Goal: Answer question/provide support: Share knowledge or assist other users

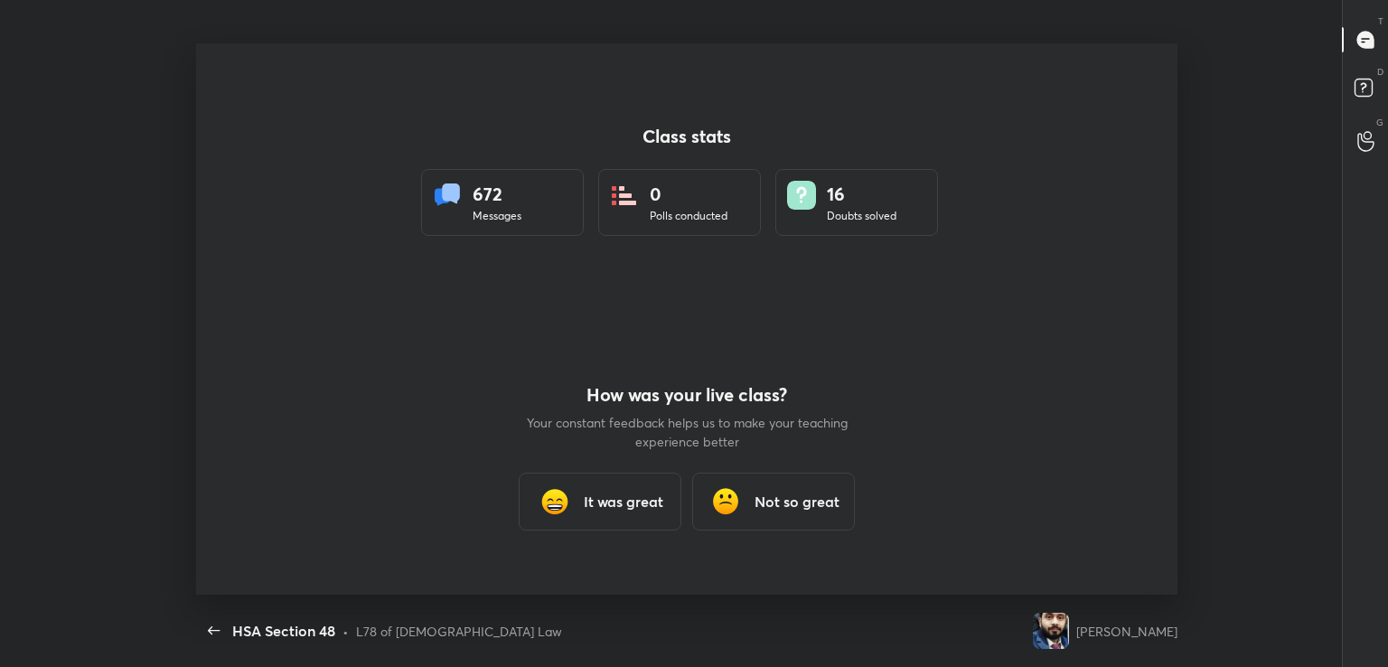
scroll to position [5, 0]
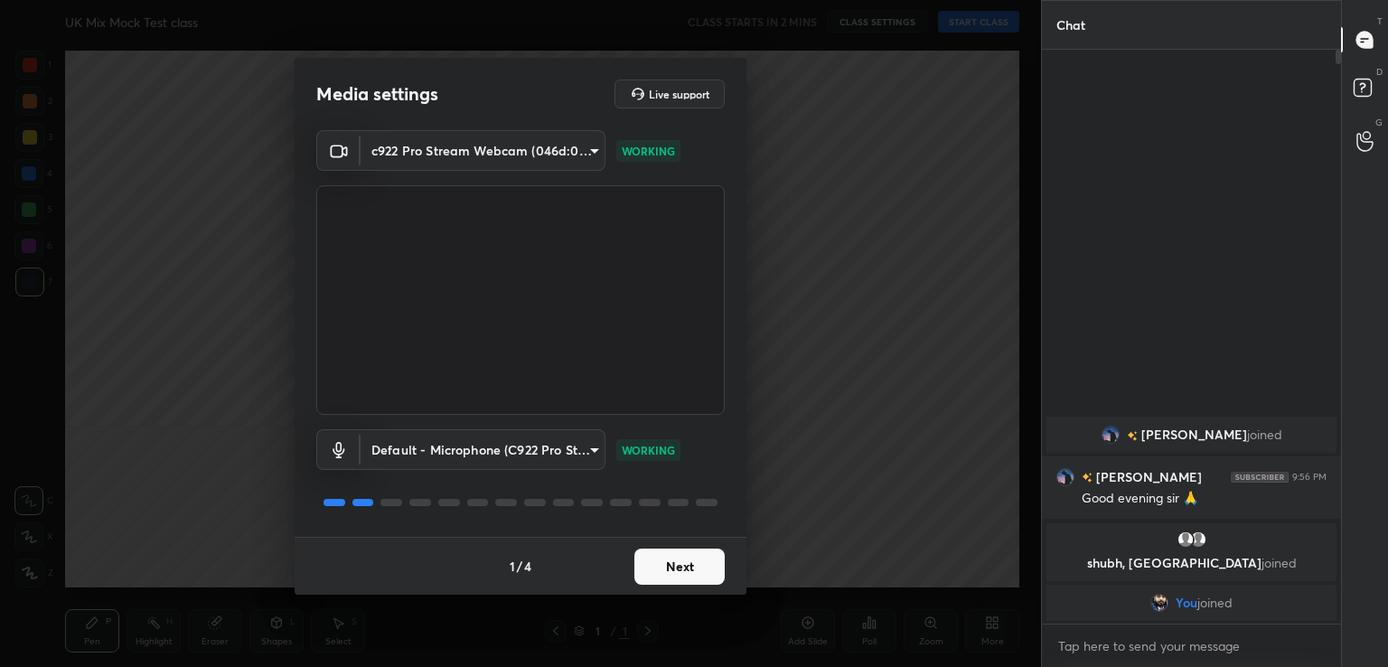
click at [705, 568] on button "Next" at bounding box center [679, 566] width 90 height 36
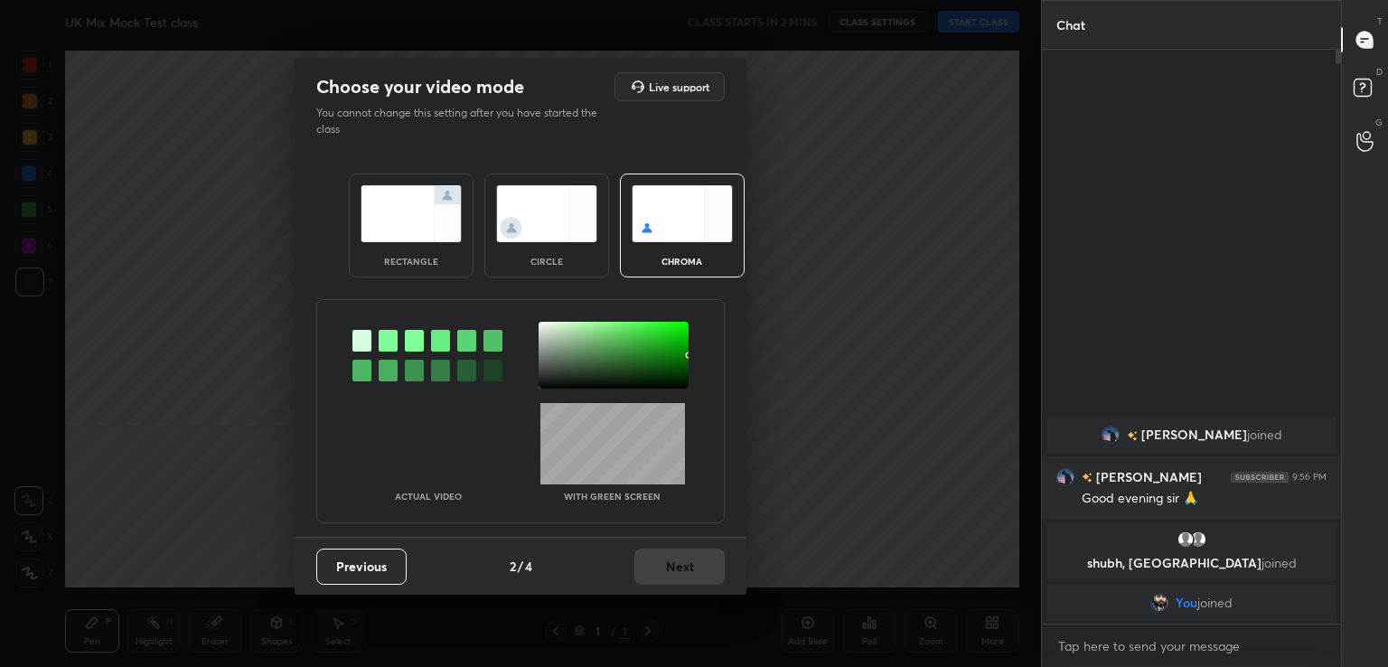
click at [386, 337] on div at bounding box center [388, 341] width 19 height 22
click at [546, 364] on div at bounding box center [613, 355] width 150 height 67
click at [692, 563] on button "Next" at bounding box center [679, 566] width 90 height 36
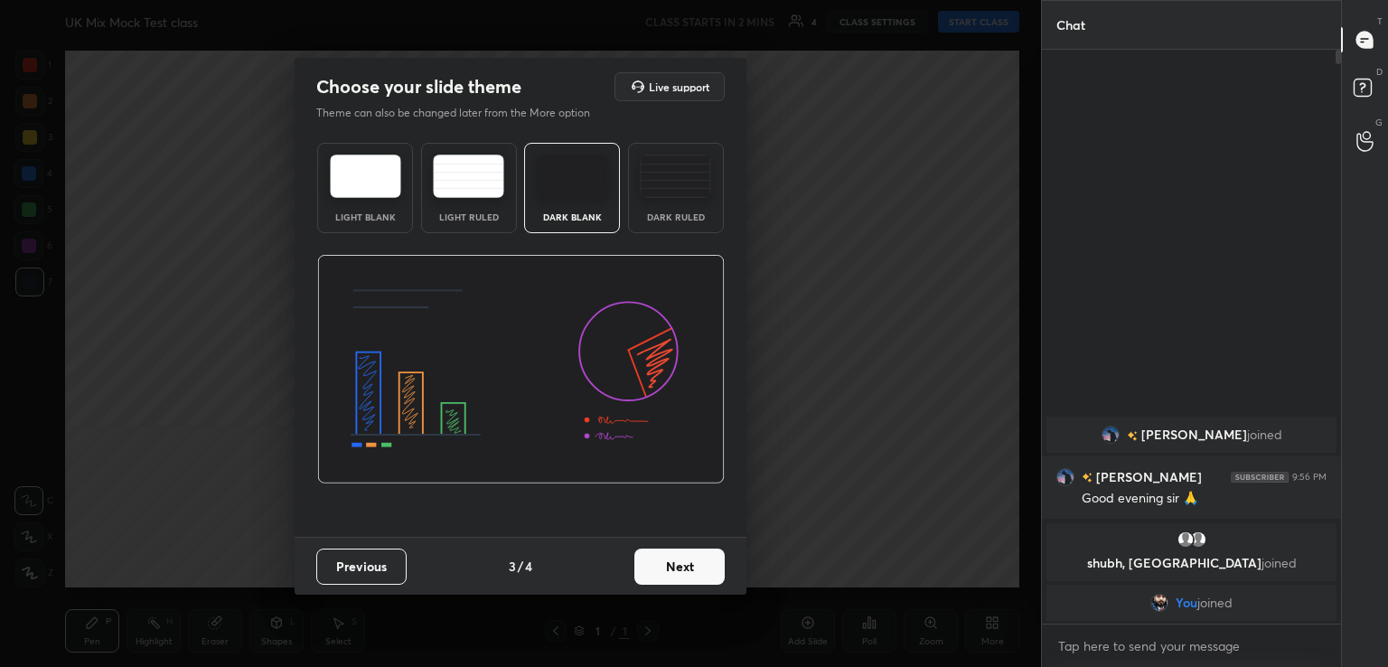
click at [692, 563] on button "Next" at bounding box center [679, 566] width 90 height 36
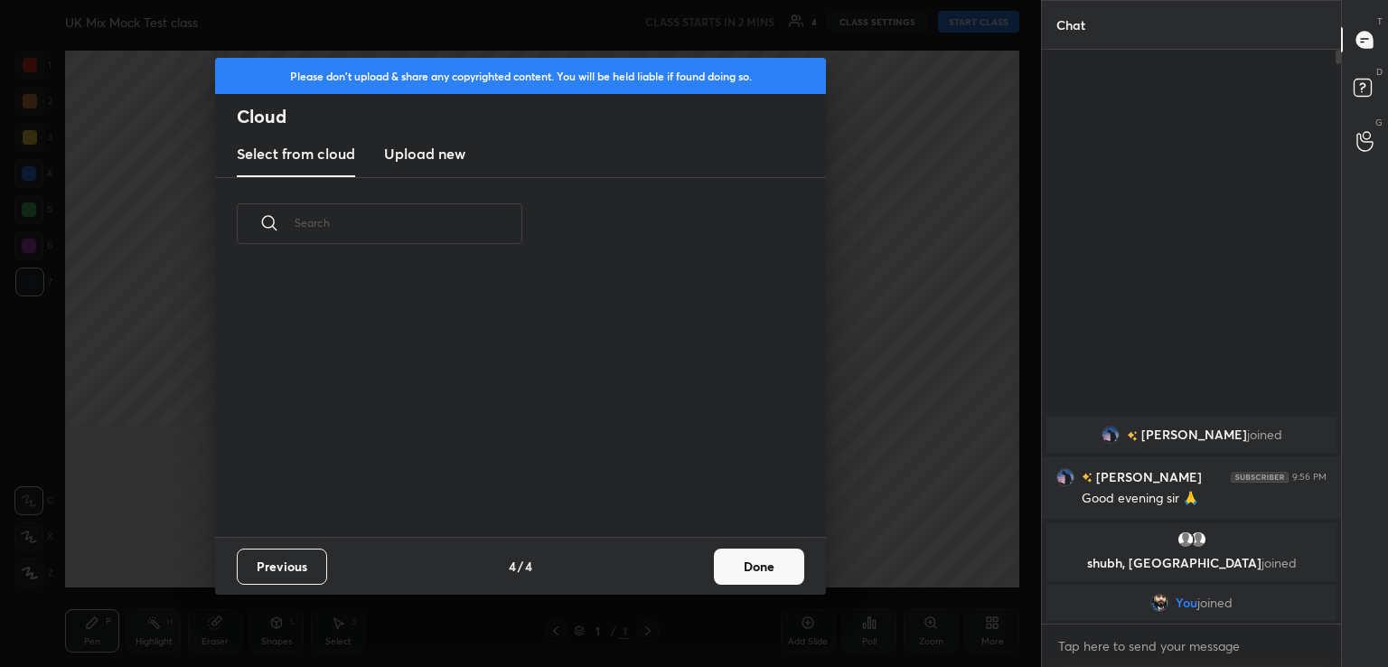
scroll to position [267, 580]
click at [747, 562] on button "Done" at bounding box center [759, 566] width 90 height 36
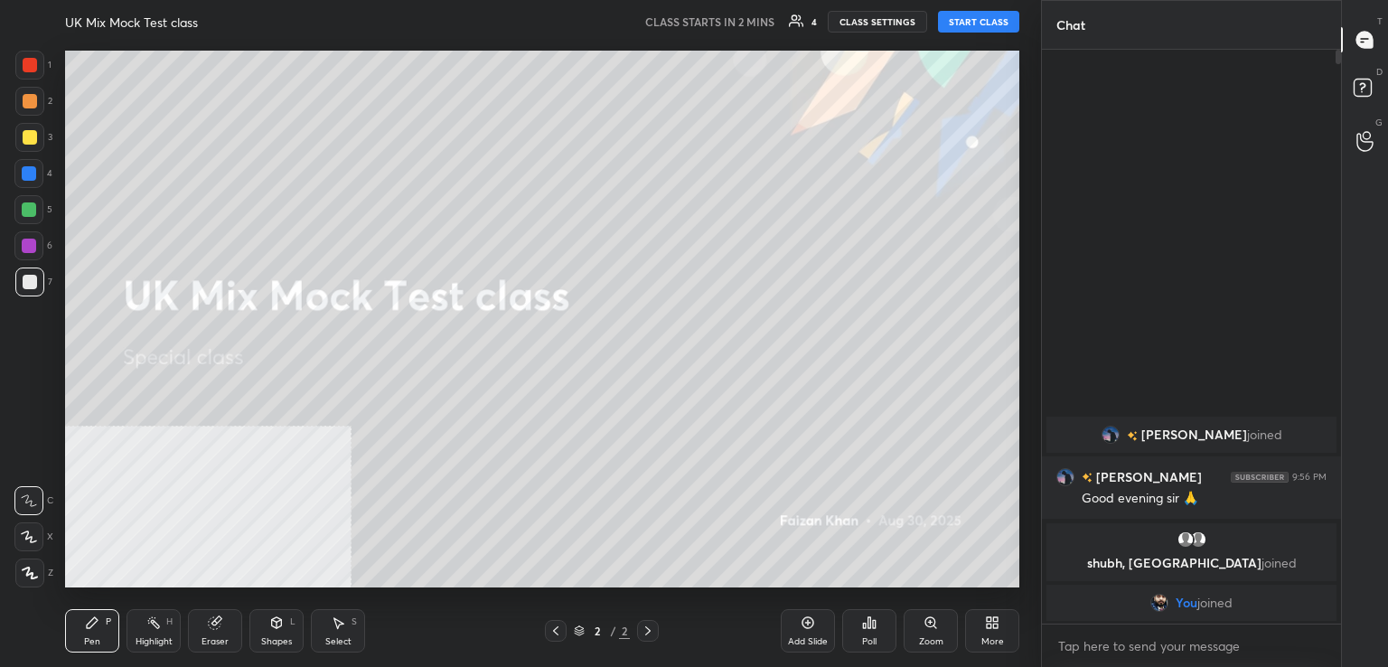
click at [981, 24] on button "START CLASS" at bounding box center [978, 22] width 81 height 22
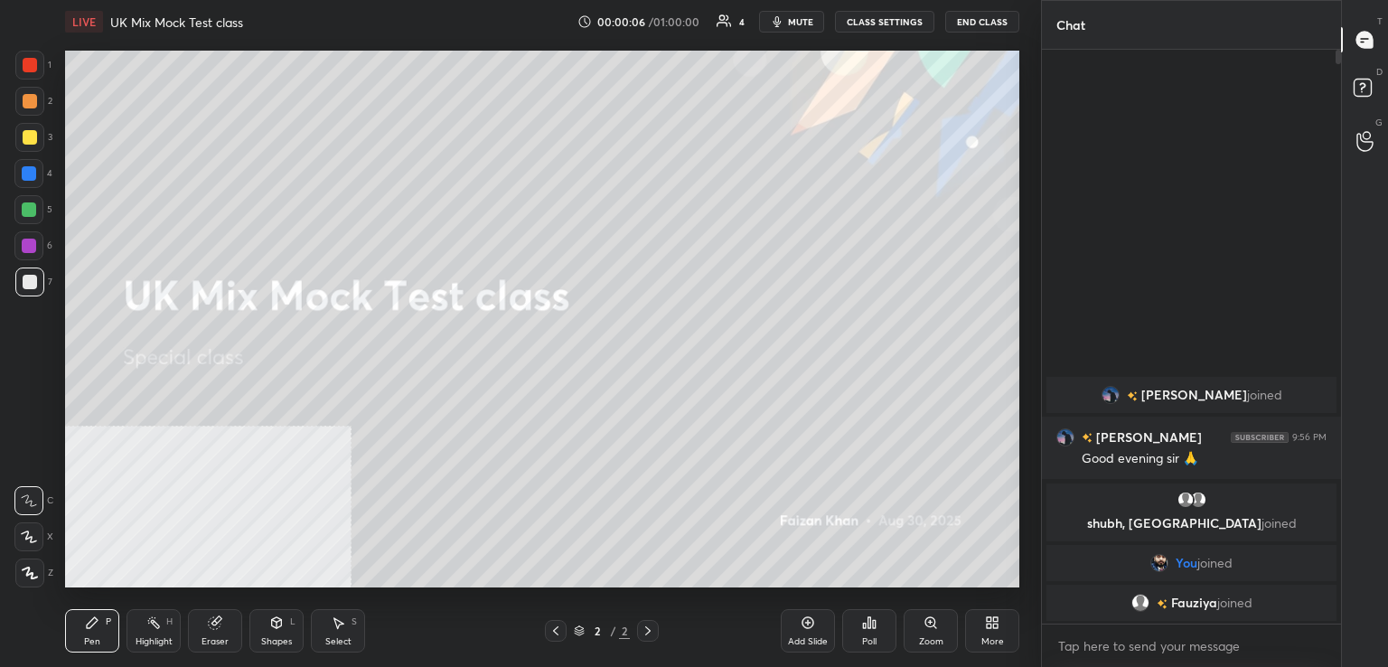
click at [983, 628] on div "More" at bounding box center [992, 630] width 54 height 43
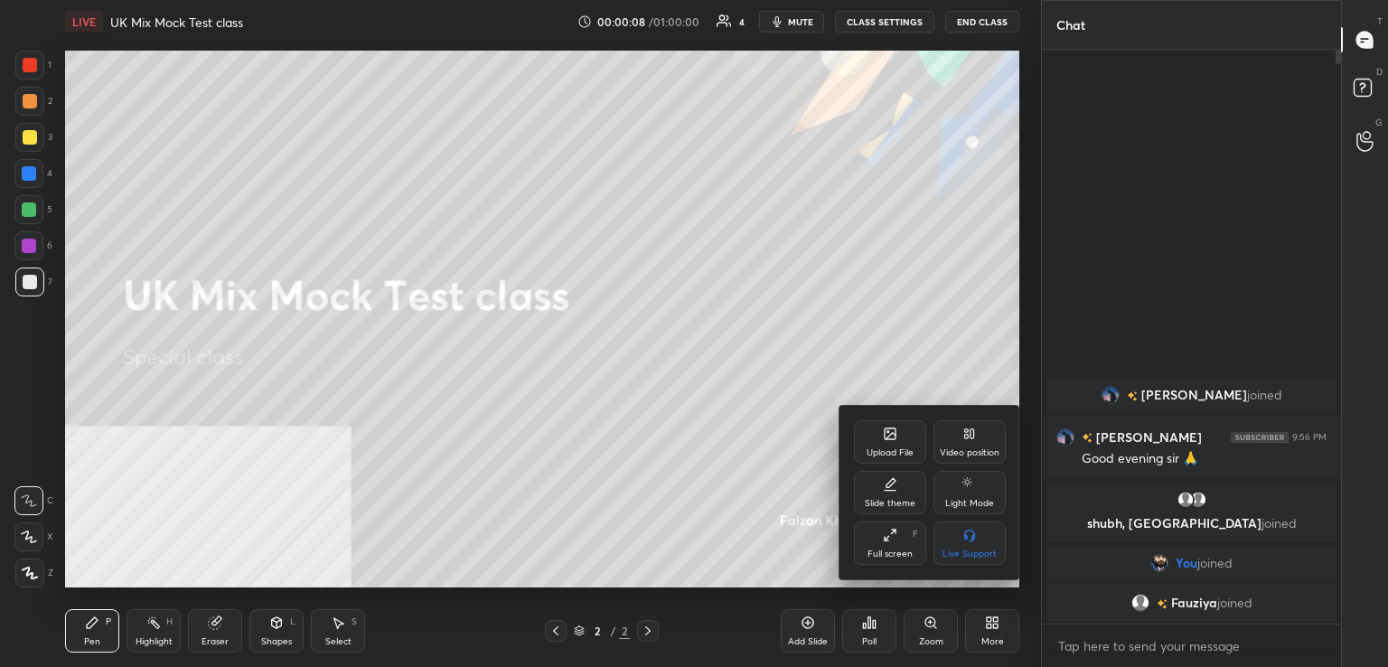
click at [882, 424] on div "Upload File" at bounding box center [890, 441] width 72 height 43
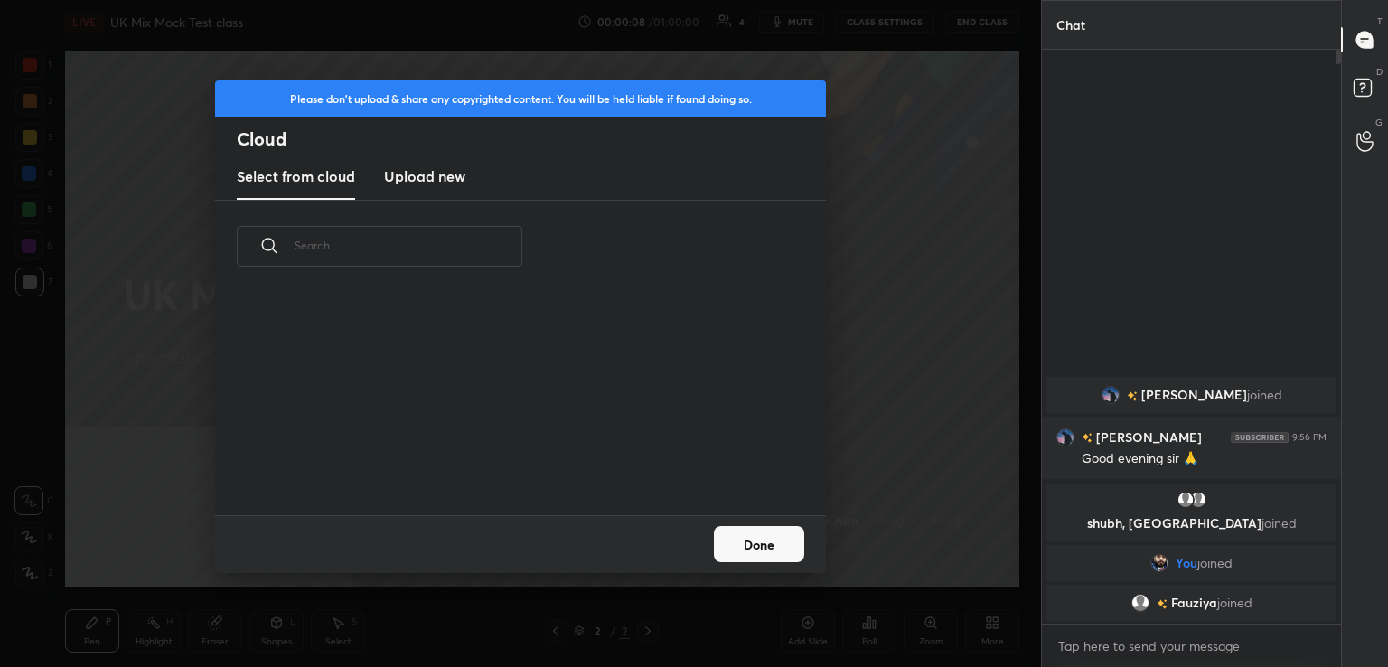
scroll to position [222, 580]
click at [412, 169] on h3 "Upload new" at bounding box center [424, 176] width 81 height 22
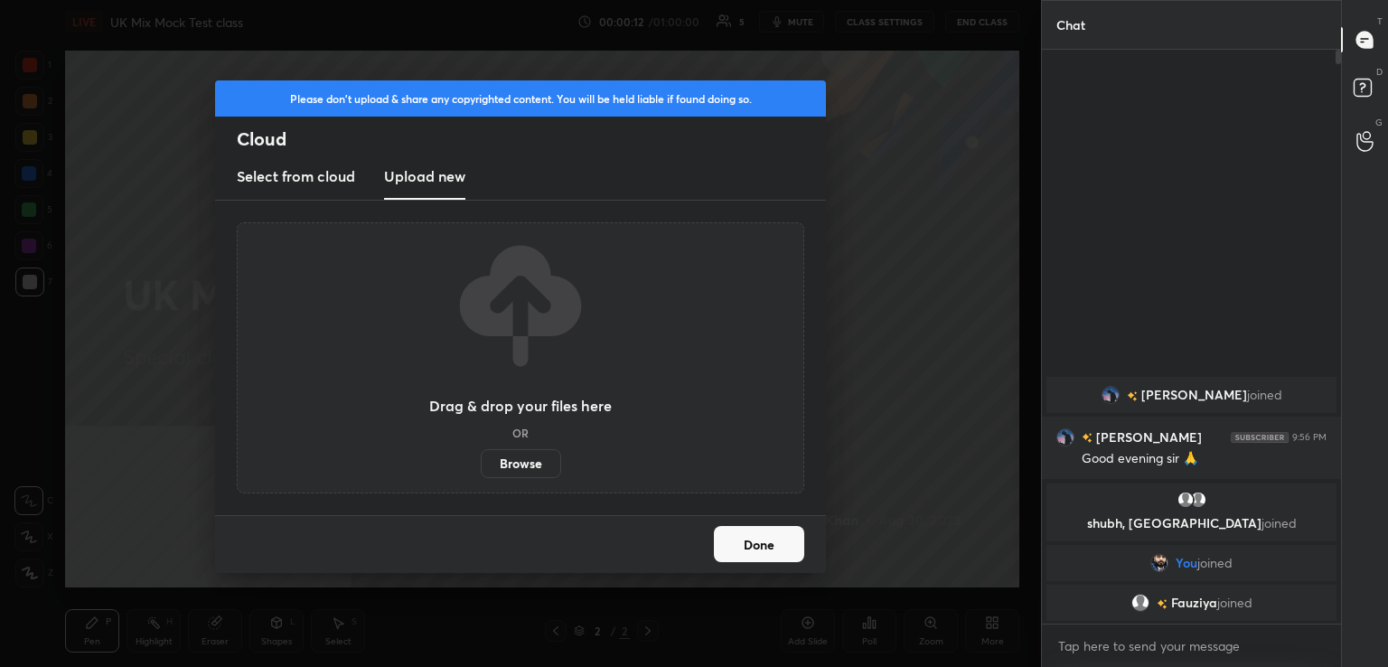
click at [536, 468] on label "Browse" at bounding box center [521, 463] width 80 height 29
click at [481, 468] on input "Browse" at bounding box center [481, 463] width 0 height 29
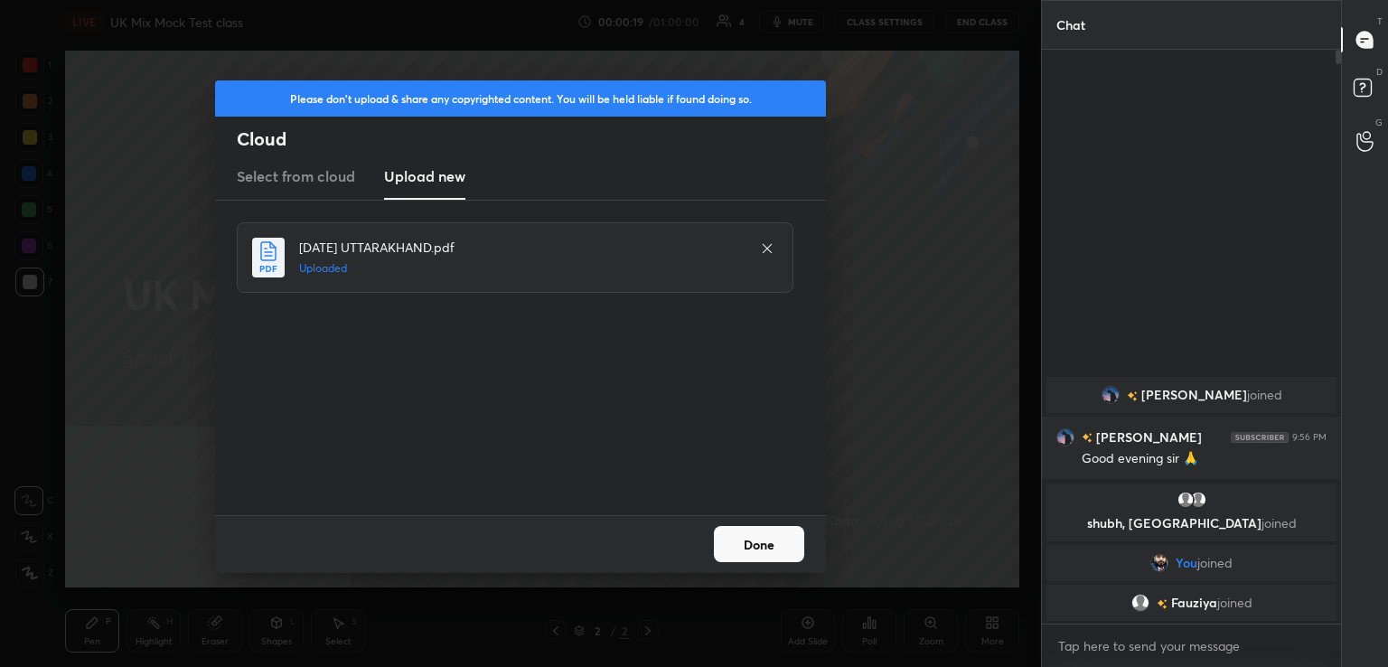
click at [759, 535] on button "Done" at bounding box center [759, 544] width 90 height 36
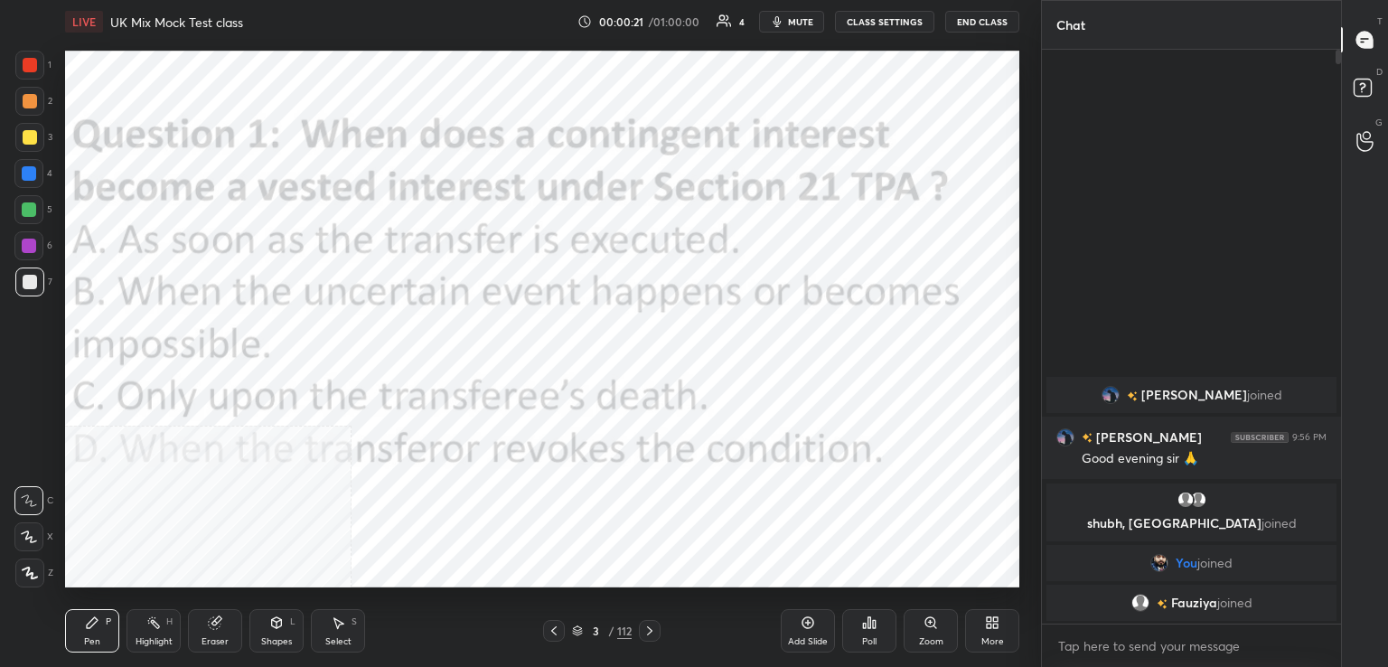
click at [550, 627] on icon at bounding box center [554, 630] width 14 height 14
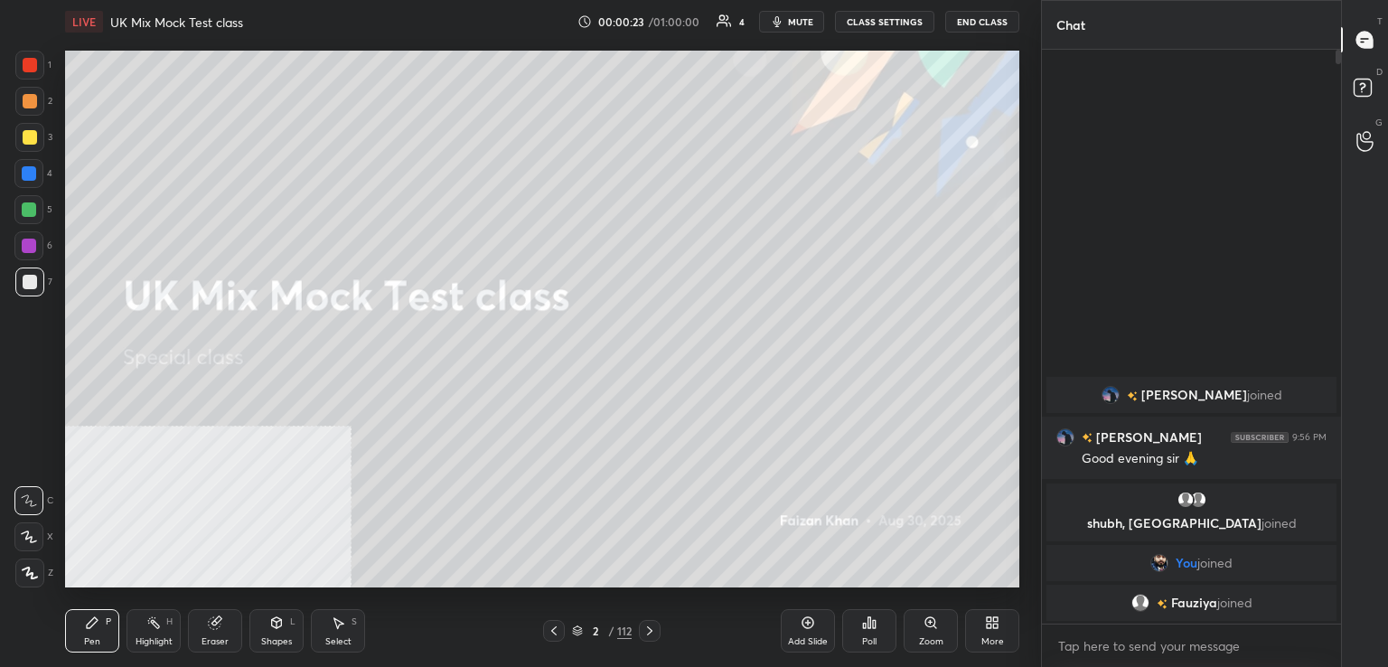
click at [997, 630] on icon at bounding box center [992, 622] width 14 height 14
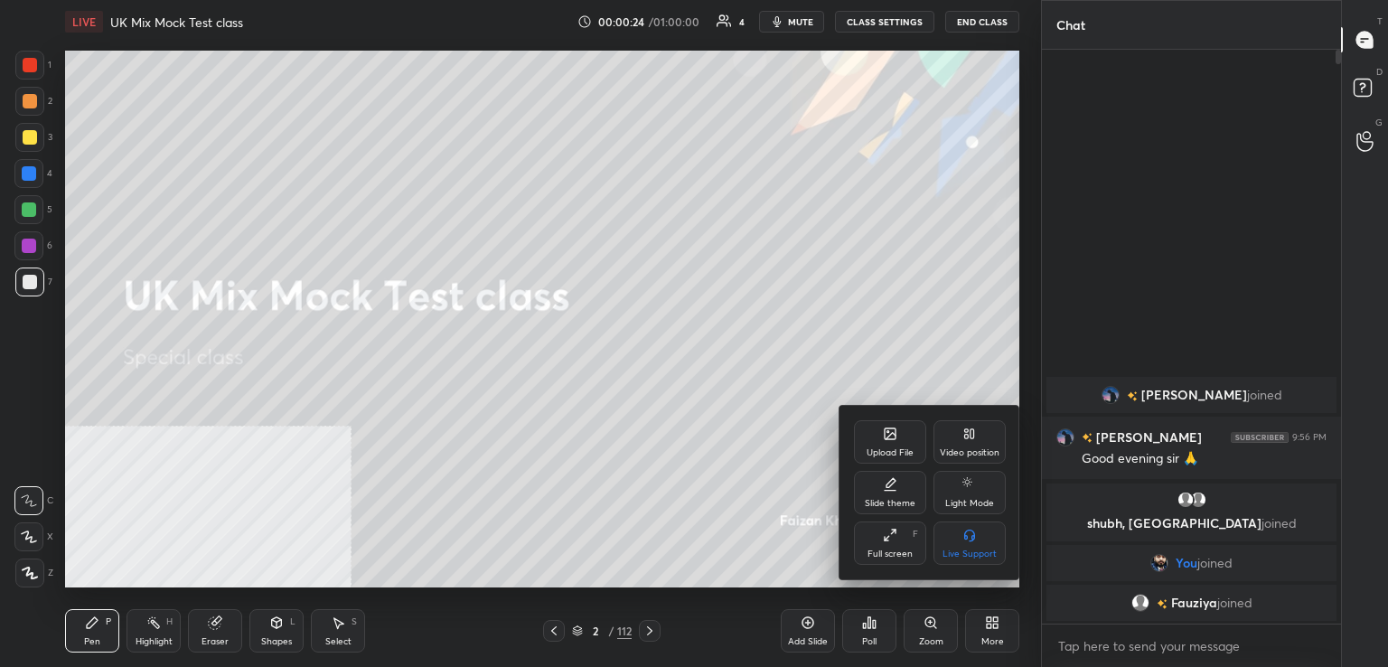
click at [895, 440] on icon at bounding box center [890, 433] width 14 height 14
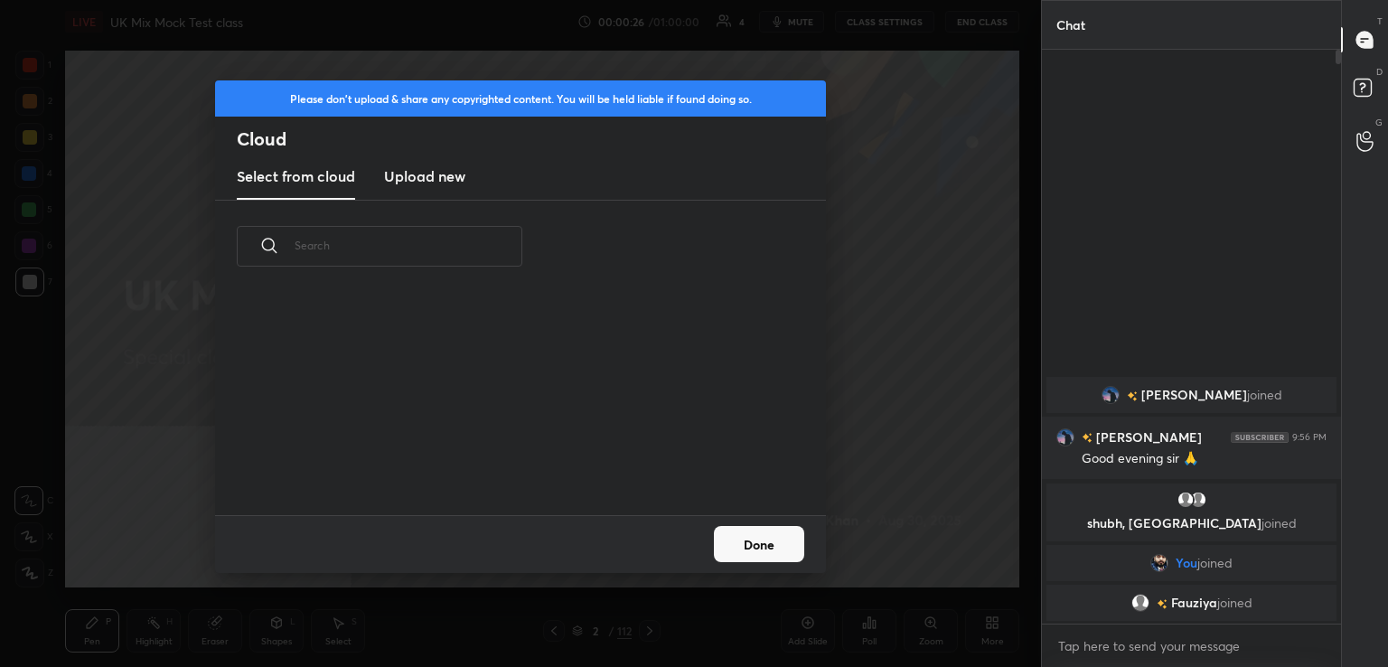
click at [445, 173] on h3 "Upload new" at bounding box center [424, 176] width 81 height 22
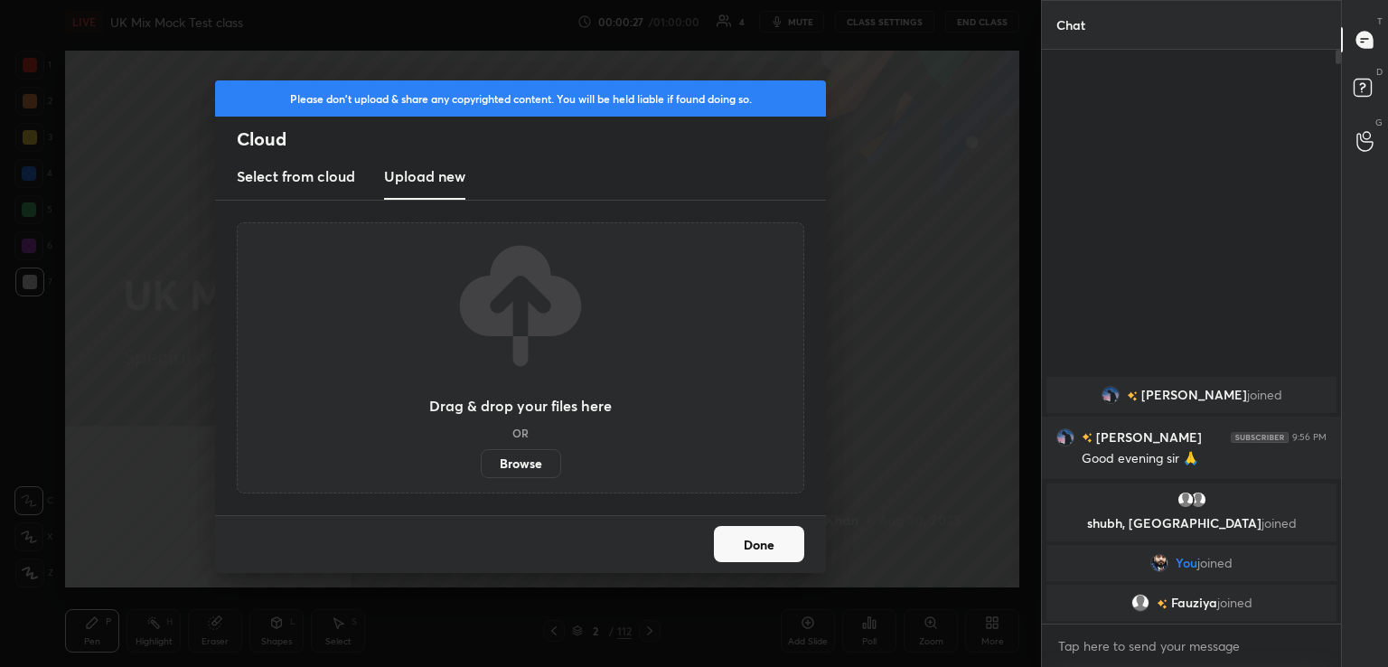
click at [524, 470] on label "Browse" at bounding box center [521, 463] width 80 height 29
click at [481, 470] on input "Browse" at bounding box center [481, 463] width 0 height 29
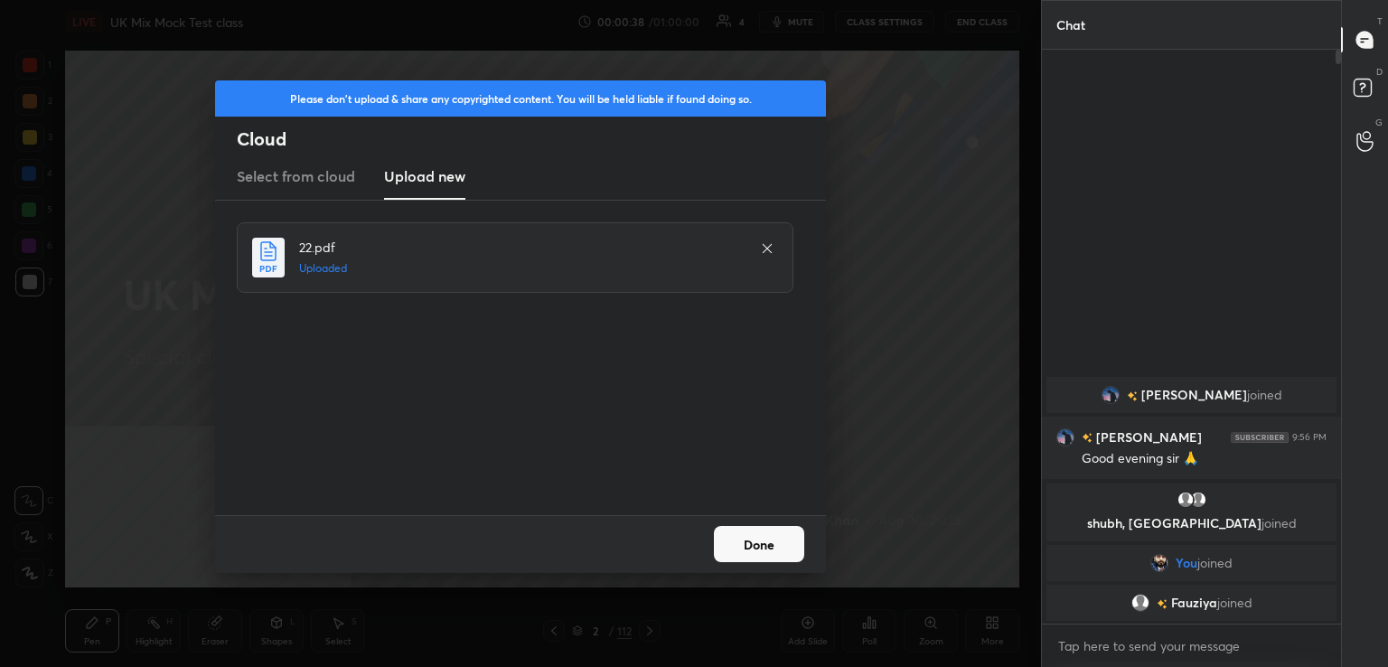
click at [773, 543] on button "Done" at bounding box center [759, 544] width 90 height 36
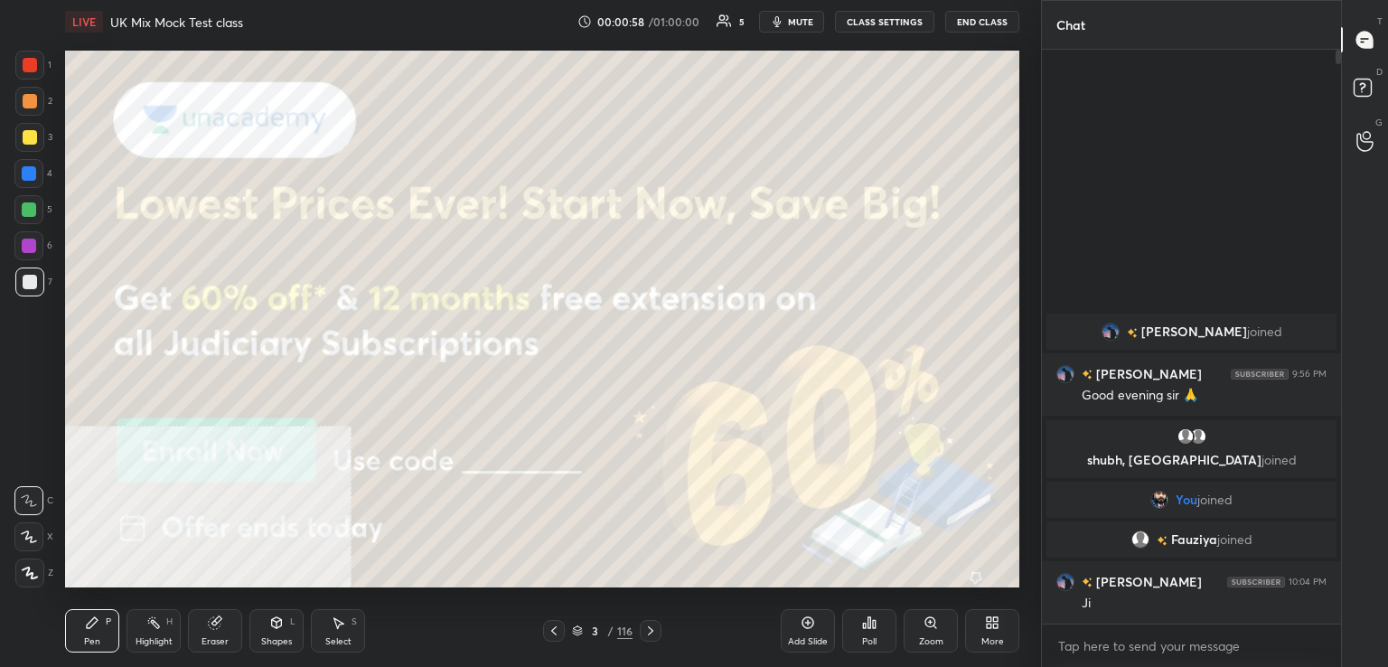
drag, startPoint x: 801, startPoint y: 22, endPoint x: 821, endPoint y: 2, distance: 28.8
click at [801, 21] on span "mute" at bounding box center [800, 21] width 25 height 13
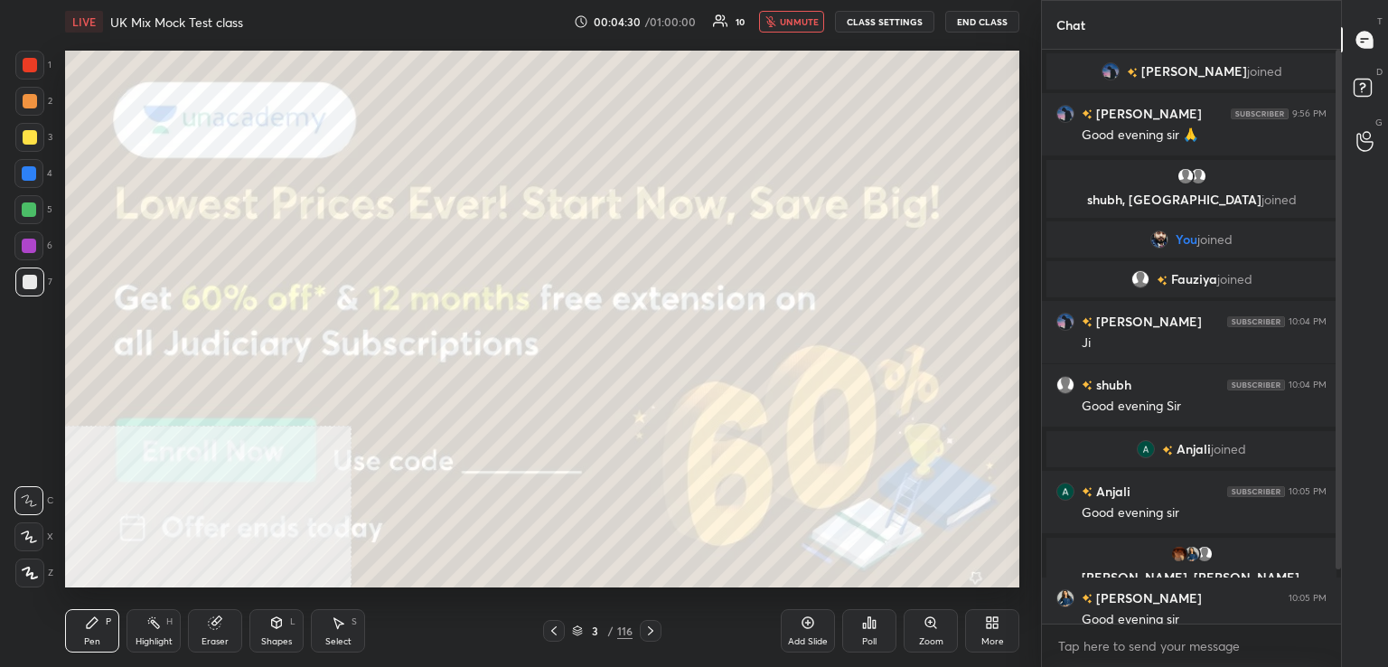
click at [794, 24] on span "unmute" at bounding box center [799, 21] width 39 height 13
drag, startPoint x: 1365, startPoint y: 84, endPoint x: 1366, endPoint y: 67, distance: 17.2
click at [1364, 80] on rect at bounding box center [1361, 88] width 17 height 17
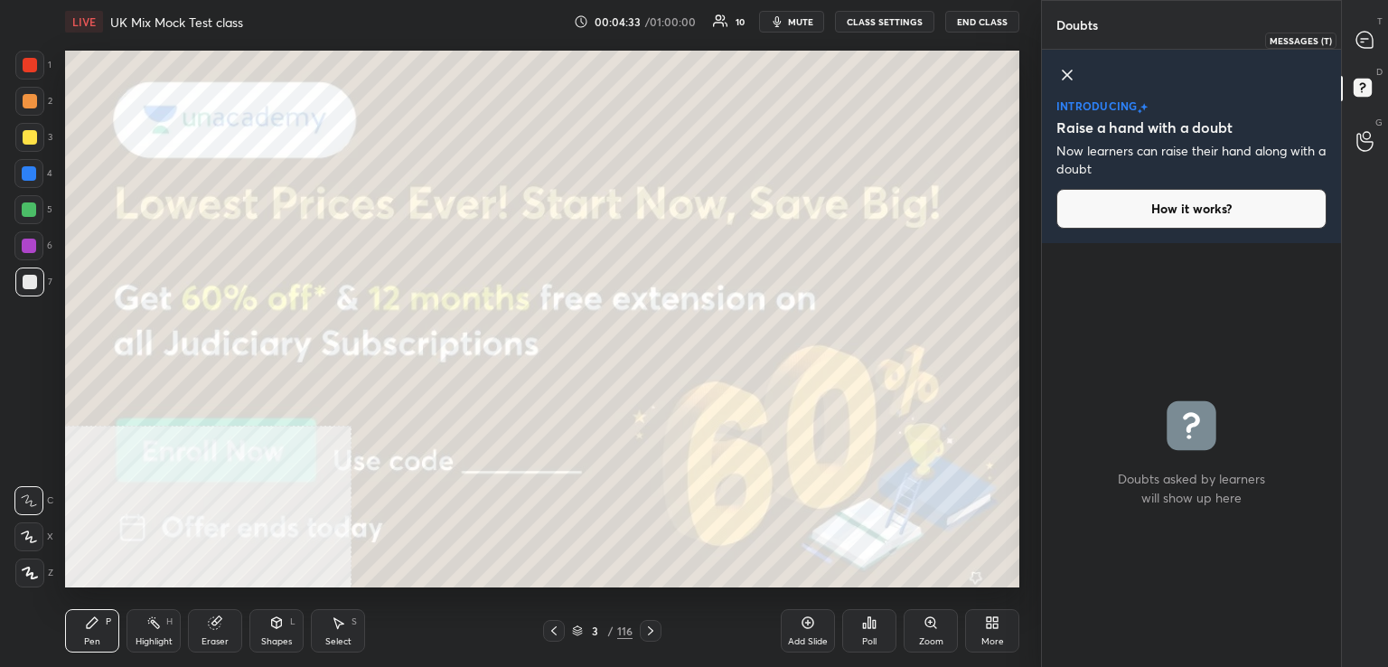
drag, startPoint x: 1359, startPoint y: 37, endPoint x: 1349, endPoint y: 84, distance: 48.0
click at [1359, 41] on icon at bounding box center [1364, 40] width 16 height 16
type textarea "x"
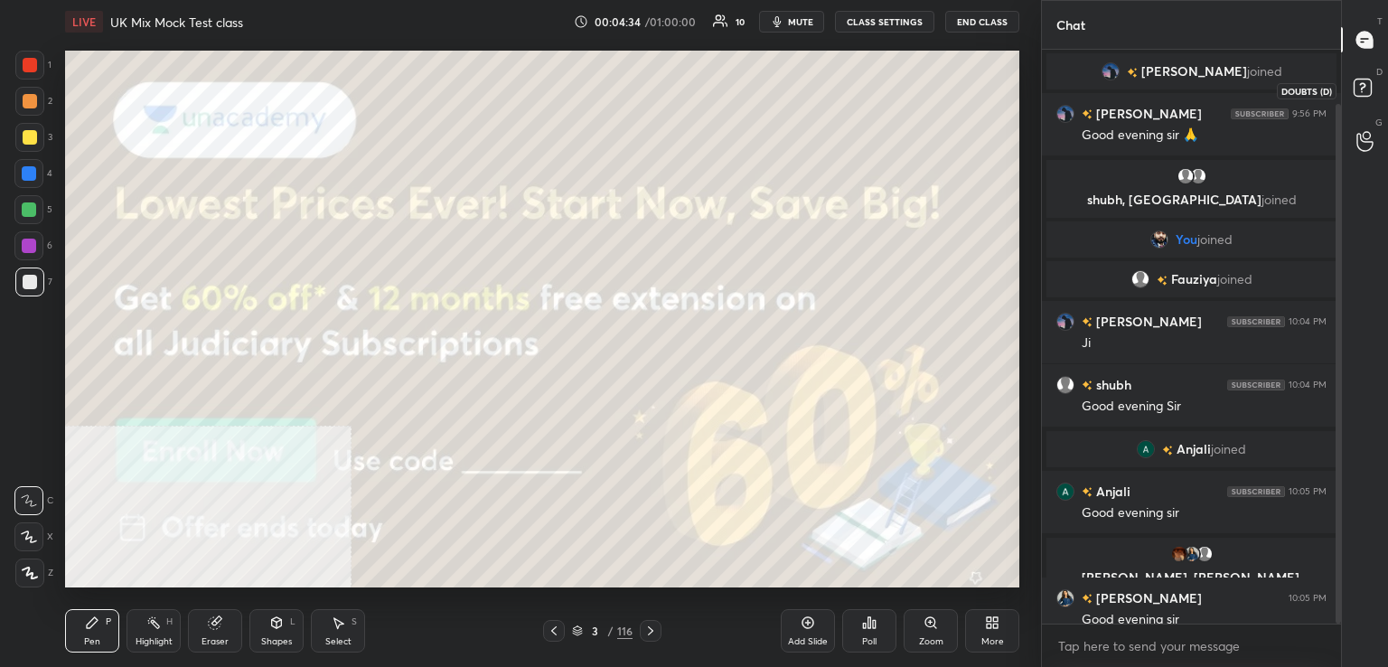
scroll to position [568, 294]
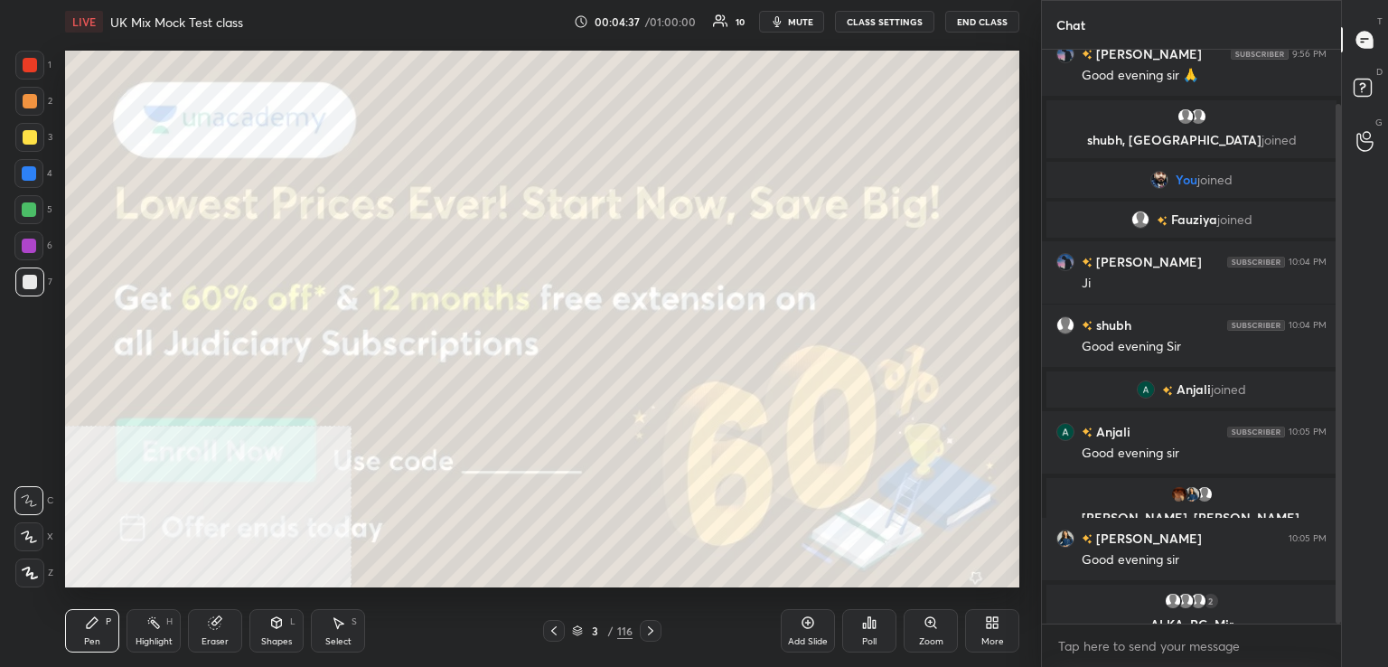
click at [47, 73] on div "1" at bounding box center [33, 65] width 36 height 29
click at [107, 632] on div "Pen P" at bounding box center [92, 630] width 54 height 43
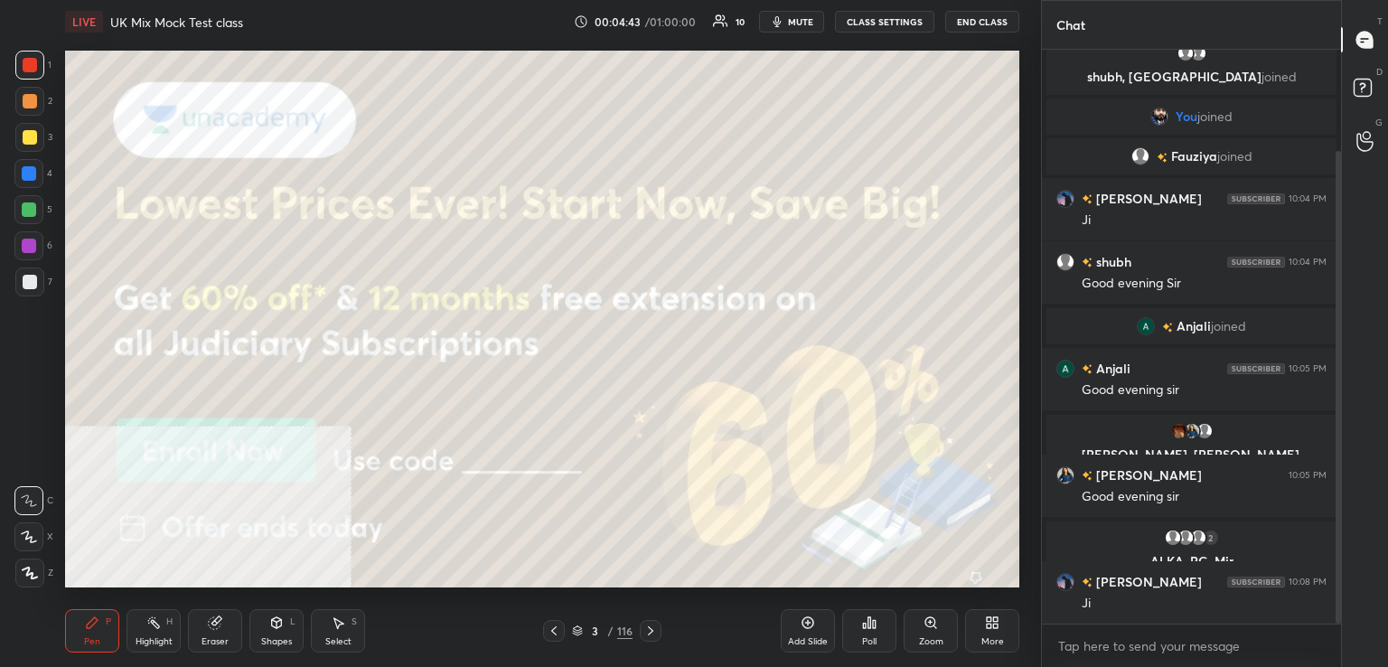
scroll to position [186, 0]
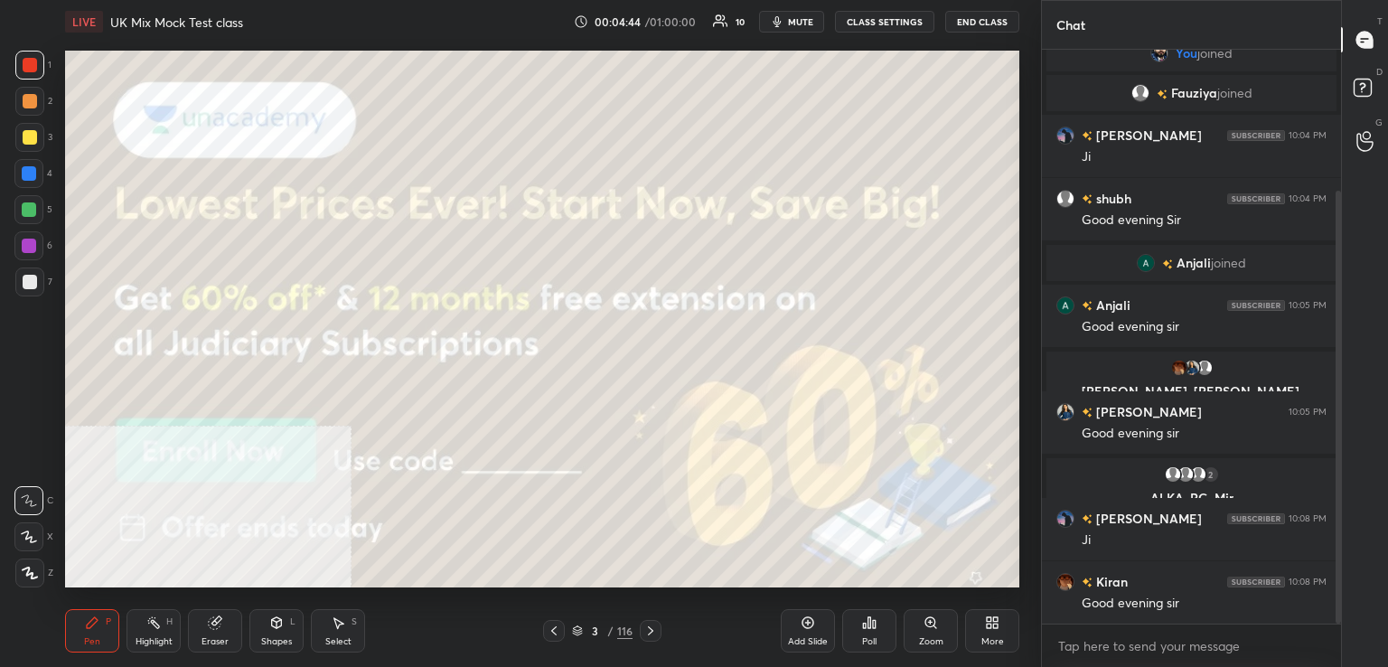
click at [33, 577] on icon at bounding box center [30, 572] width 14 height 11
click at [653, 630] on icon at bounding box center [650, 630] width 14 height 14
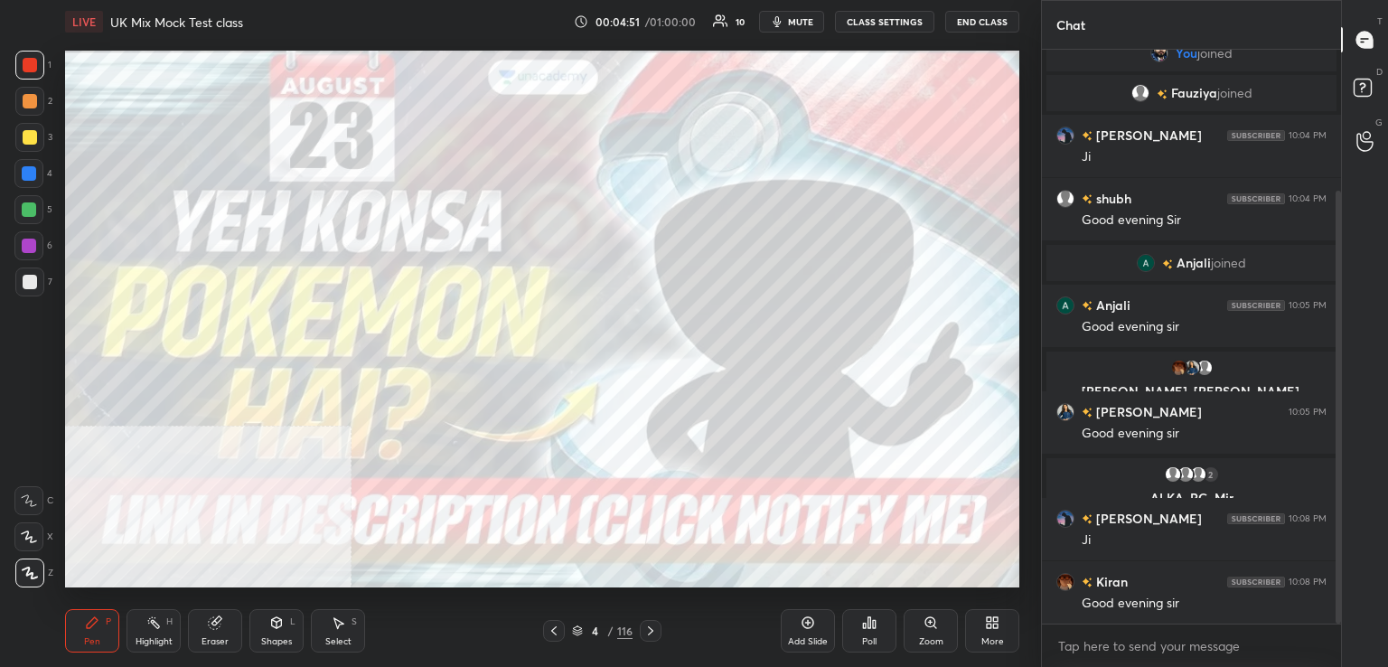
click at [650, 632] on icon at bounding box center [650, 630] width 14 height 14
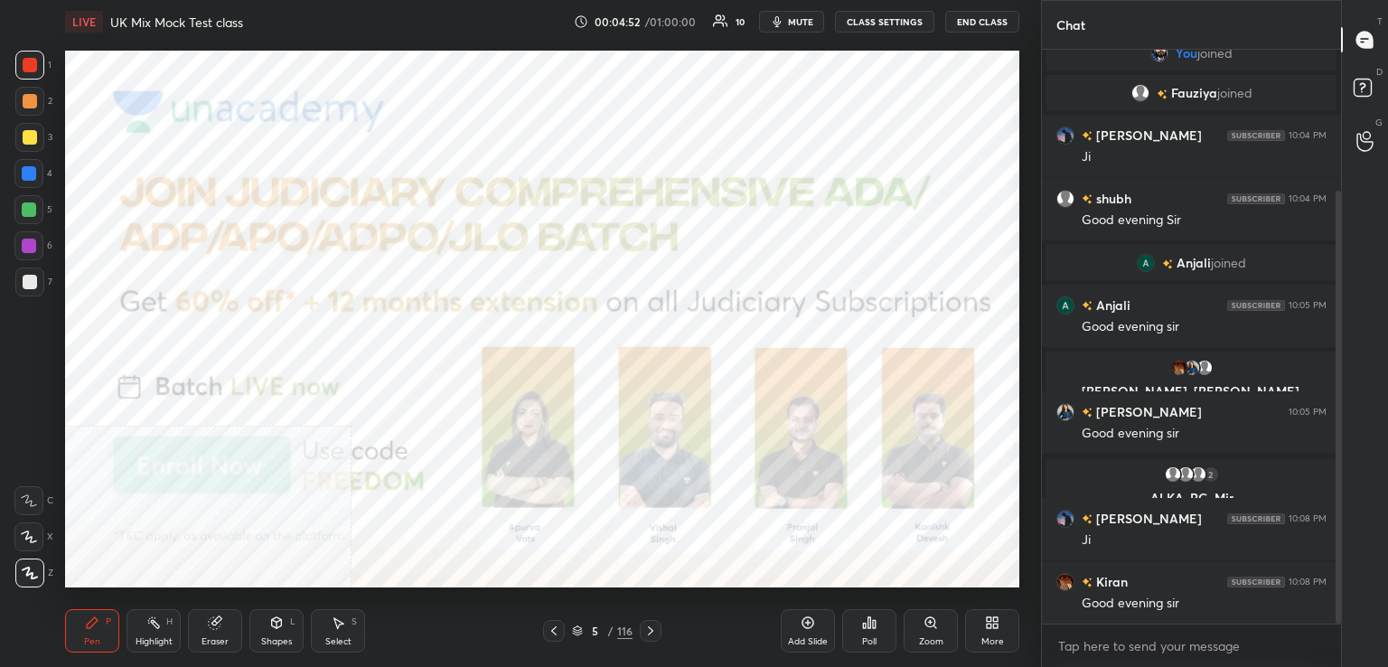
click at [654, 630] on icon at bounding box center [650, 630] width 14 height 14
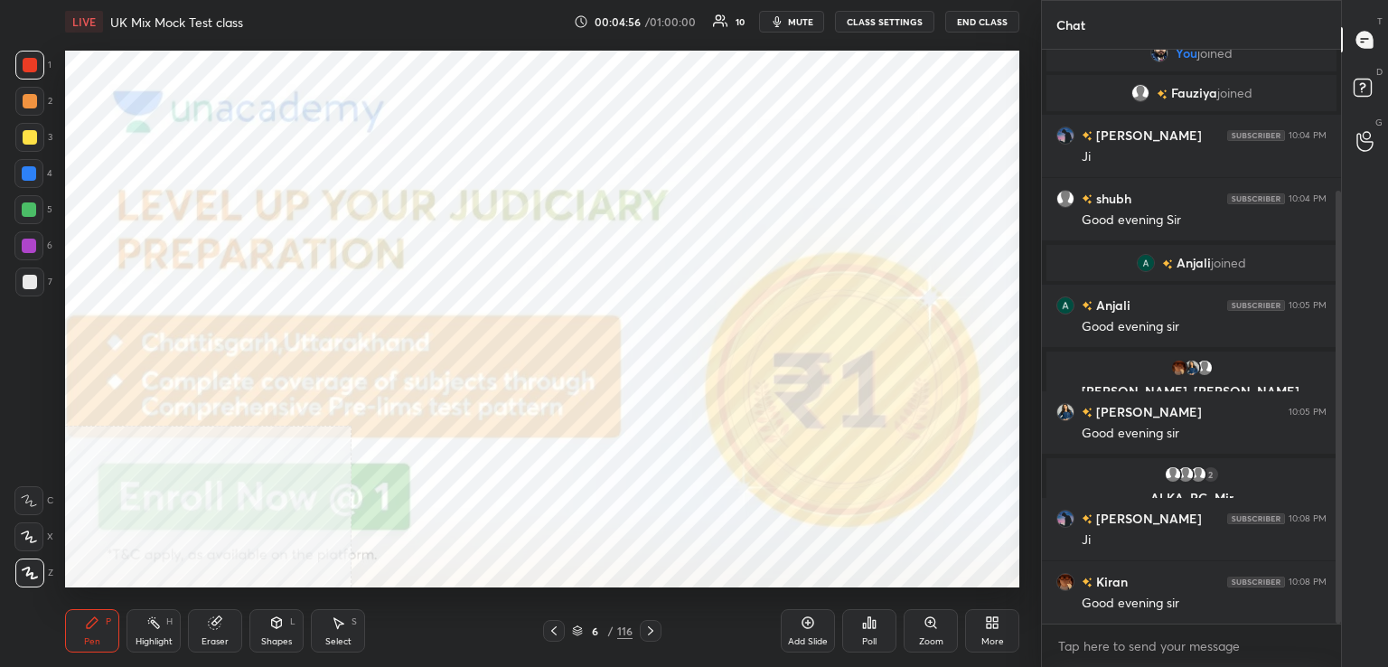
click at [647, 635] on icon at bounding box center [650, 630] width 14 height 14
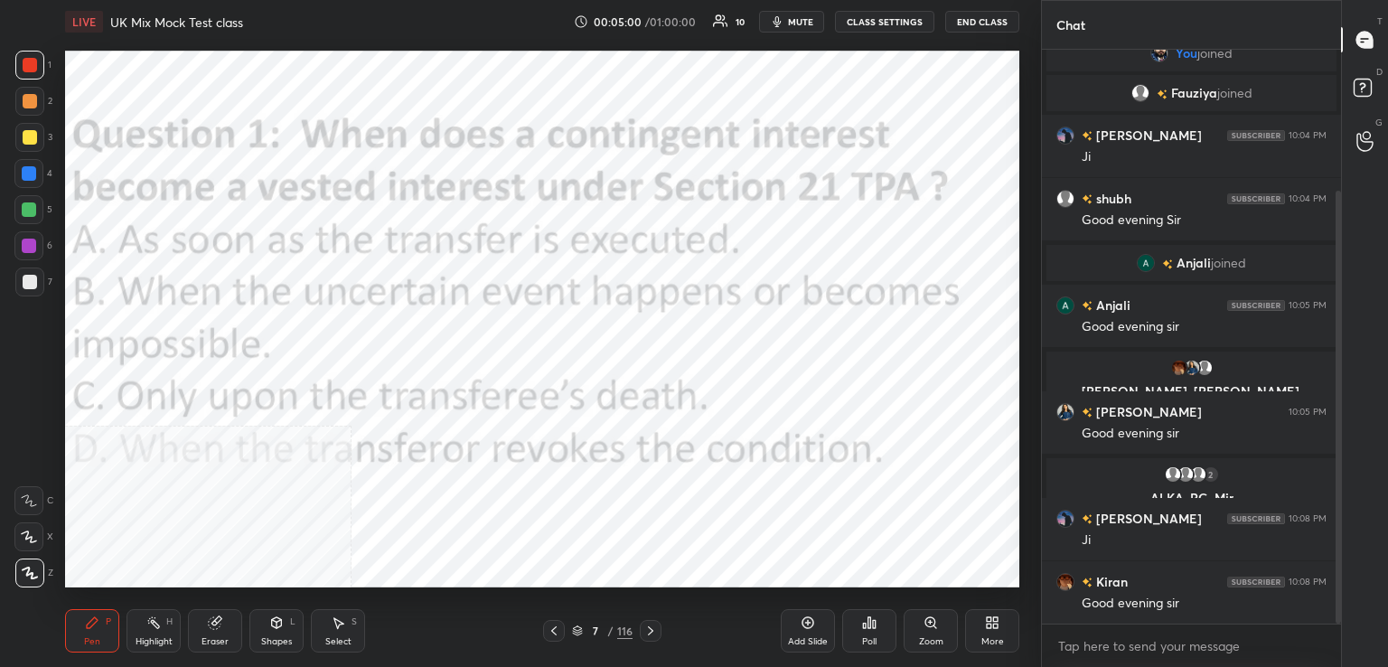
drag, startPoint x: 23, startPoint y: 62, endPoint x: 0, endPoint y: 115, distance: 57.1
click at [24, 62] on div at bounding box center [30, 65] width 14 height 14
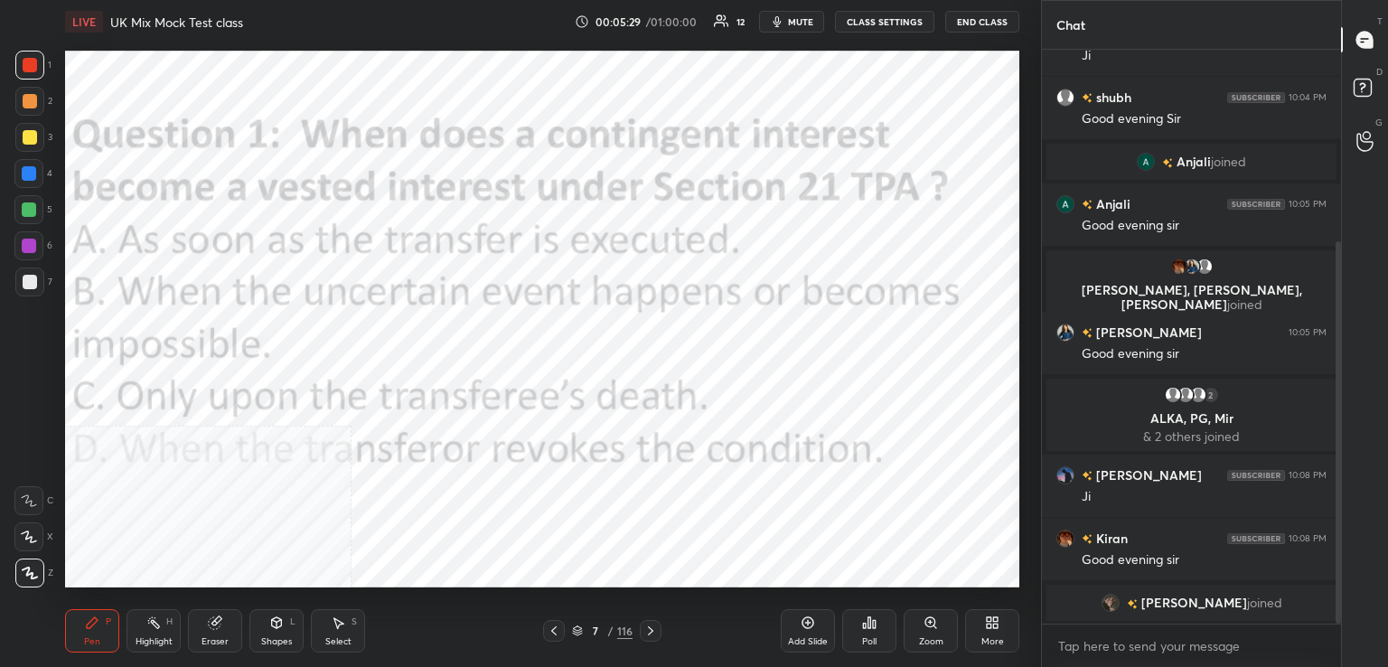
click at [869, 628] on div "Poll" at bounding box center [869, 630] width 54 height 43
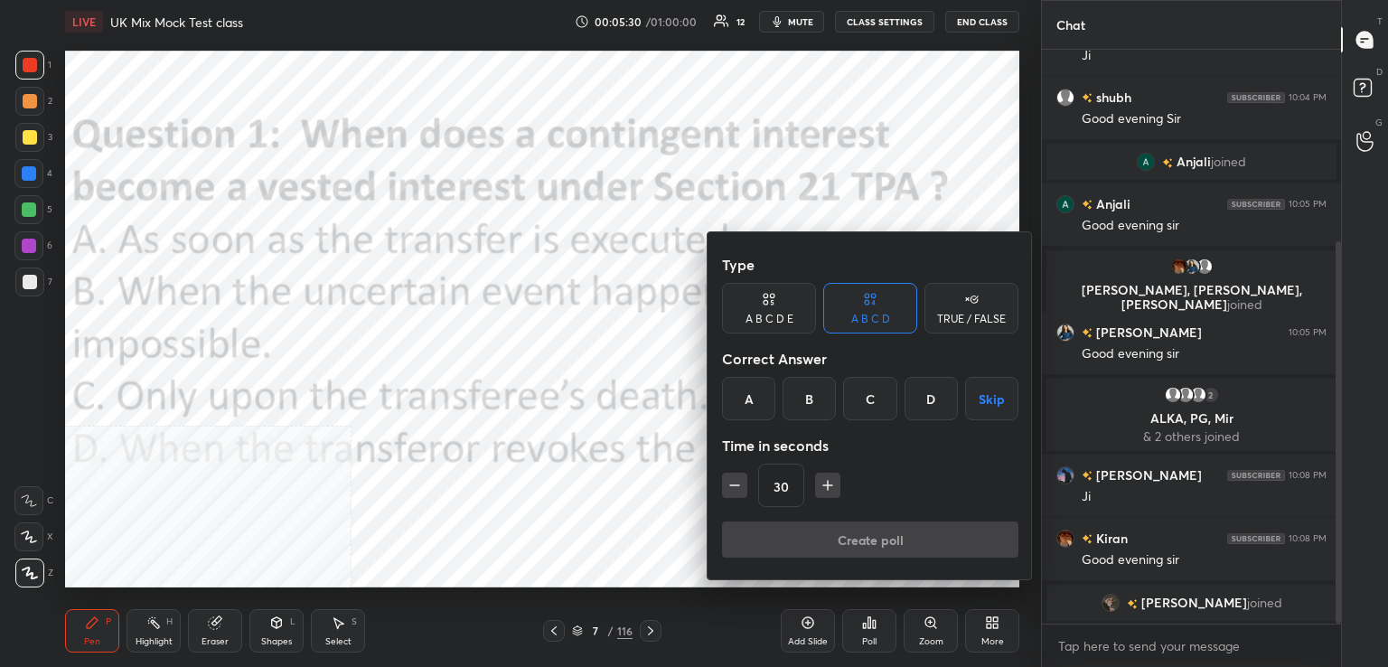
drag, startPoint x: 812, startPoint y: 392, endPoint x: 808, endPoint y: 402, distance: 10.9
click at [813, 393] on div "B" at bounding box center [808, 398] width 53 height 43
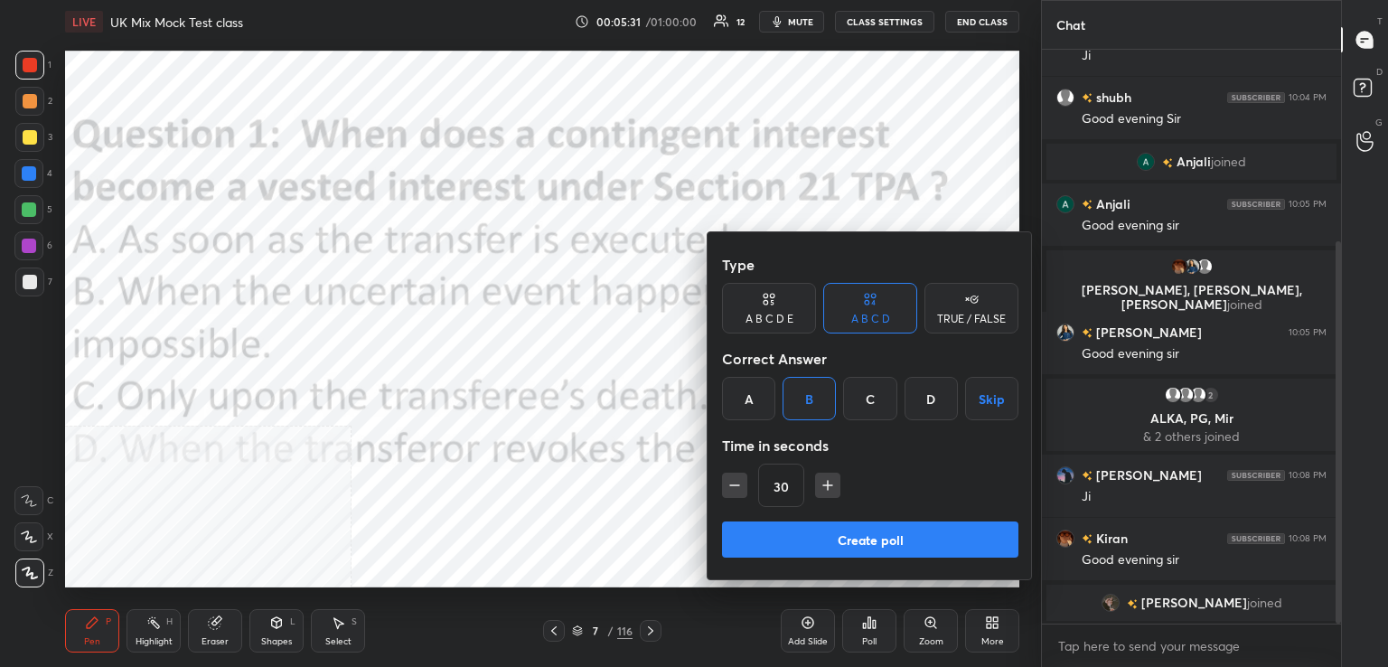
click at [731, 489] on icon "button" at bounding box center [735, 485] width 18 height 18
type input "15"
drag, startPoint x: 842, startPoint y: 539, endPoint x: 814, endPoint y: 539, distance: 28.0
click at [839, 539] on button "Create poll" at bounding box center [870, 539] width 296 height 36
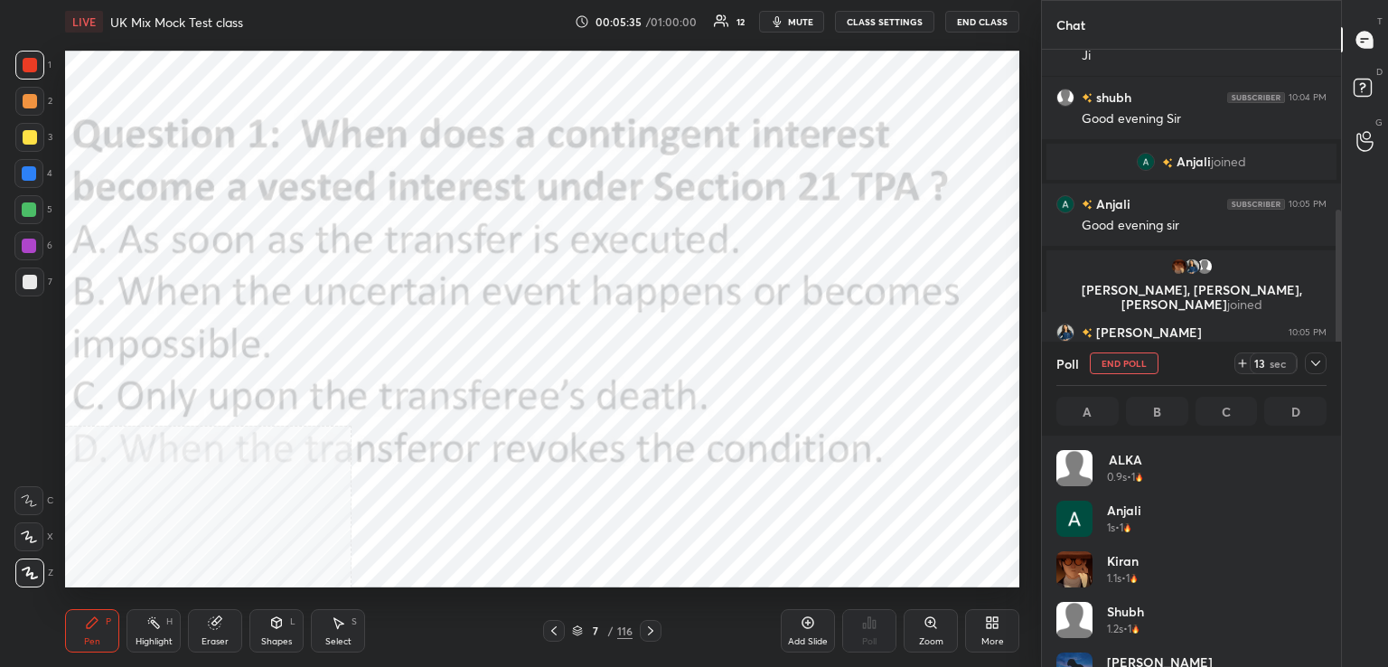
scroll to position [211, 265]
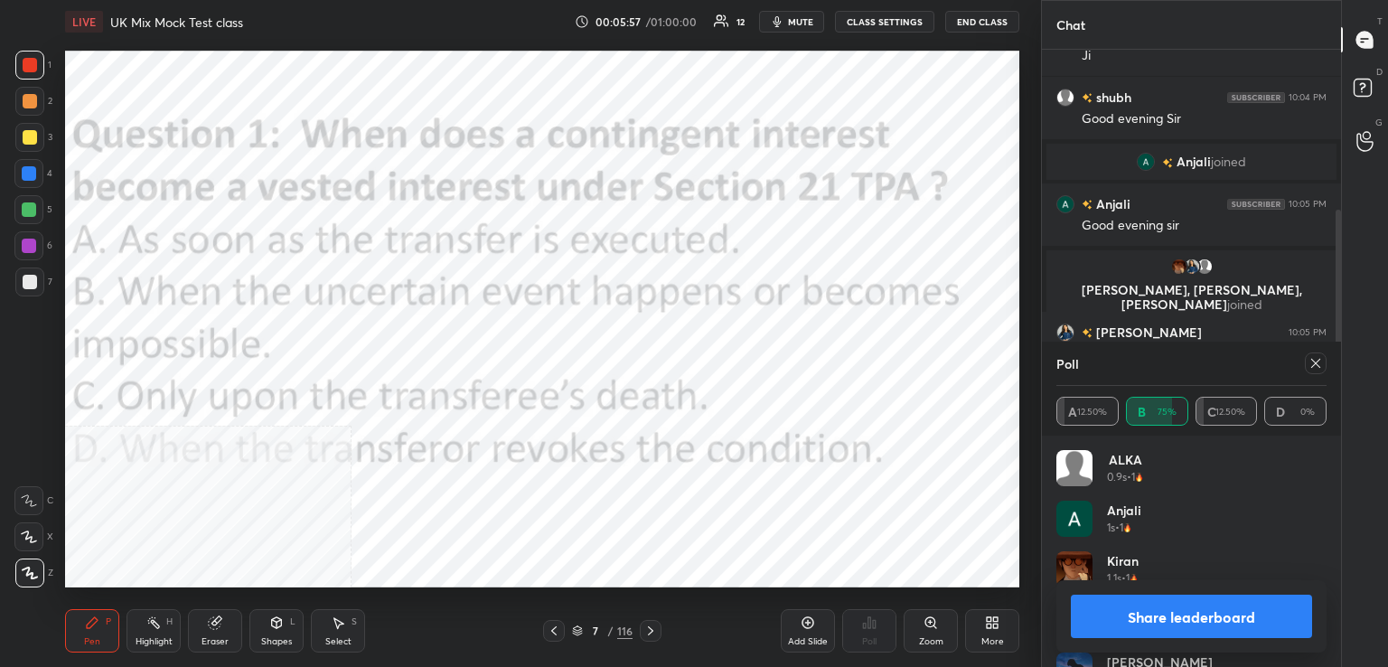
drag, startPoint x: 1314, startPoint y: 360, endPoint x: 1259, endPoint y: 380, distance: 58.9
click at [1315, 362] on icon at bounding box center [1315, 363] width 14 height 14
type textarea "x"
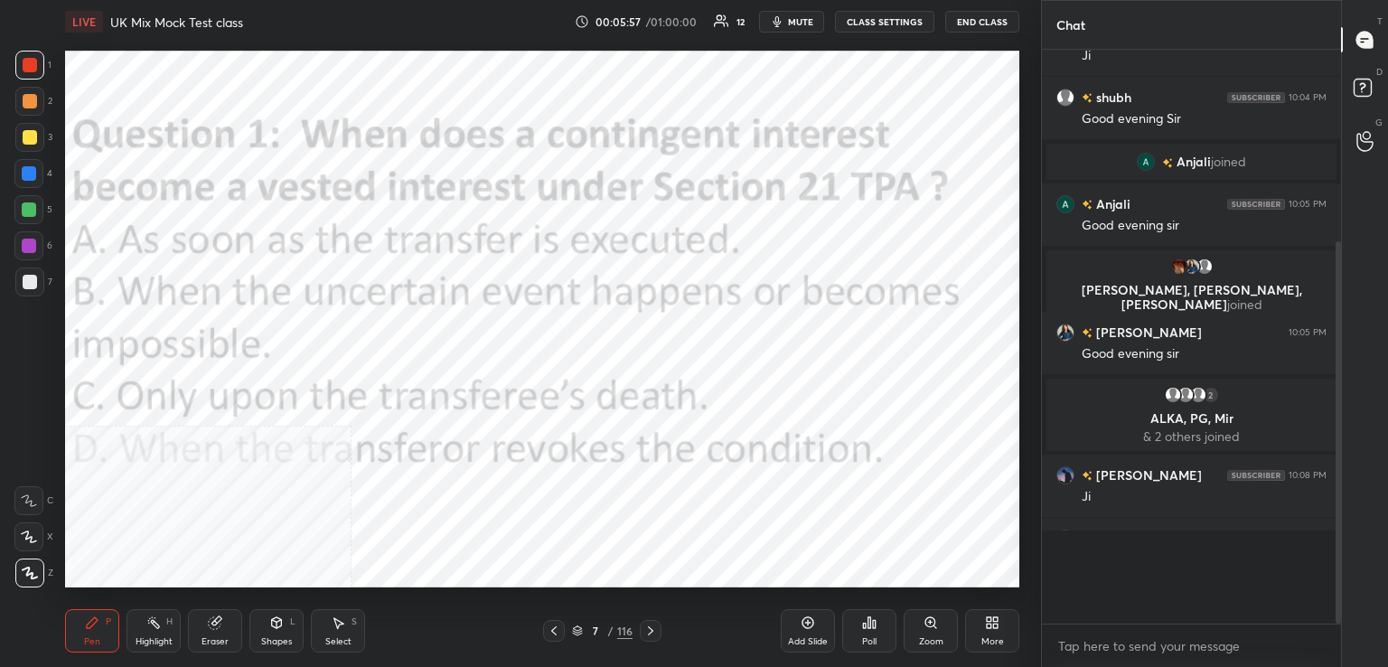
scroll to position [404, 294]
click at [658, 633] on div at bounding box center [651, 631] width 22 height 22
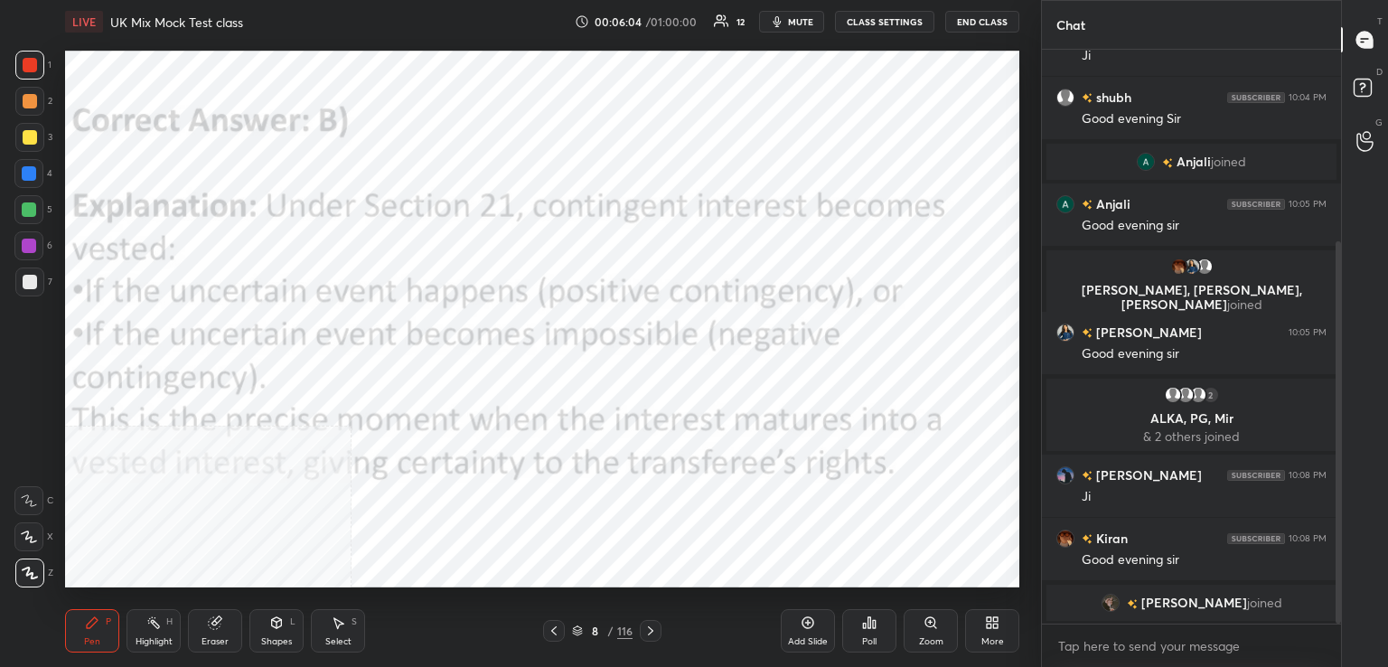
drag, startPoint x: 145, startPoint y: 637, endPoint x: 145, endPoint y: 624, distance: 12.6
click at [145, 634] on div "Highlight H" at bounding box center [153, 630] width 54 height 43
click at [647, 631] on icon at bounding box center [650, 630] width 14 height 14
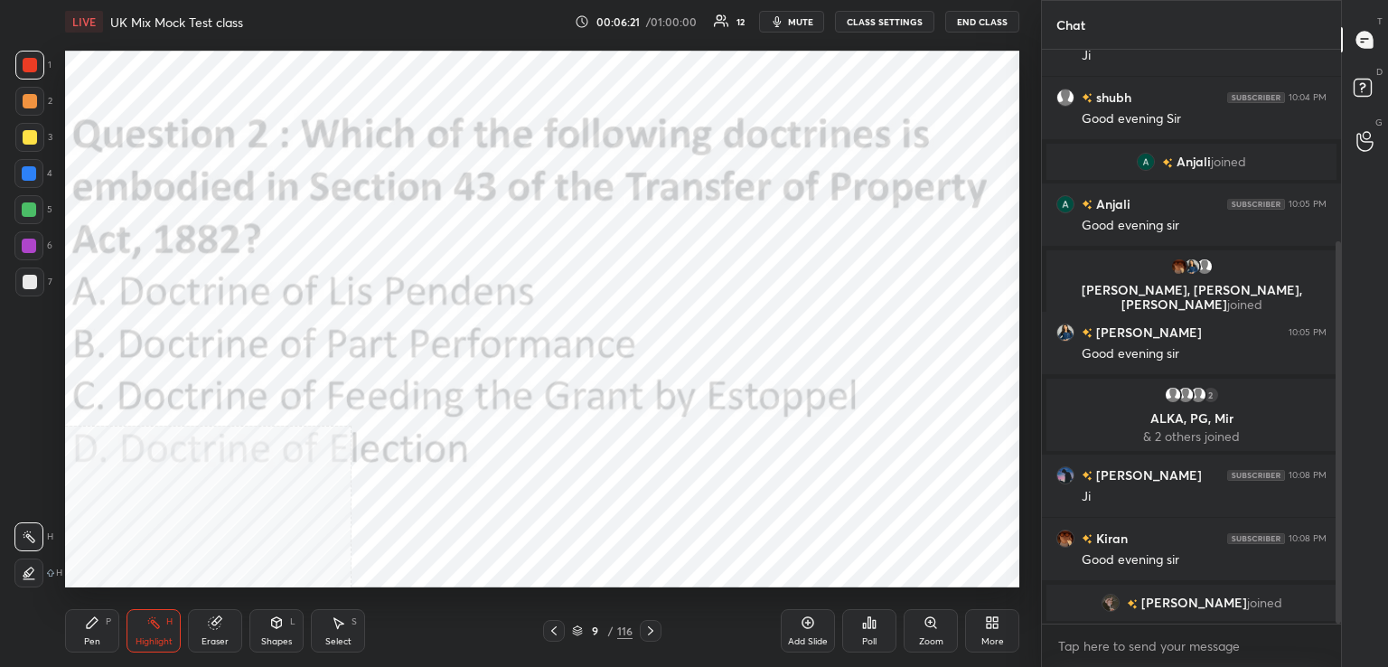
click at [868, 633] on div "Poll" at bounding box center [869, 630] width 54 height 43
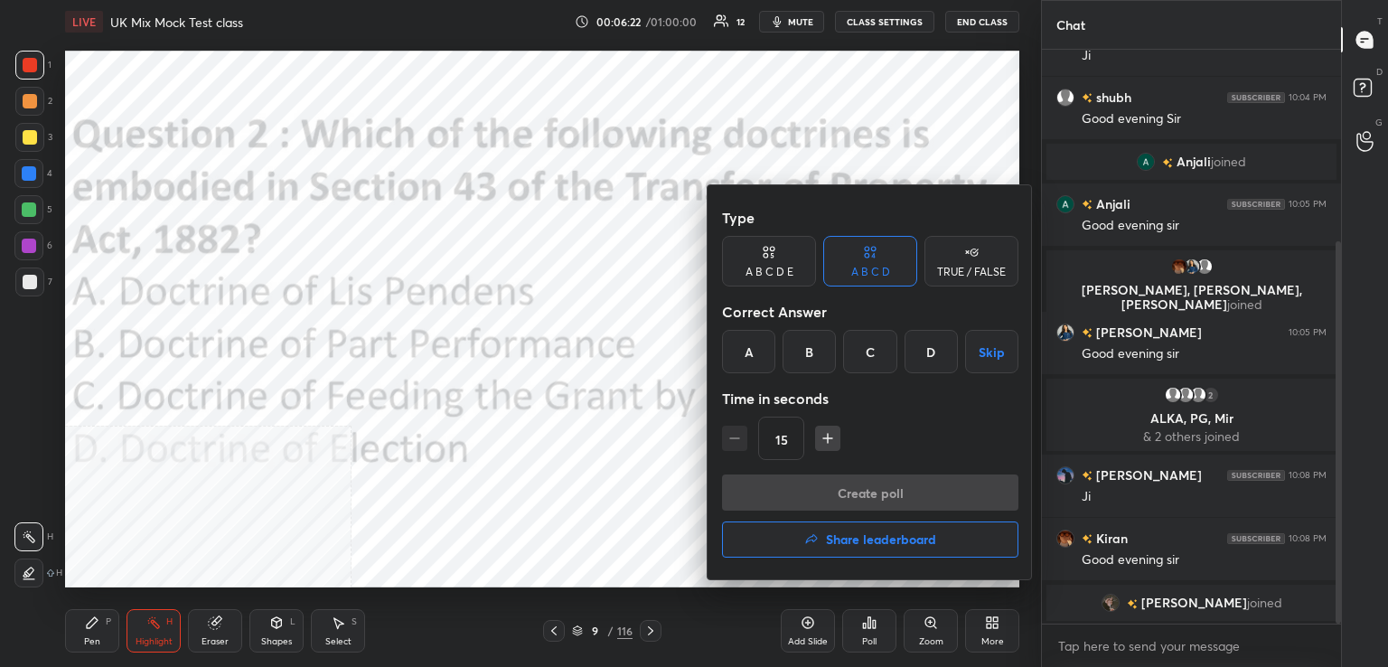
click at [870, 347] on div "C" at bounding box center [869, 351] width 53 height 43
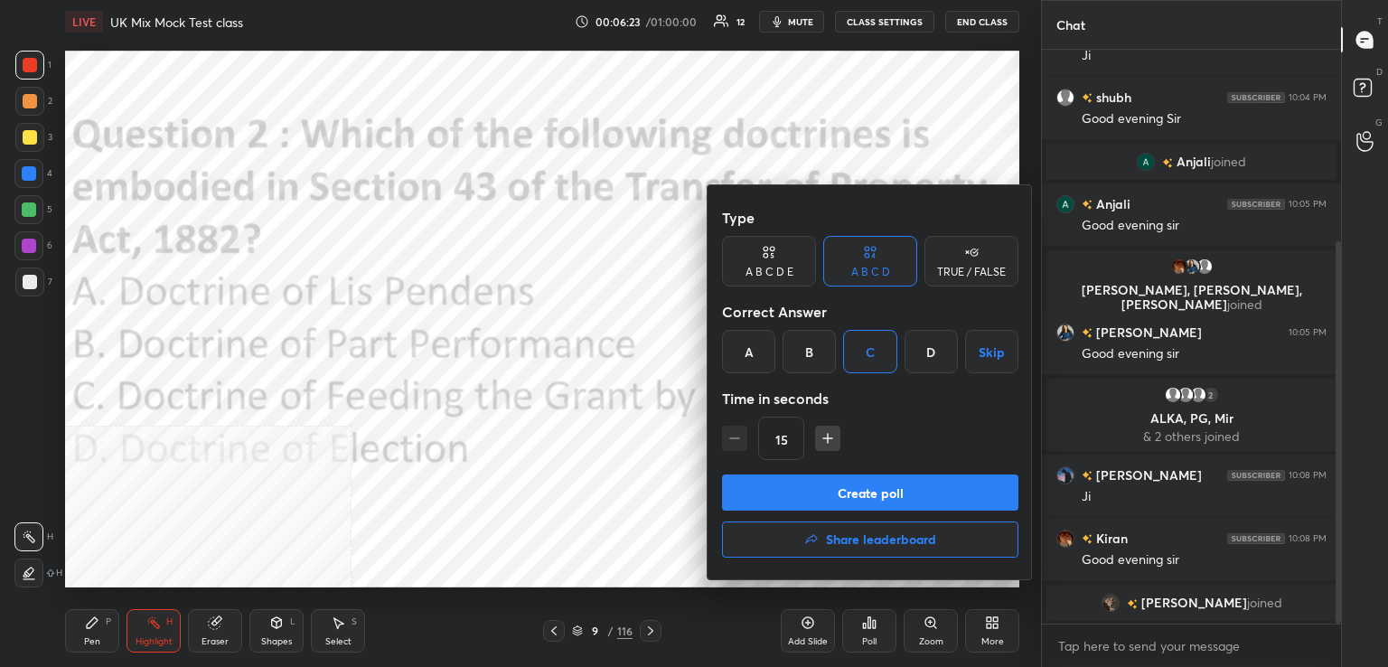
drag, startPoint x: 824, startPoint y: 435, endPoint x: 820, endPoint y: 444, distance: 9.7
click at [824, 435] on icon "button" at bounding box center [828, 438] width 18 height 18
type input "30"
drag, startPoint x: 846, startPoint y: 494, endPoint x: 845, endPoint y: 474, distance: 19.9
click at [846, 490] on button "Create poll" at bounding box center [870, 492] width 296 height 36
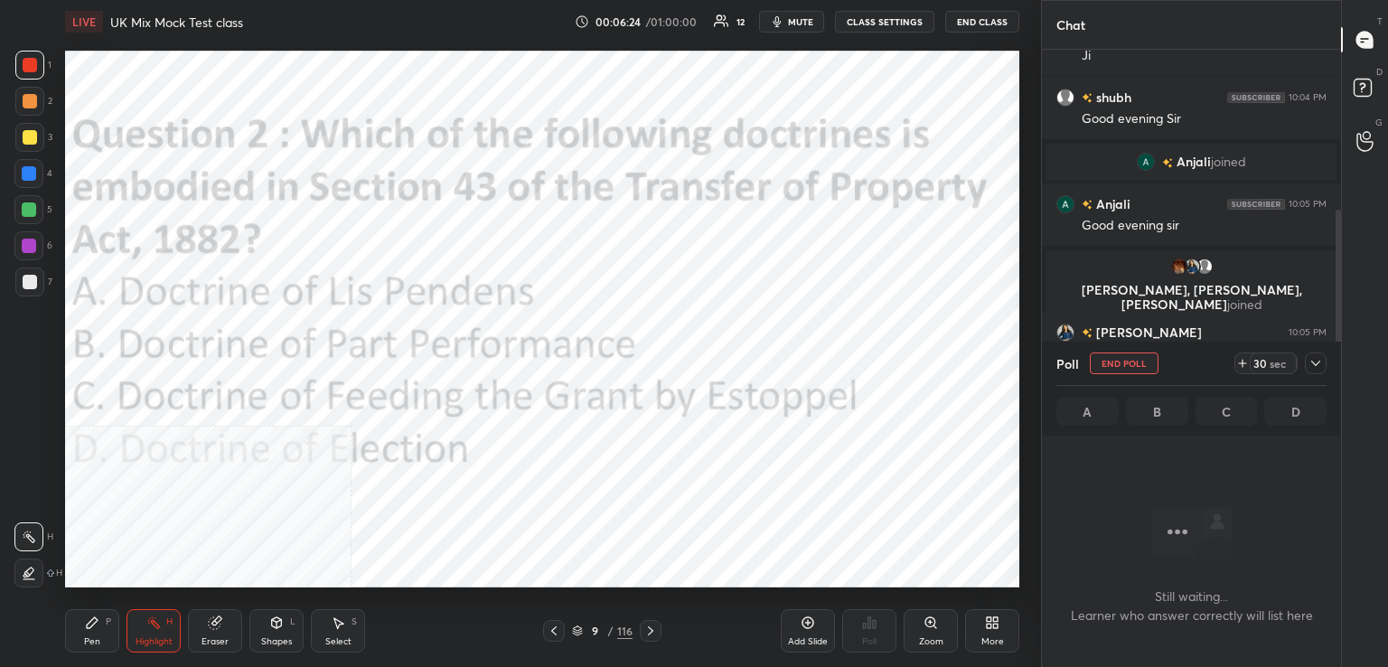
scroll to position [5, 5]
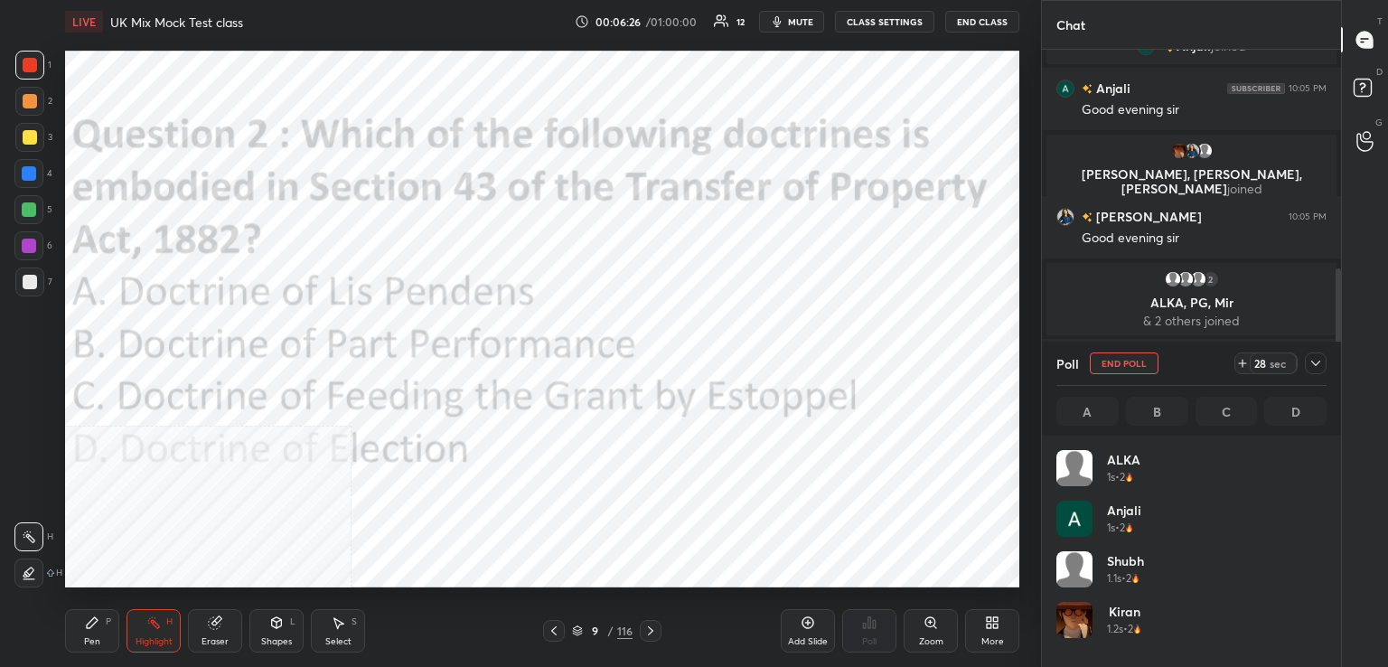
drag, startPoint x: 801, startPoint y: 26, endPoint x: 812, endPoint y: 14, distance: 16.7
click at [802, 24] on button "mute" at bounding box center [791, 22] width 65 height 22
click at [797, 19] on span "unmute" at bounding box center [799, 21] width 39 height 13
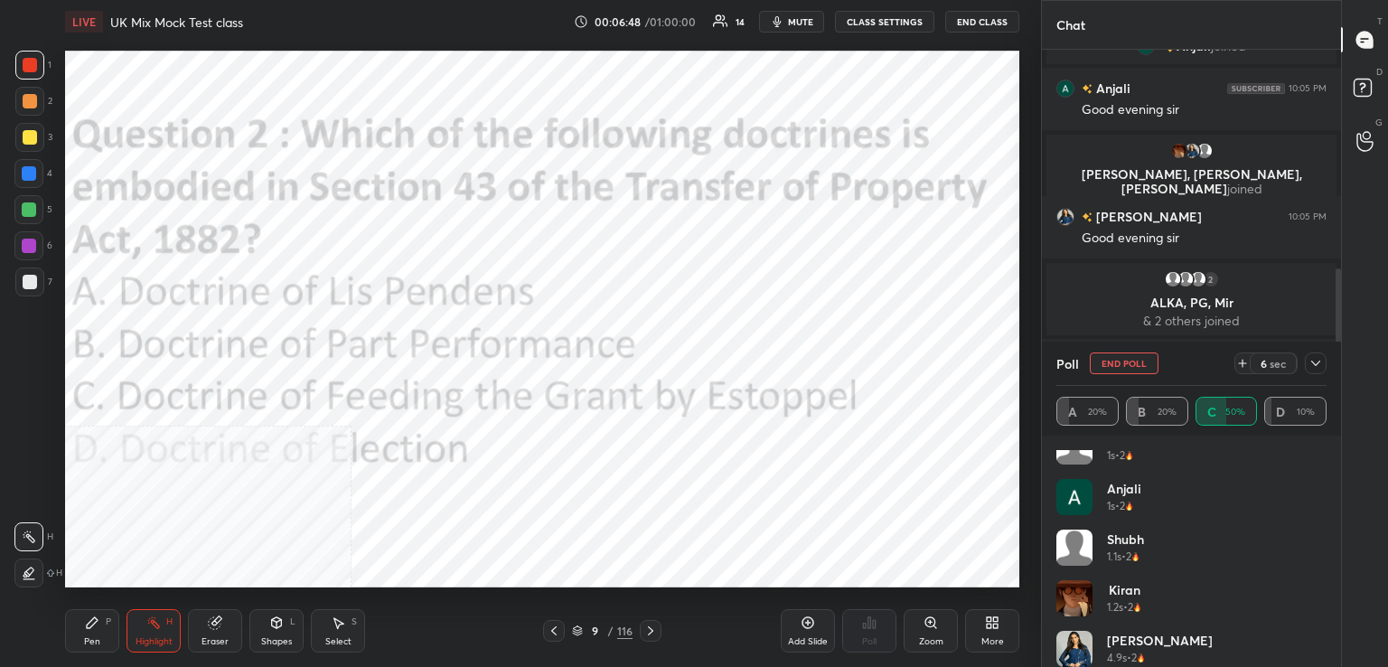
scroll to position [36, 0]
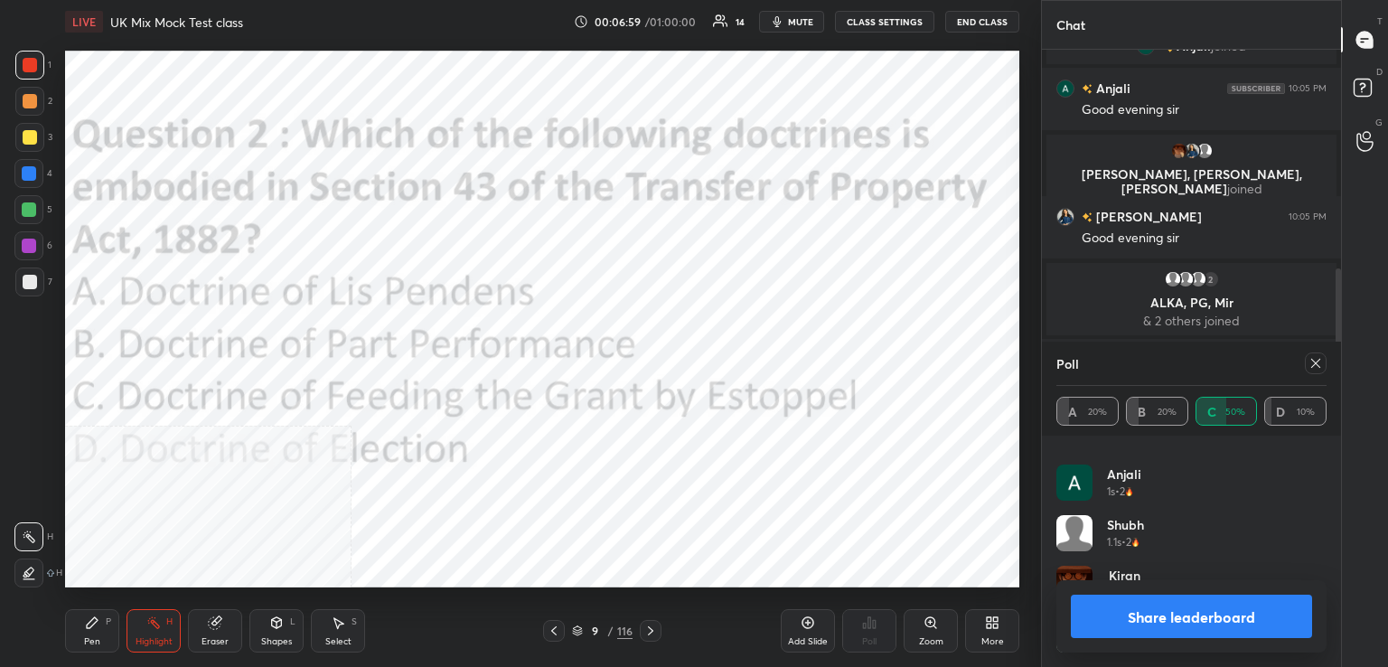
drag, startPoint x: 1319, startPoint y: 363, endPoint x: 1244, endPoint y: 377, distance: 76.2
click at [1317, 366] on icon at bounding box center [1315, 363] width 14 height 14
type textarea "x"
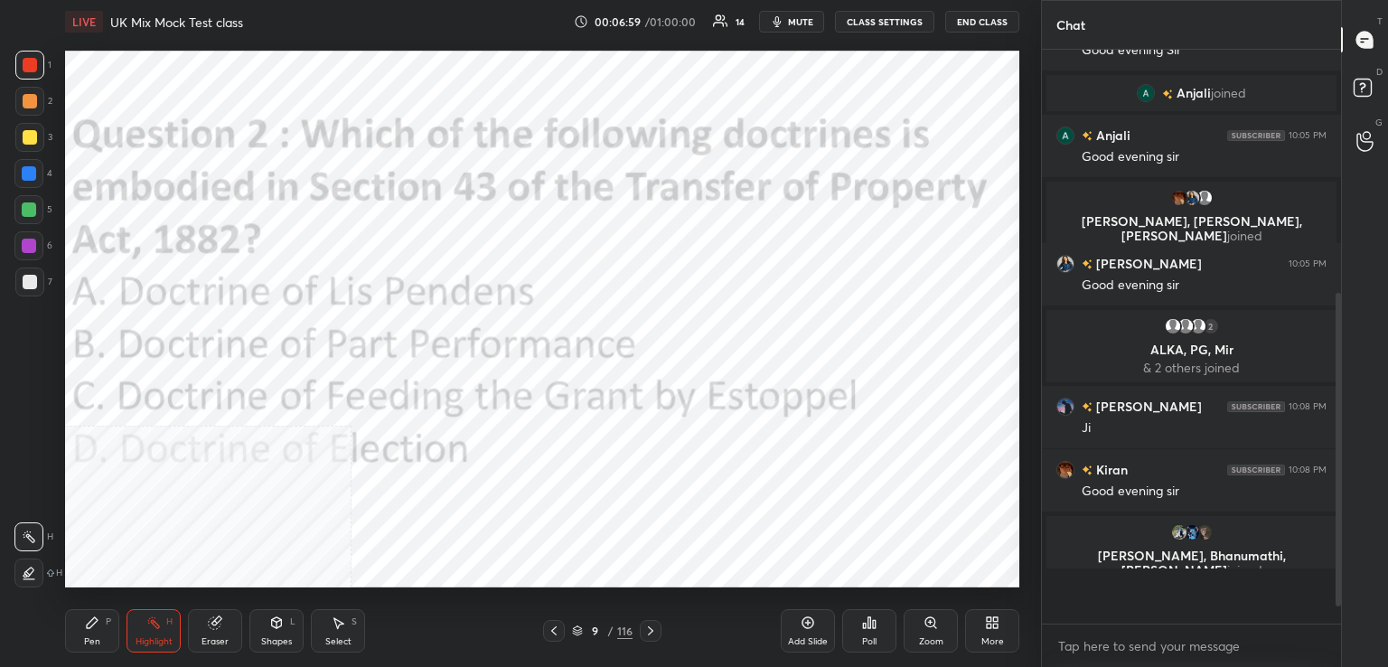
scroll to position [568, 294]
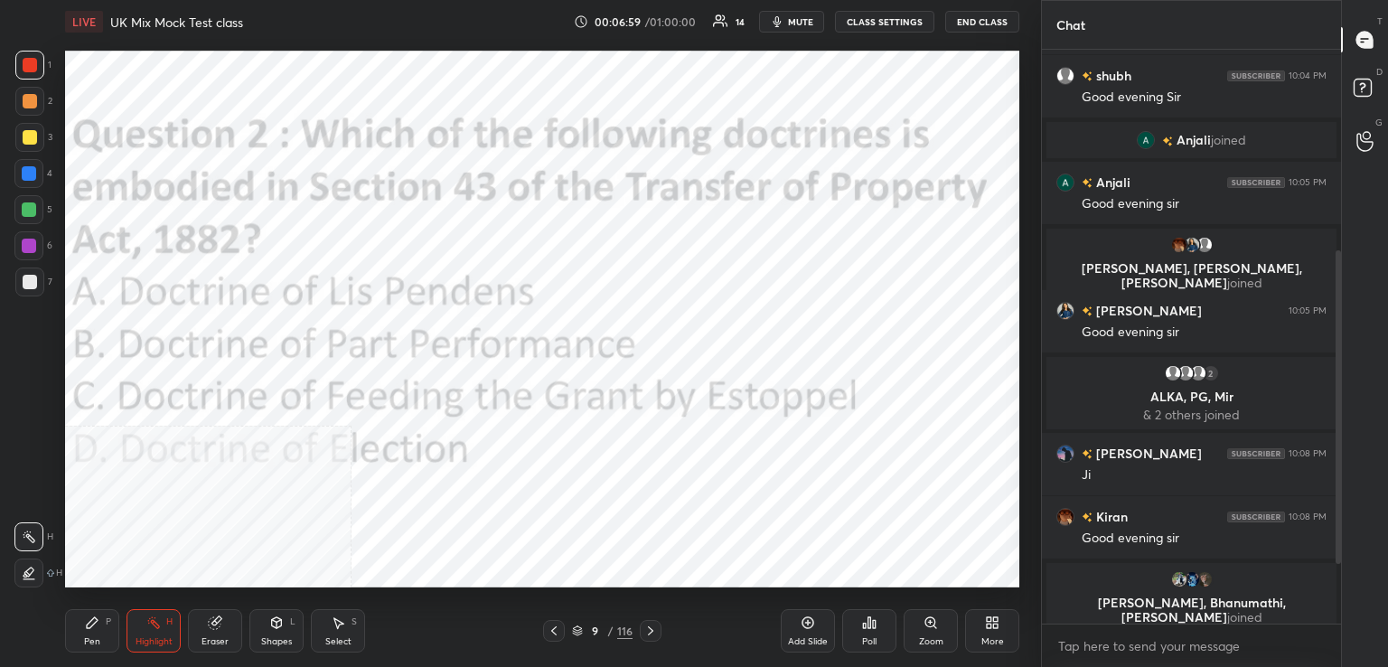
click at [653, 632] on icon at bounding box center [650, 630] width 14 height 14
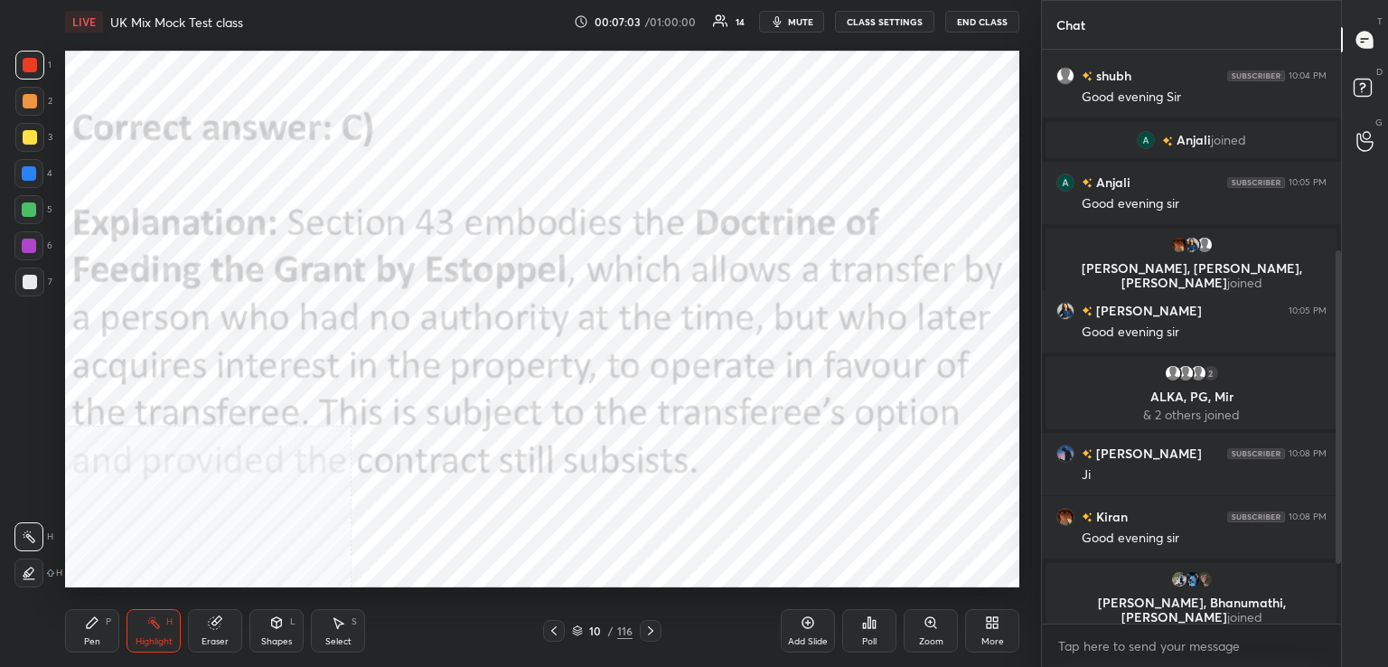
drag, startPoint x: 173, startPoint y: 636, endPoint x: 183, endPoint y: 637, distance: 10.0
click at [175, 638] on div "Highlight H" at bounding box center [153, 630] width 54 height 43
click at [648, 630] on icon at bounding box center [650, 630] width 14 height 14
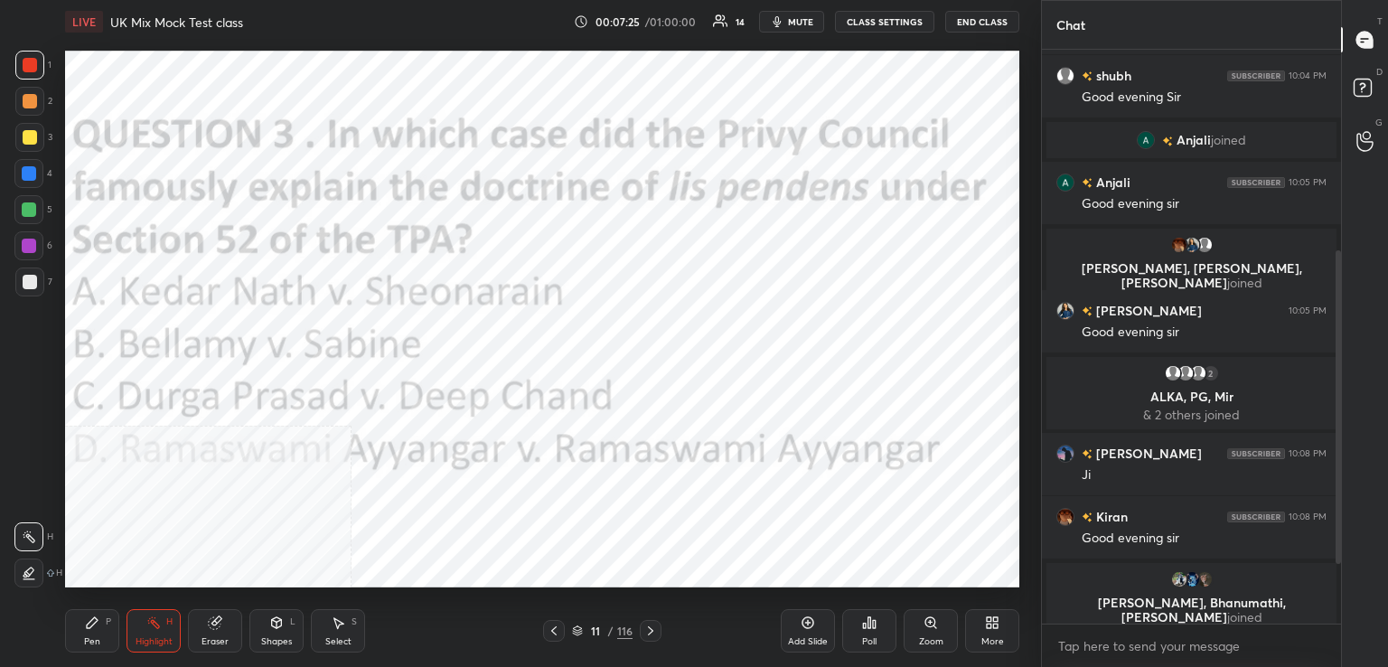
click at [868, 631] on div "Poll" at bounding box center [869, 630] width 54 height 43
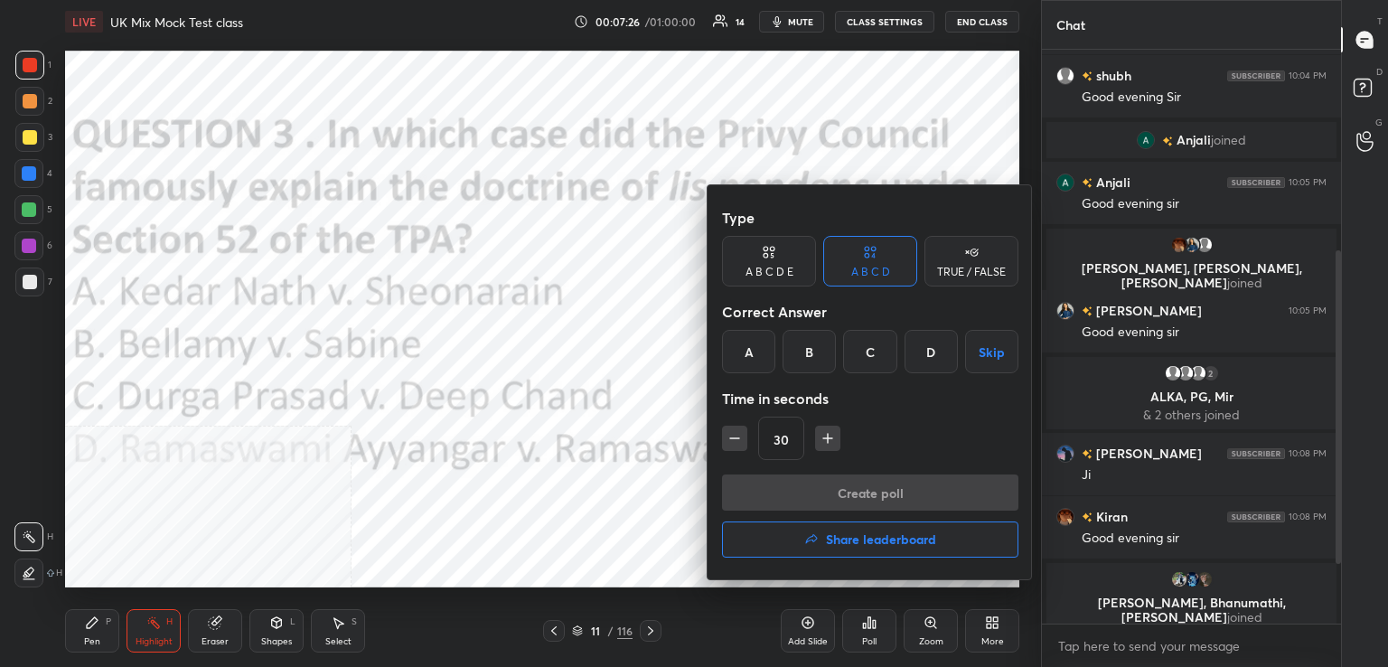
drag, startPoint x: 810, startPoint y: 349, endPoint x: 817, endPoint y: 398, distance: 50.1
click at [812, 351] on div "B" at bounding box center [808, 351] width 53 height 43
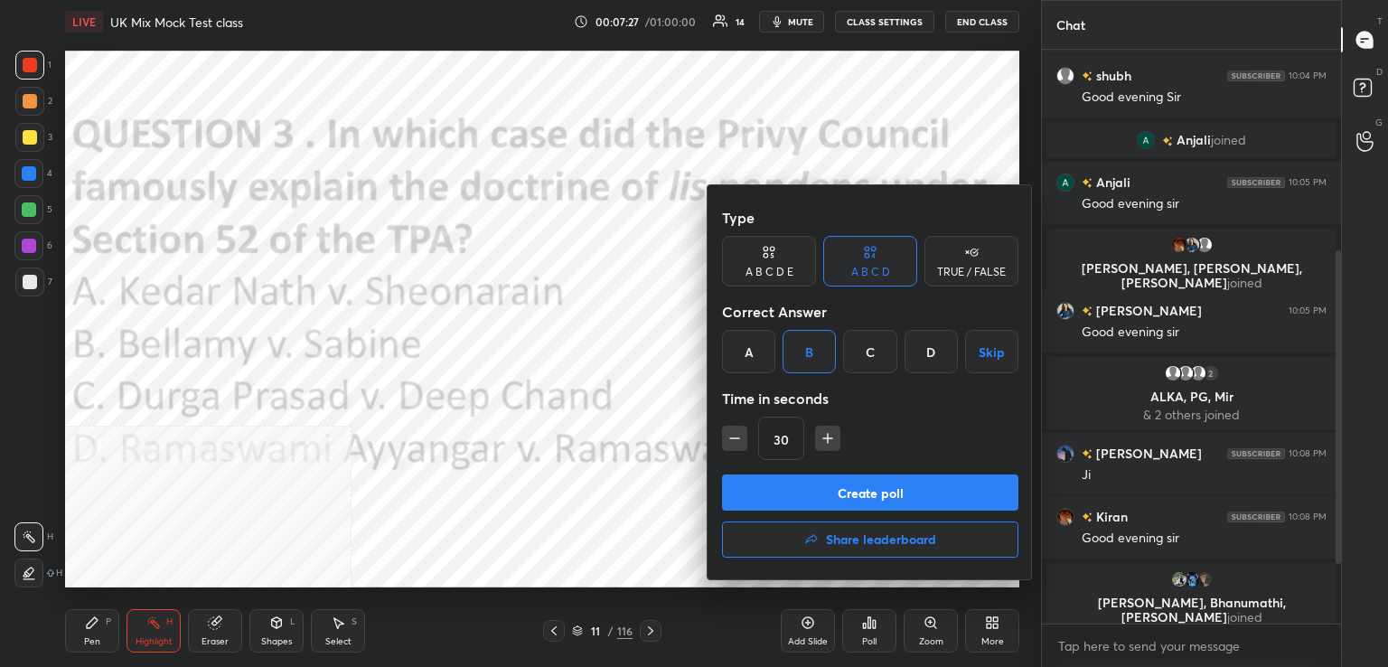
click at [734, 439] on icon "button" at bounding box center [735, 438] width 18 height 18
type input "15"
click at [850, 494] on button "Create poll" at bounding box center [870, 492] width 296 height 36
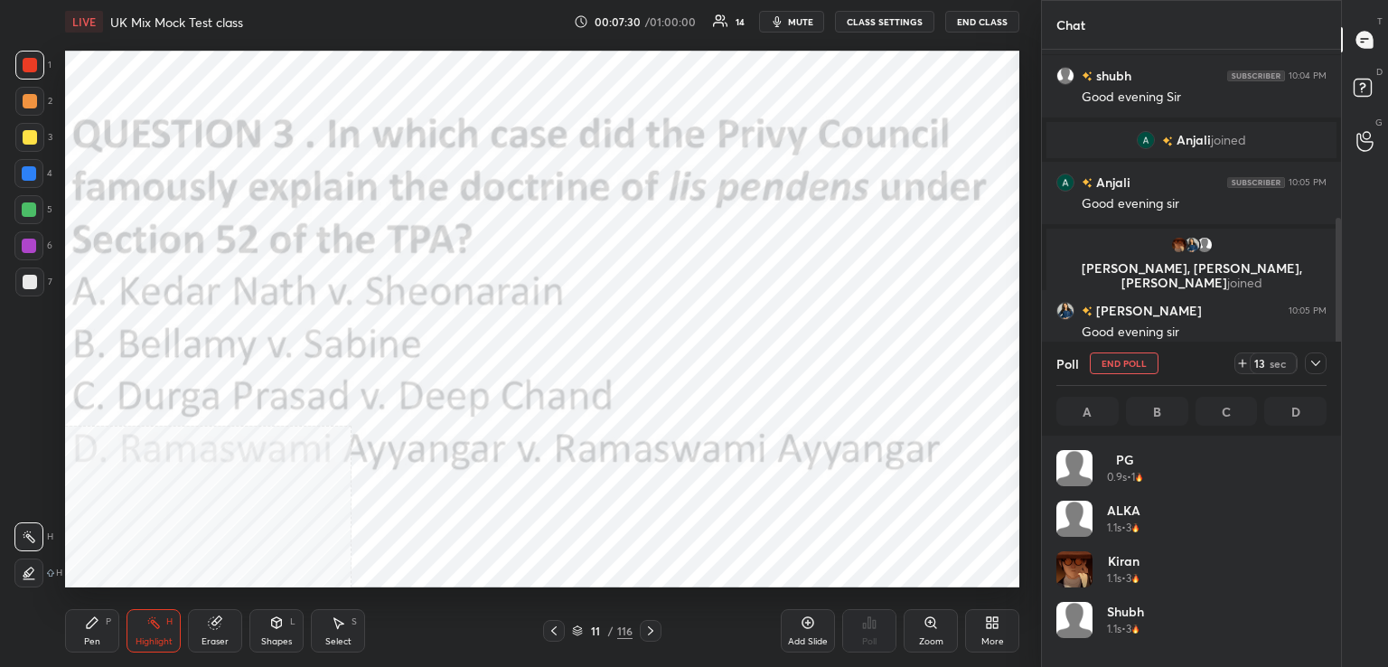
scroll to position [211, 265]
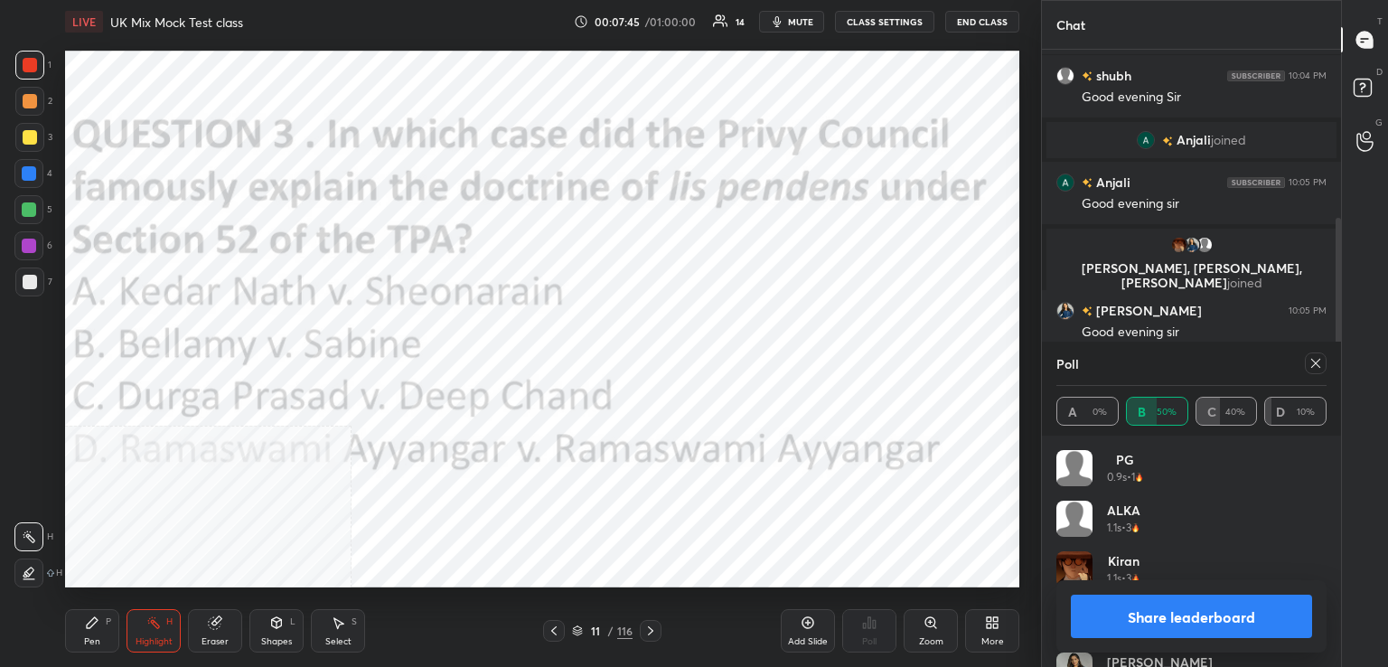
drag, startPoint x: 1314, startPoint y: 361, endPoint x: 1265, endPoint y: 377, distance: 51.1
click at [1310, 364] on icon at bounding box center [1315, 363] width 14 height 14
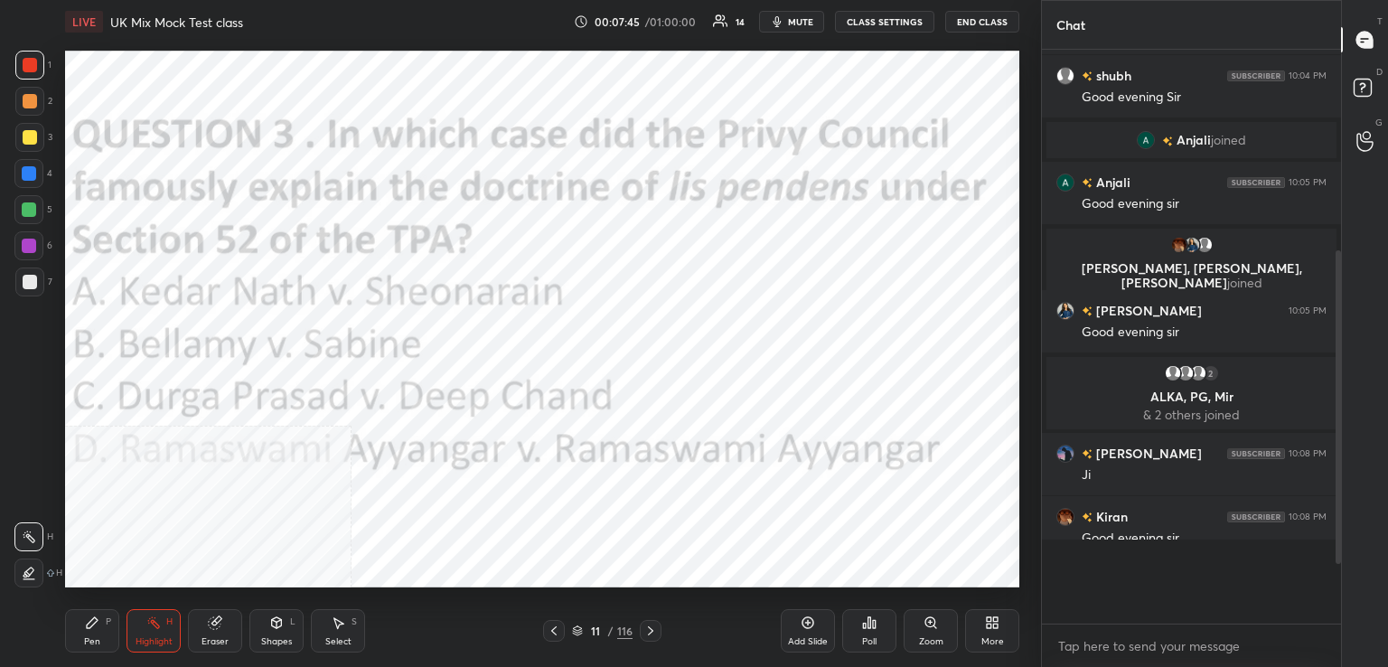
scroll to position [6, 5]
drag, startPoint x: 645, startPoint y: 631, endPoint x: 634, endPoint y: 622, distance: 14.1
click at [645, 630] on icon at bounding box center [650, 630] width 14 height 14
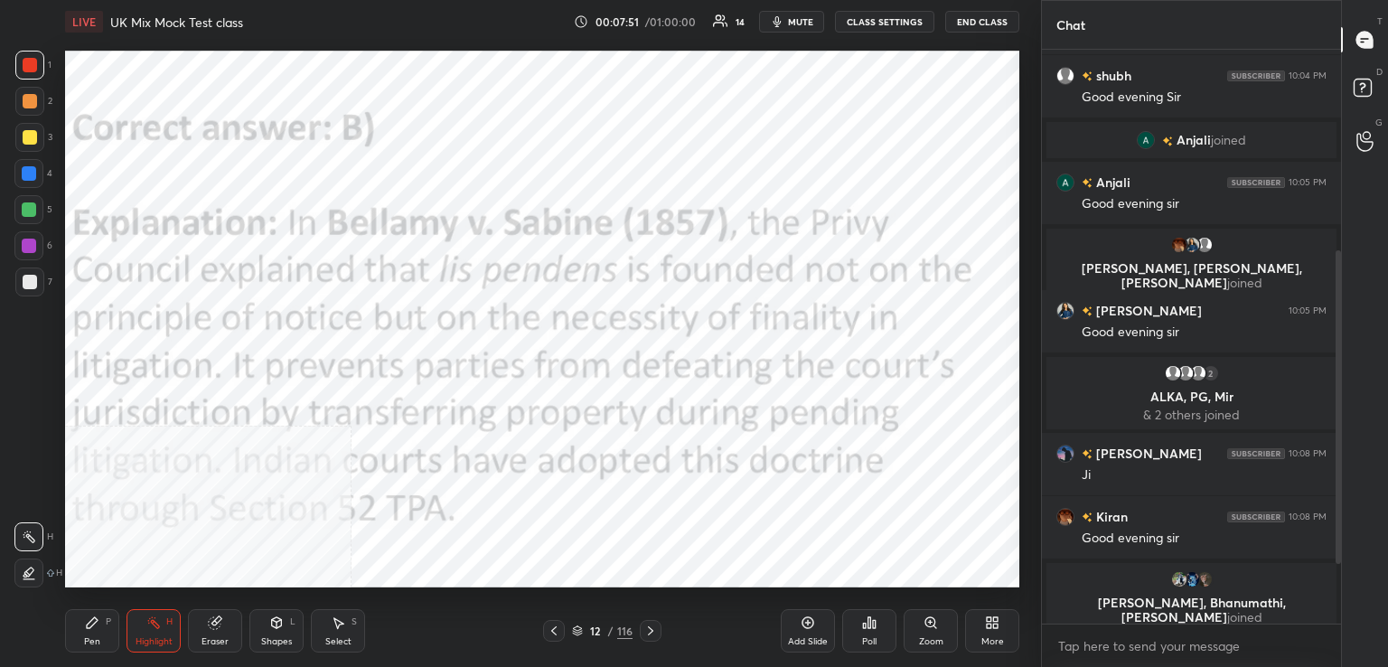
drag, startPoint x: 651, startPoint y: 631, endPoint x: 646, endPoint y: 618, distance: 13.4
click at [650, 630] on icon at bounding box center [650, 630] width 14 height 14
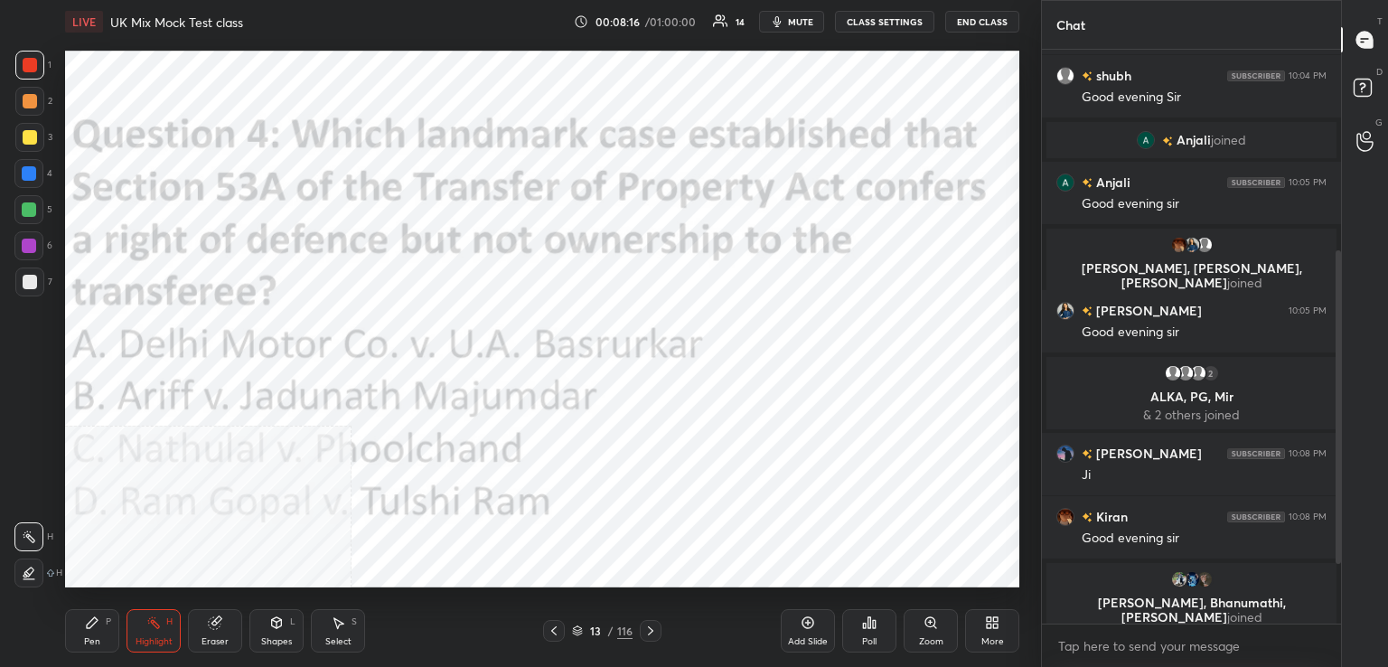
click at [862, 620] on icon at bounding box center [869, 622] width 14 height 14
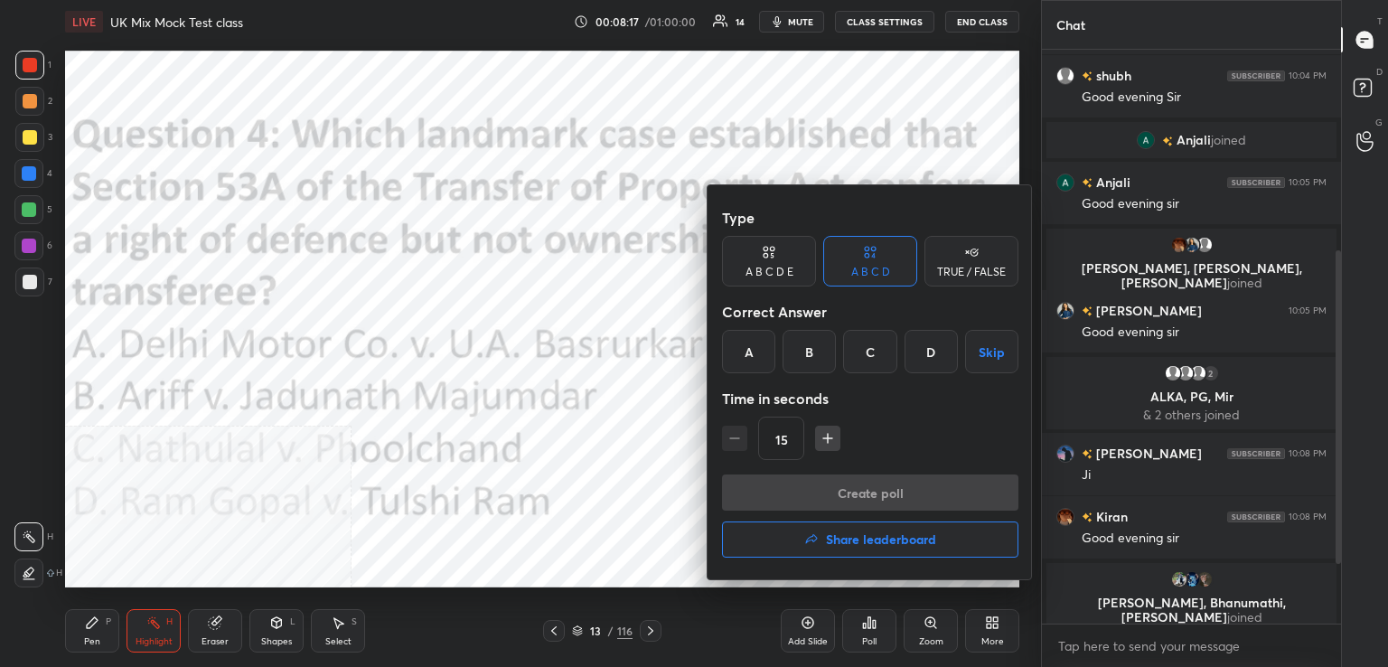
click at [761, 353] on div "A" at bounding box center [748, 351] width 53 height 43
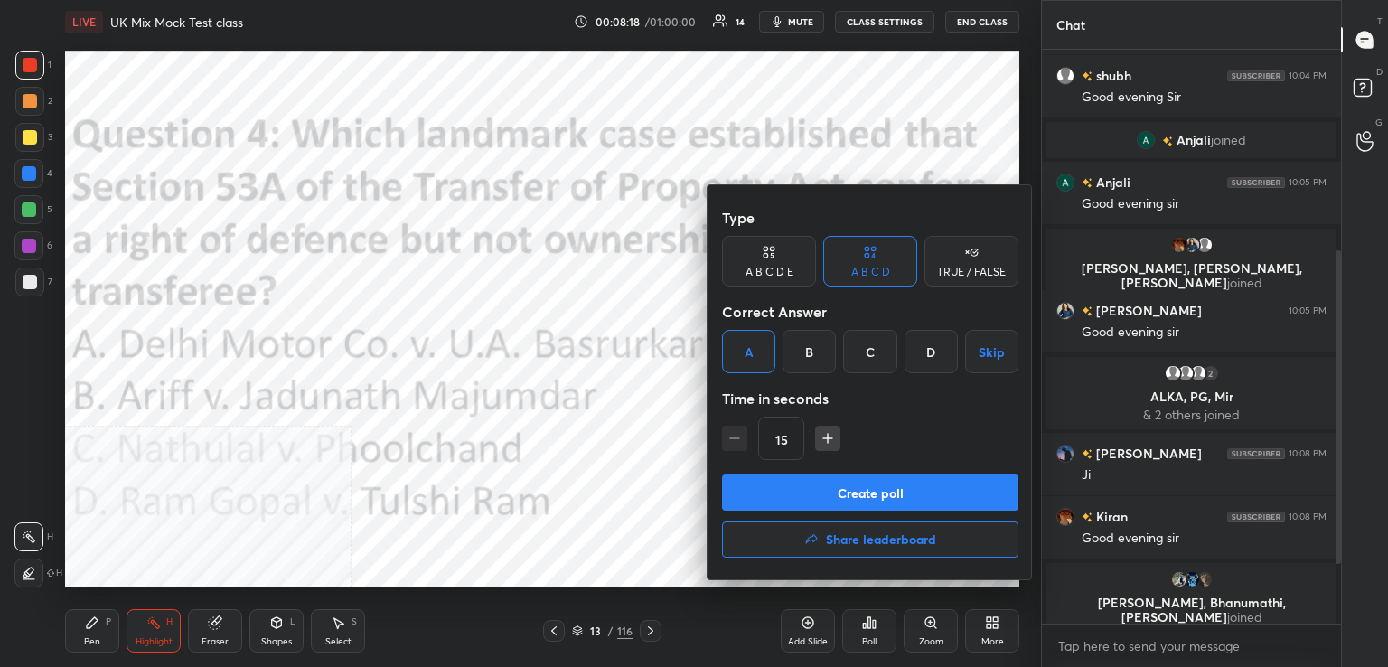
click at [852, 491] on button "Create poll" at bounding box center [870, 492] width 296 height 36
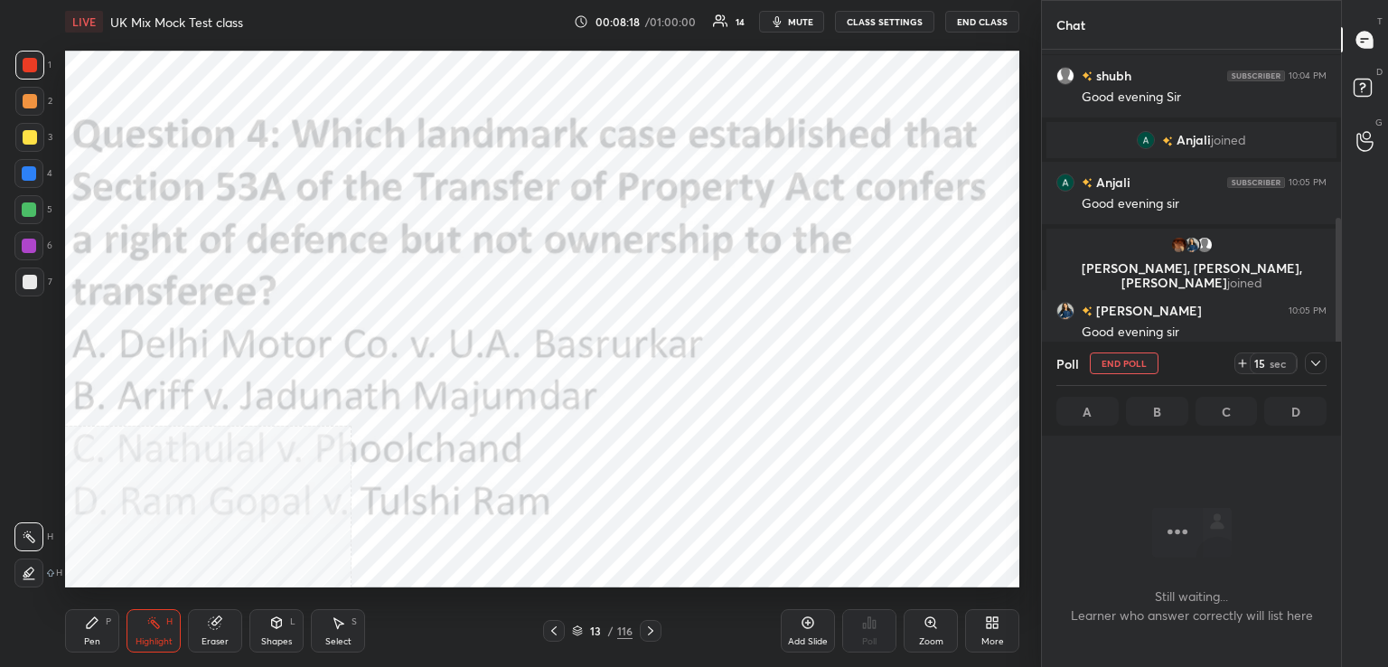
scroll to position [481, 294]
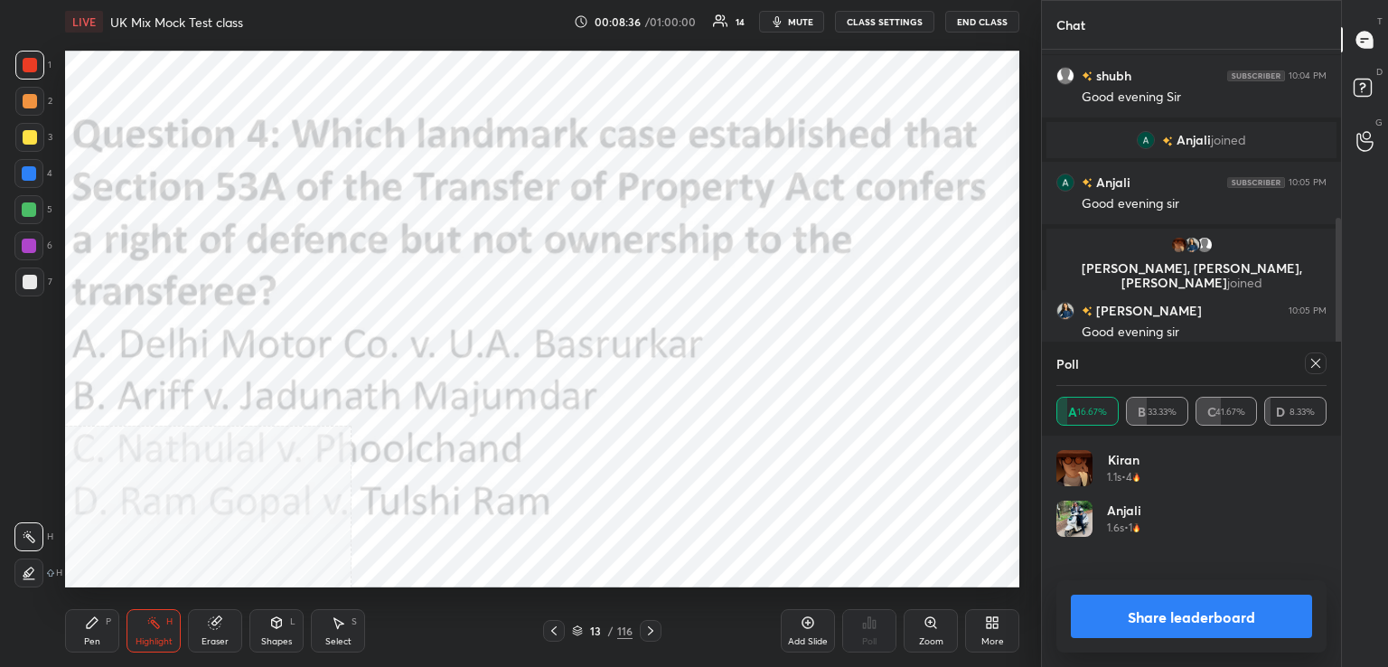
drag, startPoint x: 1303, startPoint y: 369, endPoint x: 1206, endPoint y: 394, distance: 99.9
click at [1303, 370] on div at bounding box center [1311, 363] width 29 height 22
click at [1311, 360] on icon at bounding box center [1315, 363] width 14 height 14
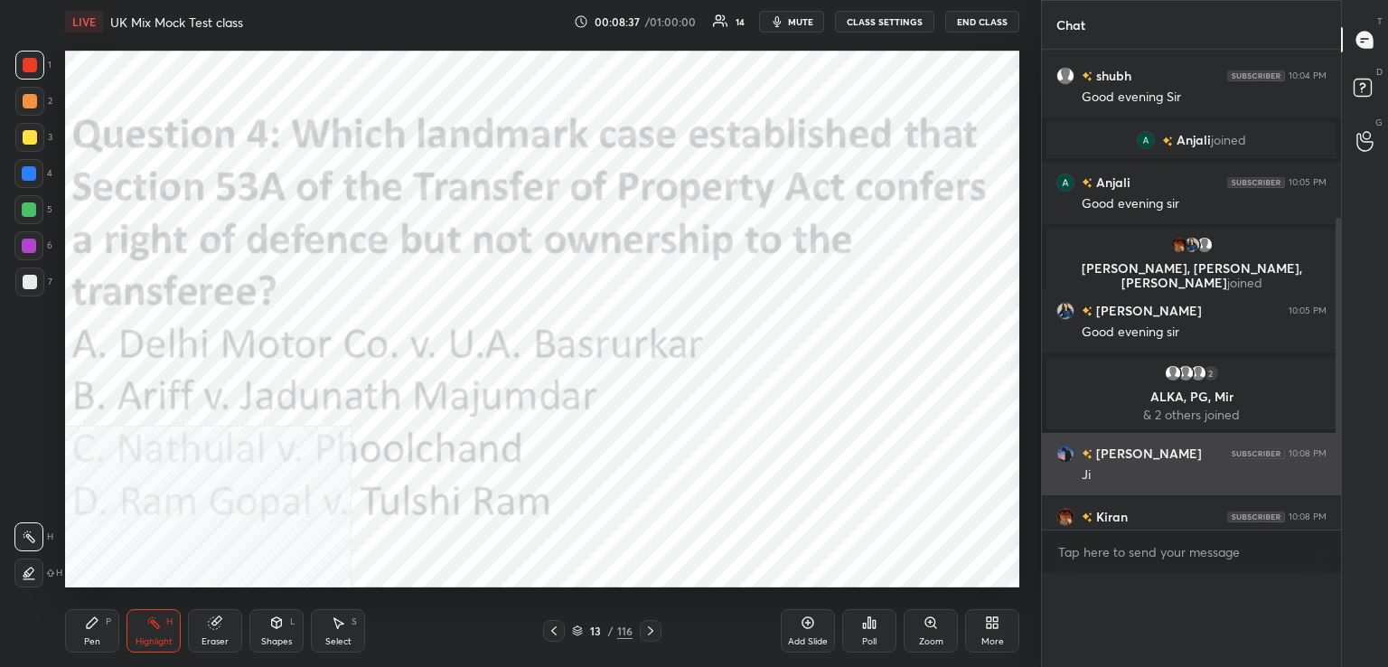
scroll to position [0, 5]
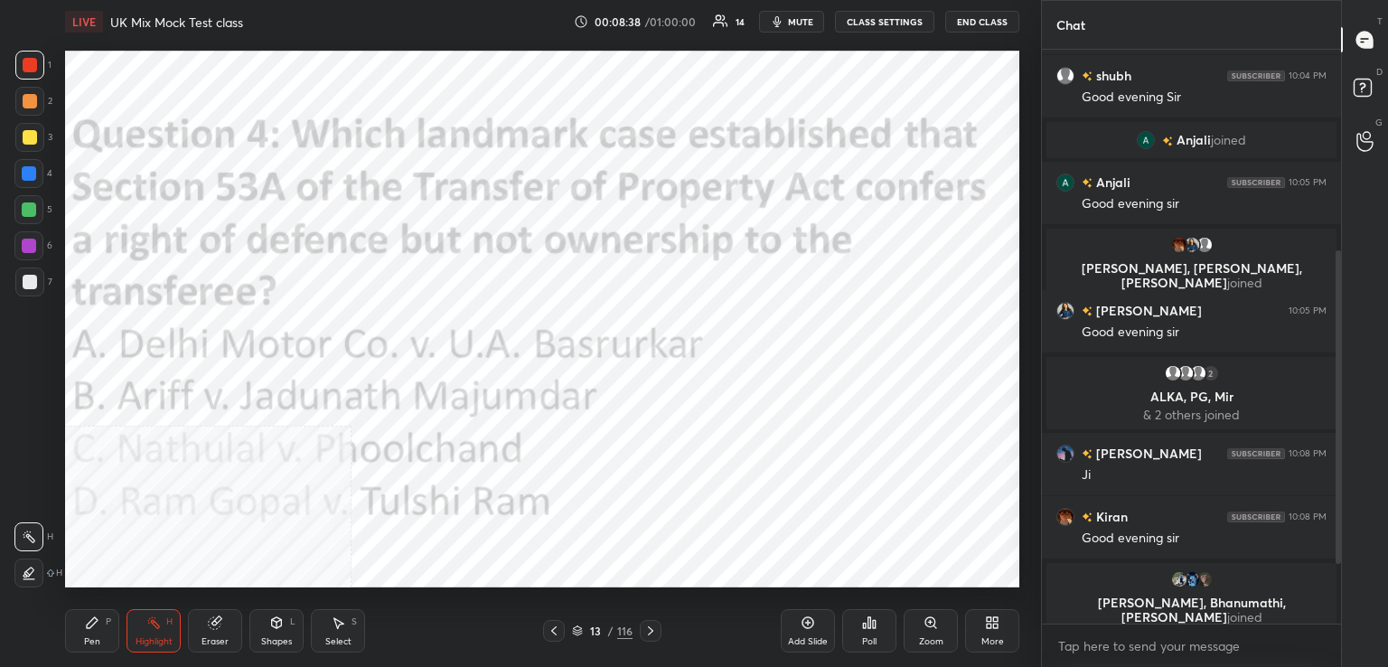
click at [650, 631] on icon at bounding box center [650, 630] width 14 height 14
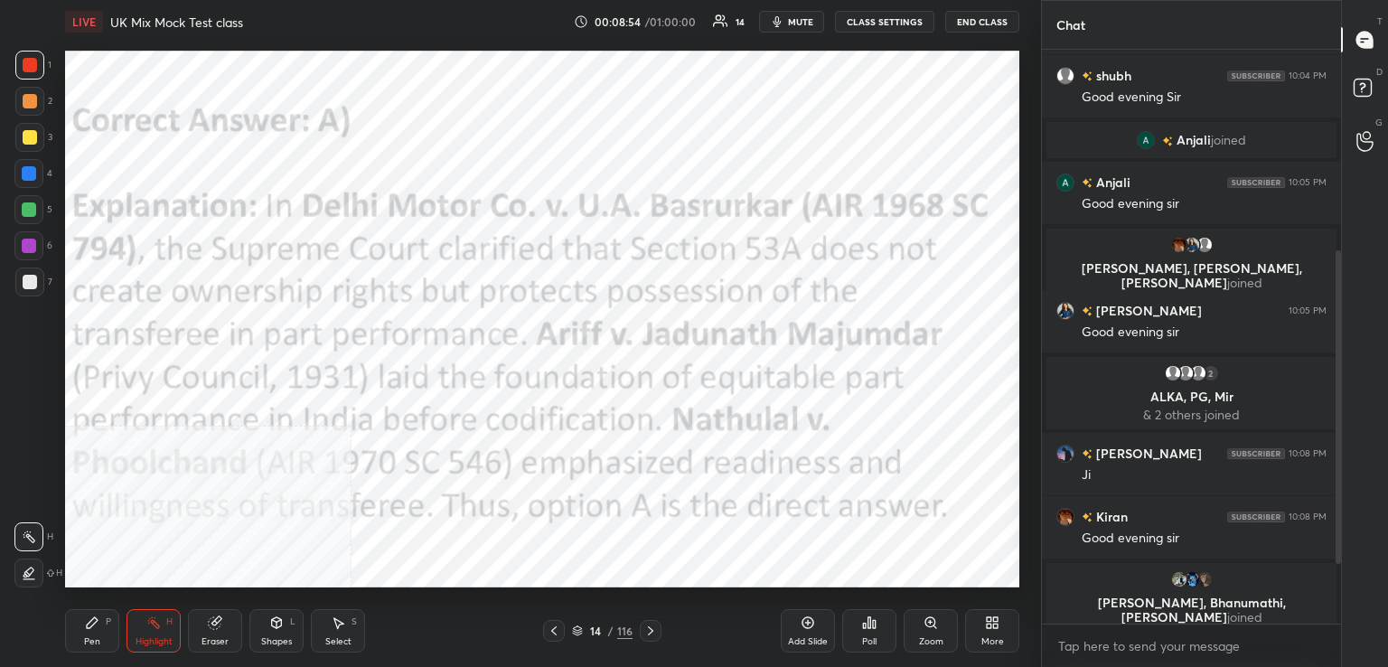
click at [650, 634] on icon at bounding box center [650, 630] width 14 height 14
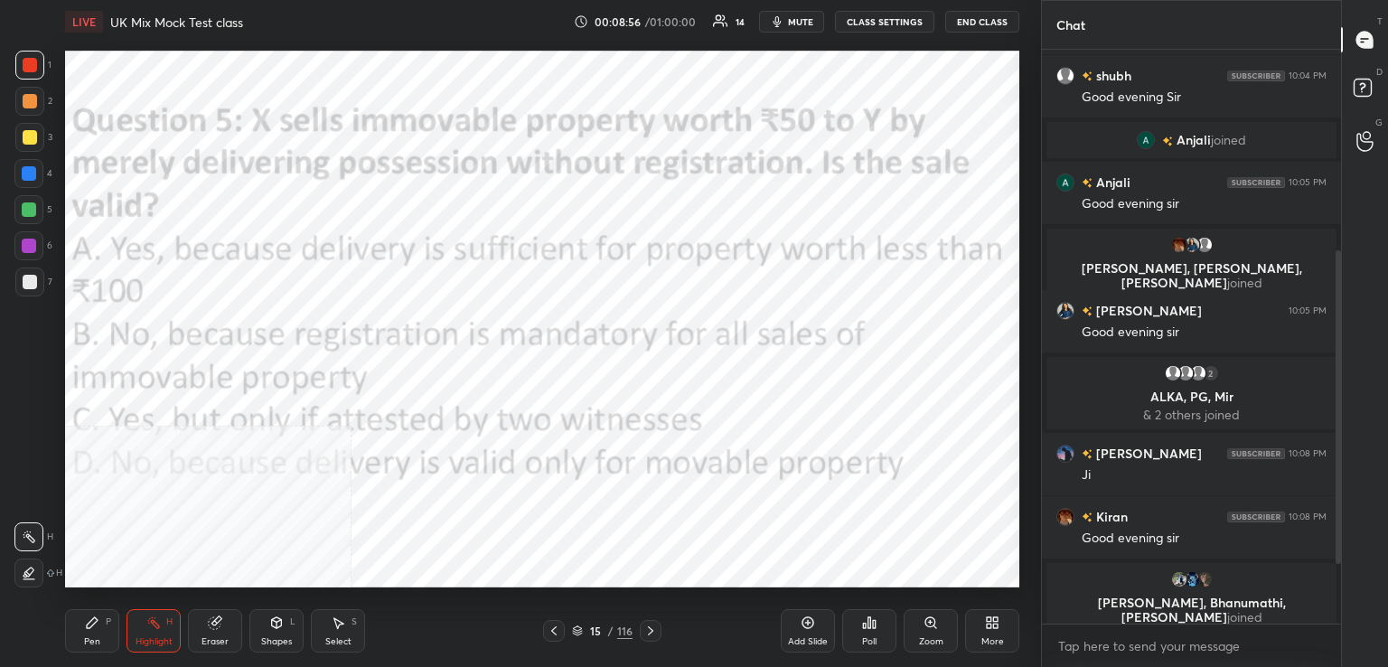
click at [152, 635] on div "Highlight H" at bounding box center [153, 630] width 54 height 43
click at [866, 626] on icon at bounding box center [869, 622] width 14 height 14
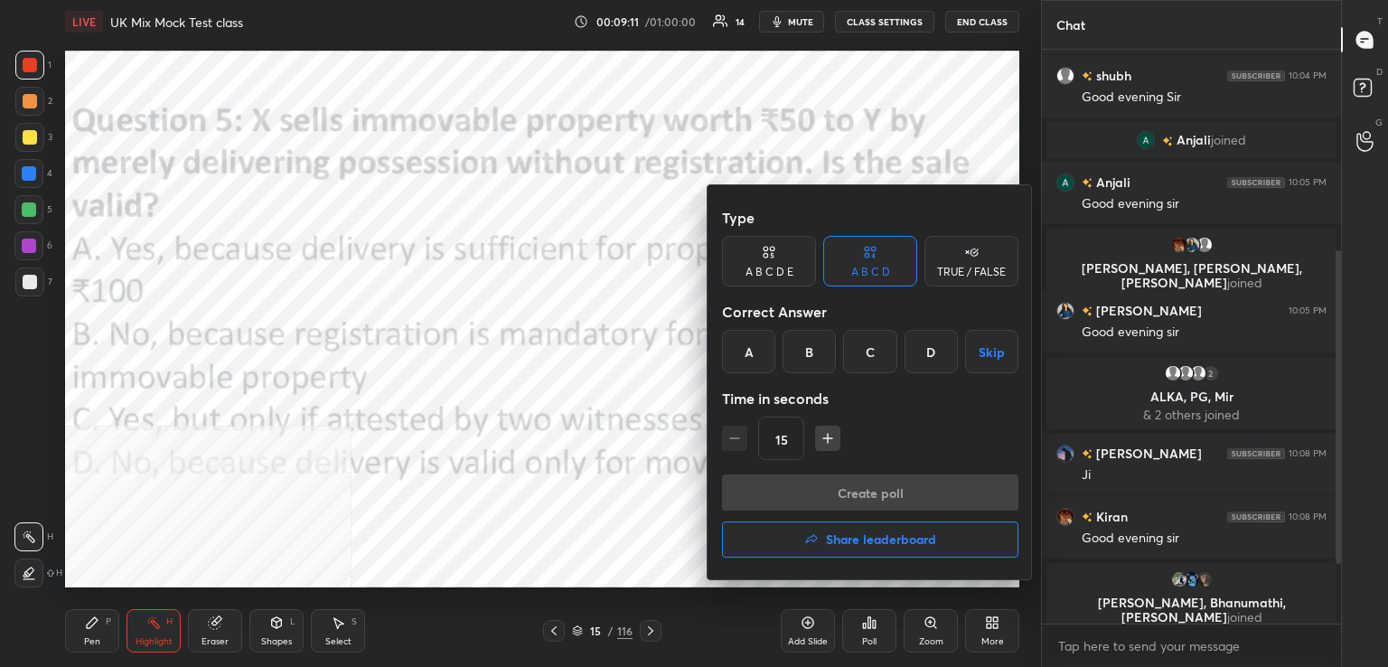
drag, startPoint x: 748, startPoint y: 362, endPoint x: 760, endPoint y: 374, distance: 16.6
click at [750, 362] on div "A" at bounding box center [748, 351] width 53 height 43
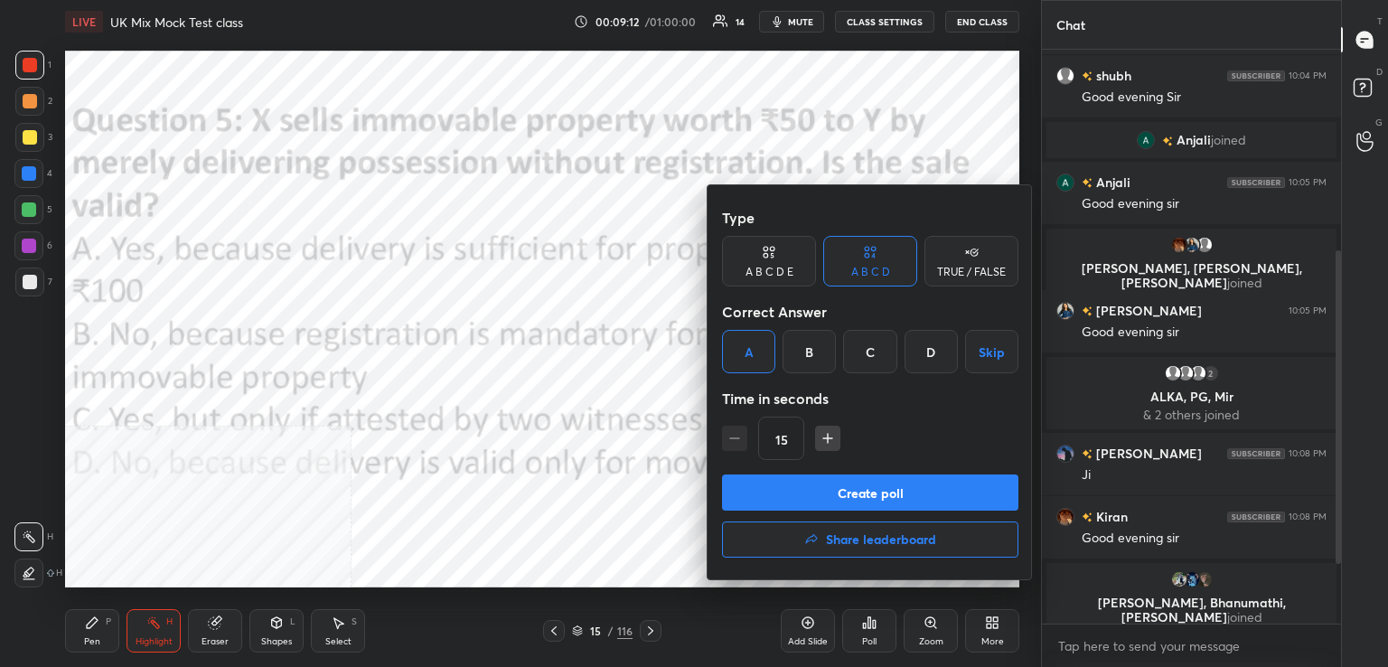
drag, startPoint x: 826, startPoint y: 490, endPoint x: 782, endPoint y: 463, distance: 50.7
click at [825, 488] on button "Create poll" at bounding box center [870, 492] width 296 height 36
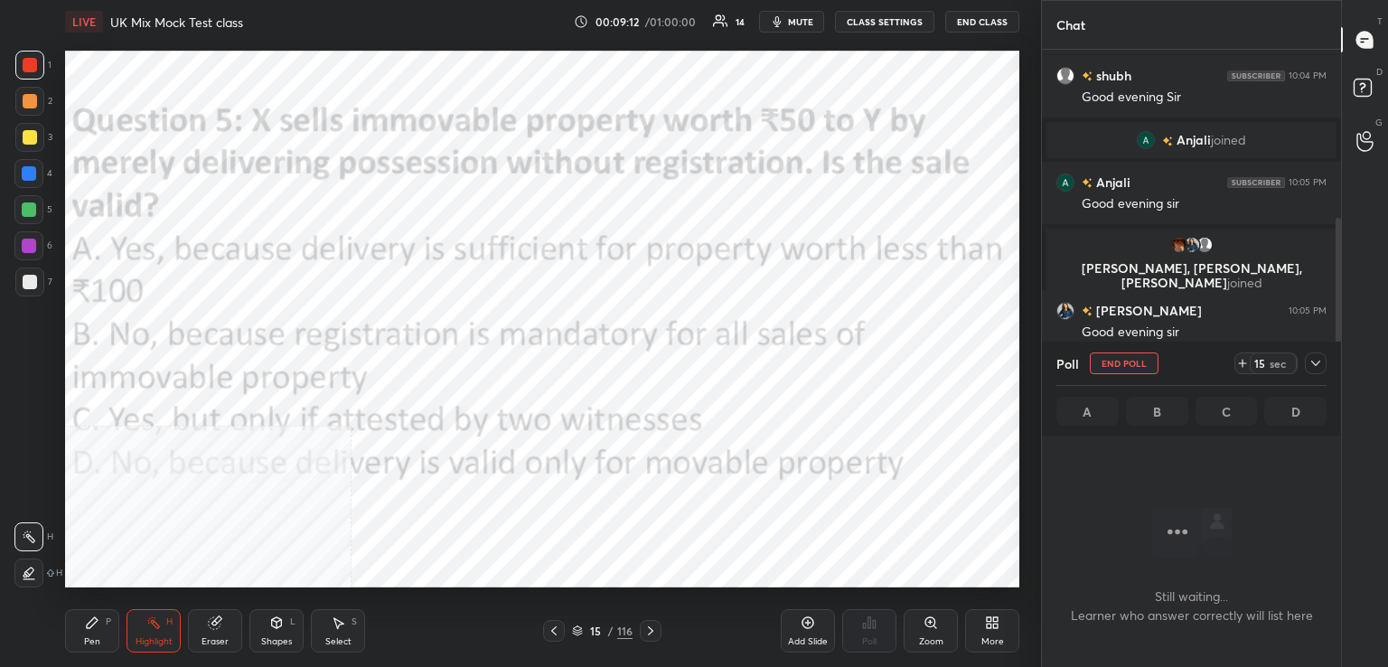
scroll to position [5, 5]
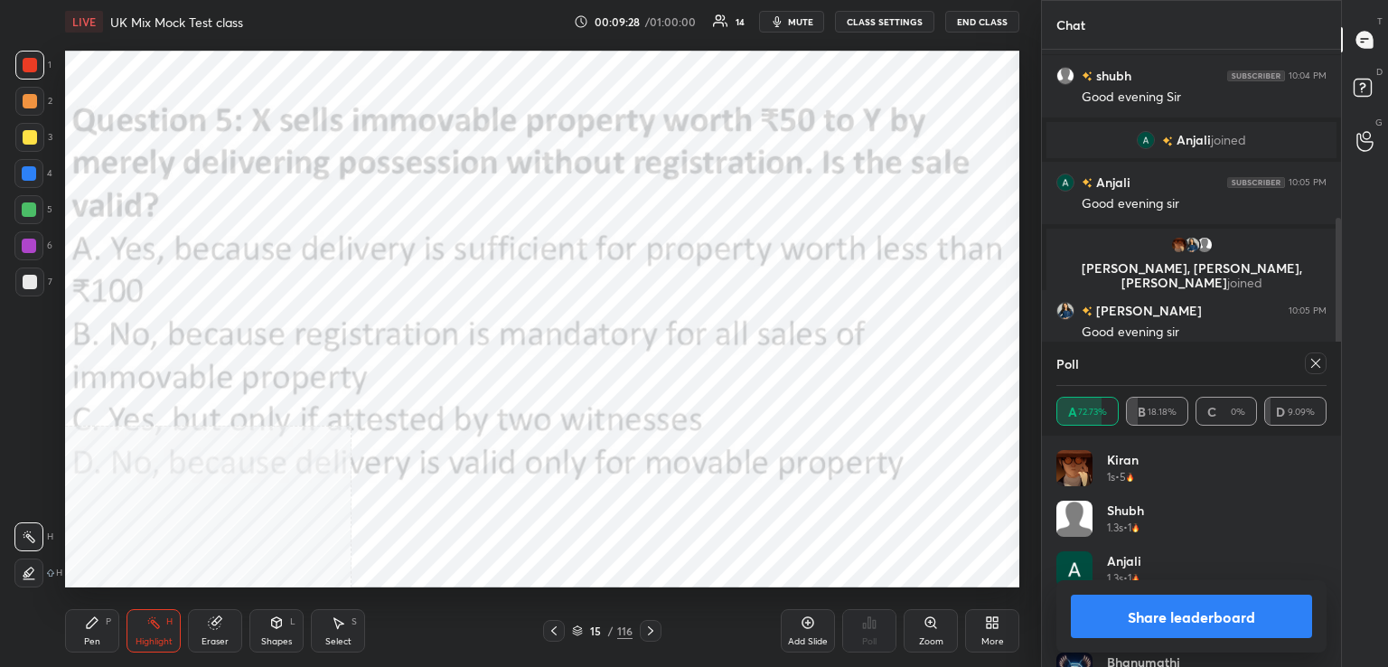
drag, startPoint x: 1315, startPoint y: 368, endPoint x: 1294, endPoint y: 375, distance: 22.0
click at [1312, 370] on icon at bounding box center [1315, 363] width 14 height 14
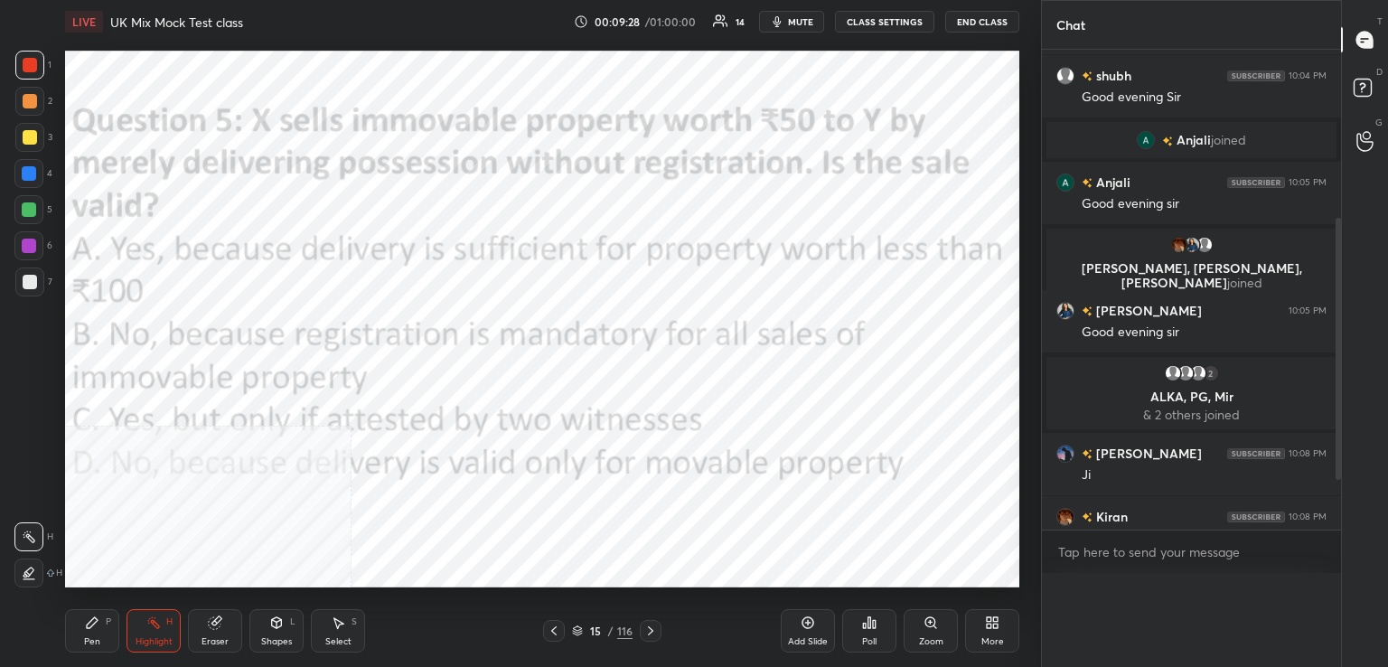
scroll to position [0, 0]
drag, startPoint x: 651, startPoint y: 632, endPoint x: 648, endPoint y: 609, distance: 23.8
click at [652, 625] on icon at bounding box center [650, 630] width 14 height 14
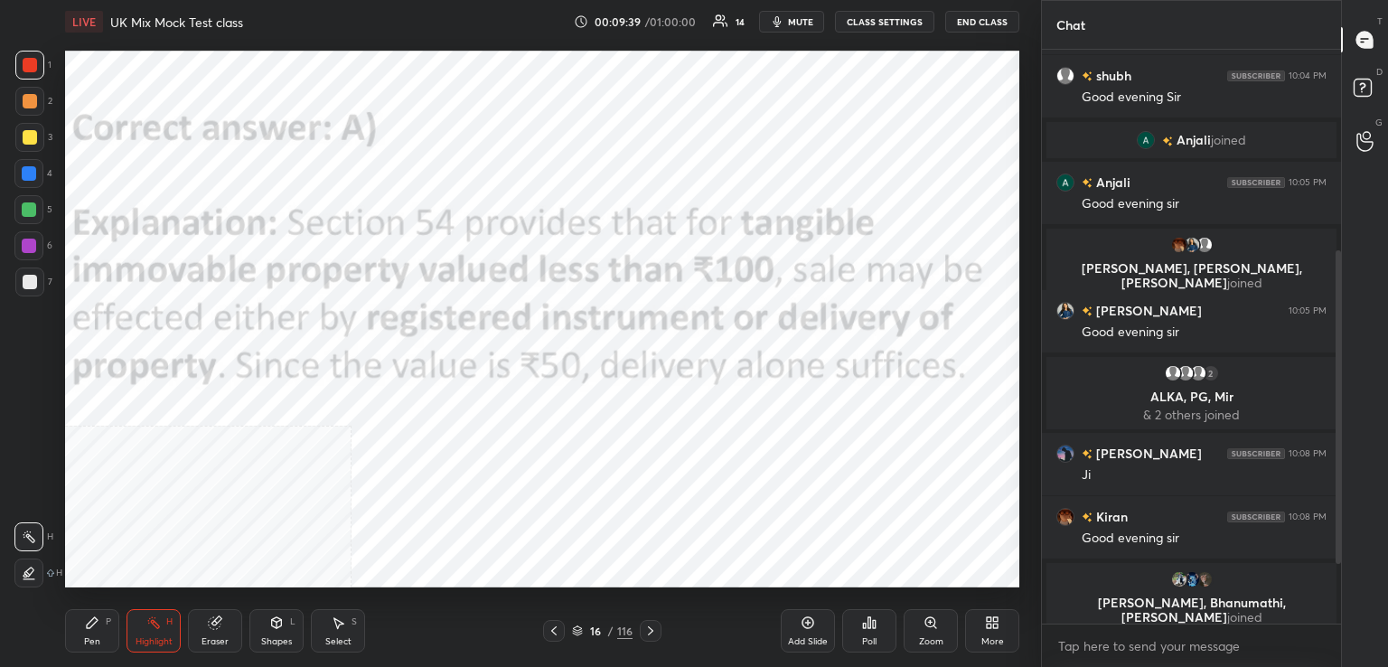
click at [653, 634] on icon at bounding box center [650, 630] width 14 height 14
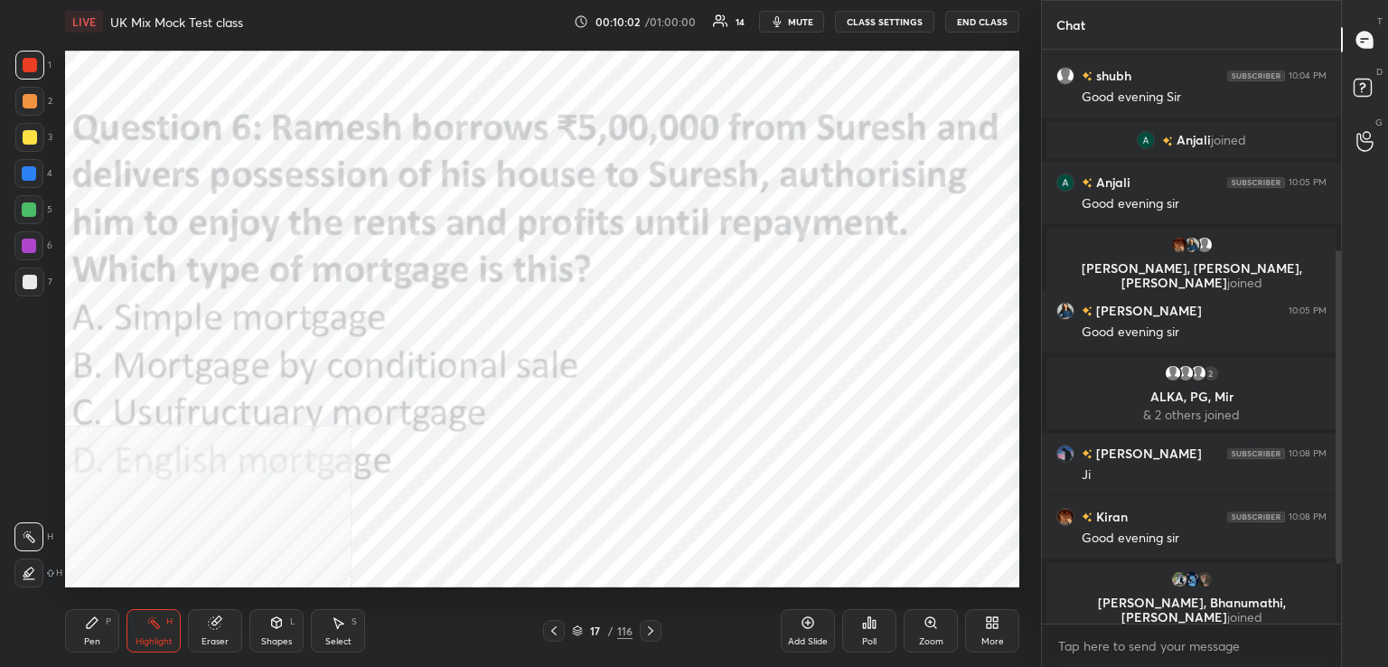
click at [877, 616] on div "Poll" at bounding box center [869, 630] width 54 height 43
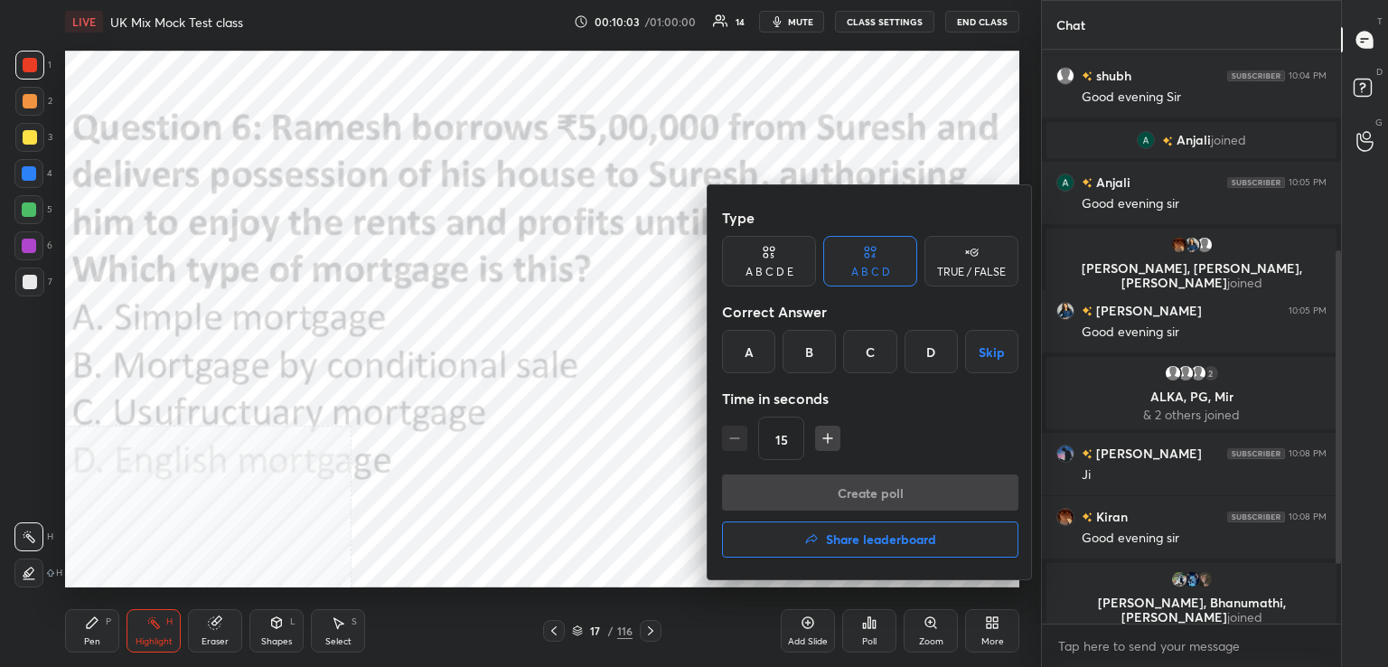
click at [873, 355] on div "C" at bounding box center [869, 351] width 53 height 43
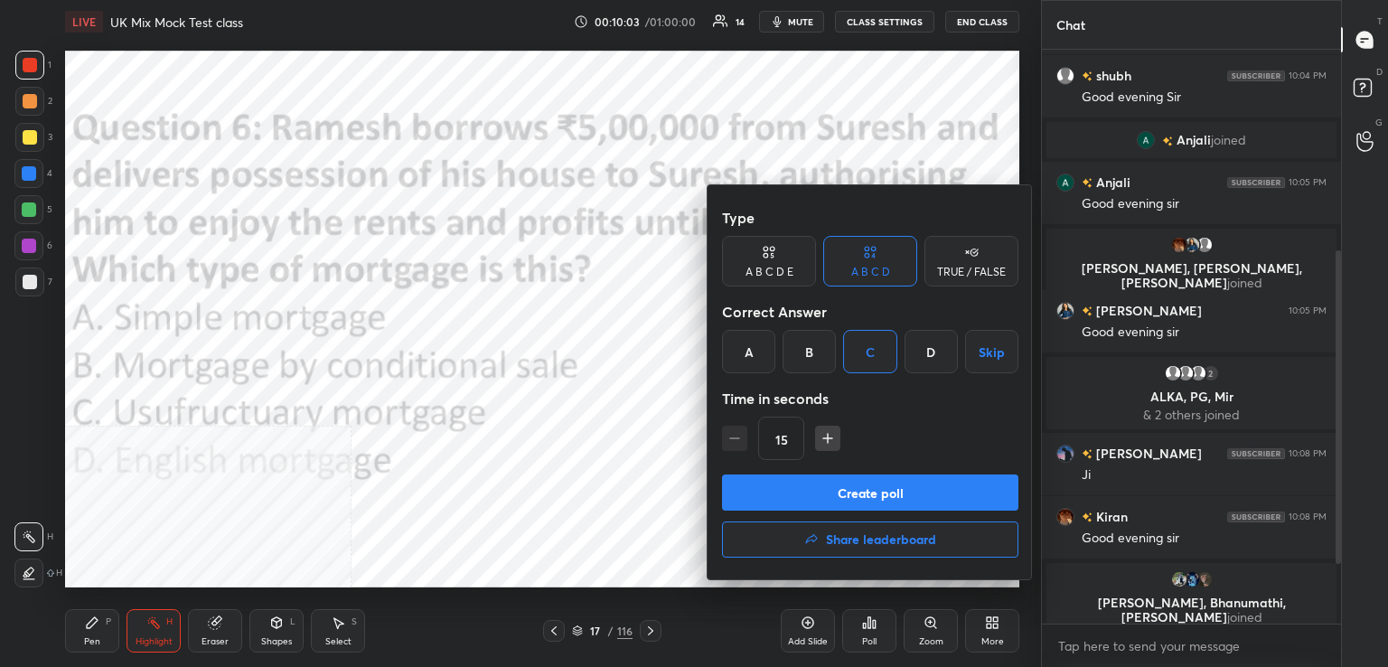
click at [824, 492] on button "Create poll" at bounding box center [870, 492] width 296 height 36
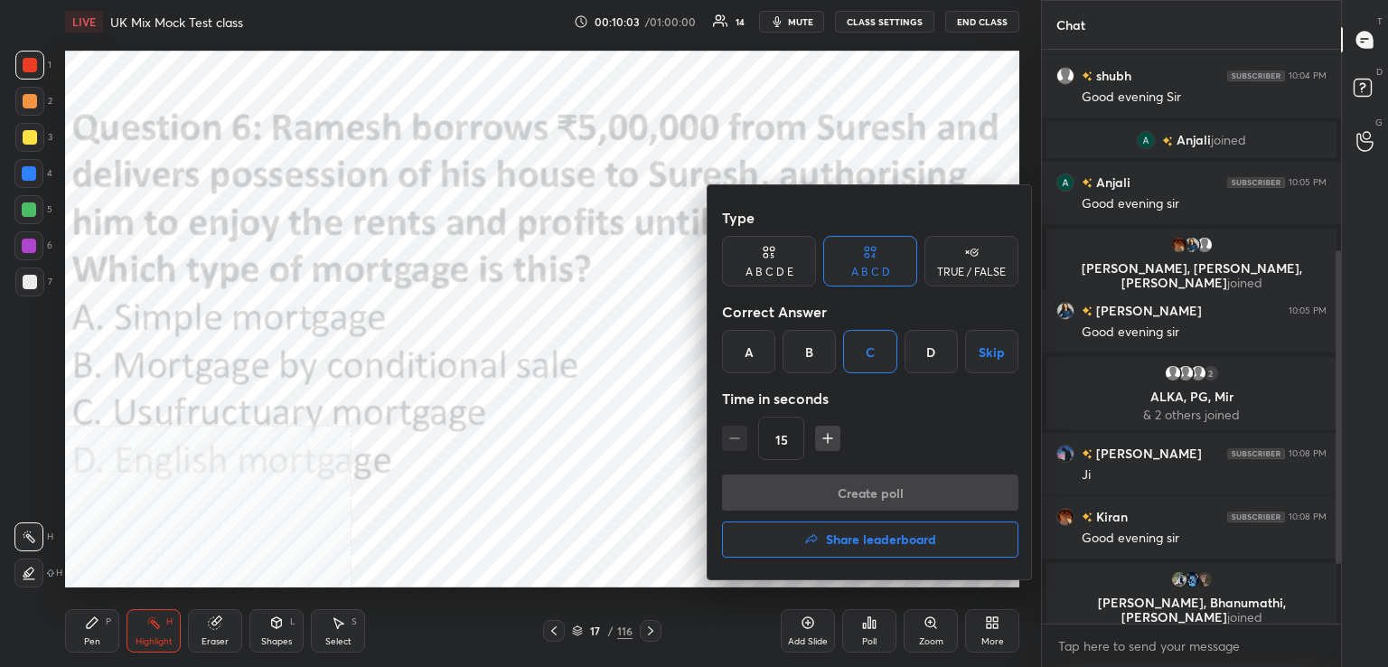
scroll to position [372, 294]
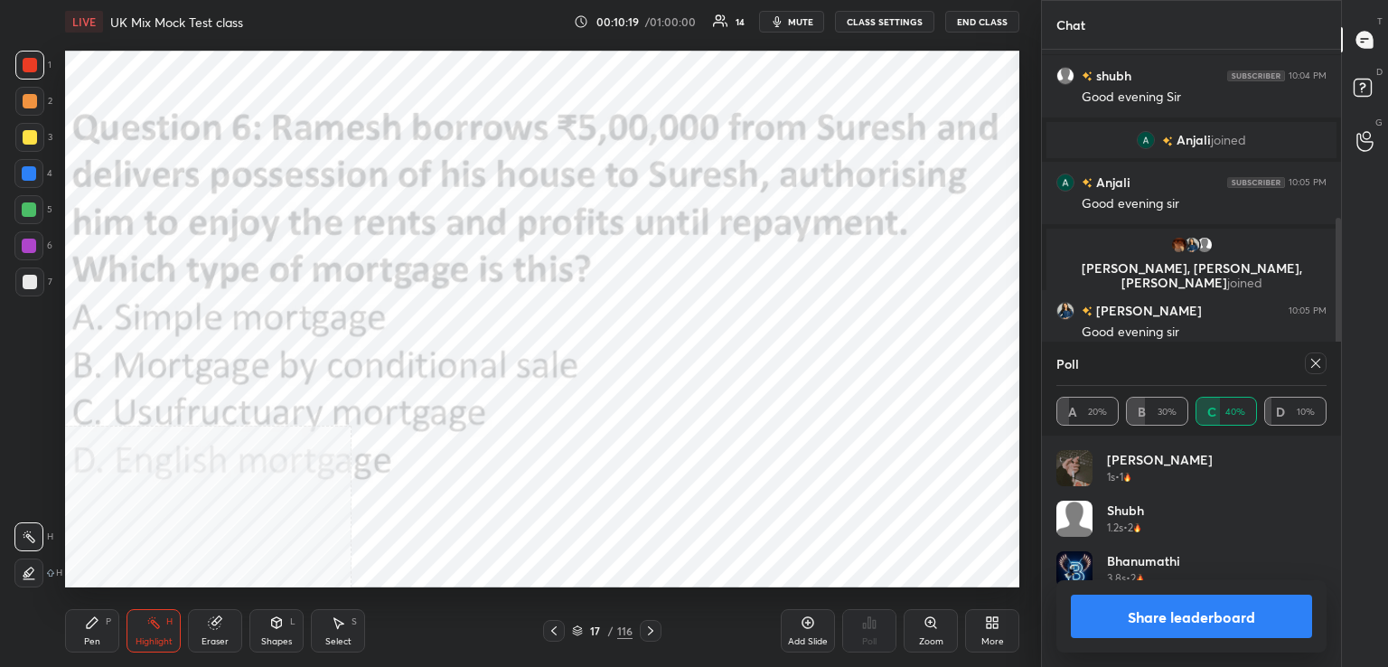
drag, startPoint x: 1313, startPoint y: 367, endPoint x: 1090, endPoint y: 384, distance: 223.8
click at [1312, 366] on icon at bounding box center [1315, 363] width 14 height 14
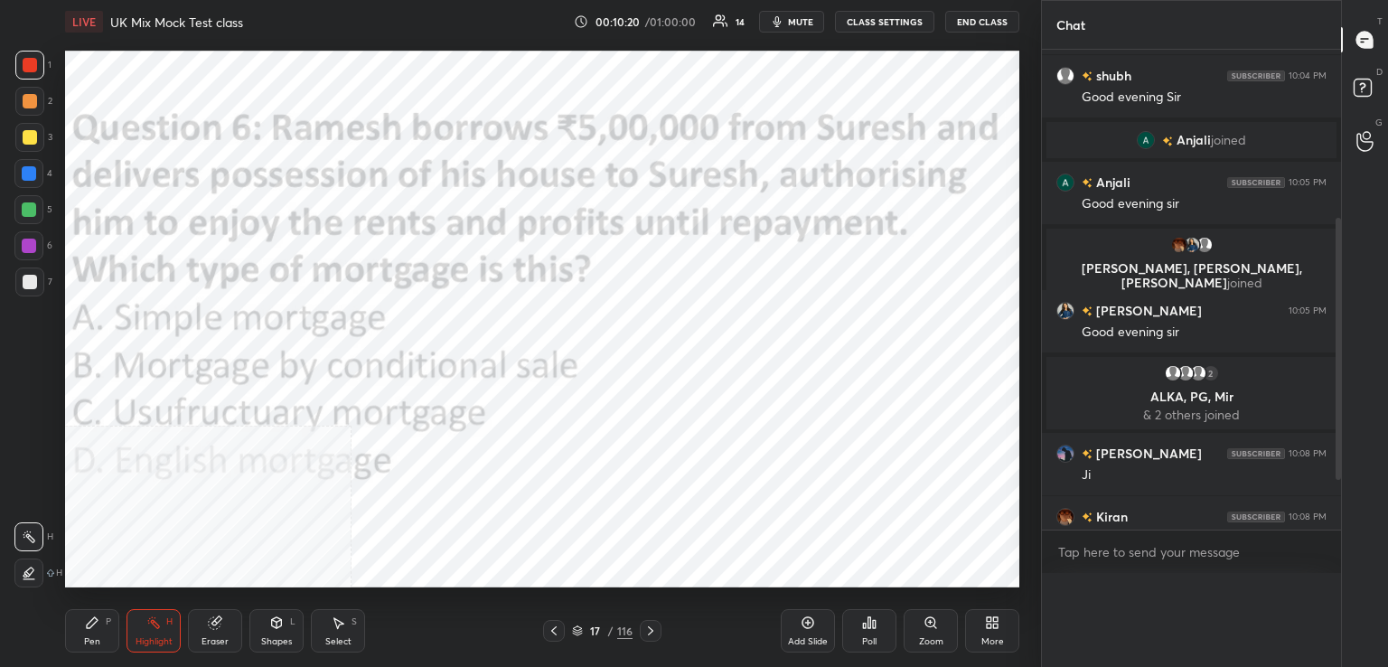
scroll to position [0, 0]
drag, startPoint x: 654, startPoint y: 630, endPoint x: 651, endPoint y: 619, distance: 11.4
click at [652, 628] on icon at bounding box center [650, 630] width 14 height 14
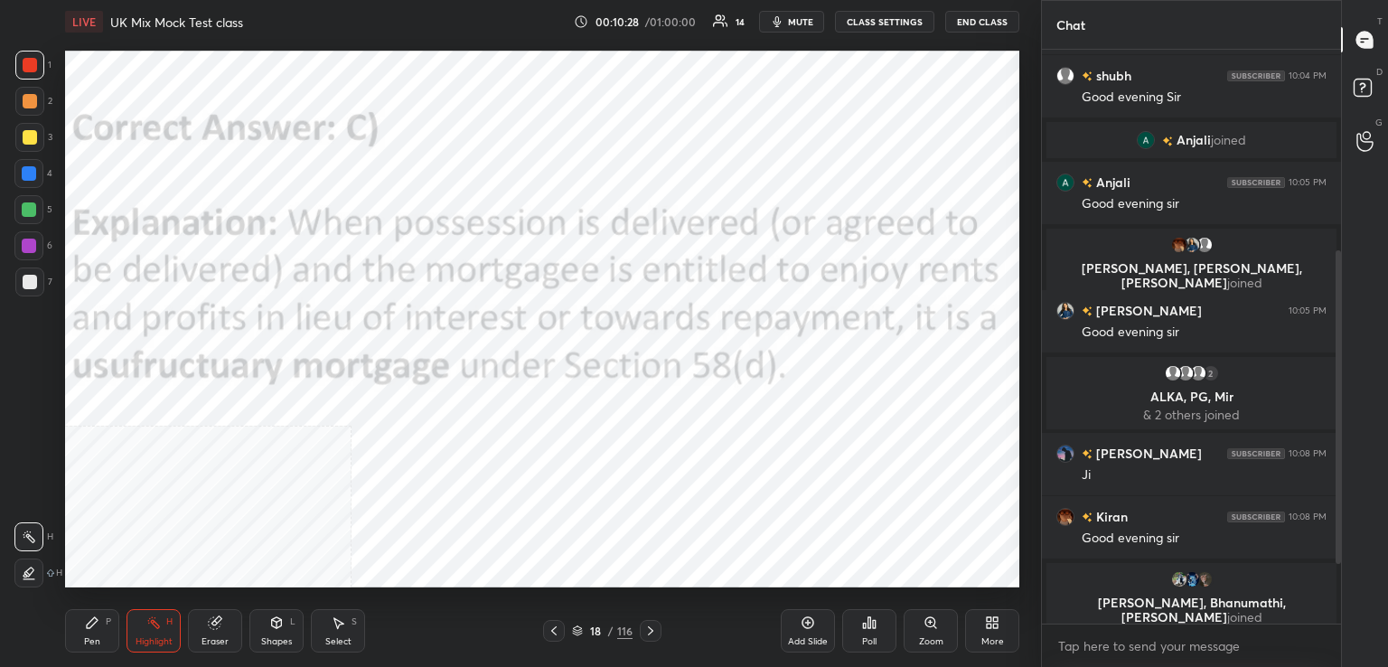
click at [655, 631] on icon at bounding box center [650, 630] width 14 height 14
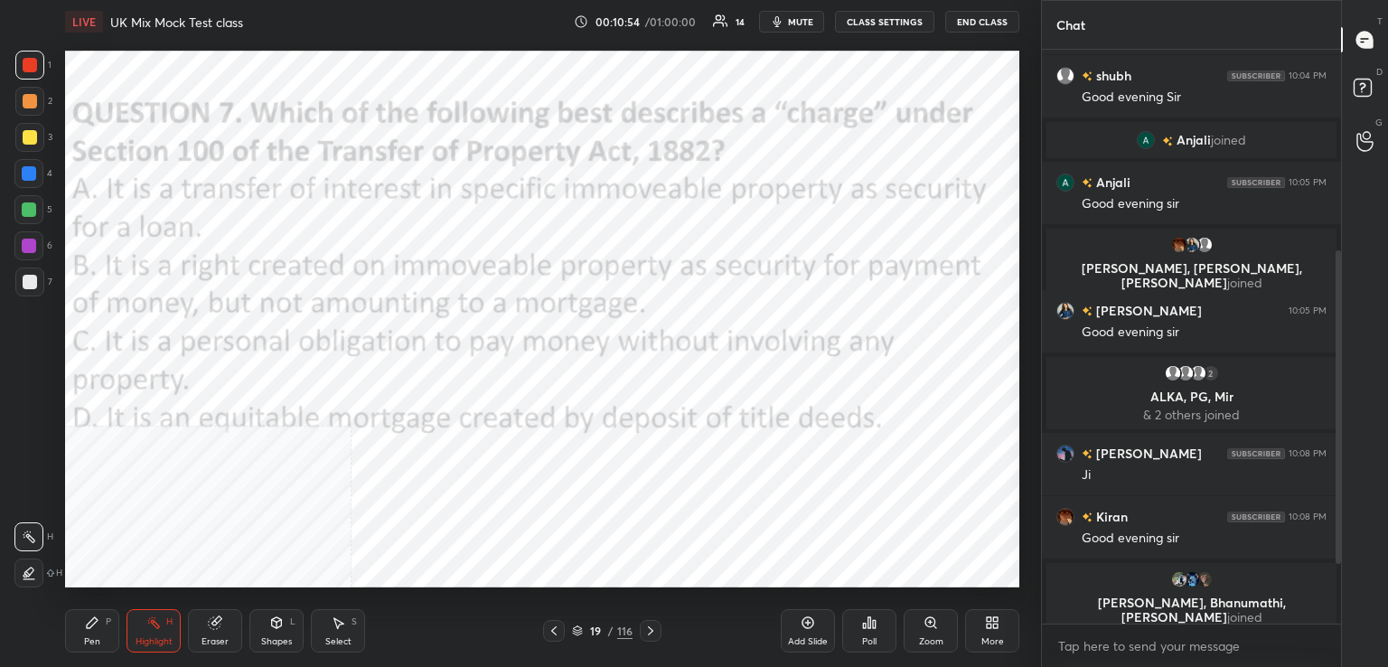
click at [857, 630] on div "Poll" at bounding box center [869, 630] width 54 height 43
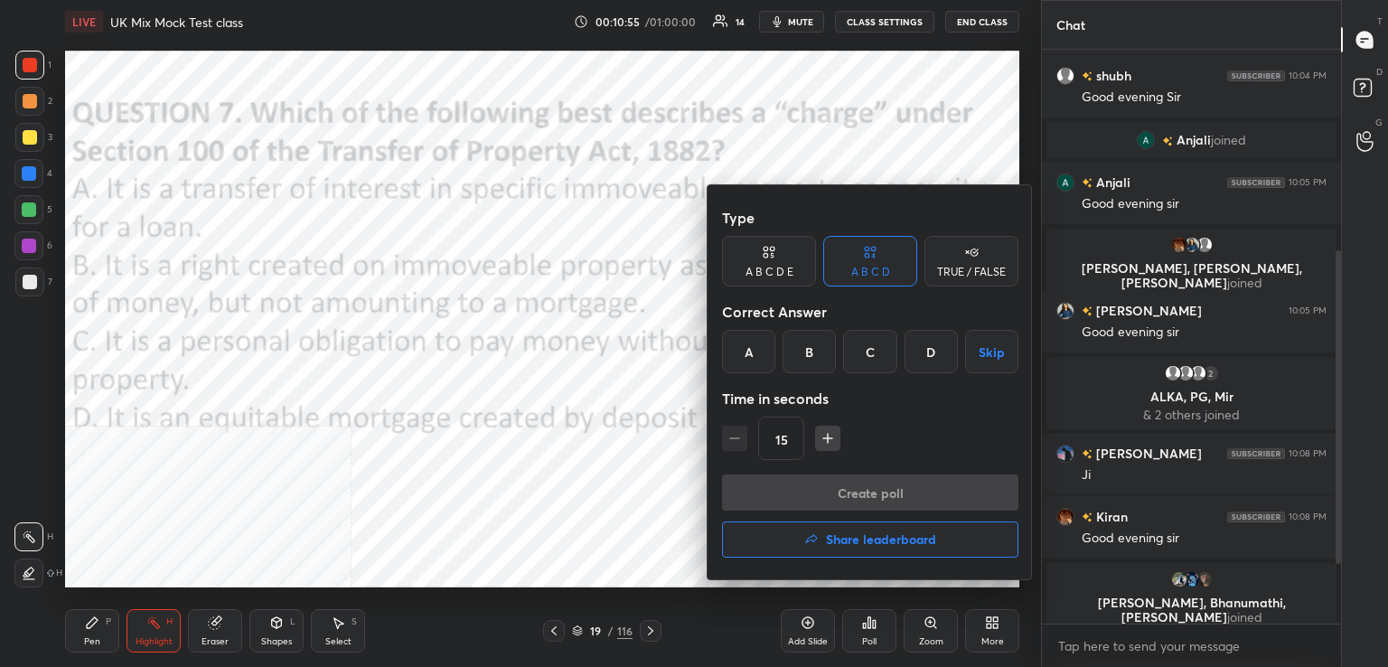
drag, startPoint x: 811, startPoint y: 351, endPoint x: 813, endPoint y: 366, distance: 14.6
click at [812, 353] on div "B" at bounding box center [808, 351] width 53 height 43
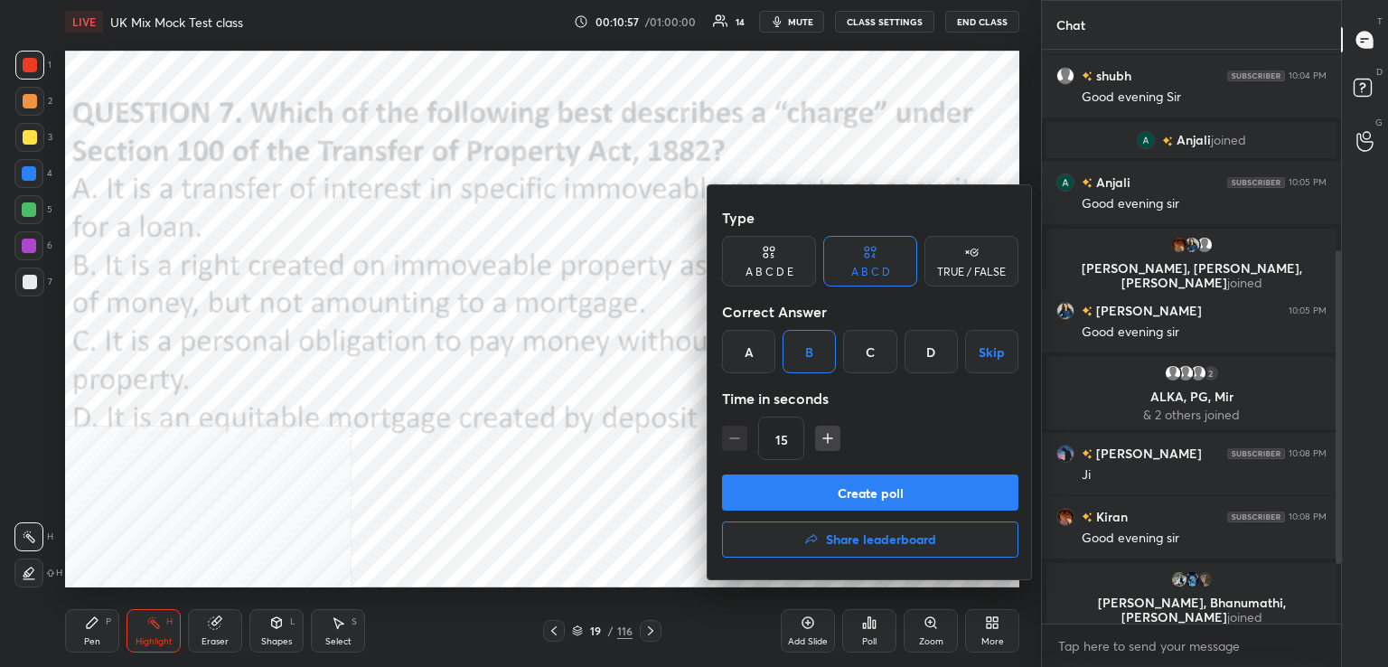
click at [824, 490] on button "Create poll" at bounding box center [870, 492] width 296 height 36
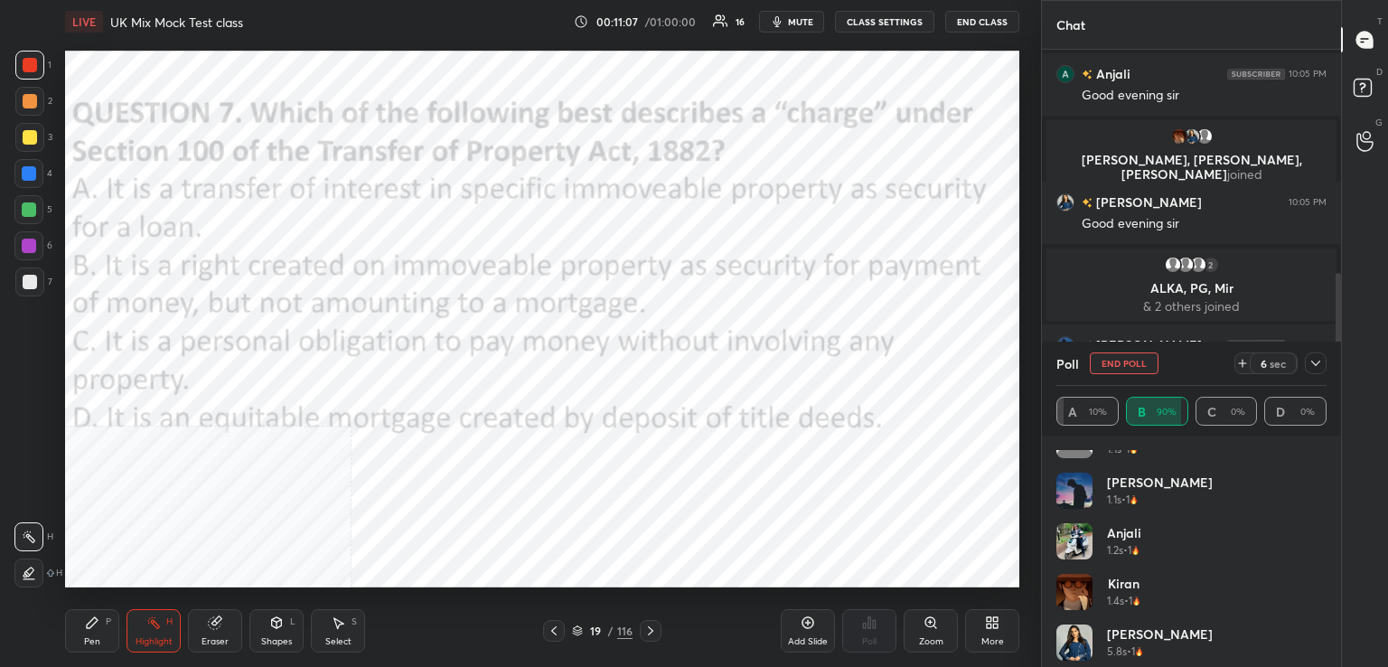
scroll to position [239, 0]
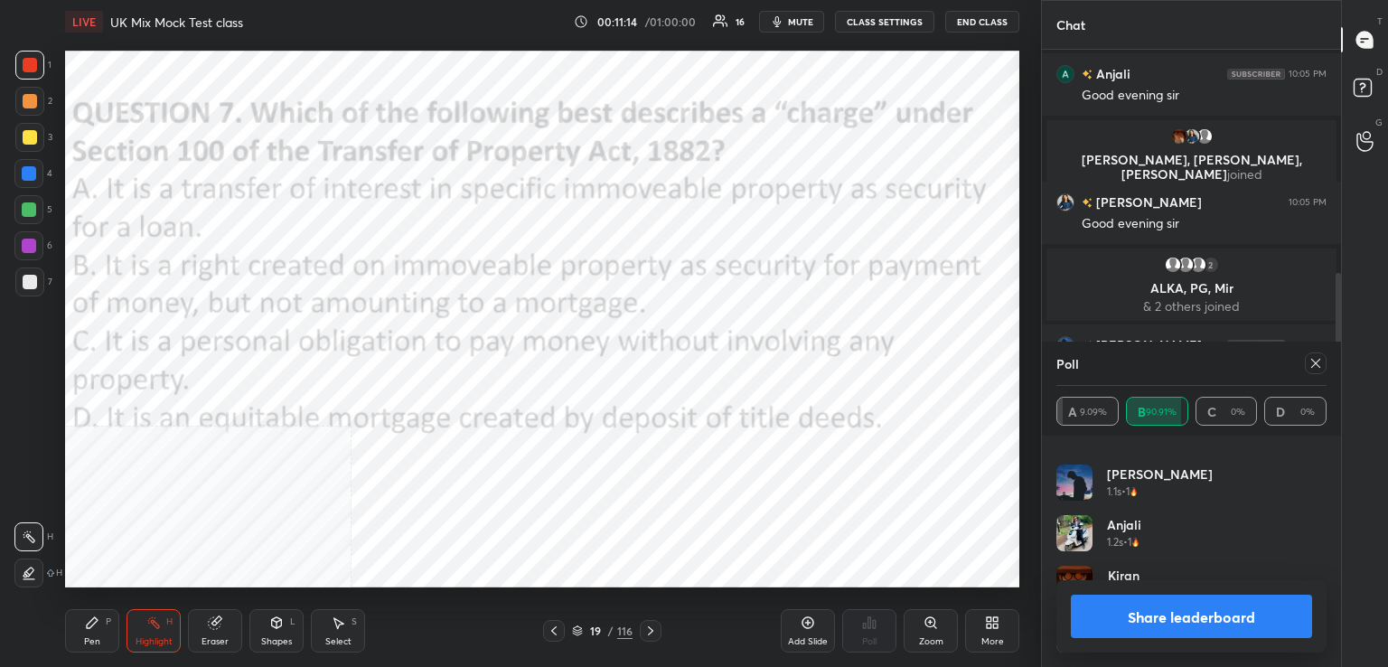
click at [1312, 366] on icon at bounding box center [1315, 363] width 14 height 14
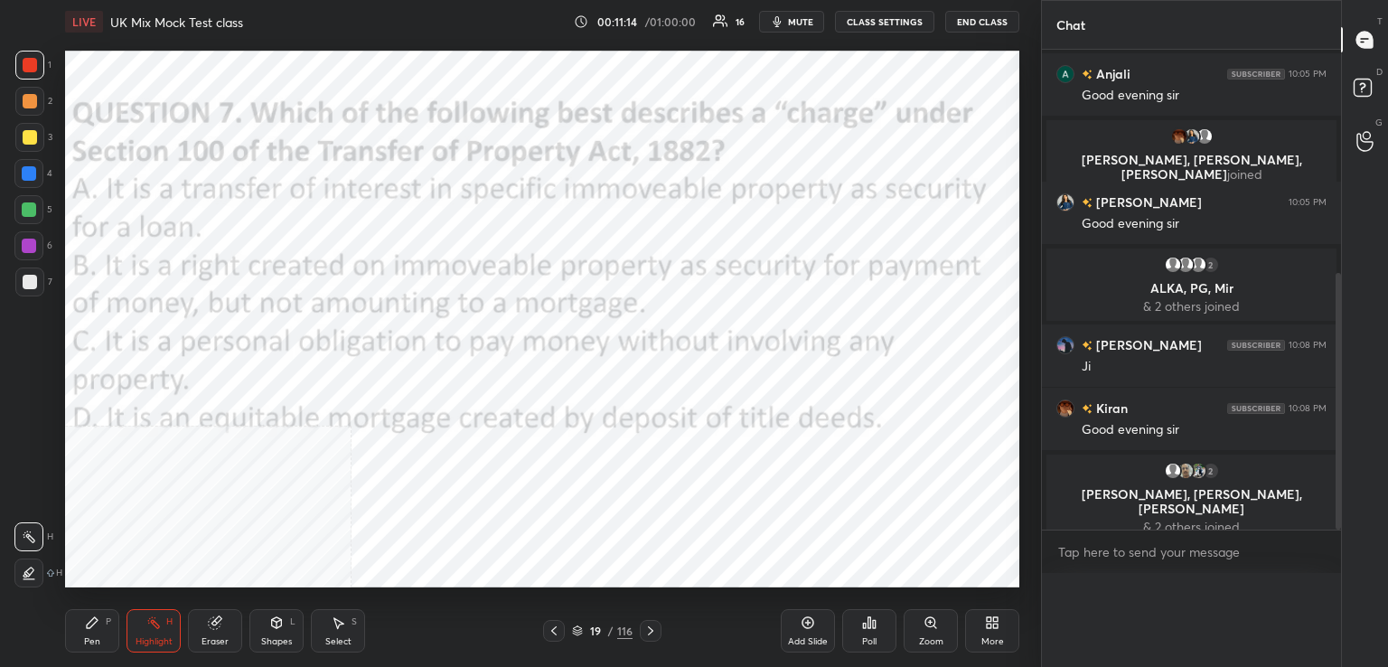
scroll to position [0, 0]
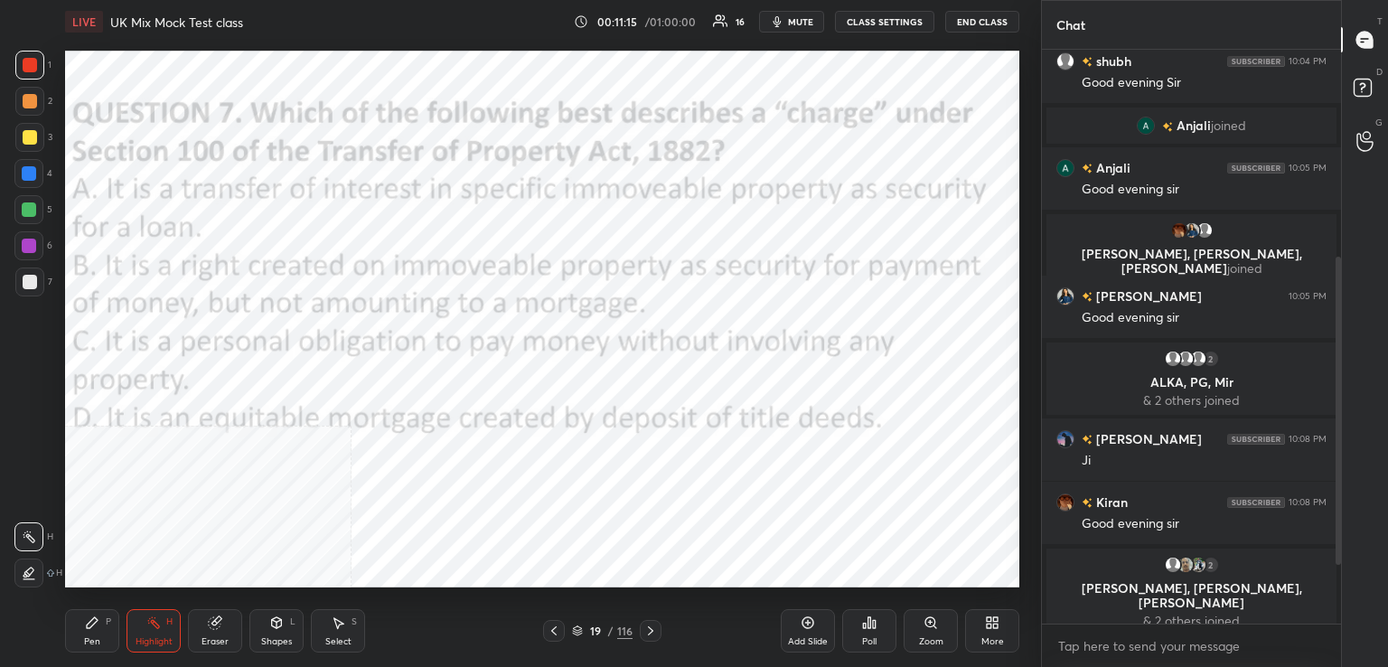
click at [653, 626] on icon at bounding box center [650, 630] width 14 height 14
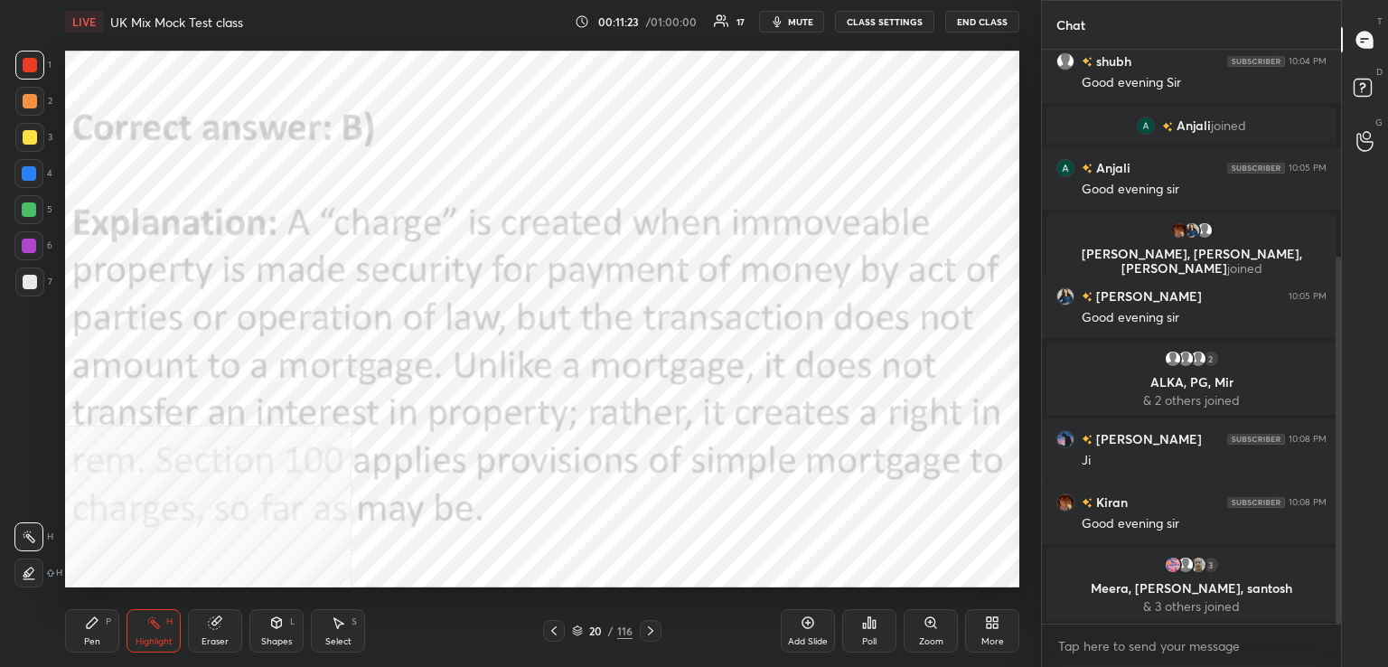
drag, startPoint x: 651, startPoint y: 636, endPoint x: 623, endPoint y: 633, distance: 28.1
click at [651, 637] on icon at bounding box center [650, 630] width 14 height 14
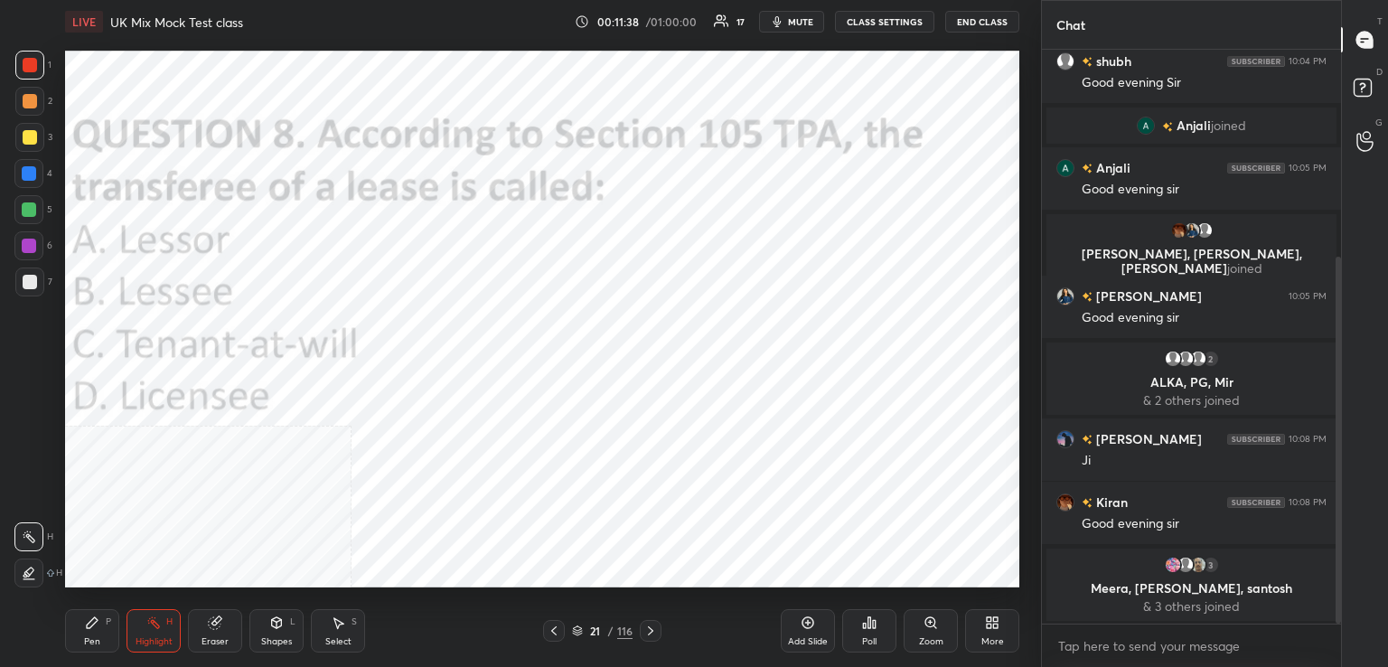
click at [854, 645] on div "Poll" at bounding box center [869, 630] width 54 height 43
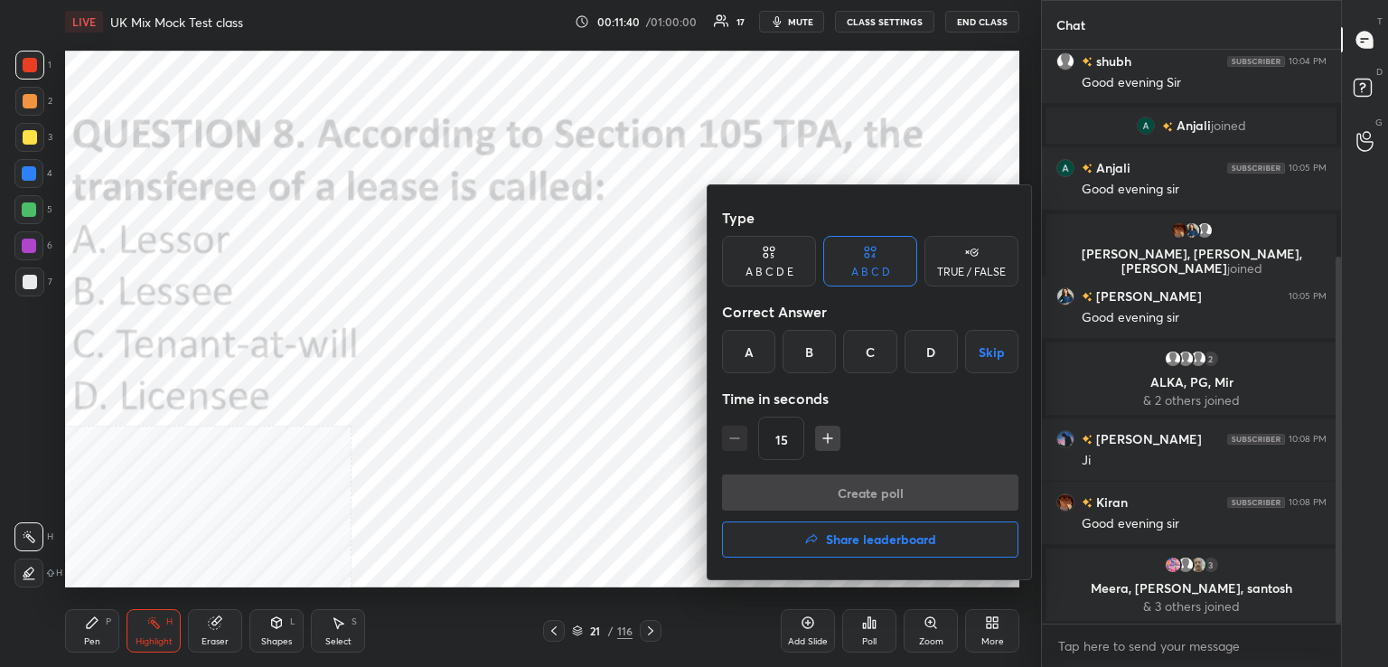
click at [819, 360] on div "B" at bounding box center [808, 351] width 53 height 43
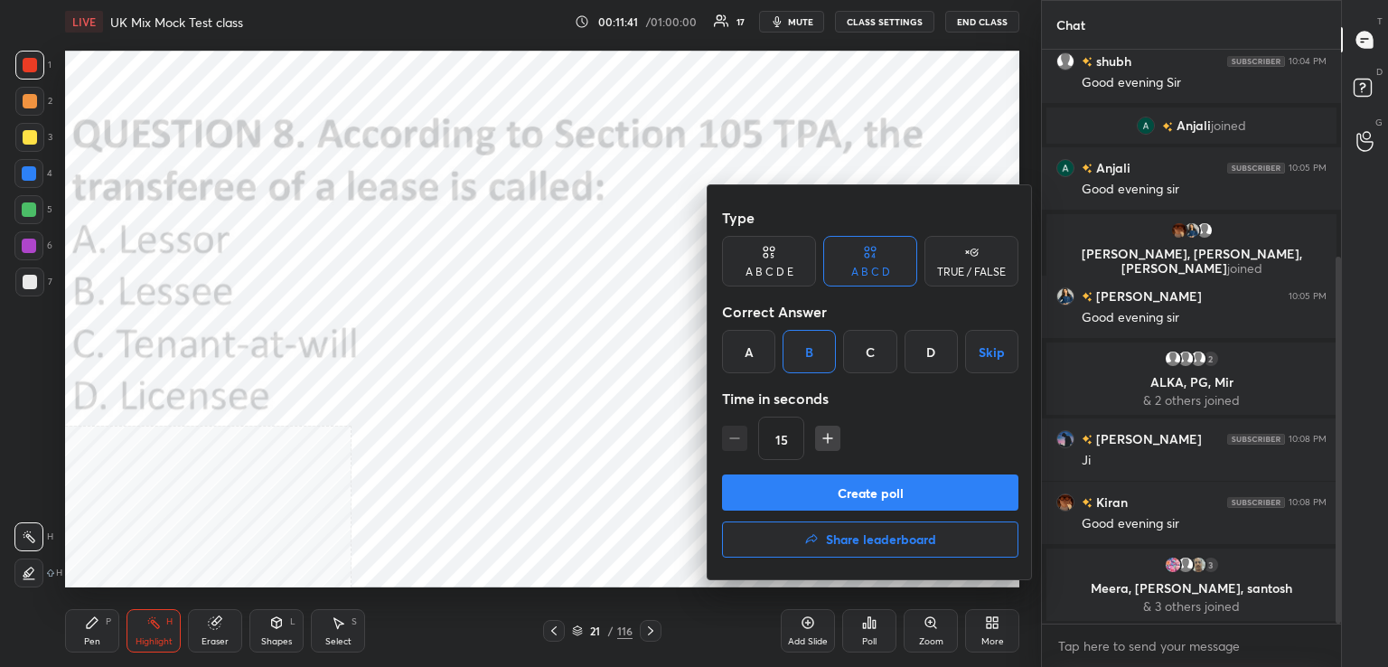
click at [846, 496] on button "Create poll" at bounding box center [870, 492] width 296 height 36
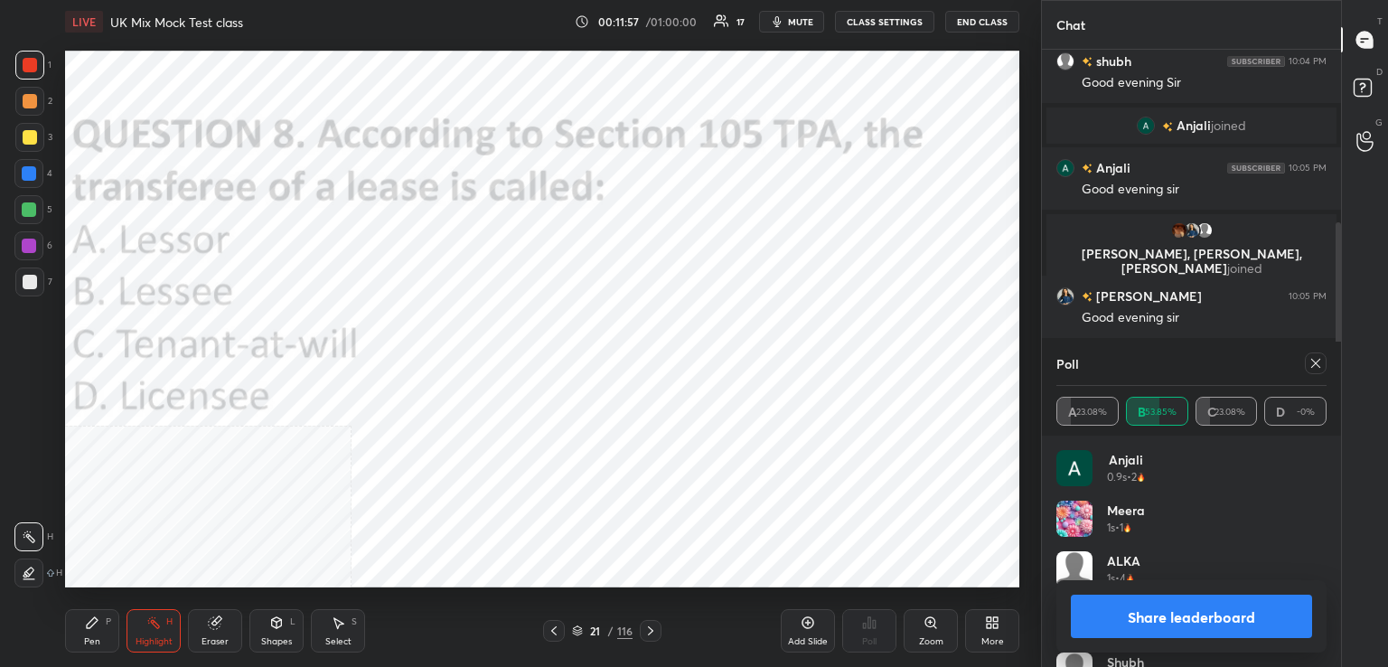
click at [1317, 363] on icon at bounding box center [1315, 363] width 14 height 14
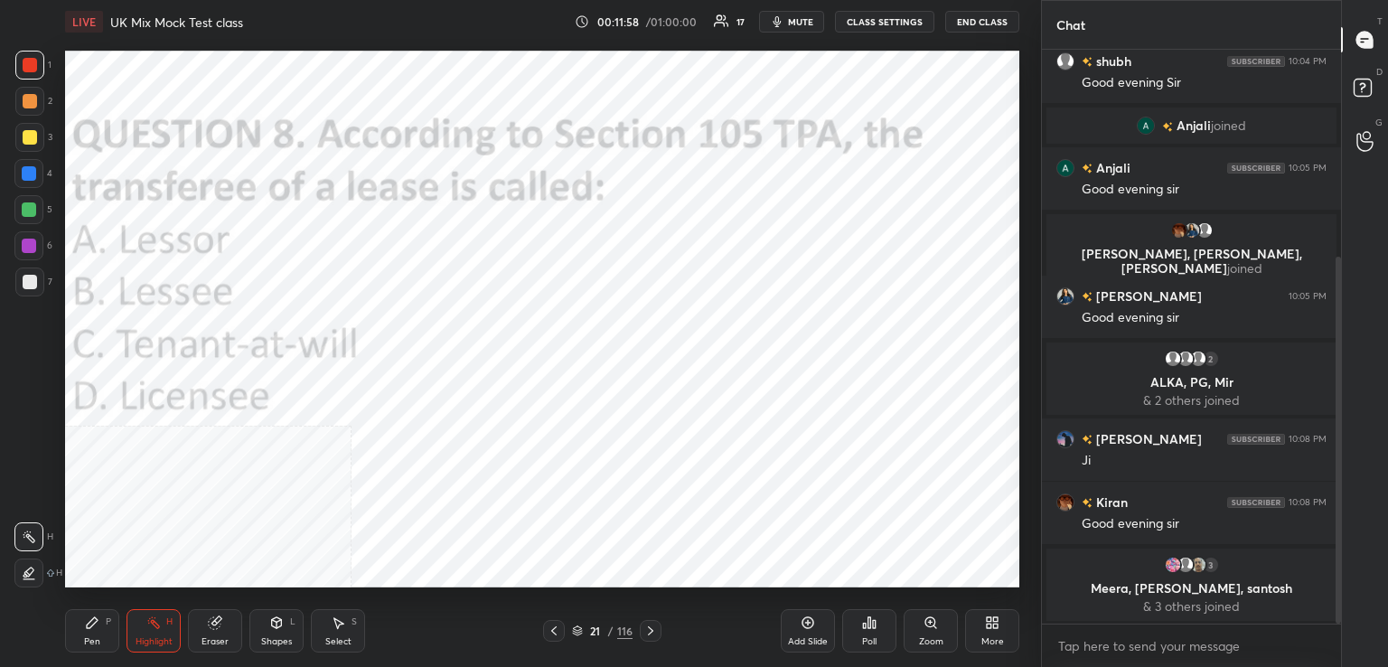
drag, startPoint x: 652, startPoint y: 626, endPoint x: 631, endPoint y: 587, distance: 44.5
click at [651, 626] on icon at bounding box center [650, 630] width 14 height 14
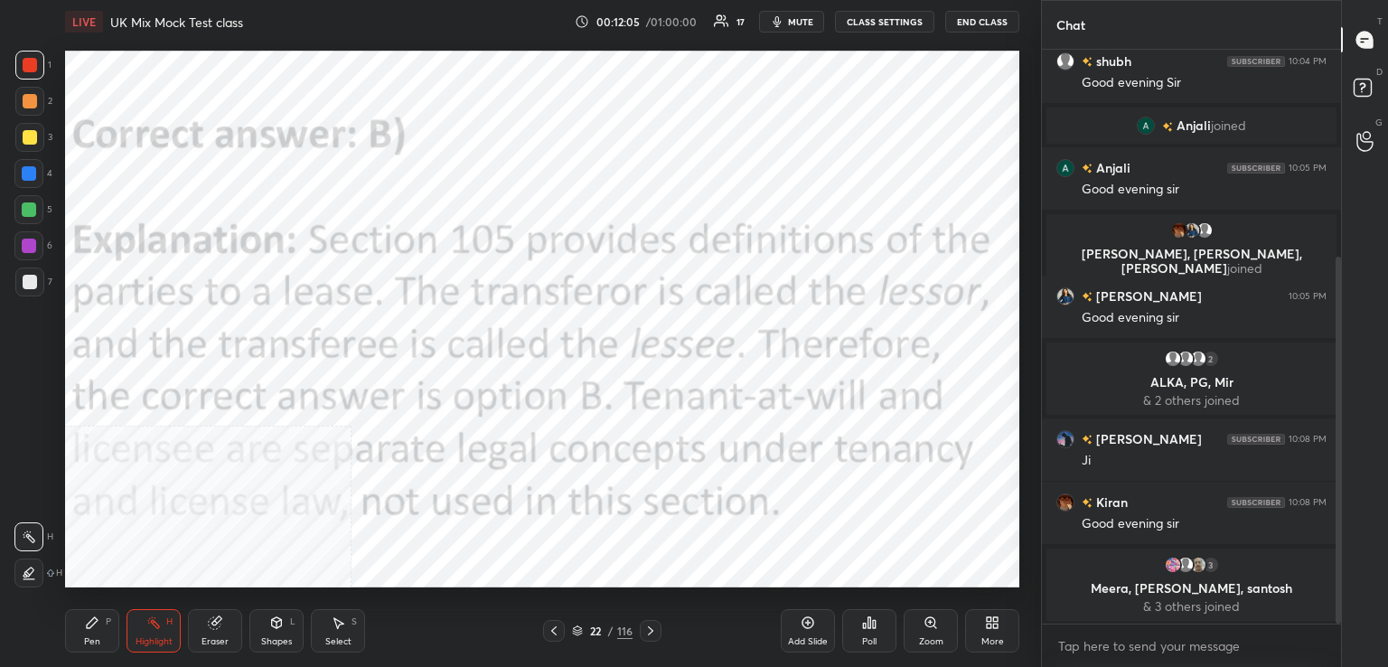
click at [648, 630] on icon at bounding box center [650, 630] width 14 height 14
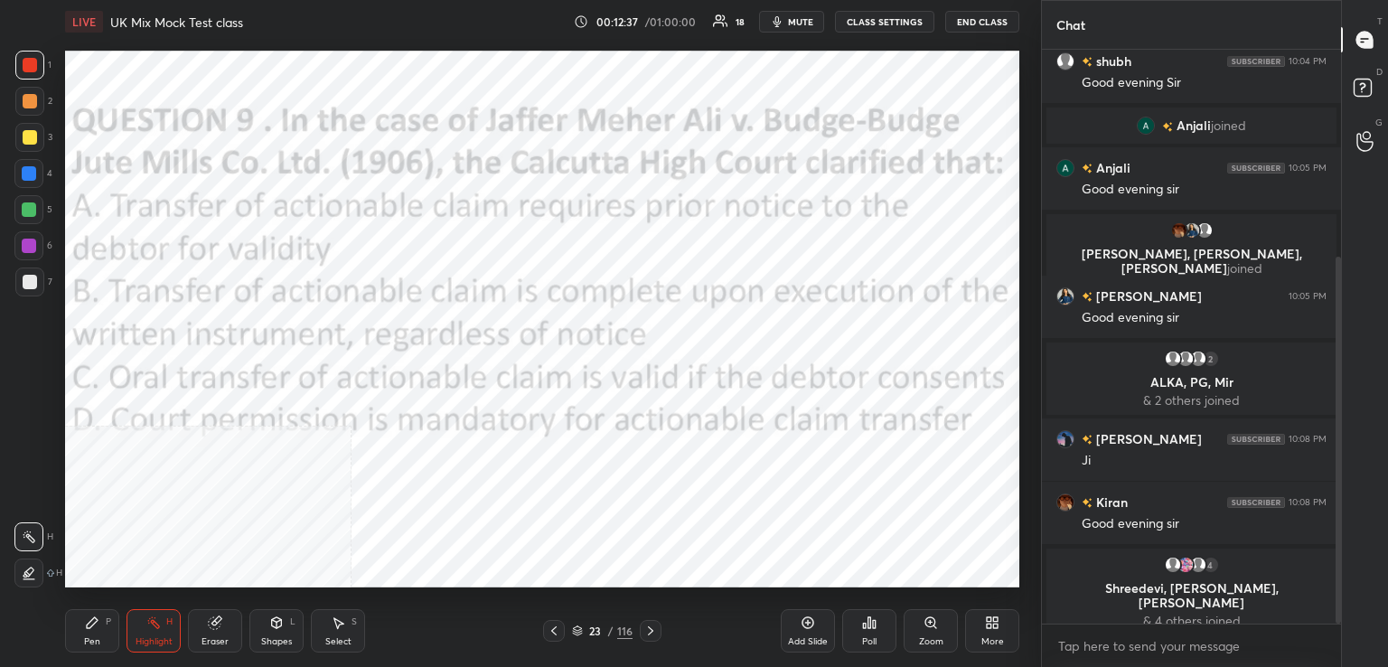
click at [865, 632] on div "Poll" at bounding box center [869, 630] width 54 height 43
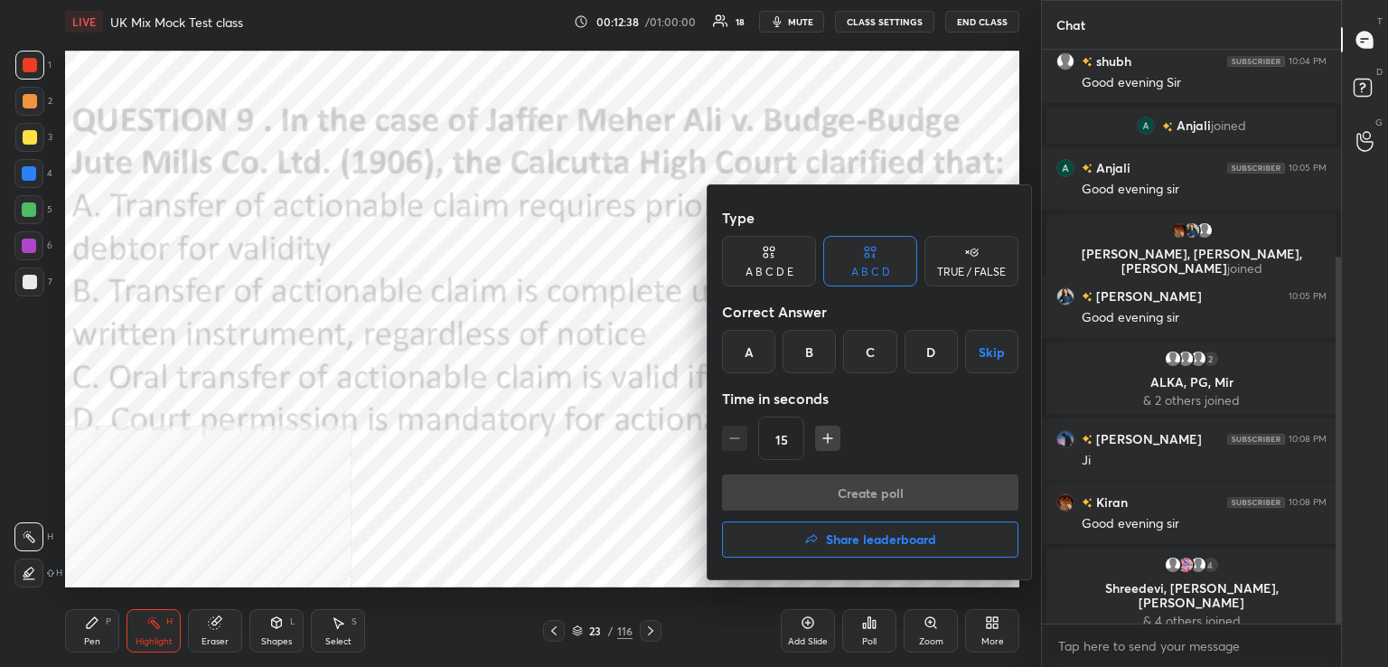
drag, startPoint x: 810, startPoint y: 351, endPoint x: 801, endPoint y: 379, distance: 30.0
click at [811, 353] on div "B" at bounding box center [808, 351] width 53 height 43
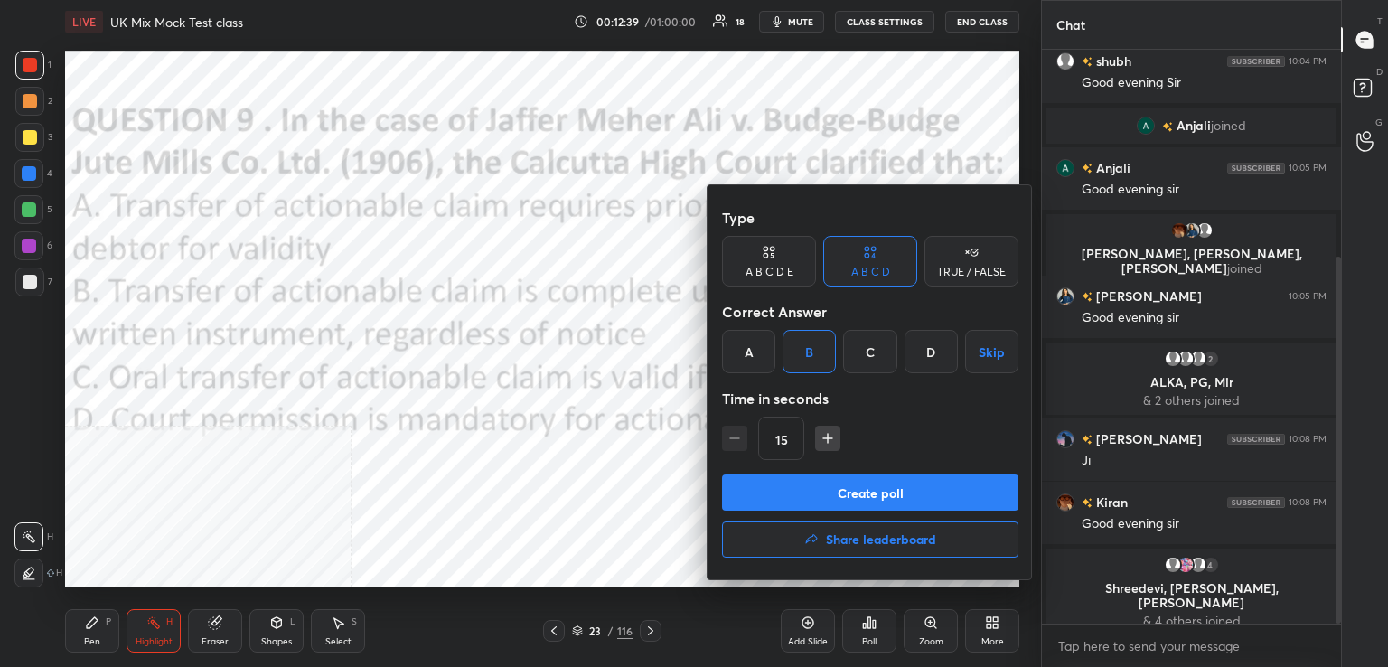
drag, startPoint x: 842, startPoint y: 493, endPoint x: 829, endPoint y: 484, distance: 15.5
click at [843, 491] on button "Create poll" at bounding box center [870, 492] width 296 height 36
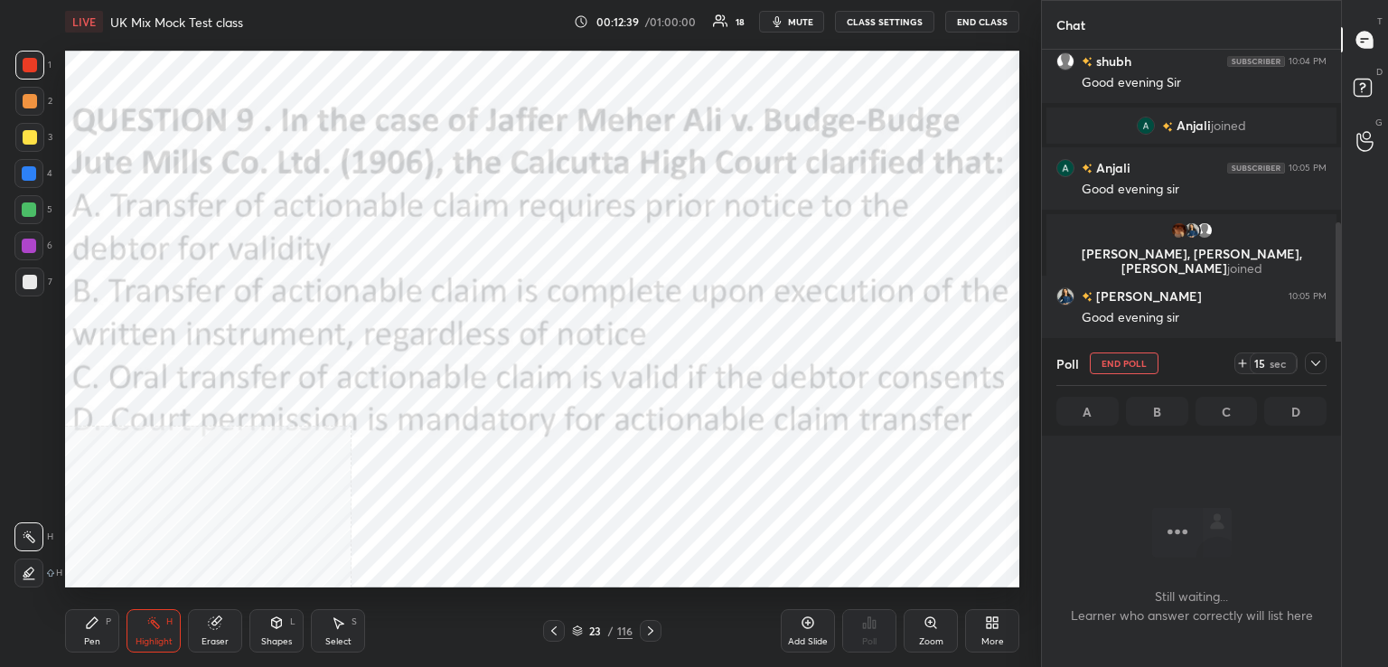
scroll to position [5, 5]
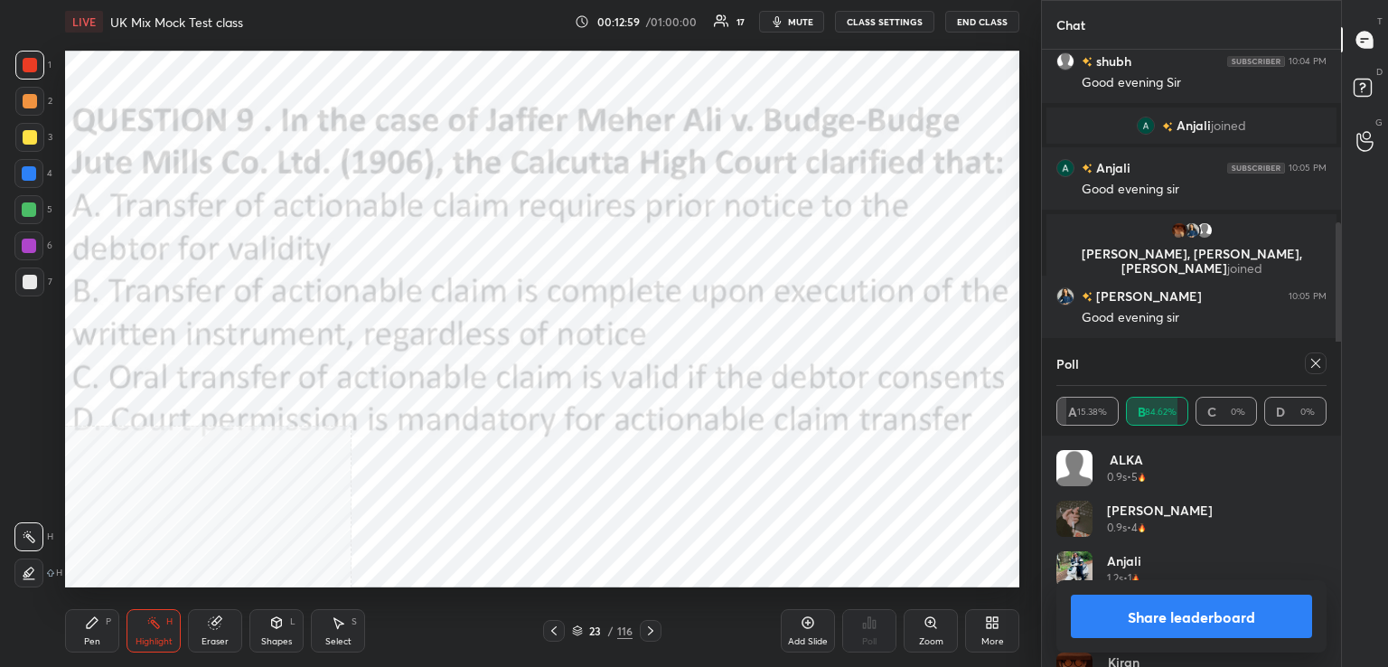
drag, startPoint x: 1319, startPoint y: 360, endPoint x: 1189, endPoint y: 395, distance: 134.6
click at [1317, 362] on icon at bounding box center [1315, 363] width 14 height 14
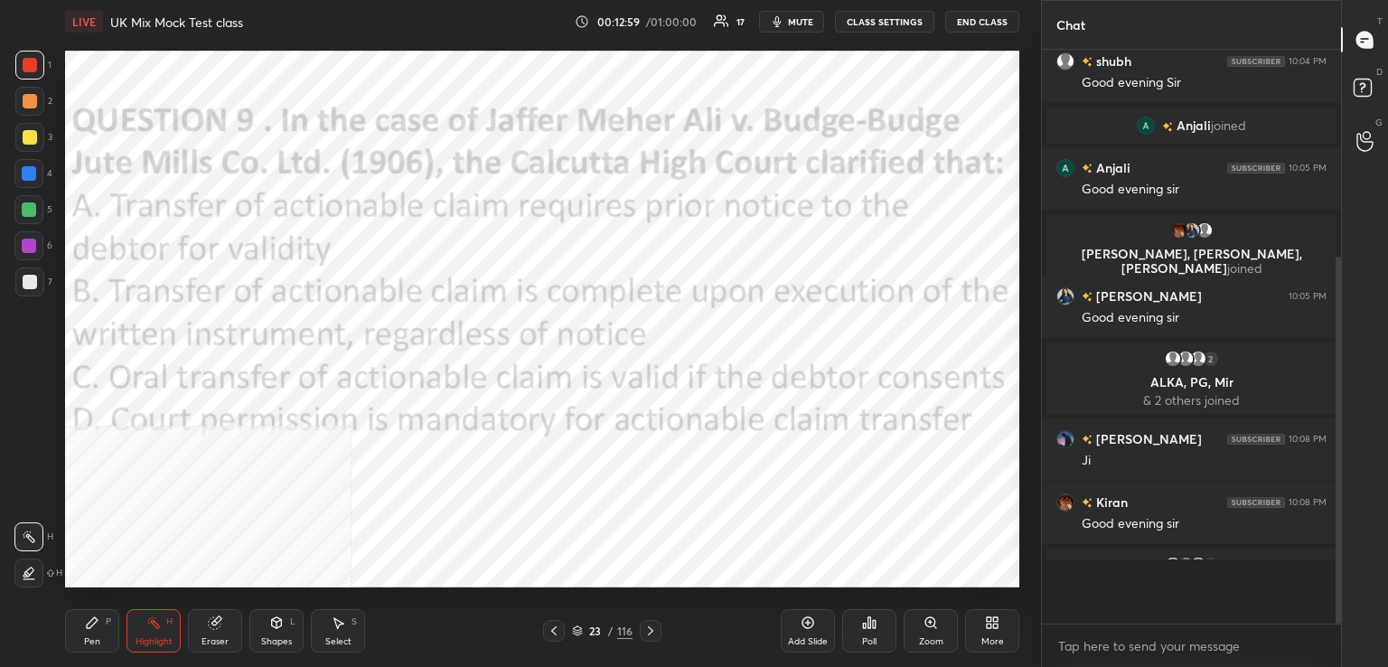
scroll to position [6, 5]
drag, startPoint x: 648, startPoint y: 628, endPoint x: 653, endPoint y: 597, distance: 31.2
click at [647, 630] on icon at bounding box center [650, 630] width 14 height 14
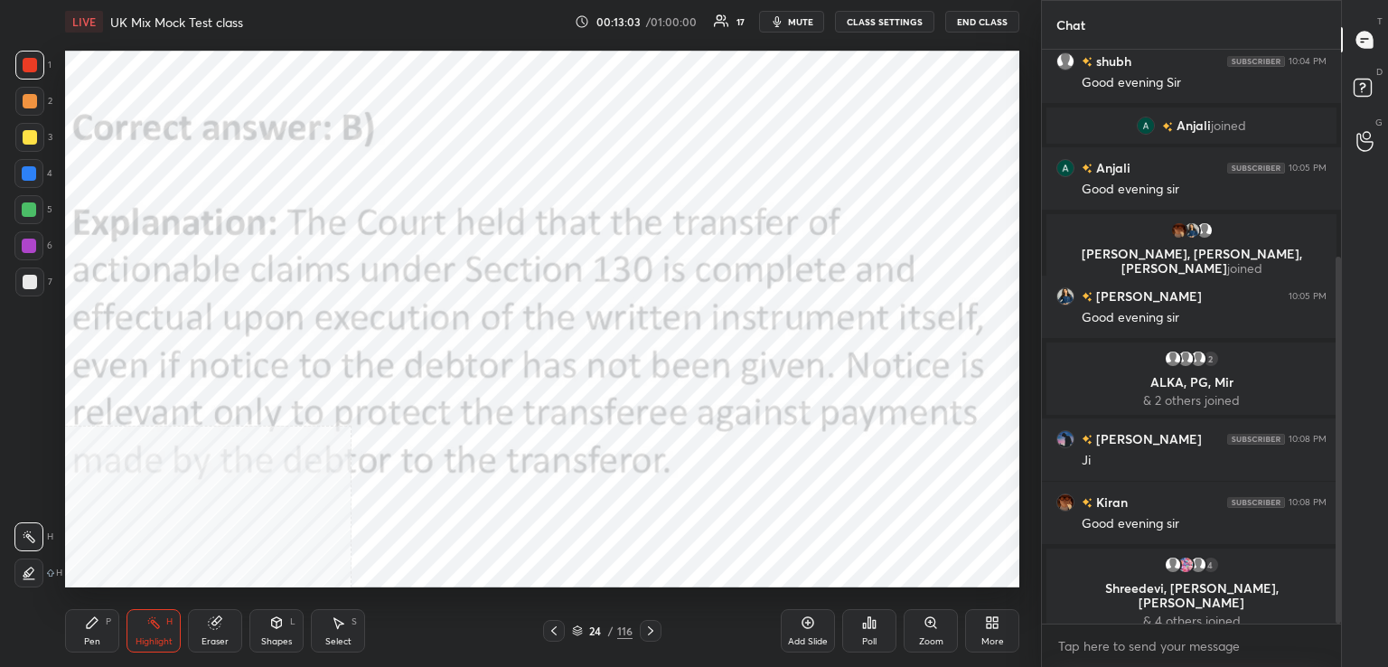
click at [640, 630] on div at bounding box center [651, 631] width 22 height 22
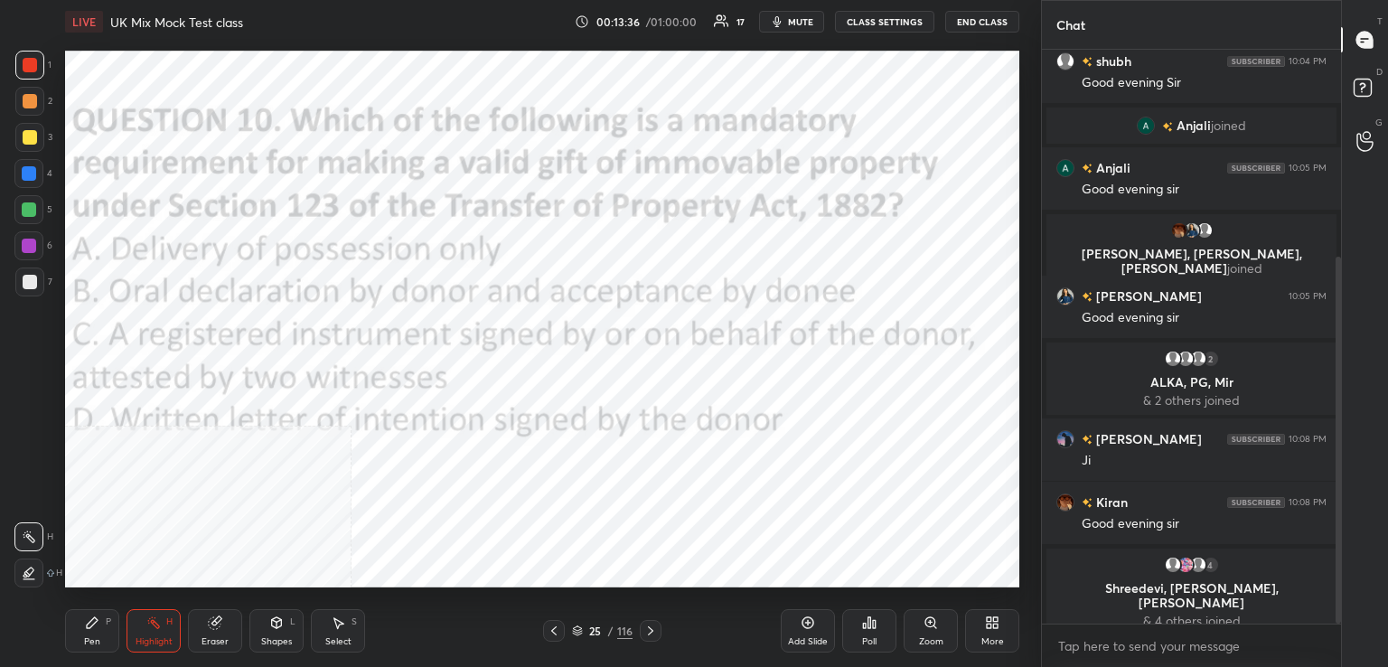
click at [867, 629] on div "Poll" at bounding box center [869, 630] width 54 height 43
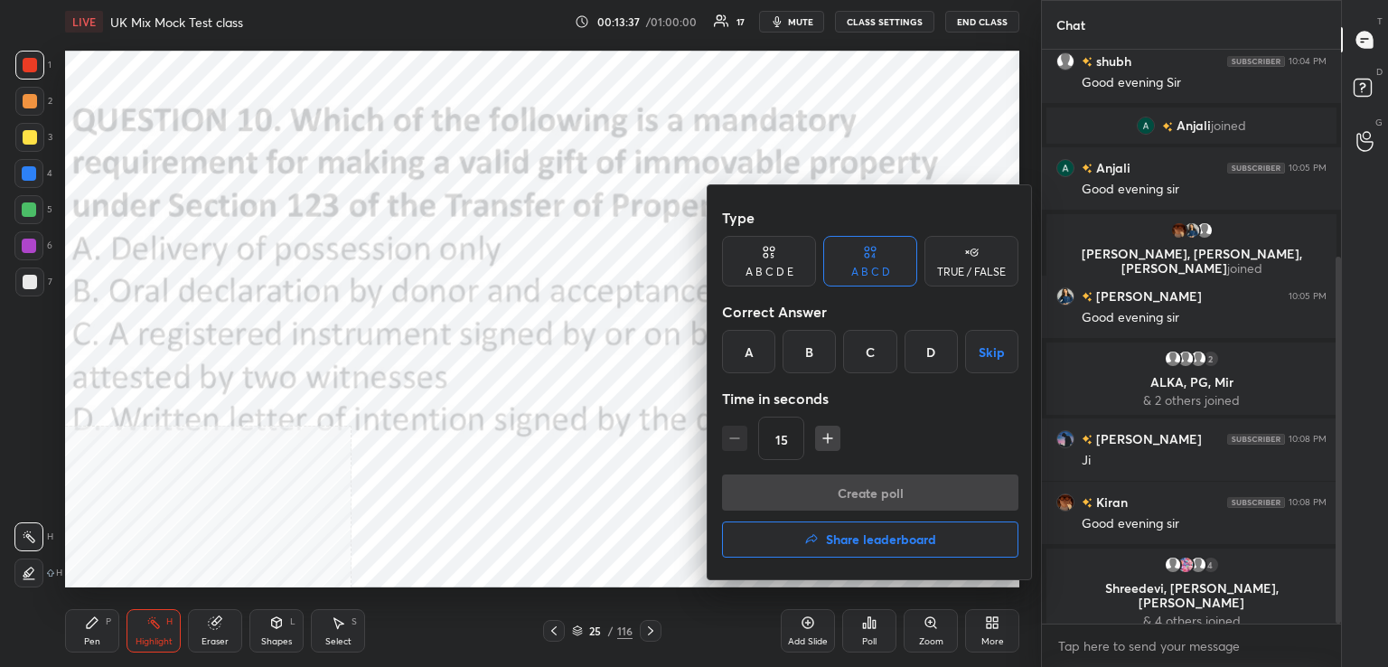
click at [881, 353] on div "C" at bounding box center [869, 351] width 53 height 43
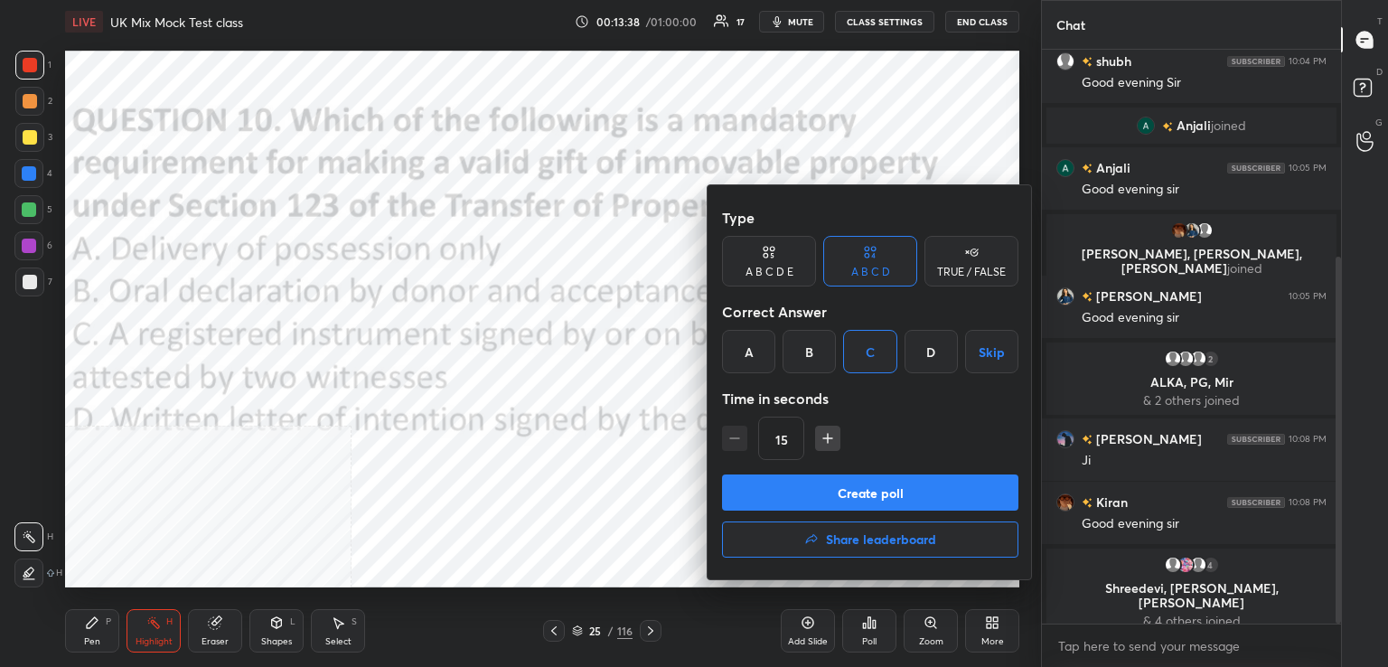
drag, startPoint x: 847, startPoint y: 501, endPoint x: 803, endPoint y: 510, distance: 44.3
click at [846, 503] on button "Create poll" at bounding box center [870, 492] width 296 height 36
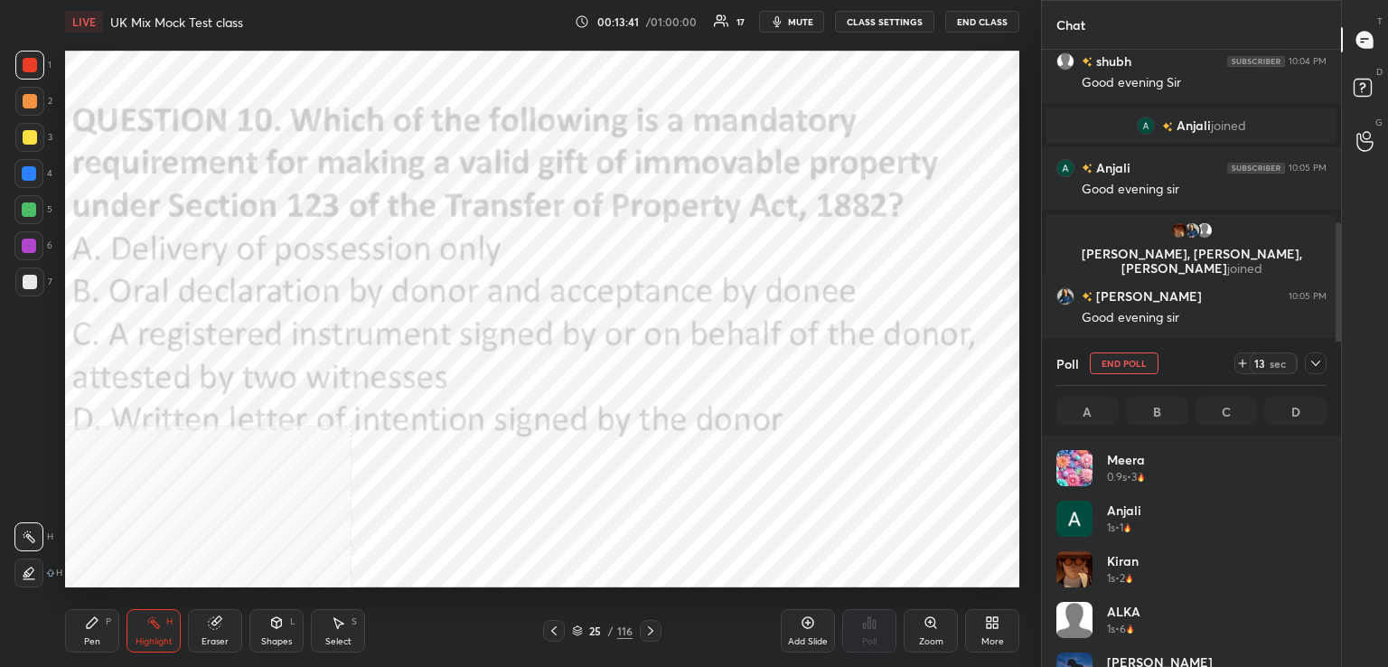
scroll to position [211, 265]
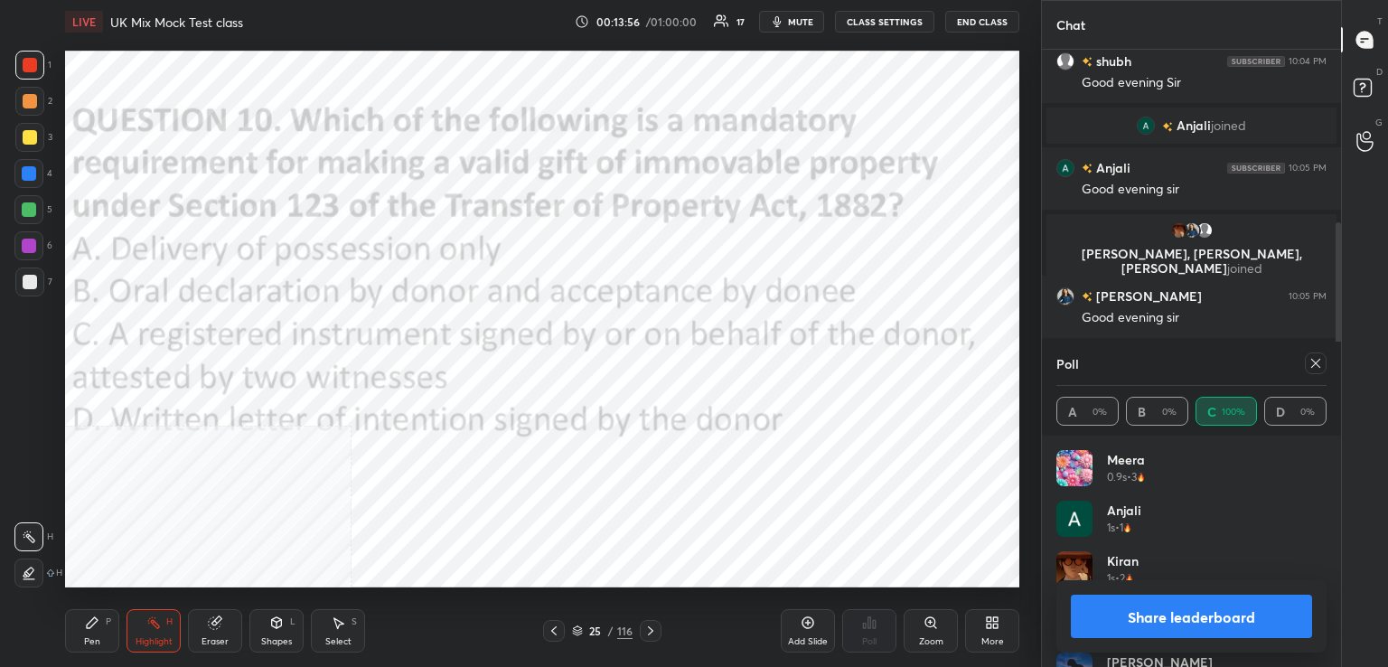
drag, startPoint x: 1320, startPoint y: 358, endPoint x: 1290, endPoint y: 363, distance: 30.3
click at [1321, 360] on icon at bounding box center [1315, 363] width 14 height 14
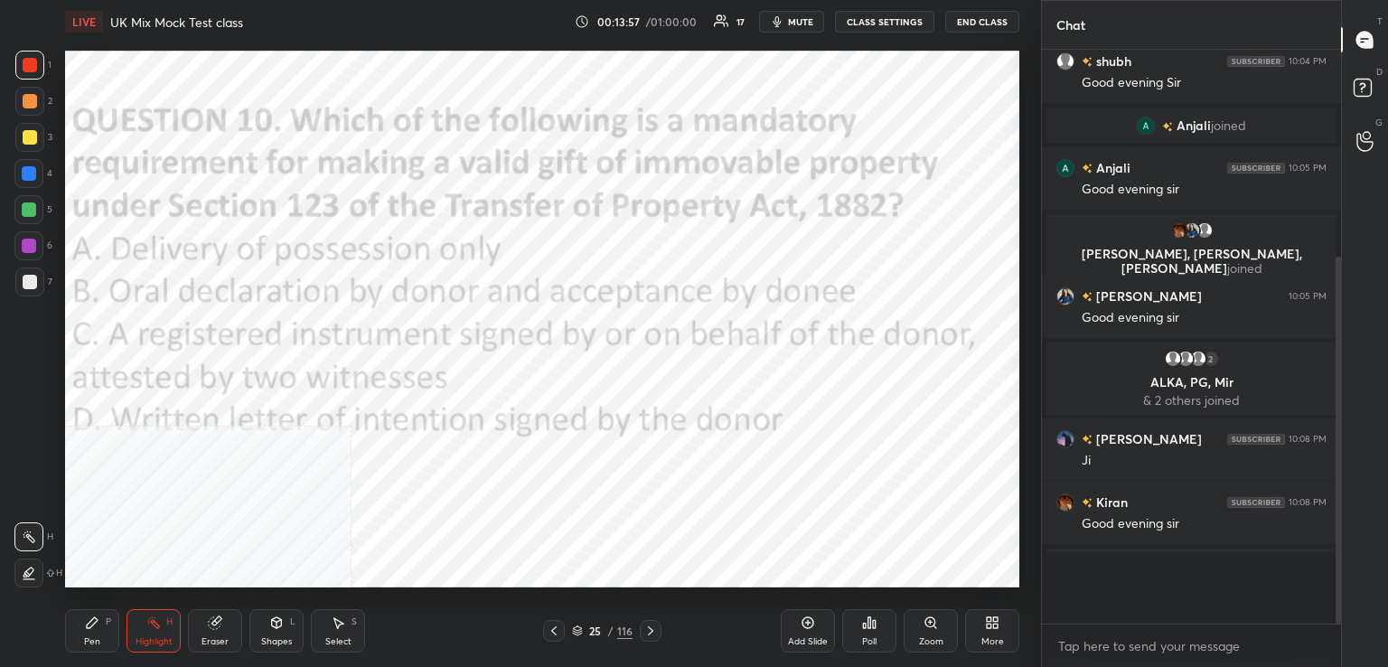
scroll to position [413, 294]
click at [651, 631] on icon at bounding box center [650, 630] width 14 height 14
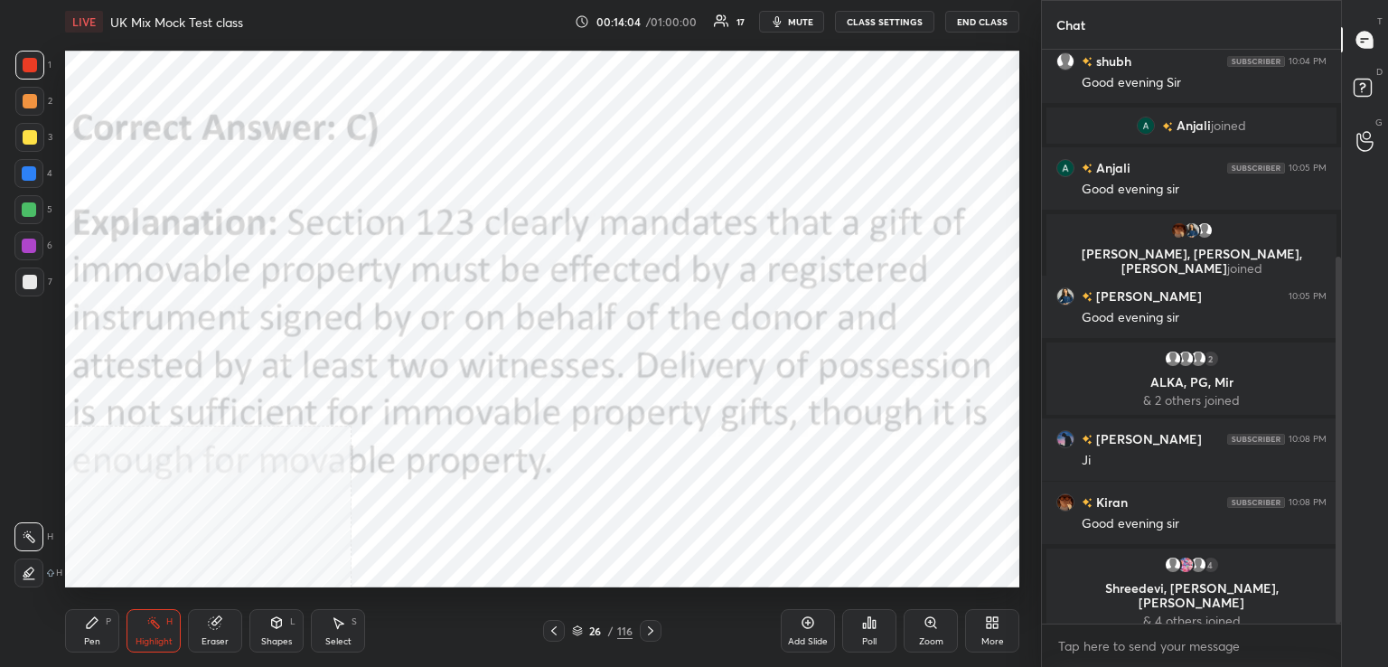
drag, startPoint x: 654, startPoint y: 637, endPoint x: 636, endPoint y: 632, distance: 18.9
click at [654, 636] on icon at bounding box center [650, 630] width 14 height 14
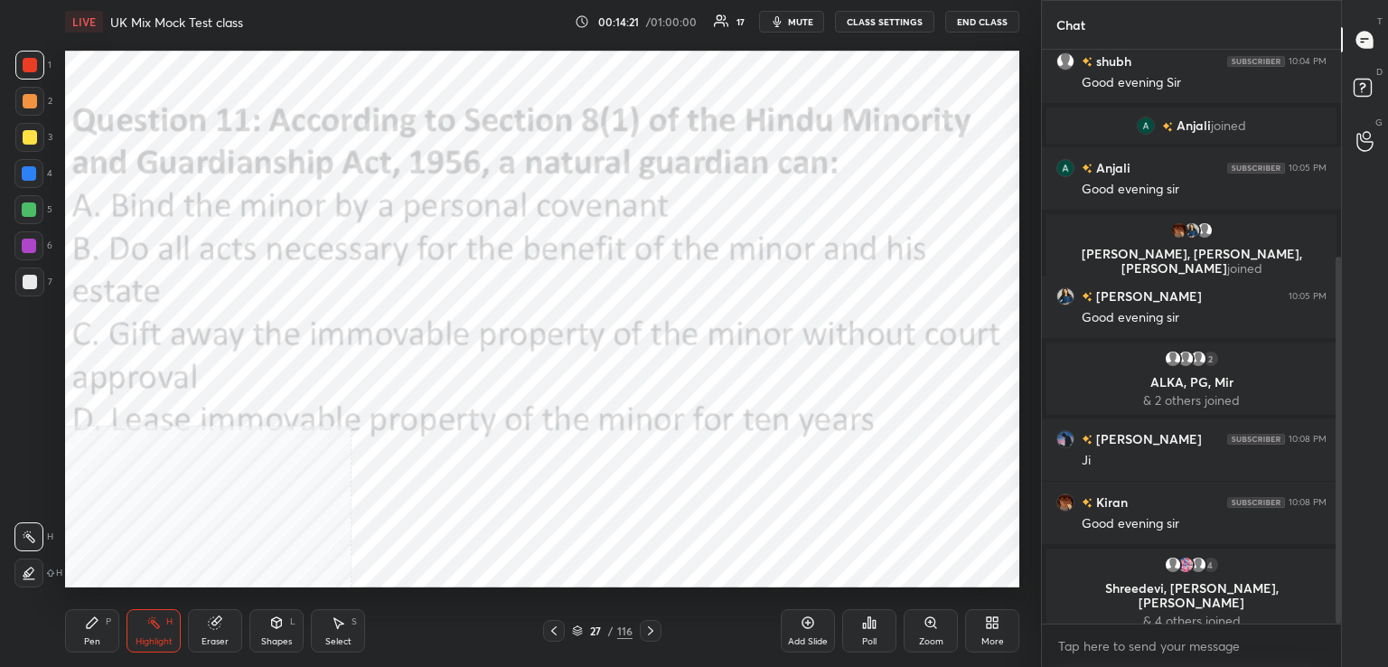
drag, startPoint x: 559, startPoint y: 631, endPoint x: 576, endPoint y: 632, distance: 16.4
click at [566, 632] on div "27 / 116" at bounding box center [602, 631] width 118 height 22
drag, startPoint x: 555, startPoint y: 634, endPoint x: 596, endPoint y: 627, distance: 42.2
click at [556, 634] on icon at bounding box center [554, 630] width 14 height 14
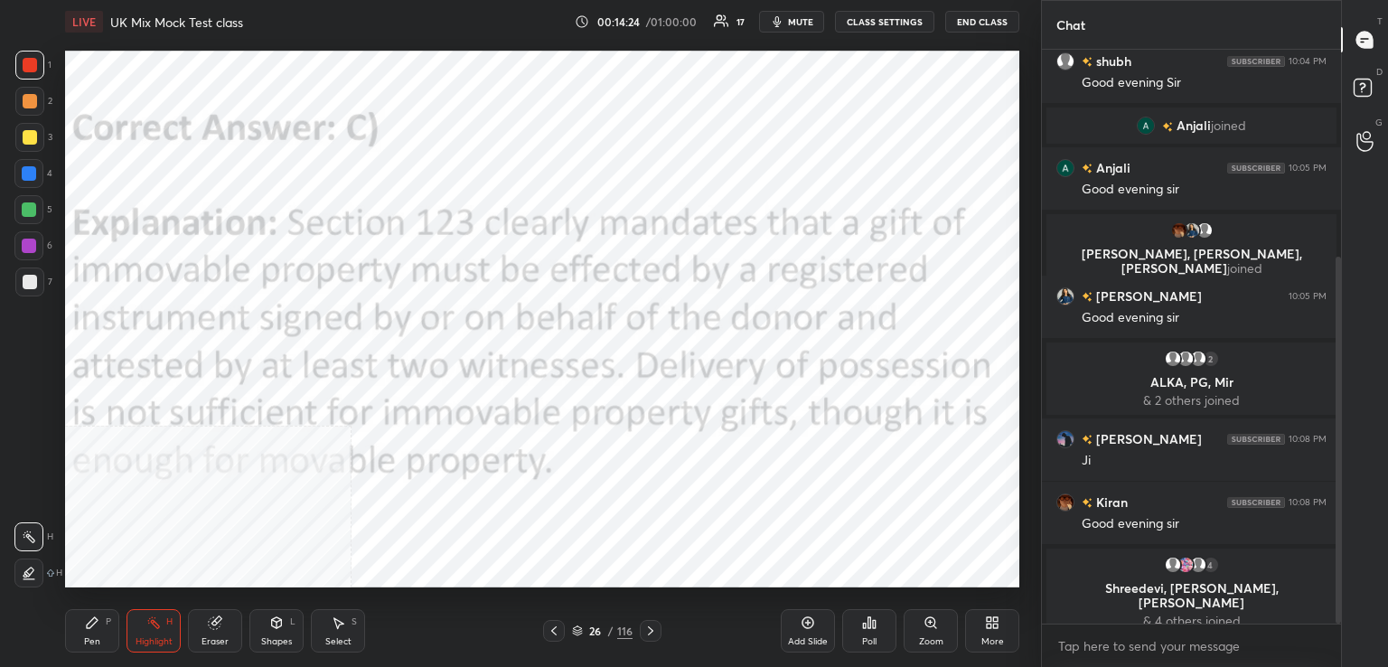
click at [866, 623] on icon at bounding box center [869, 622] width 14 height 14
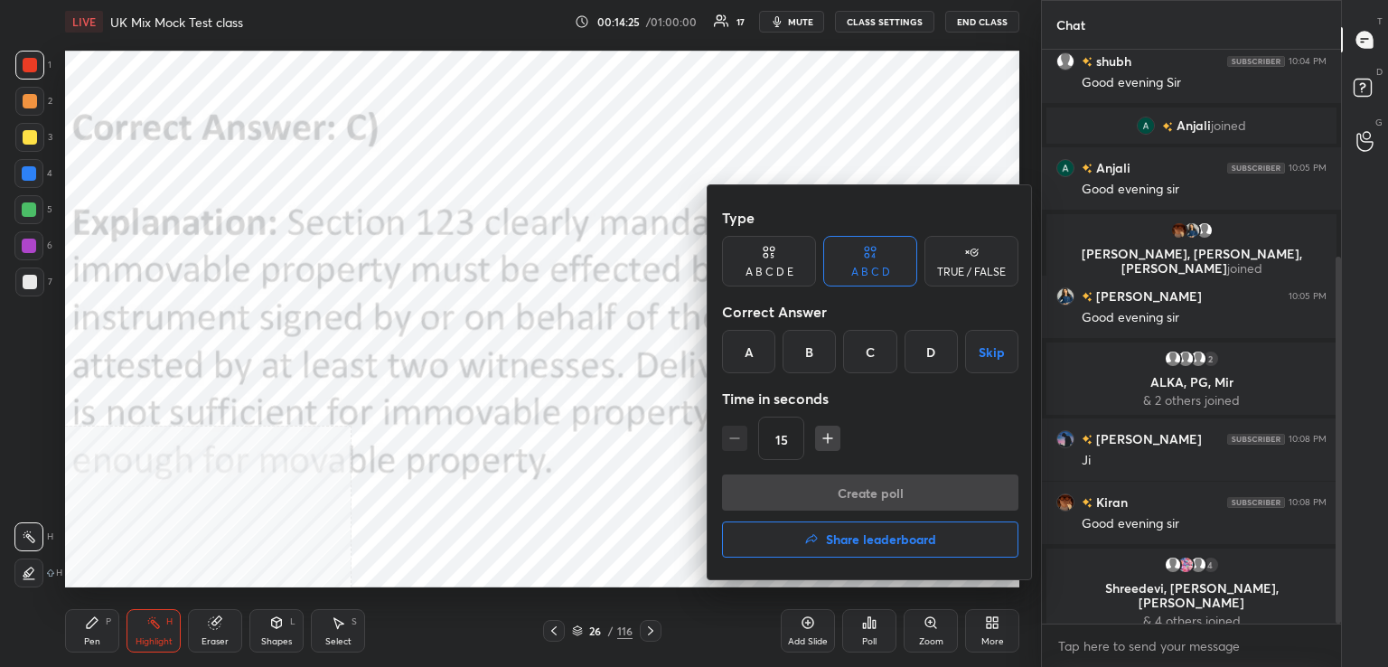
click at [827, 538] on h4 "Share leaderboard" at bounding box center [881, 539] width 110 height 13
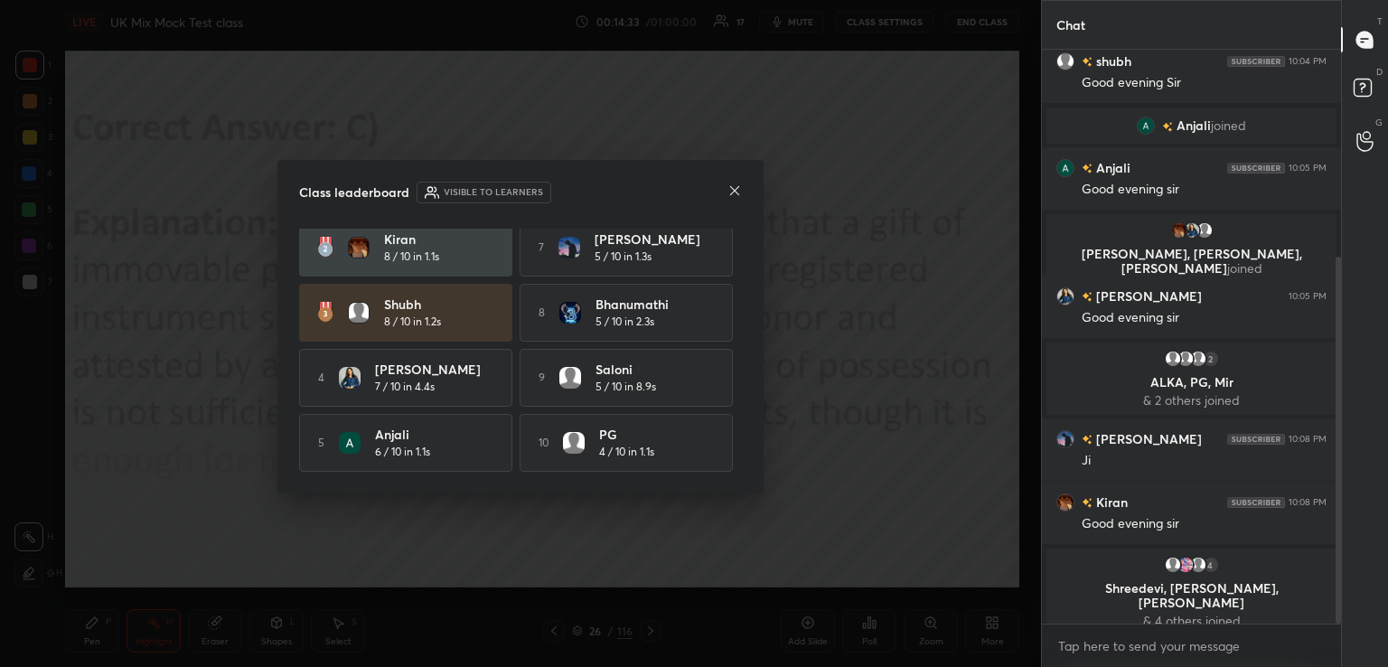
scroll to position [80, 0]
click at [739, 195] on icon at bounding box center [734, 190] width 14 height 14
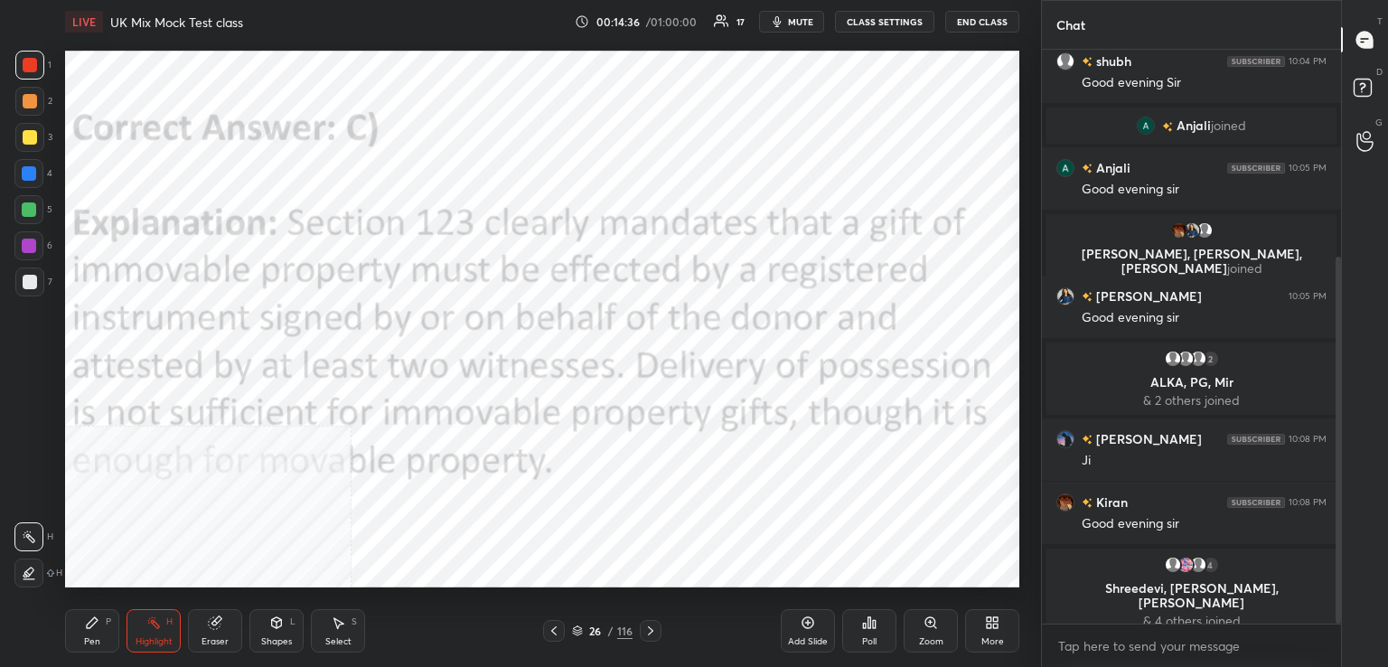
click at [646, 621] on div at bounding box center [651, 631] width 22 height 22
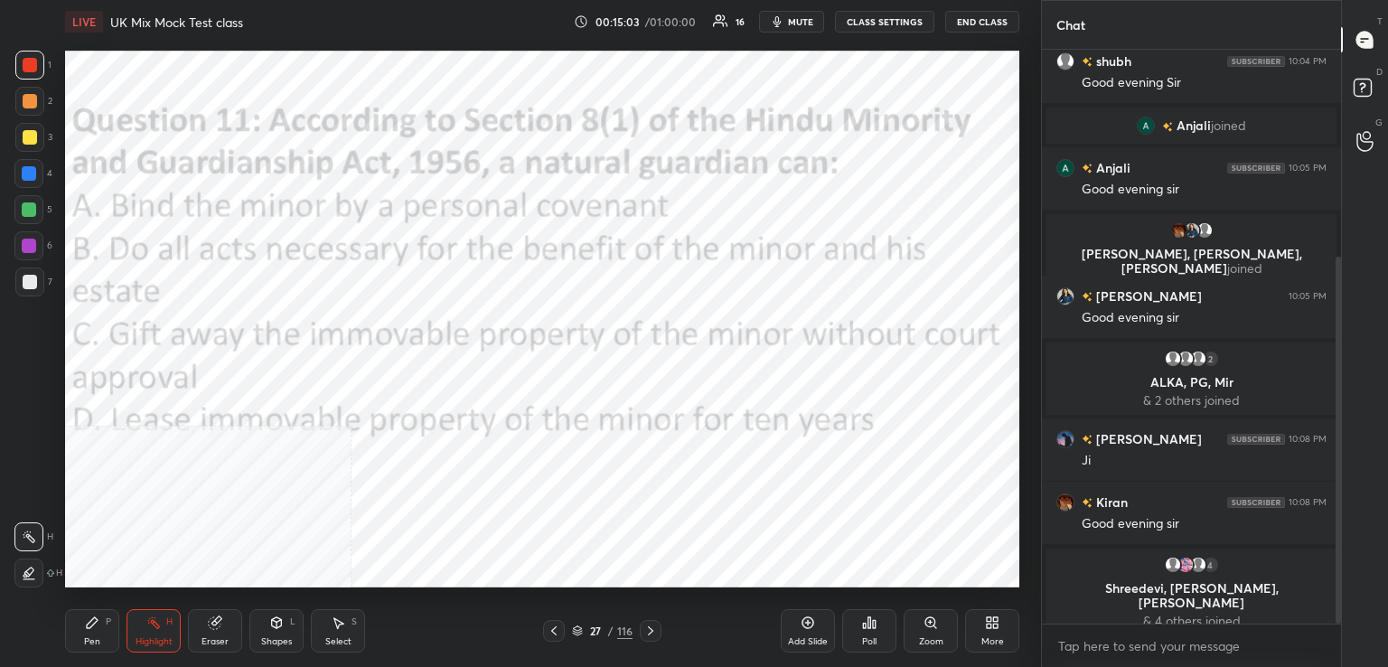
click at [860, 634] on div "Poll" at bounding box center [869, 630] width 54 height 43
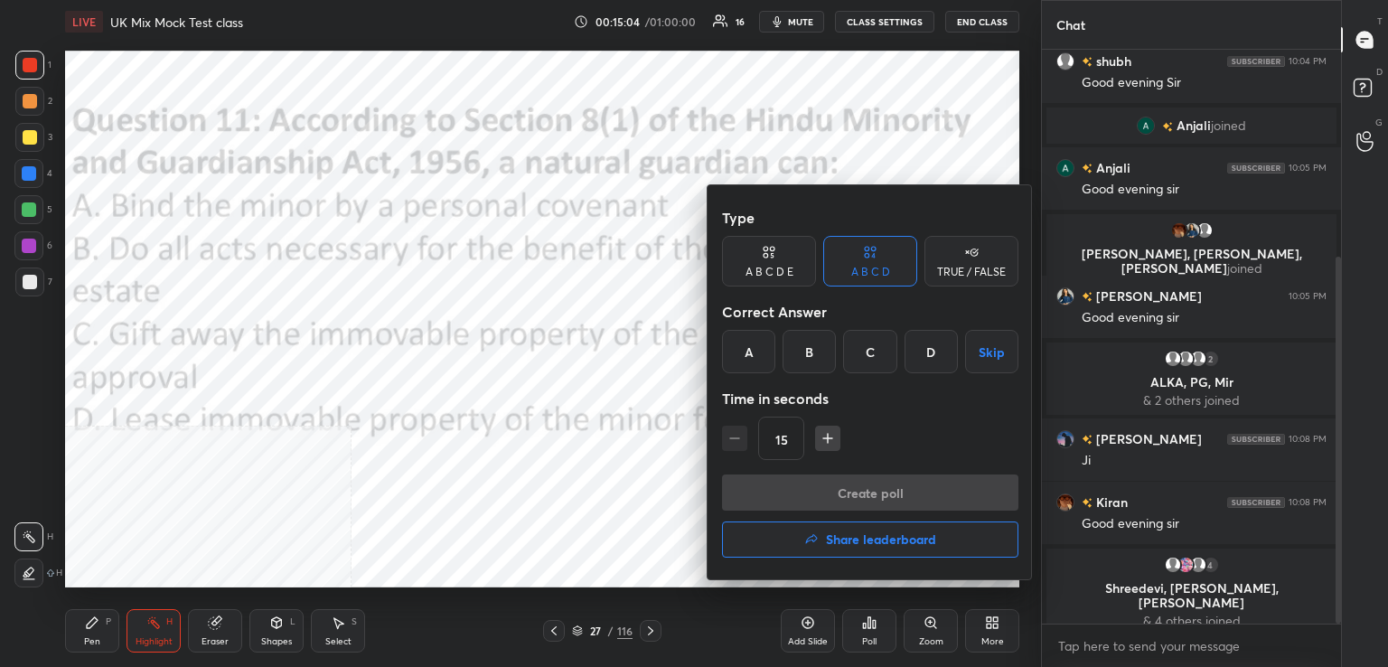
drag, startPoint x: 810, startPoint y: 345, endPoint x: 802, endPoint y: 389, distance: 44.0
click at [805, 351] on div "B" at bounding box center [808, 351] width 53 height 43
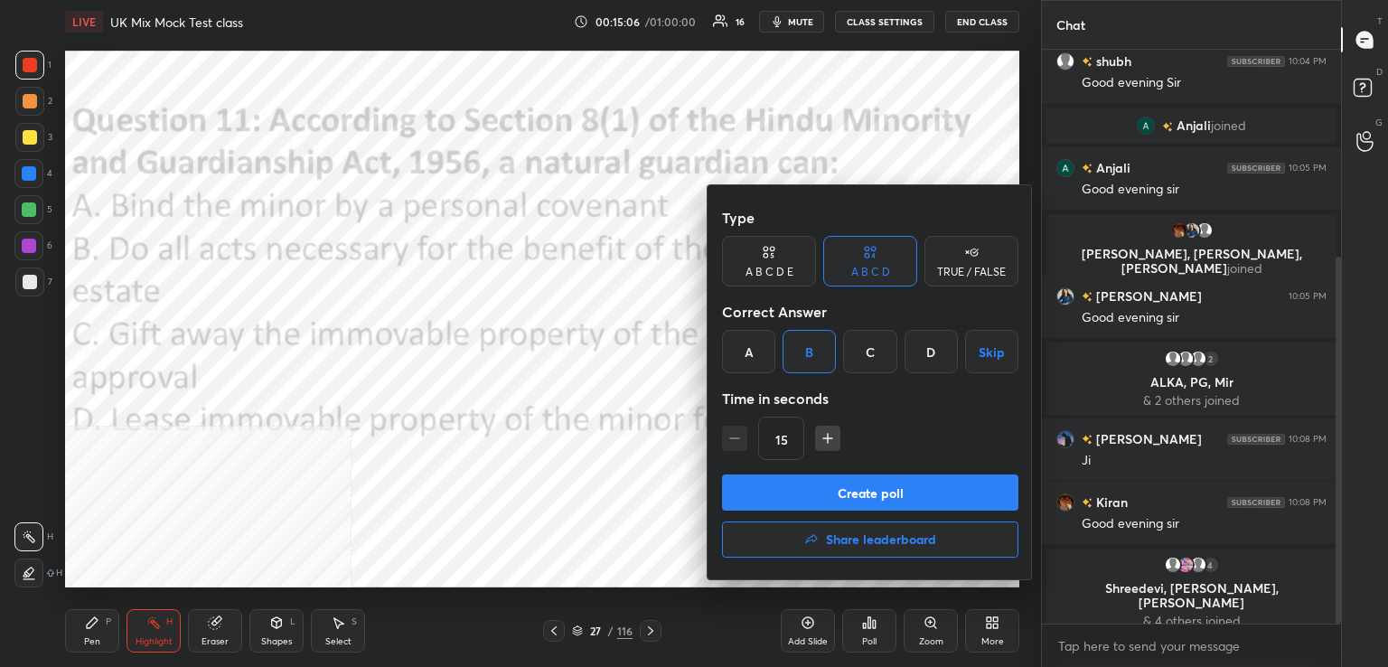
click at [854, 490] on button "Create poll" at bounding box center [870, 492] width 296 height 36
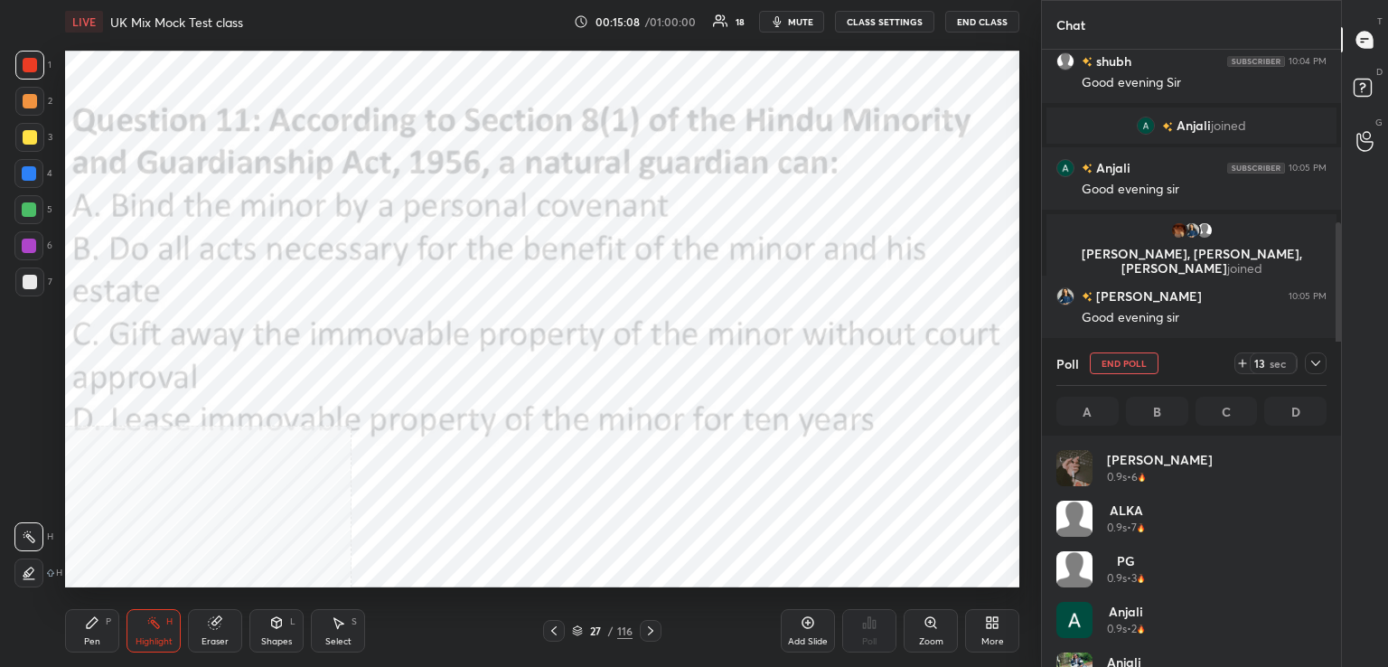
scroll to position [211, 265]
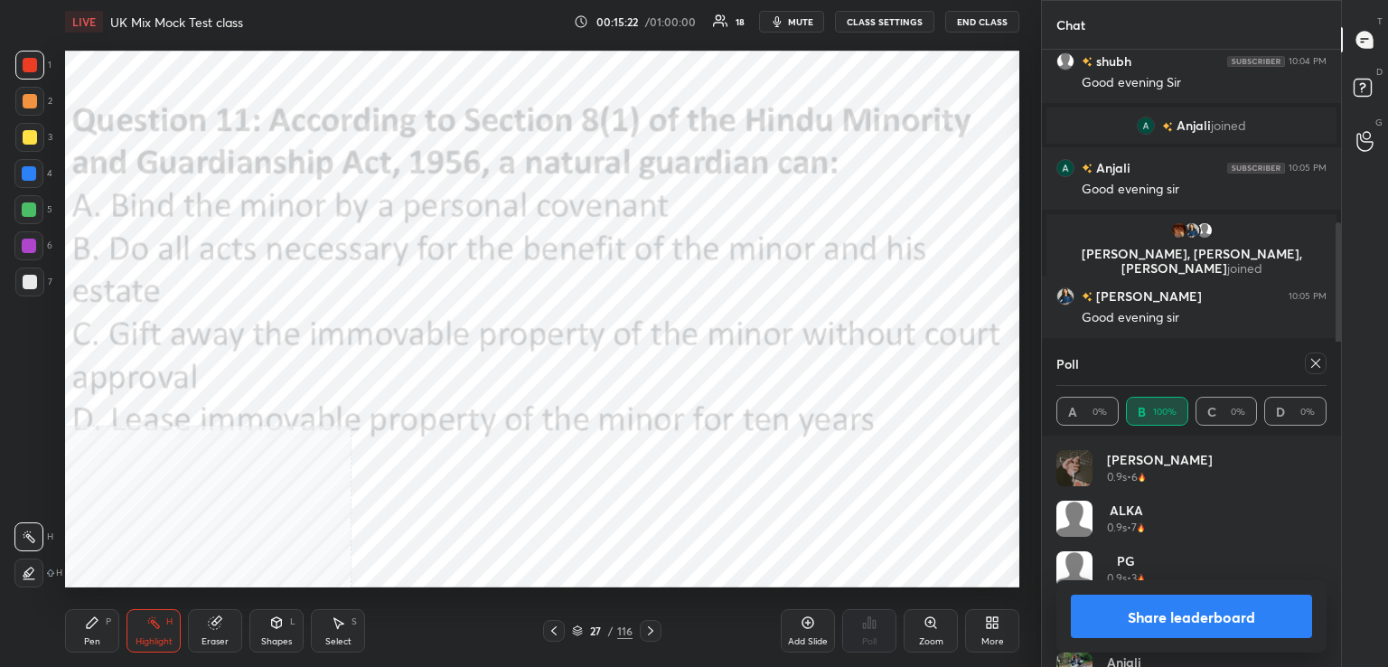
drag, startPoint x: 1319, startPoint y: 359, endPoint x: 1282, endPoint y: 360, distance: 37.1
click at [1316, 360] on icon at bounding box center [1315, 363] width 14 height 14
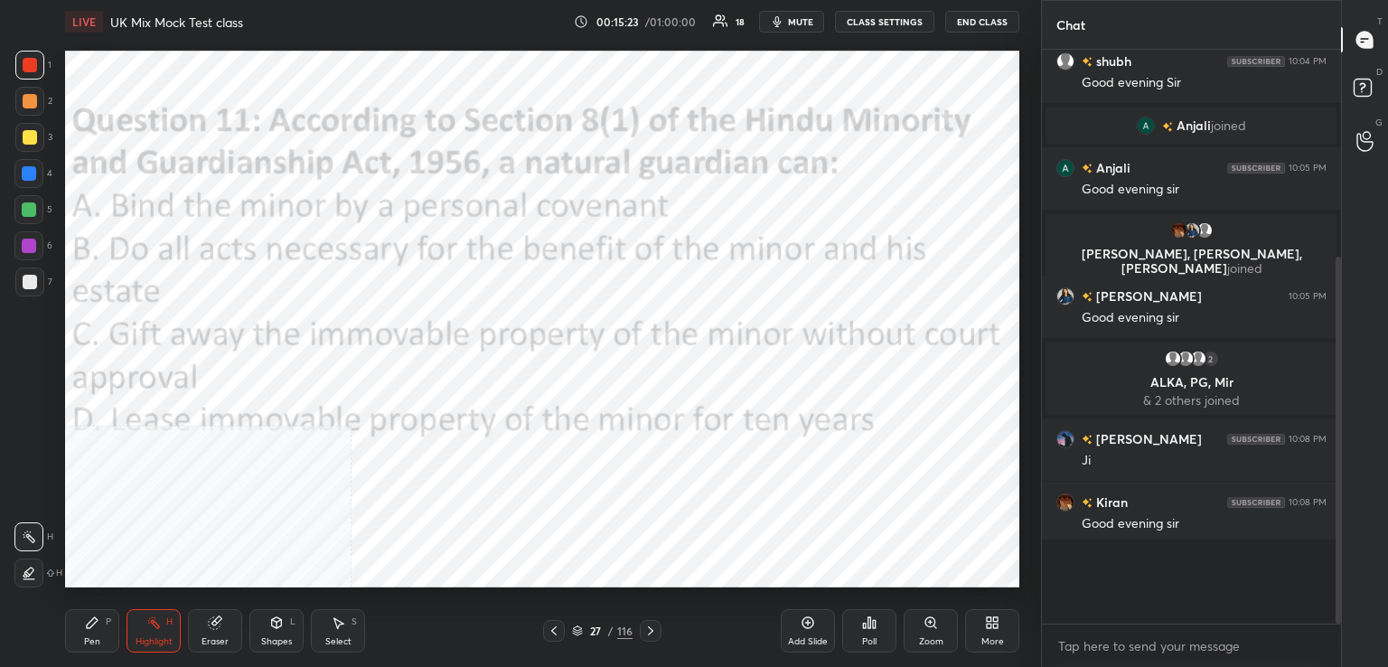
scroll to position [5, 5]
click at [647, 625] on icon at bounding box center [650, 630] width 14 height 14
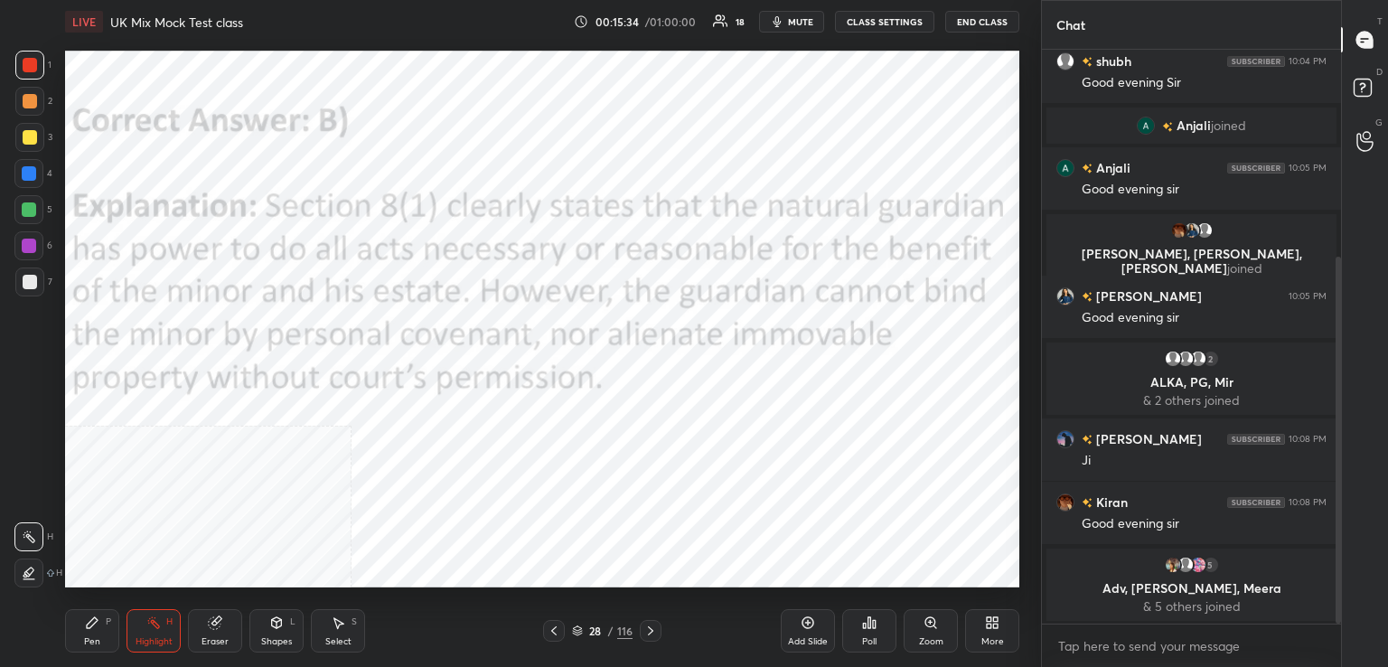
click at [651, 635] on icon at bounding box center [650, 630] width 14 height 14
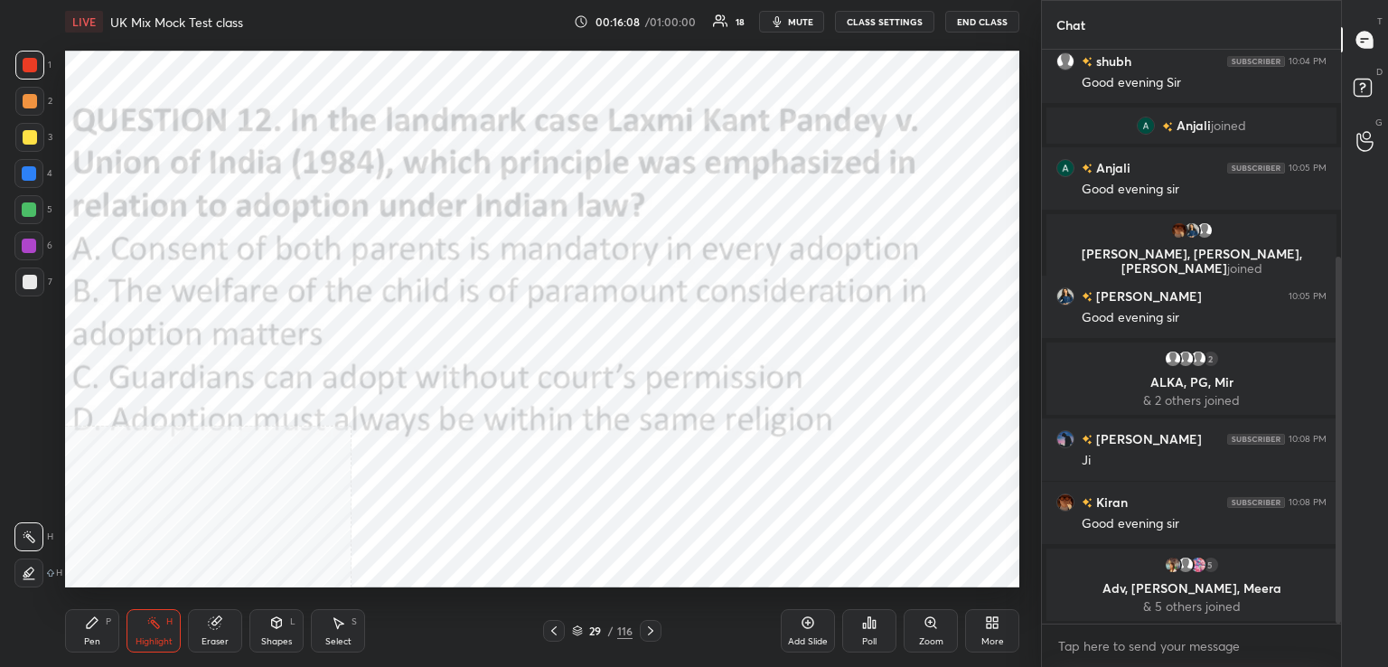
click at [866, 626] on div "Poll" at bounding box center [869, 630] width 54 height 43
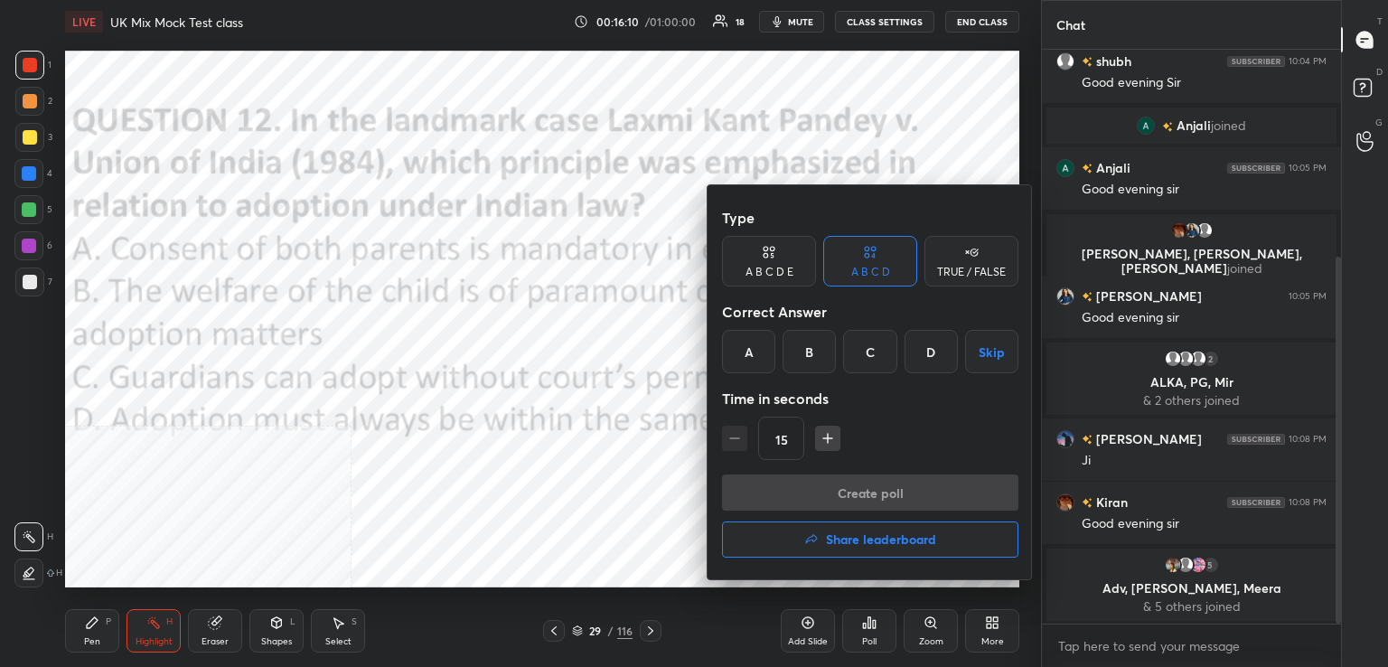
drag, startPoint x: 810, startPoint y: 346, endPoint x: 807, endPoint y: 377, distance: 30.9
click at [810, 351] on div "B" at bounding box center [808, 351] width 53 height 43
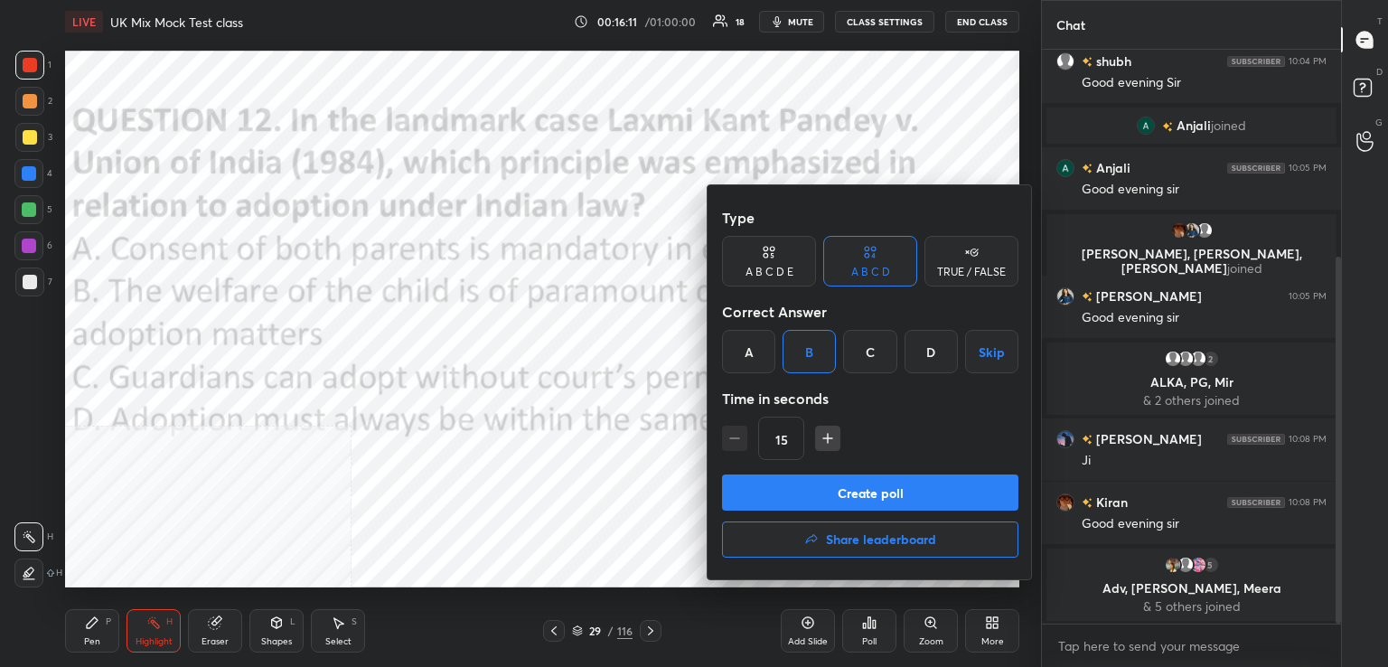
drag, startPoint x: 844, startPoint y: 493, endPoint x: 810, endPoint y: 496, distance: 34.4
click at [842, 496] on button "Create poll" at bounding box center [870, 492] width 296 height 36
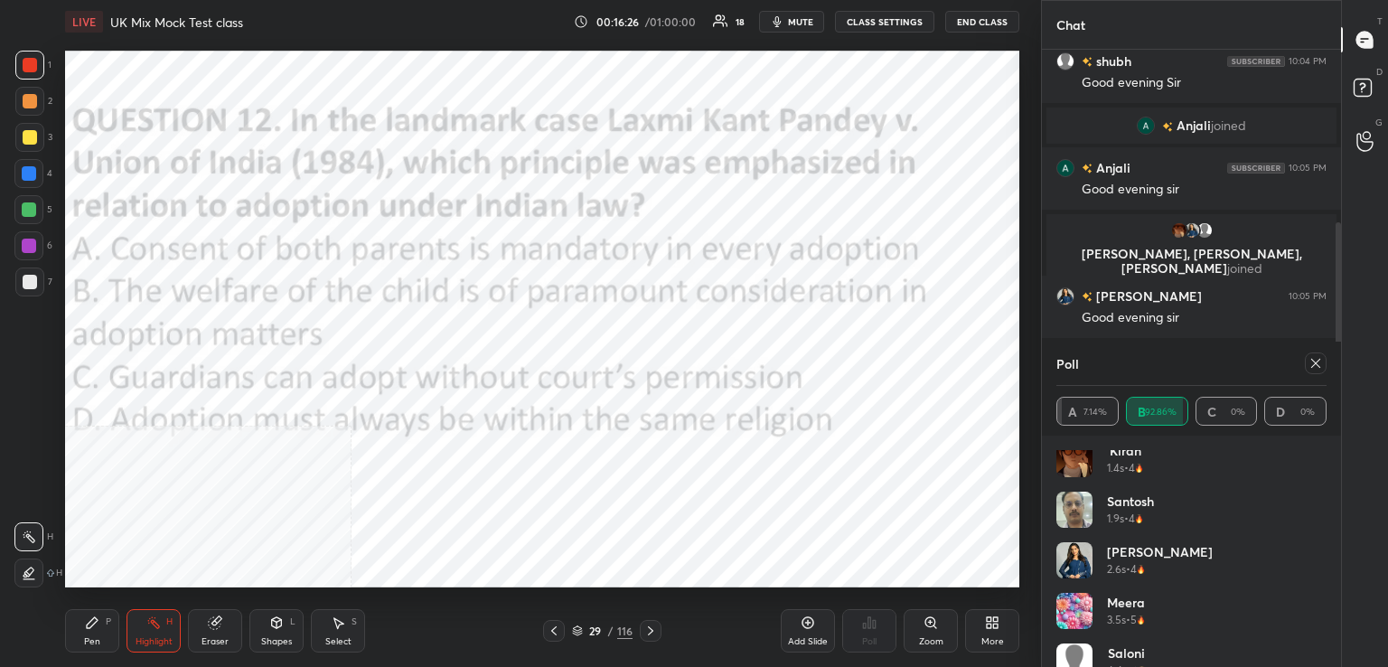
scroll to position [441, 0]
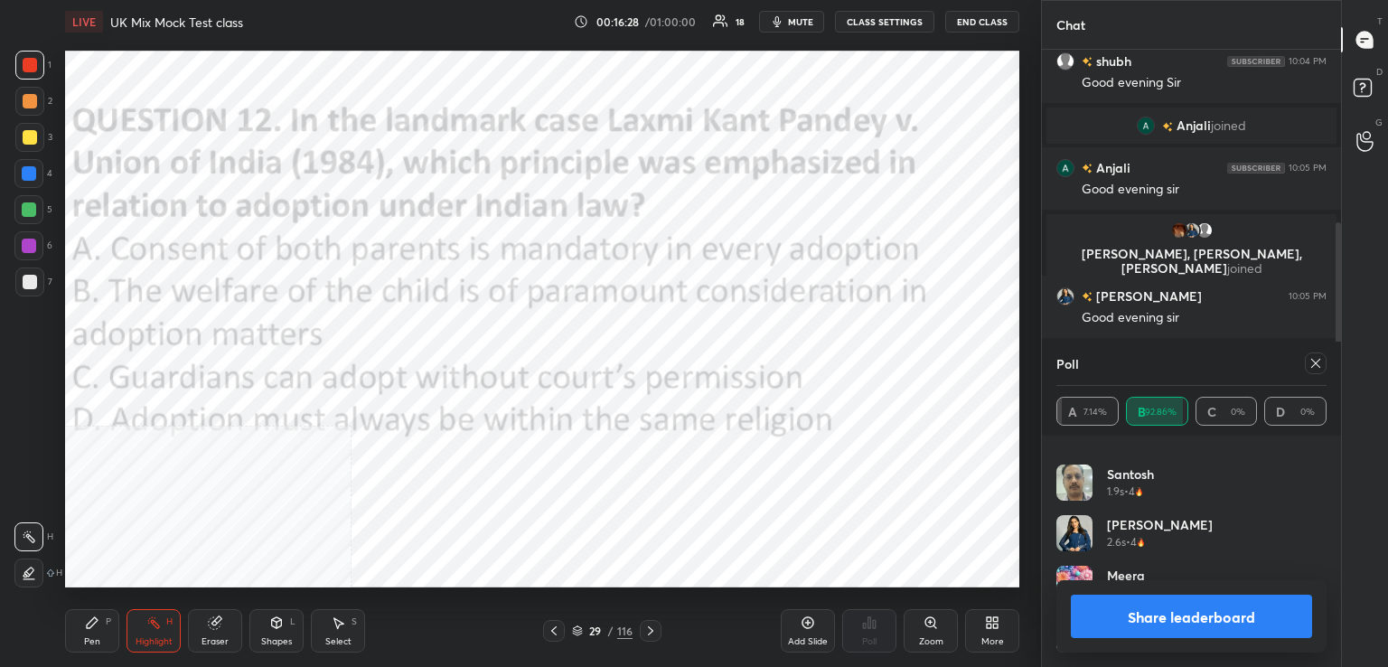
drag, startPoint x: 1313, startPoint y: 359, endPoint x: 1276, endPoint y: 365, distance: 37.6
click at [1308, 362] on icon at bounding box center [1315, 363] width 14 height 14
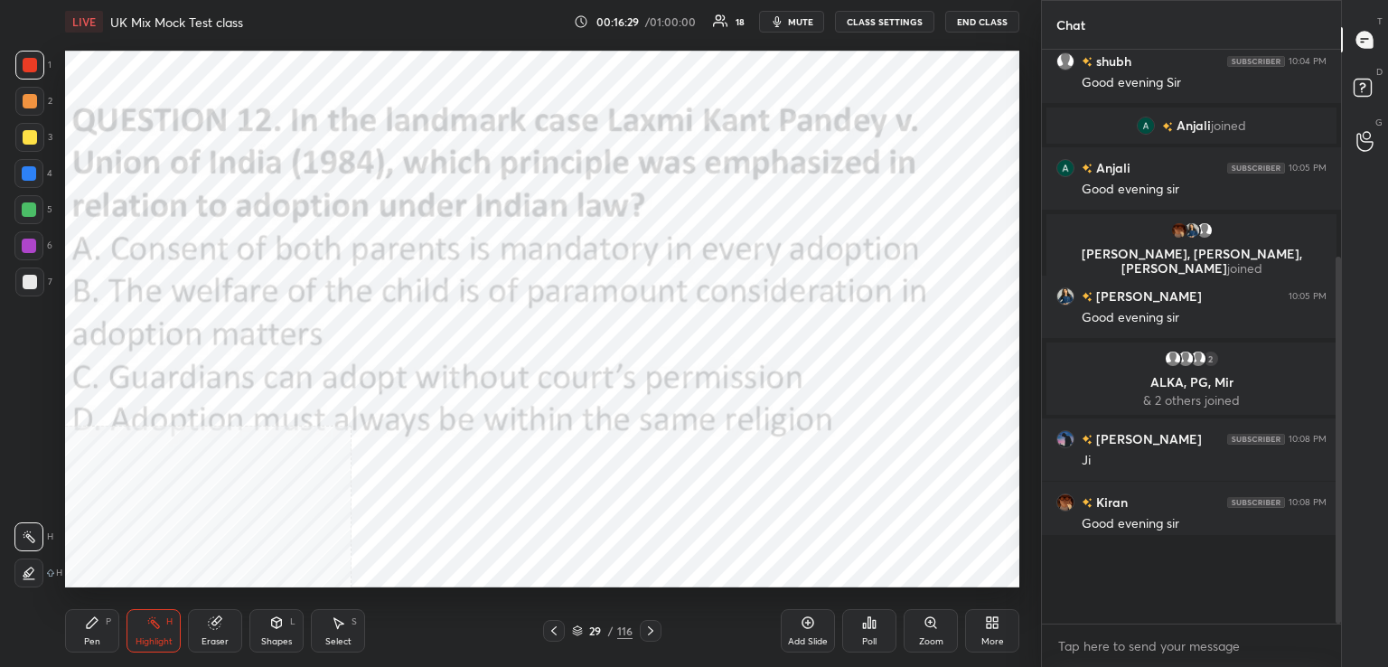
scroll to position [408, 294]
click at [658, 627] on div at bounding box center [651, 631] width 22 height 22
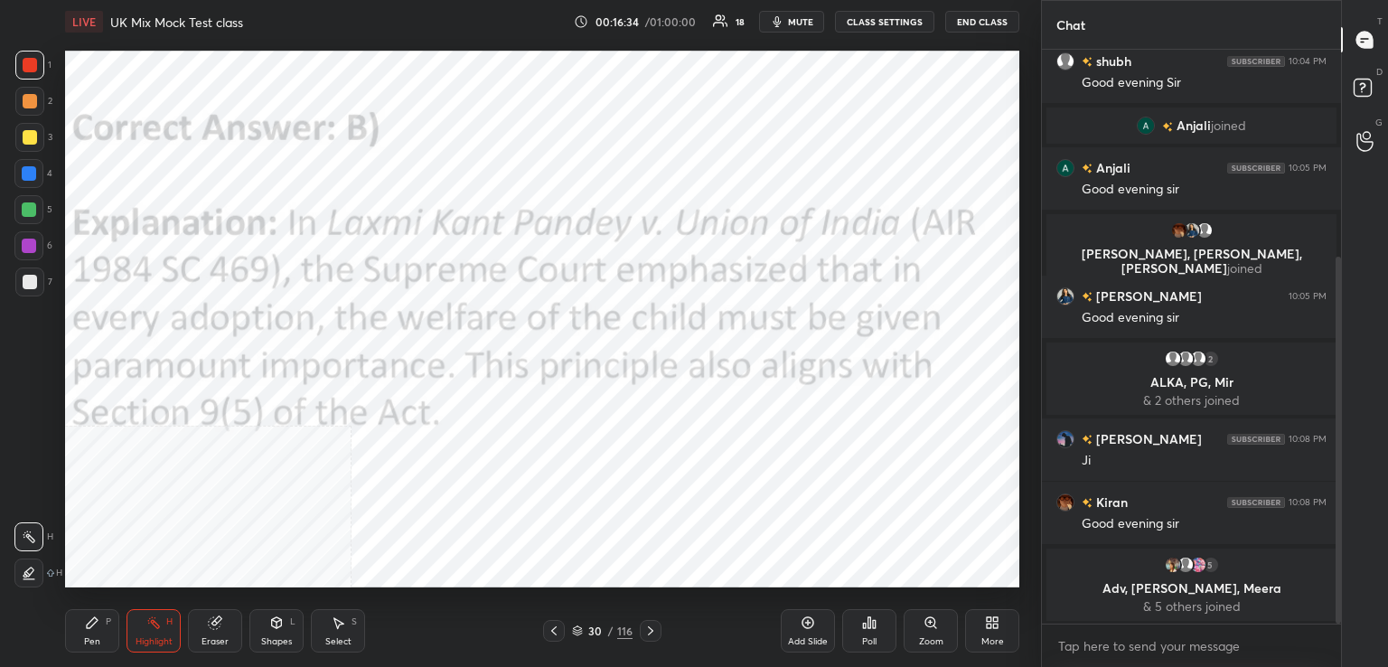
click at [651, 630] on icon at bounding box center [650, 630] width 5 height 9
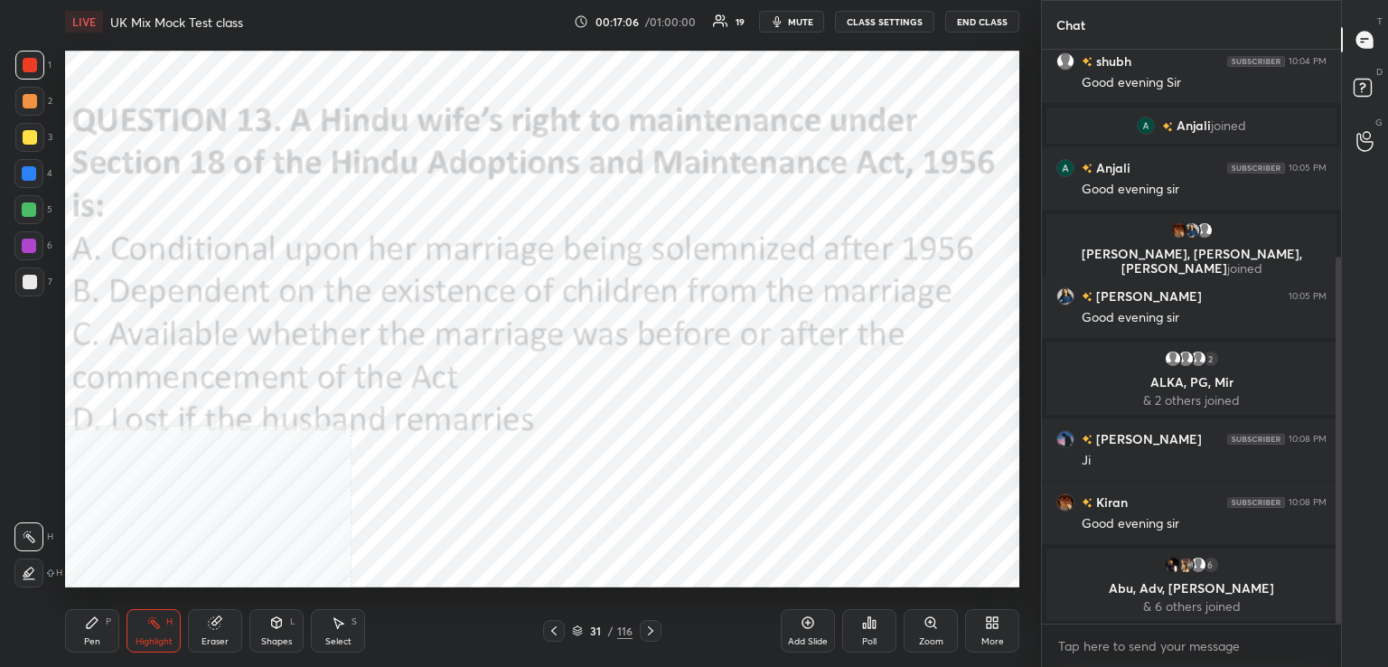
click at [871, 630] on div "Poll" at bounding box center [869, 630] width 54 height 43
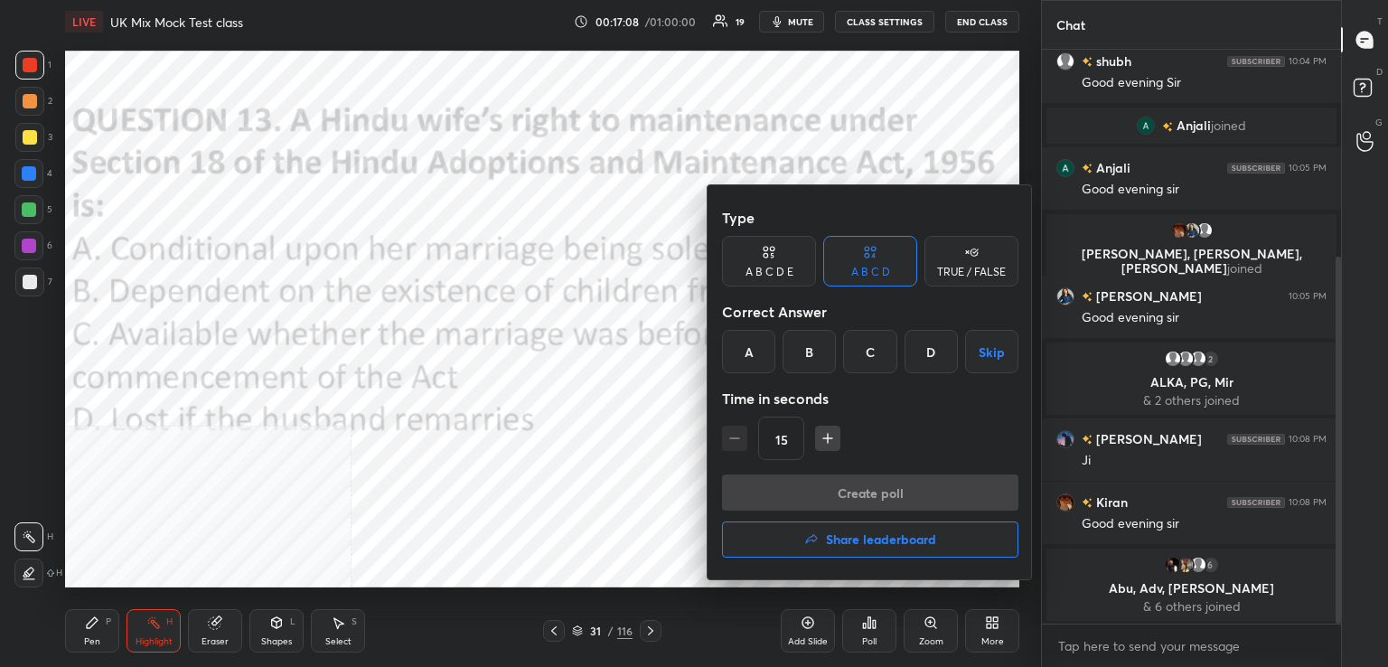
drag, startPoint x: 872, startPoint y: 360, endPoint x: 842, endPoint y: 435, distance: 79.9
click at [872, 362] on div "C" at bounding box center [869, 351] width 53 height 43
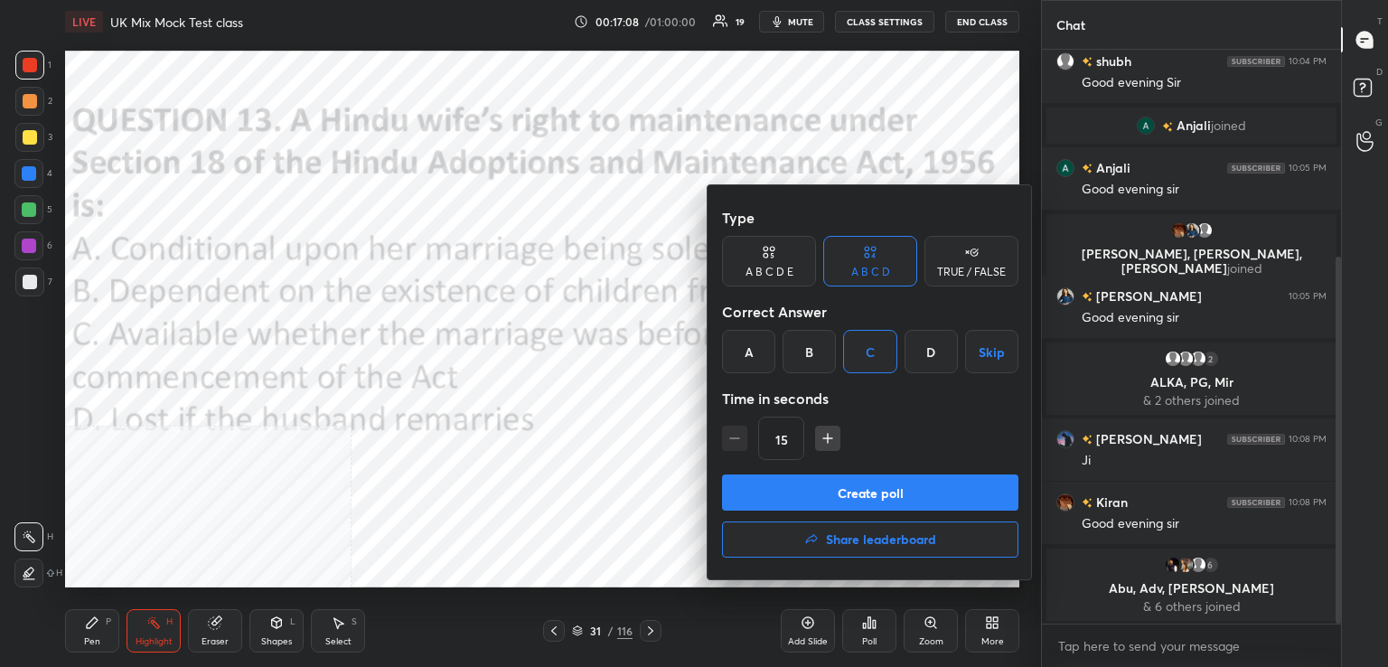
click at [849, 490] on button "Create poll" at bounding box center [870, 492] width 296 height 36
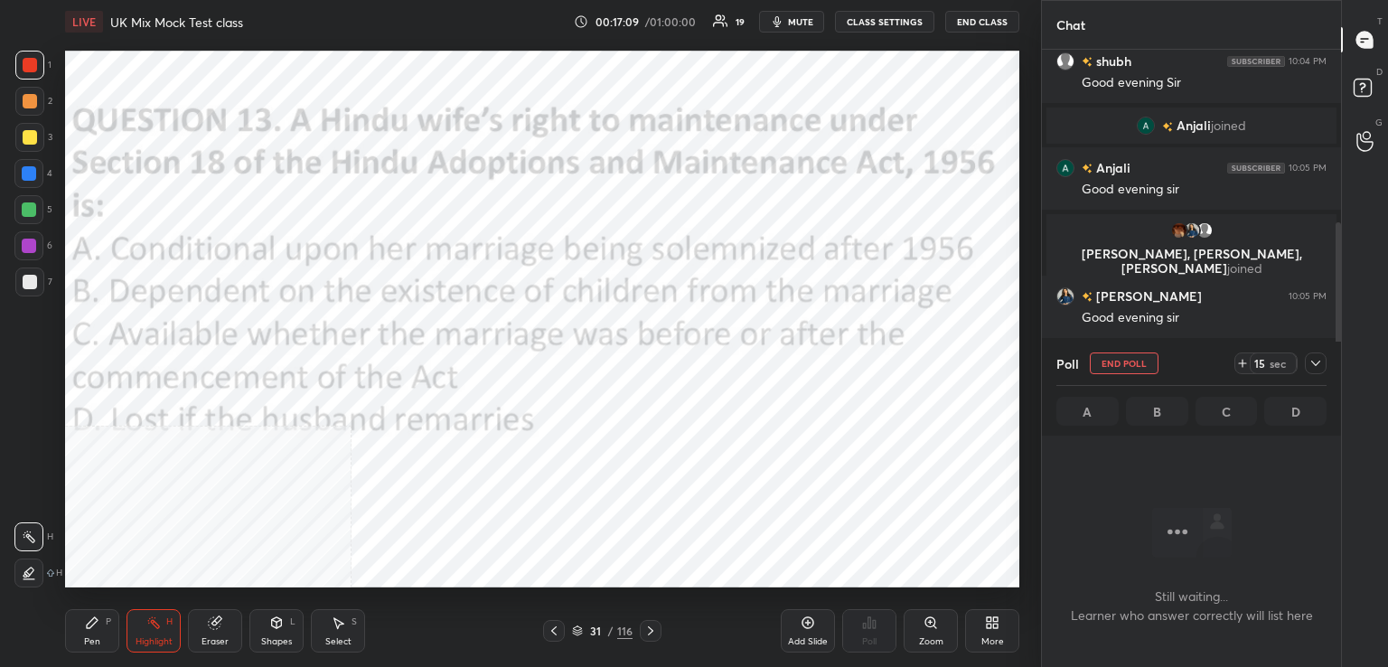
scroll to position [484, 294]
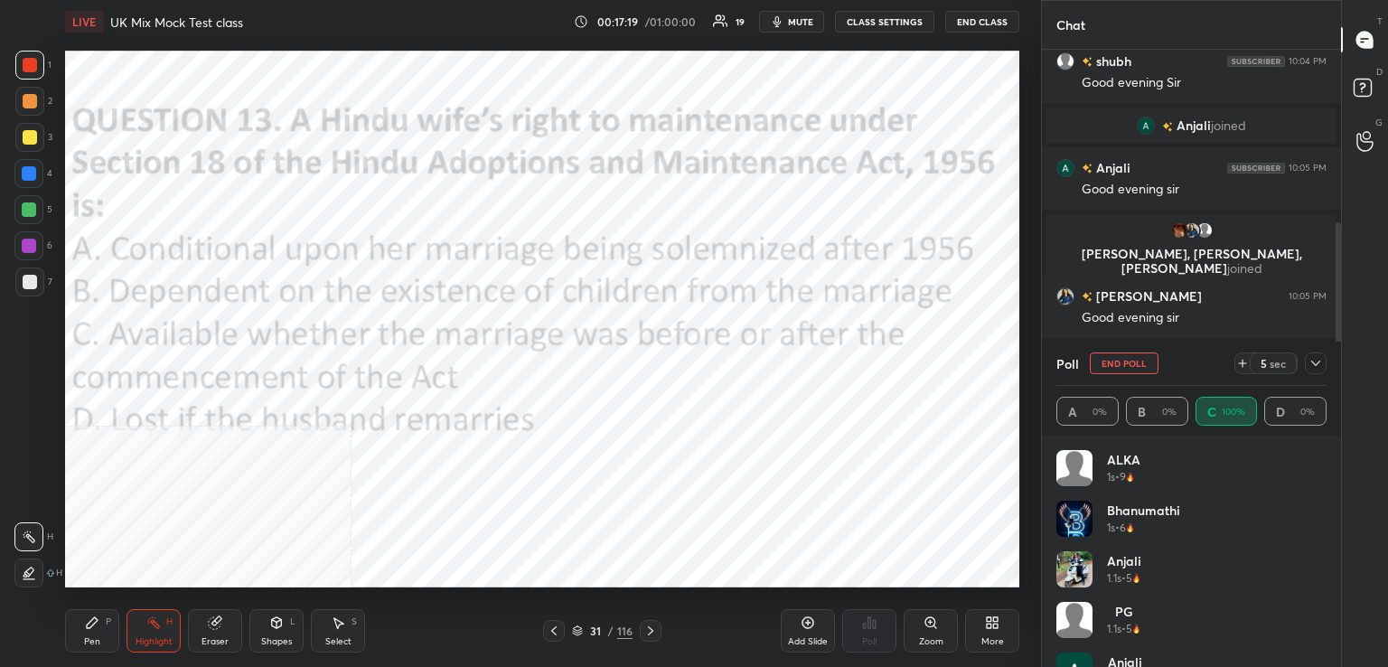
drag, startPoint x: 1326, startPoint y: 492, endPoint x: 1325, endPoint y: 503, distance: 11.0
click at [1321, 518] on div "ALKA 1s • 9 Bhanumathi 1s • 6 Anjali 1.1s • 5 PG 1.1s • 5 Anjali 1.2s • 4 [PERS…" at bounding box center [1191, 550] width 299 height 231
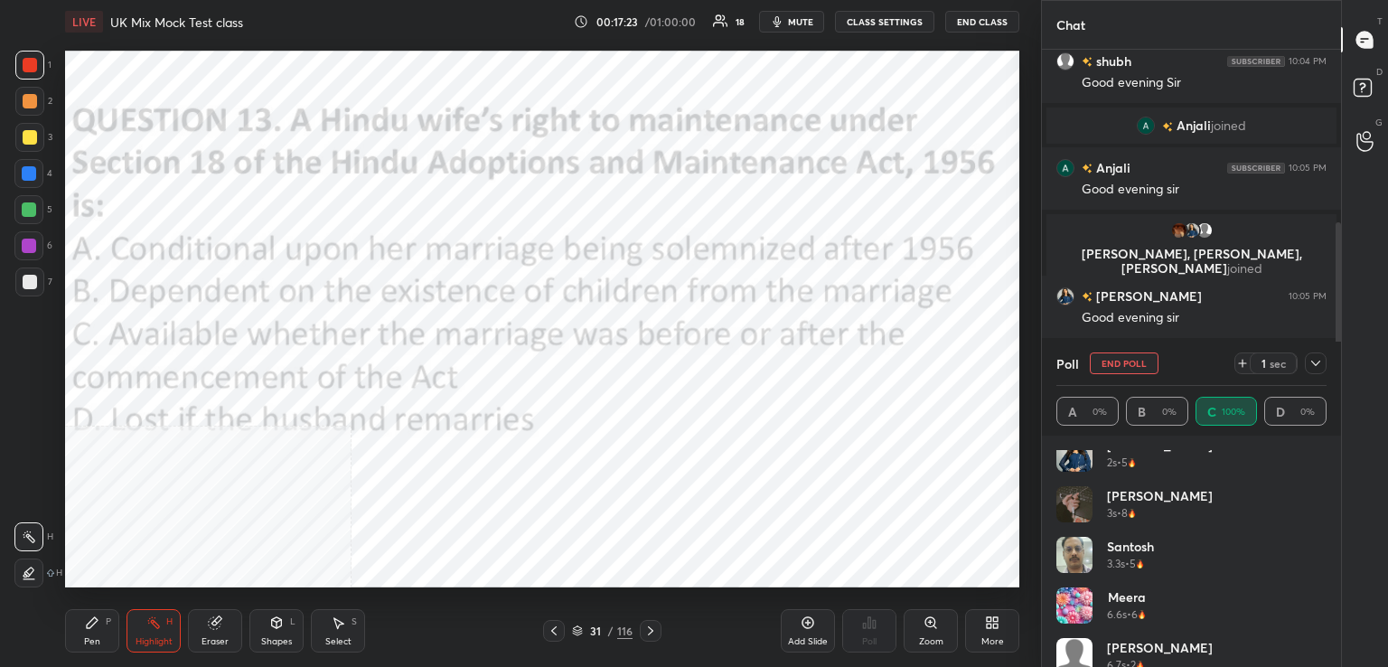
scroll to position [492, 0]
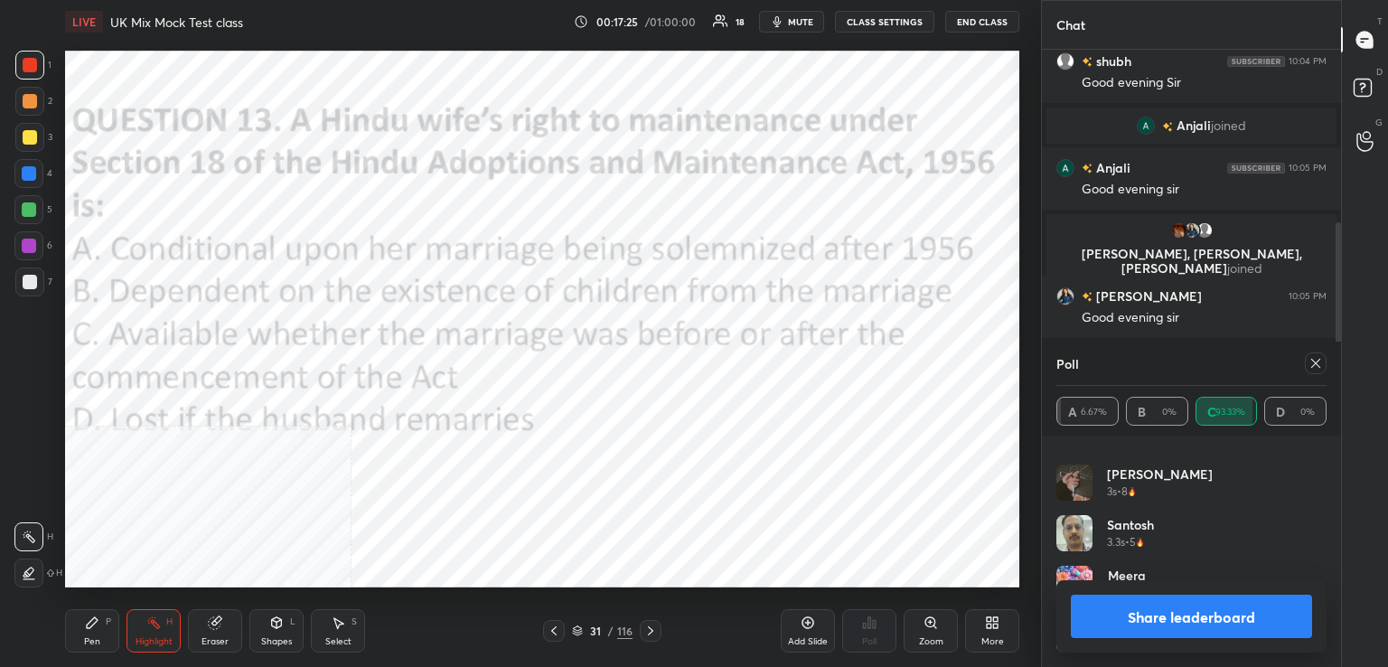
drag, startPoint x: 1315, startPoint y: 362, endPoint x: 1205, endPoint y: 388, distance: 112.2
click at [1312, 363] on icon at bounding box center [1315, 363] width 14 height 14
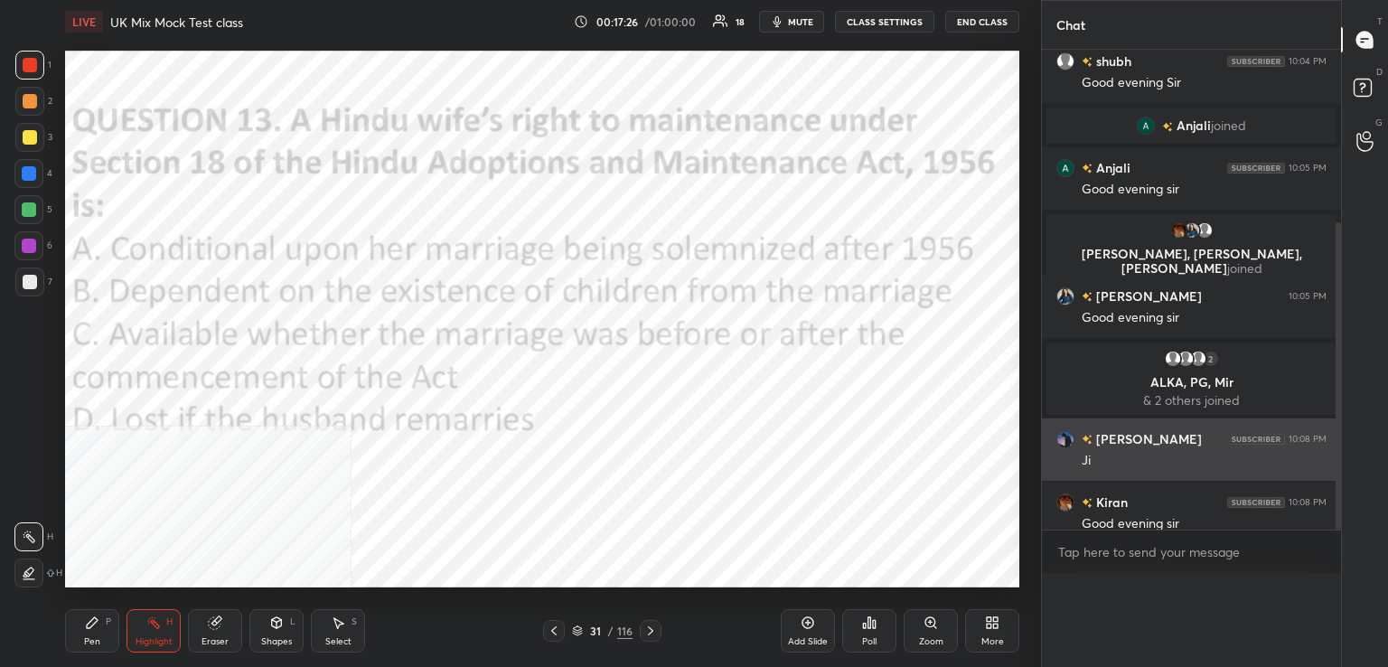
scroll to position [0, 0]
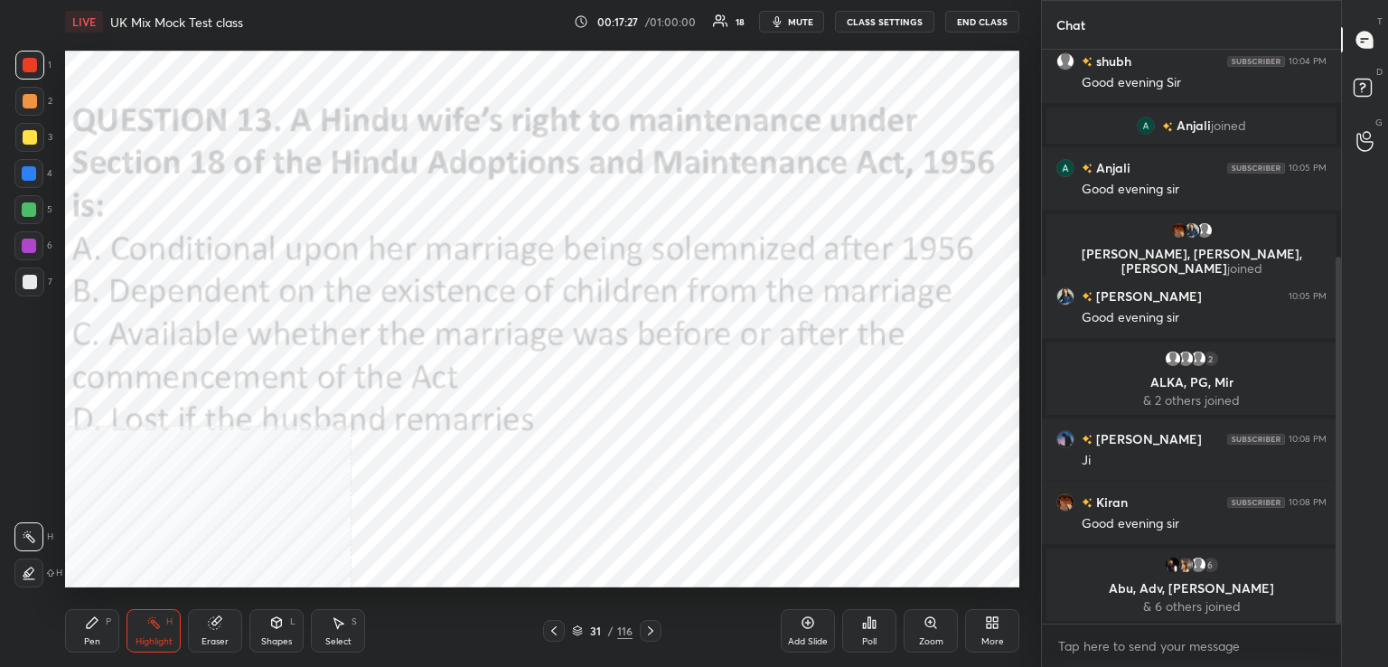
drag, startPoint x: 649, startPoint y: 629, endPoint x: 631, endPoint y: 604, distance: 30.4
click at [647, 626] on icon at bounding box center [650, 630] width 14 height 14
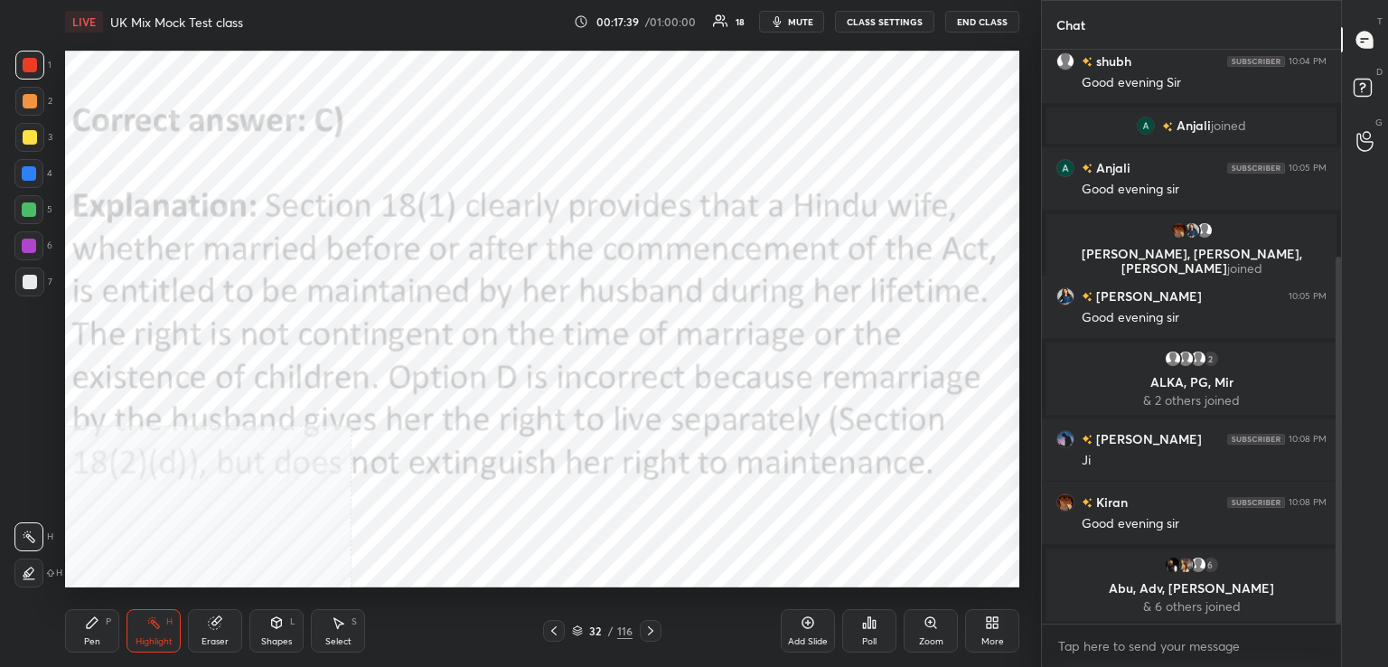
click at [650, 633] on icon at bounding box center [650, 630] width 14 height 14
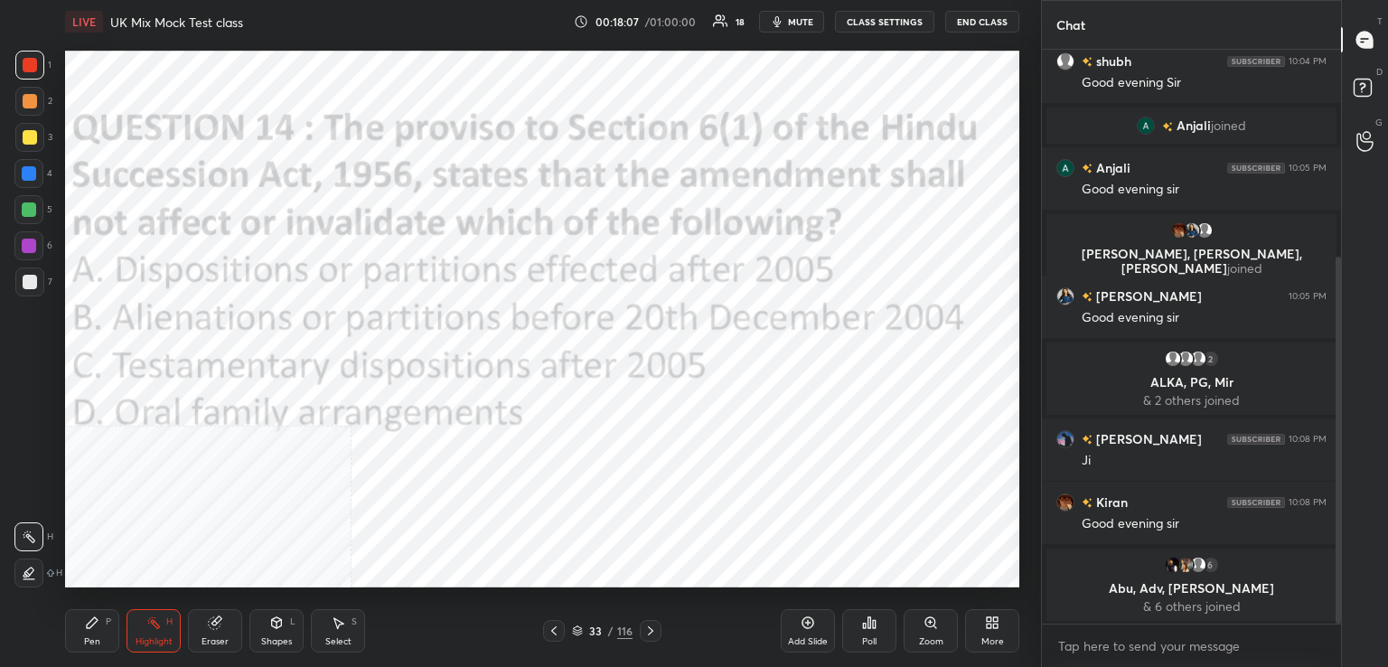
click at [871, 633] on div "Poll" at bounding box center [869, 630] width 54 height 43
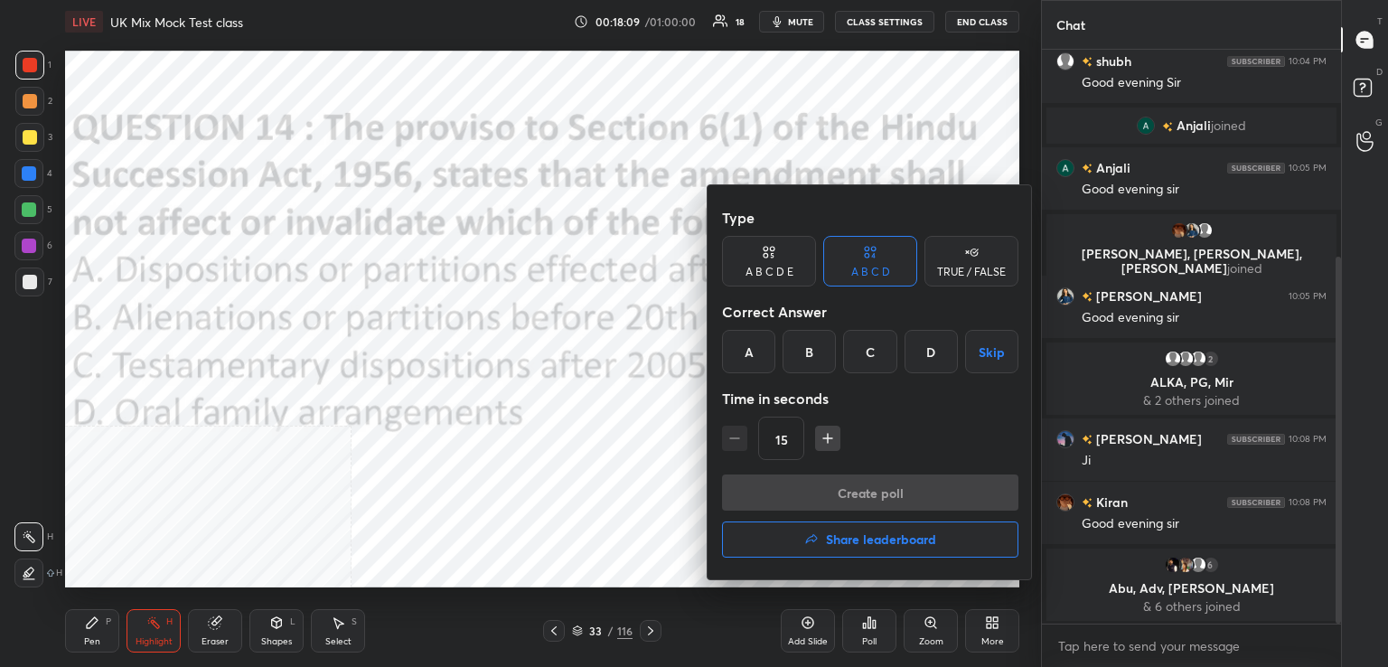
drag, startPoint x: 810, startPoint y: 355, endPoint x: 807, endPoint y: 364, distance: 9.4
click at [810, 359] on div "B" at bounding box center [808, 351] width 53 height 43
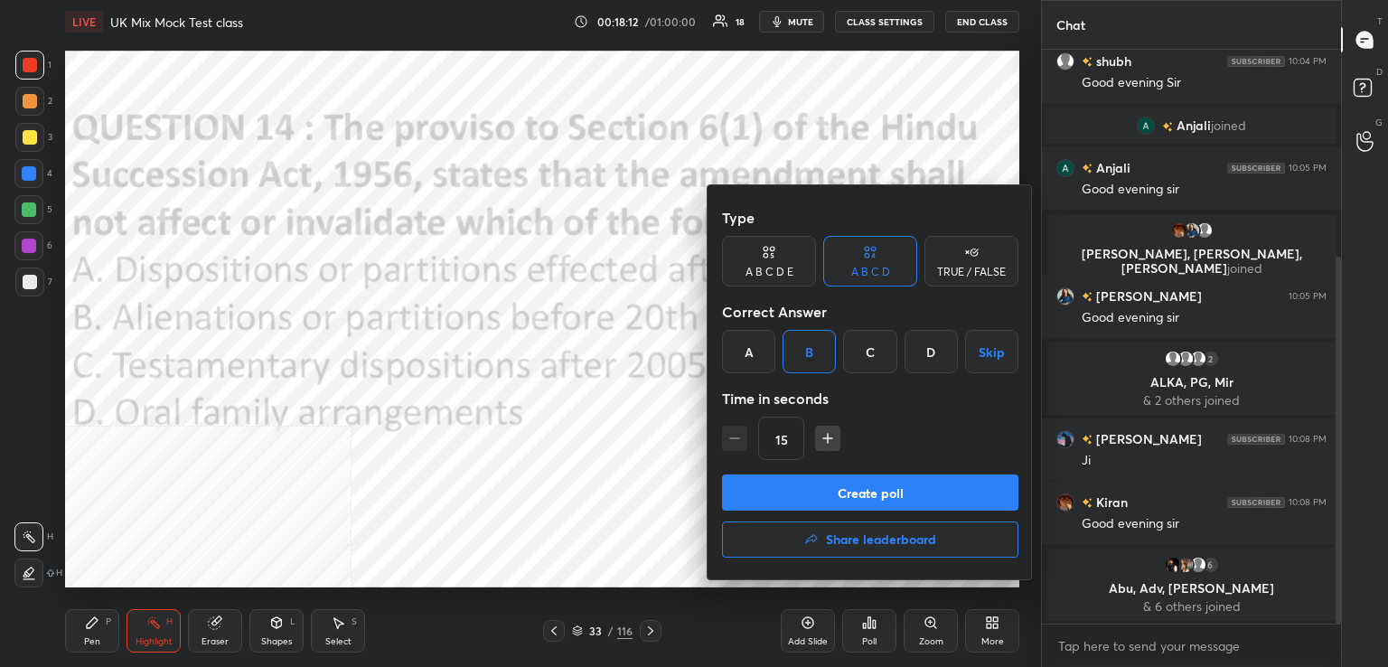
click at [818, 495] on button "Create poll" at bounding box center [870, 492] width 296 height 36
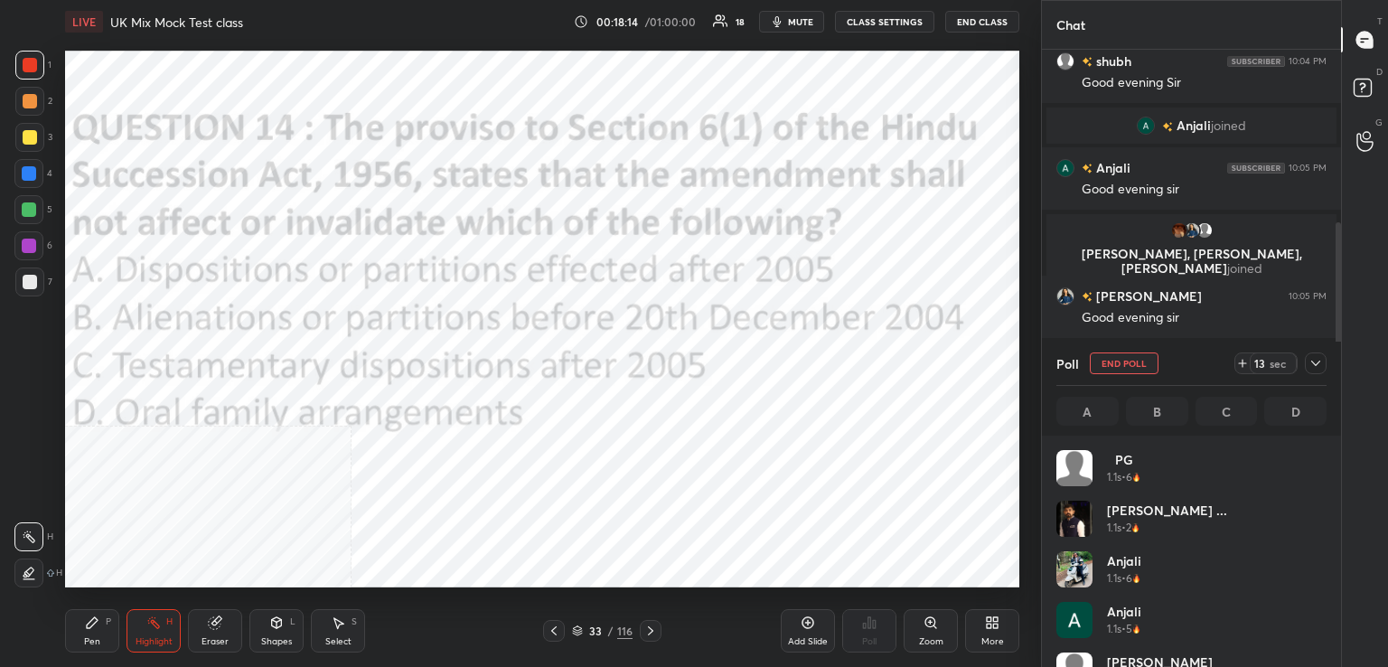
scroll to position [211, 265]
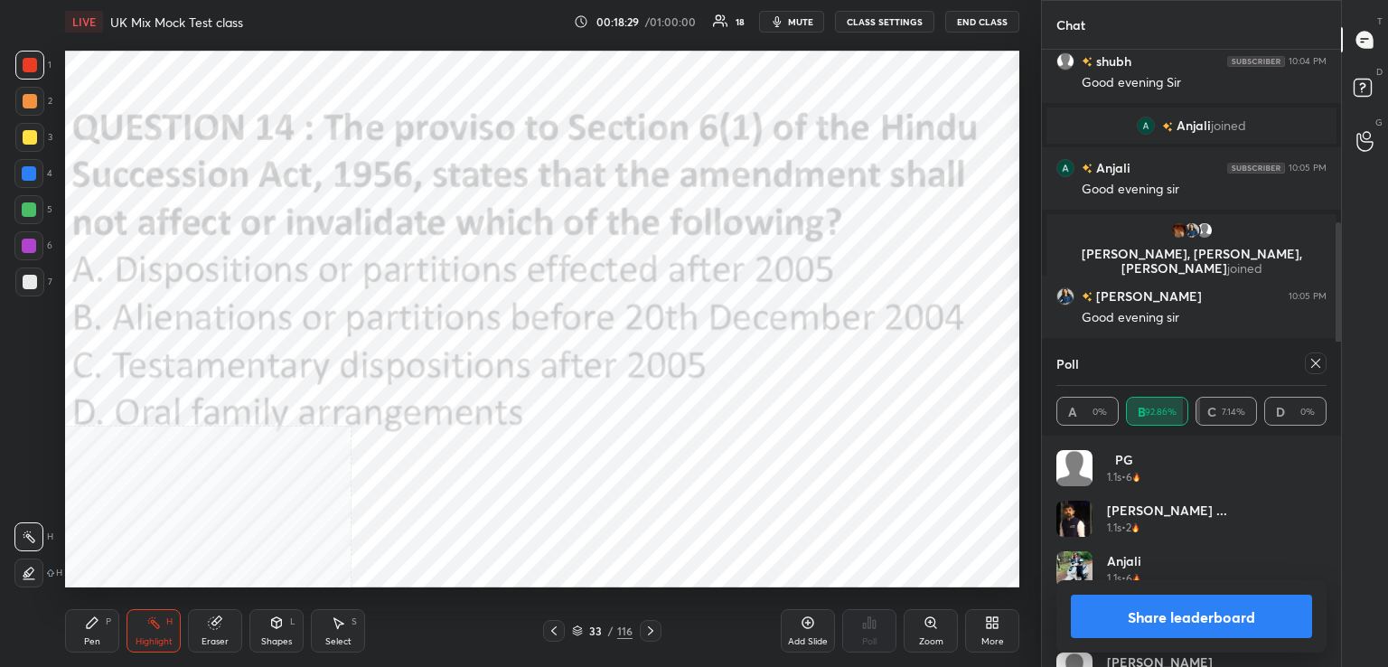
click at [1316, 357] on icon at bounding box center [1315, 363] width 14 height 14
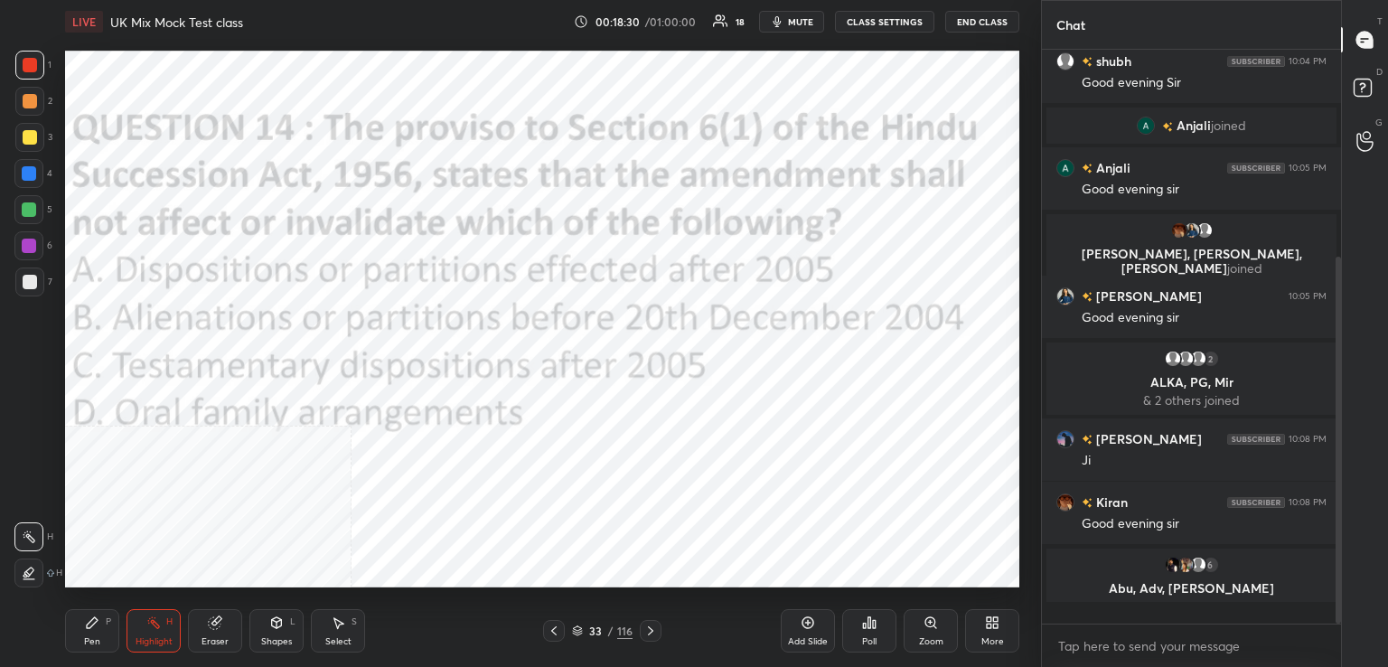
scroll to position [413, 294]
click at [659, 620] on div at bounding box center [651, 631] width 22 height 22
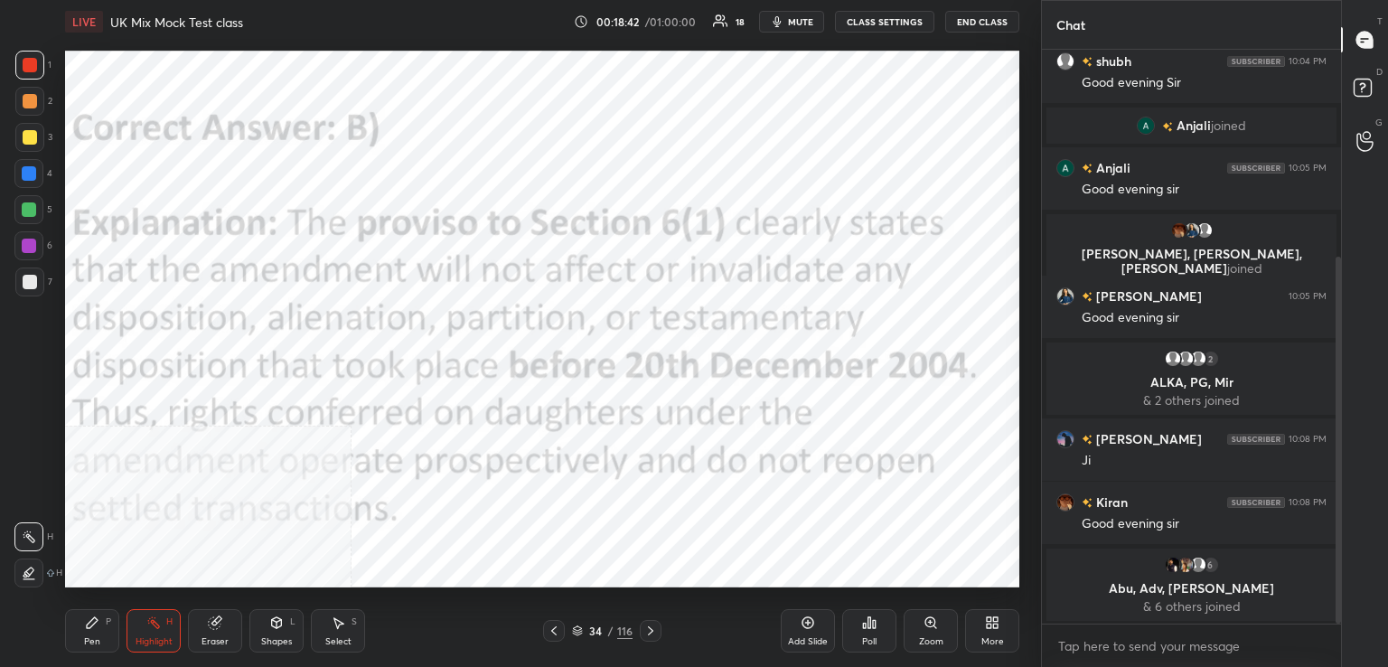
click at [643, 631] on icon at bounding box center [650, 630] width 14 height 14
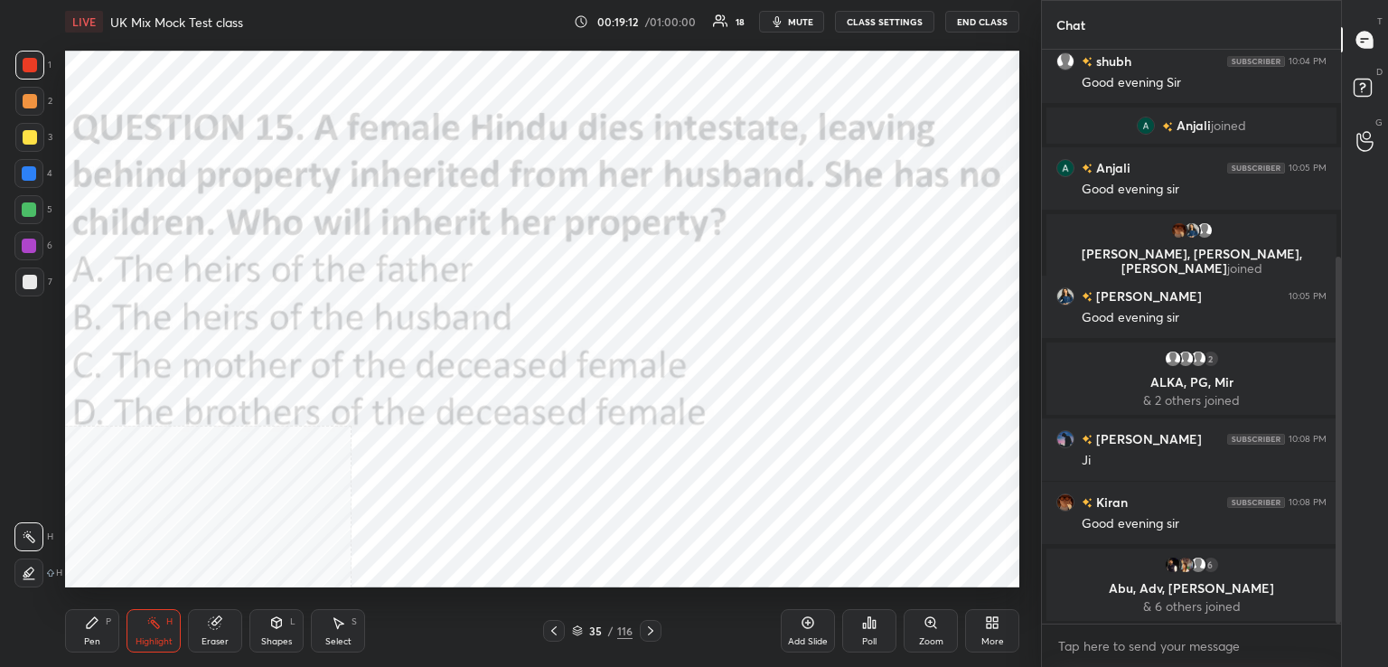
click at [865, 637] on div "Poll" at bounding box center [869, 641] width 14 height 9
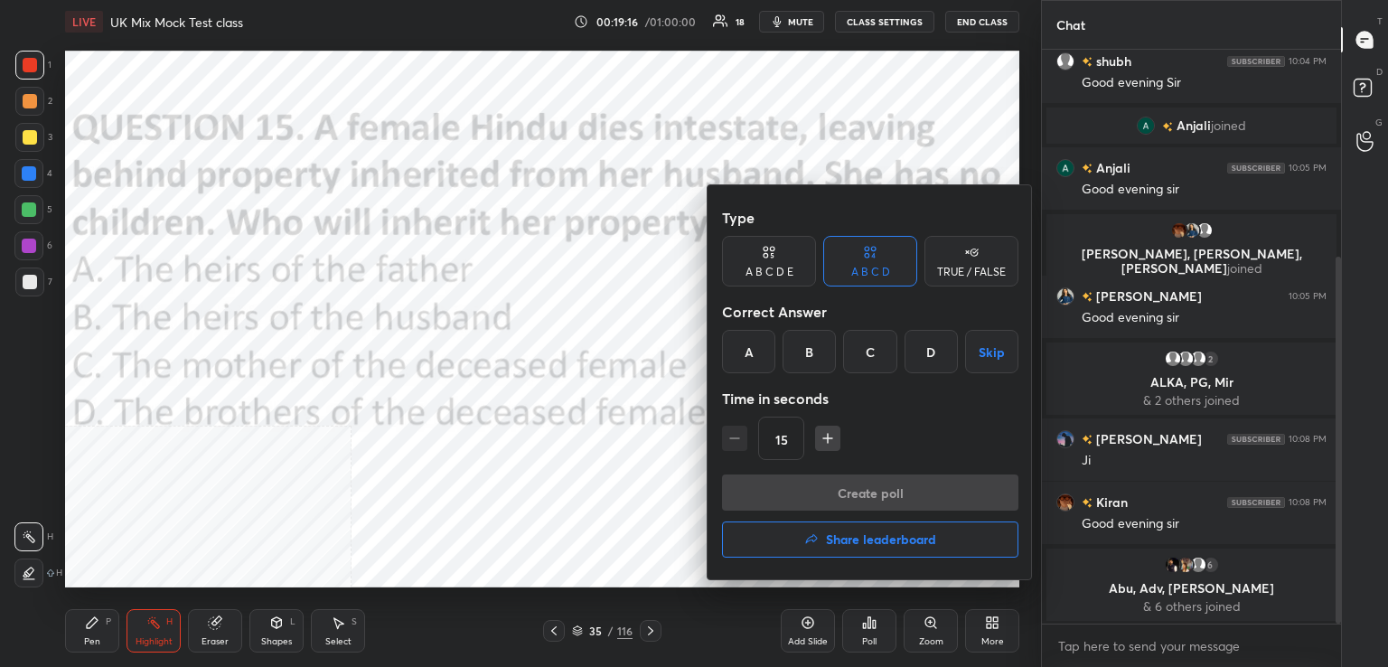
drag, startPoint x: 806, startPoint y: 350, endPoint x: 815, endPoint y: 368, distance: 20.2
click at [814, 355] on div "B" at bounding box center [808, 351] width 53 height 43
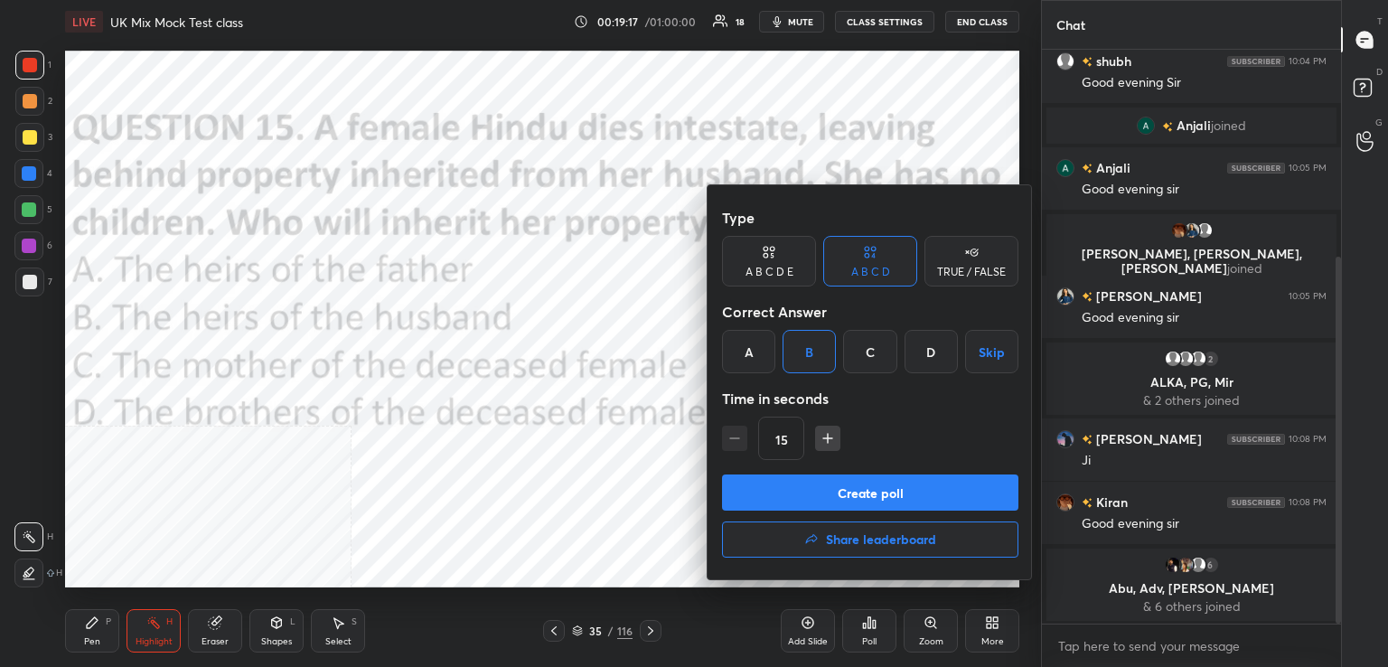
click at [838, 492] on button "Create poll" at bounding box center [870, 492] width 296 height 36
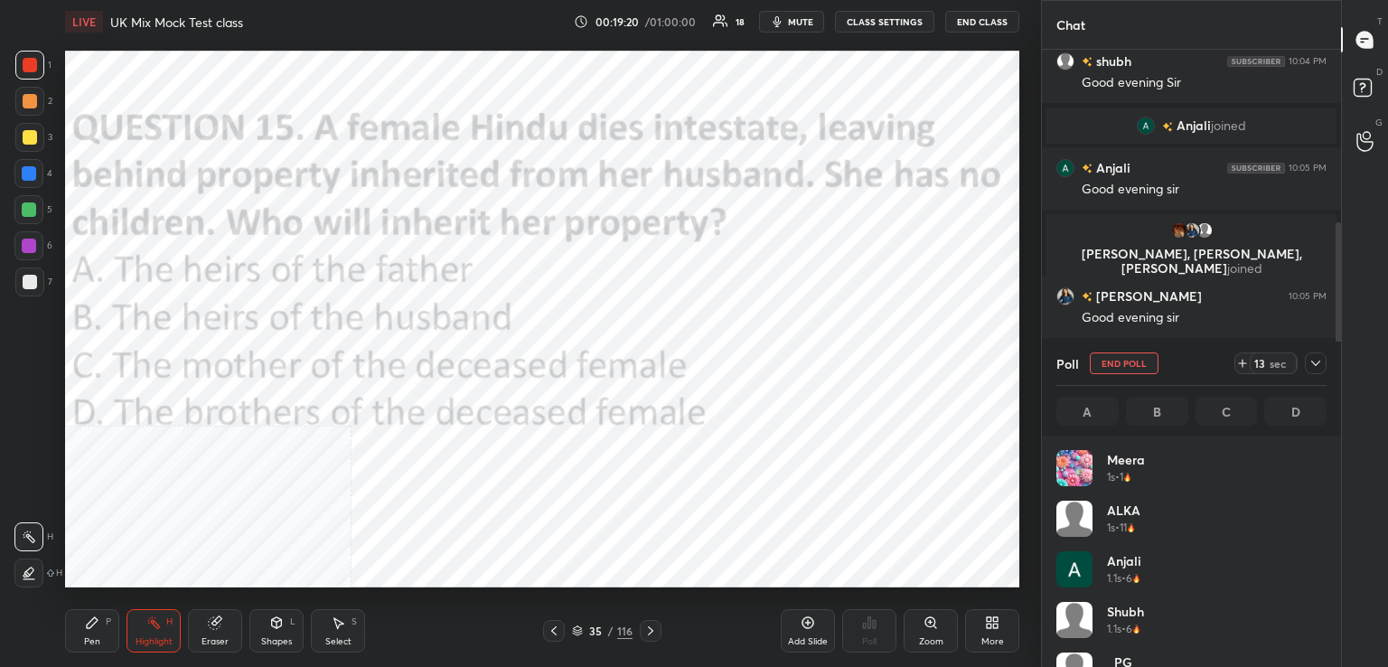
scroll to position [211, 265]
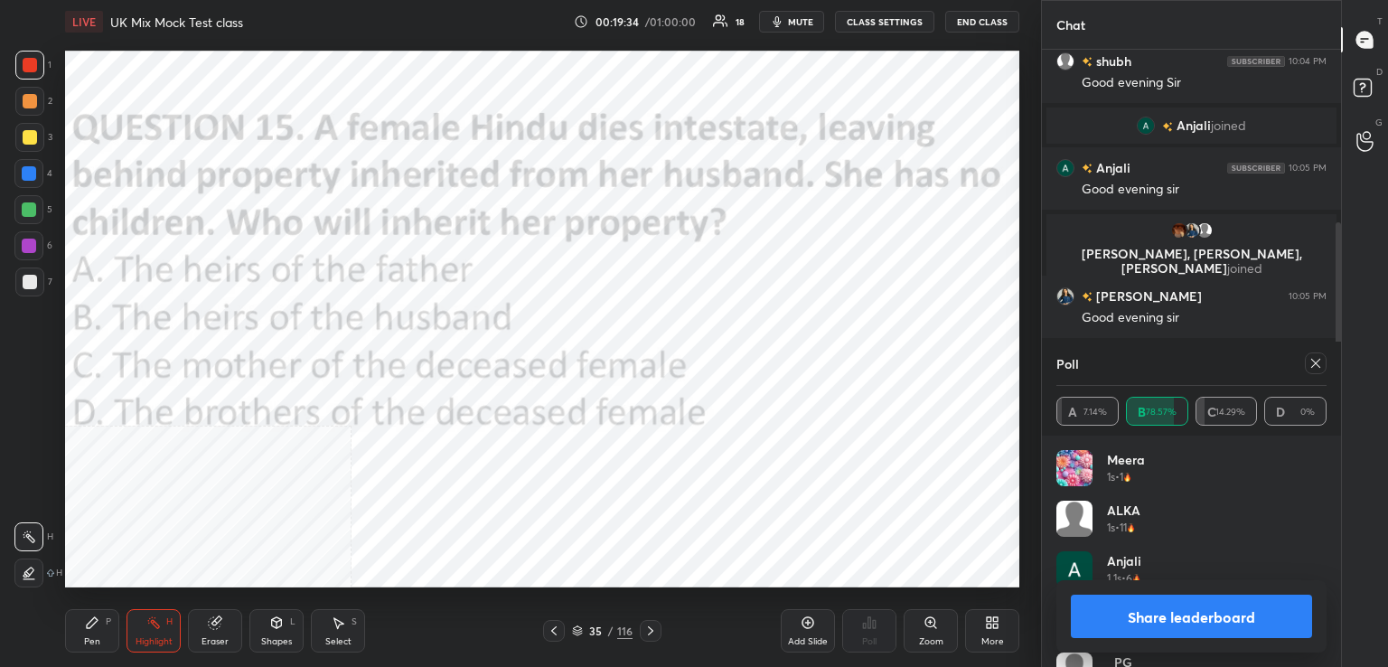
drag, startPoint x: 1315, startPoint y: 363, endPoint x: 1285, endPoint y: 364, distance: 29.8
click at [1314, 365] on icon at bounding box center [1315, 363] width 9 height 9
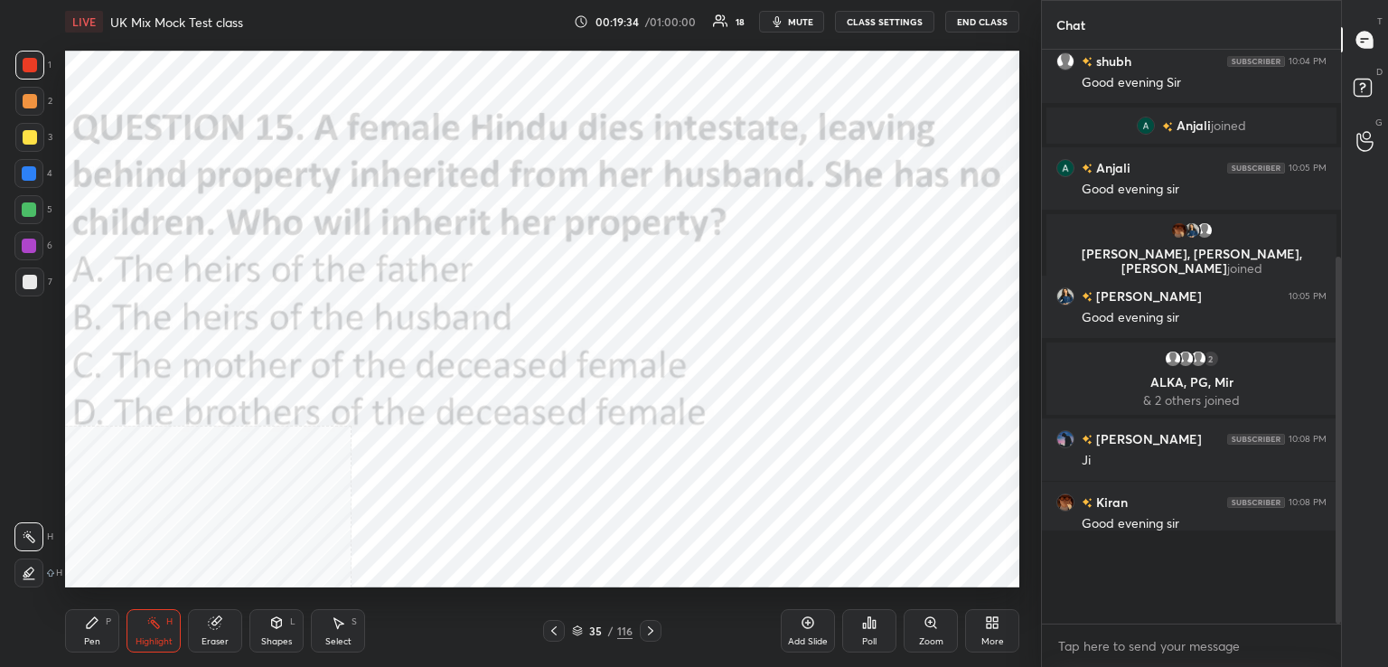
scroll to position [413, 294]
drag, startPoint x: 654, startPoint y: 629, endPoint x: 645, endPoint y: 597, distance: 32.9
click at [654, 628] on icon at bounding box center [650, 630] width 14 height 14
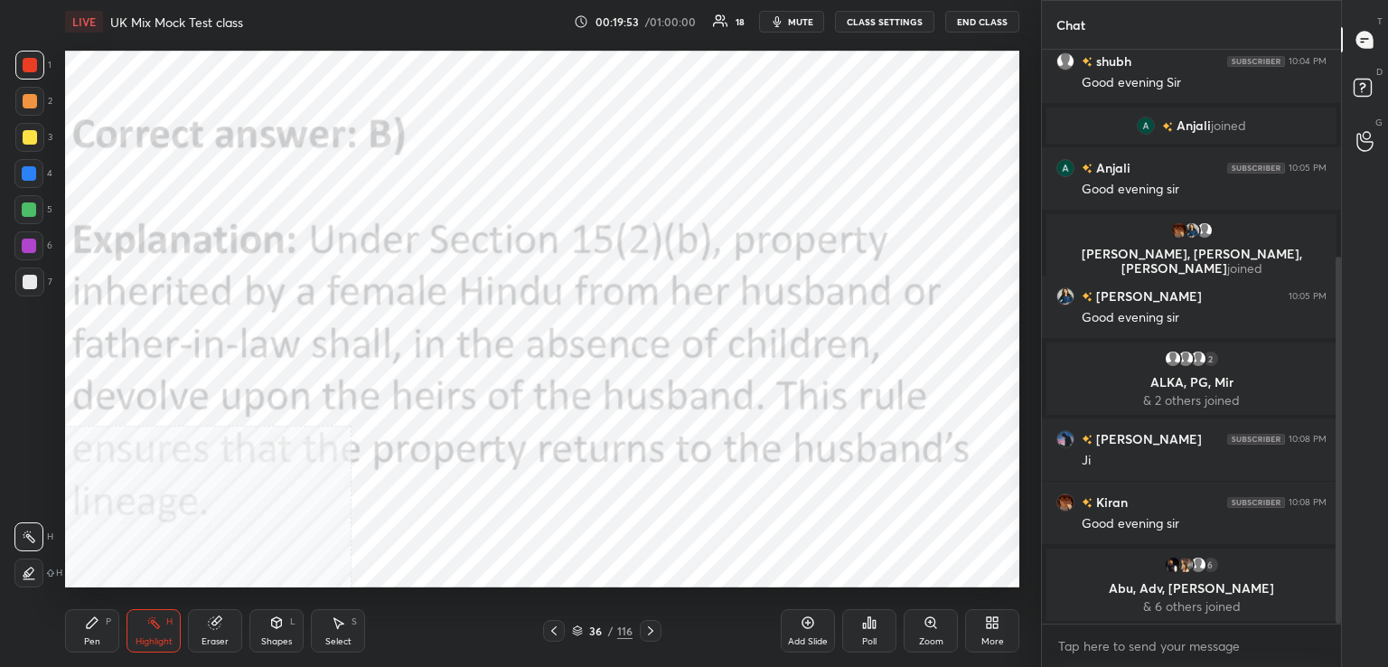
drag, startPoint x: 653, startPoint y: 628, endPoint x: 648, endPoint y: 620, distance: 9.8
click at [654, 627] on icon at bounding box center [650, 630] width 14 height 14
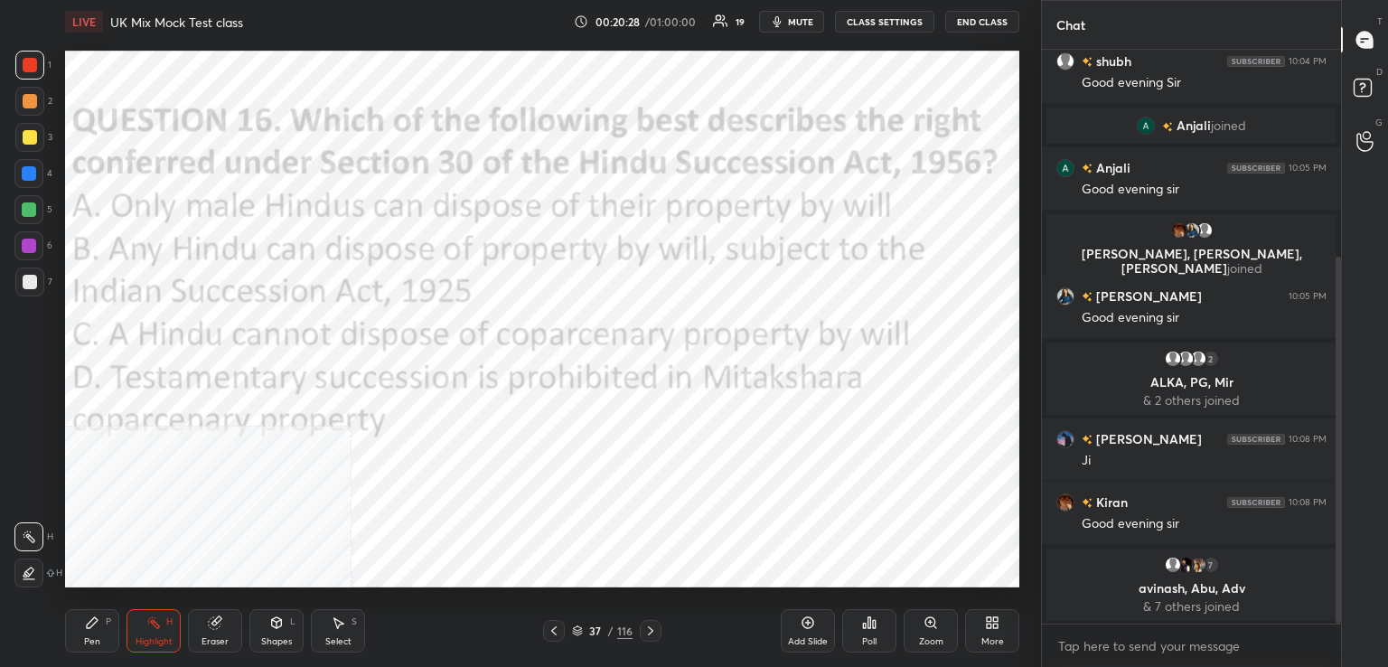
click at [867, 628] on icon at bounding box center [869, 622] width 14 height 14
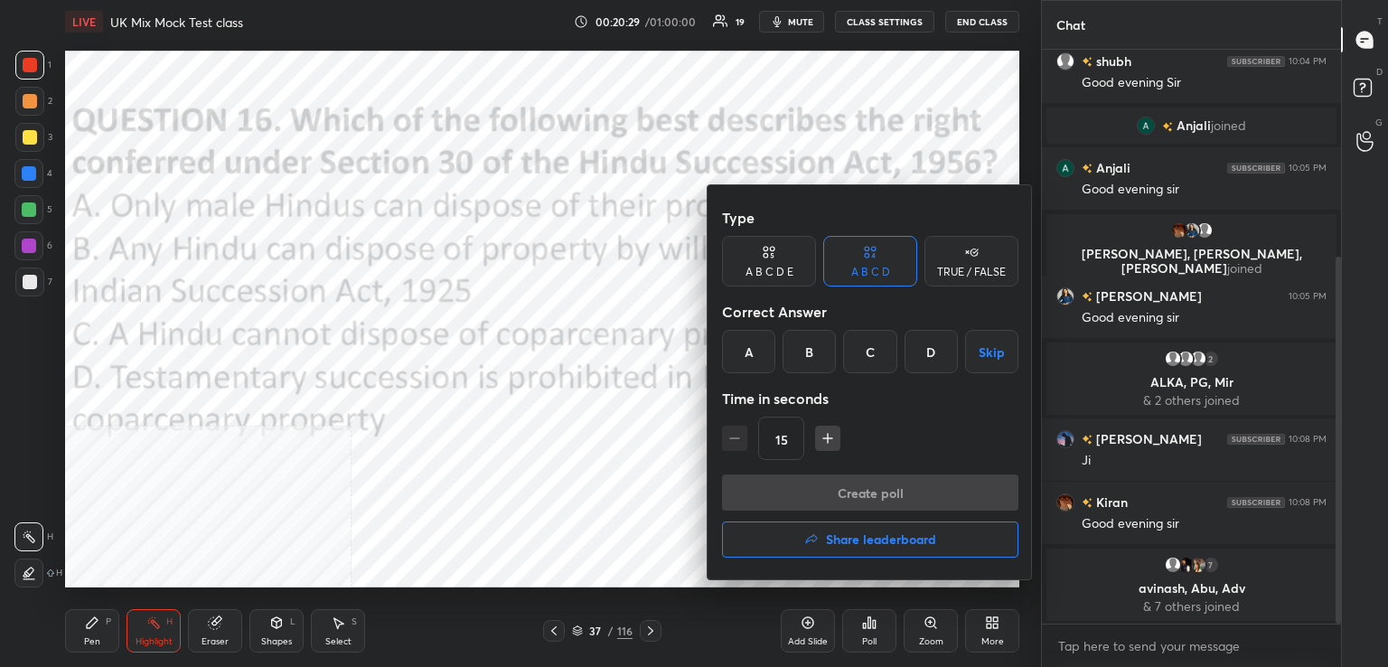
drag, startPoint x: 815, startPoint y: 355, endPoint x: 818, endPoint y: 382, distance: 27.2
click at [816, 358] on div "B" at bounding box center [808, 351] width 53 height 43
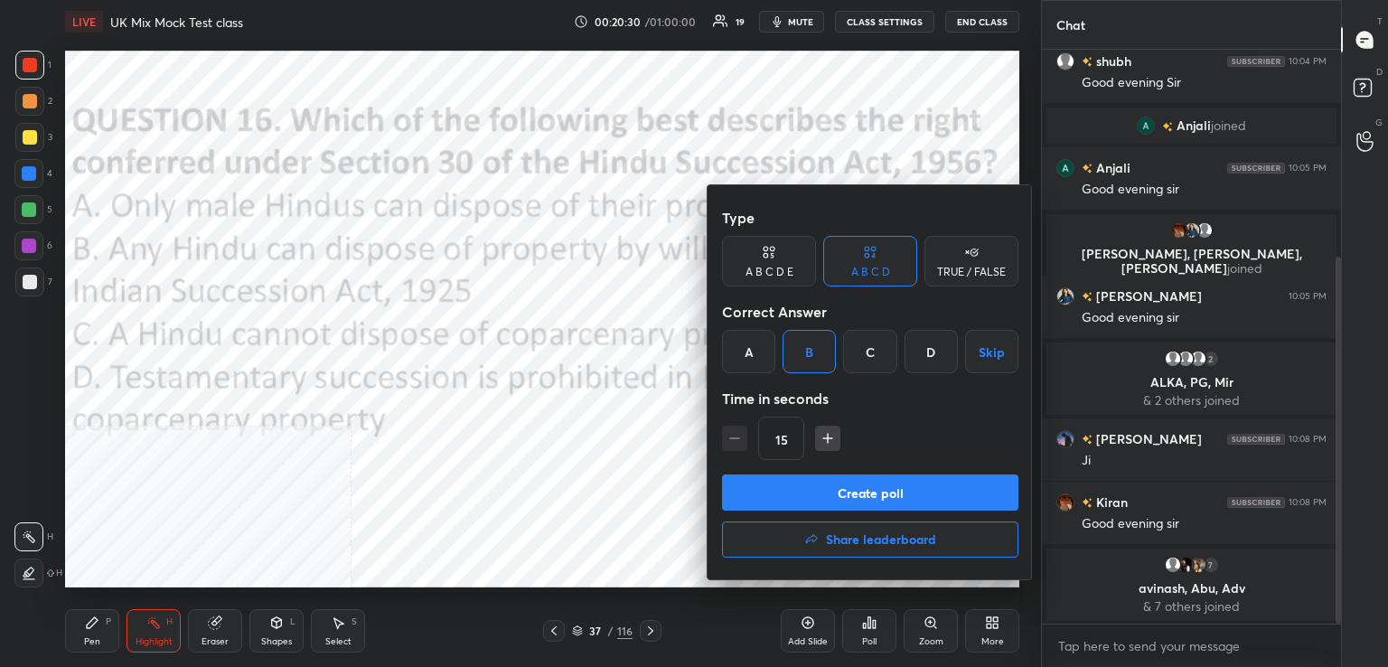
click at [843, 487] on button "Create poll" at bounding box center [870, 492] width 296 height 36
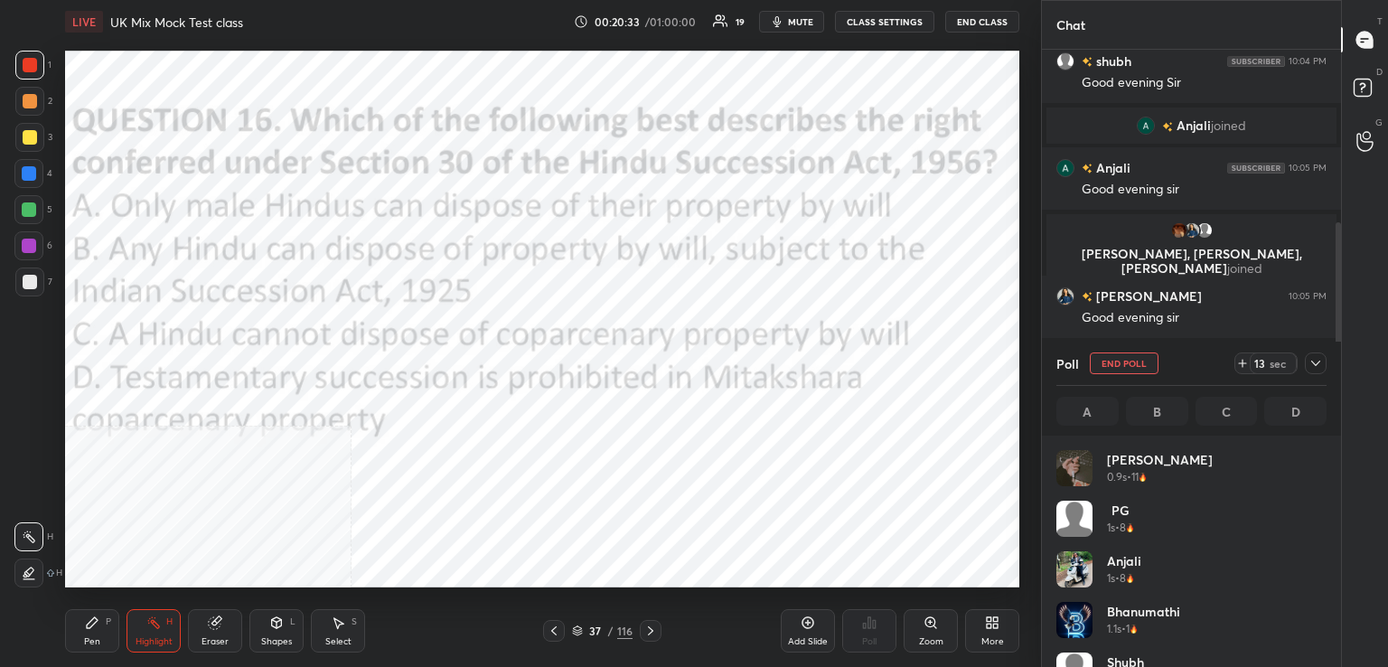
scroll to position [211, 265]
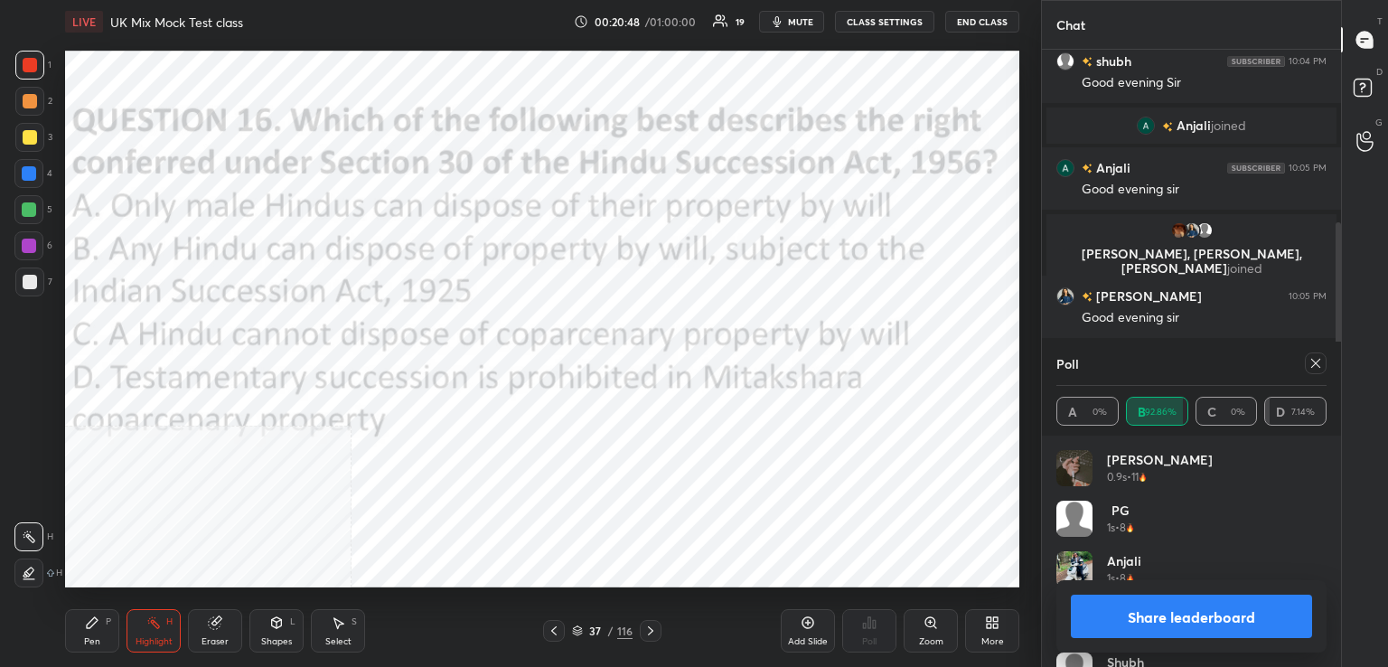
drag, startPoint x: 1317, startPoint y: 360, endPoint x: 1200, endPoint y: 389, distance: 120.7
click at [1316, 362] on icon at bounding box center [1315, 363] width 14 height 14
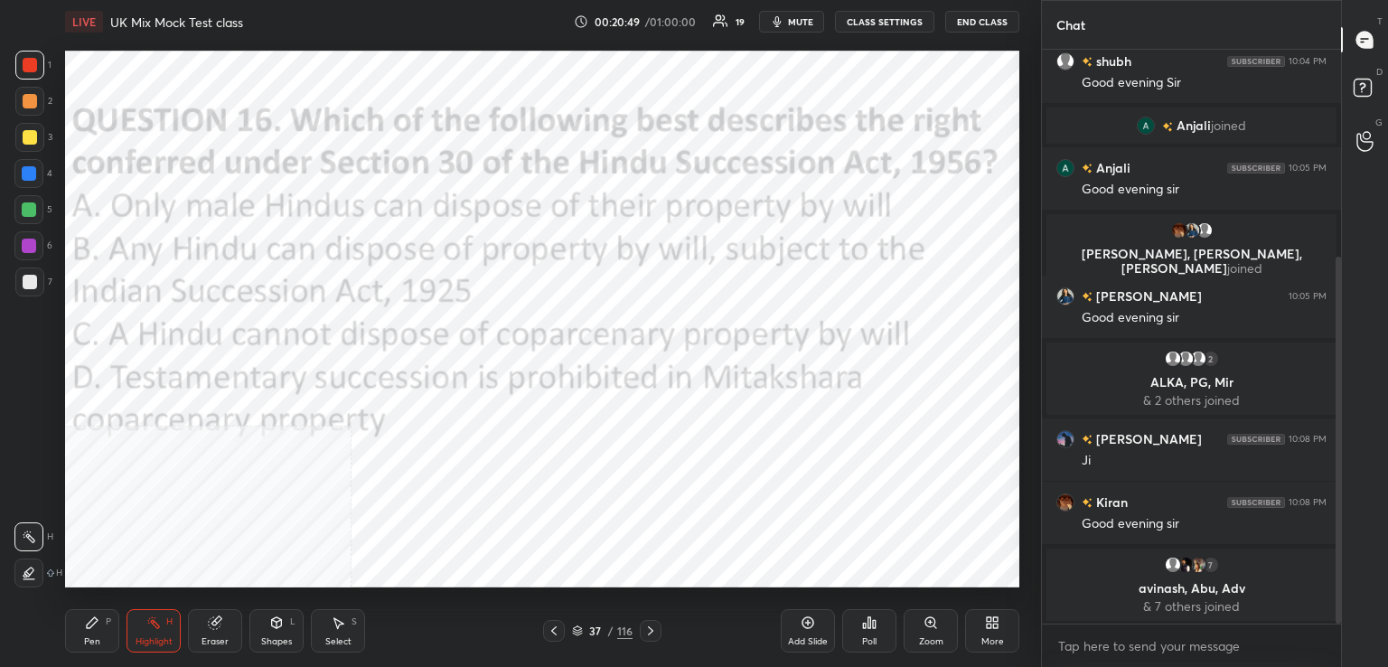
scroll to position [568, 294]
drag, startPoint x: 658, startPoint y: 628, endPoint x: 660, endPoint y: 604, distance: 24.5
click at [658, 627] on div at bounding box center [651, 631] width 22 height 22
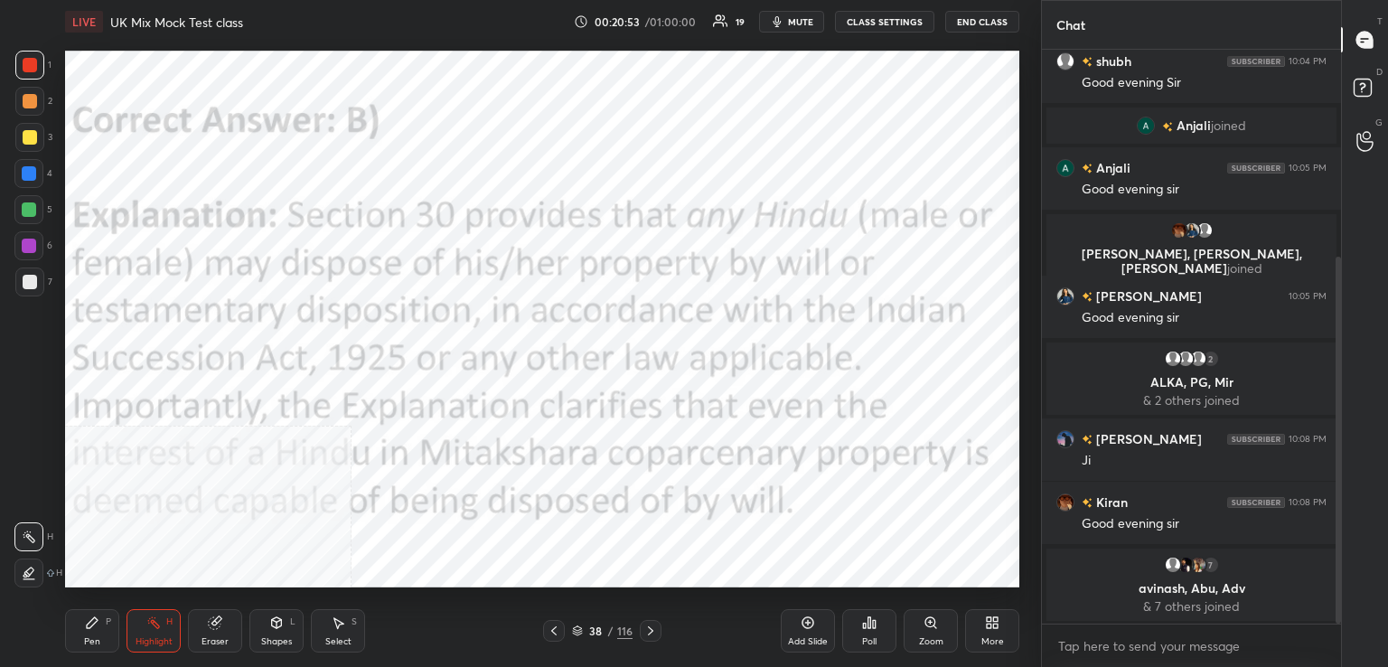
drag, startPoint x: 648, startPoint y: 630, endPoint x: 632, endPoint y: 595, distance: 38.4
click at [647, 630] on icon at bounding box center [650, 630] width 14 height 14
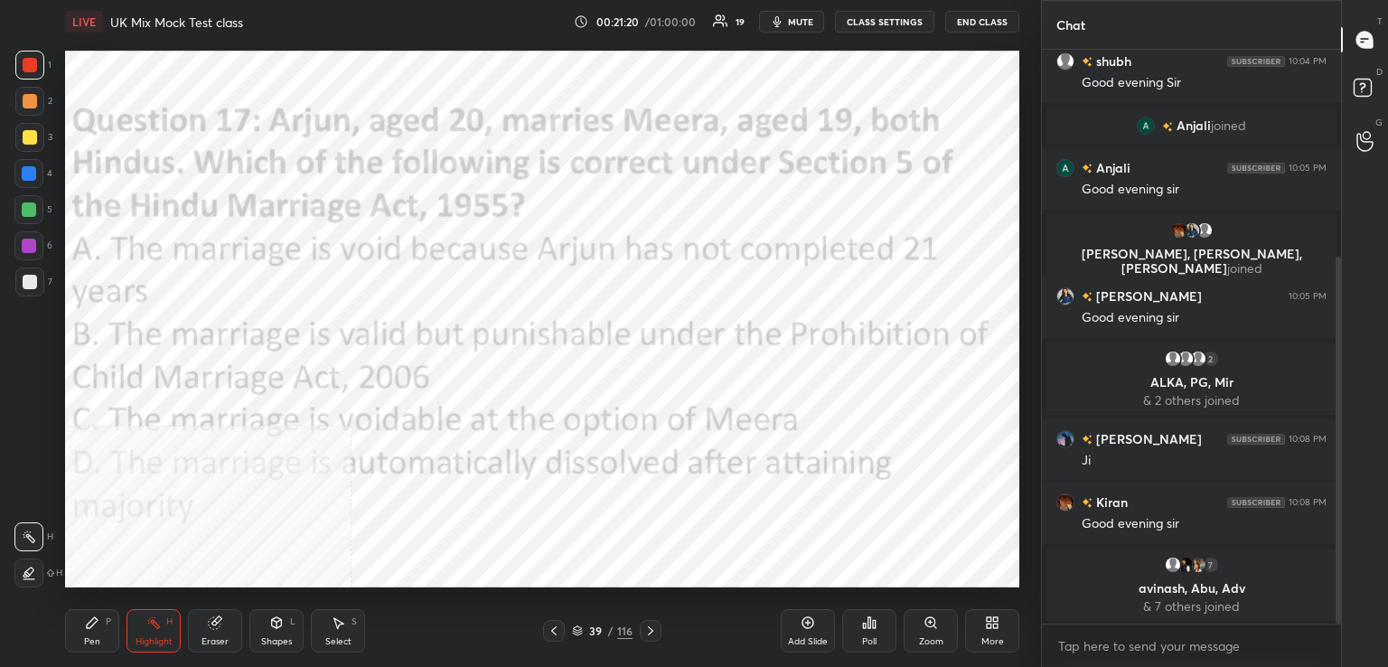
click at [877, 630] on div "Poll" at bounding box center [869, 630] width 54 height 43
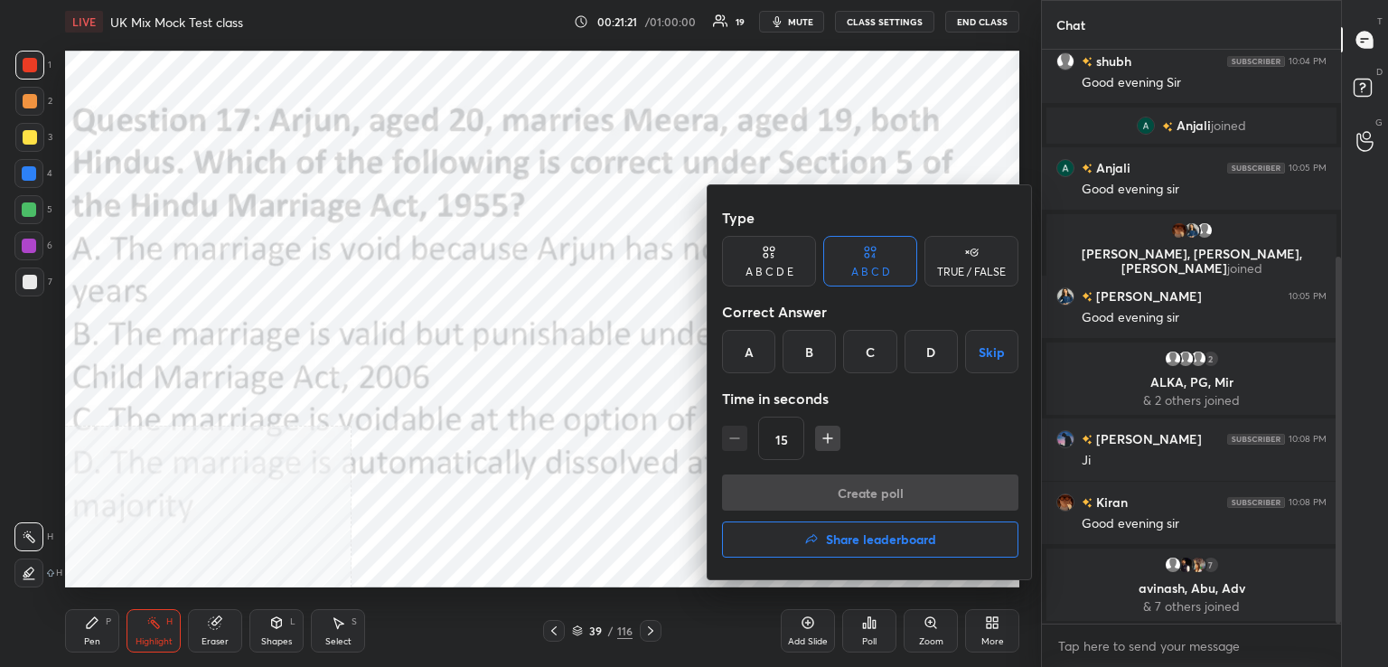
click at [816, 345] on div "B" at bounding box center [808, 351] width 53 height 43
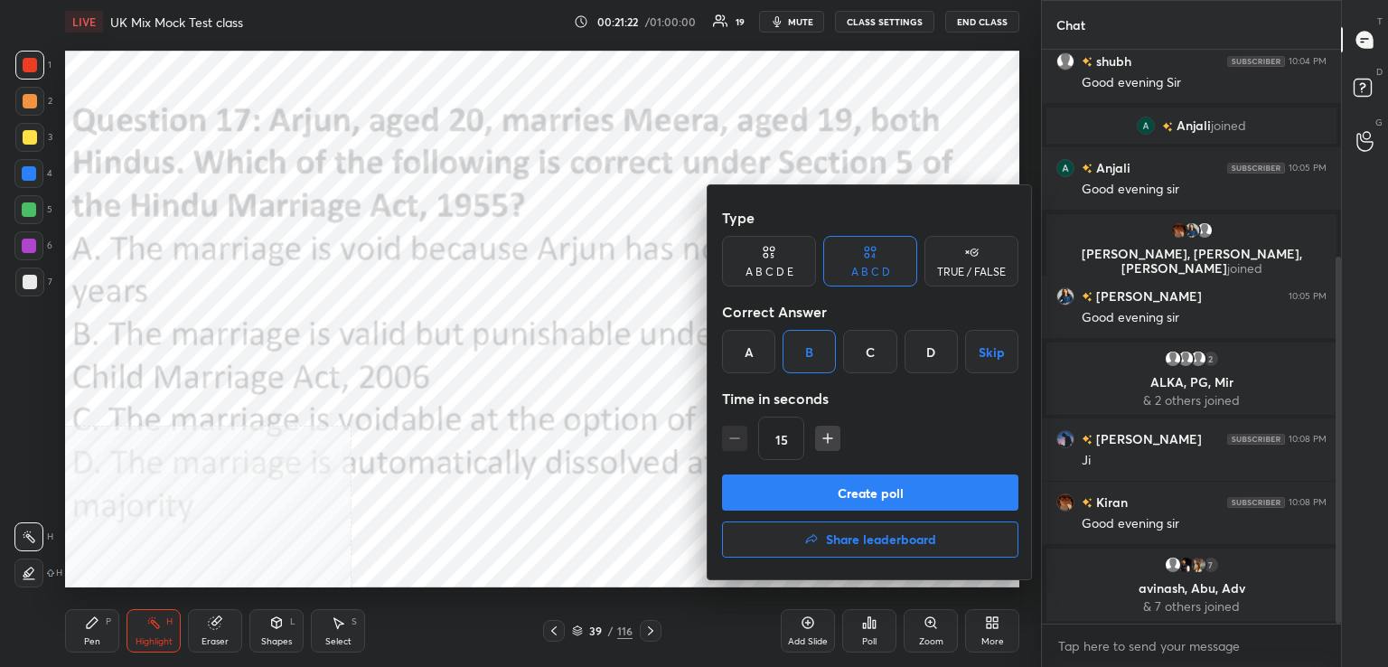
drag, startPoint x: 823, startPoint y: 497, endPoint x: 730, endPoint y: 515, distance: 94.8
click at [821, 497] on button "Create poll" at bounding box center [870, 492] width 296 height 36
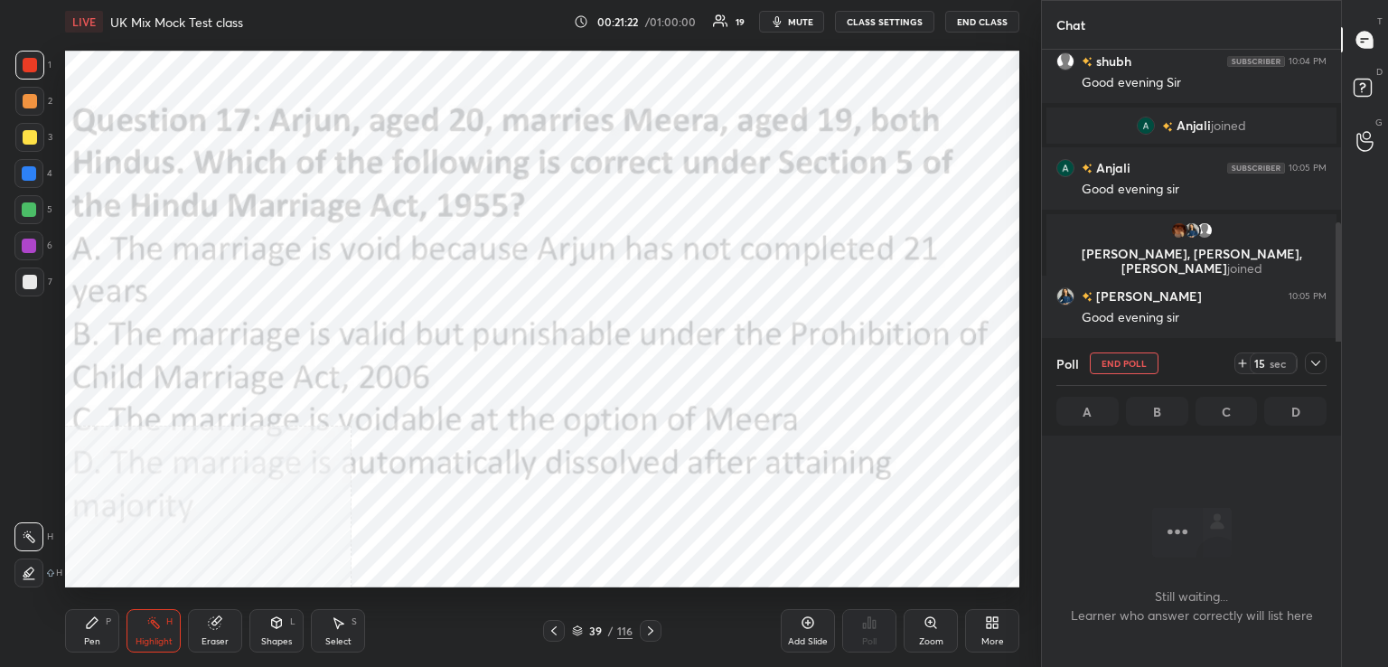
scroll to position [6, 5]
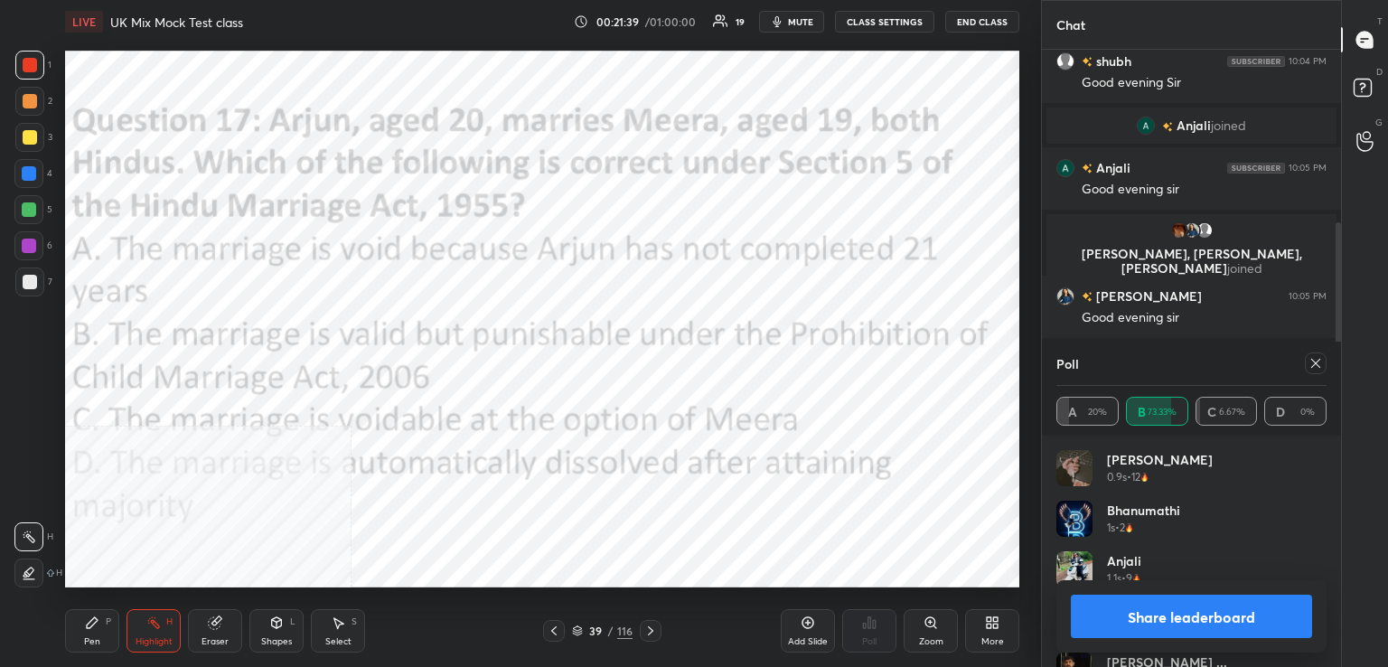
click at [1311, 360] on icon at bounding box center [1315, 363] width 14 height 14
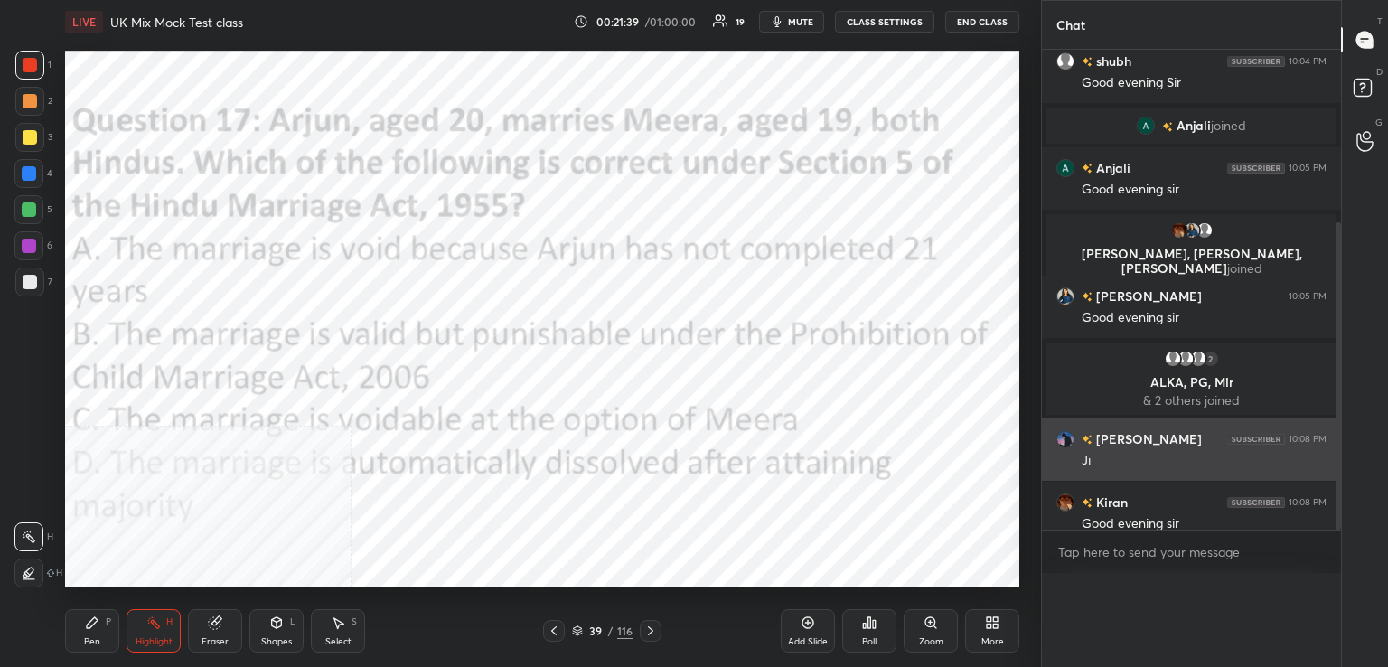
scroll to position [5, 5]
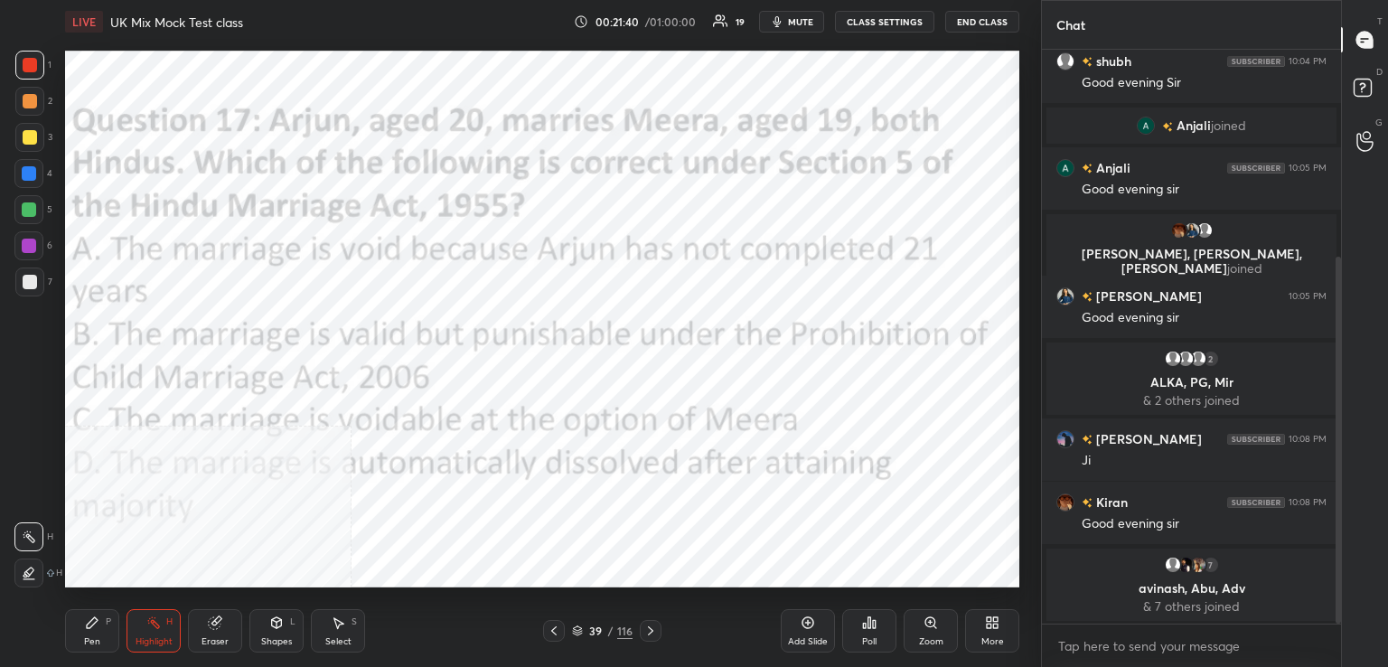
drag, startPoint x: 651, startPoint y: 634, endPoint x: 637, endPoint y: 618, distance: 21.2
click at [650, 634] on icon at bounding box center [650, 630] width 14 height 14
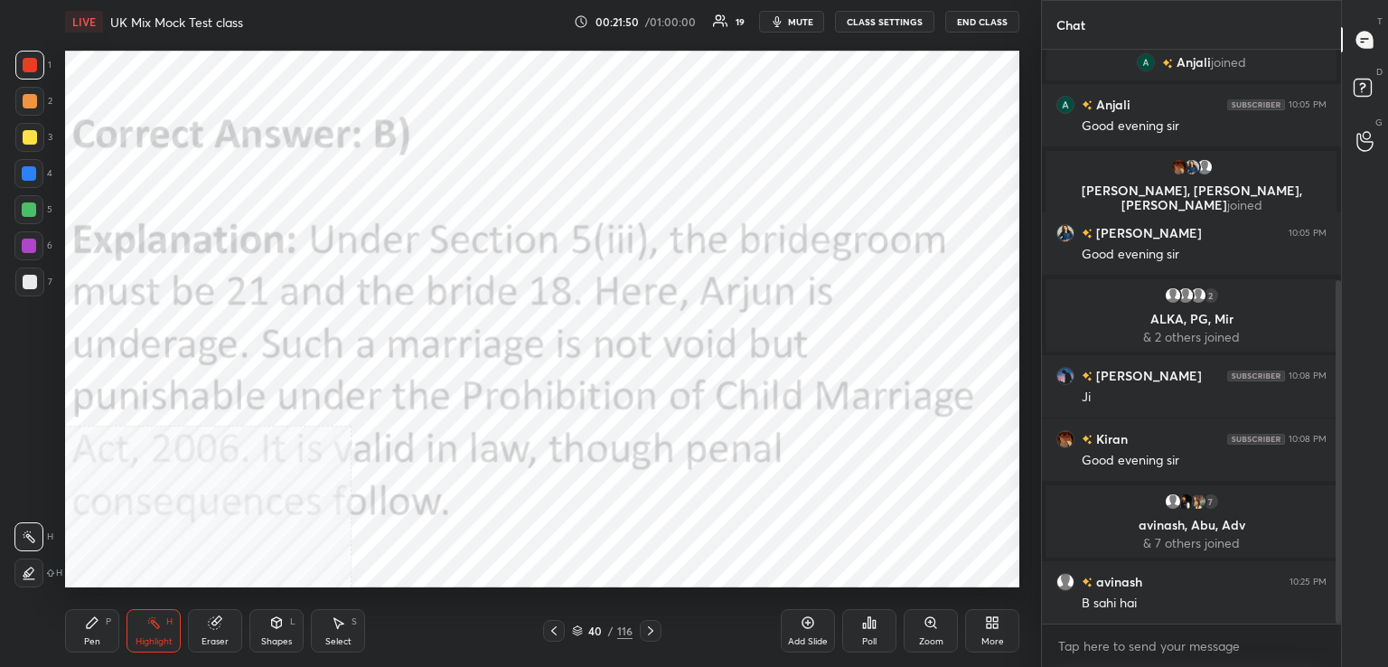
click at [647, 628] on icon at bounding box center [650, 630] width 14 height 14
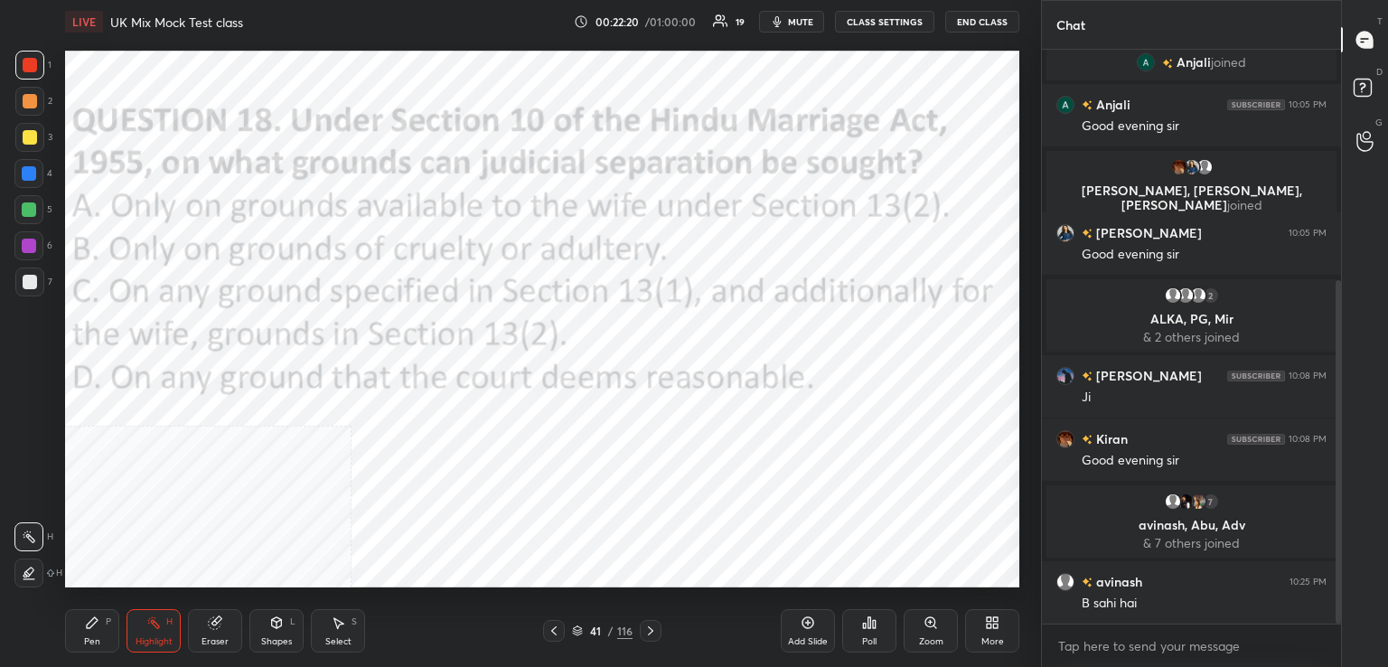
click at [857, 615] on div "Poll" at bounding box center [869, 630] width 54 height 43
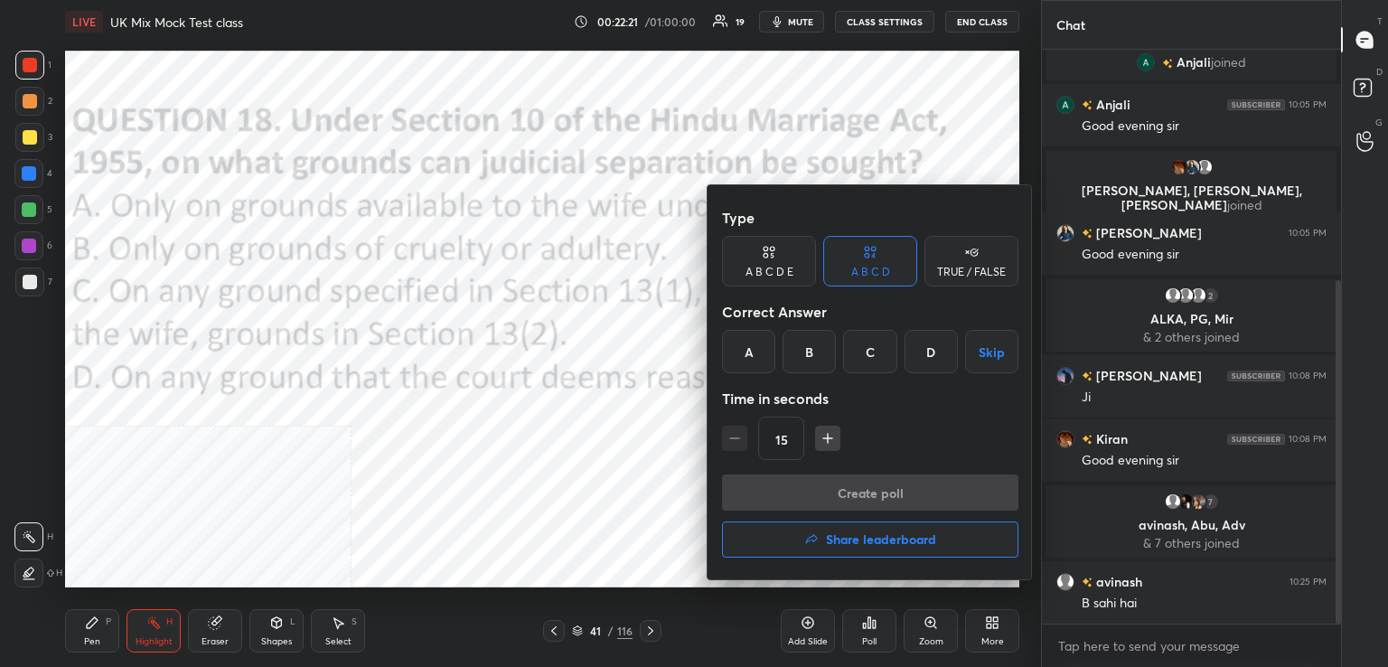
click at [868, 357] on div "C" at bounding box center [869, 351] width 53 height 43
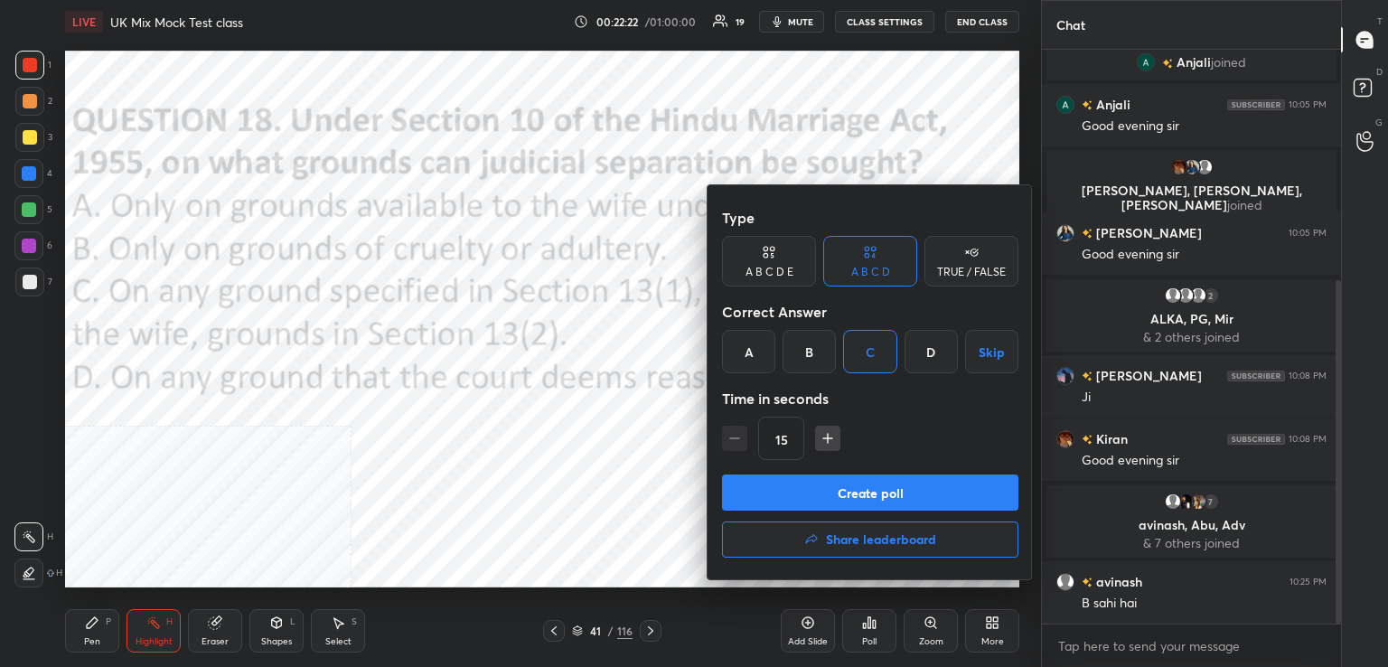
drag, startPoint x: 839, startPoint y: 494, endPoint x: 769, endPoint y: 492, distance: 70.5
click at [838, 494] on button "Create poll" at bounding box center [870, 492] width 296 height 36
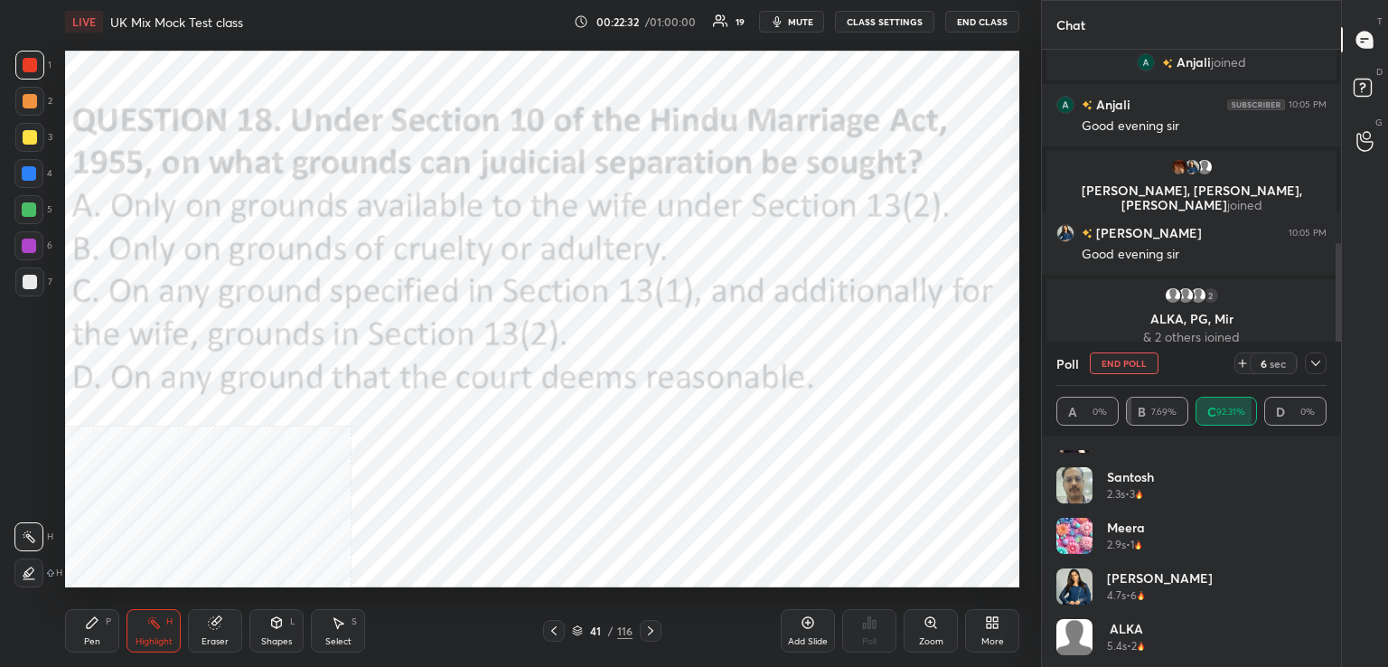
scroll to position [390, 0]
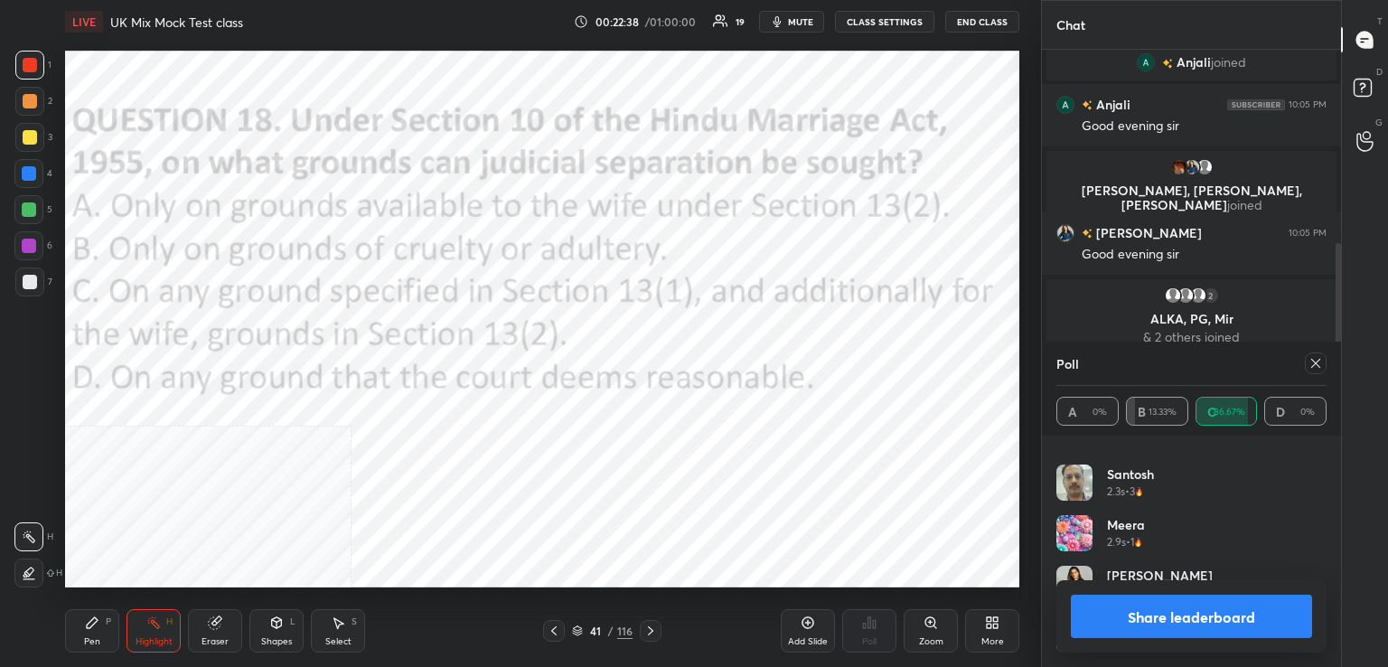
drag, startPoint x: 1323, startPoint y: 366, endPoint x: 1119, endPoint y: 388, distance: 204.4
click at [1319, 369] on icon at bounding box center [1315, 363] width 14 height 14
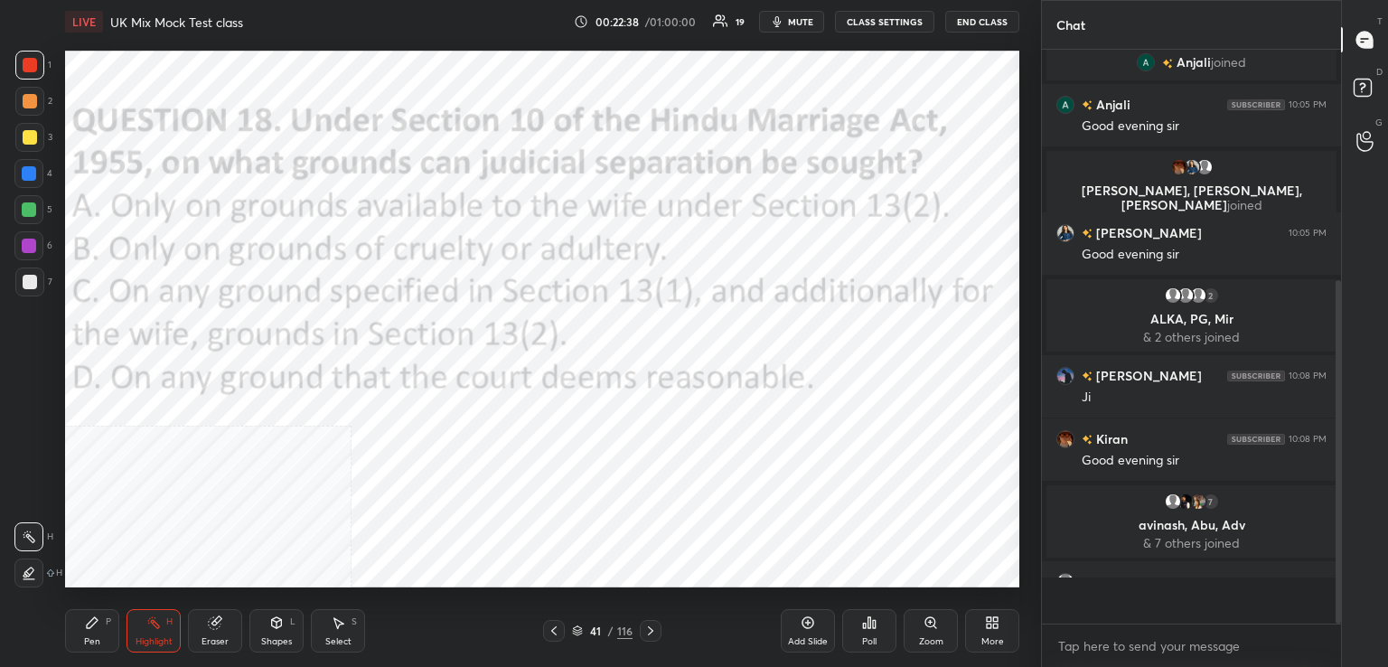
scroll to position [564, 294]
click at [658, 625] on div at bounding box center [651, 631] width 22 height 22
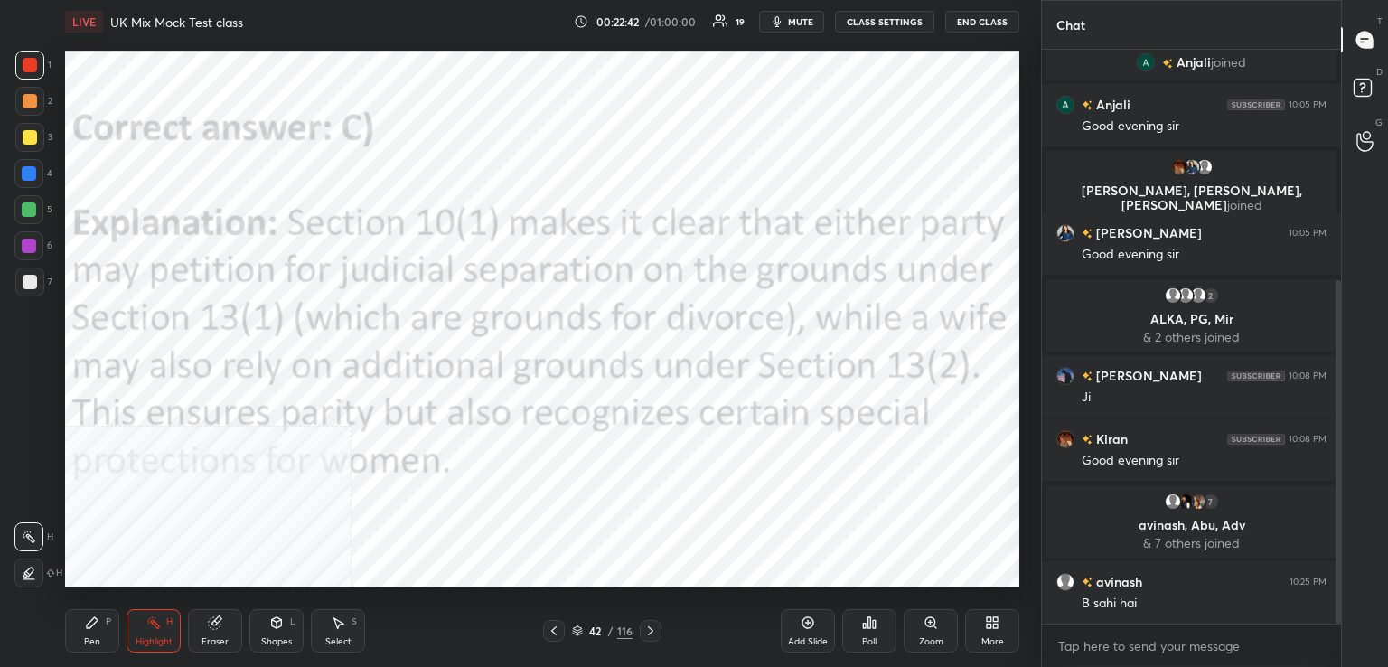
scroll to position [430, 0]
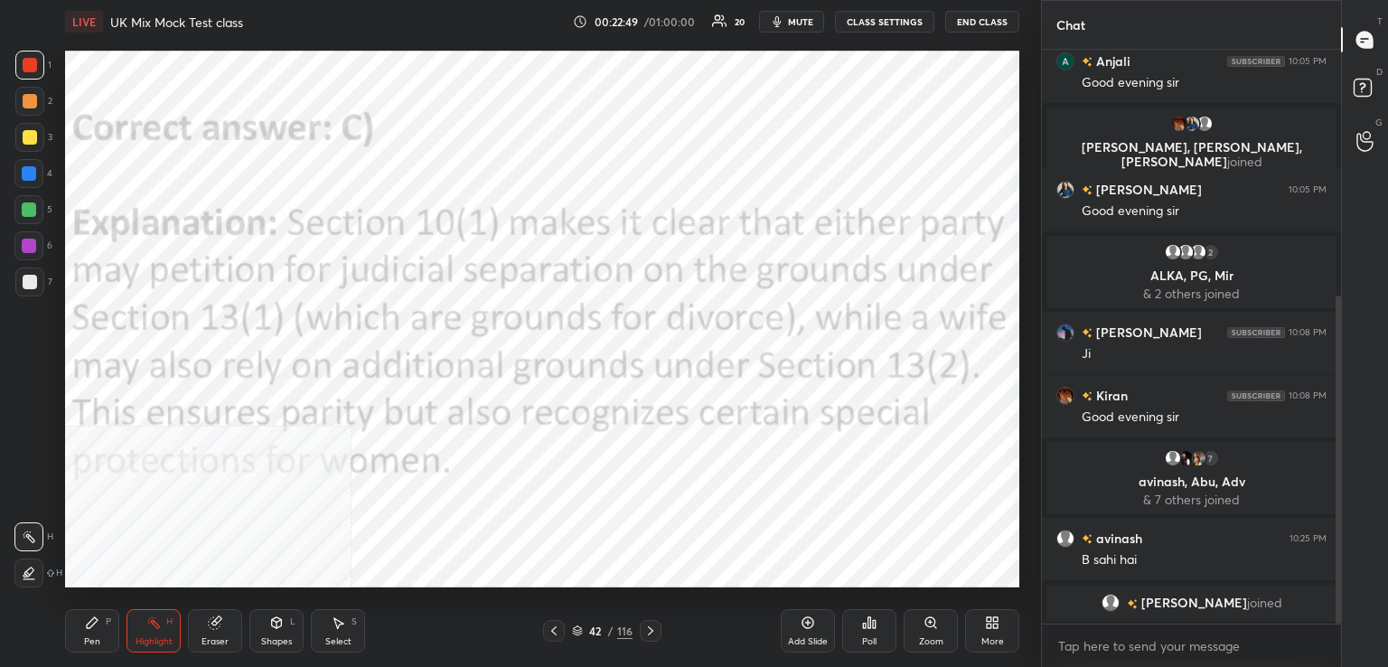
click at [656, 624] on div at bounding box center [651, 631] width 22 height 22
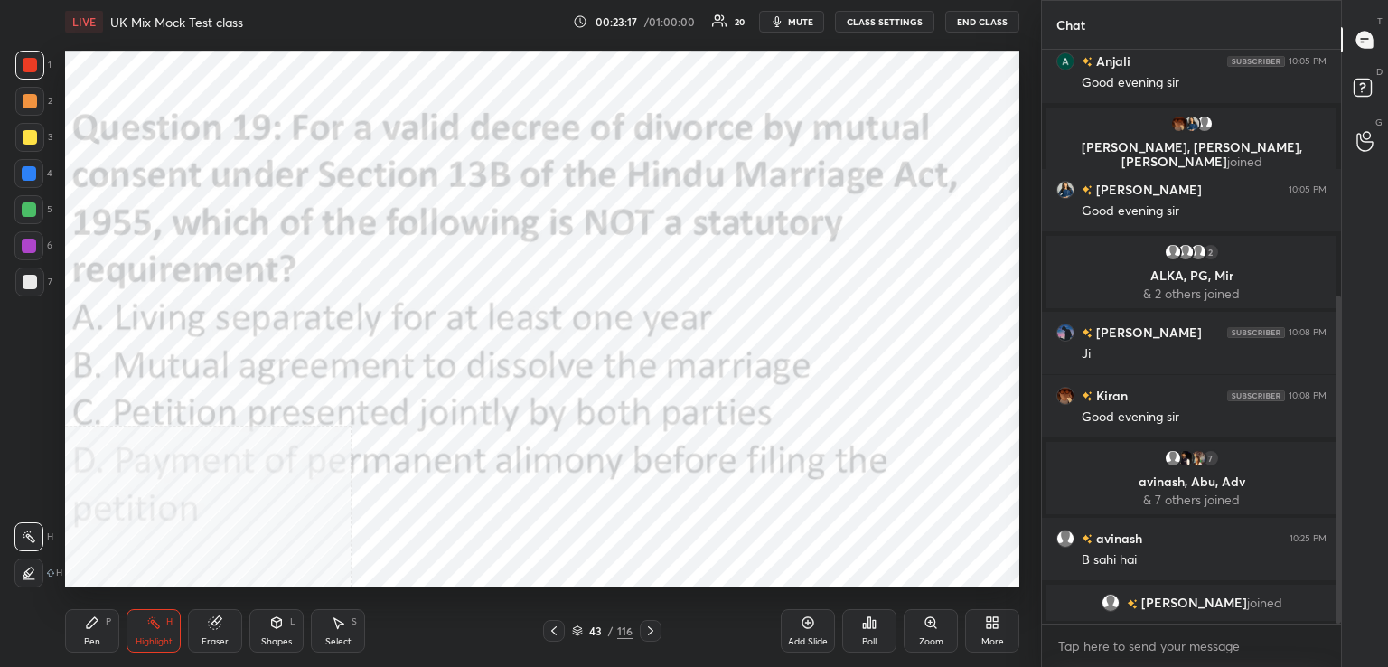
click at [866, 629] on div "Poll" at bounding box center [869, 630] width 54 height 43
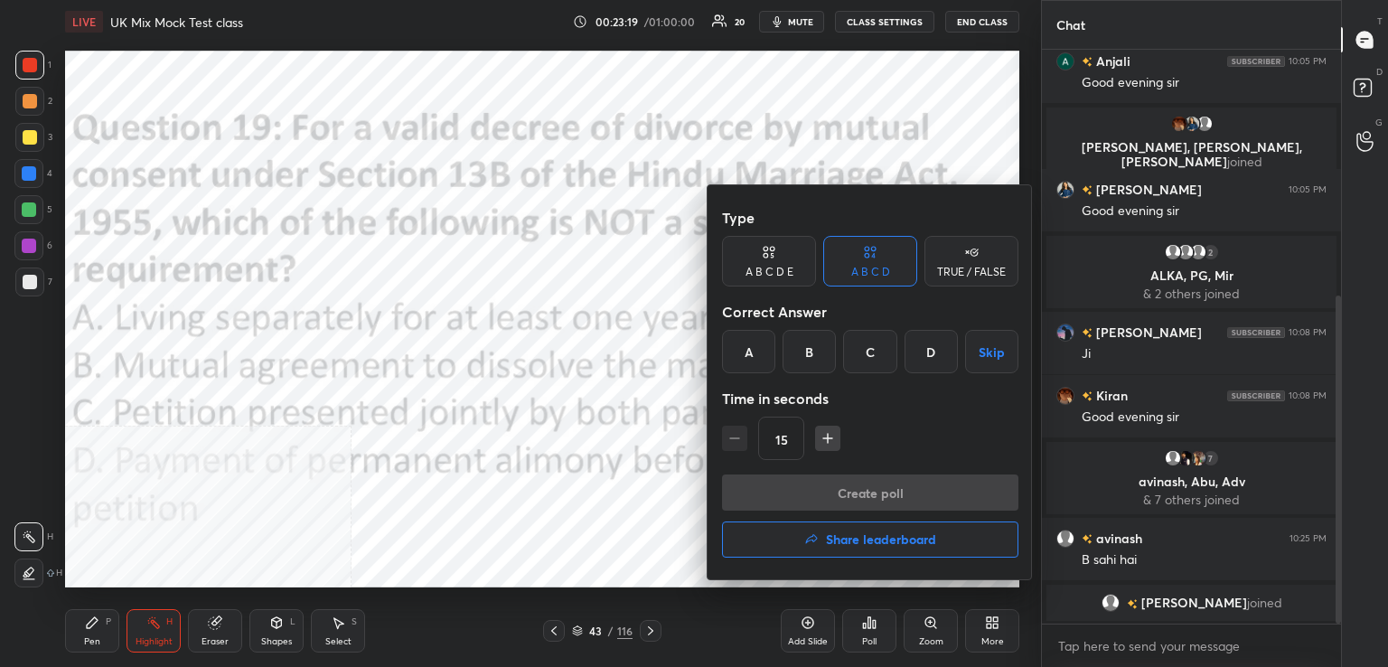
drag, startPoint x: 929, startPoint y: 347, endPoint x: 915, endPoint y: 365, distance: 22.6
click at [929, 351] on div "D" at bounding box center [930, 351] width 53 height 43
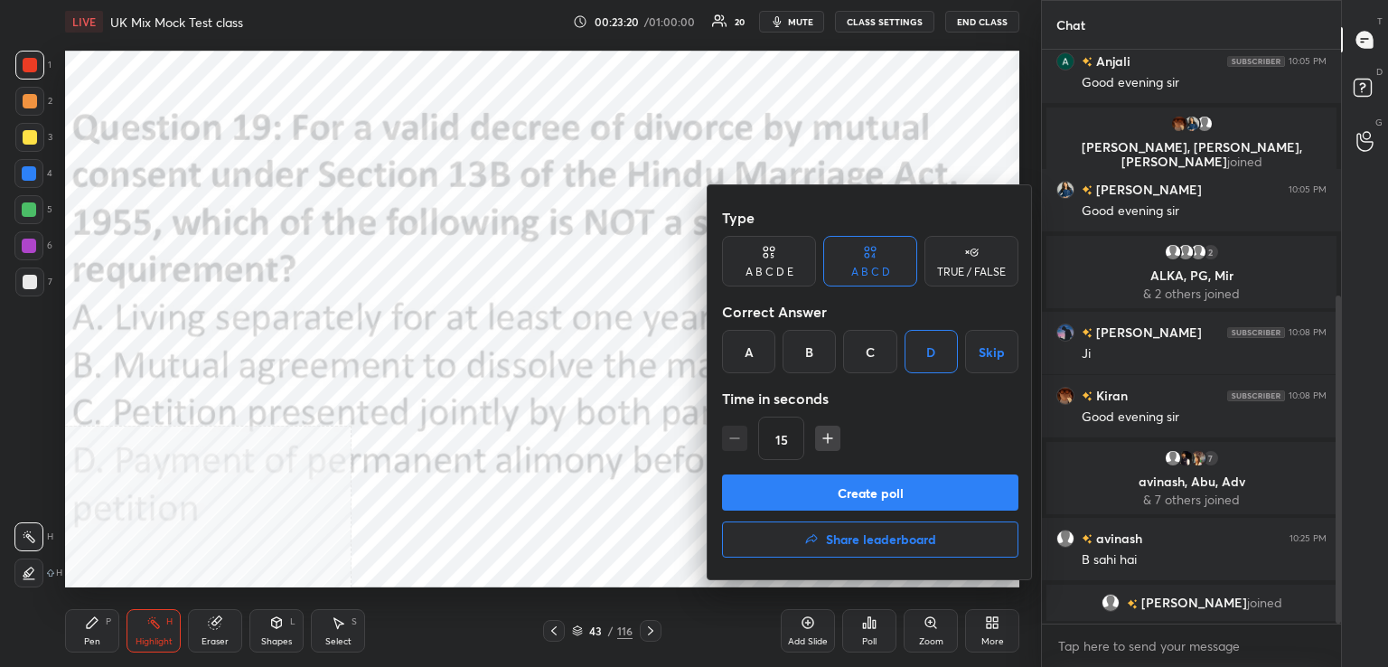
click at [874, 492] on button "Create poll" at bounding box center [870, 492] width 296 height 36
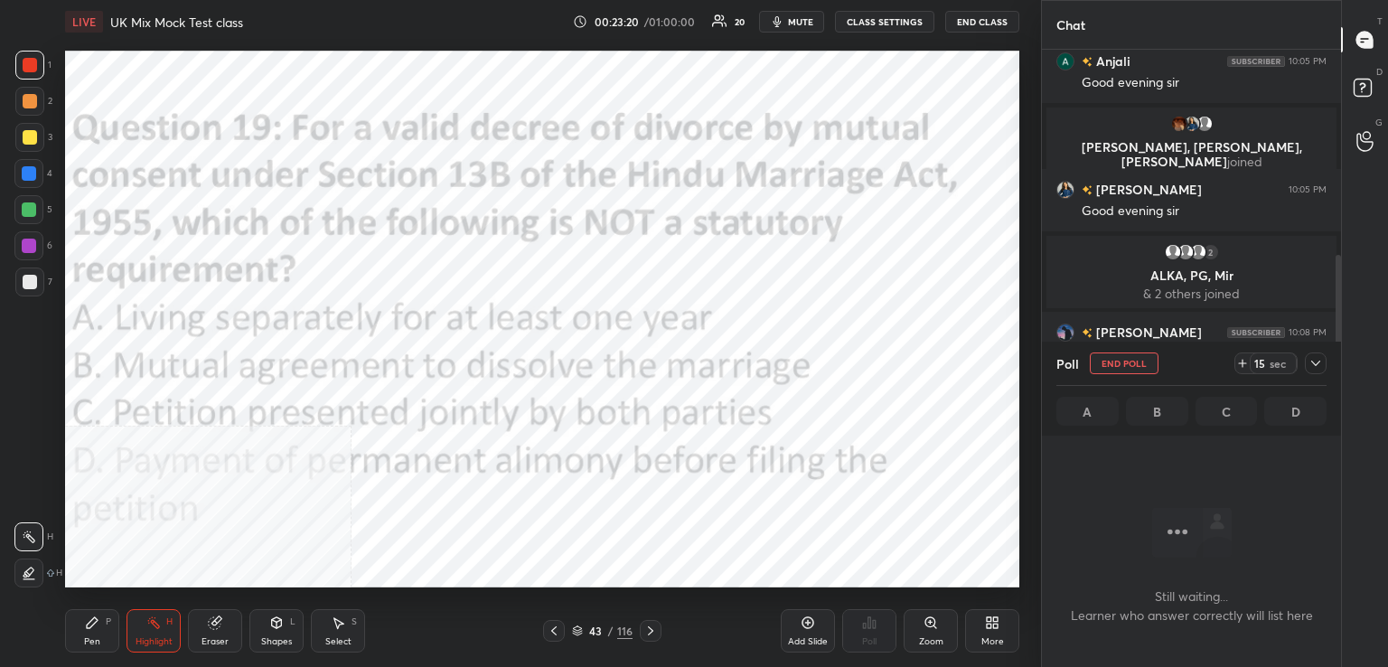
scroll to position [5, 5]
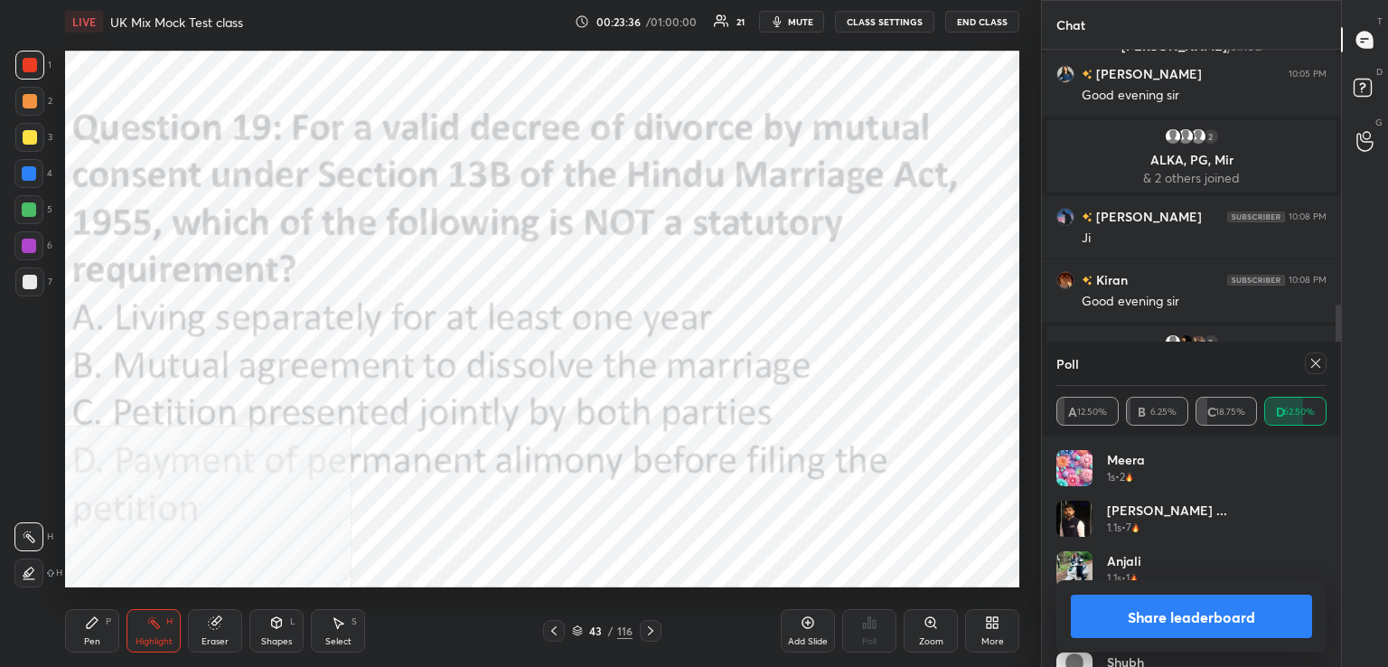
drag, startPoint x: 1300, startPoint y: 357, endPoint x: 1315, endPoint y: 365, distance: 16.6
click at [1312, 364] on div at bounding box center [1311, 363] width 29 height 22
click at [1309, 365] on icon at bounding box center [1315, 363] width 14 height 14
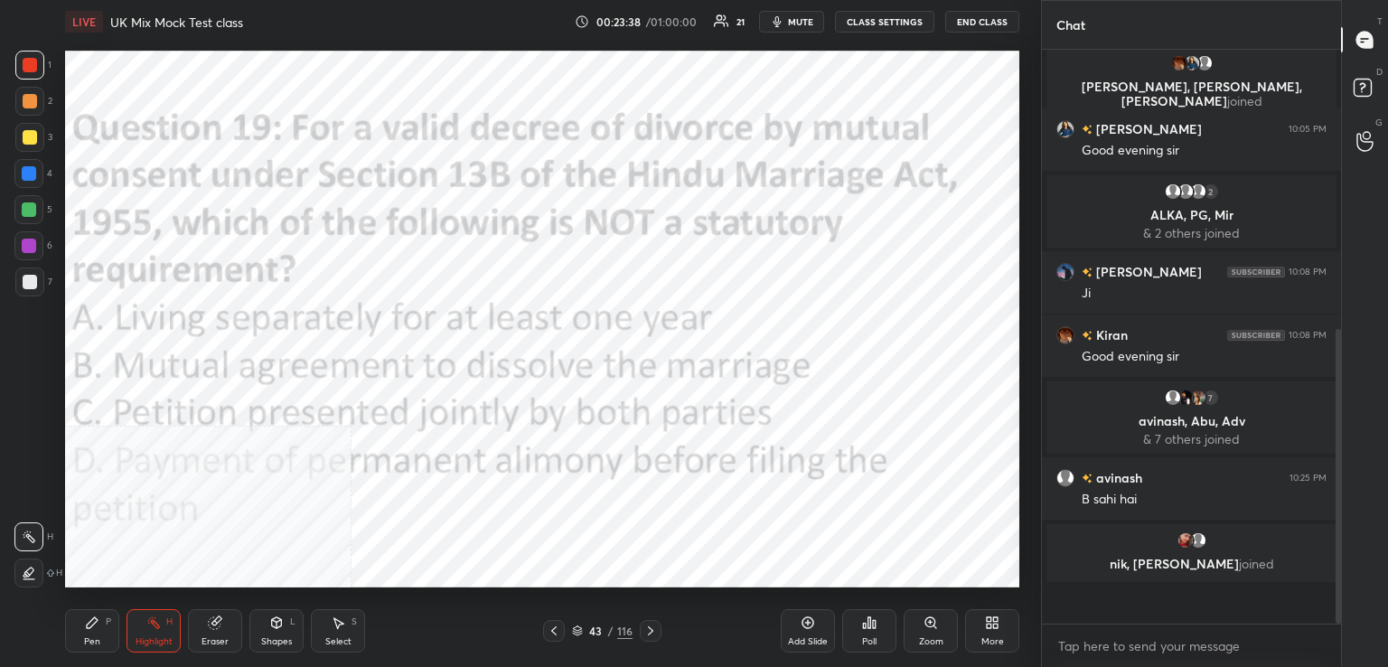
scroll to position [416, 294]
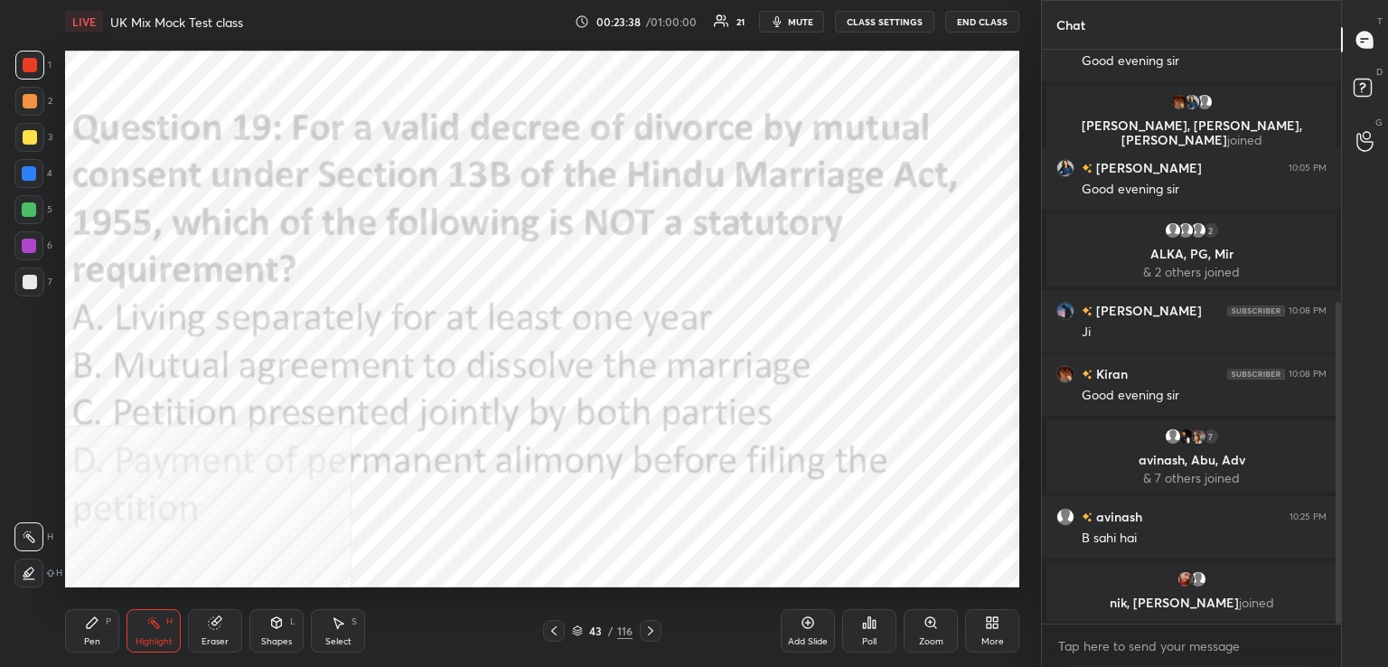
drag, startPoint x: 651, startPoint y: 631, endPoint x: 655, endPoint y: 611, distance: 20.4
click at [652, 630] on icon at bounding box center [650, 630] width 14 height 14
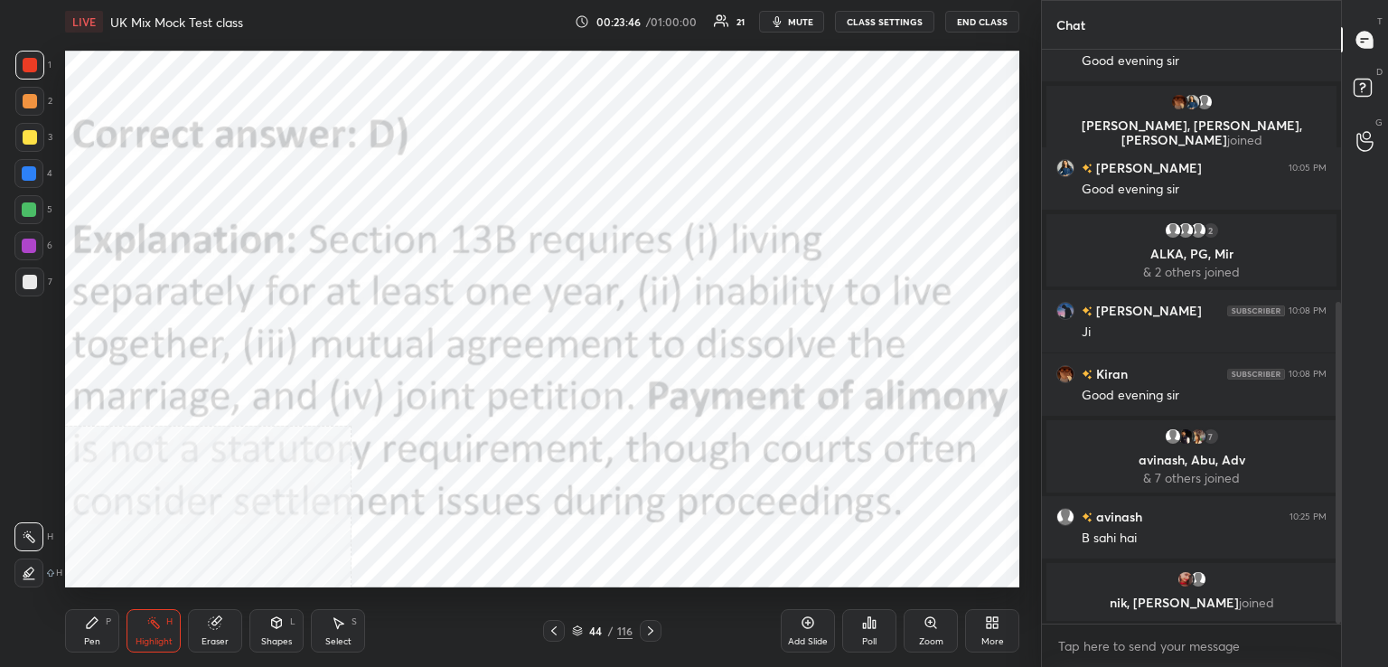
click at [651, 628] on icon at bounding box center [650, 630] width 14 height 14
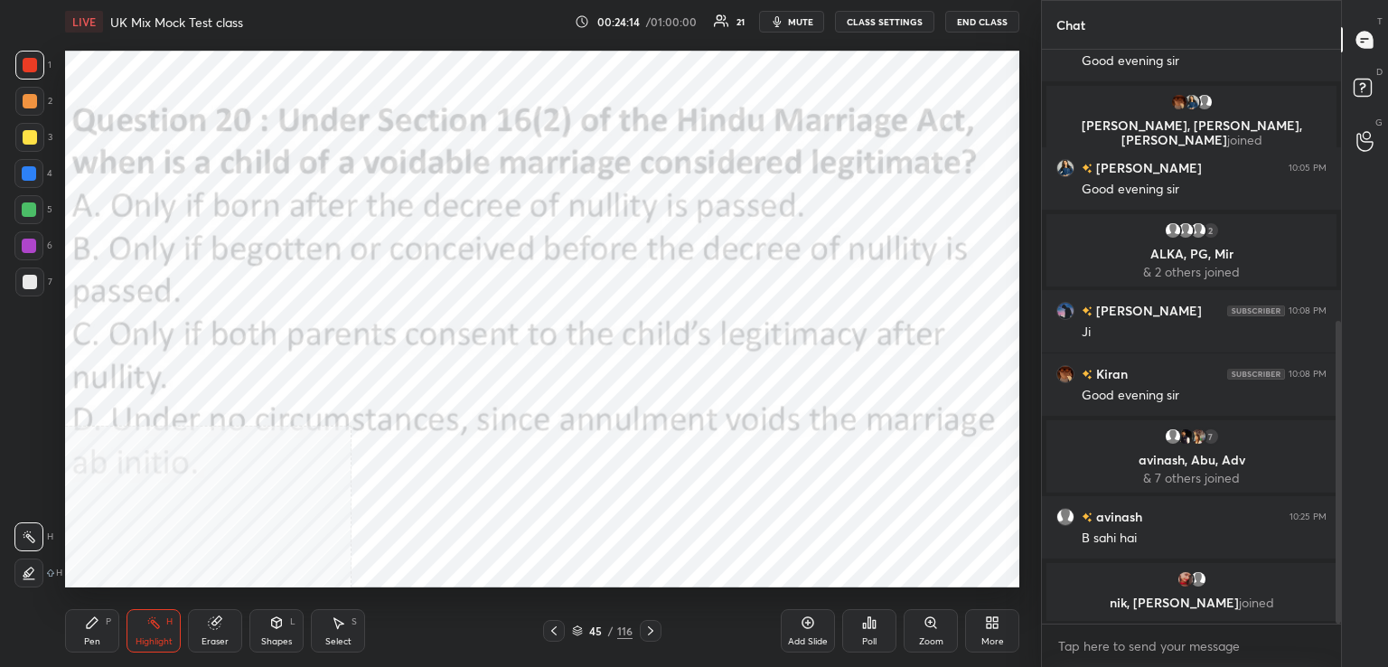
scroll to position [515, 0]
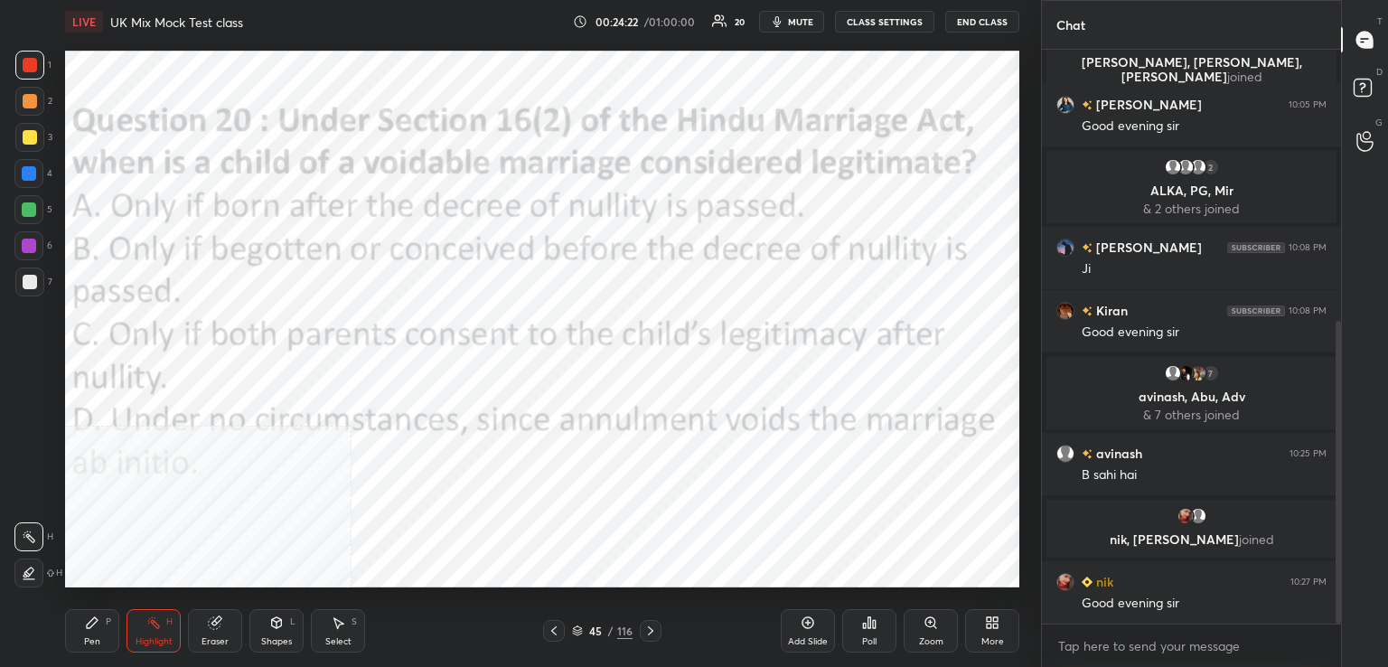
click at [861, 627] on div "Poll" at bounding box center [869, 630] width 54 height 43
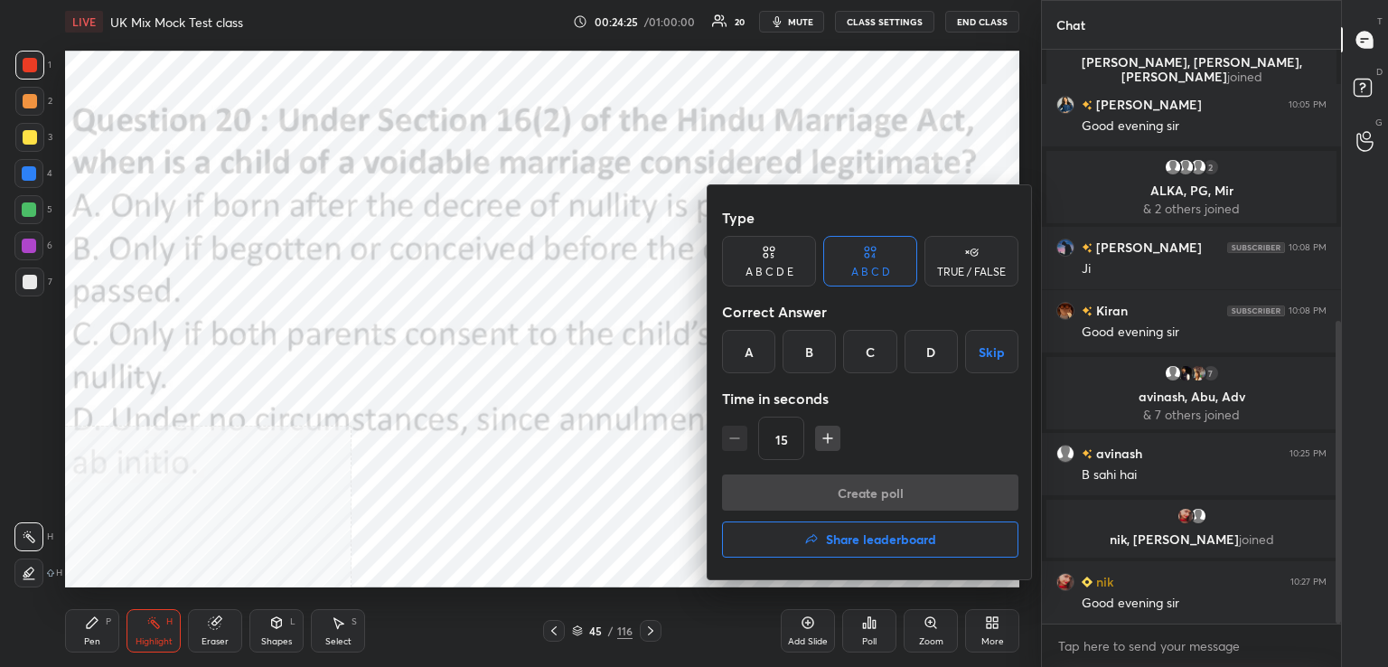
drag, startPoint x: 823, startPoint y: 351, endPoint x: 821, endPoint y: 381, distance: 30.8
click at [825, 353] on div "B" at bounding box center [808, 351] width 53 height 43
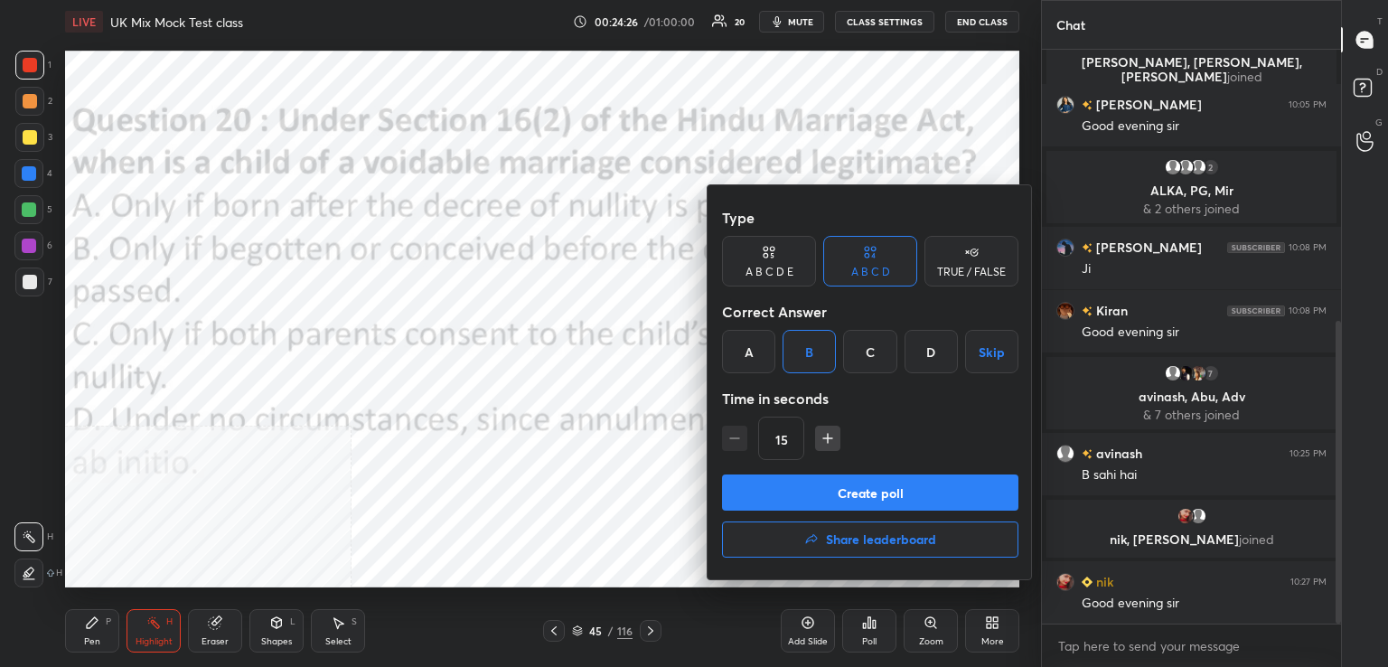
drag, startPoint x: 817, startPoint y: 487, endPoint x: 748, endPoint y: 485, distance: 68.7
click at [816, 488] on button "Create poll" at bounding box center [870, 492] width 296 height 36
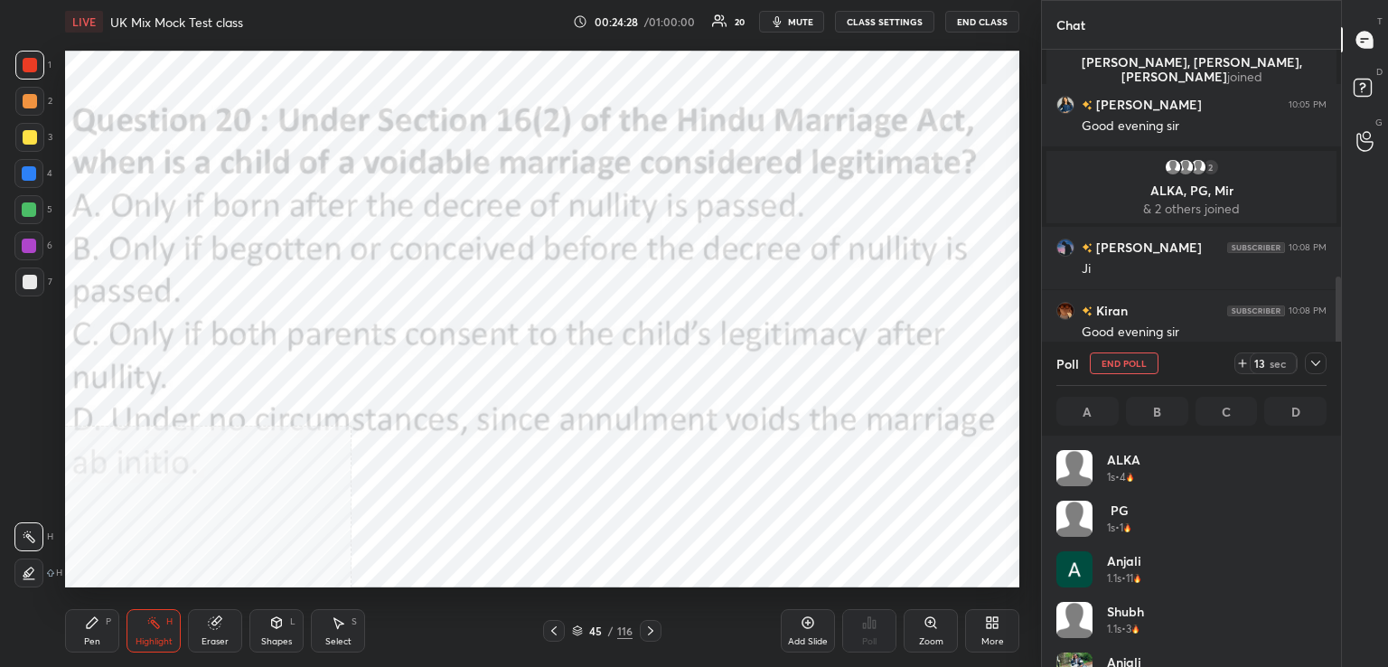
scroll to position [211, 265]
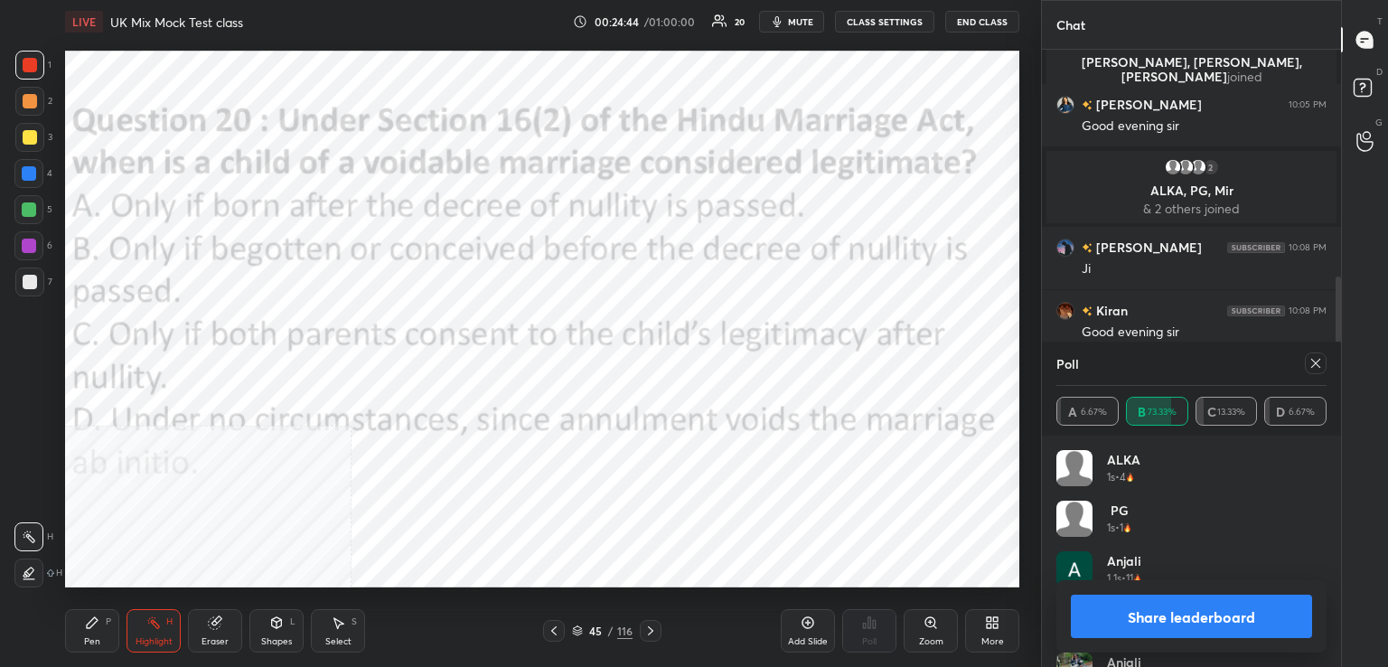
drag, startPoint x: 1317, startPoint y: 361, endPoint x: 1305, endPoint y: 364, distance: 12.9
click at [1315, 362] on icon at bounding box center [1315, 363] width 9 height 9
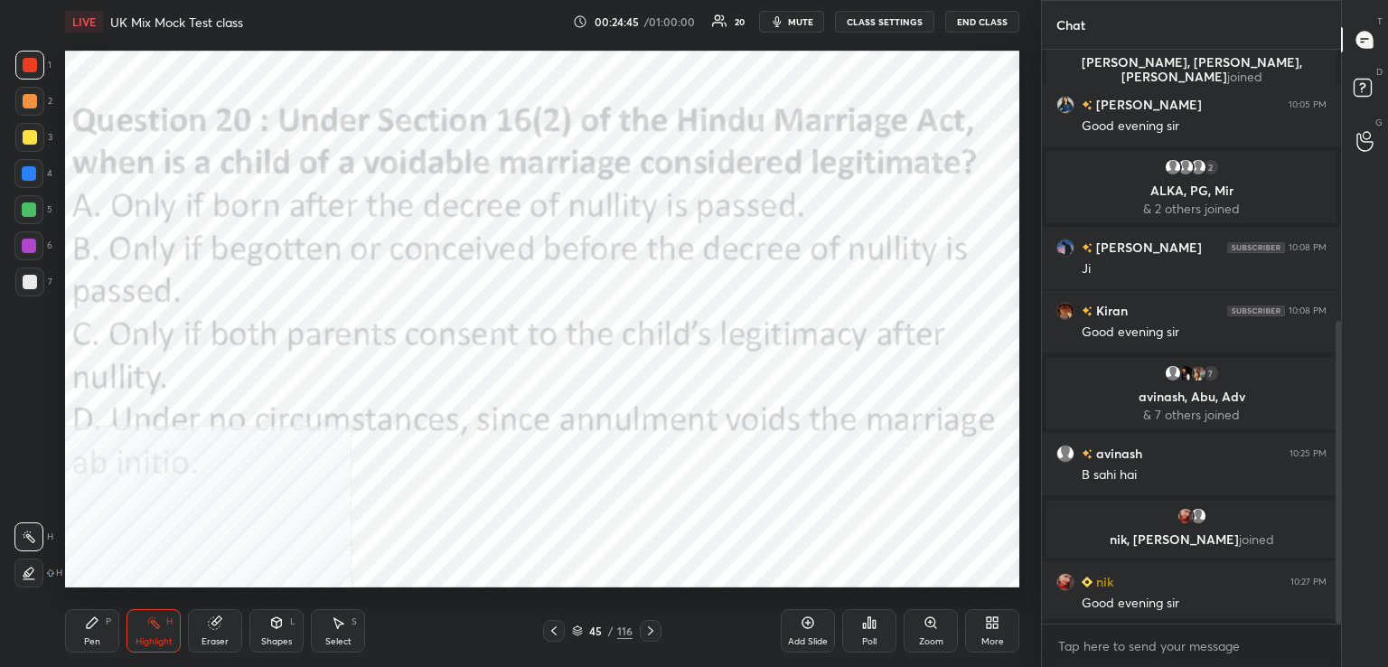
scroll to position [5, 5]
click at [651, 629] on icon at bounding box center [650, 630] width 14 height 14
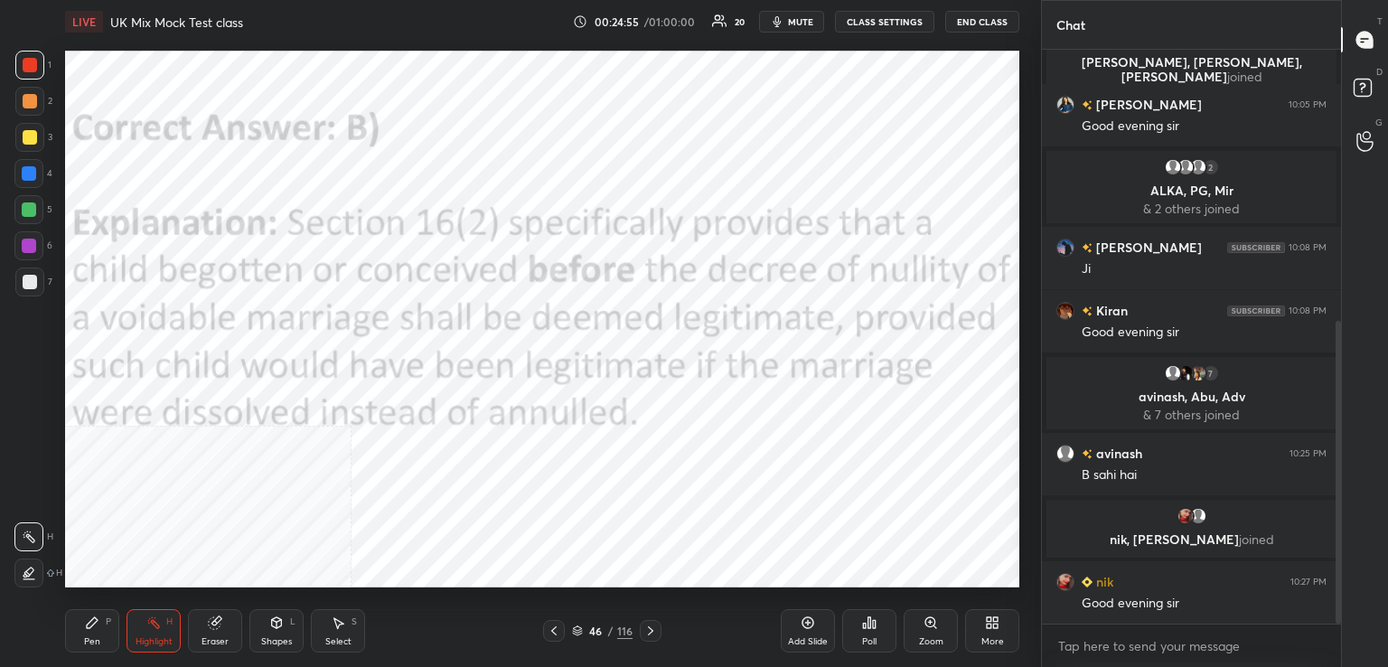
click at [873, 625] on icon at bounding box center [869, 622] width 14 height 14
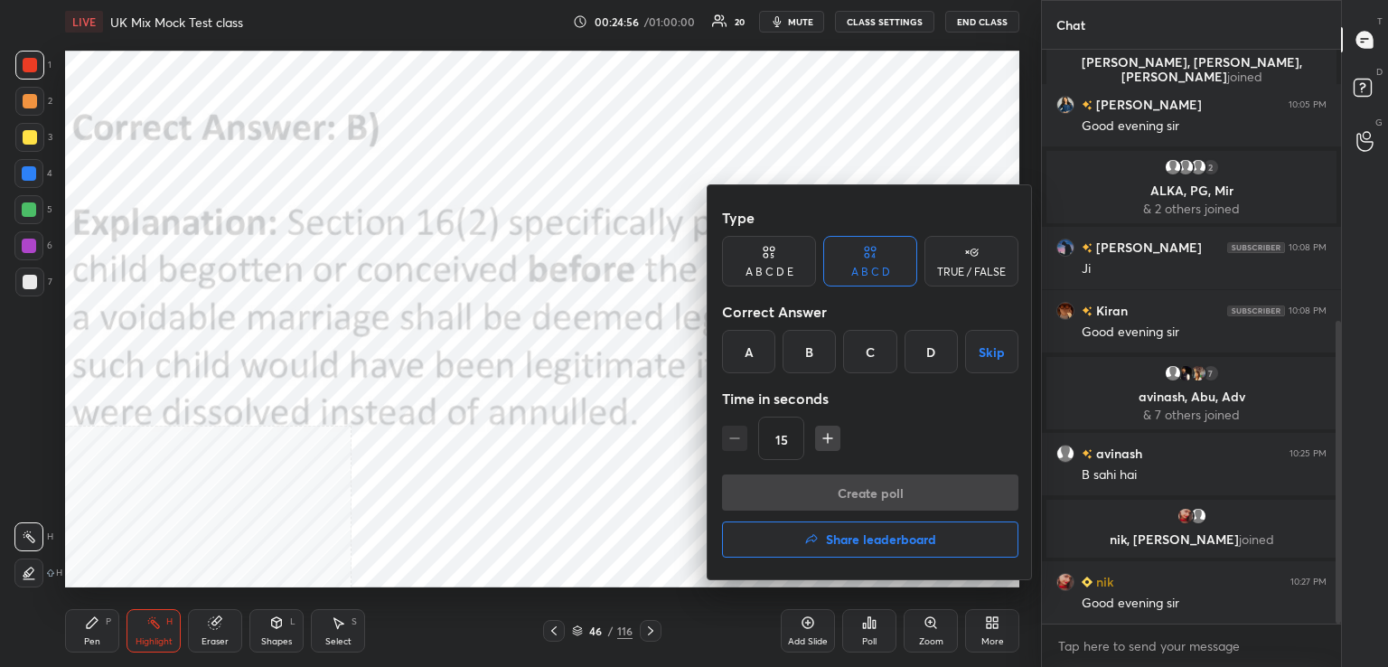
click at [864, 542] on h4 "Share leaderboard" at bounding box center [881, 539] width 110 height 13
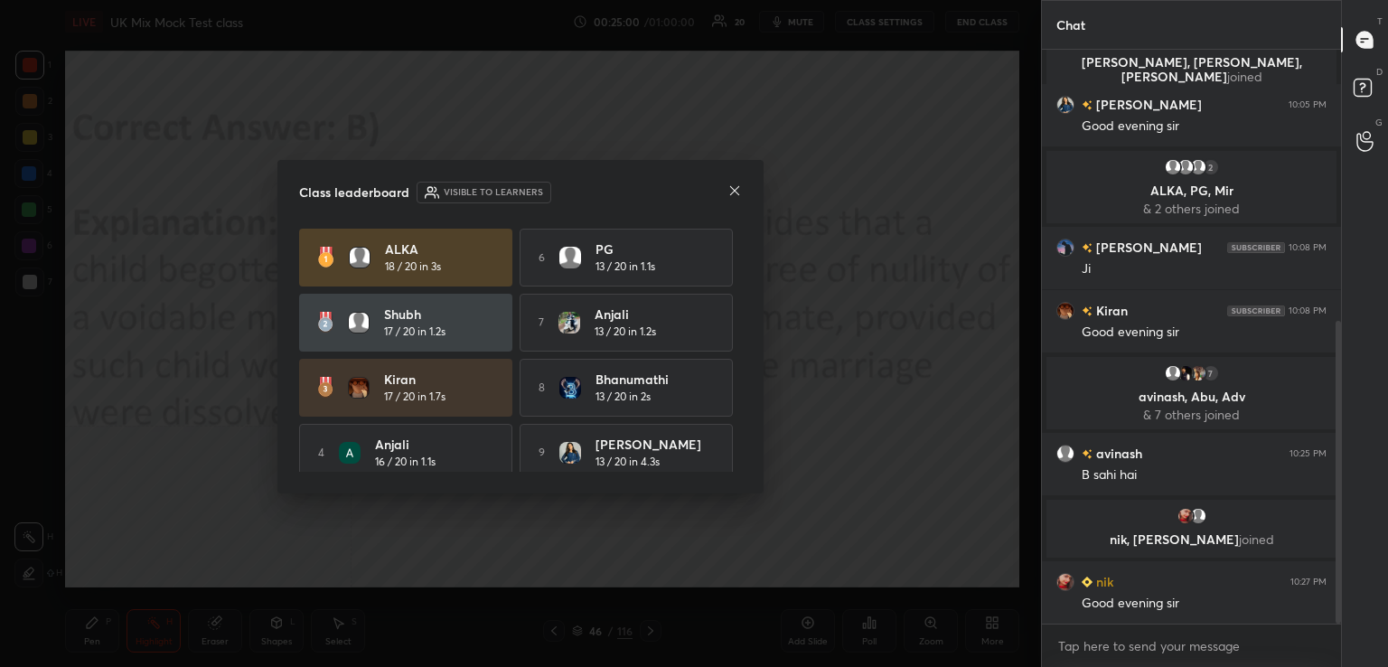
click at [741, 339] on div "Class leaderboard Visible to learners ALKA 18 / 20 in 3s 6 PG 13 / 20 in 1.1s s…" at bounding box center [520, 326] width 486 height 333
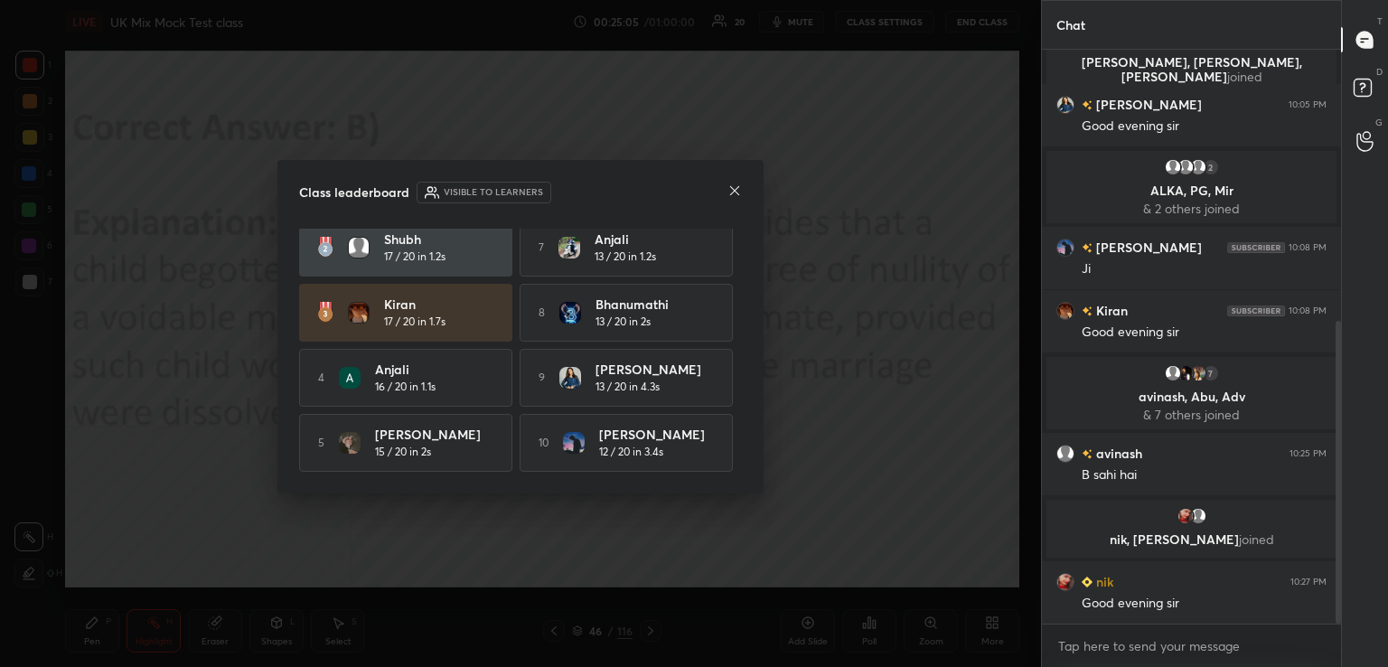
scroll to position [80, 0]
click at [740, 192] on icon at bounding box center [734, 190] width 14 height 14
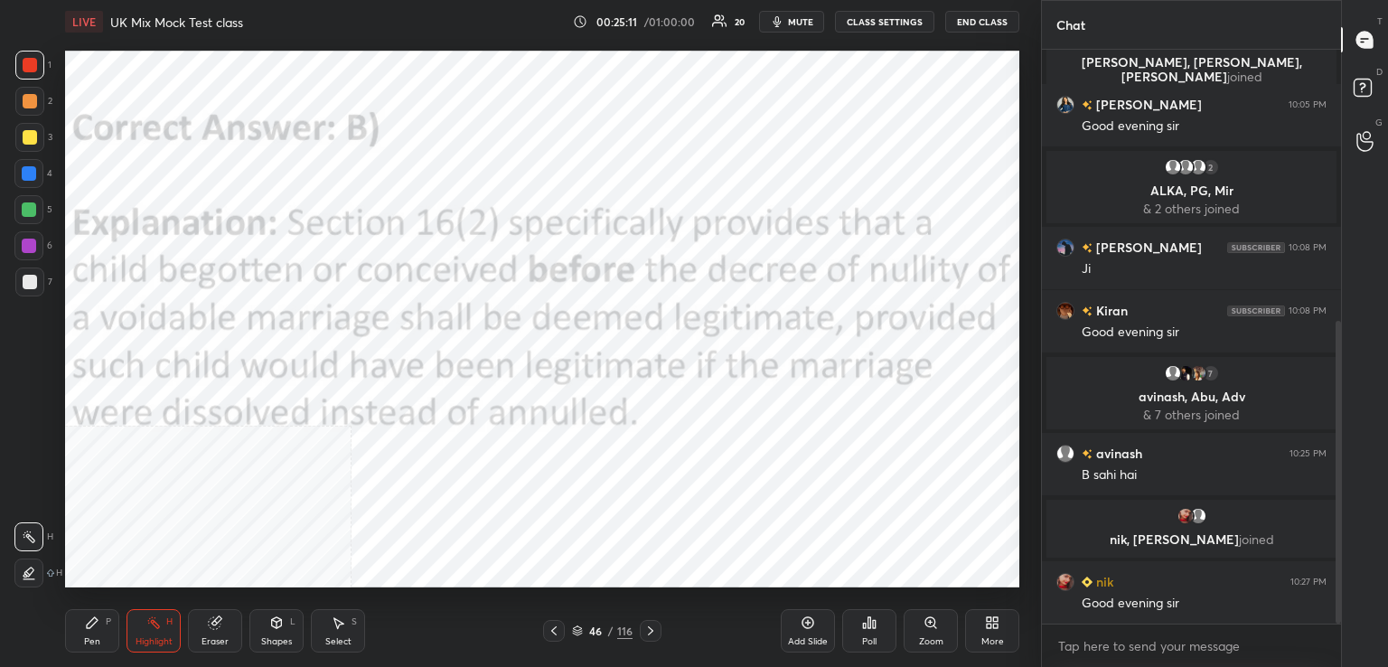
drag, startPoint x: 651, startPoint y: 630, endPoint x: 647, endPoint y: 591, distance: 39.1
click at [652, 630] on icon at bounding box center [650, 630] width 14 height 14
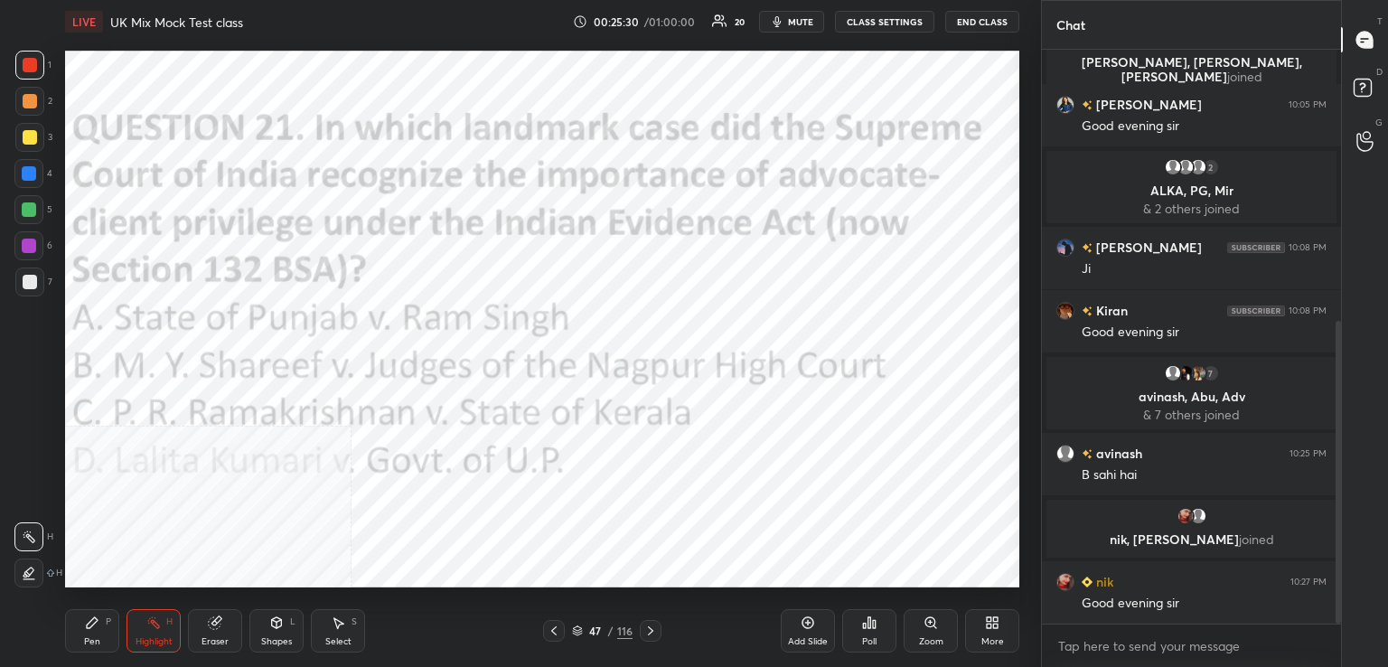
click at [875, 626] on icon at bounding box center [874, 624] width 3 height 8
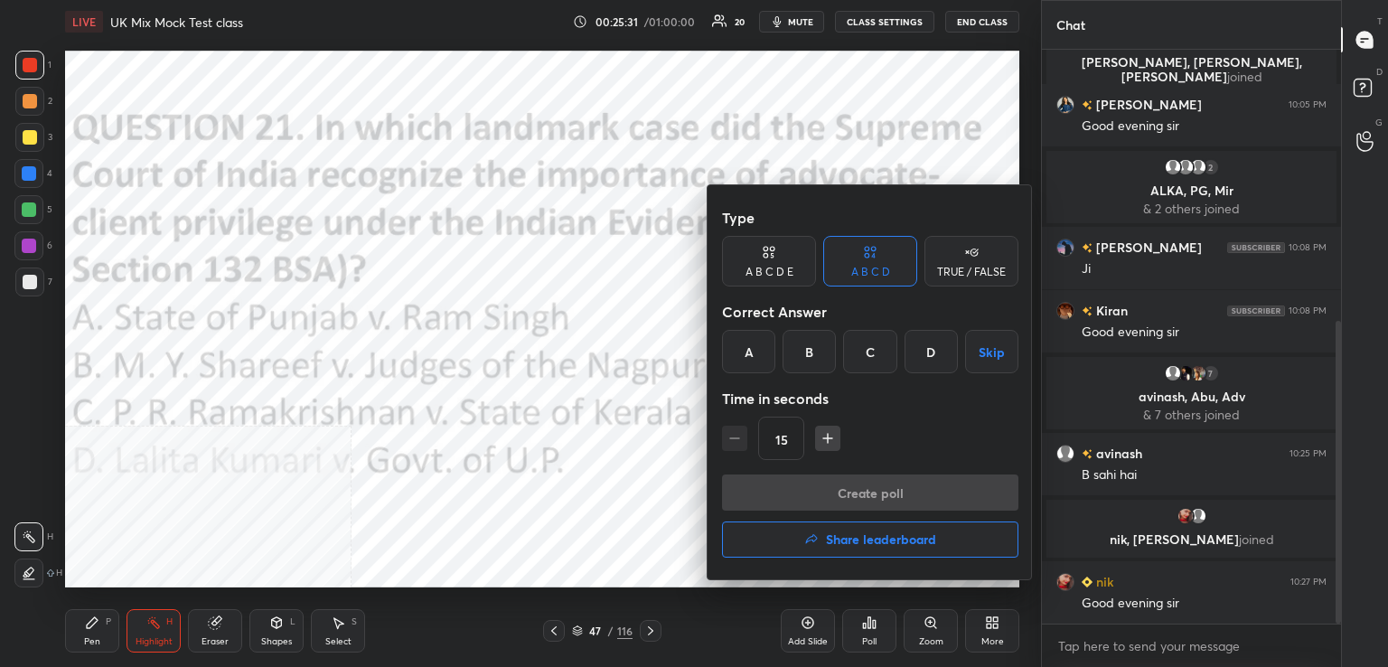
drag, startPoint x: 817, startPoint y: 355, endPoint x: 824, endPoint y: 379, distance: 25.4
click at [824, 366] on div "B" at bounding box center [808, 351] width 53 height 43
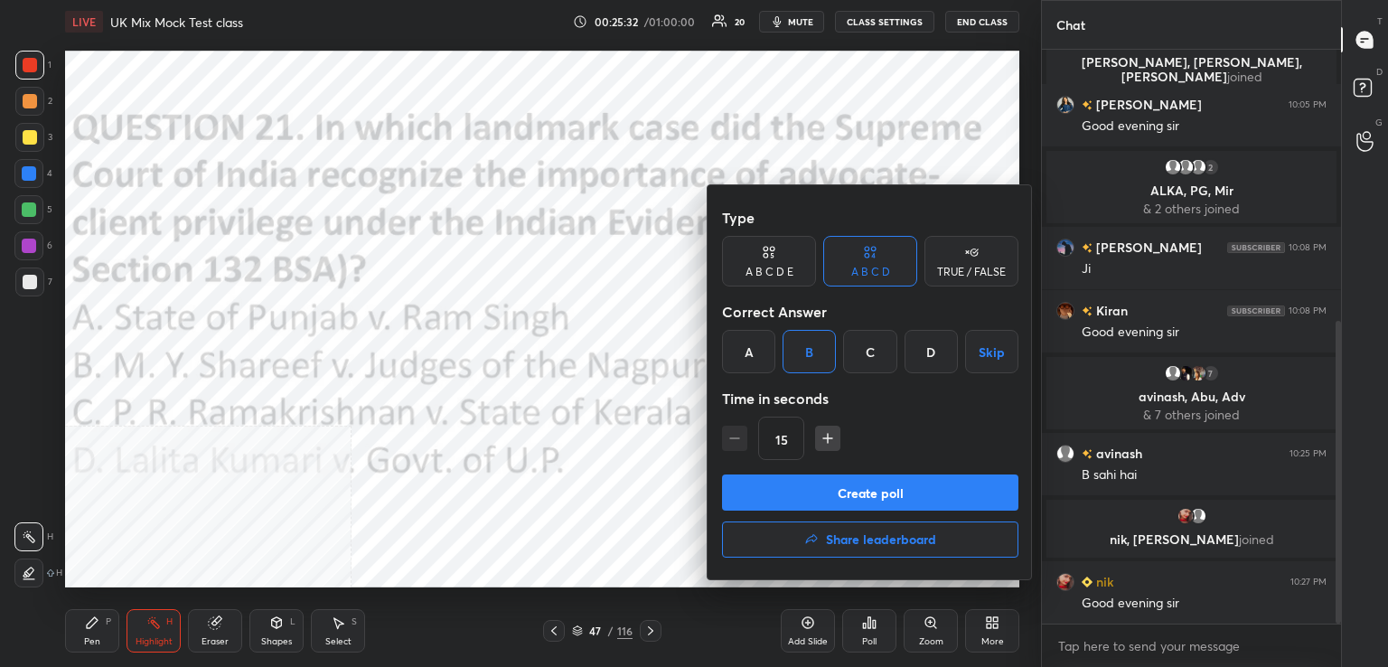
click at [847, 495] on button "Create poll" at bounding box center [870, 492] width 296 height 36
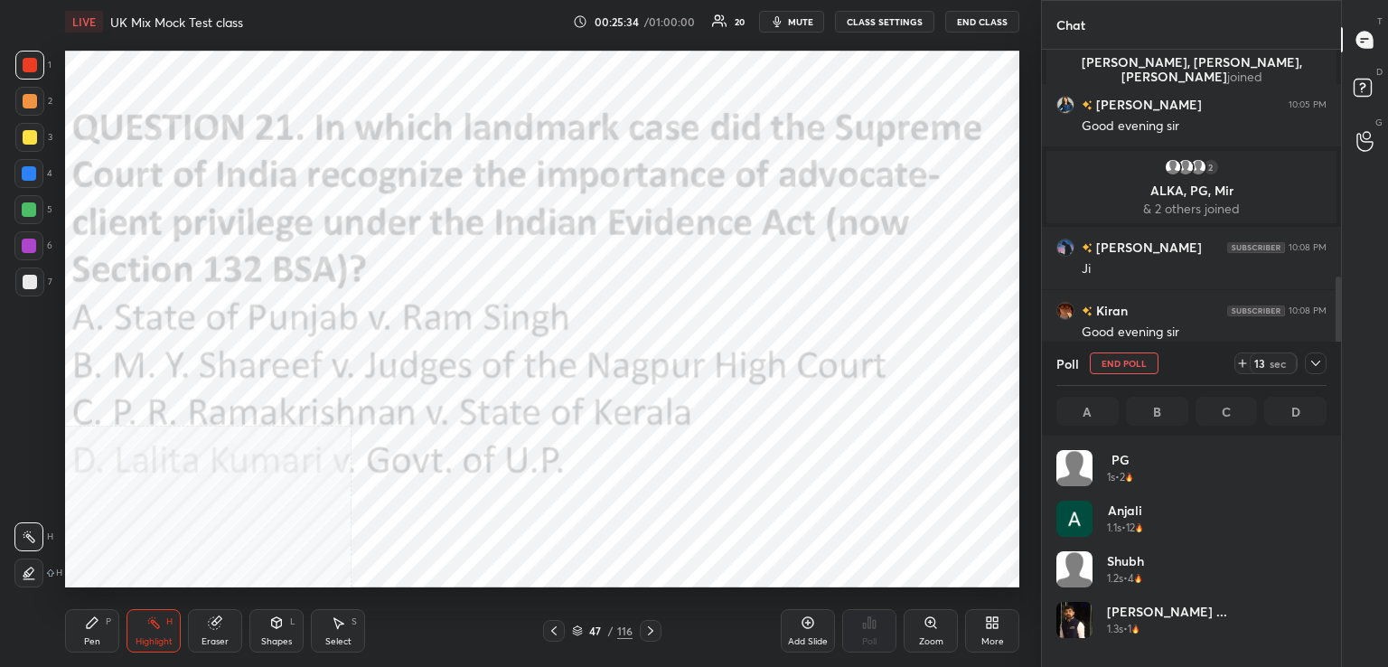
scroll to position [211, 265]
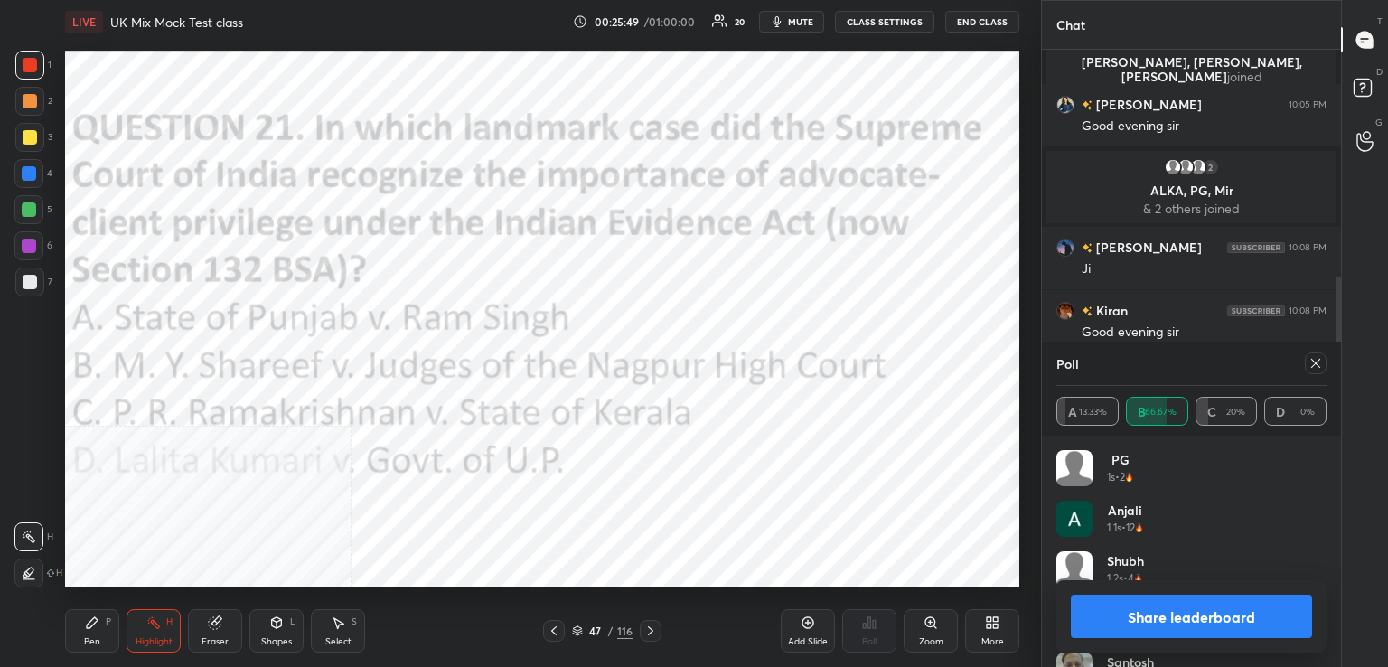
click at [1313, 358] on div at bounding box center [1316, 363] width 22 height 22
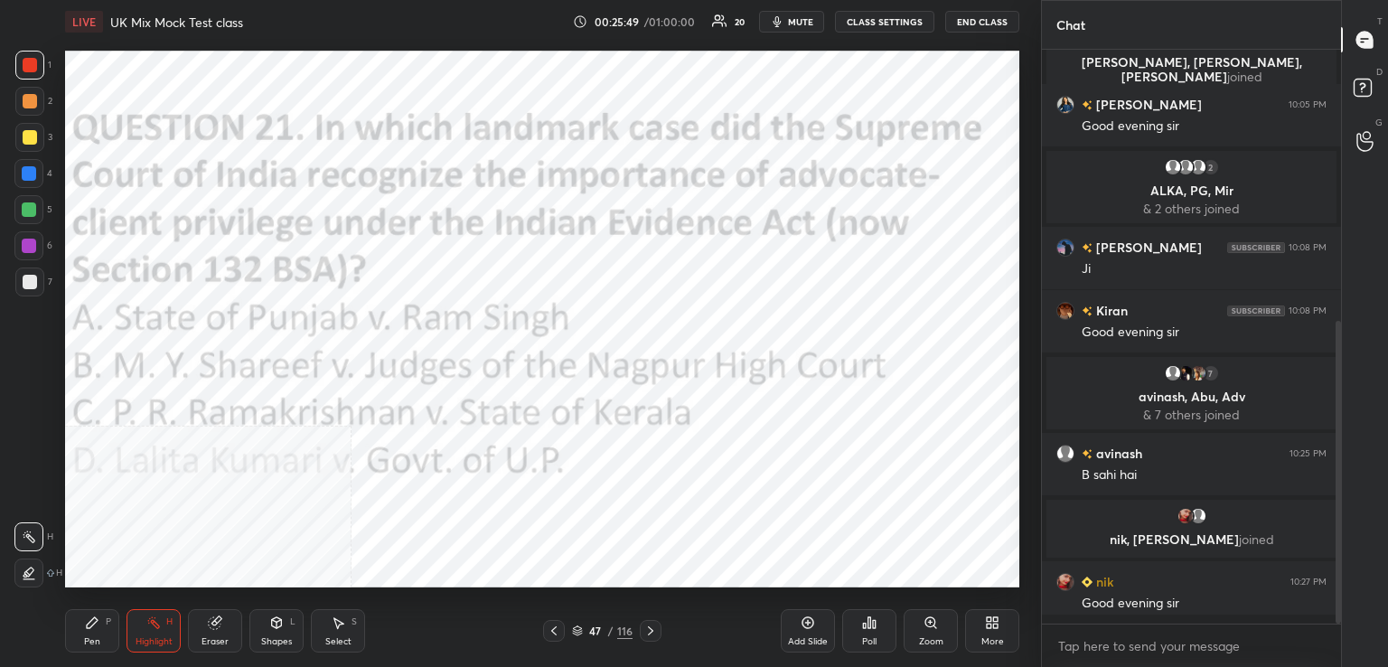
scroll to position [5, 5]
click at [652, 632] on icon at bounding box center [650, 630] width 14 height 14
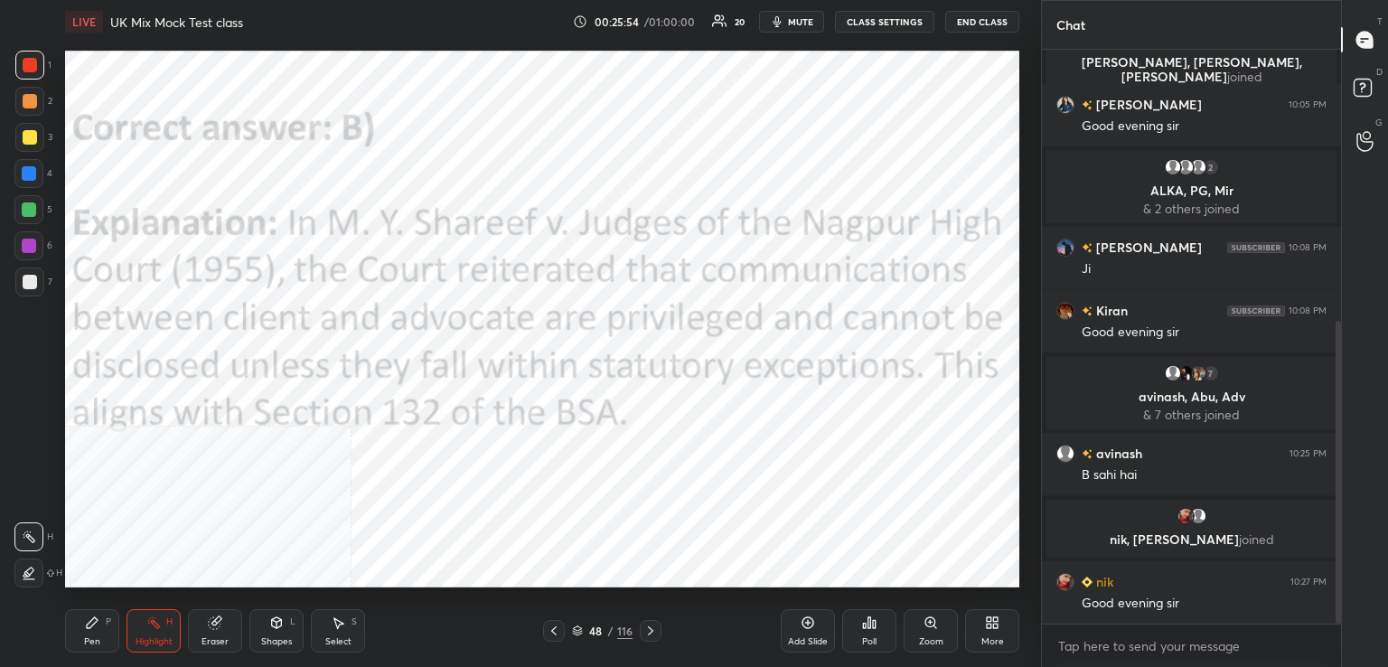
drag, startPoint x: 651, startPoint y: 633, endPoint x: 641, endPoint y: 595, distance: 39.2
click at [651, 633] on icon at bounding box center [650, 630] width 14 height 14
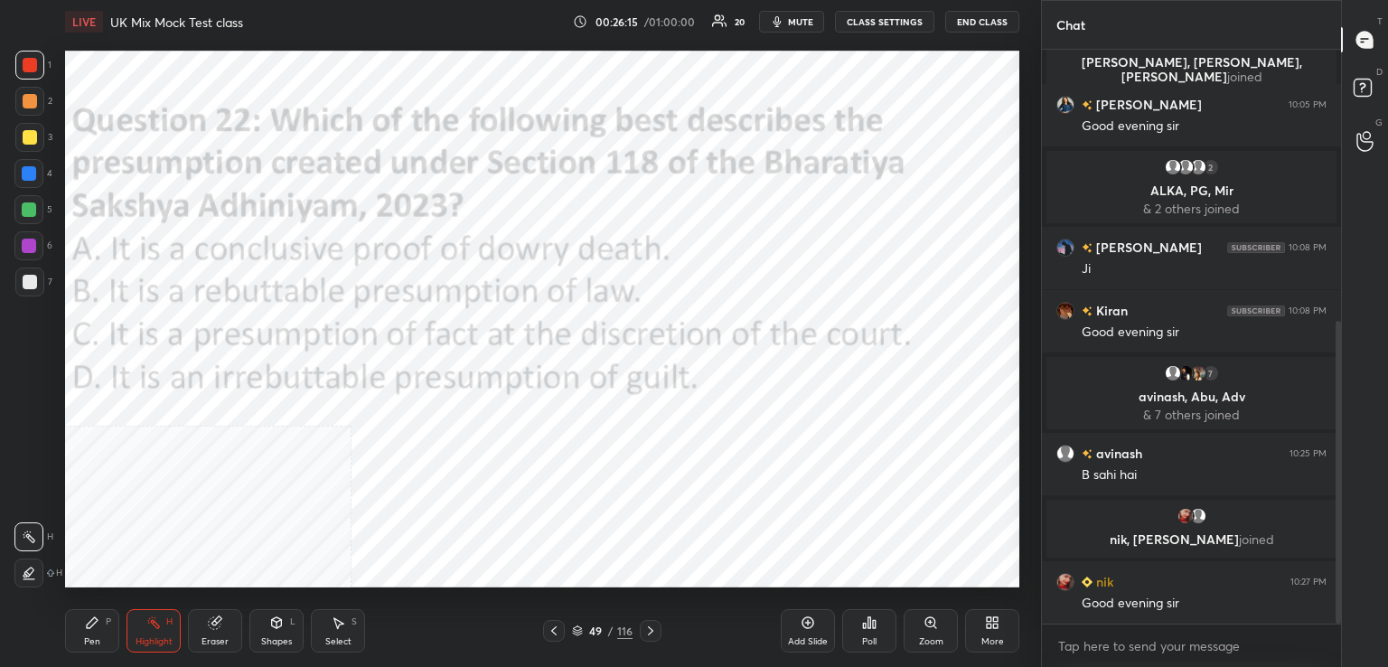
click at [875, 623] on icon at bounding box center [874, 624] width 3 height 8
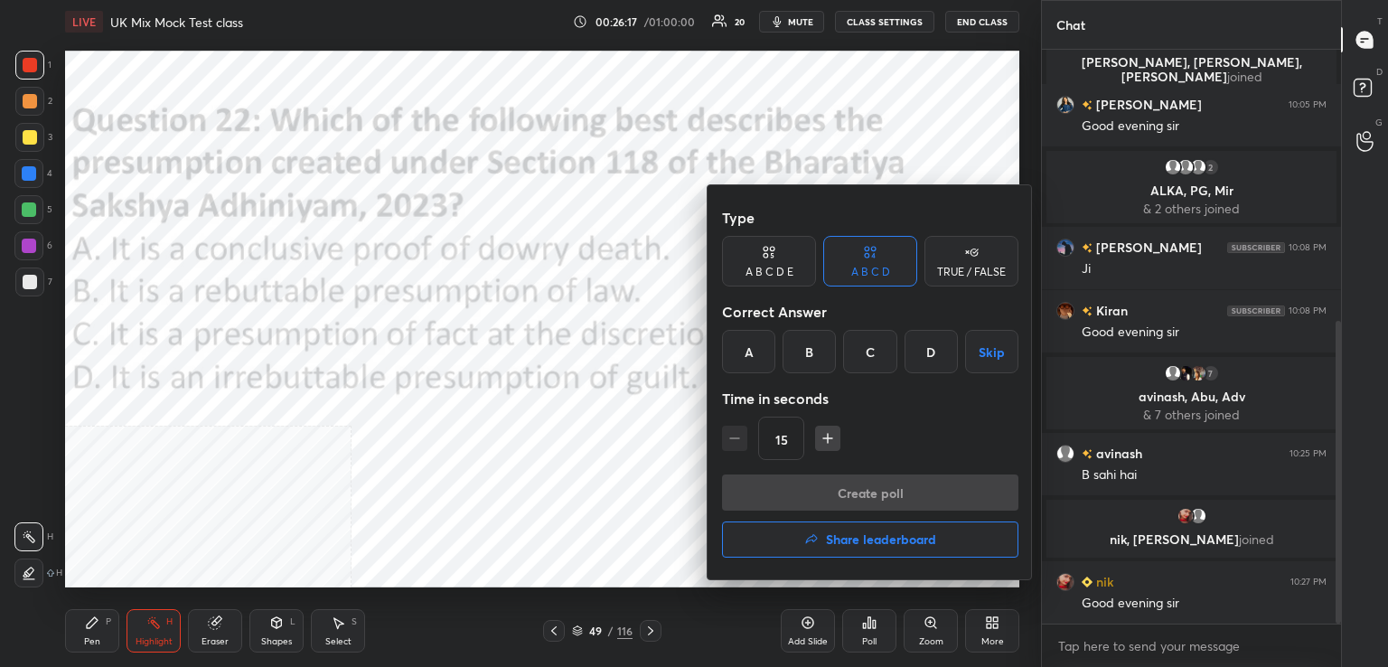
drag, startPoint x: 819, startPoint y: 354, endPoint x: 817, endPoint y: 378, distance: 23.6
click at [820, 355] on div "B" at bounding box center [808, 351] width 53 height 43
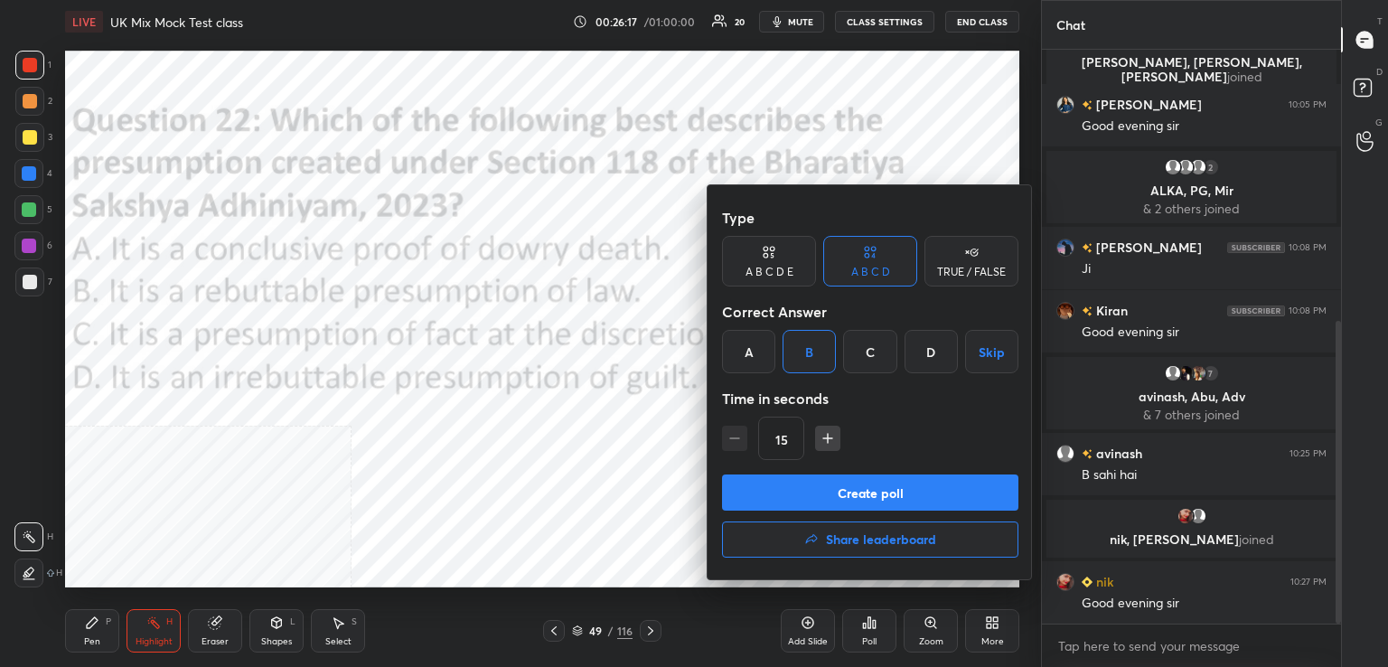
click at [861, 493] on button "Create poll" at bounding box center [870, 492] width 296 height 36
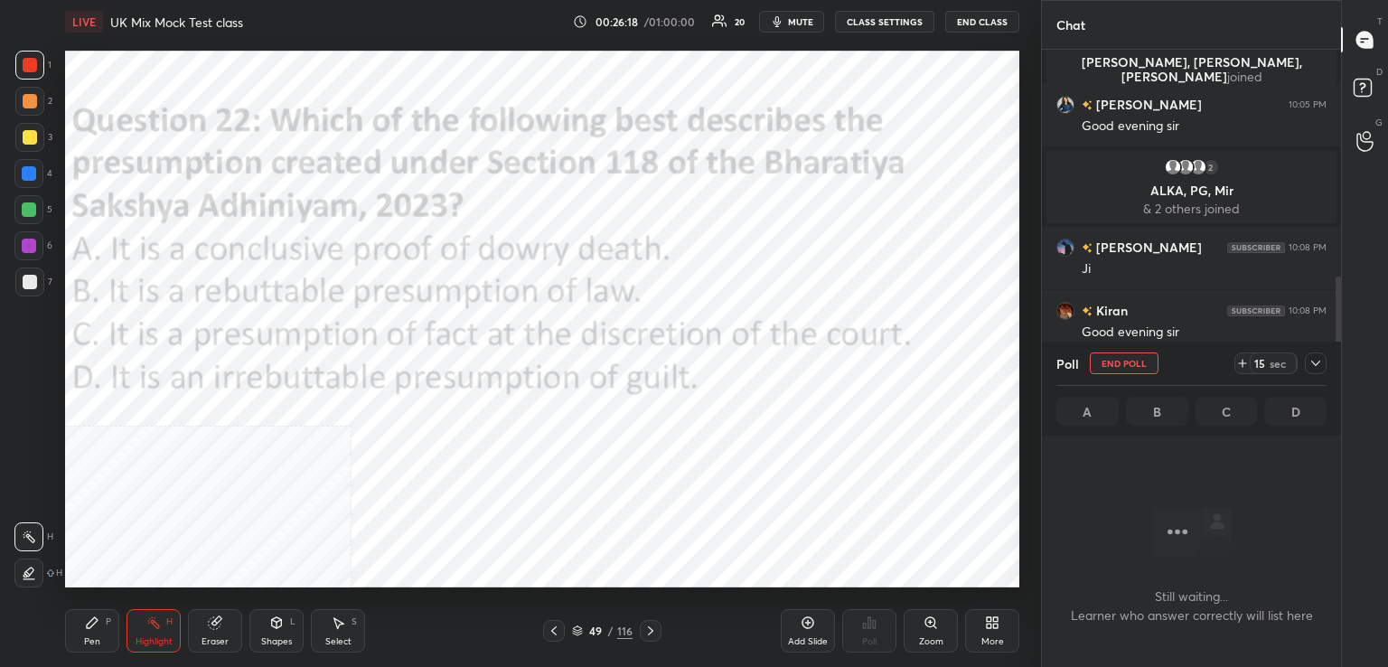
scroll to position [6, 5]
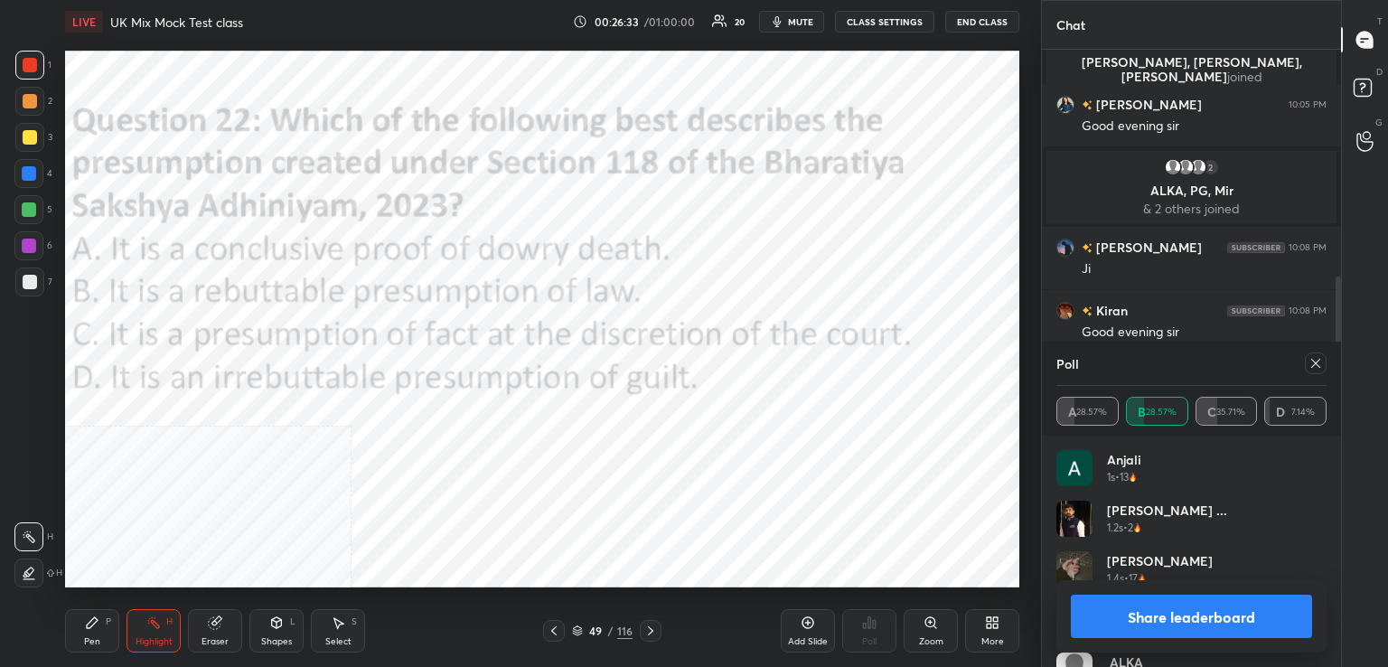
drag, startPoint x: 1316, startPoint y: 362, endPoint x: 1207, endPoint y: 380, distance: 109.9
click at [1312, 364] on icon at bounding box center [1315, 363] width 14 height 14
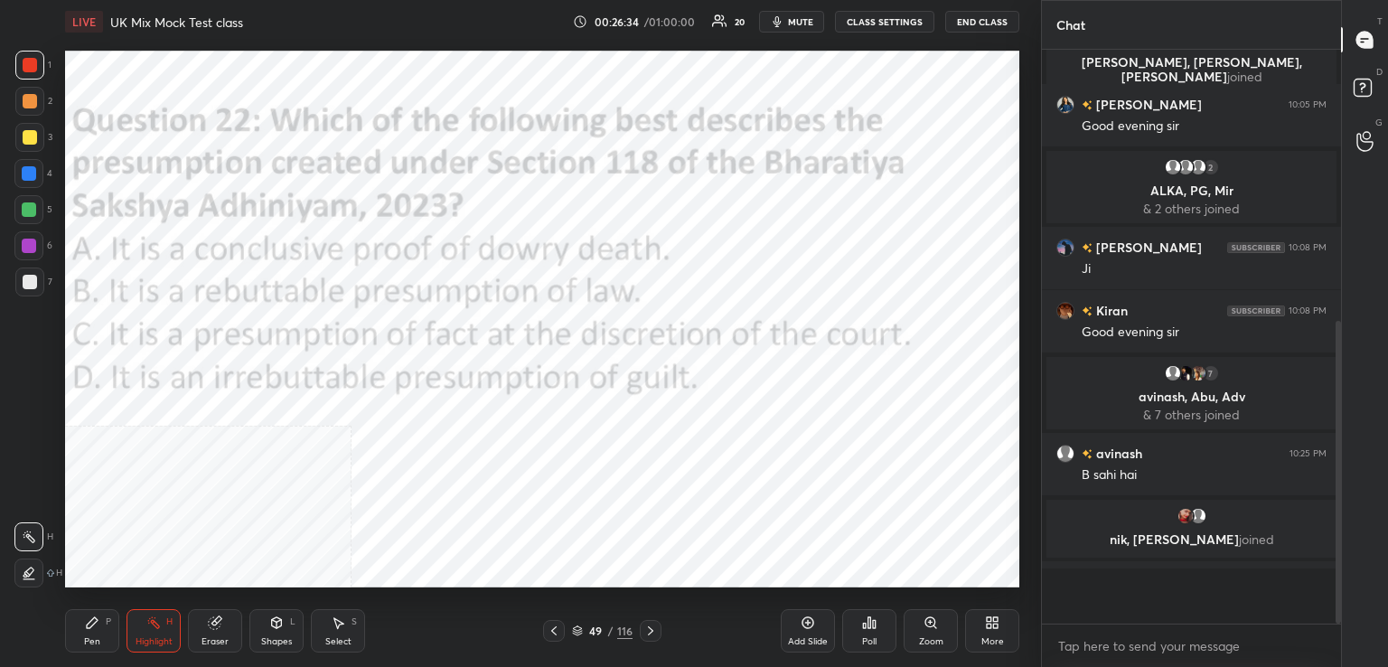
scroll to position [568, 294]
drag, startPoint x: 648, startPoint y: 632, endPoint x: 639, endPoint y: 599, distance: 34.6
click at [648, 632] on icon at bounding box center [650, 630] width 14 height 14
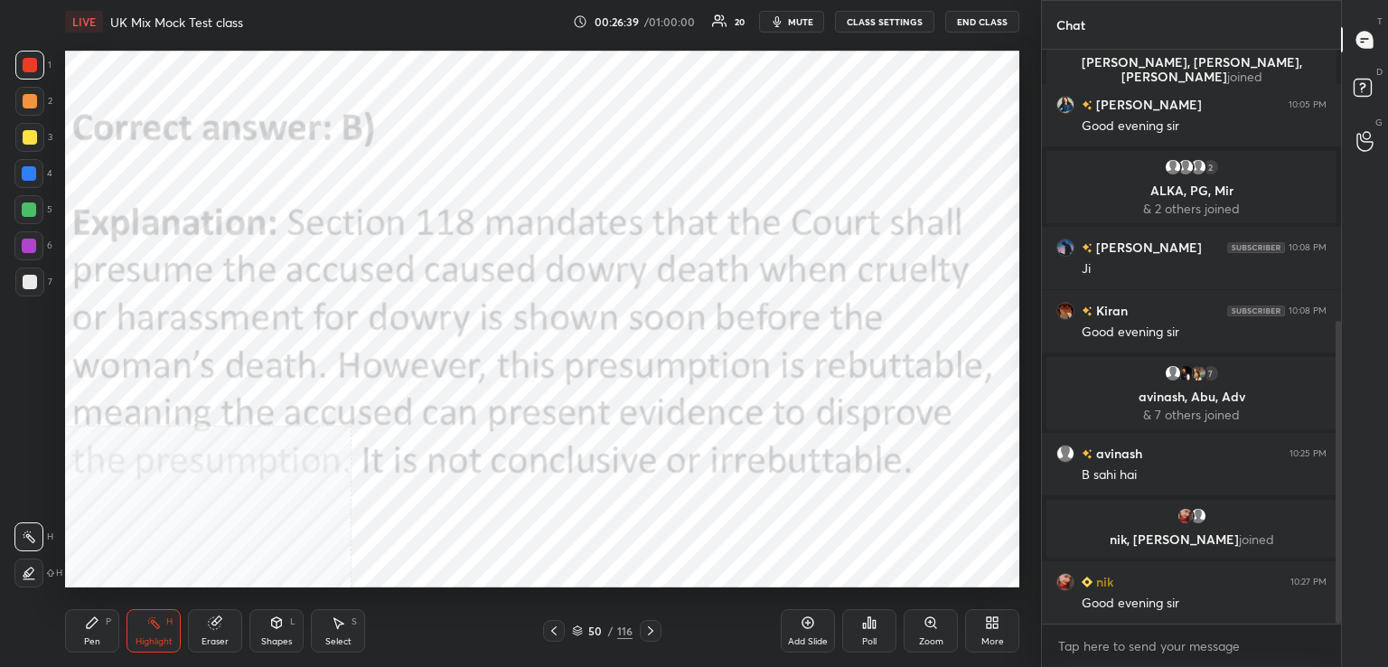
drag, startPoint x: 648, startPoint y: 636, endPoint x: 650, endPoint y: 625, distance: 11.0
click at [648, 634] on icon at bounding box center [650, 630] width 14 height 14
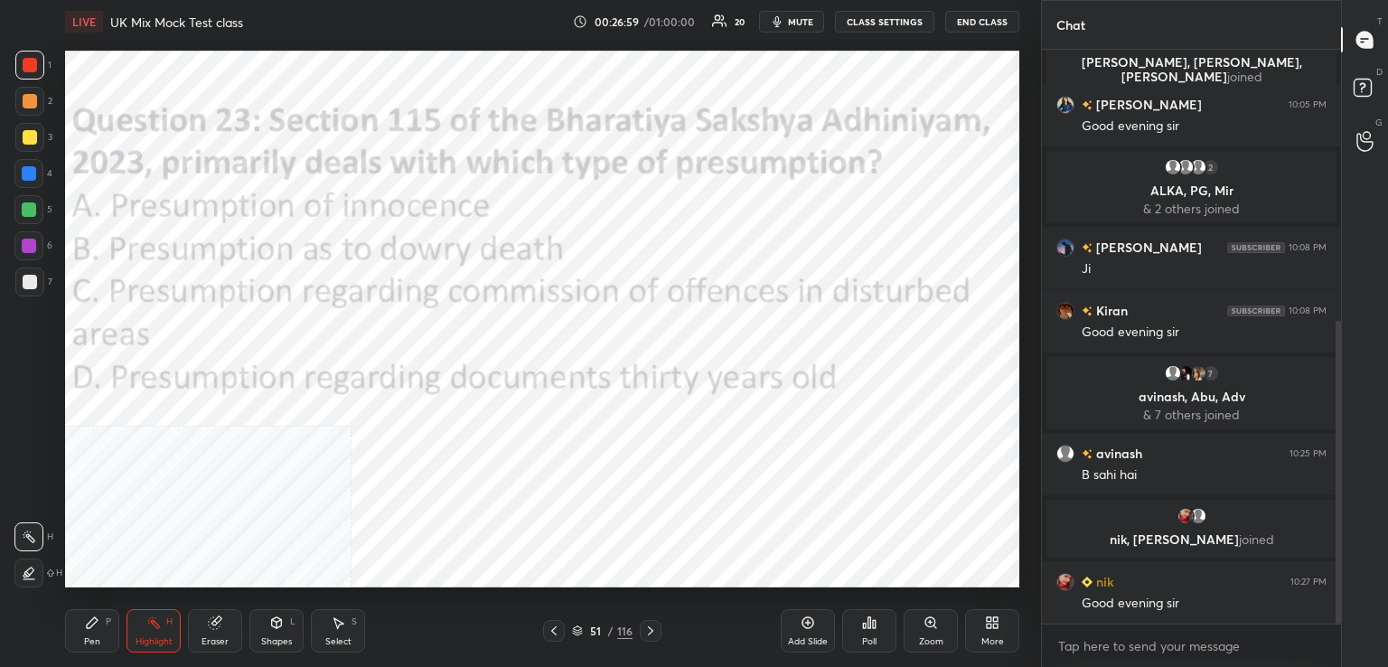
click at [872, 630] on icon at bounding box center [869, 622] width 14 height 14
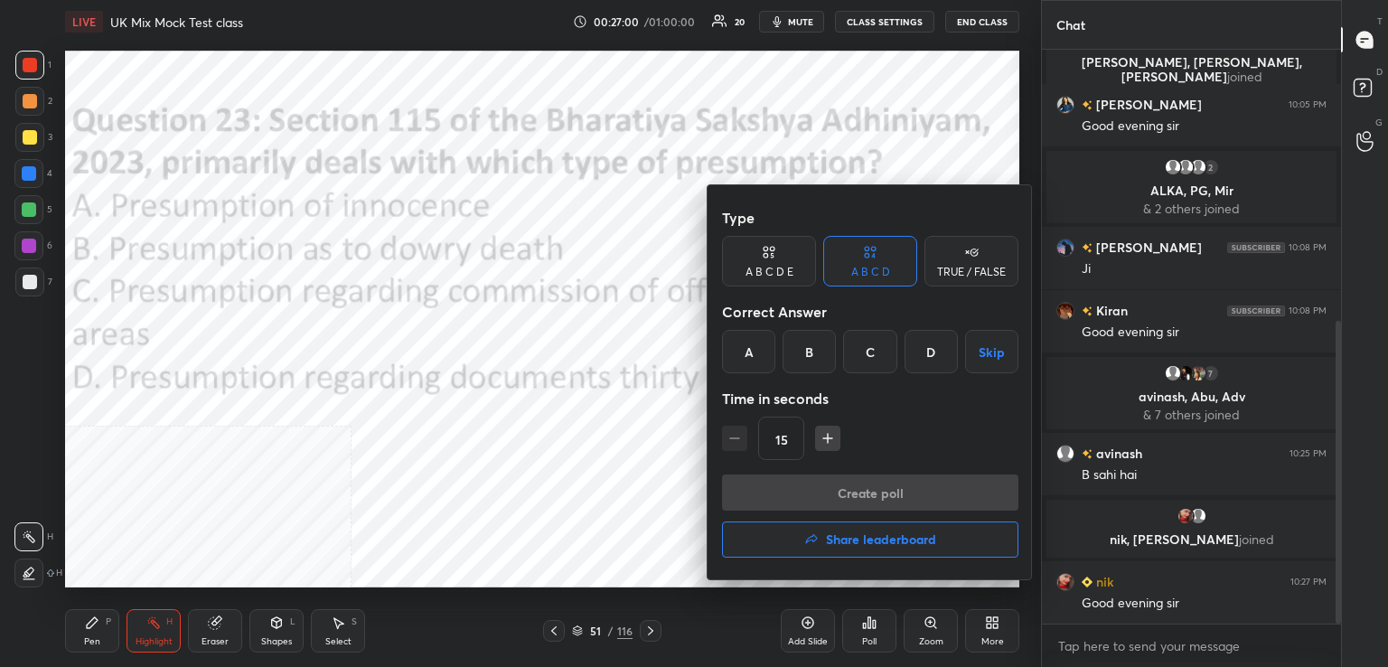
click at [878, 360] on div "C" at bounding box center [869, 351] width 53 height 43
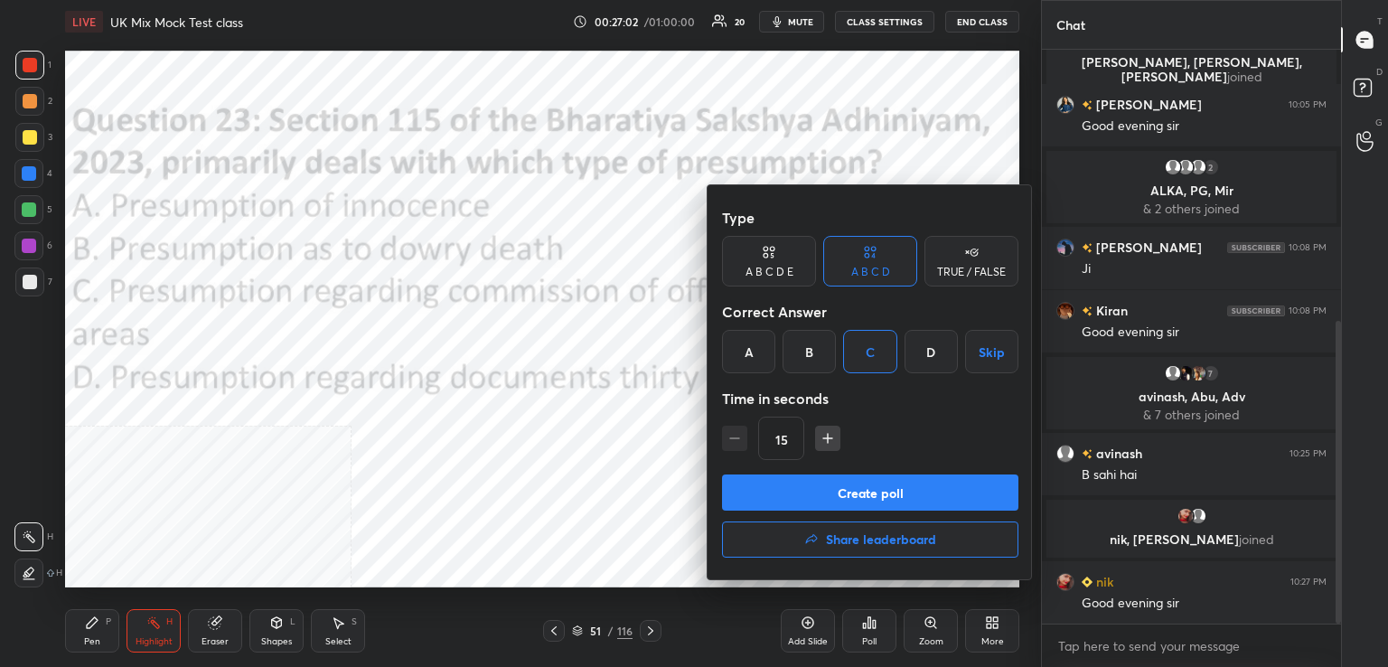
click at [857, 485] on button "Create poll" at bounding box center [870, 492] width 296 height 36
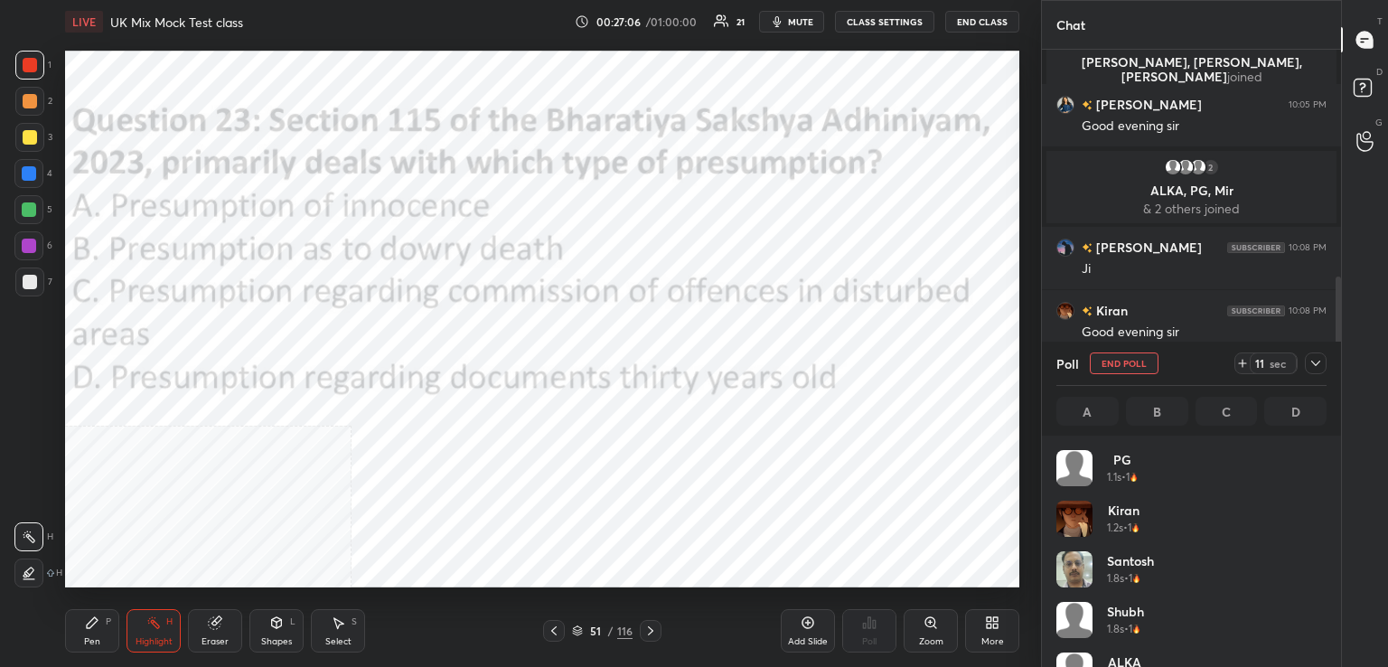
scroll to position [652, 0]
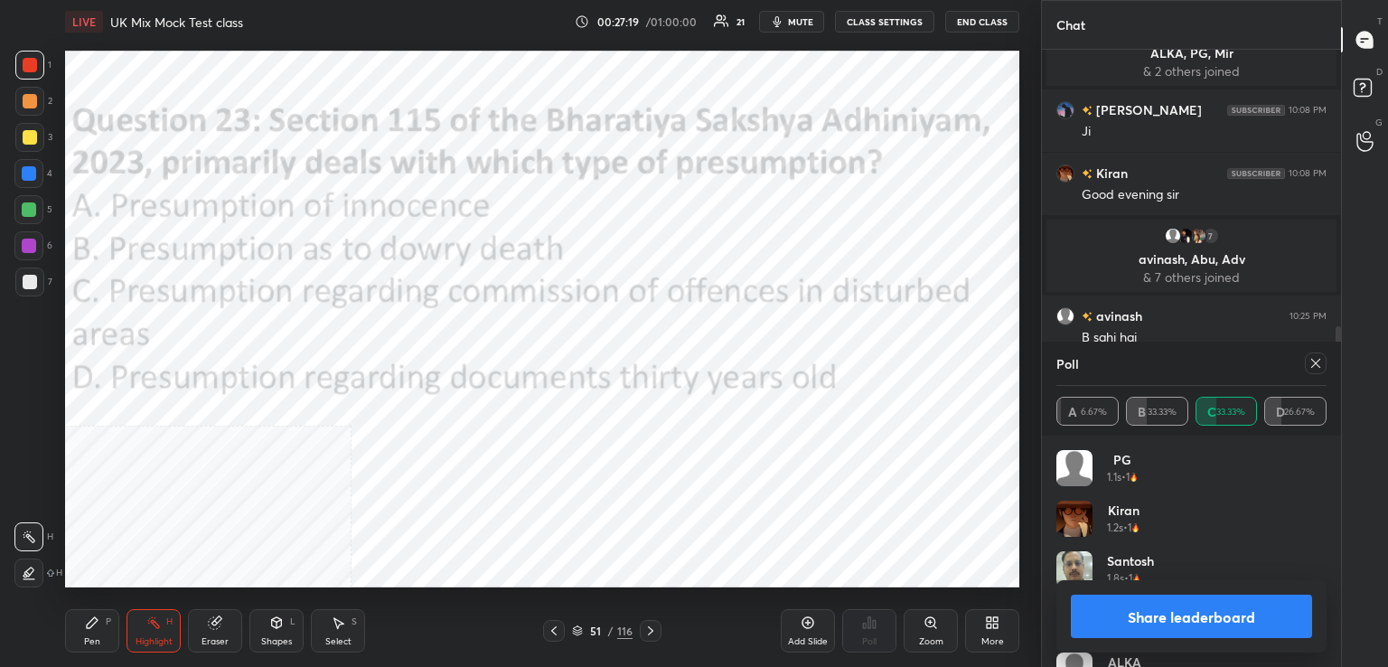
drag, startPoint x: 1313, startPoint y: 364, endPoint x: 1292, endPoint y: 367, distance: 21.0
click at [1311, 366] on icon at bounding box center [1315, 363] width 14 height 14
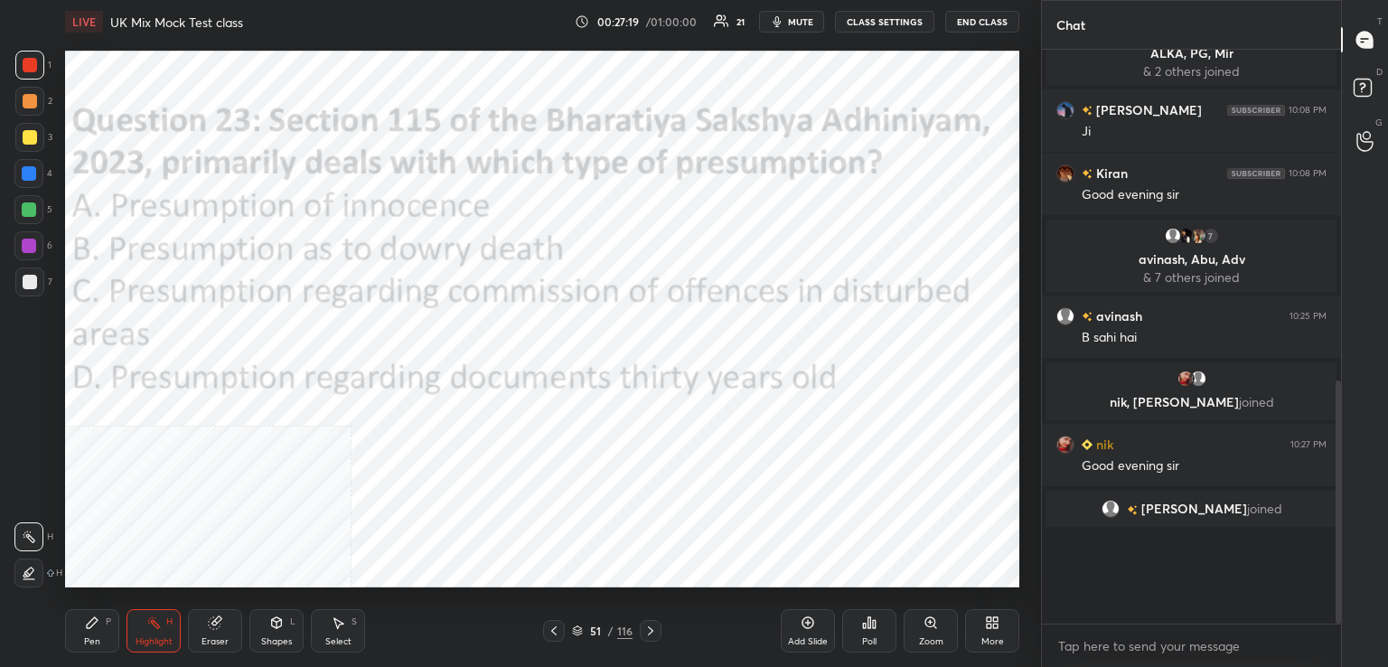
scroll to position [568, 0]
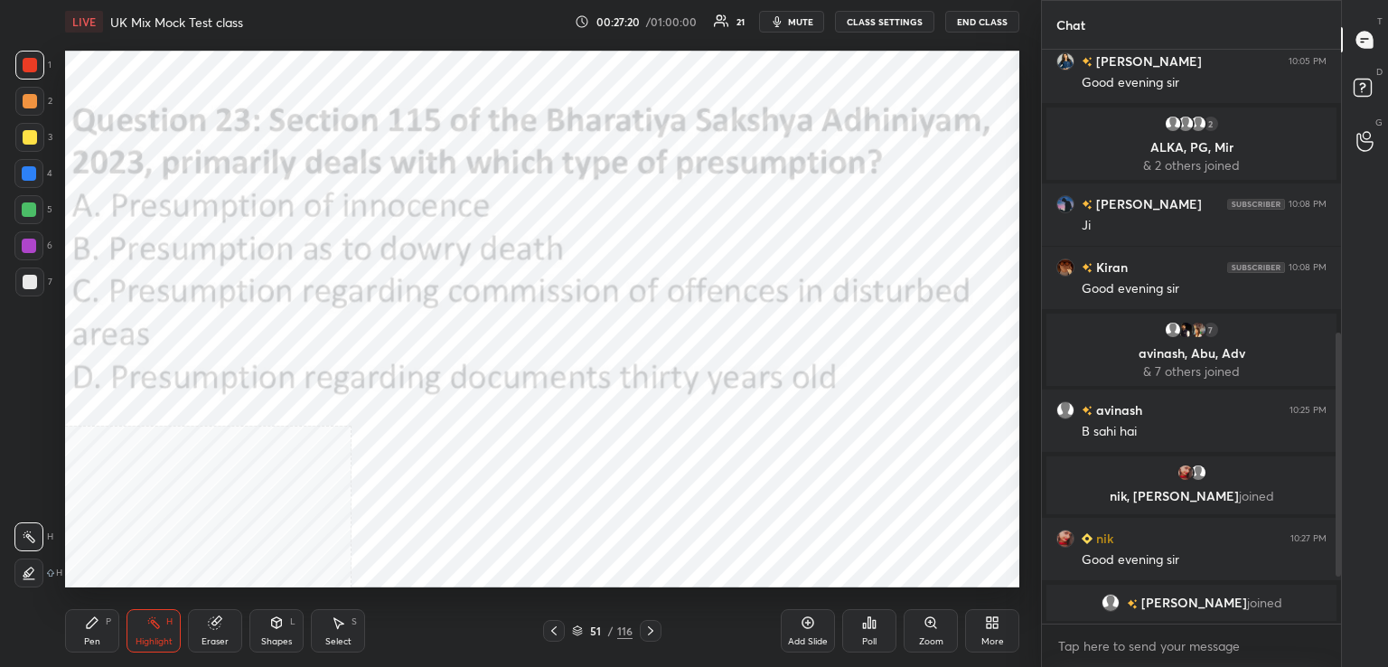
click at [651, 633] on icon at bounding box center [650, 630] width 14 height 14
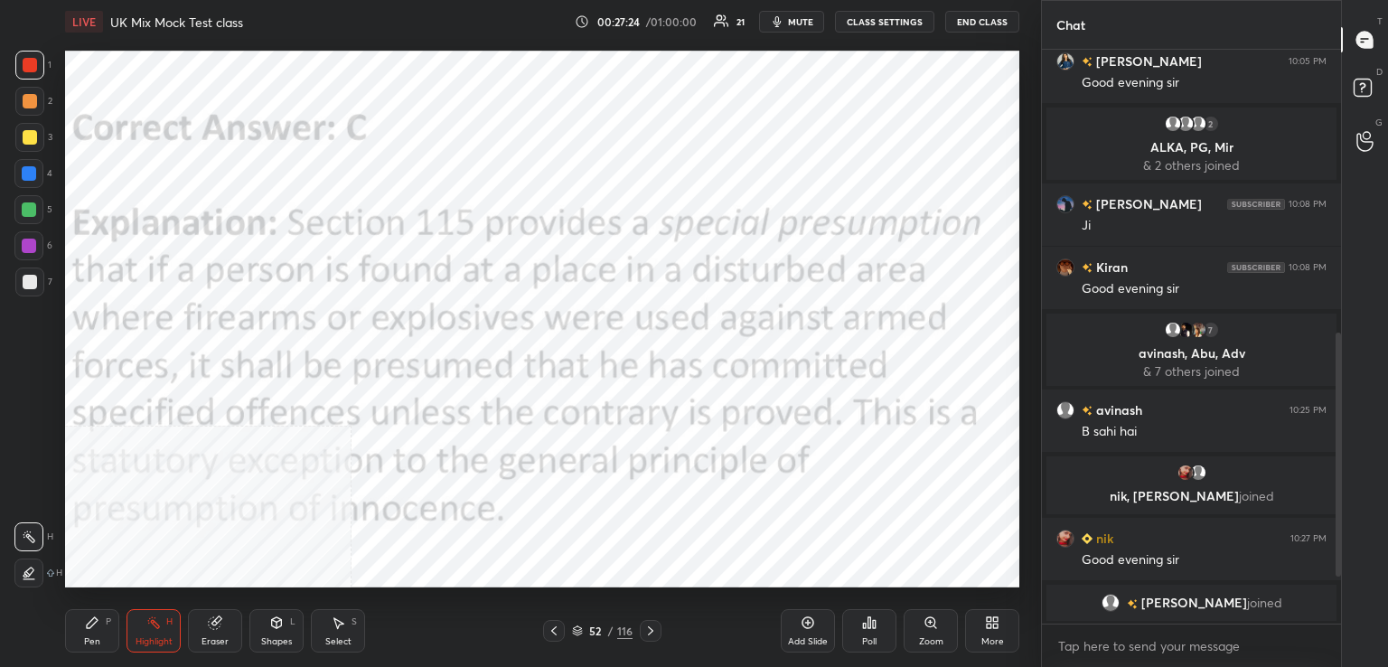
click at [655, 628] on icon at bounding box center [650, 630] width 14 height 14
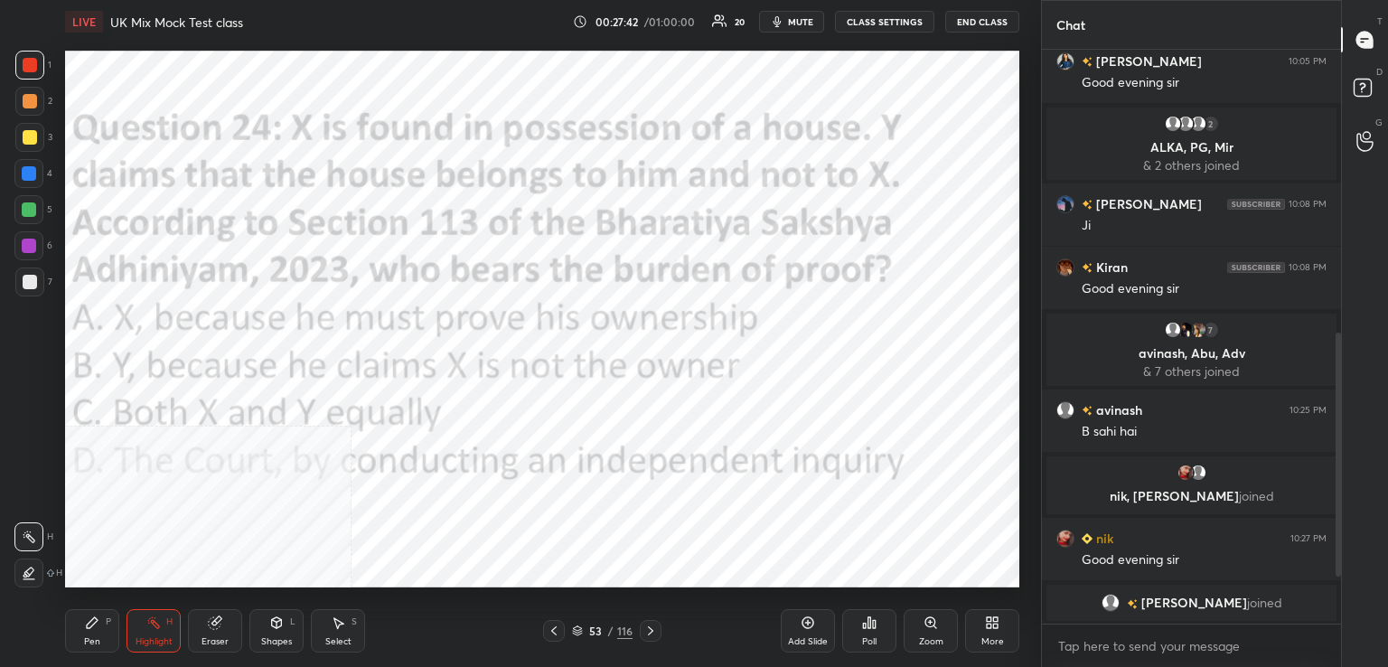
click at [870, 626] on icon at bounding box center [869, 622] width 3 height 11
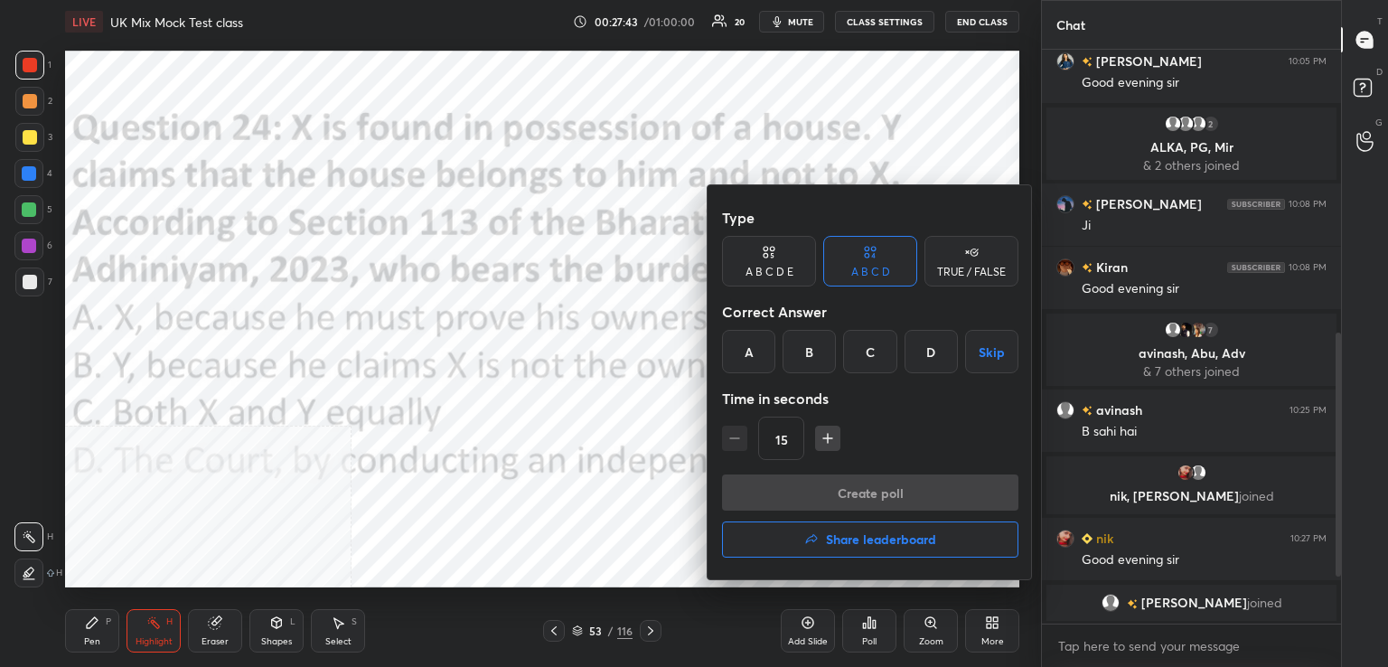
drag, startPoint x: 817, startPoint y: 348, endPoint x: 826, endPoint y: 351, distance: 9.7
click at [819, 348] on div "B" at bounding box center [808, 351] width 53 height 43
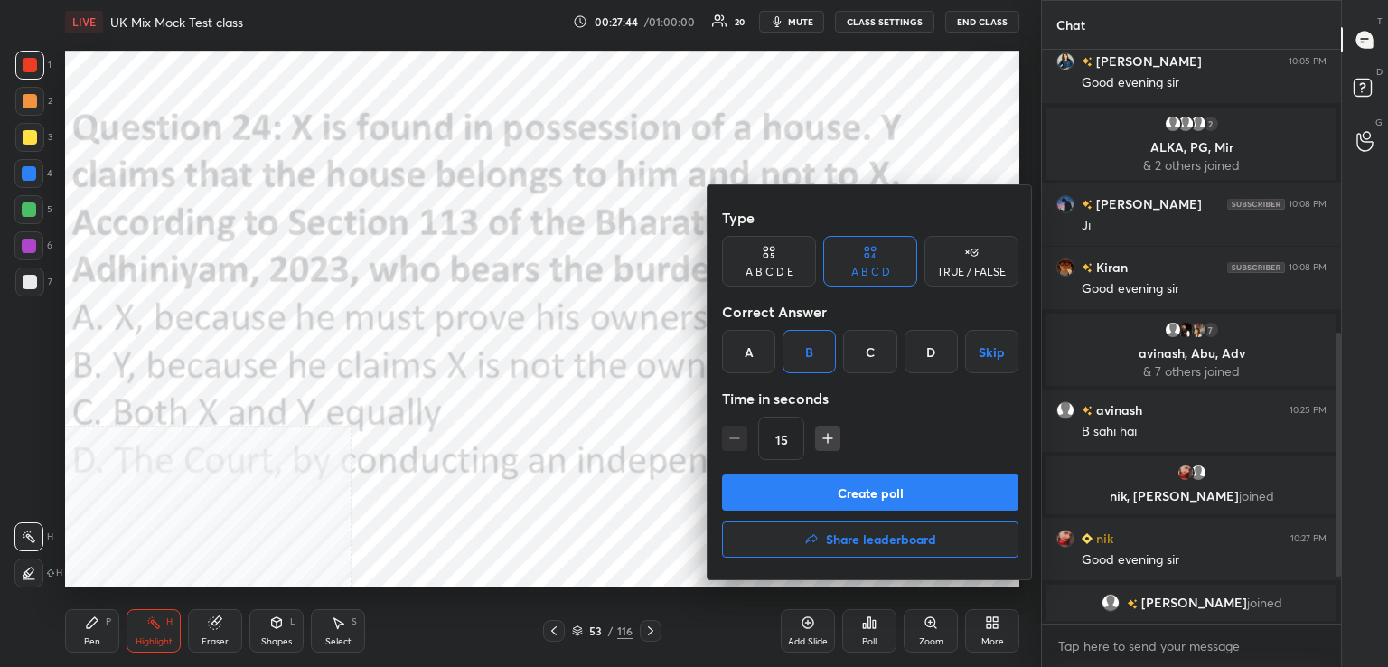
click at [839, 482] on button "Create poll" at bounding box center [870, 492] width 296 height 36
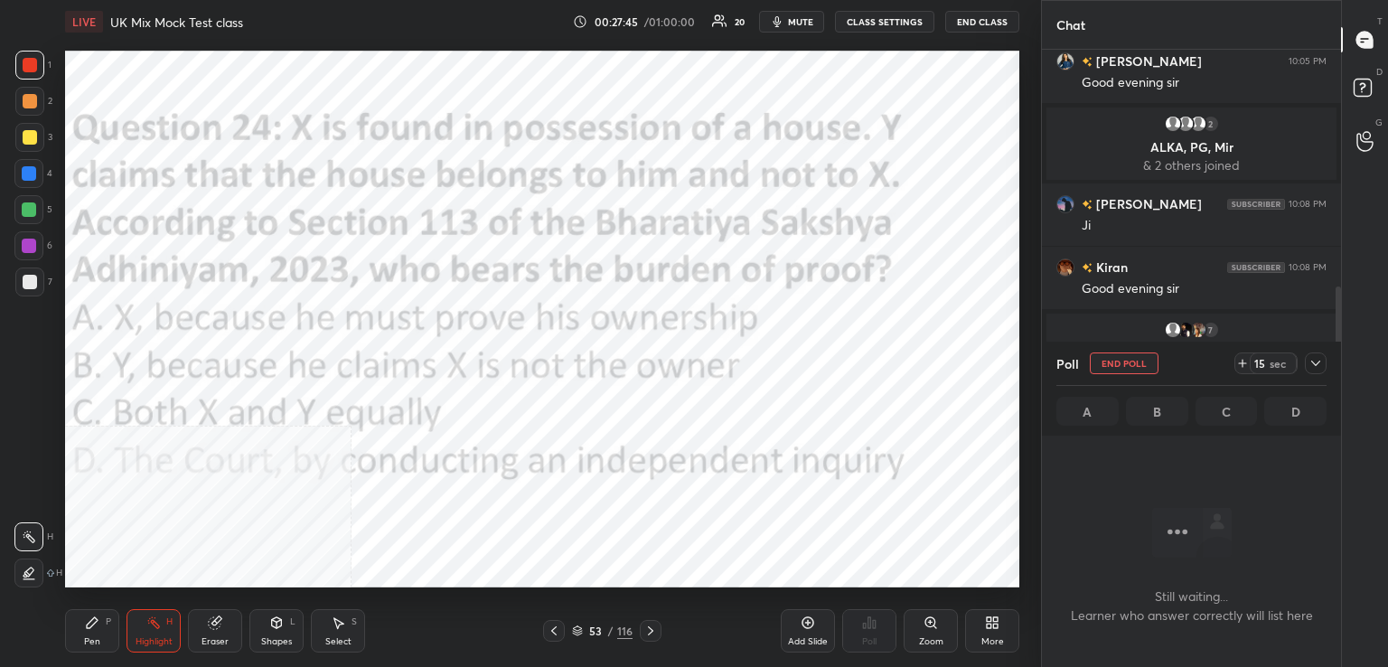
scroll to position [476, 294]
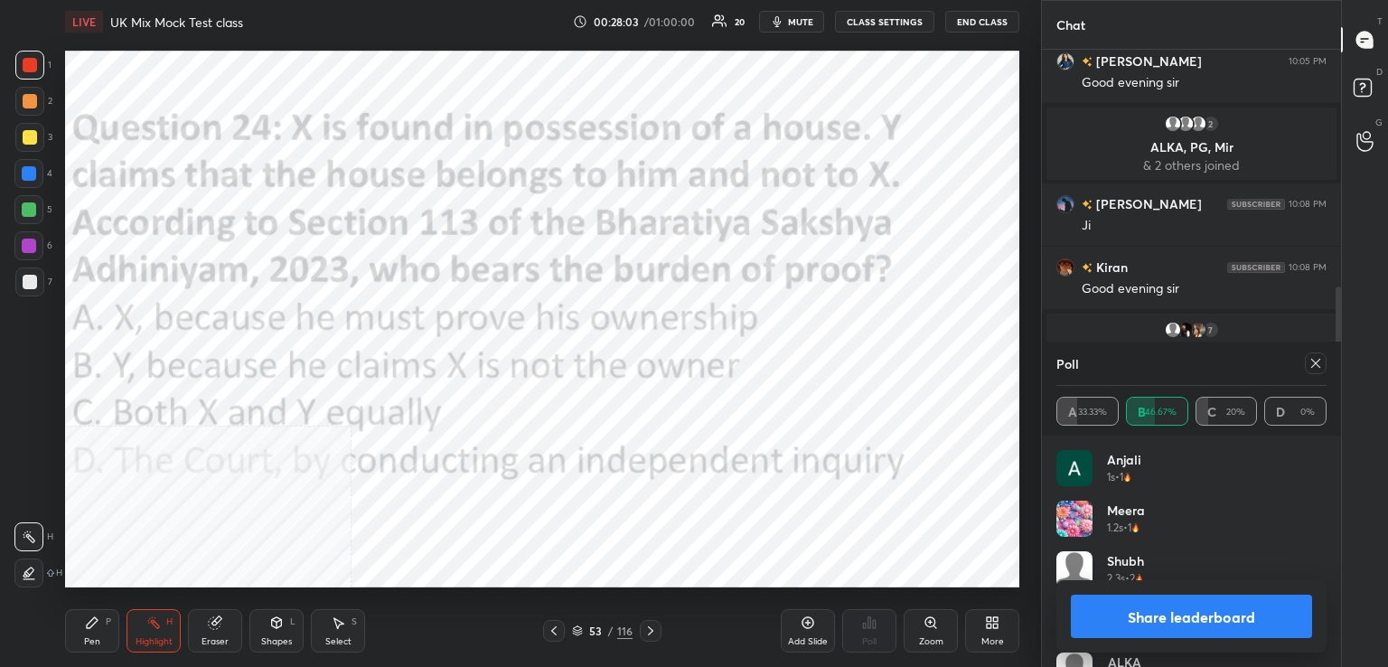
click at [1310, 357] on div at bounding box center [1316, 363] width 22 height 22
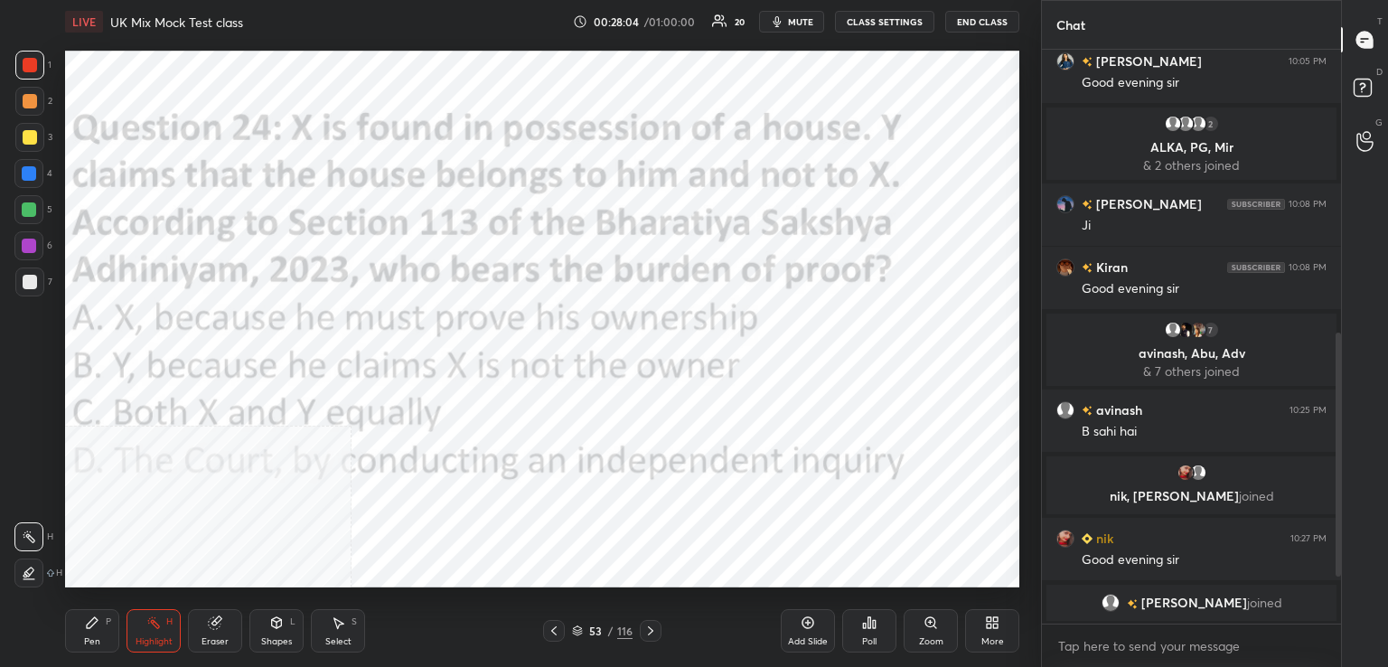
drag, startPoint x: 650, startPoint y: 630, endPoint x: 629, endPoint y: 618, distance: 23.9
click at [647, 627] on icon at bounding box center [650, 630] width 14 height 14
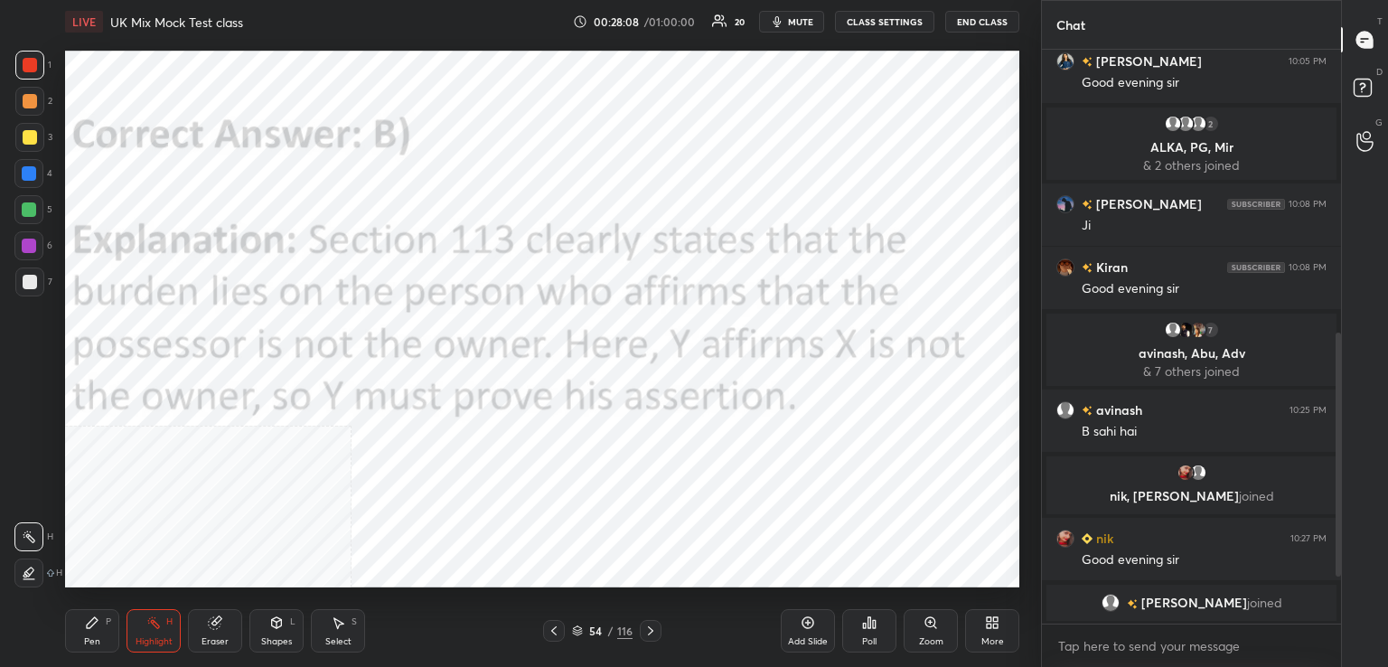
drag, startPoint x: 649, startPoint y: 636, endPoint x: 651, endPoint y: 625, distance: 11.0
click at [650, 637] on icon at bounding box center [650, 630] width 14 height 14
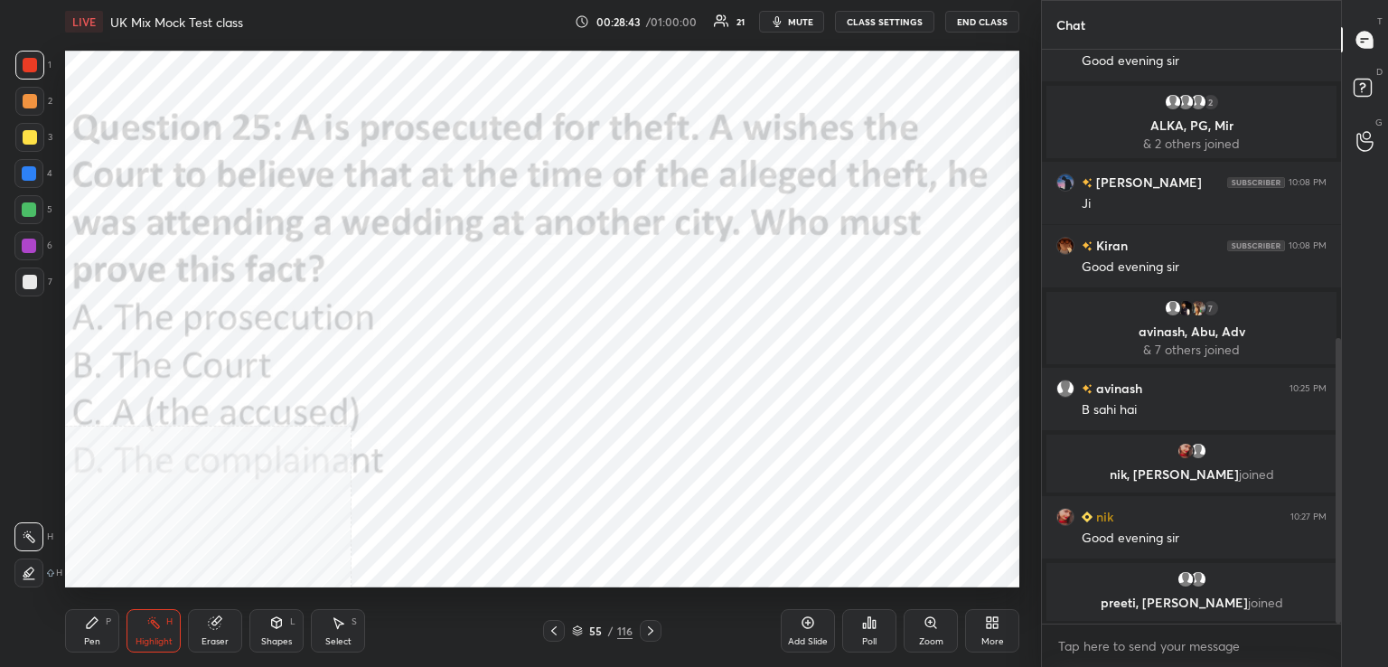
scroll to position [643, 0]
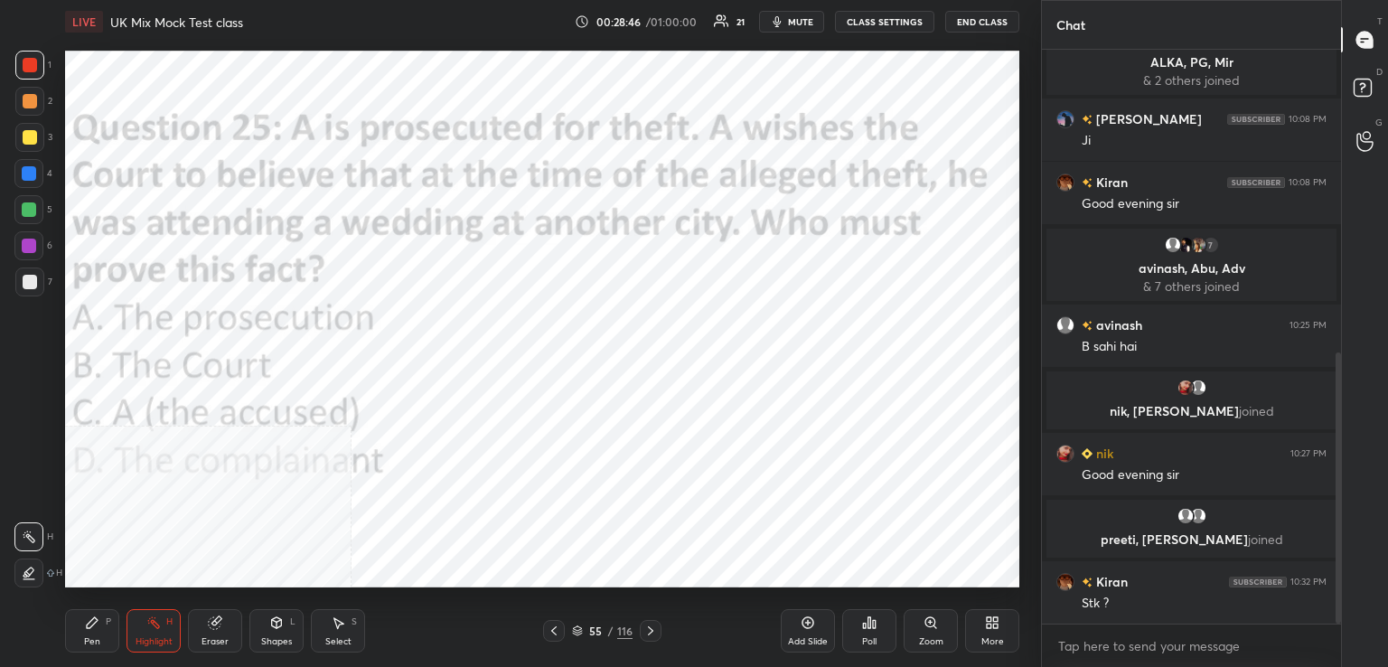
click at [867, 629] on div "Poll" at bounding box center [869, 630] width 54 height 43
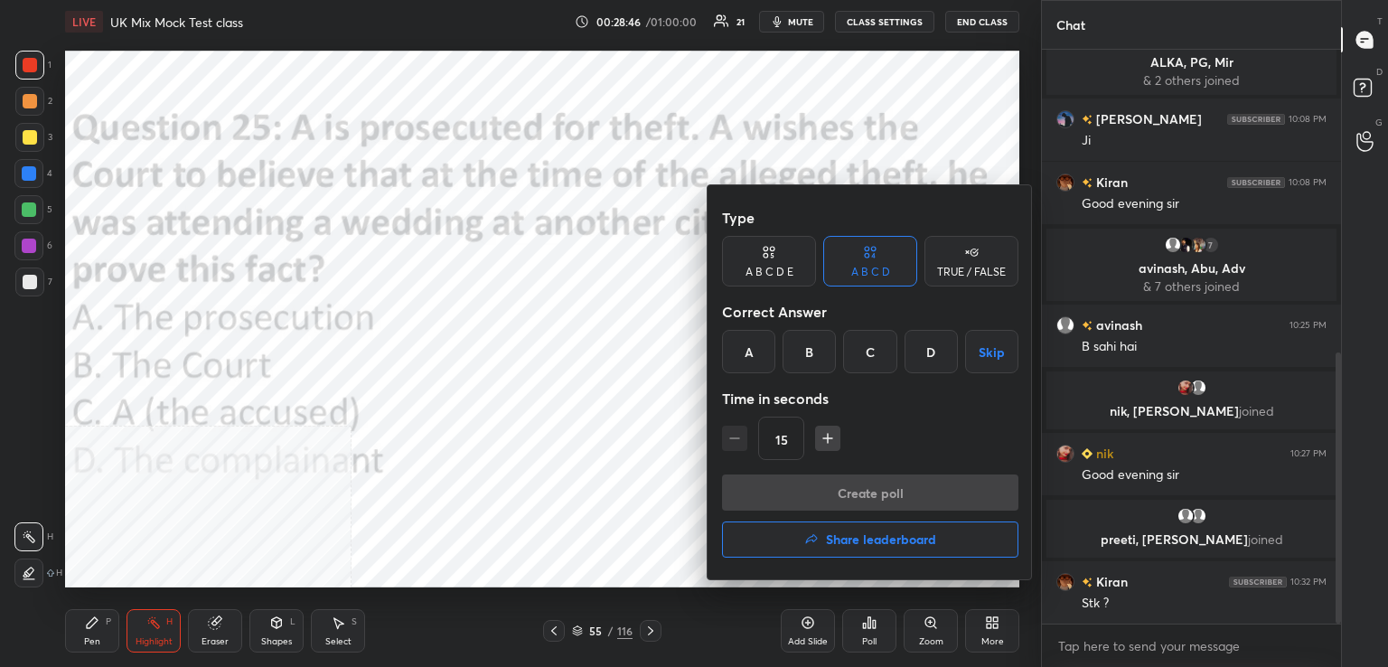
click at [868, 628] on div at bounding box center [694, 333] width 1388 height 667
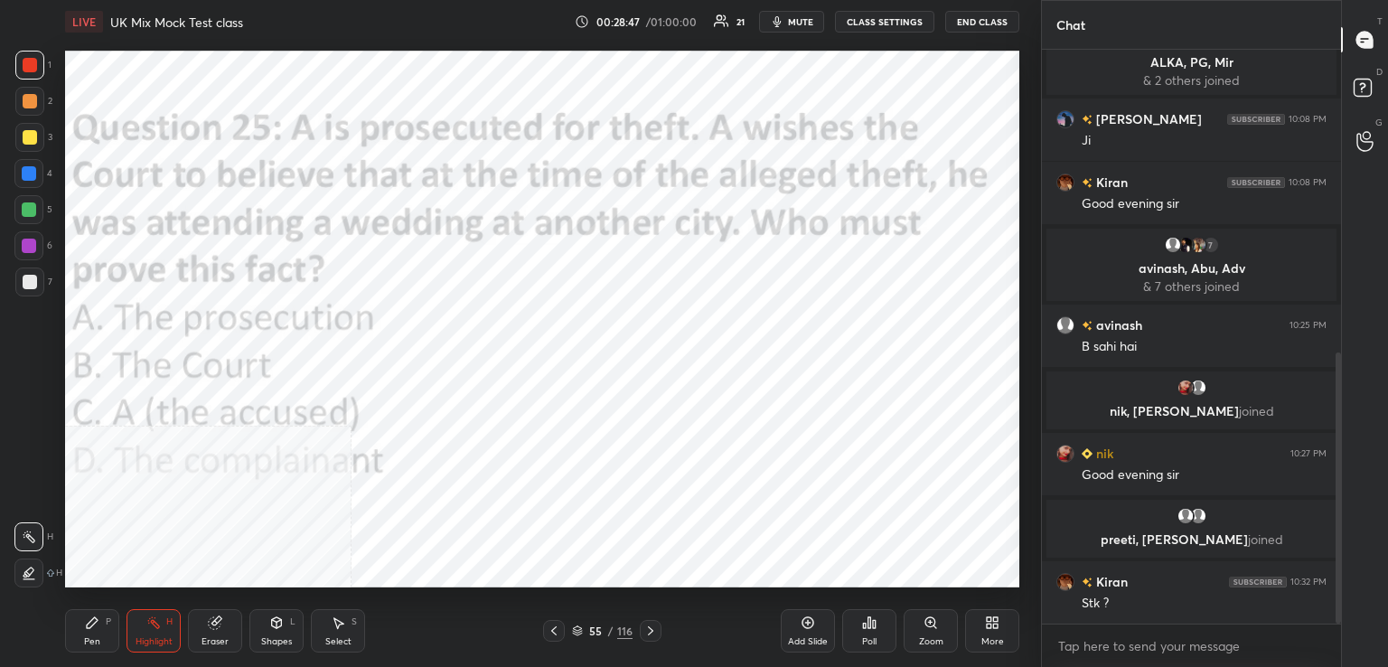
click at [871, 628] on icon at bounding box center [869, 622] width 14 height 14
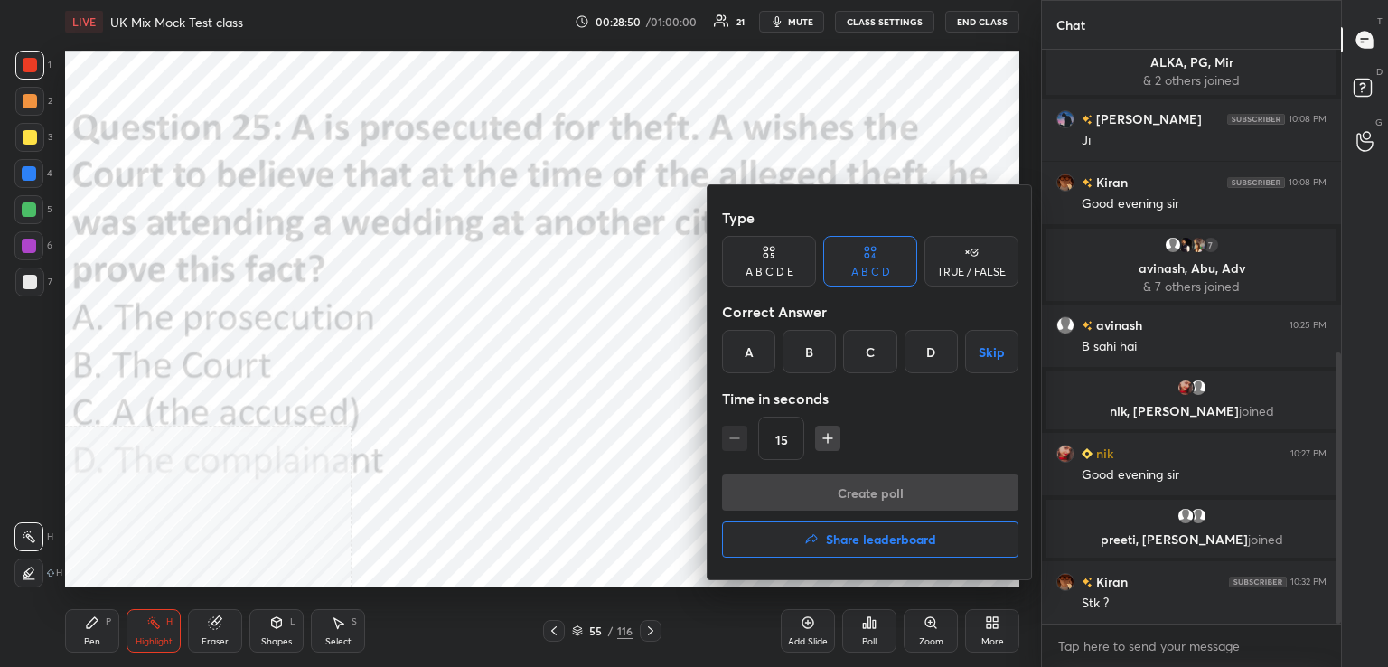
drag, startPoint x: 881, startPoint y: 355, endPoint x: 871, endPoint y: 368, distance: 16.1
click at [879, 357] on div "C" at bounding box center [869, 351] width 53 height 43
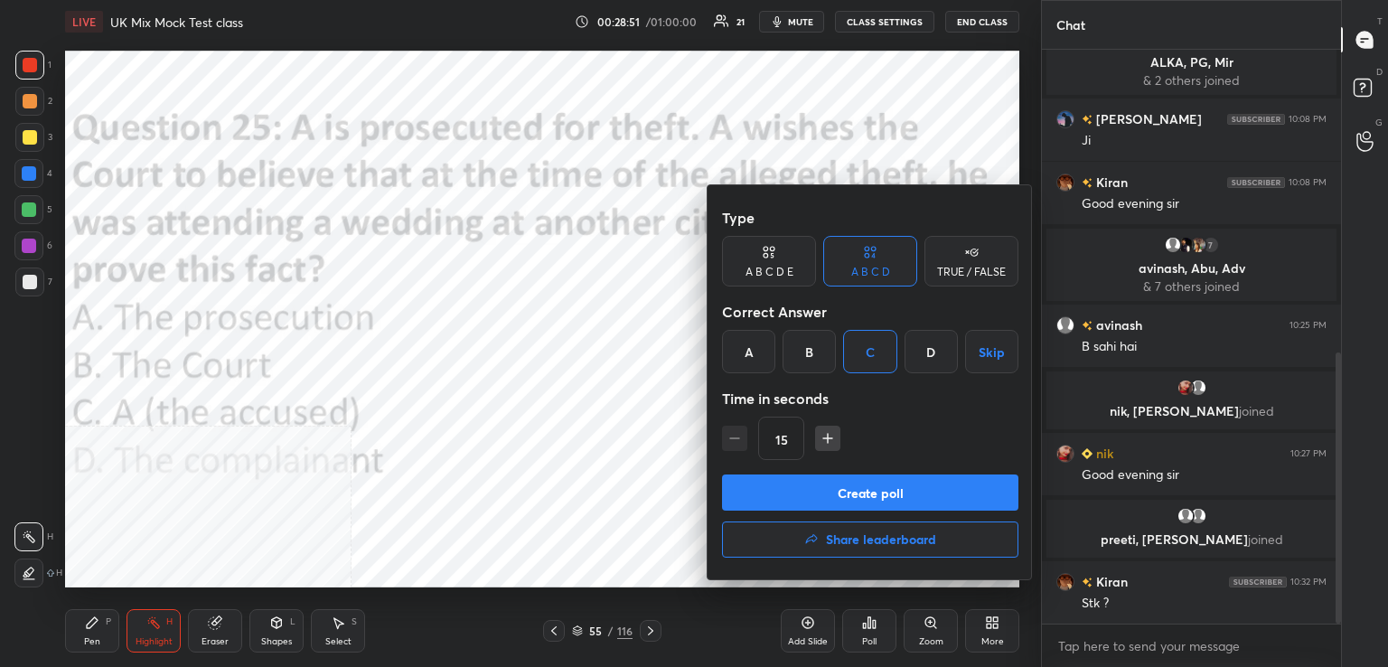
drag, startPoint x: 846, startPoint y: 492, endPoint x: 669, endPoint y: 558, distance: 189.3
click at [842, 494] on button "Create poll" at bounding box center [870, 492] width 296 height 36
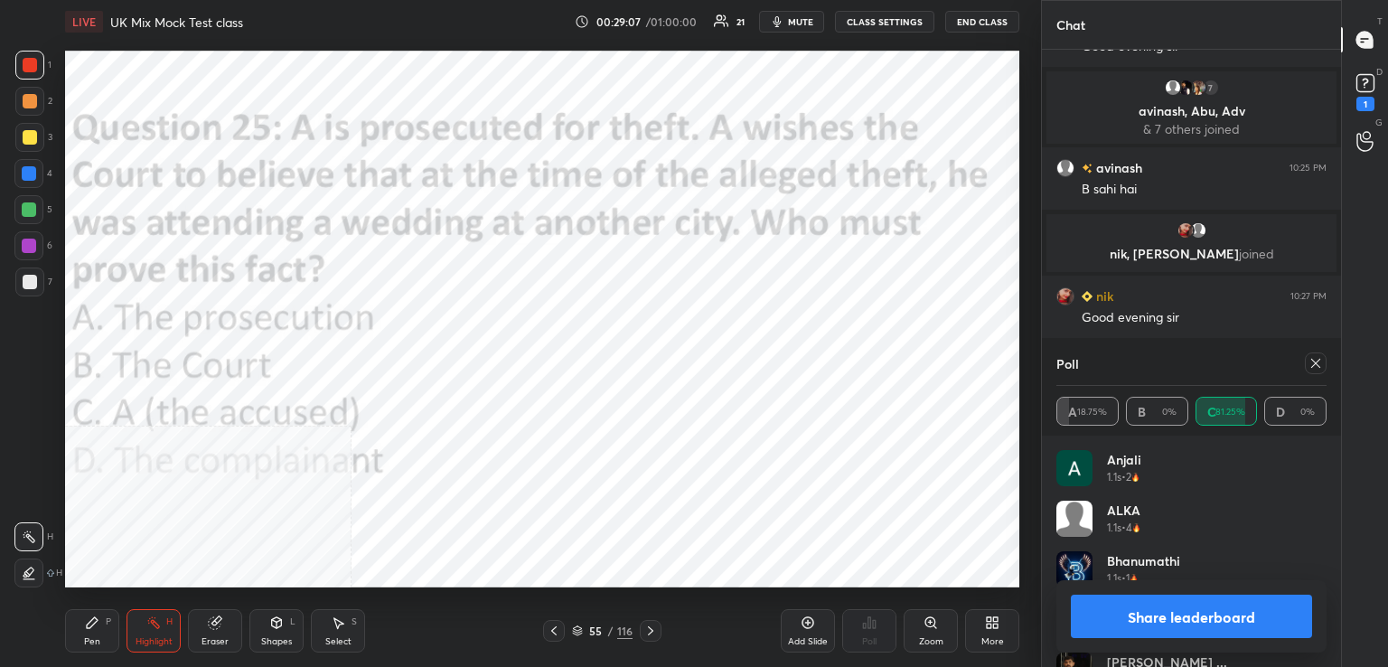
scroll to position [878, 0]
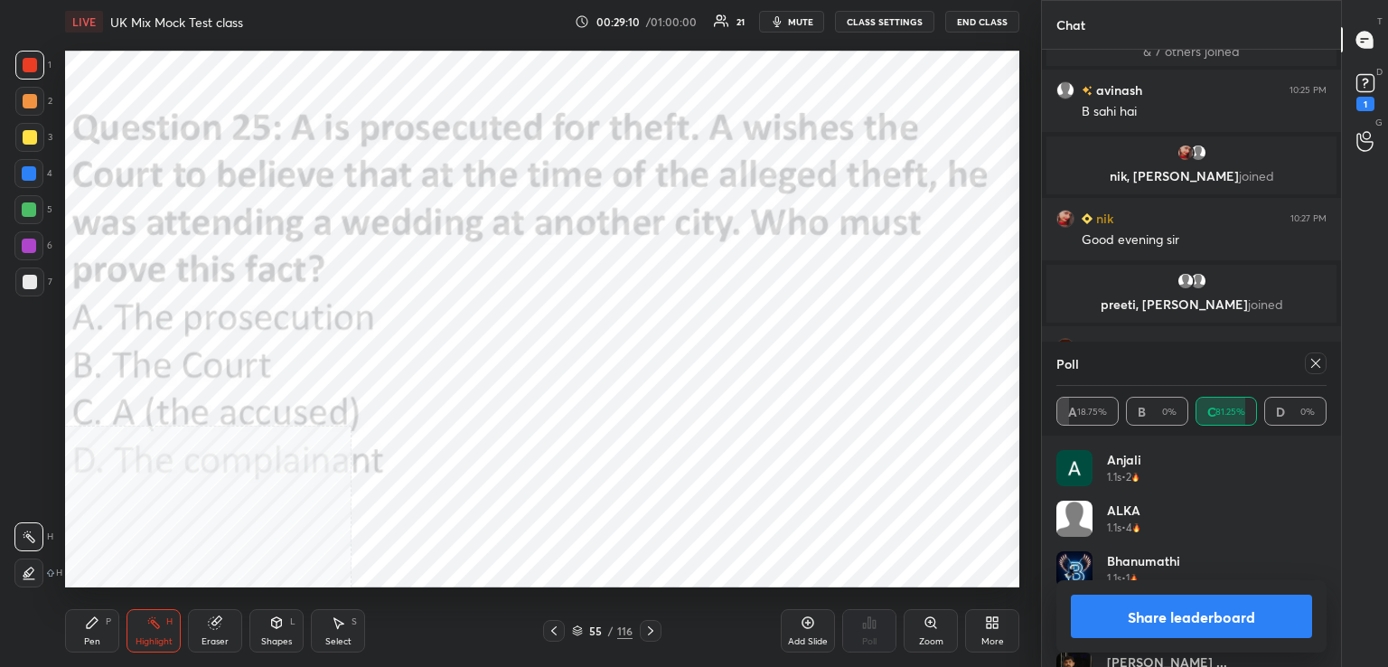
click at [1319, 358] on icon at bounding box center [1315, 363] width 14 height 14
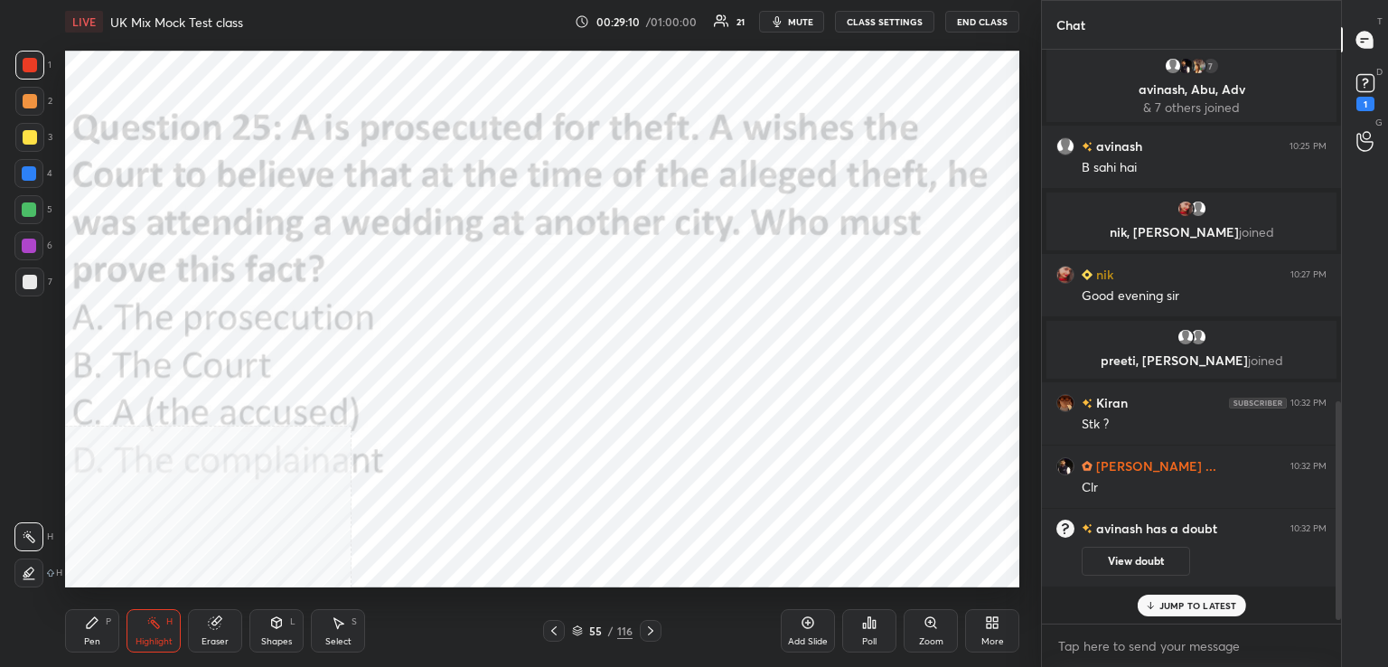
scroll to position [564, 294]
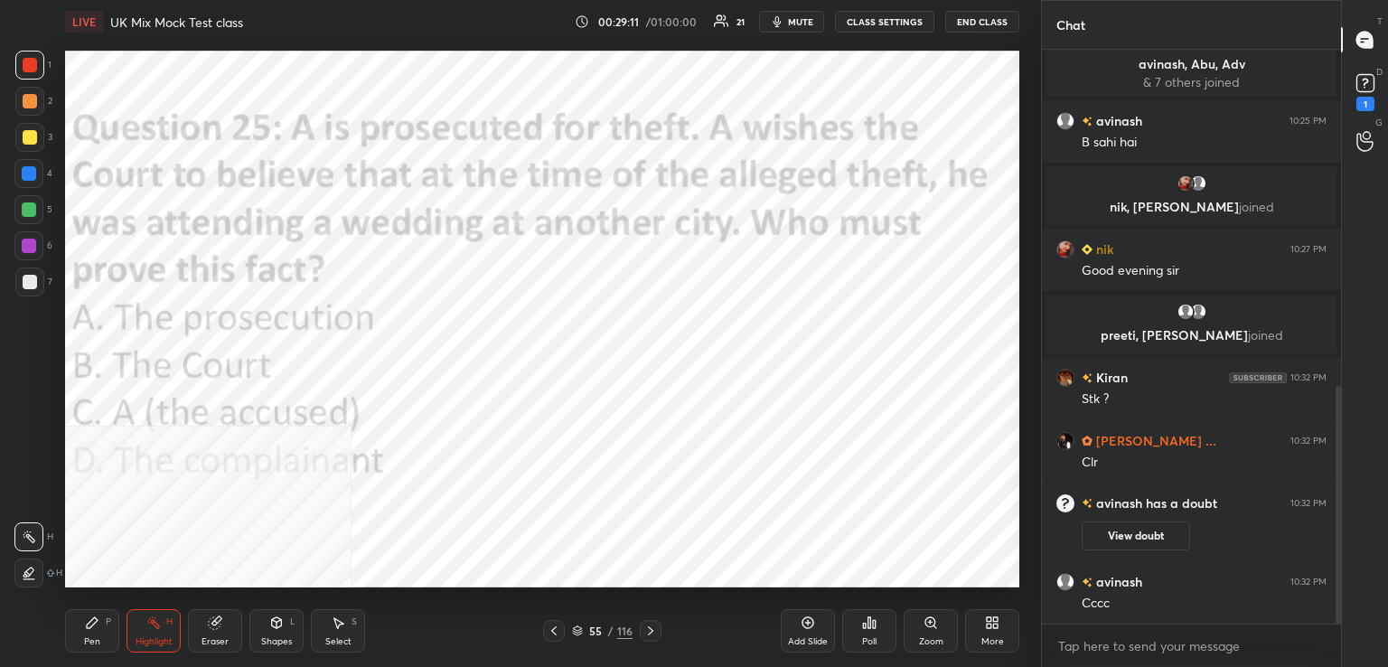
click at [647, 632] on icon at bounding box center [650, 630] width 14 height 14
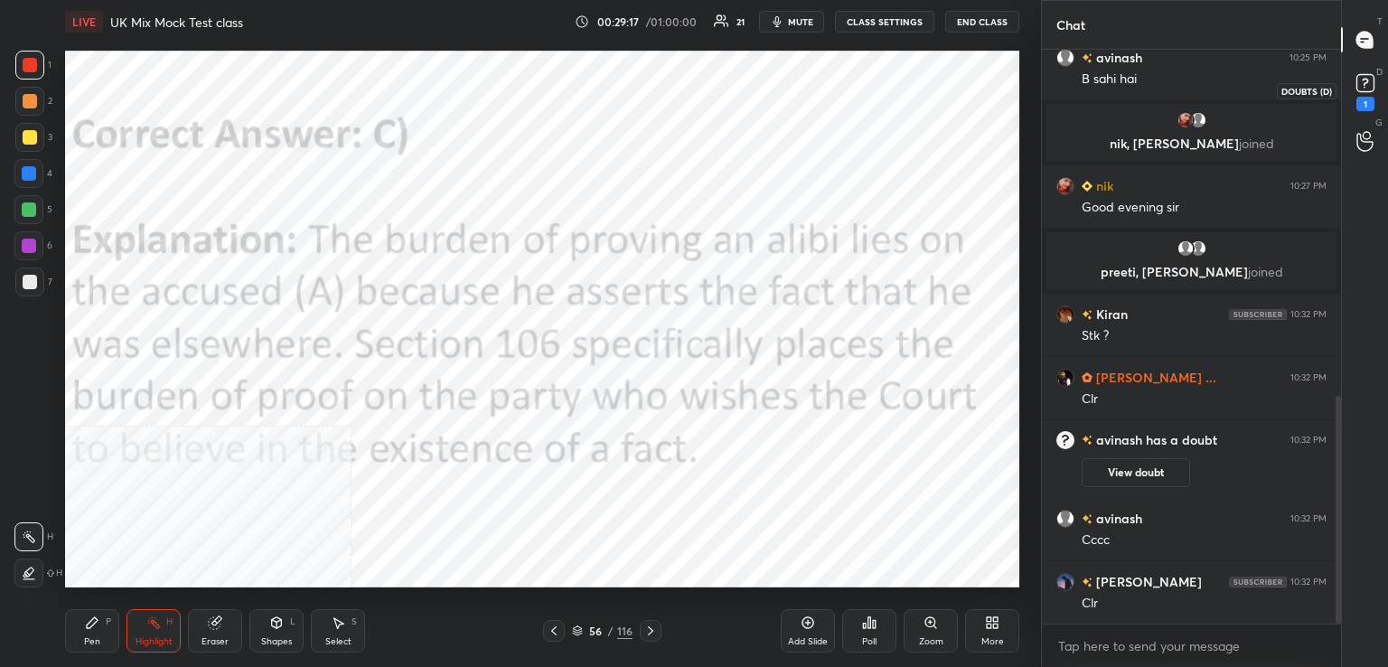
click at [1362, 101] on div "1" at bounding box center [1365, 104] width 18 height 14
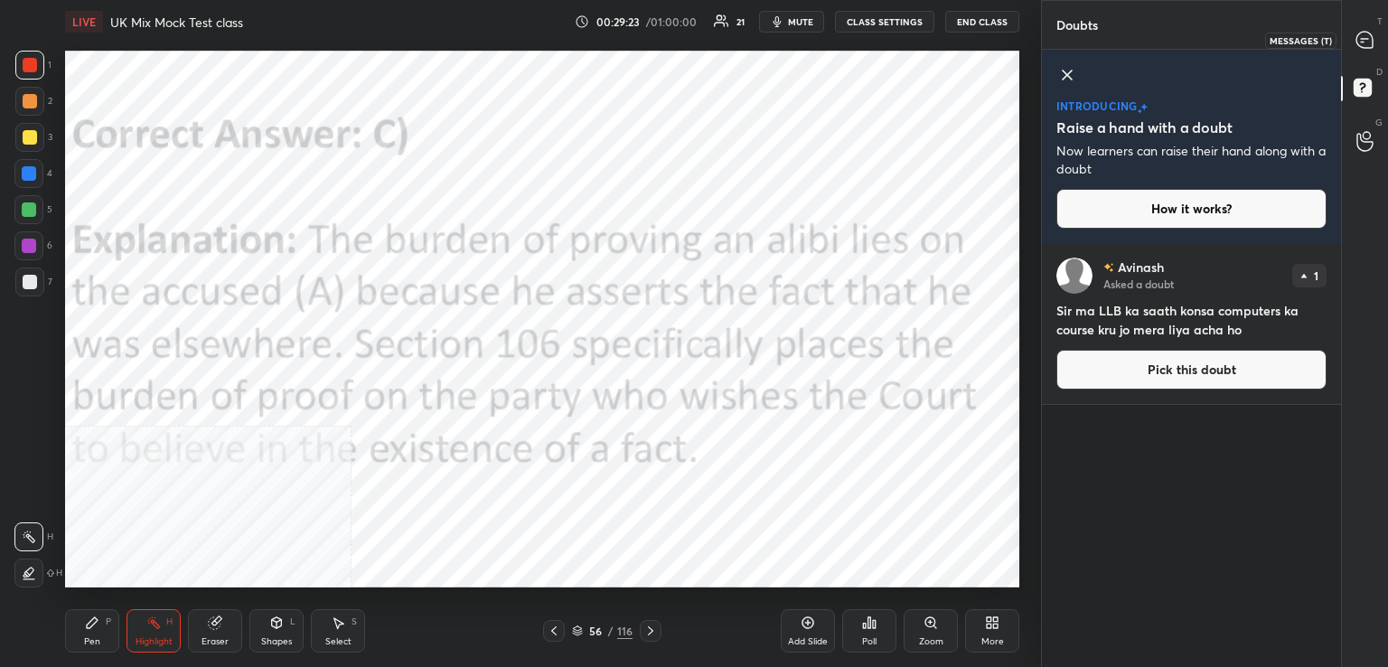
drag, startPoint x: 1366, startPoint y: 33, endPoint x: 1316, endPoint y: 47, distance: 51.8
click at [1368, 38] on icon at bounding box center [1364, 40] width 19 height 19
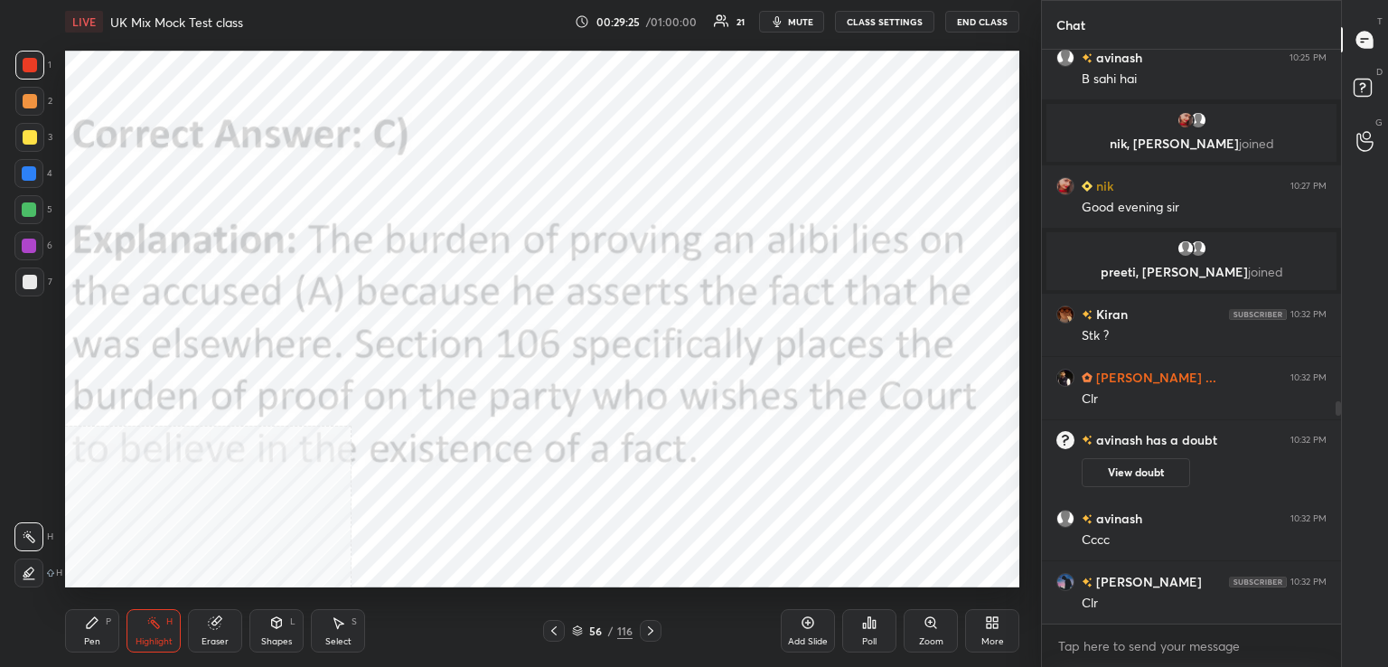
drag, startPoint x: 651, startPoint y: 625, endPoint x: 665, endPoint y: 608, distance: 22.4
click at [660, 623] on div at bounding box center [651, 631] width 22 height 22
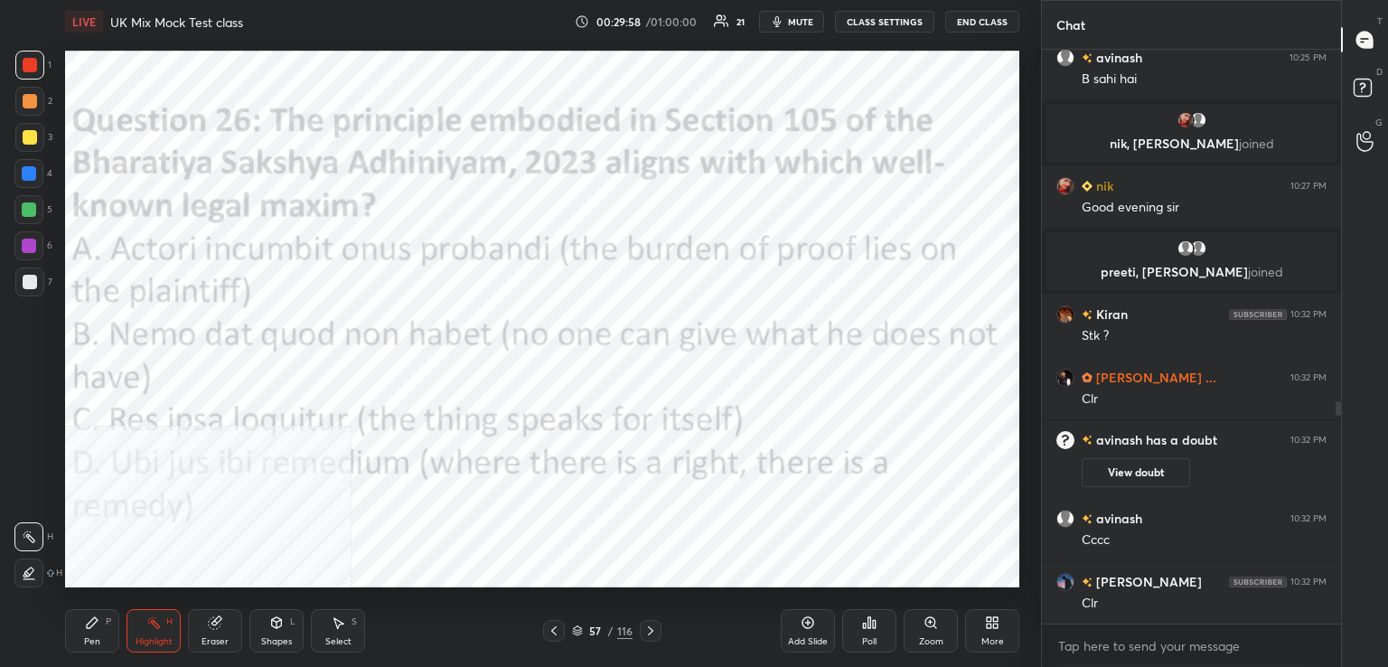
click at [872, 623] on icon at bounding box center [869, 622] width 14 height 14
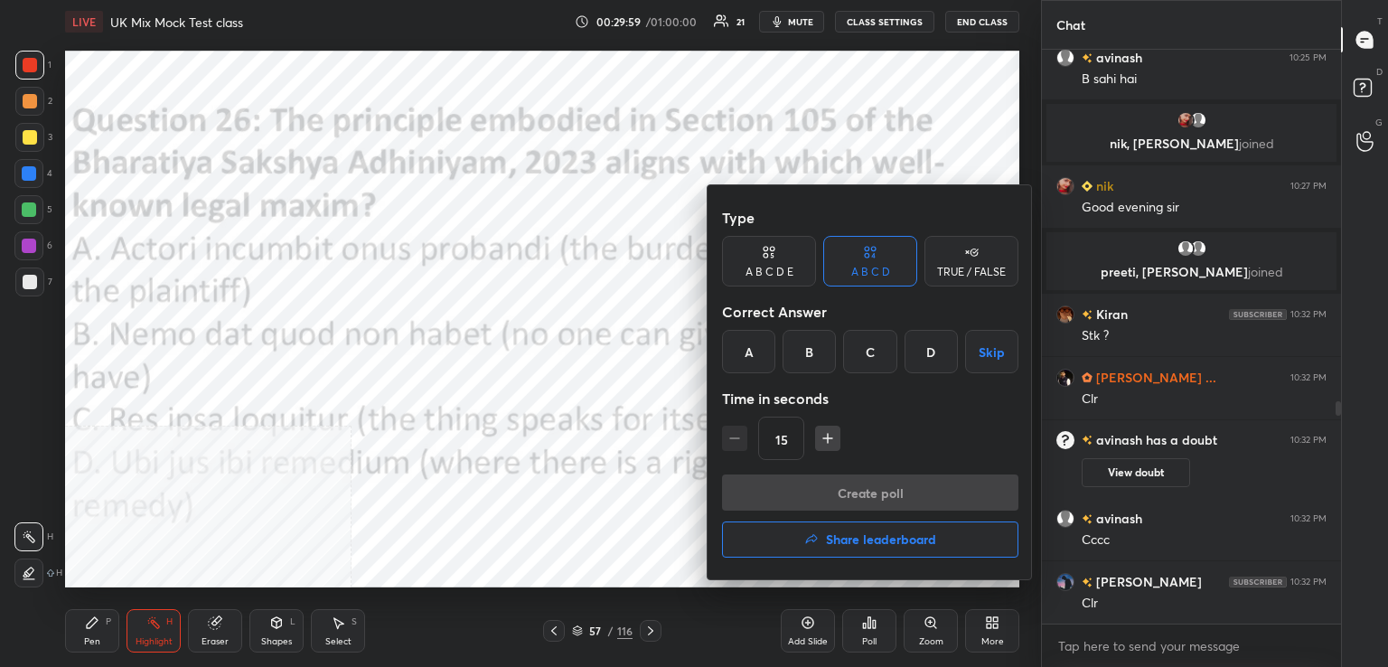
drag, startPoint x: 749, startPoint y: 358, endPoint x: 744, endPoint y: 370, distance: 13.4
click at [747, 359] on div "A" at bounding box center [748, 351] width 53 height 43
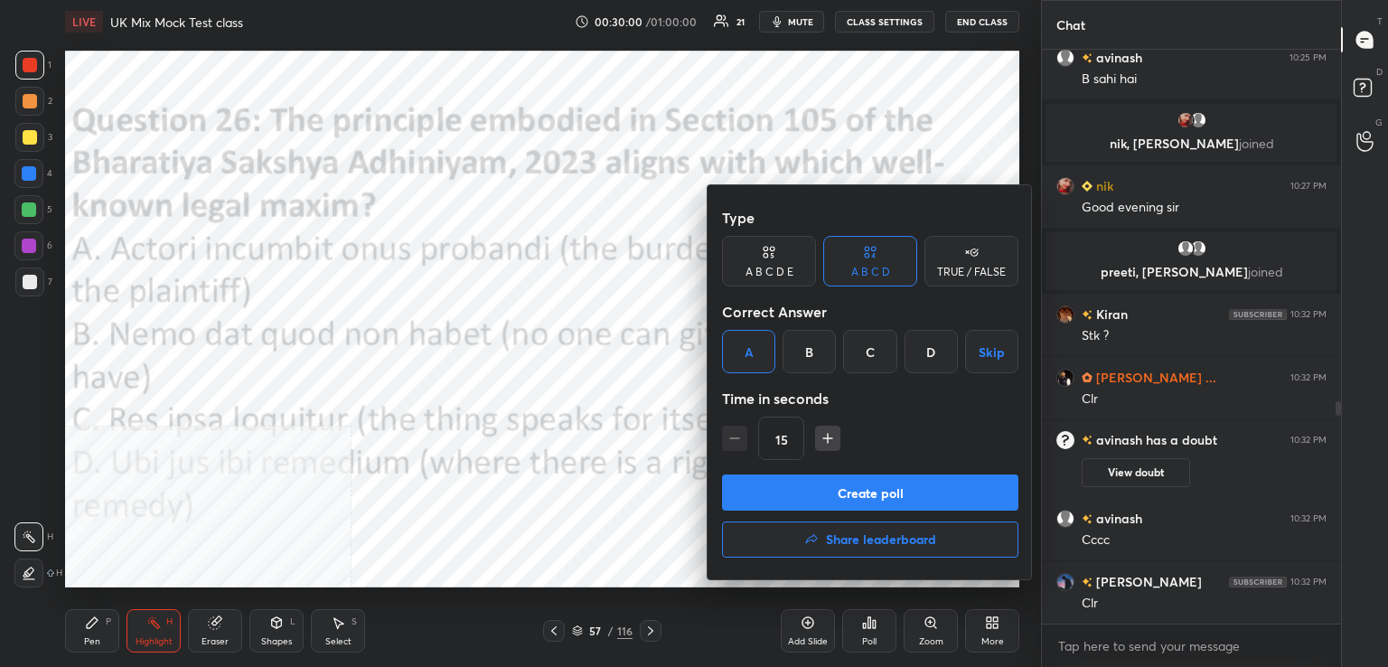
drag, startPoint x: 844, startPoint y: 490, endPoint x: 831, endPoint y: 489, distance: 12.7
click at [842, 489] on button "Create poll" at bounding box center [870, 492] width 296 height 36
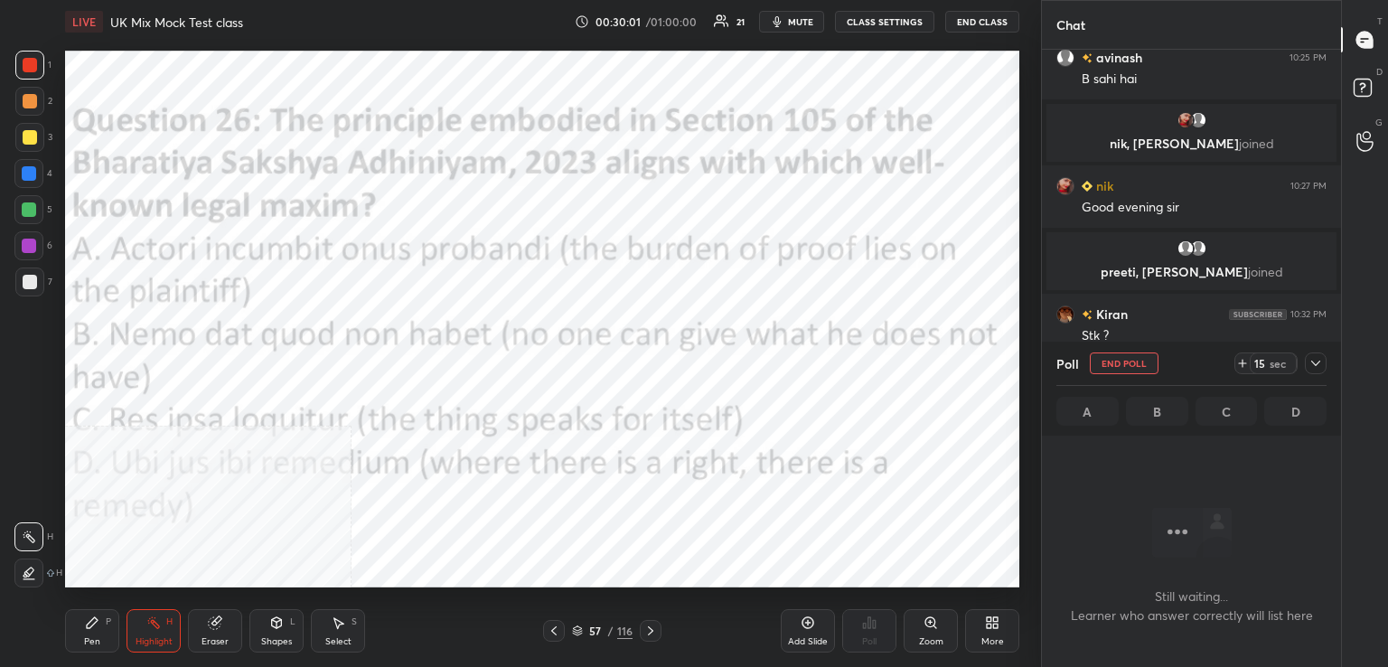
scroll to position [325, 294]
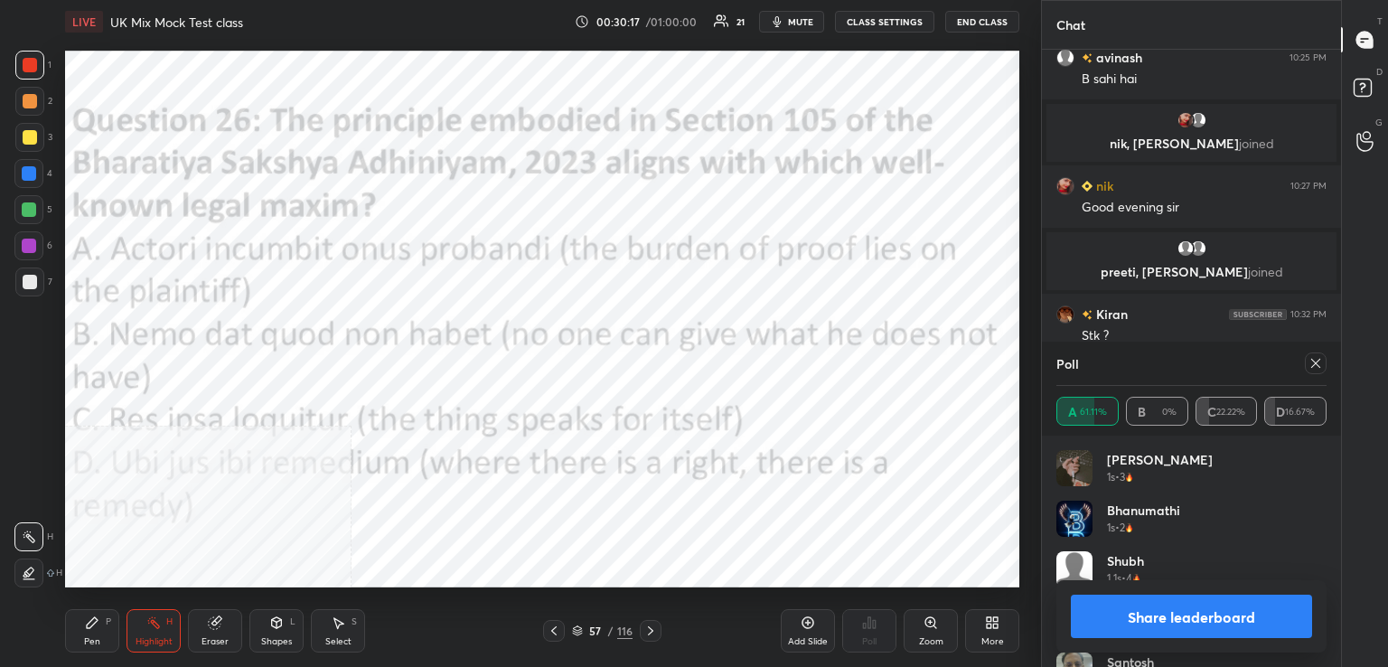
click at [1326, 366] on div "Poll A 61.11% B 0% C 22.22% D 16.67%" at bounding box center [1191, 389] width 299 height 94
click at [1319, 360] on icon at bounding box center [1315, 363] width 14 height 14
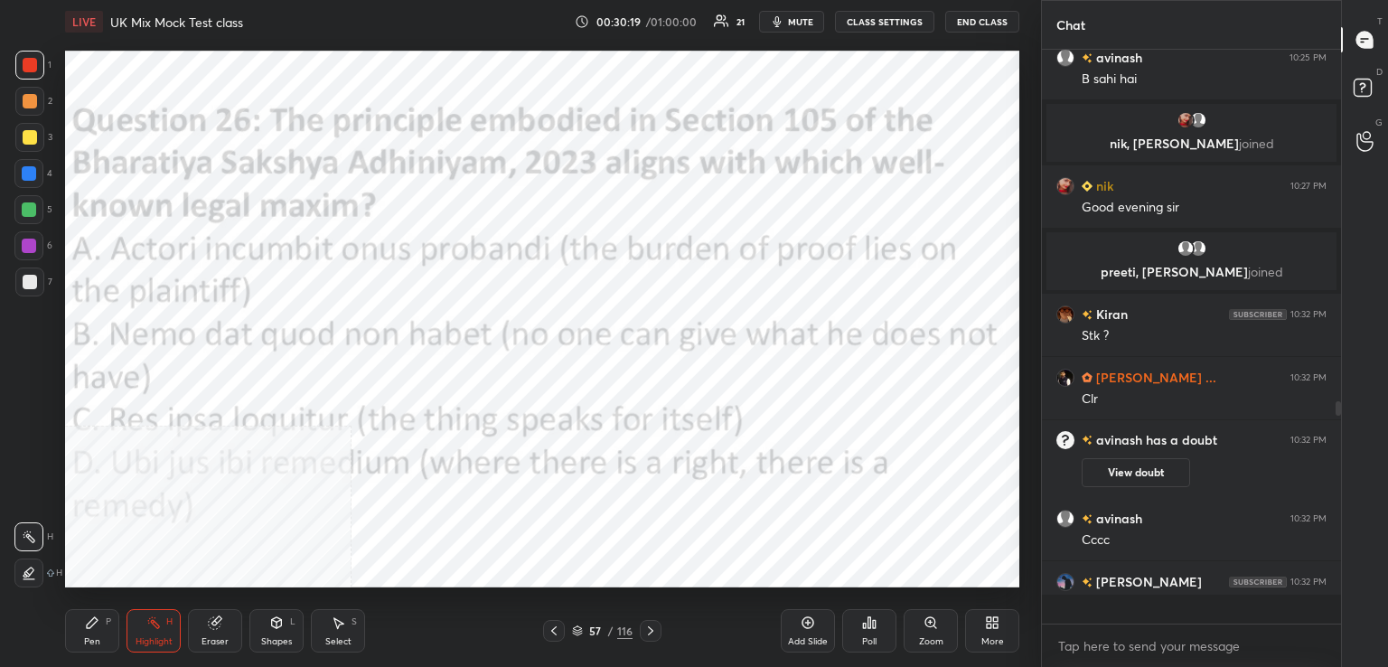
scroll to position [404, 294]
click at [648, 629] on icon at bounding box center [650, 630] width 14 height 14
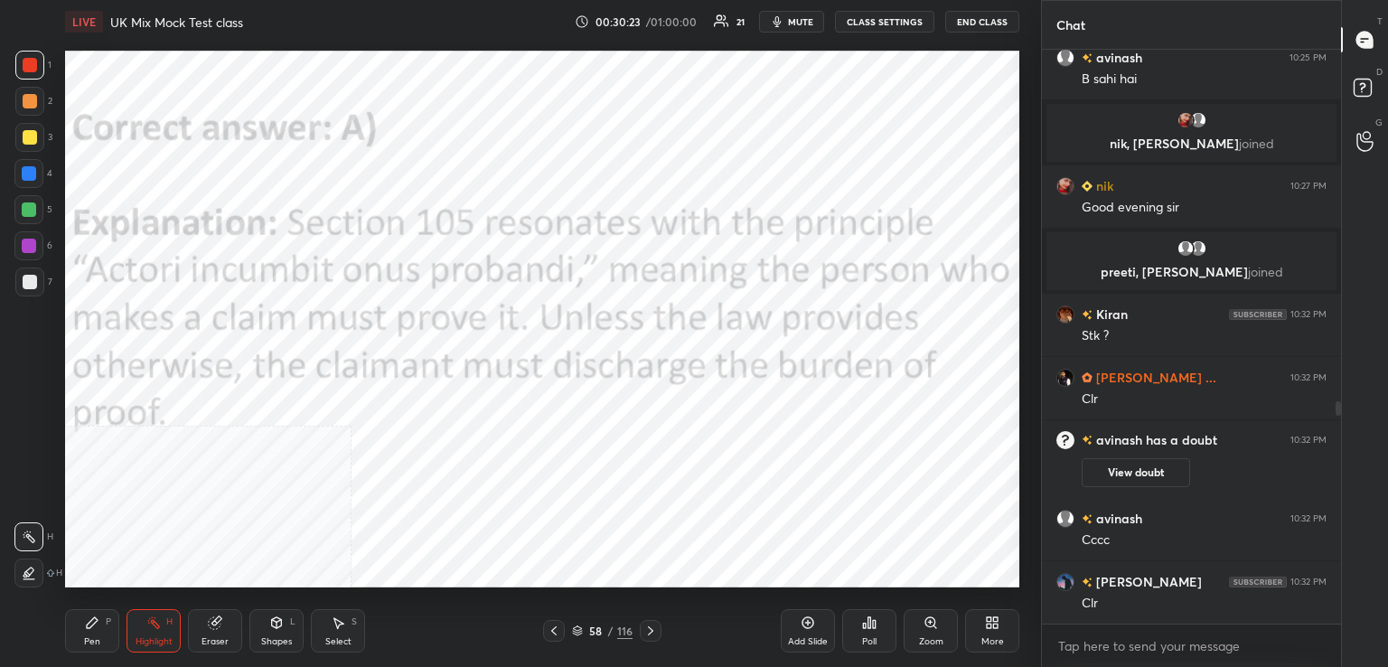
drag, startPoint x: 655, startPoint y: 623, endPoint x: 646, endPoint y: 617, distance: 11.0
click at [654, 623] on div at bounding box center [651, 631] width 22 height 22
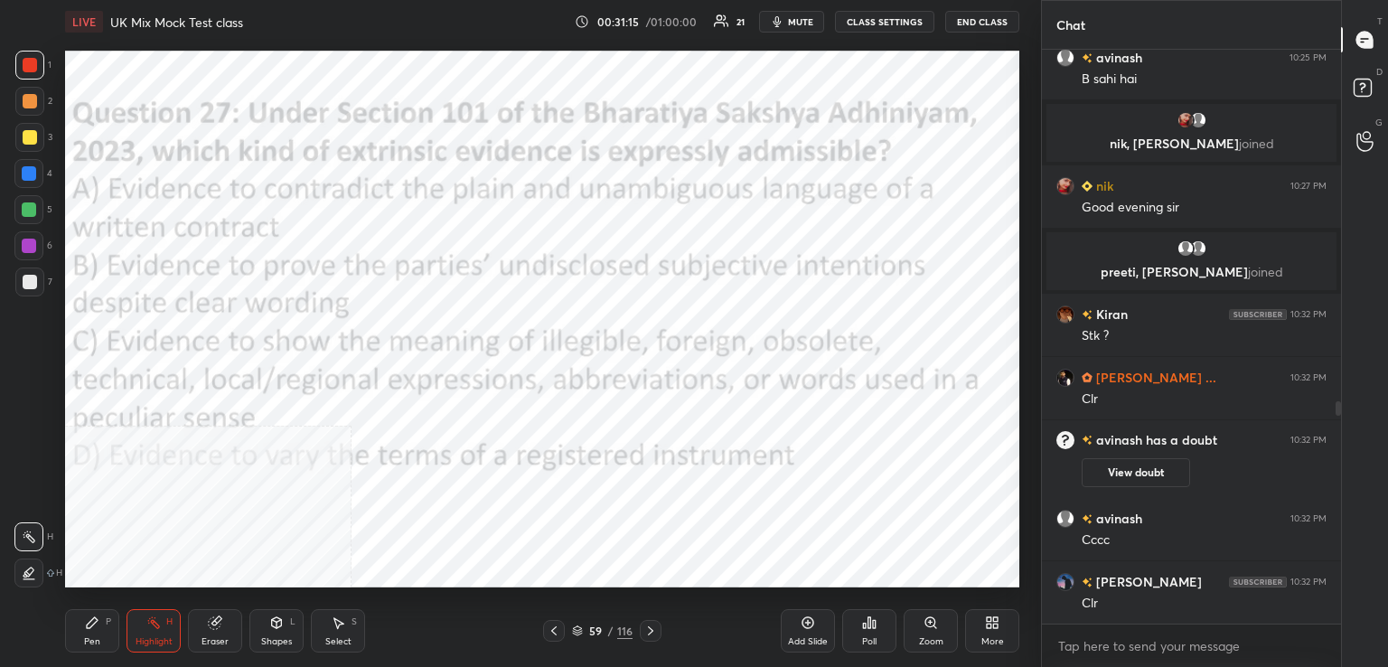
click at [865, 636] on div "Poll" at bounding box center [869, 630] width 54 height 43
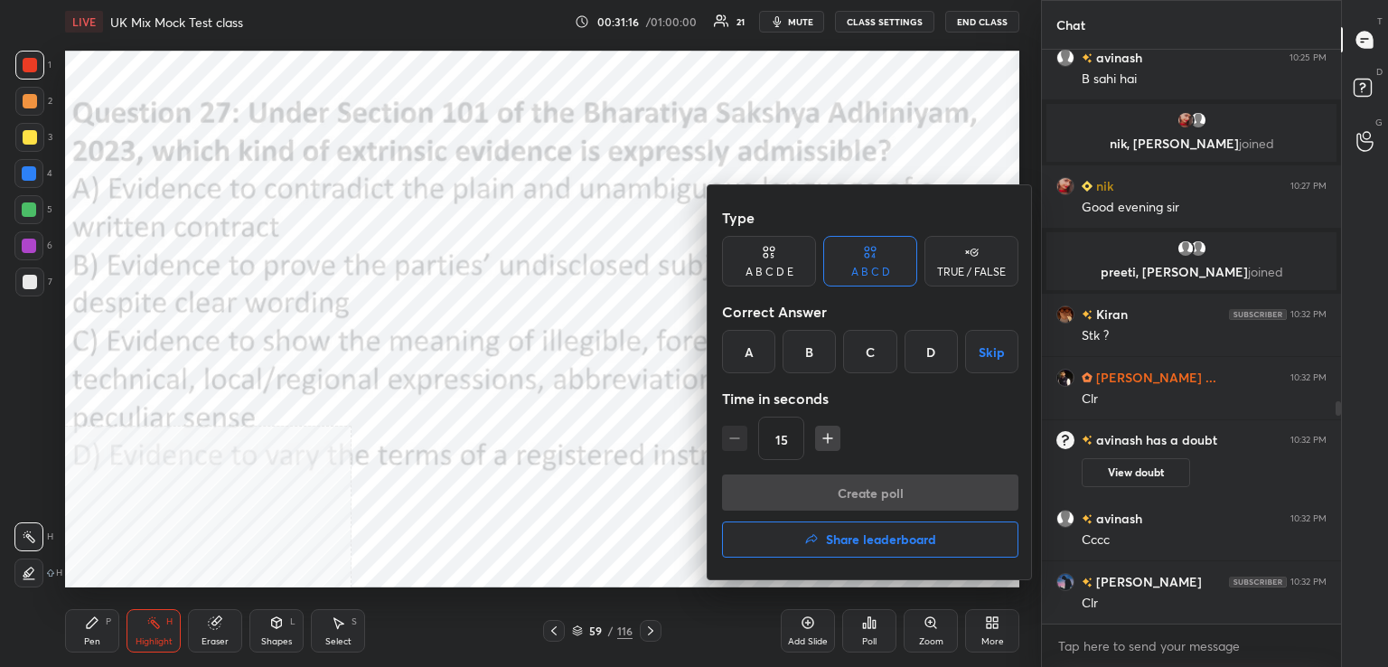
click at [869, 355] on div "C" at bounding box center [869, 351] width 53 height 43
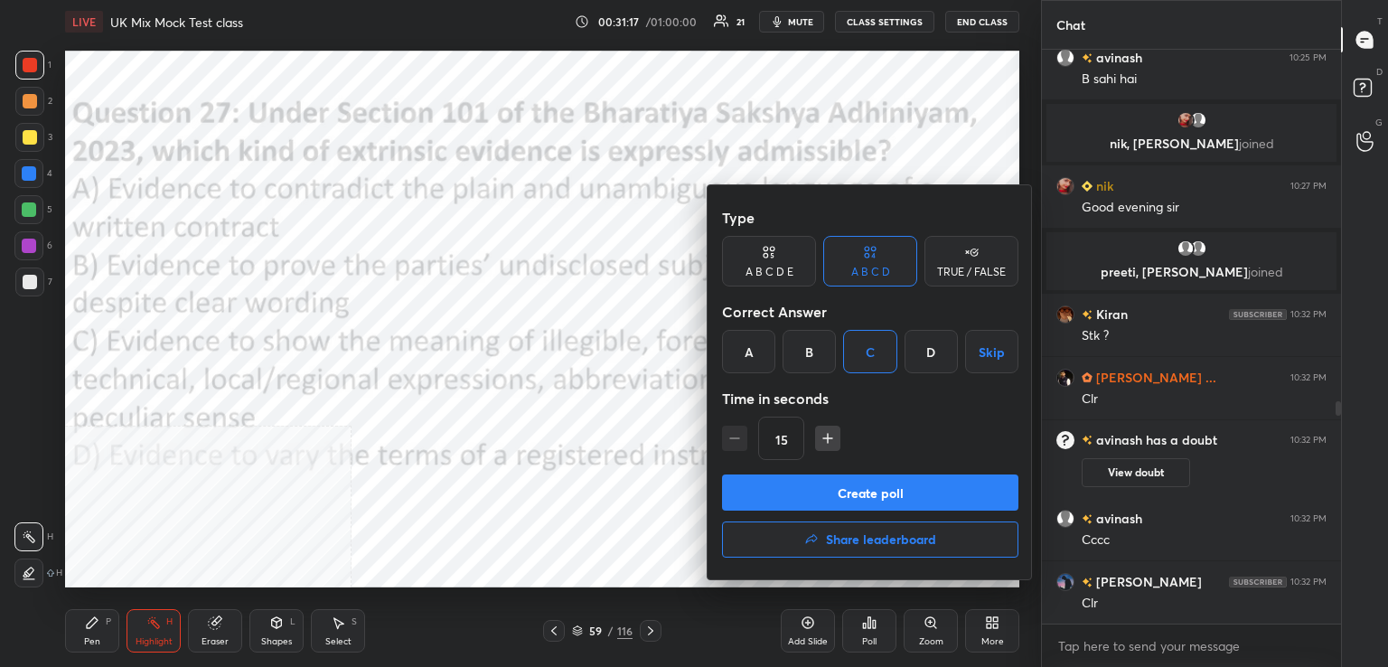
click at [844, 494] on button "Create poll" at bounding box center [870, 492] width 296 height 36
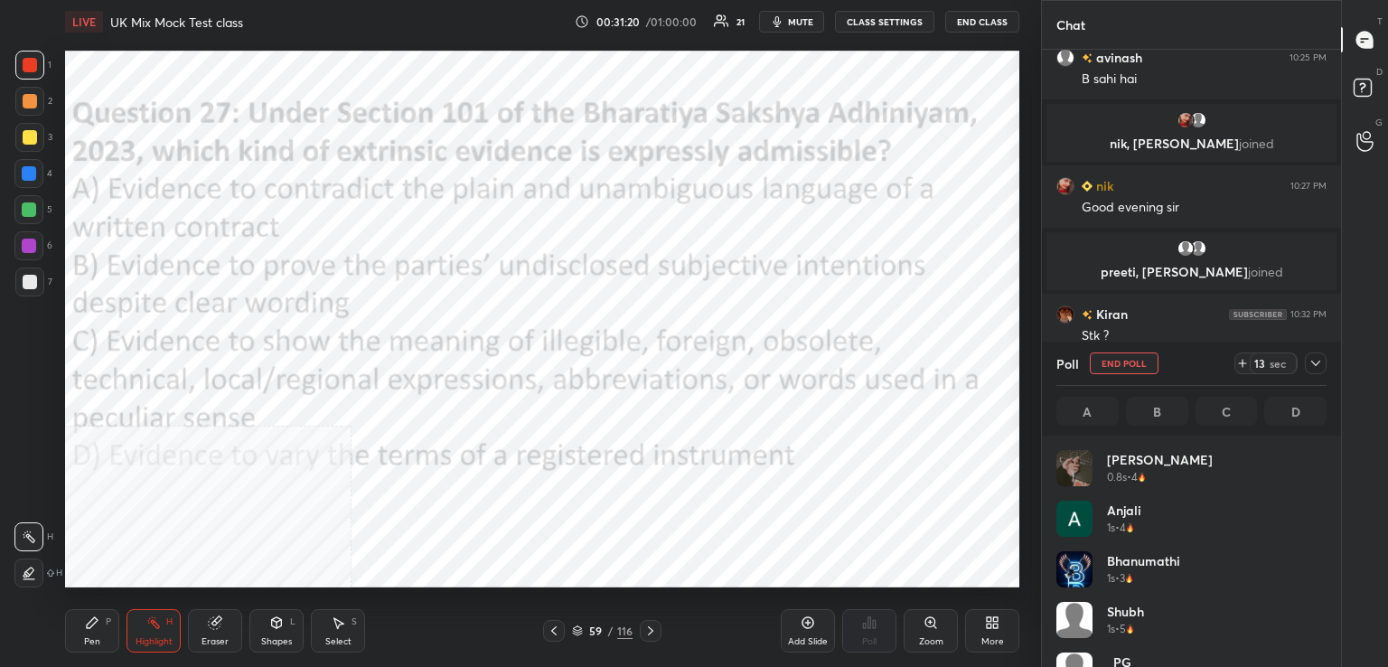
scroll to position [211, 265]
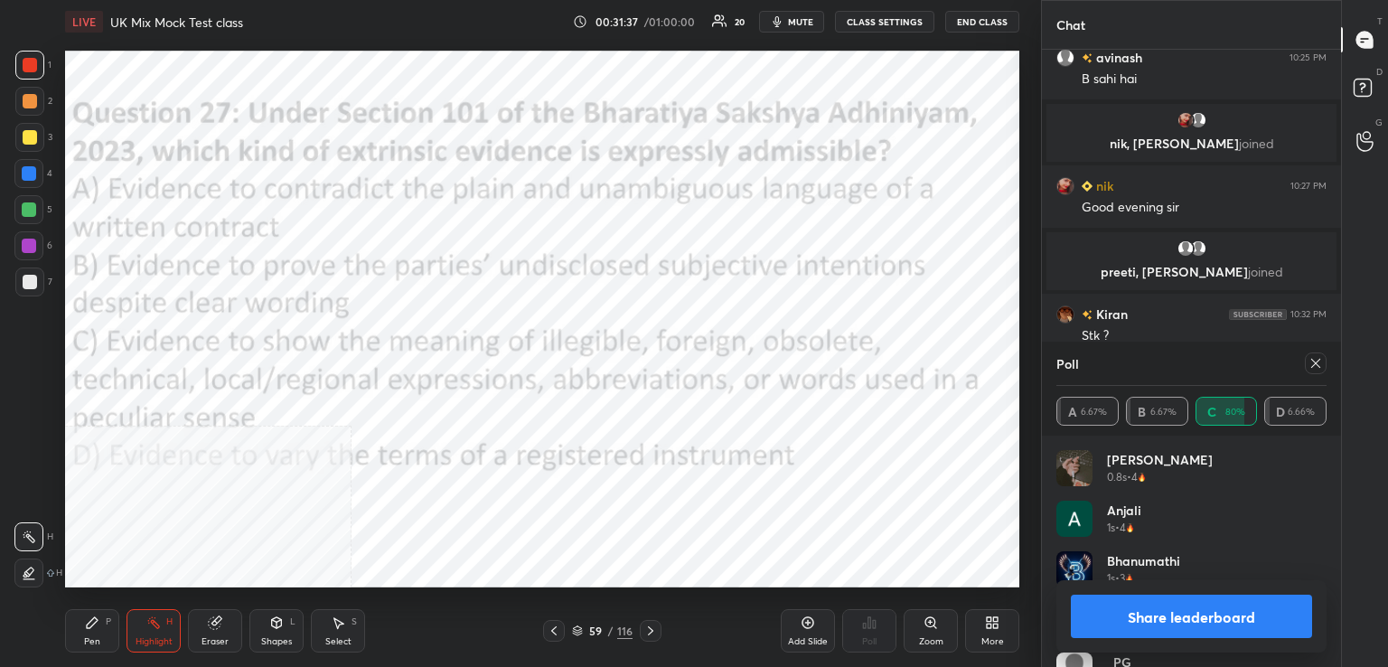
drag, startPoint x: 1320, startPoint y: 360, endPoint x: 1278, endPoint y: 370, distance: 43.6
click at [1317, 362] on icon at bounding box center [1315, 363] width 14 height 14
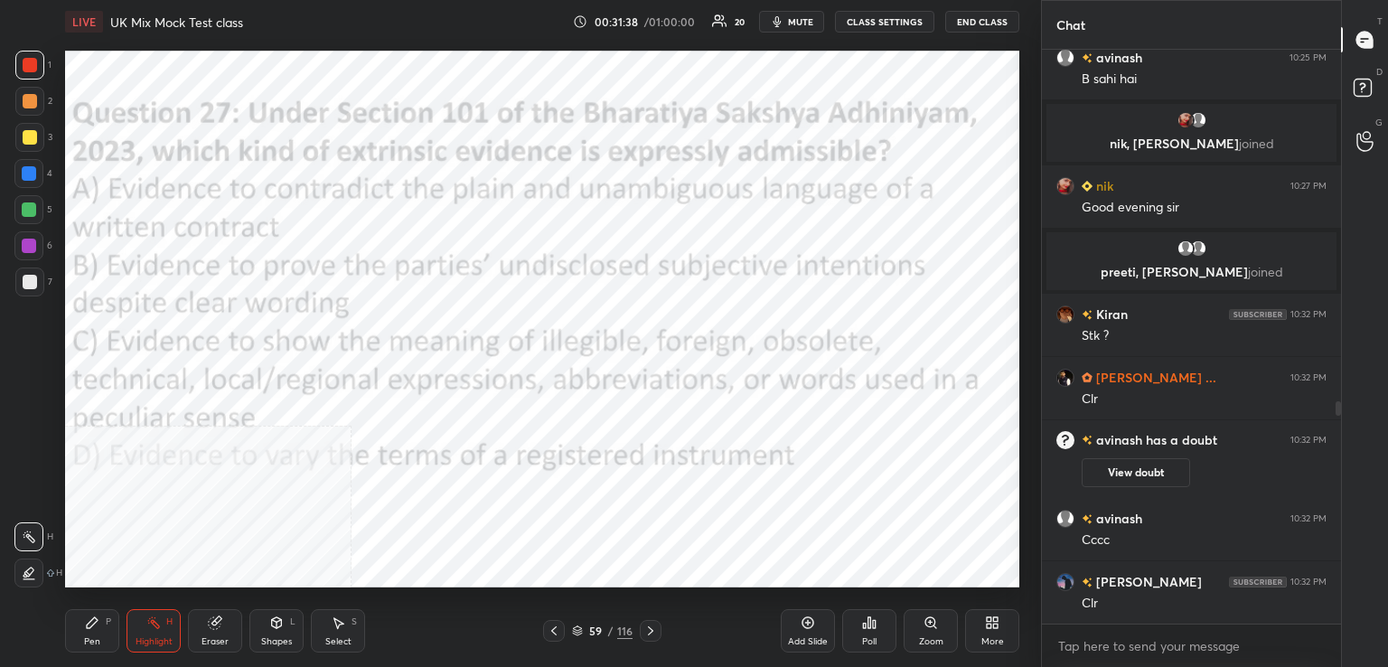
scroll to position [5, 5]
click at [643, 639] on div "Pen P Highlight H Eraser Shapes L Select S 59 / 116 Add Slide Poll Zoom More" at bounding box center [542, 631] width 954 height 72
click at [647, 626] on icon at bounding box center [650, 630] width 14 height 14
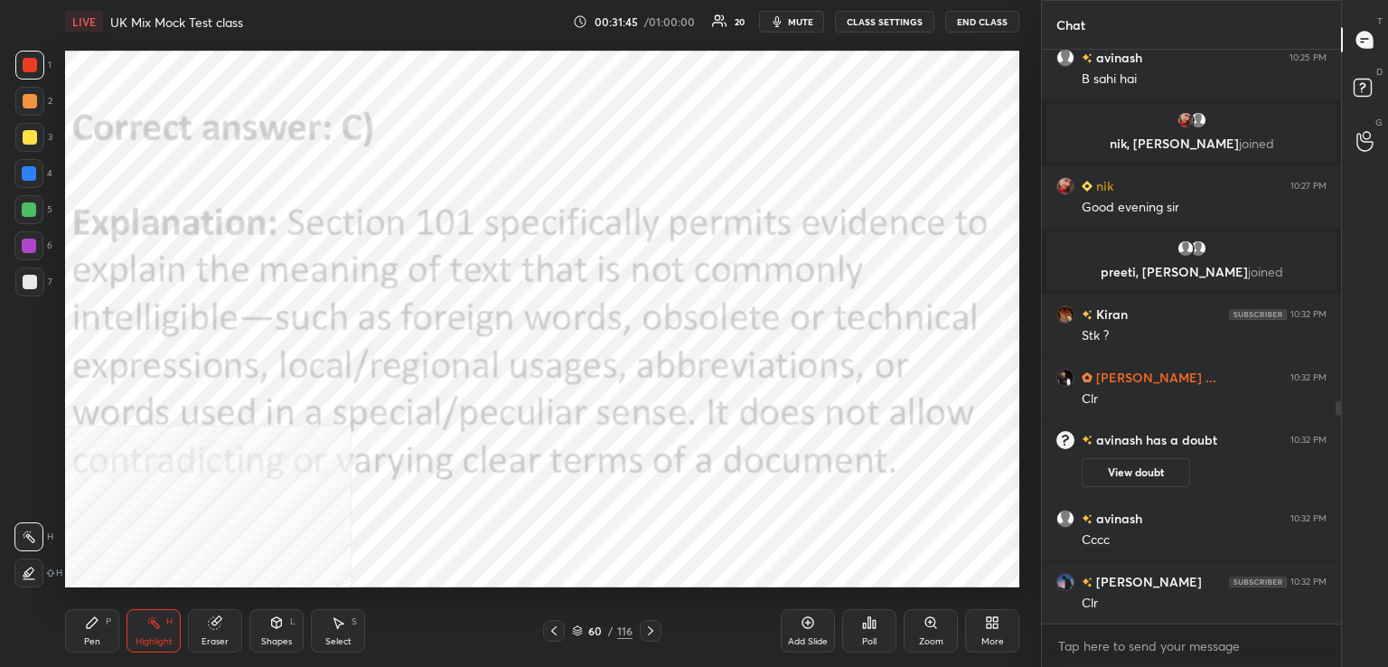
click at [651, 636] on icon at bounding box center [650, 630] width 14 height 14
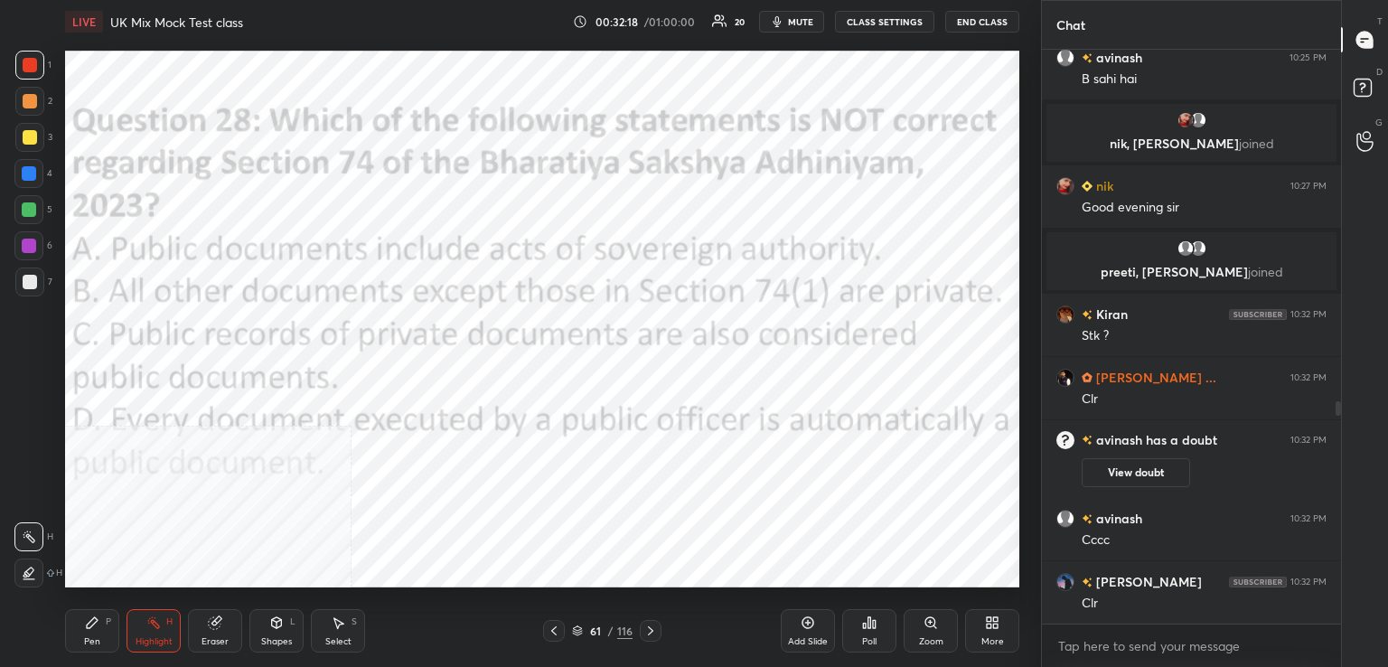
click at [871, 634] on div "Poll" at bounding box center [869, 630] width 54 height 43
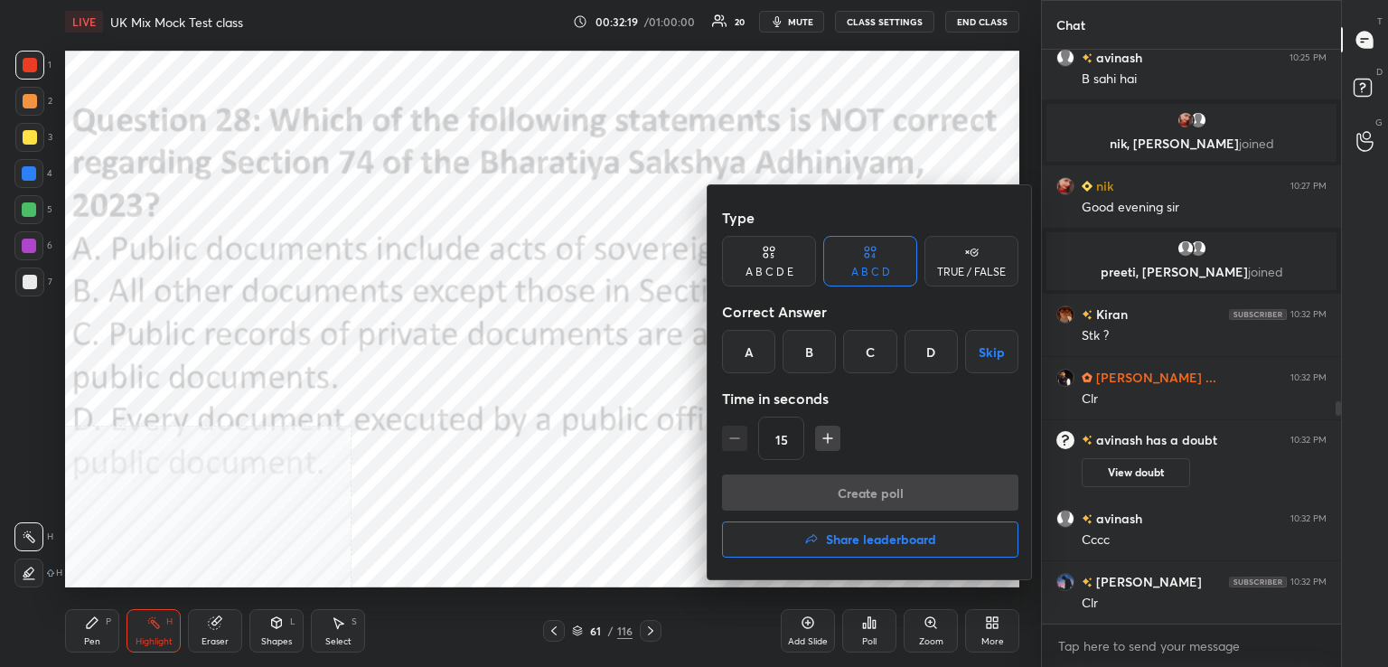
click at [934, 348] on div "D" at bounding box center [930, 351] width 53 height 43
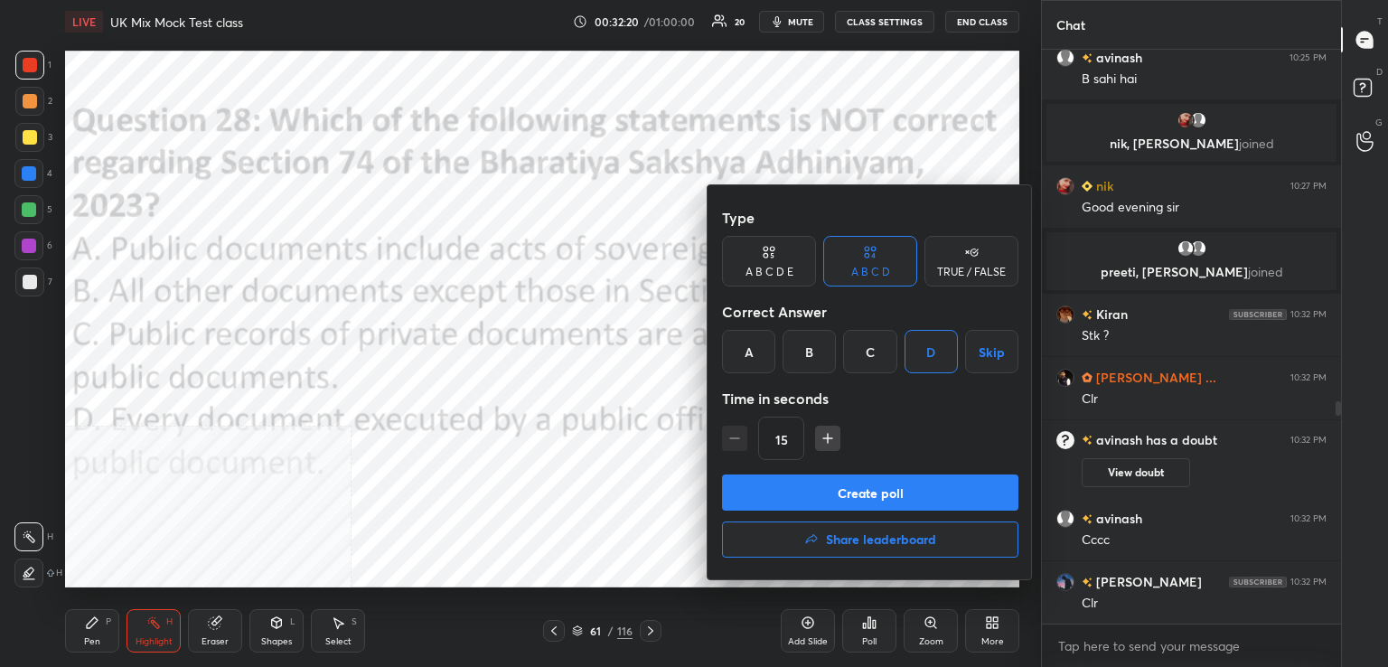
drag, startPoint x: 869, startPoint y: 495, endPoint x: 812, endPoint y: 519, distance: 61.6
click at [870, 495] on button "Create poll" at bounding box center [870, 492] width 296 height 36
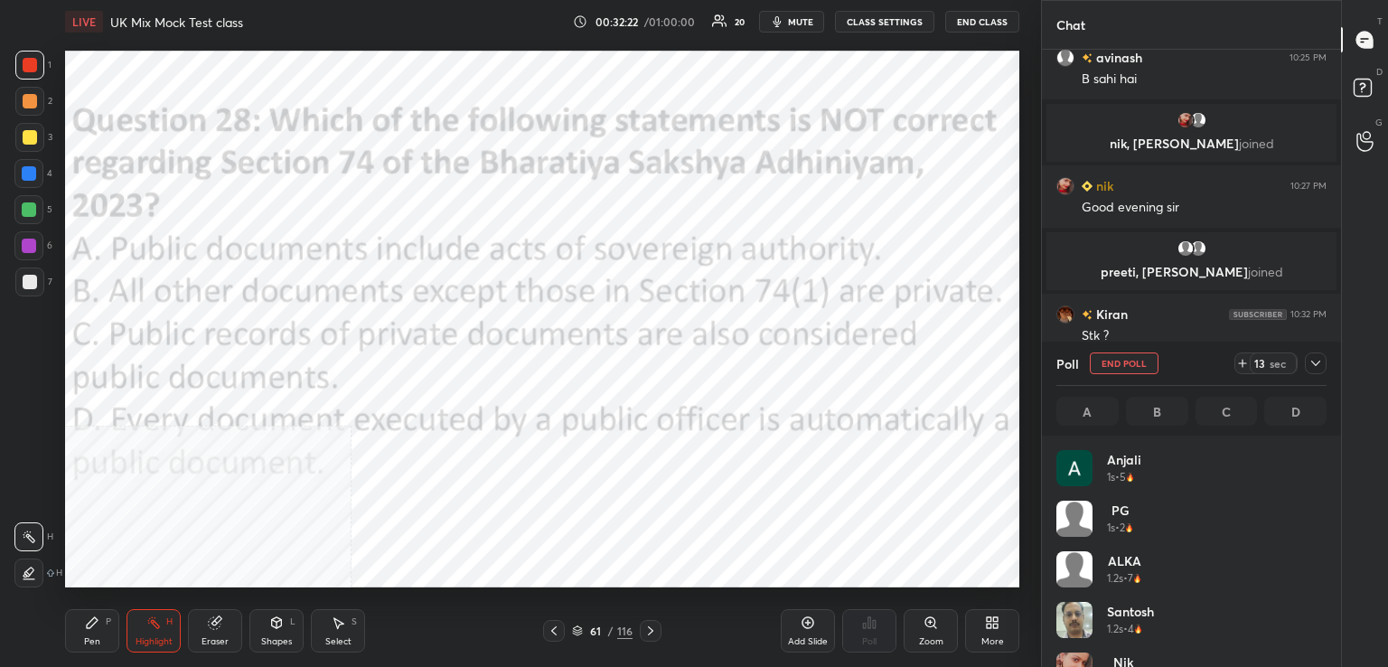
scroll to position [211, 265]
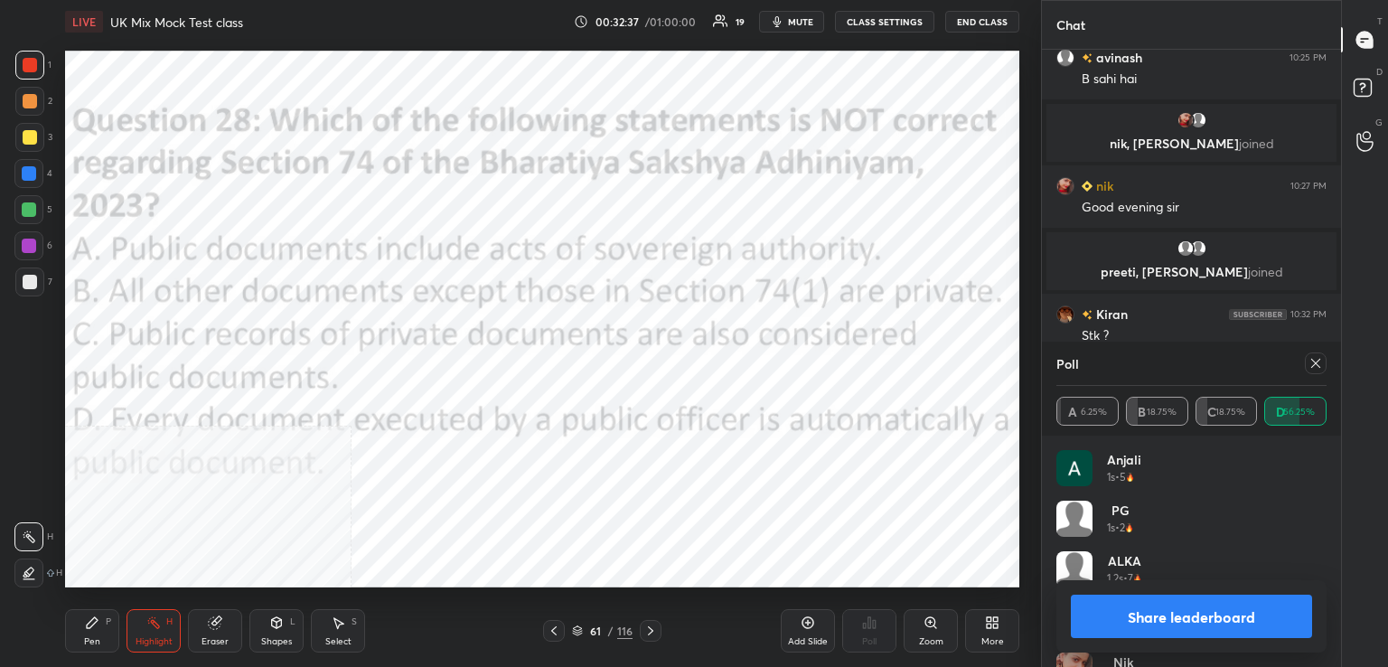
click at [1316, 367] on icon at bounding box center [1315, 363] width 14 height 14
type textarea "x"
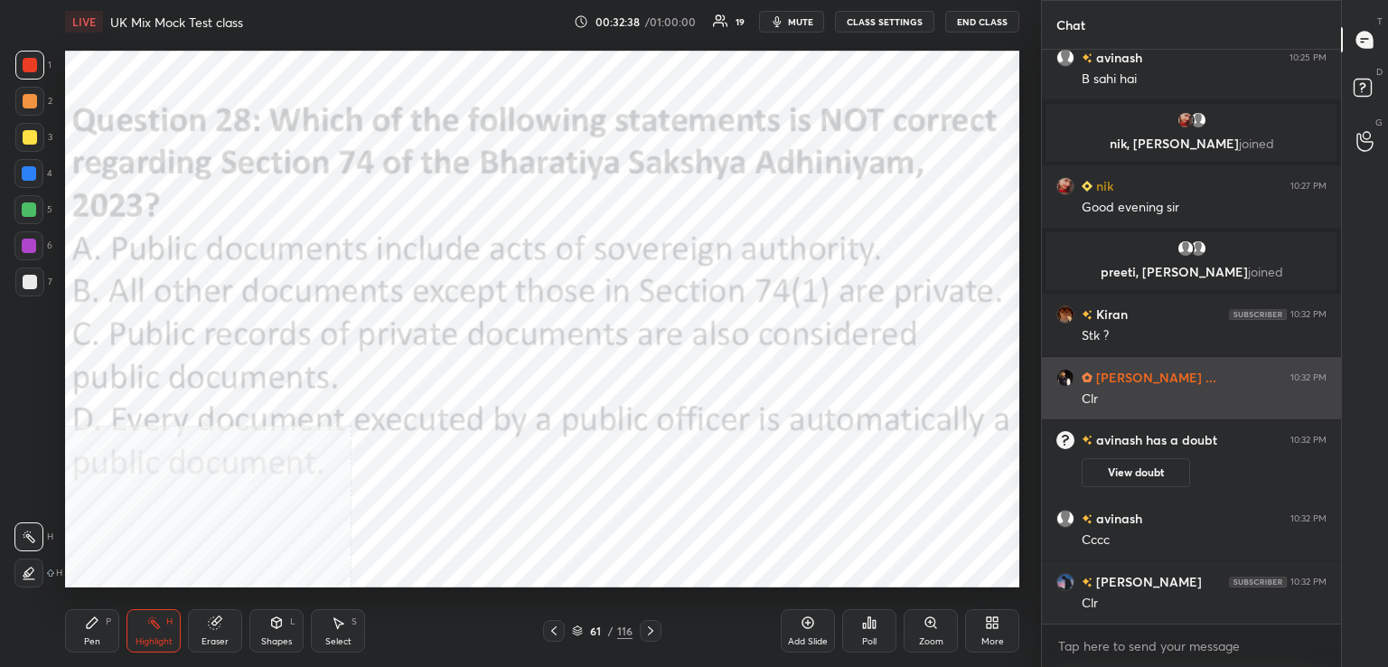
scroll to position [6, 5]
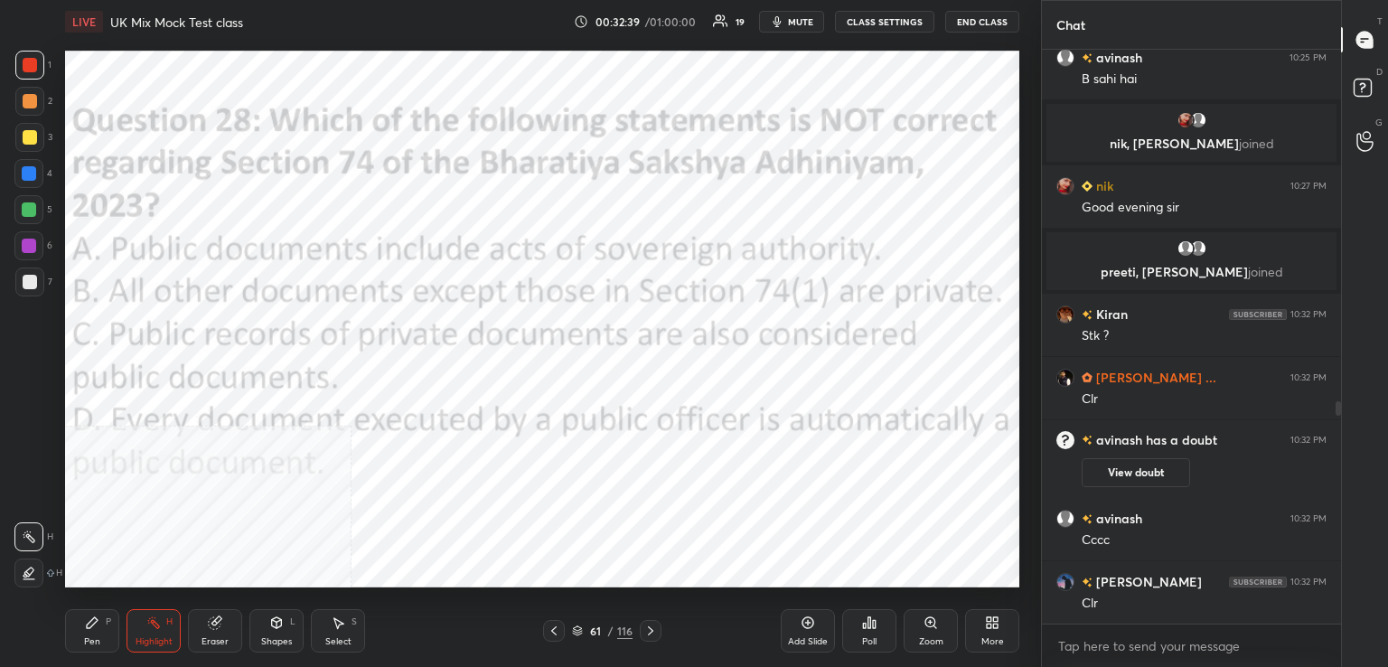
drag, startPoint x: 651, startPoint y: 641, endPoint x: 642, endPoint y: 600, distance: 42.5
click at [651, 642] on div "Pen P Highlight H Eraser Shapes L Select S 61 / 116 Add Slide Poll Zoom More" at bounding box center [542, 631] width 954 height 72
drag, startPoint x: 643, startPoint y: 627, endPoint x: 640, endPoint y: 604, distance: 23.8
click at [644, 626] on icon at bounding box center [650, 630] width 14 height 14
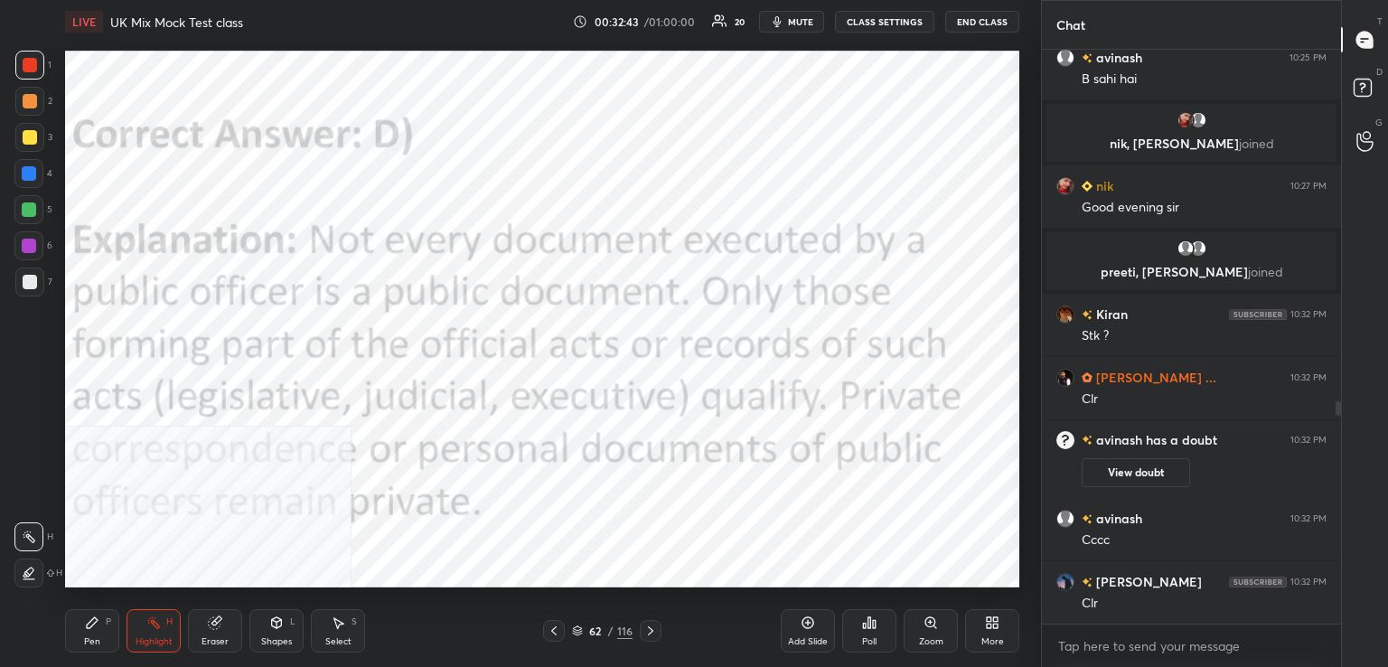
drag, startPoint x: 648, startPoint y: 633, endPoint x: 626, endPoint y: 594, distance: 45.3
click at [649, 632] on icon at bounding box center [650, 630] width 14 height 14
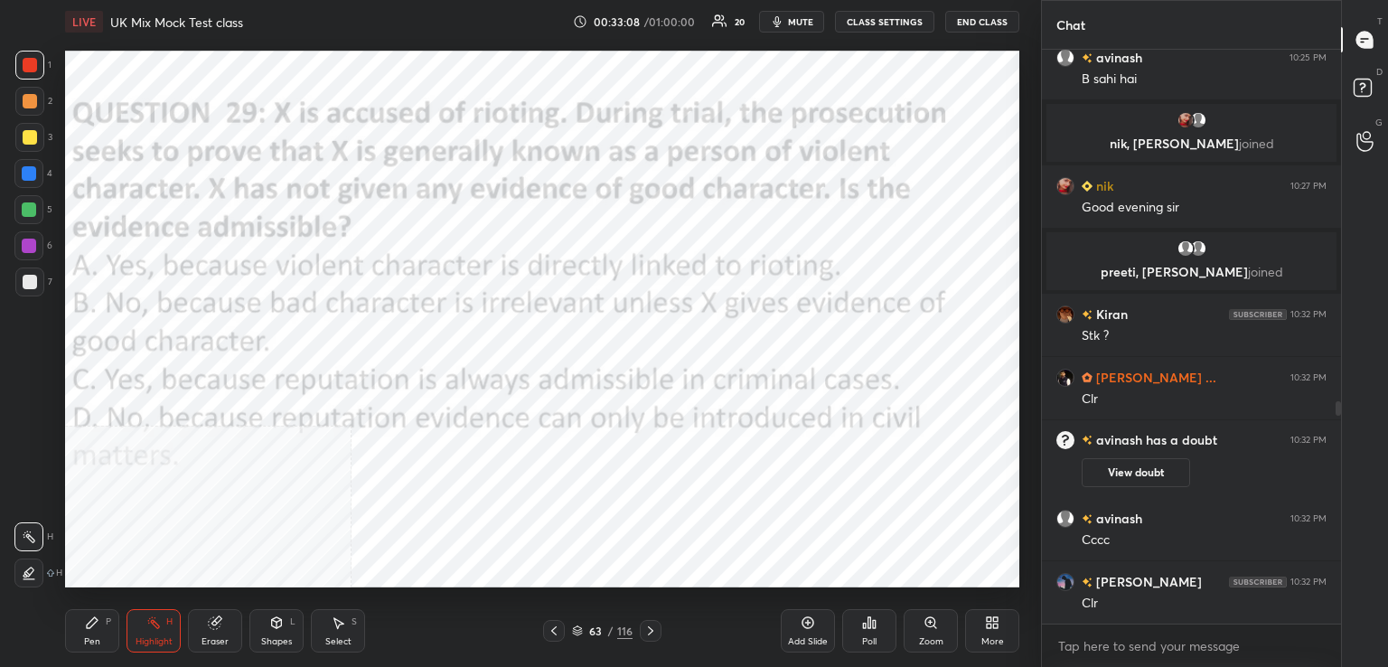
click at [876, 632] on div "Poll" at bounding box center [869, 630] width 54 height 43
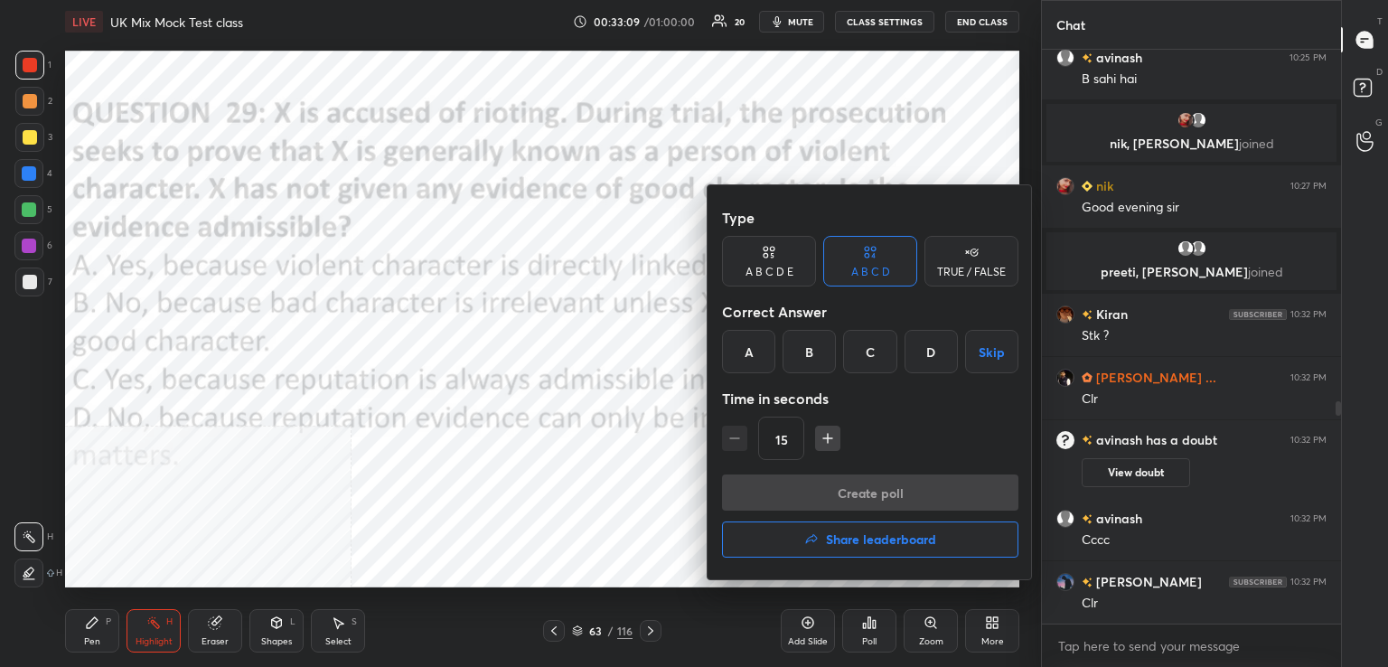
click at [831, 439] on button "button" at bounding box center [827, 438] width 25 height 25
type input "30"
drag, startPoint x: 808, startPoint y: 352, endPoint x: 810, endPoint y: 407, distance: 55.1
click at [810, 359] on div "B" at bounding box center [808, 351] width 53 height 43
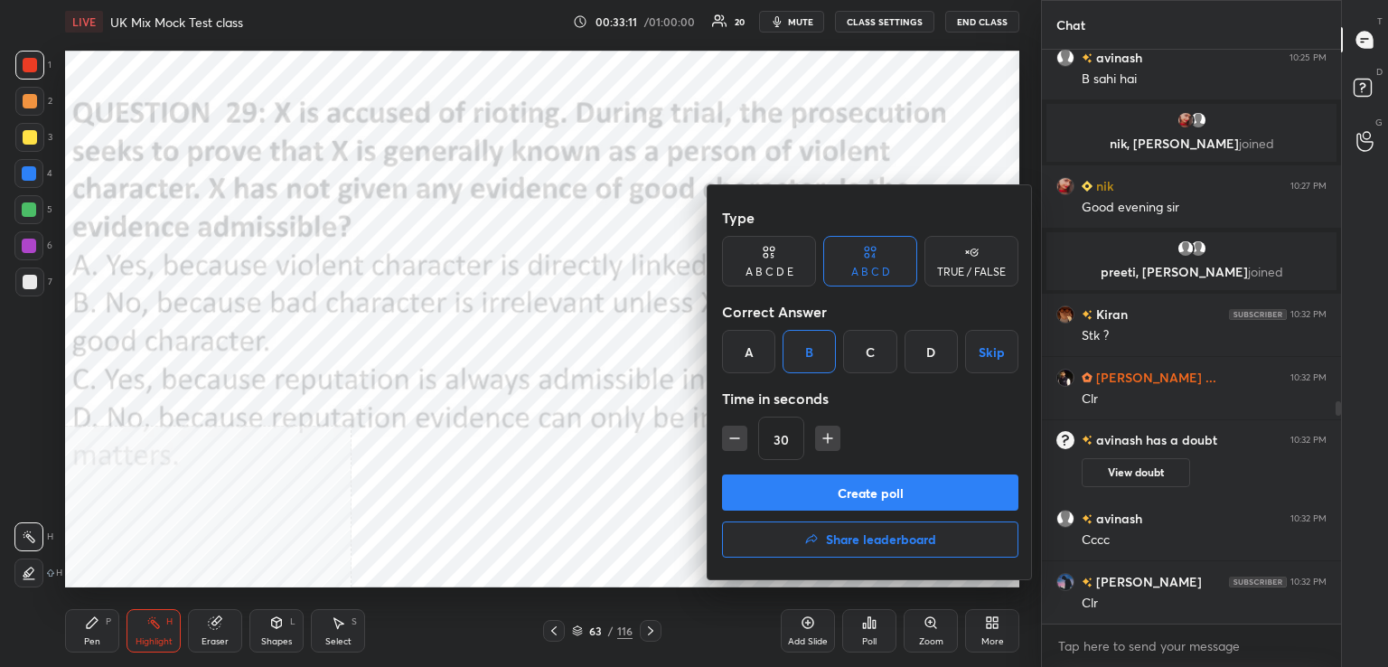
click at [842, 494] on button "Create poll" at bounding box center [870, 492] width 296 height 36
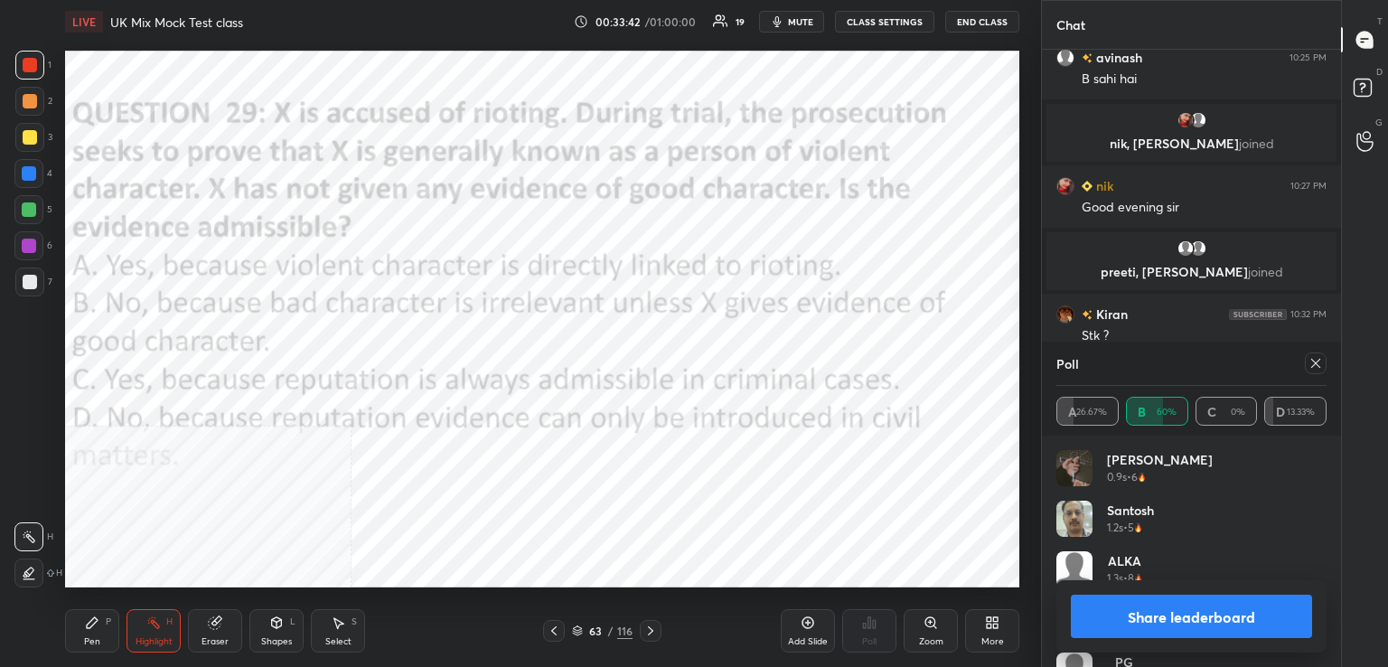
drag, startPoint x: 1321, startPoint y: 360, endPoint x: 1203, endPoint y: 370, distance: 118.8
click at [1318, 361] on icon at bounding box center [1315, 363] width 14 height 14
type textarea "x"
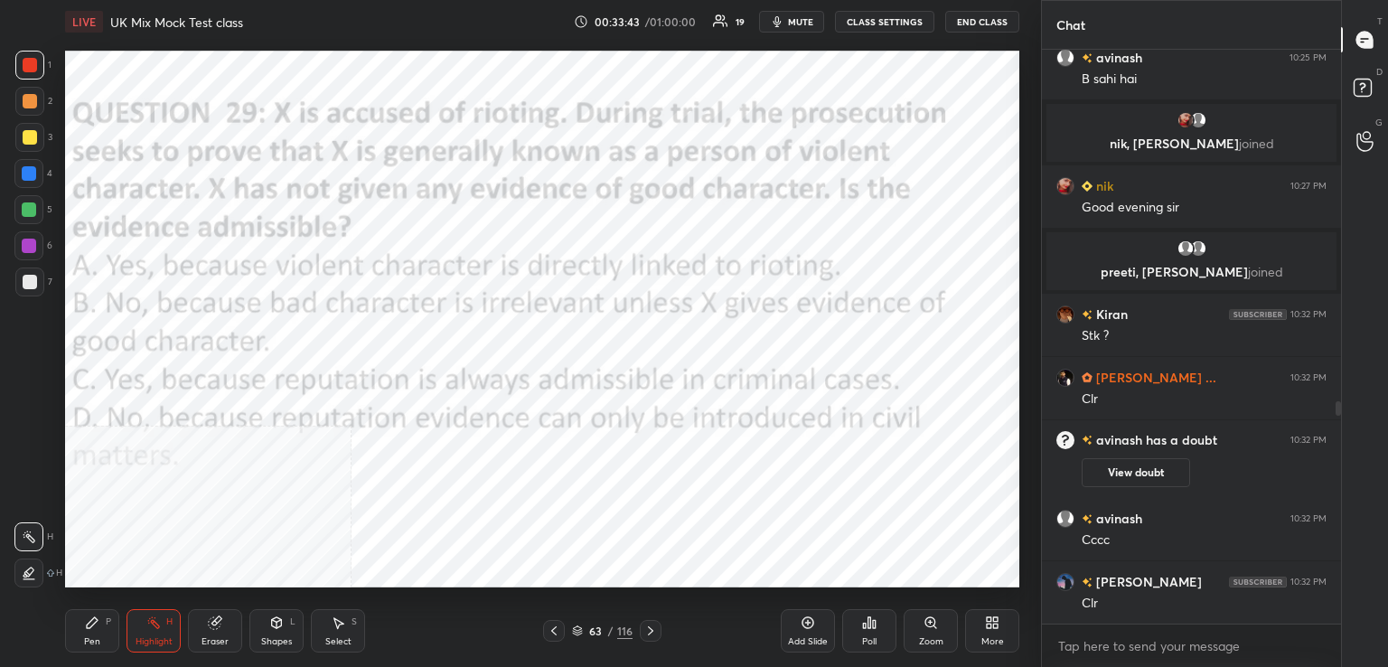
drag, startPoint x: 653, startPoint y: 633, endPoint x: 654, endPoint y: 616, distance: 17.2
click at [654, 627] on icon at bounding box center [650, 630] width 14 height 14
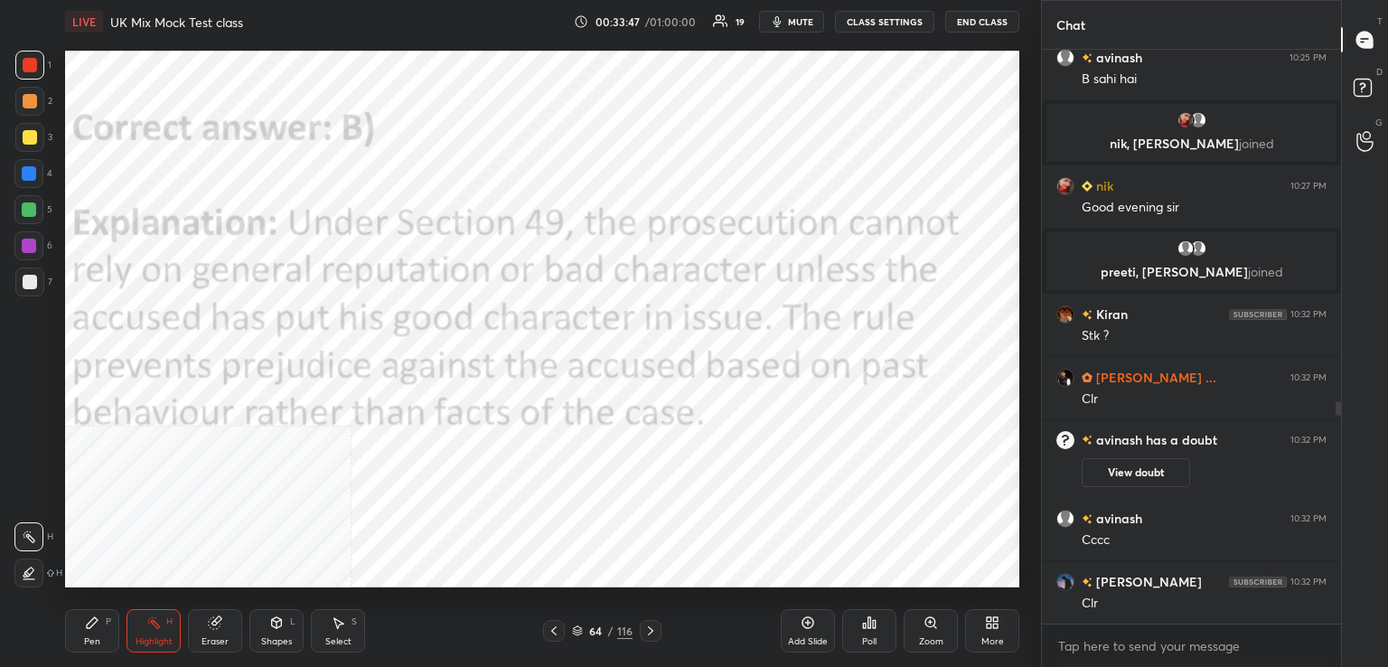
drag, startPoint x: 653, startPoint y: 626, endPoint x: 651, endPoint y: 614, distance: 12.1
click at [651, 621] on div at bounding box center [651, 631] width 22 height 22
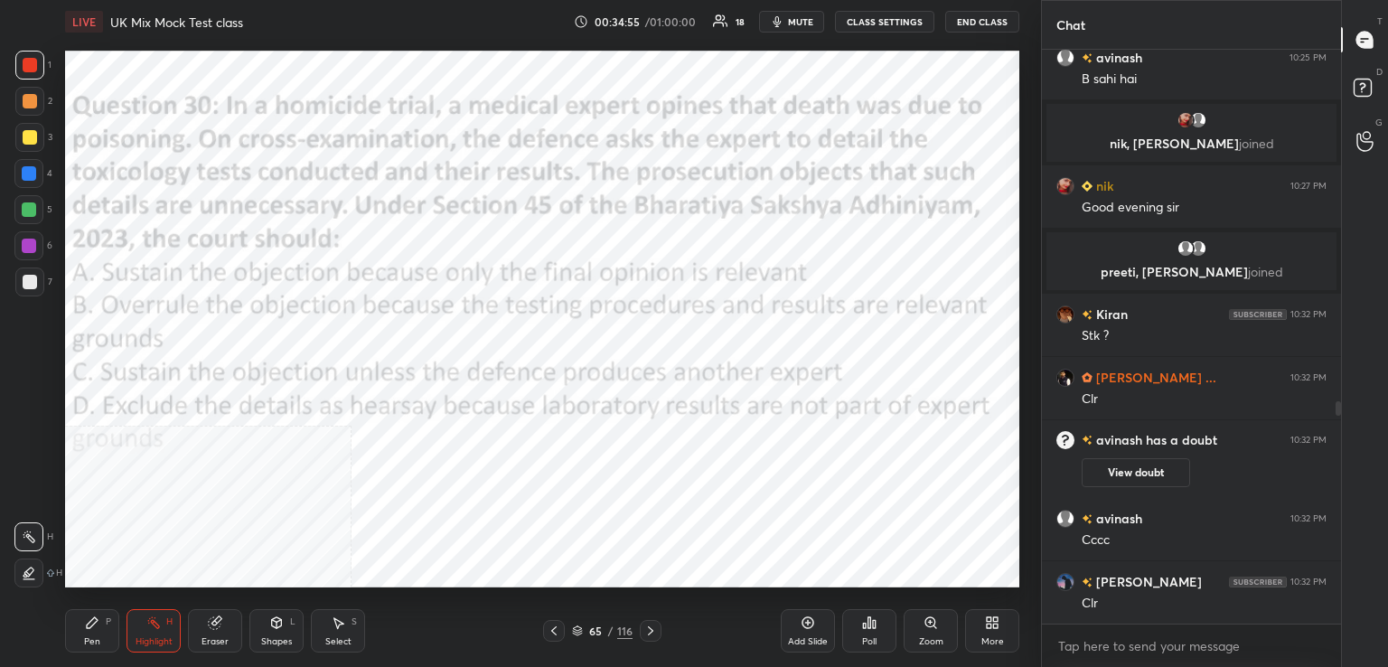
click at [880, 632] on div "Poll" at bounding box center [869, 630] width 54 height 43
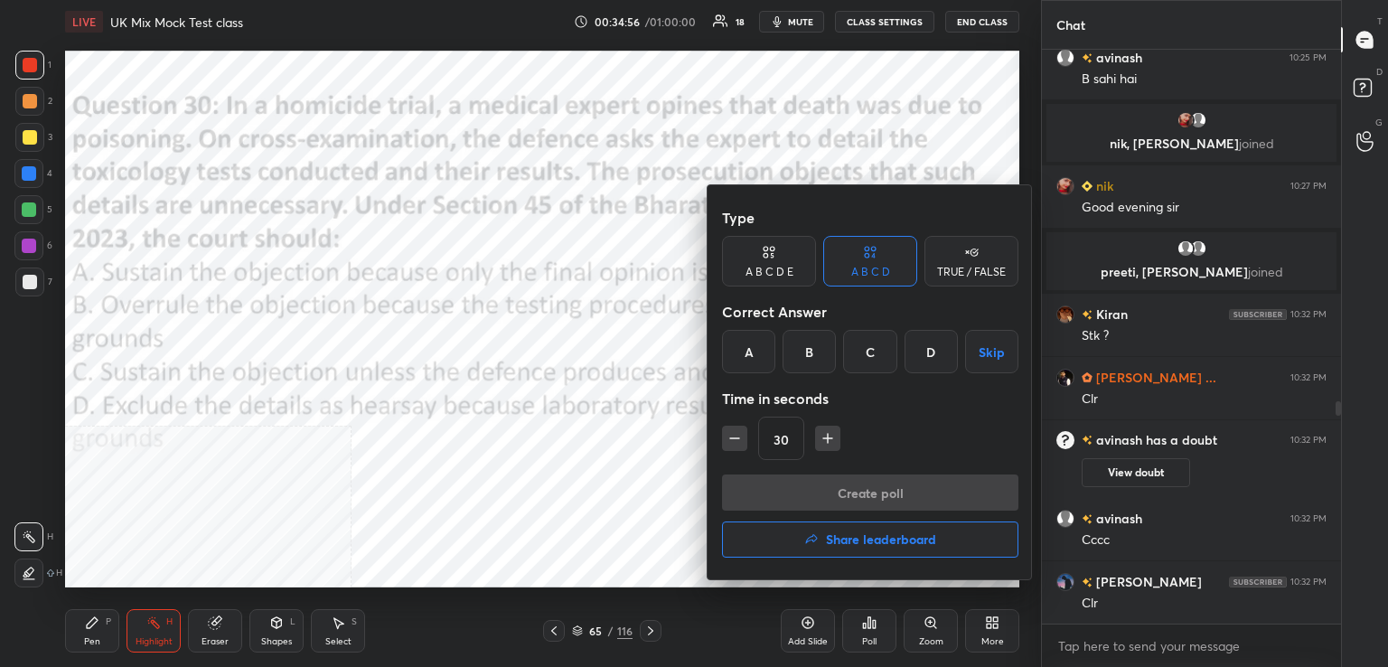
click at [821, 445] on icon "button" at bounding box center [828, 438] width 18 height 18
type input "45"
drag, startPoint x: 815, startPoint y: 349, endPoint x: 810, endPoint y: 362, distance: 14.6
click at [815, 351] on div "B" at bounding box center [808, 351] width 53 height 43
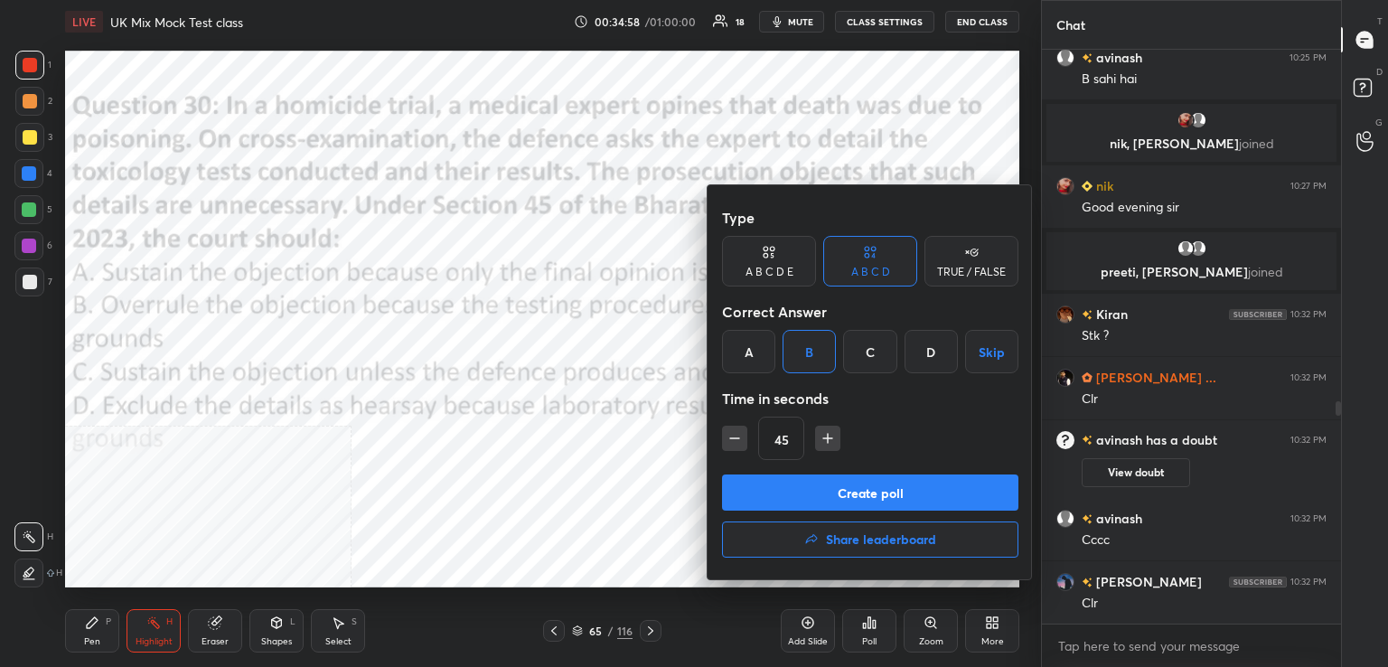
drag, startPoint x: 825, startPoint y: 492, endPoint x: 791, endPoint y: 491, distance: 34.4
click at [826, 494] on button "Create poll" at bounding box center [870, 492] width 296 height 36
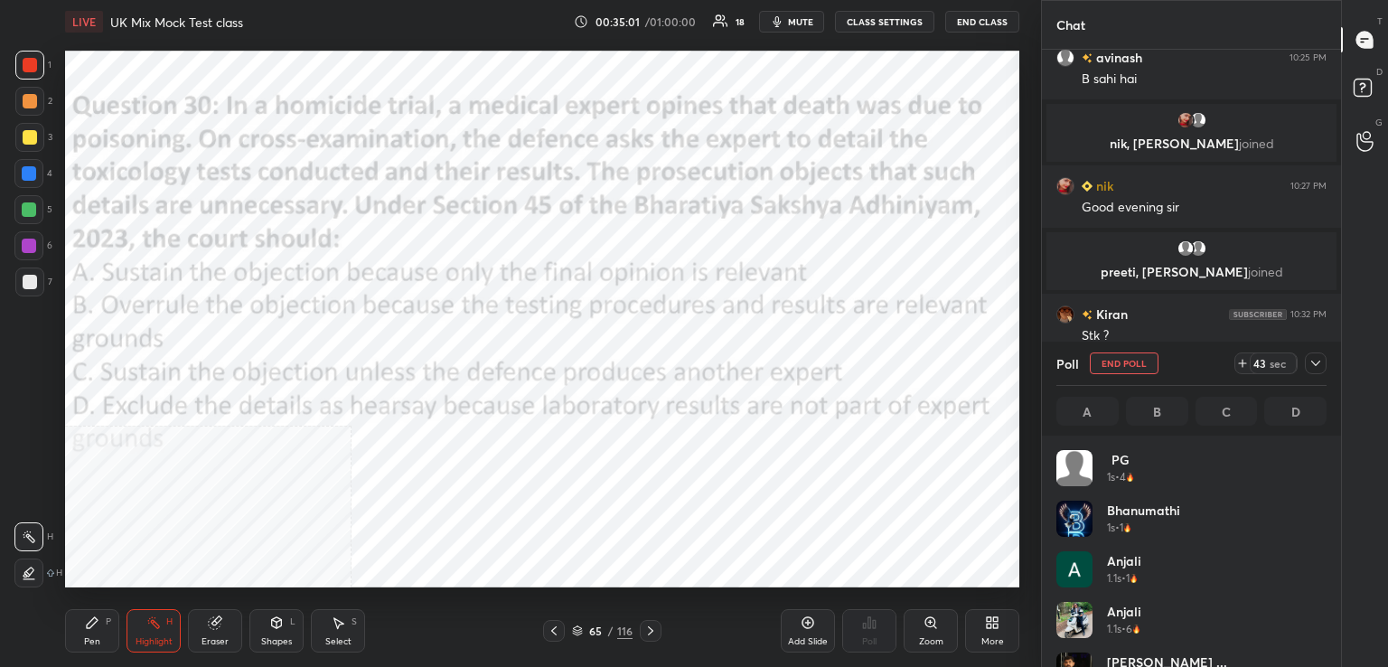
scroll to position [211, 265]
drag, startPoint x: 810, startPoint y: 21, endPoint x: 815, endPoint y: 3, distance: 18.9
click at [810, 20] on span "mute" at bounding box center [800, 21] width 25 height 13
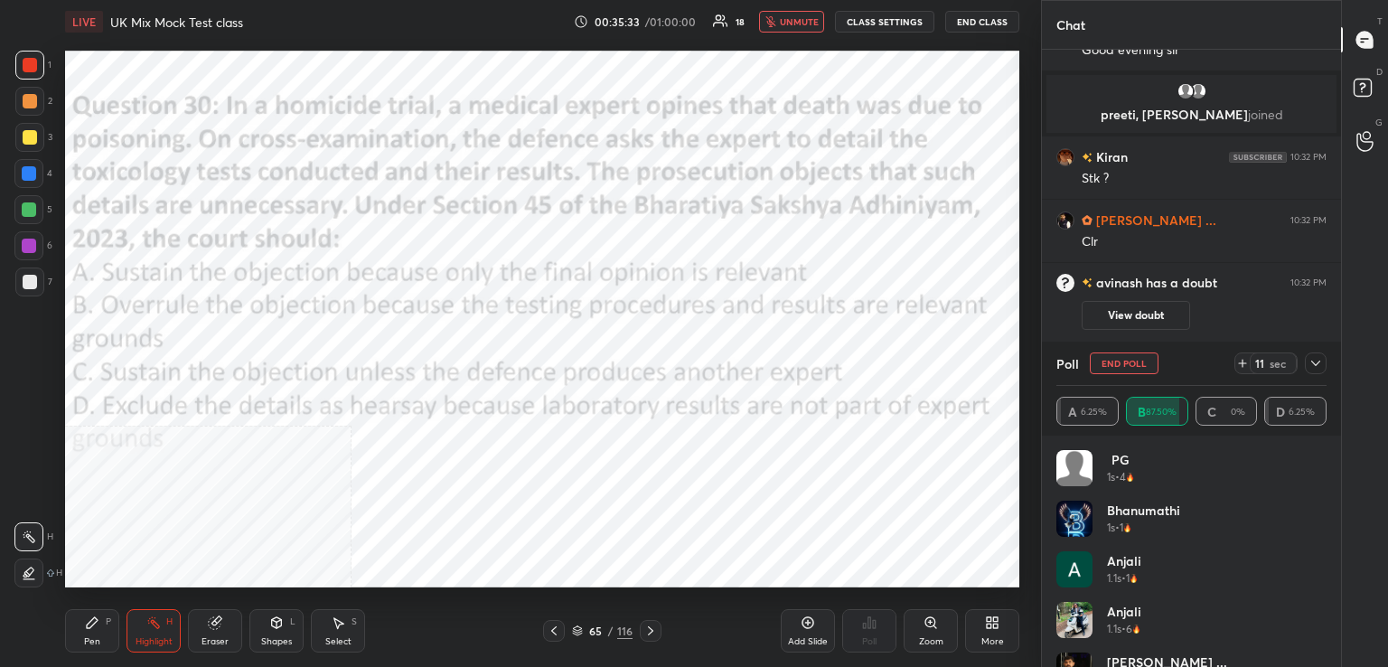
click at [794, 17] on span "unmute" at bounding box center [799, 21] width 39 height 13
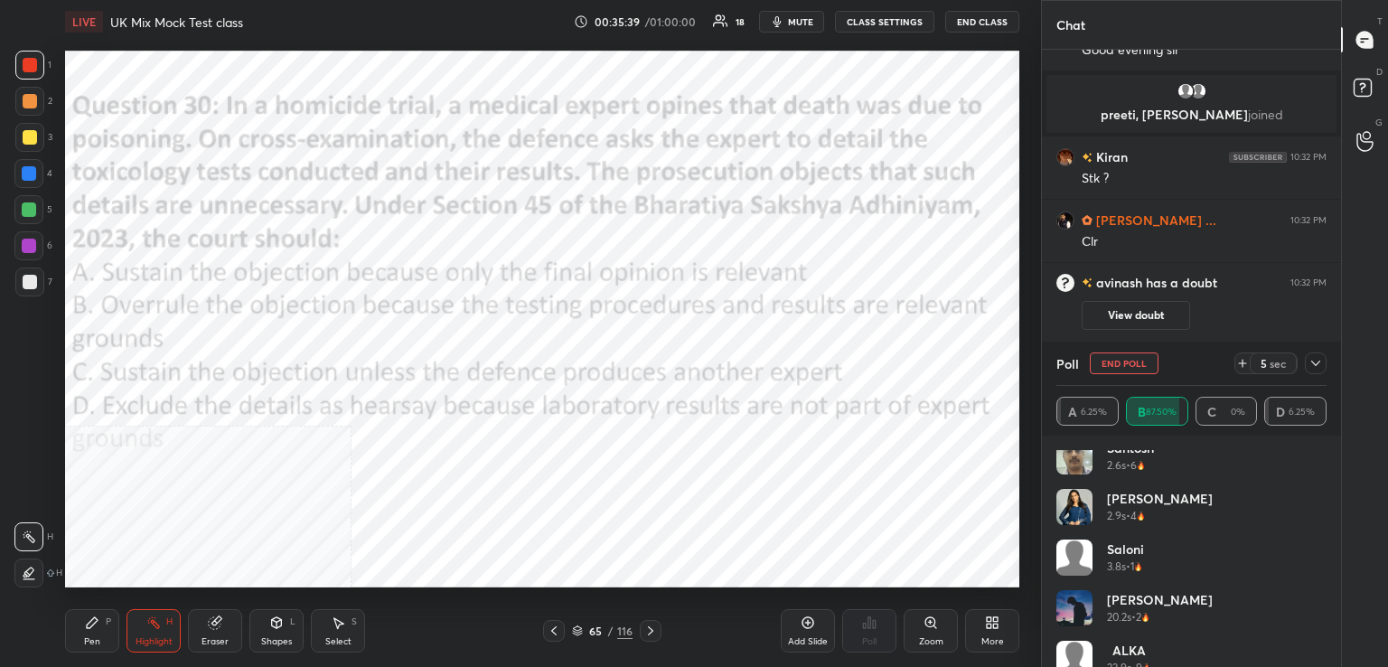
scroll to position [492, 0]
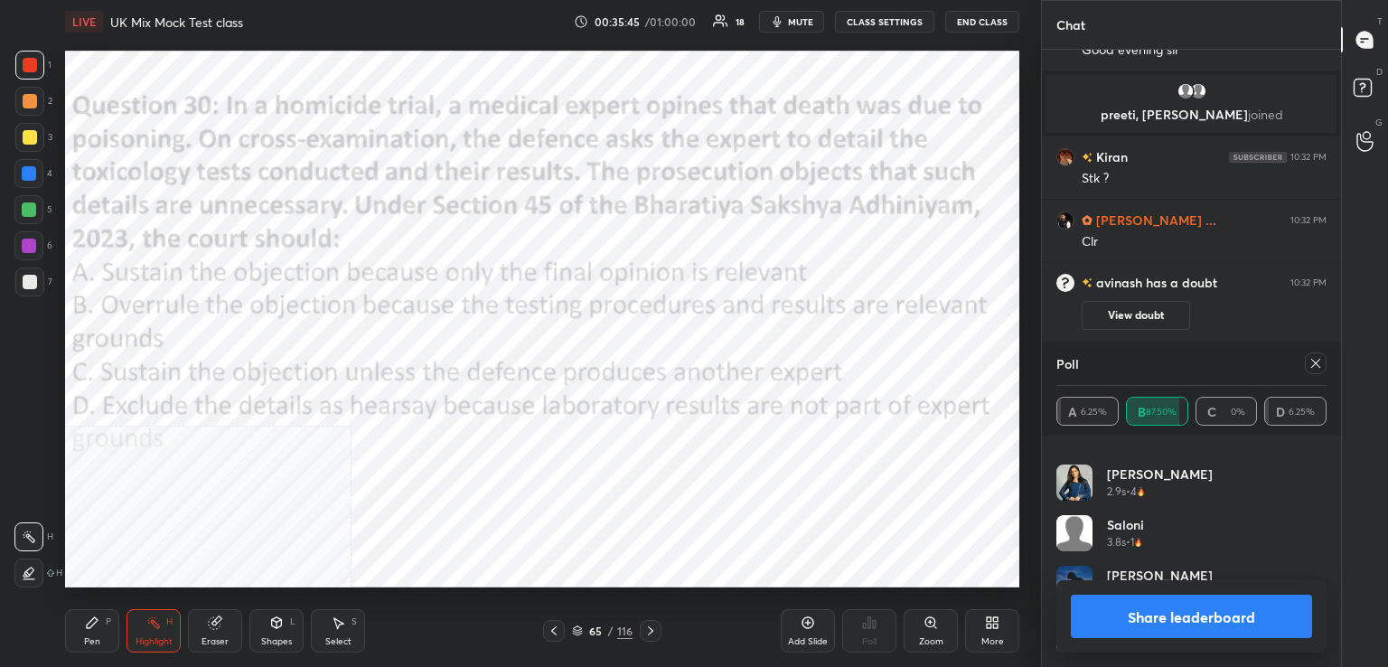
drag, startPoint x: 1323, startPoint y: 363, endPoint x: 1277, endPoint y: 373, distance: 47.1
click at [1323, 364] on div at bounding box center [1316, 363] width 22 height 22
type textarea "x"
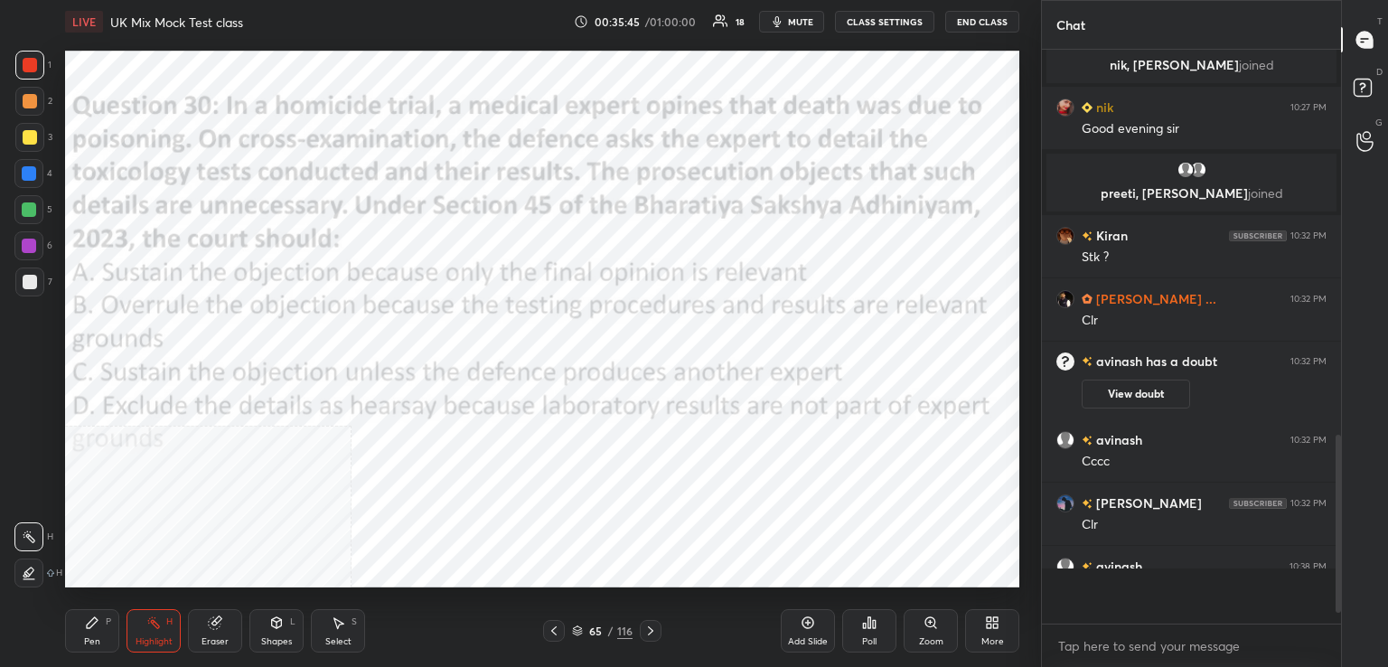
scroll to position [5, 5]
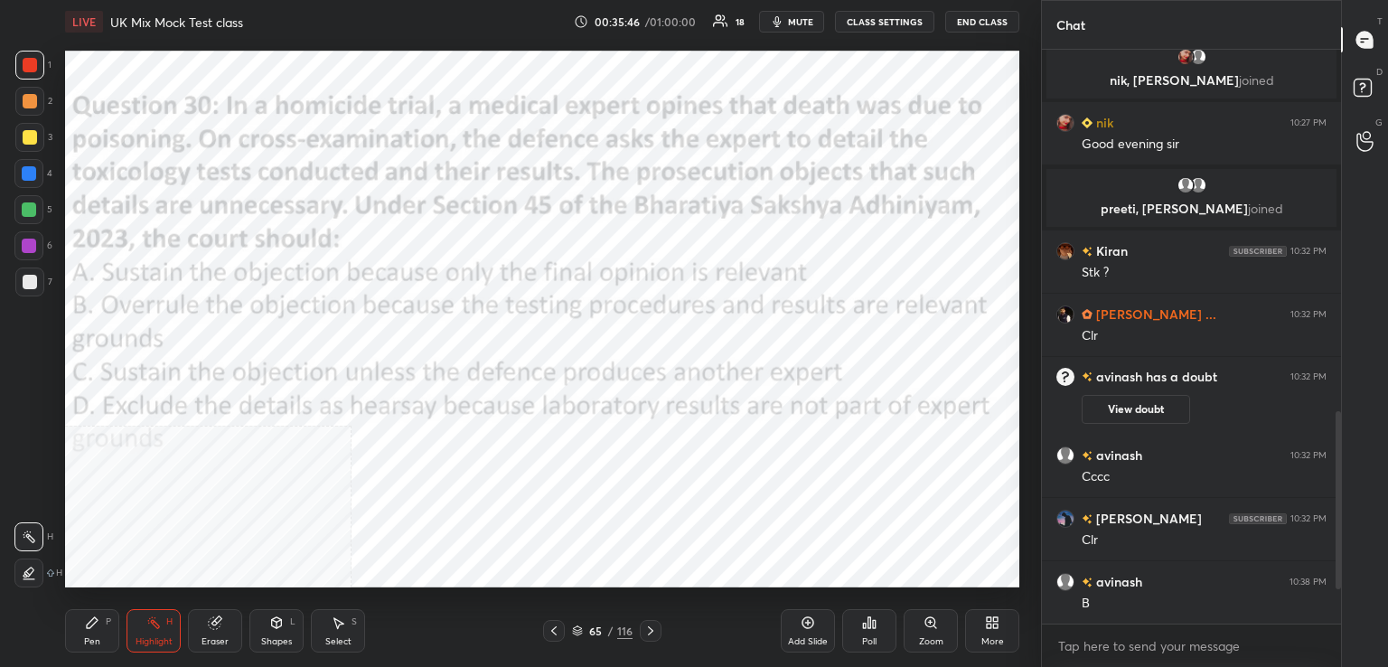
click at [642, 640] on div at bounding box center [651, 631] width 22 height 22
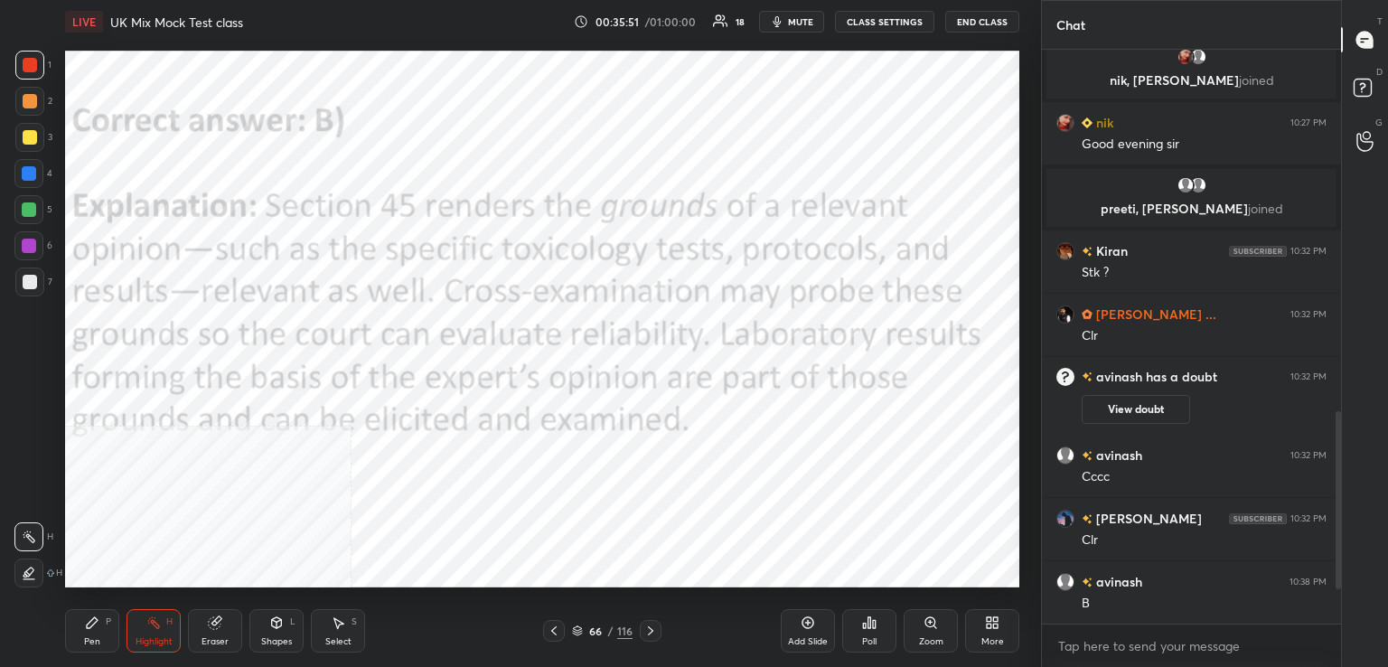
click at [647, 630] on icon at bounding box center [650, 630] width 14 height 14
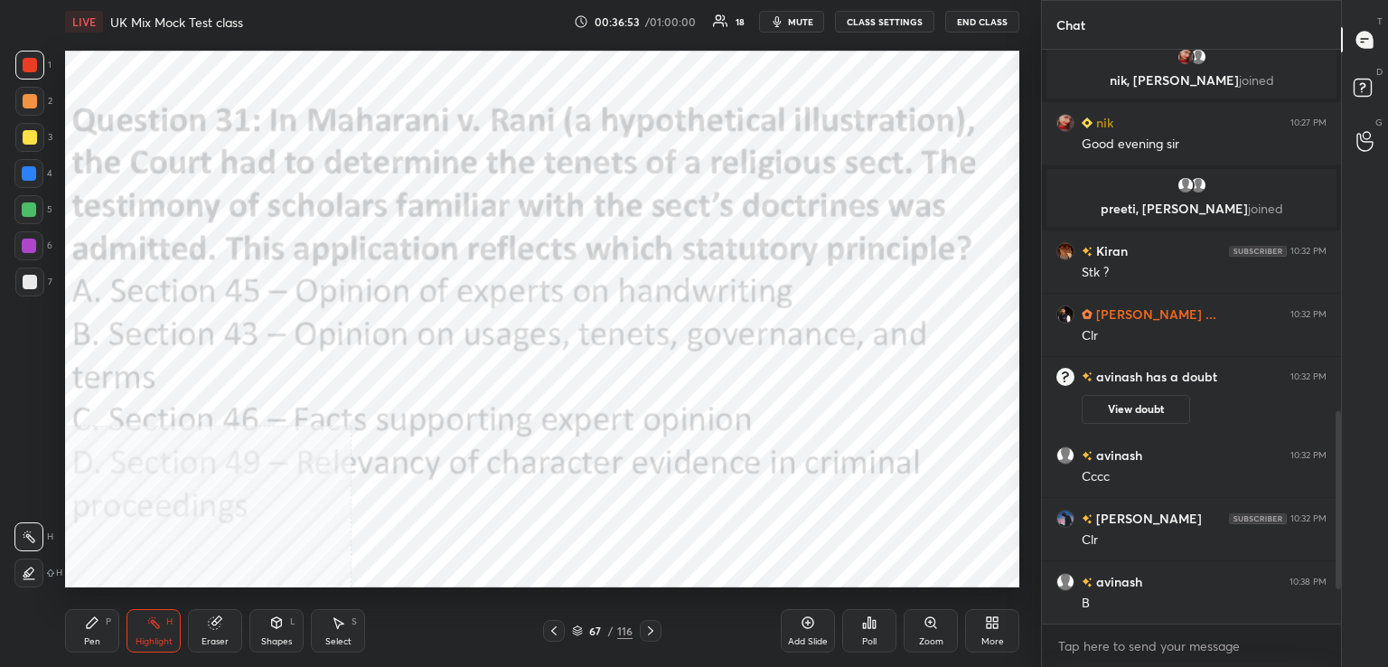
click at [870, 630] on div "Poll" at bounding box center [869, 630] width 54 height 43
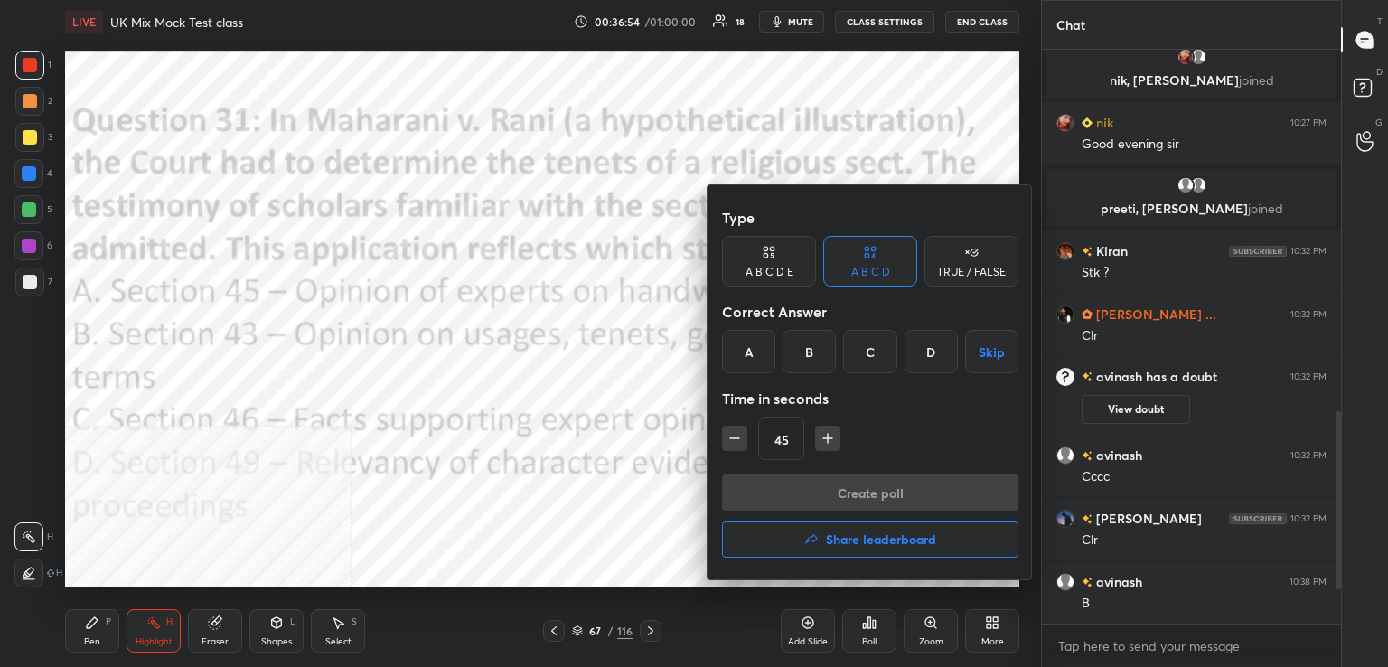
drag, startPoint x: 818, startPoint y: 344, endPoint x: 795, endPoint y: 387, distance: 48.1
click at [819, 346] on div "B" at bounding box center [808, 351] width 53 height 43
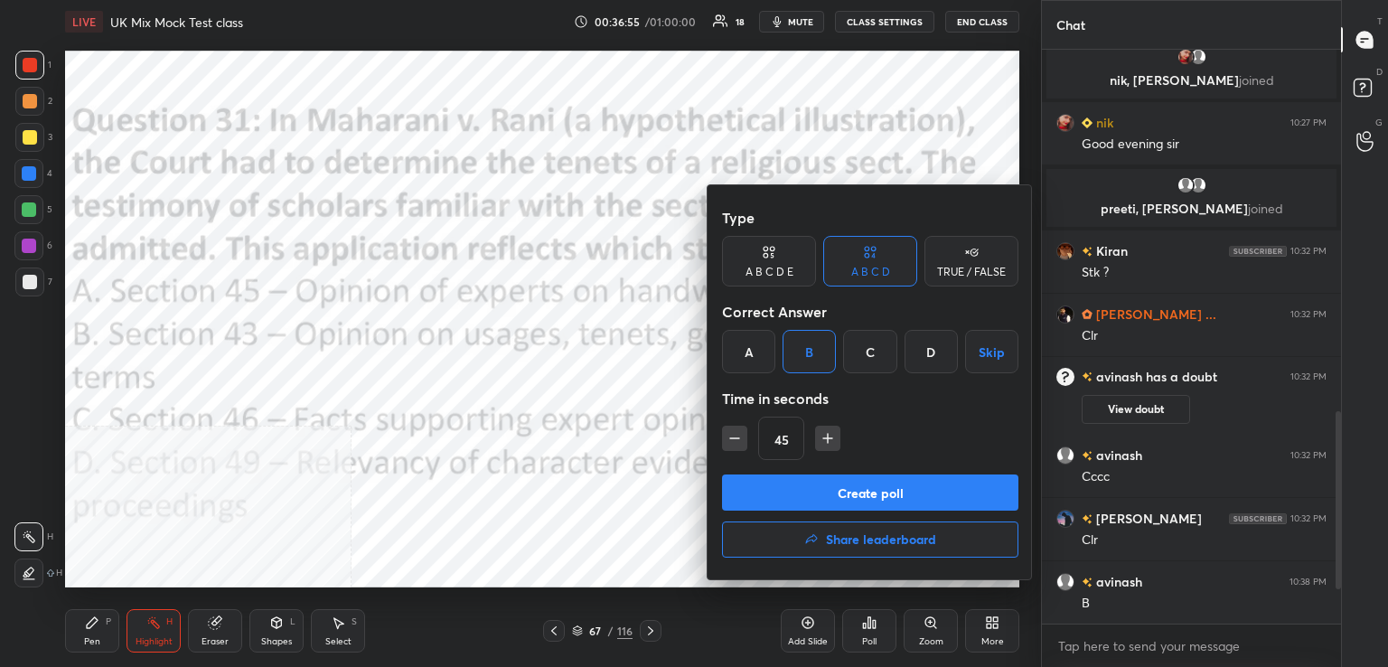
click at [738, 448] on button "button" at bounding box center [734, 438] width 25 height 25
click at [735, 445] on icon "button" at bounding box center [735, 438] width 18 height 18
type input "15"
click at [869, 485] on button "Create poll" at bounding box center [870, 492] width 296 height 36
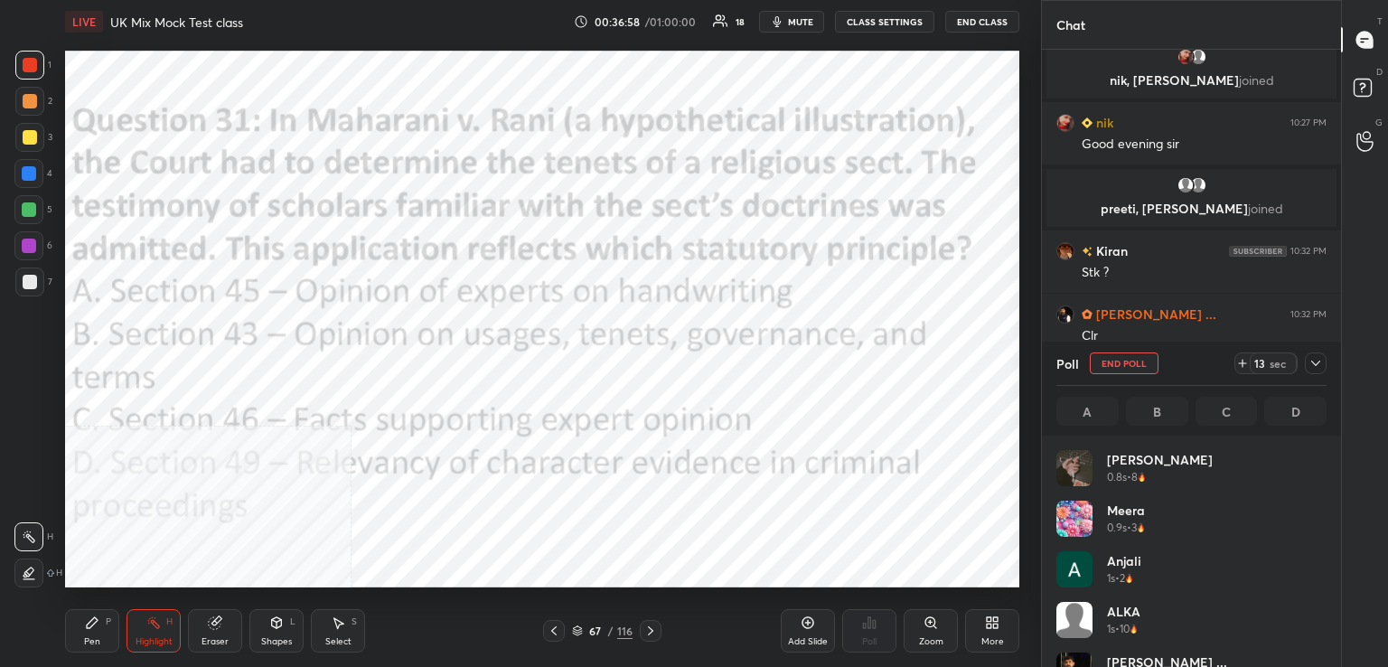
scroll to position [211, 265]
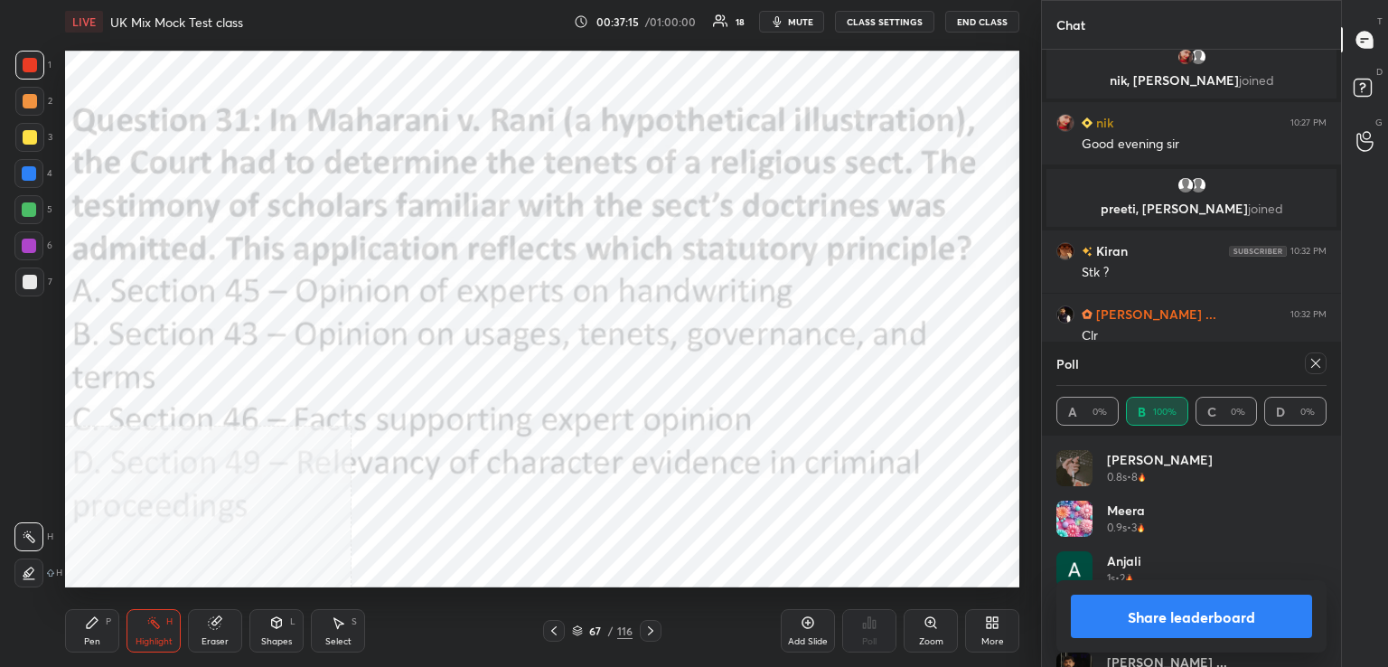
drag, startPoint x: 1320, startPoint y: 360, endPoint x: 1251, endPoint y: 365, distance: 68.8
click at [1319, 361] on icon at bounding box center [1315, 363] width 14 height 14
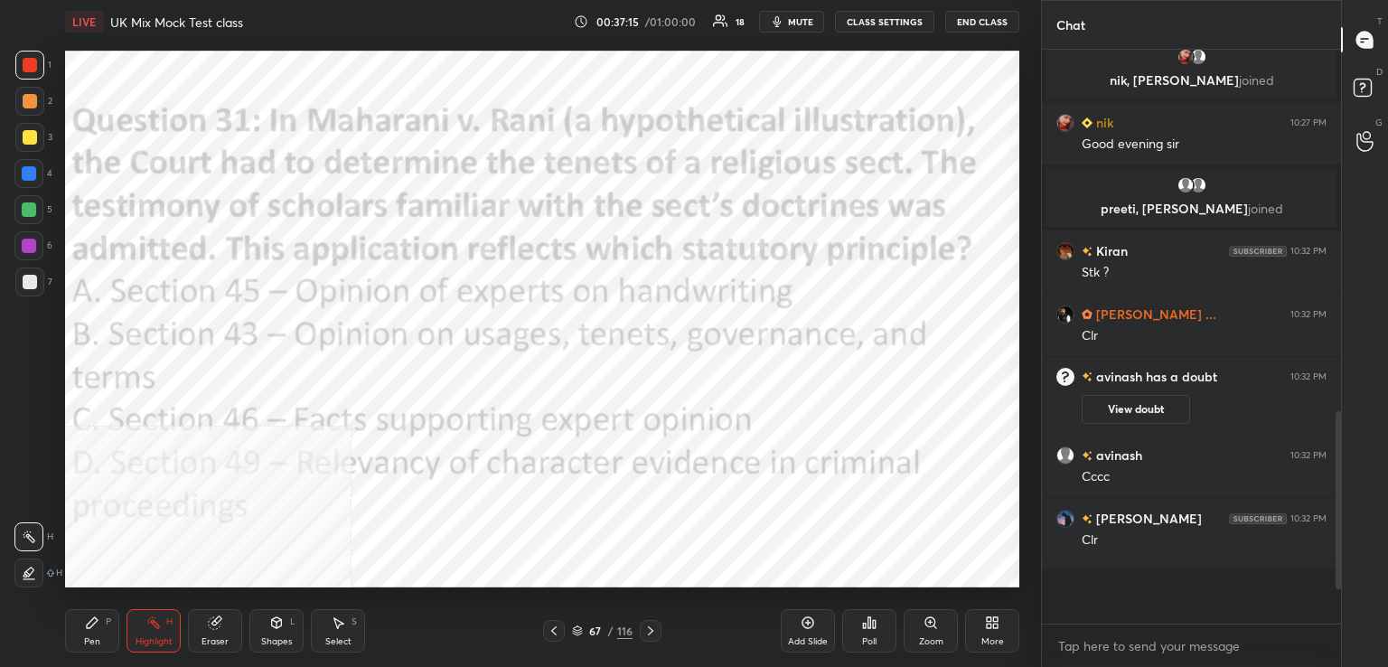
scroll to position [413, 294]
click at [643, 633] on icon at bounding box center [650, 630] width 14 height 14
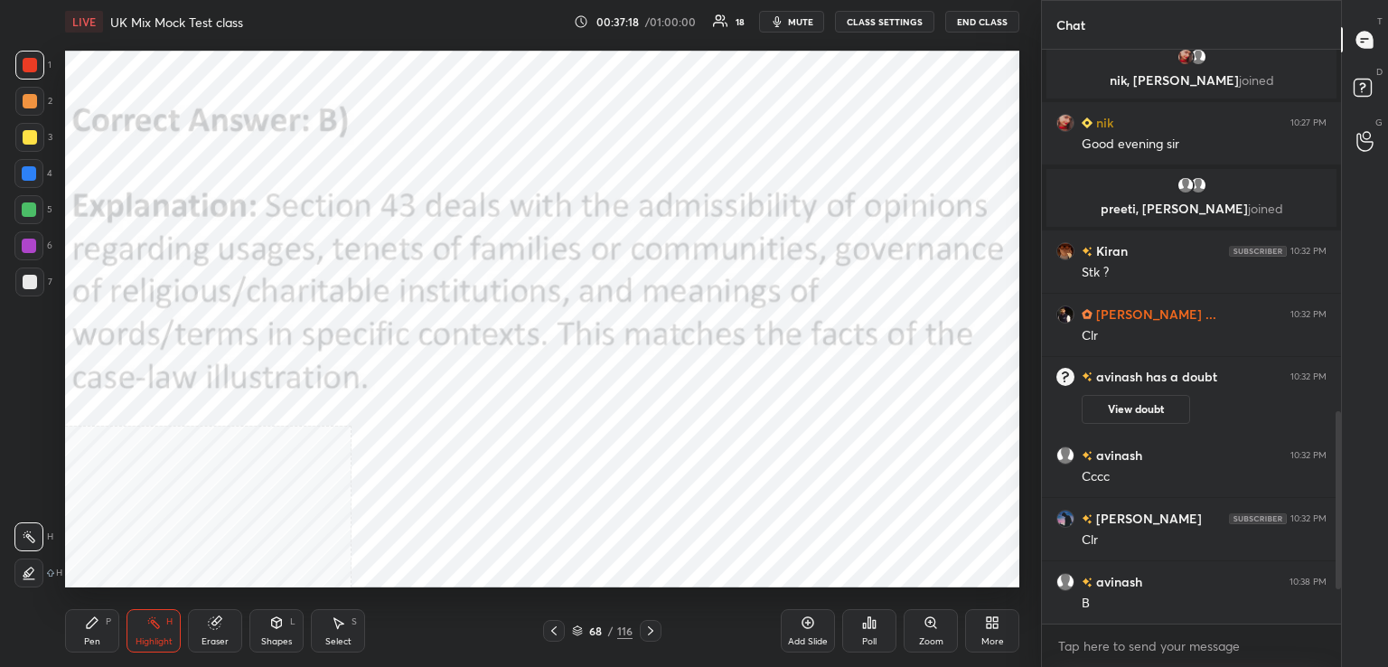
click at [649, 633] on icon at bounding box center [650, 630] width 14 height 14
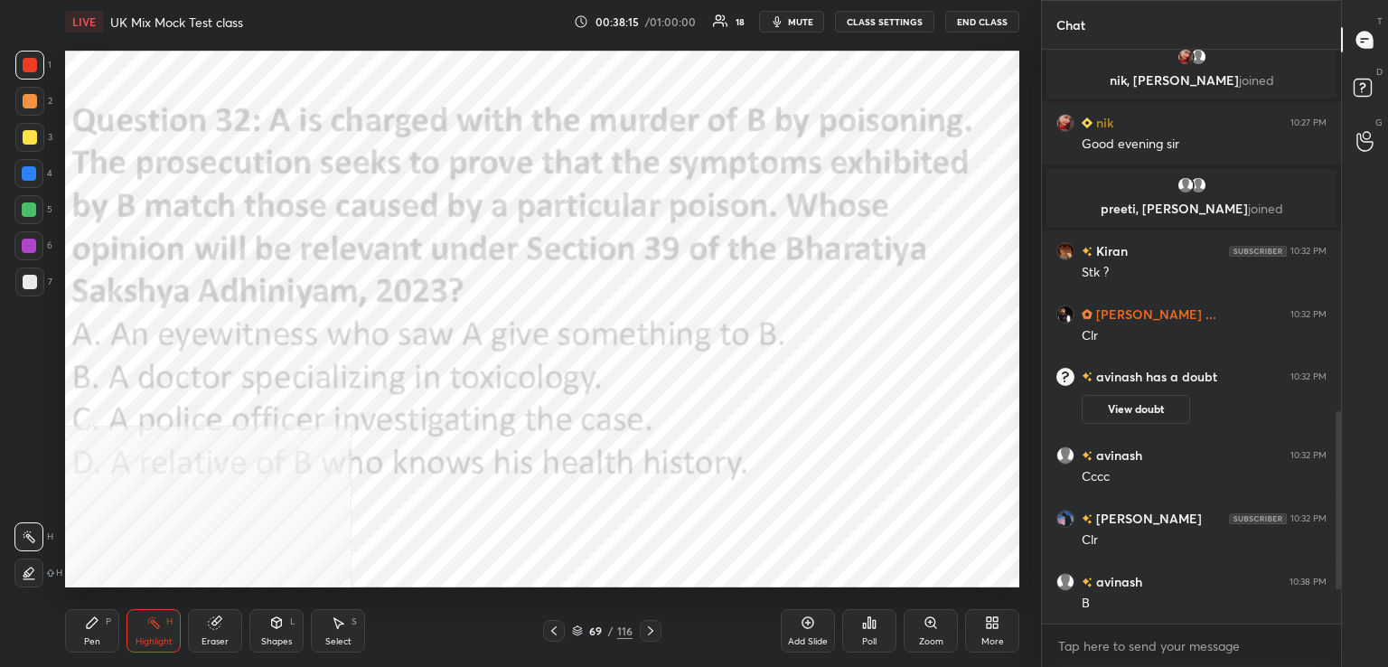
click at [861, 624] on div "Poll" at bounding box center [869, 630] width 54 height 43
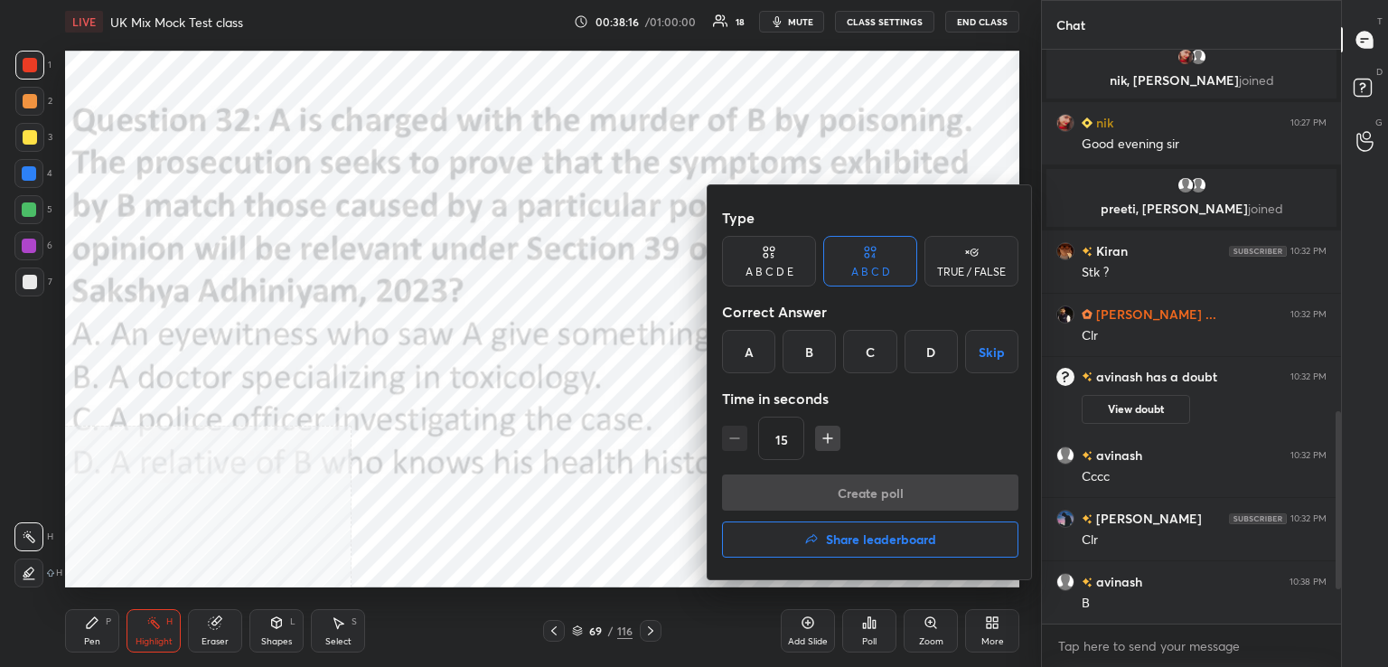
click at [801, 358] on div "B" at bounding box center [808, 351] width 53 height 43
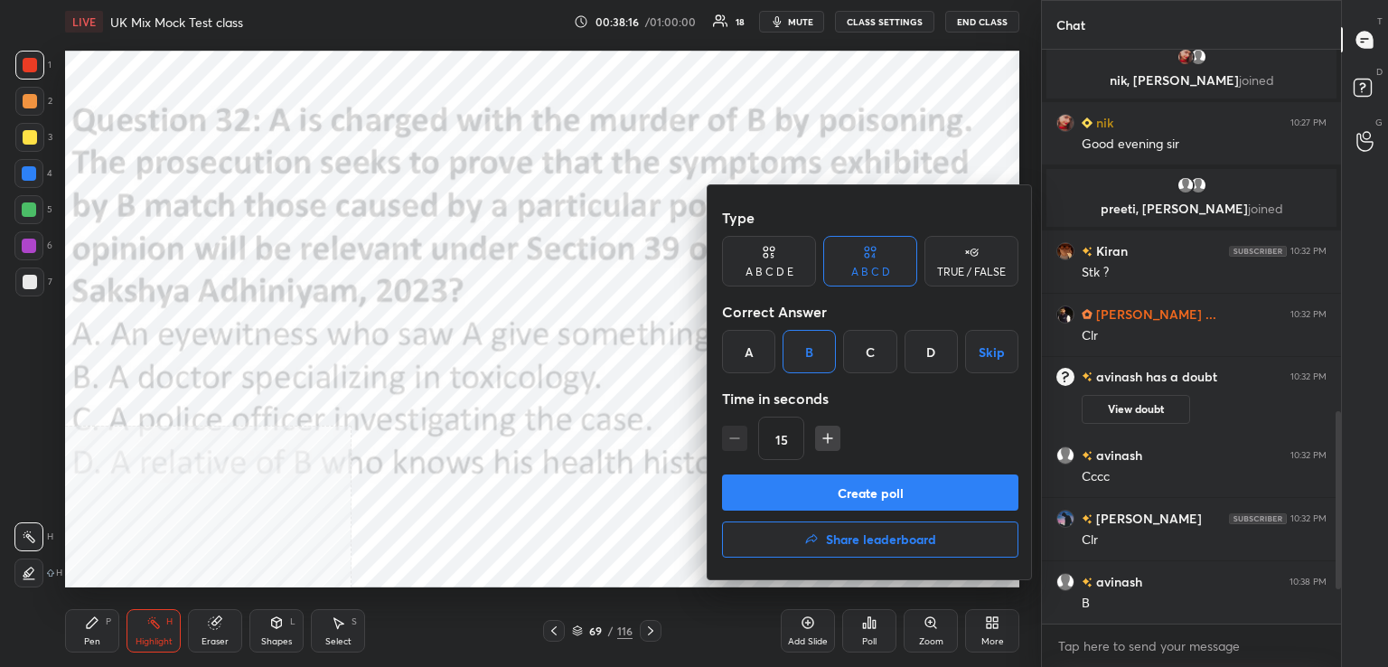
click at [868, 488] on button "Create poll" at bounding box center [870, 492] width 296 height 36
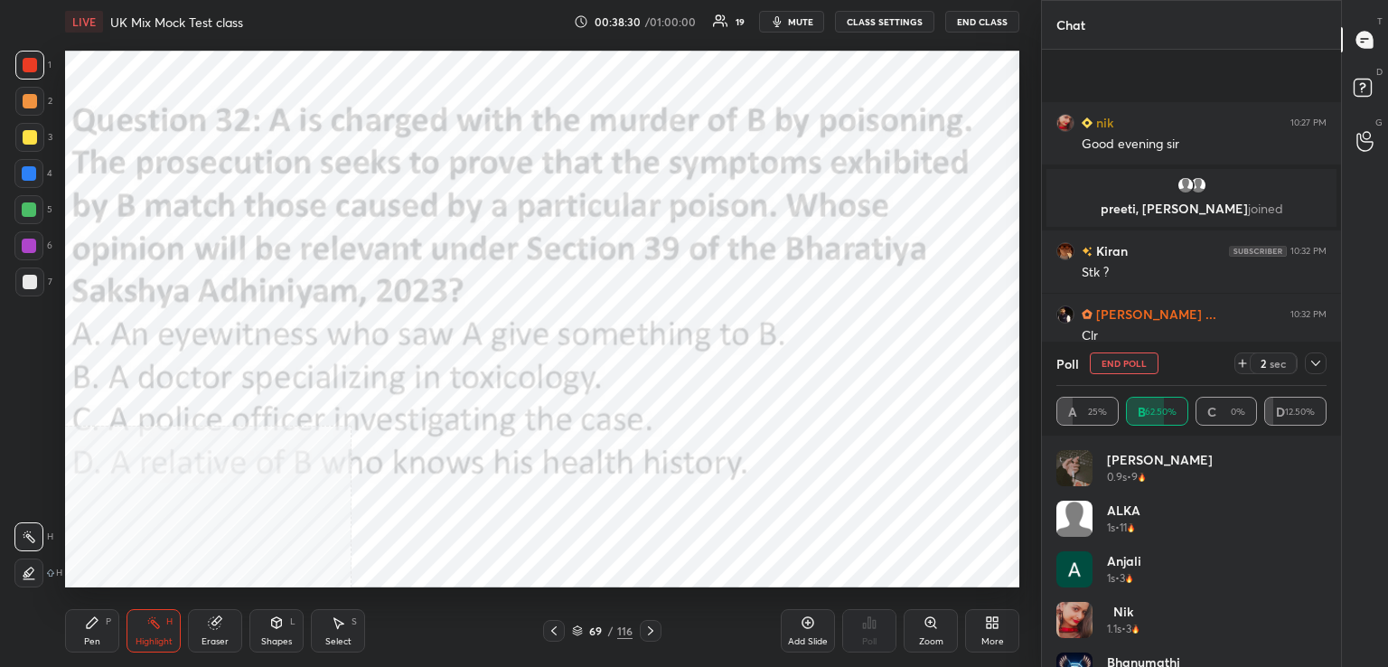
scroll to position [1147, 0]
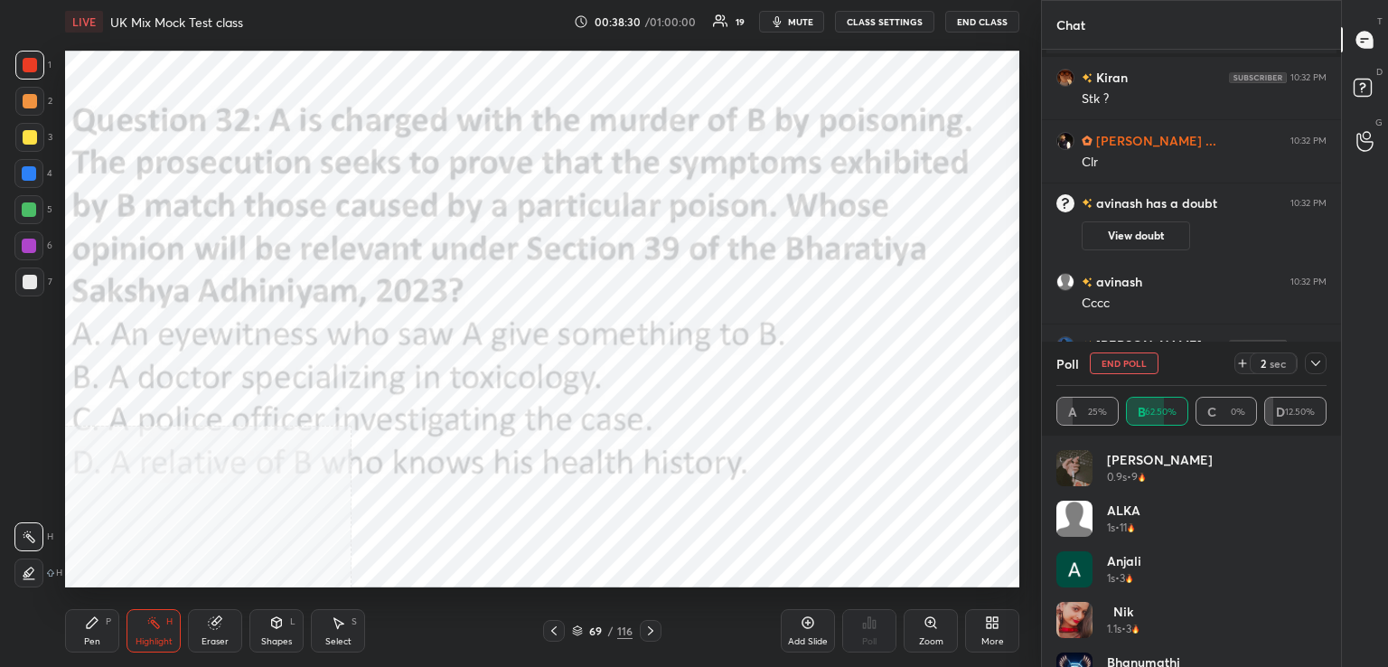
drag, startPoint x: 807, startPoint y: 18, endPoint x: 816, endPoint y: 2, distance: 18.6
click at [809, 16] on span "mute" at bounding box center [800, 21] width 25 height 13
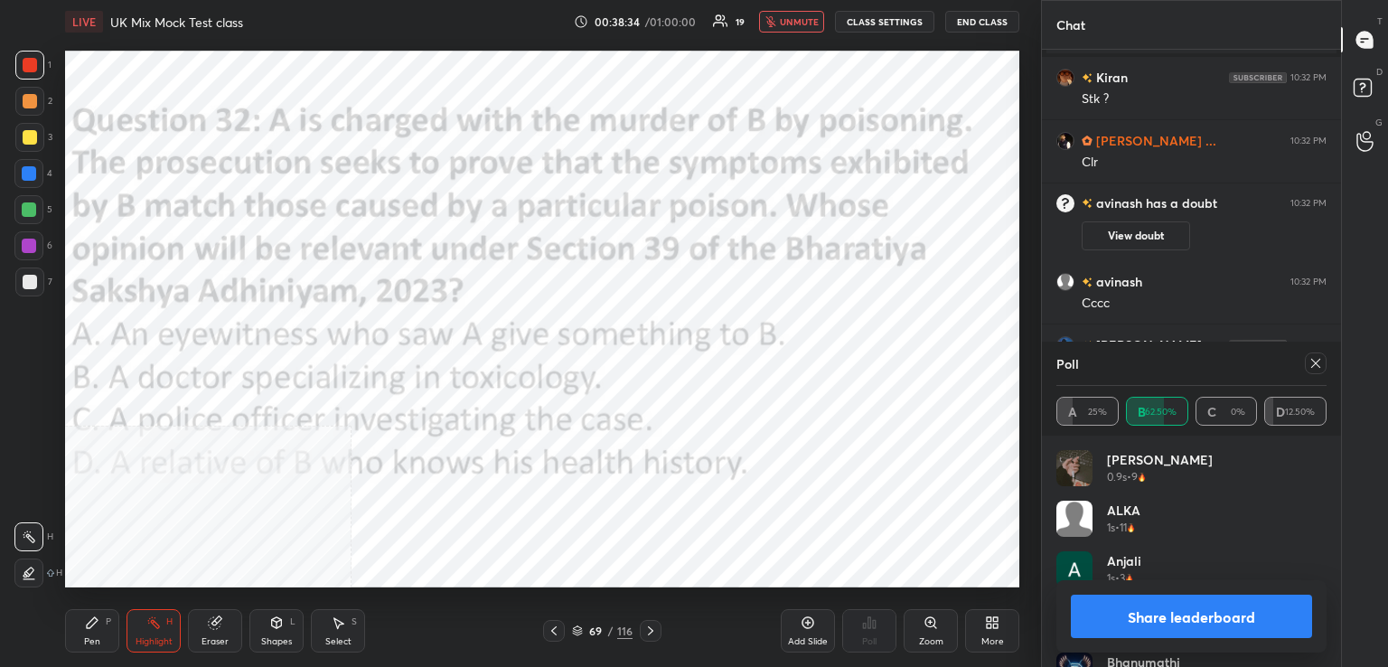
click at [791, 23] on span "unmute" at bounding box center [799, 21] width 39 height 13
click at [1311, 365] on icon at bounding box center [1315, 363] width 14 height 14
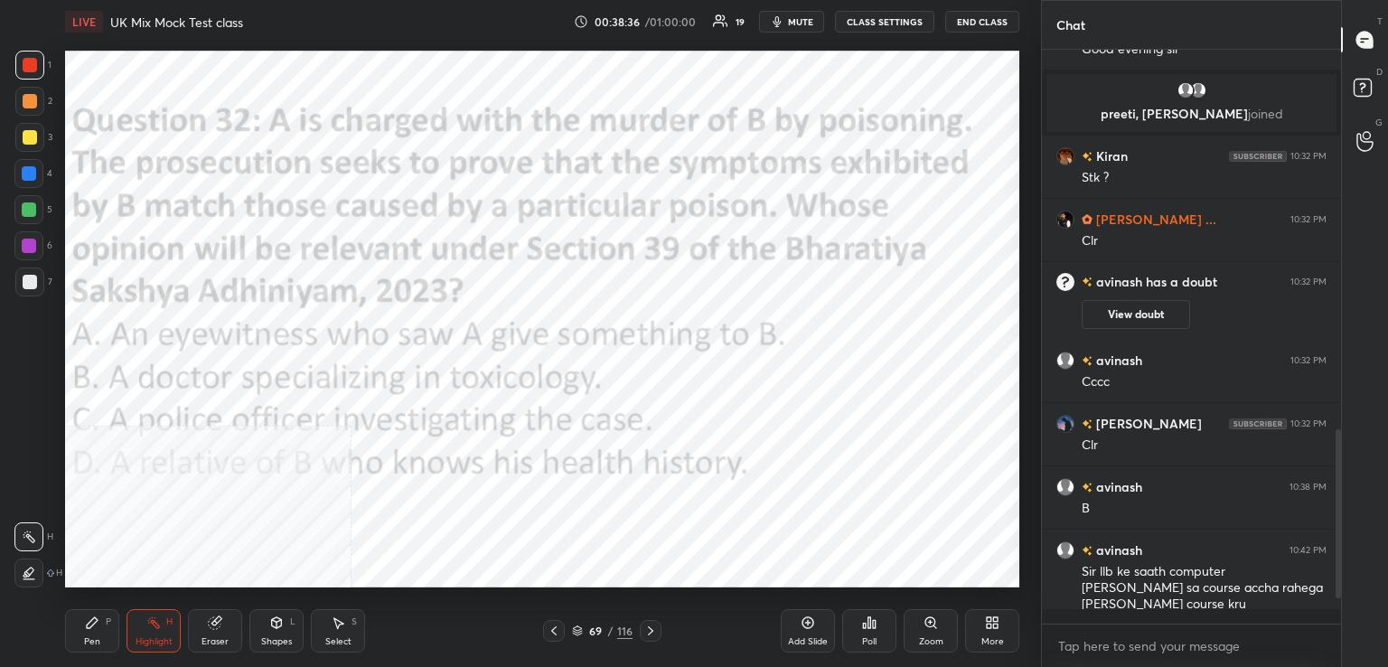
scroll to position [419, 294]
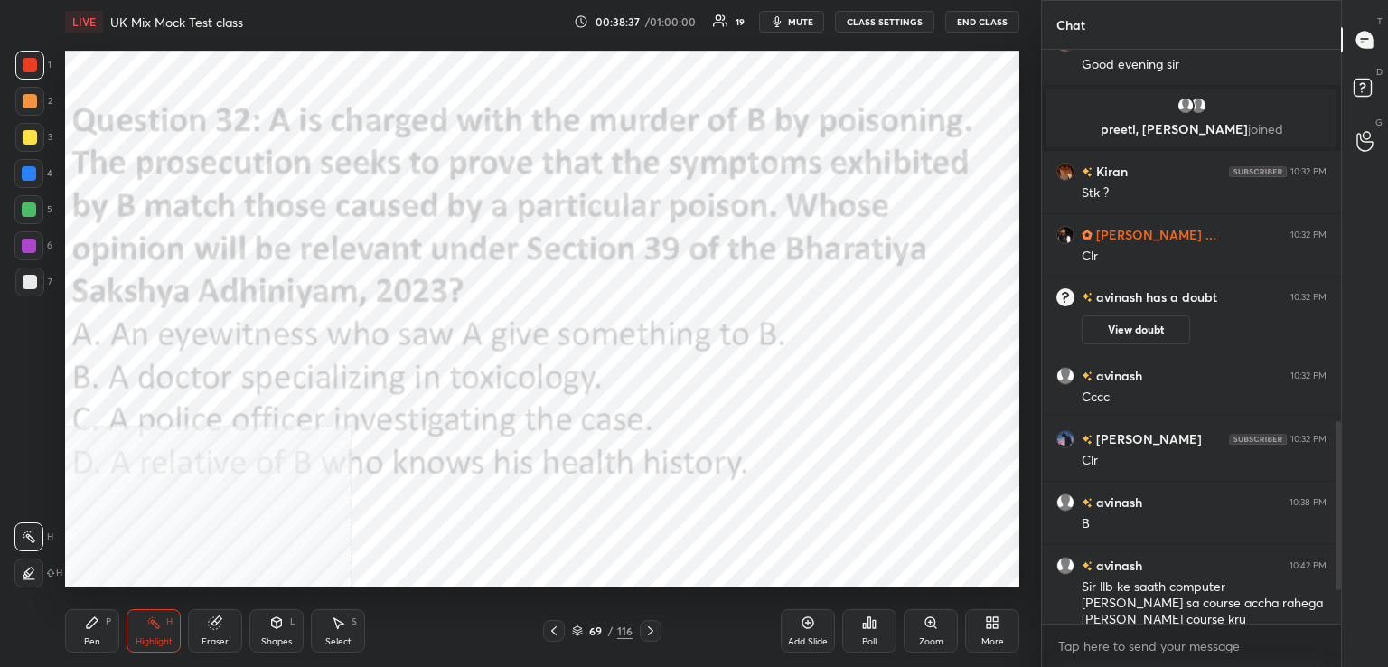
click at [653, 632] on icon at bounding box center [650, 630] width 14 height 14
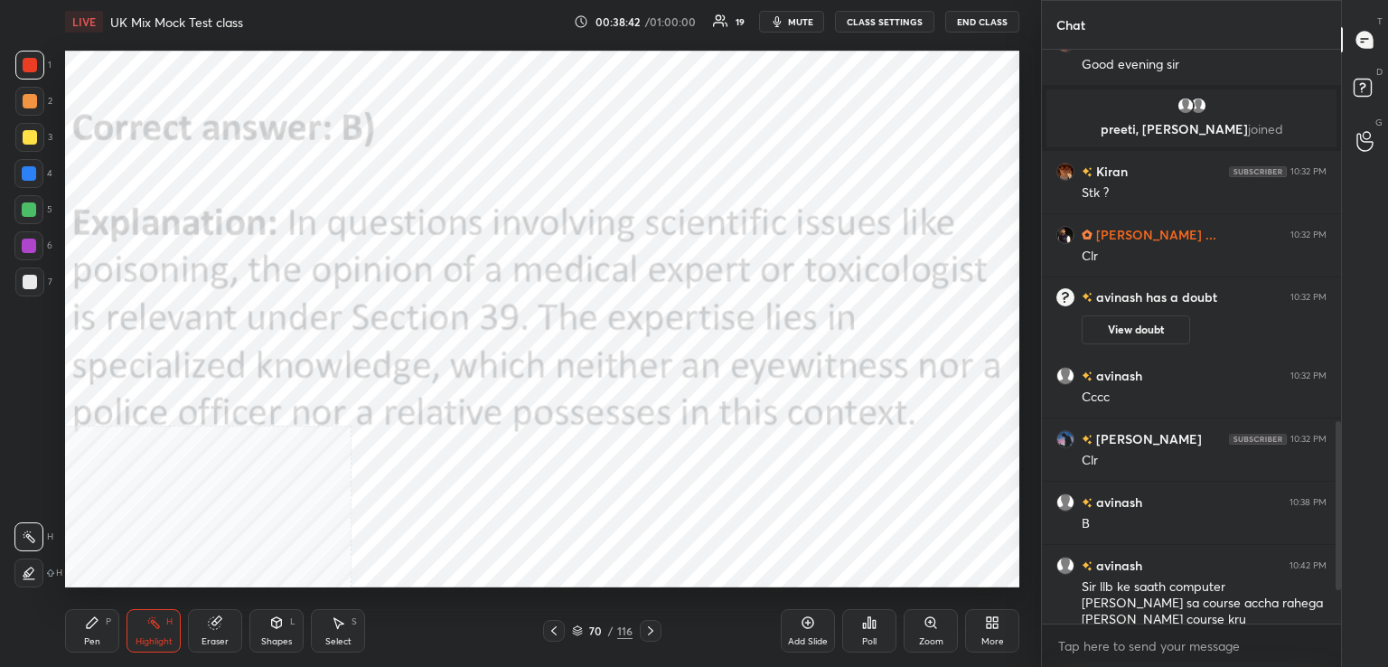
click at [643, 633] on icon at bounding box center [650, 630] width 14 height 14
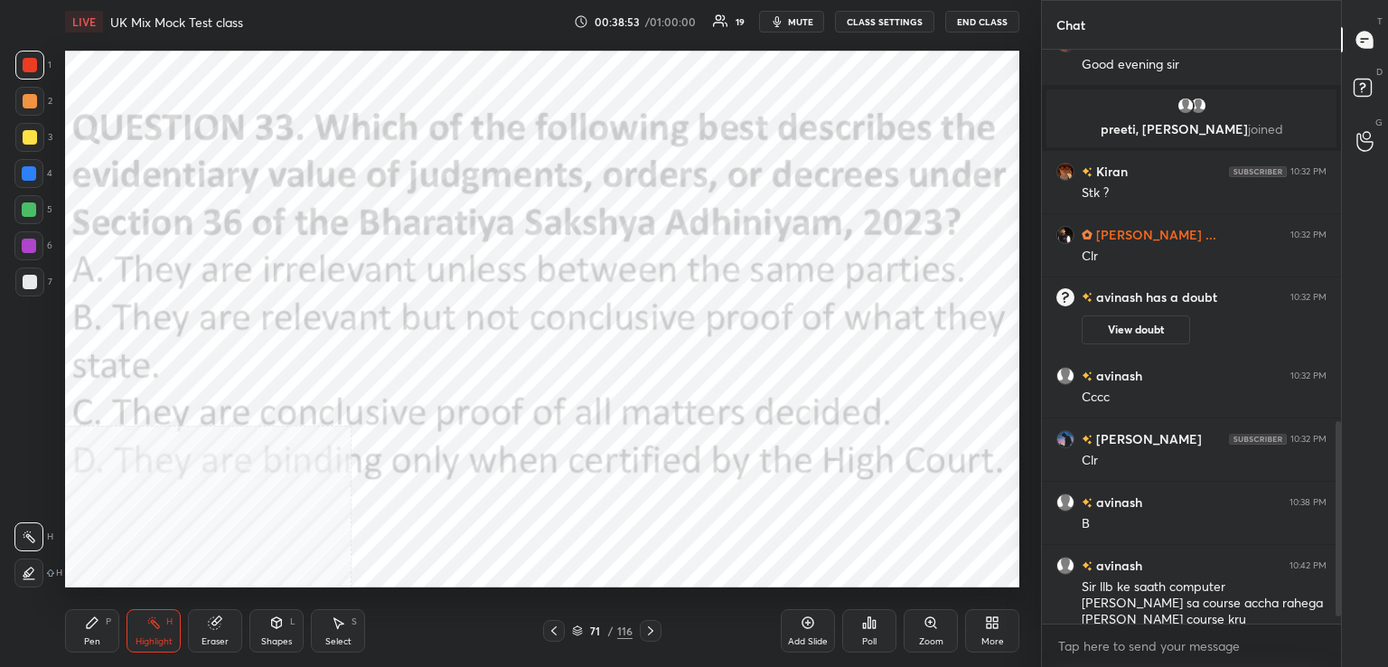
scroll to position [1117, 0]
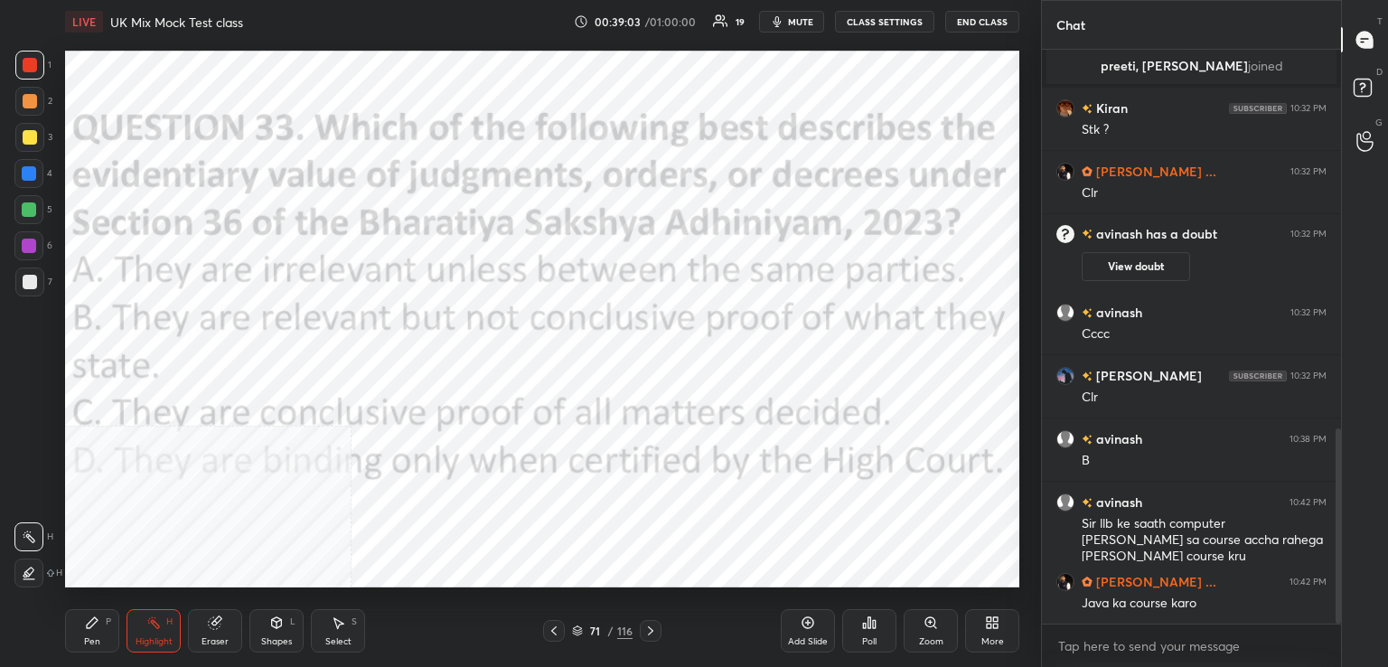
click at [869, 638] on div "Poll" at bounding box center [869, 641] width 14 height 9
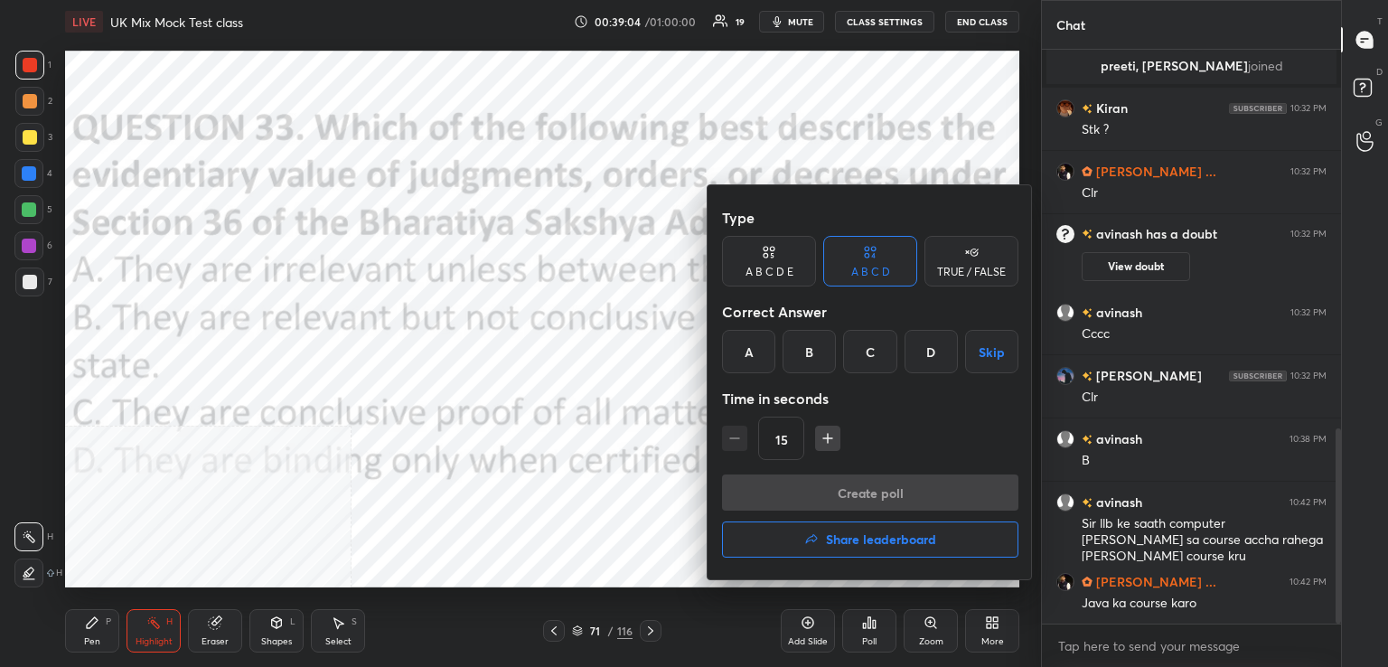
drag, startPoint x: 829, startPoint y: 349, endPoint x: 830, endPoint y: 362, distance: 13.6
click at [830, 350] on div "B" at bounding box center [808, 351] width 53 height 43
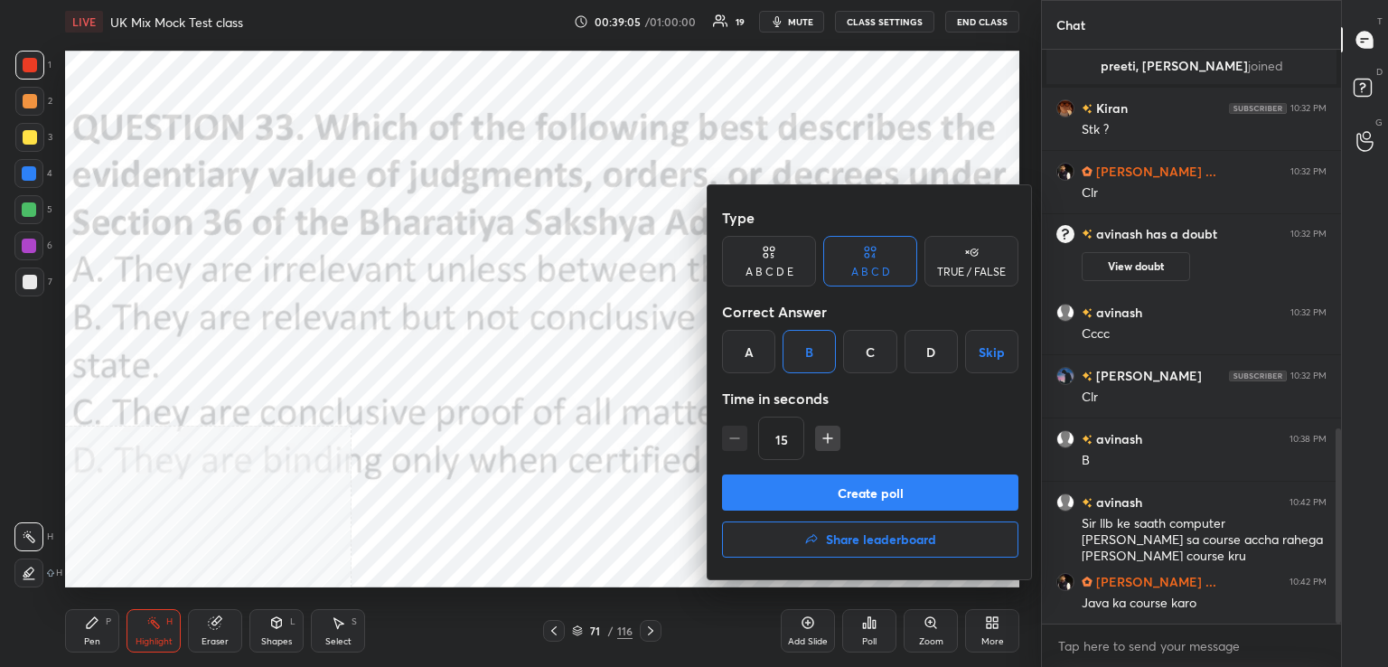
drag, startPoint x: 862, startPoint y: 494, endPoint x: 853, endPoint y: 495, distance: 9.1
click at [863, 492] on button "Create poll" at bounding box center [870, 492] width 296 height 36
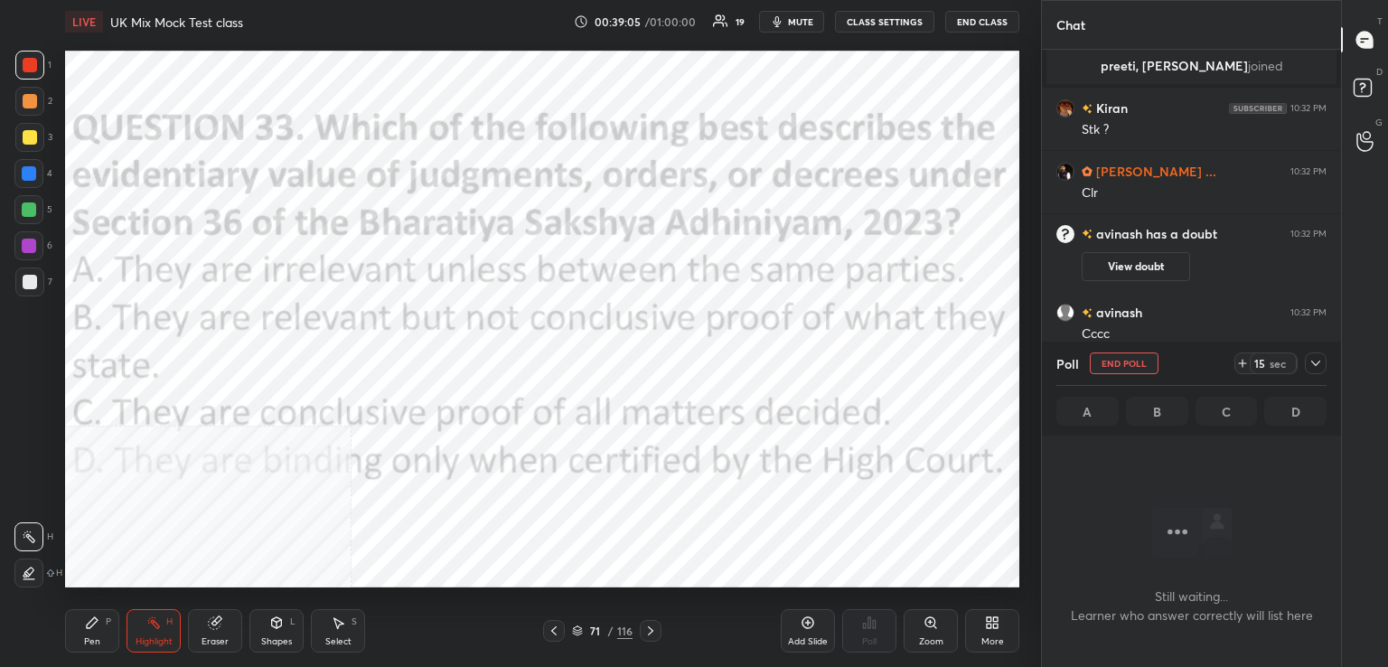
scroll to position [477, 294]
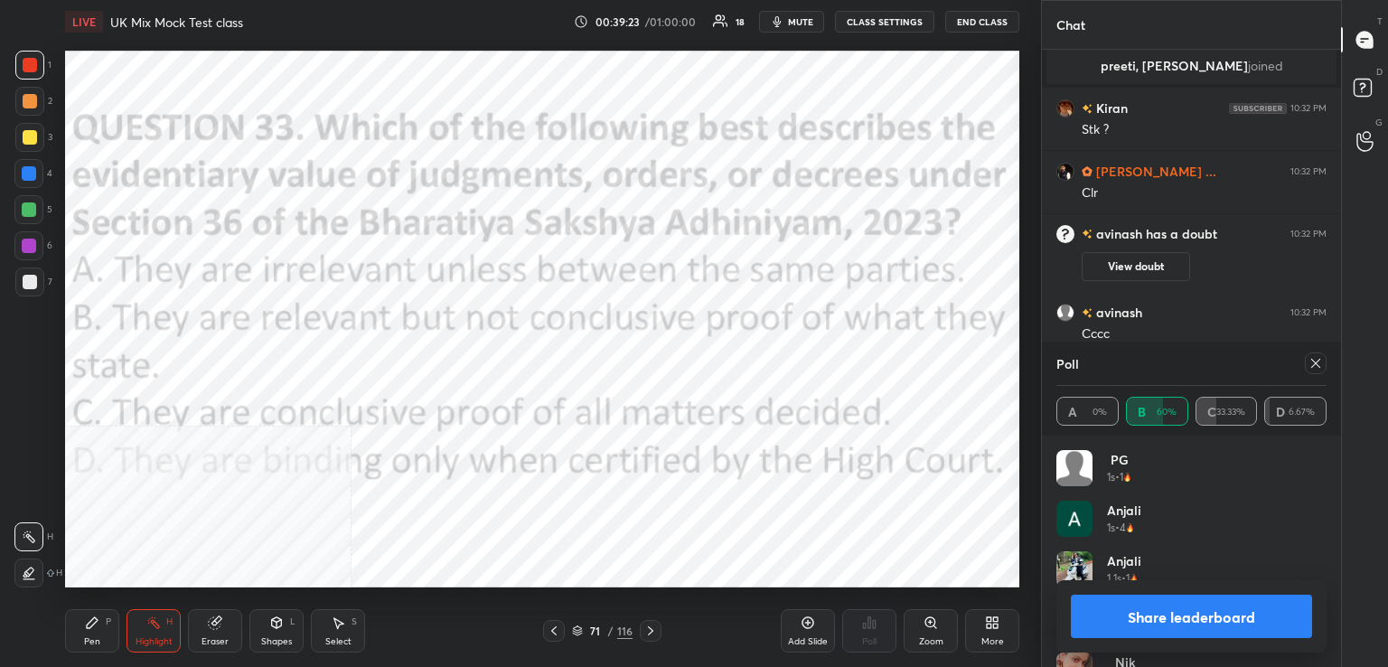
drag, startPoint x: 1311, startPoint y: 360, endPoint x: 1301, endPoint y: 362, distance: 10.3
click at [1306, 360] on div at bounding box center [1316, 363] width 22 height 22
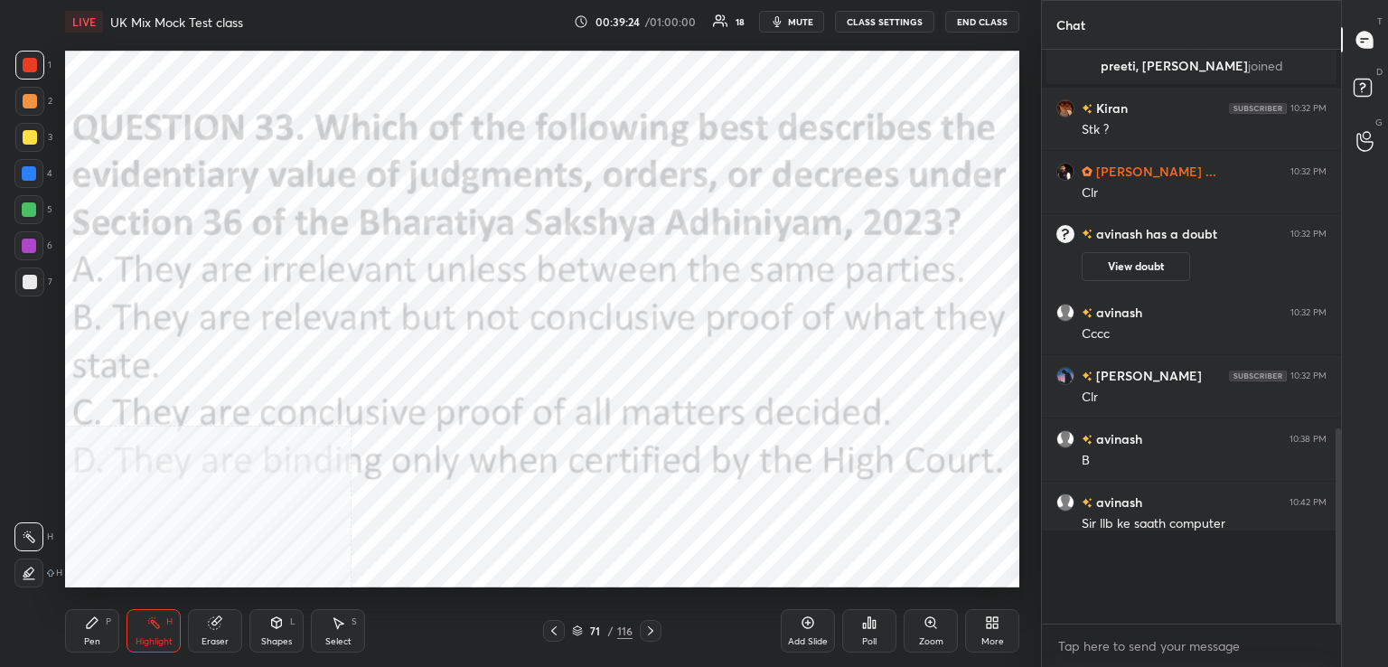
scroll to position [5, 5]
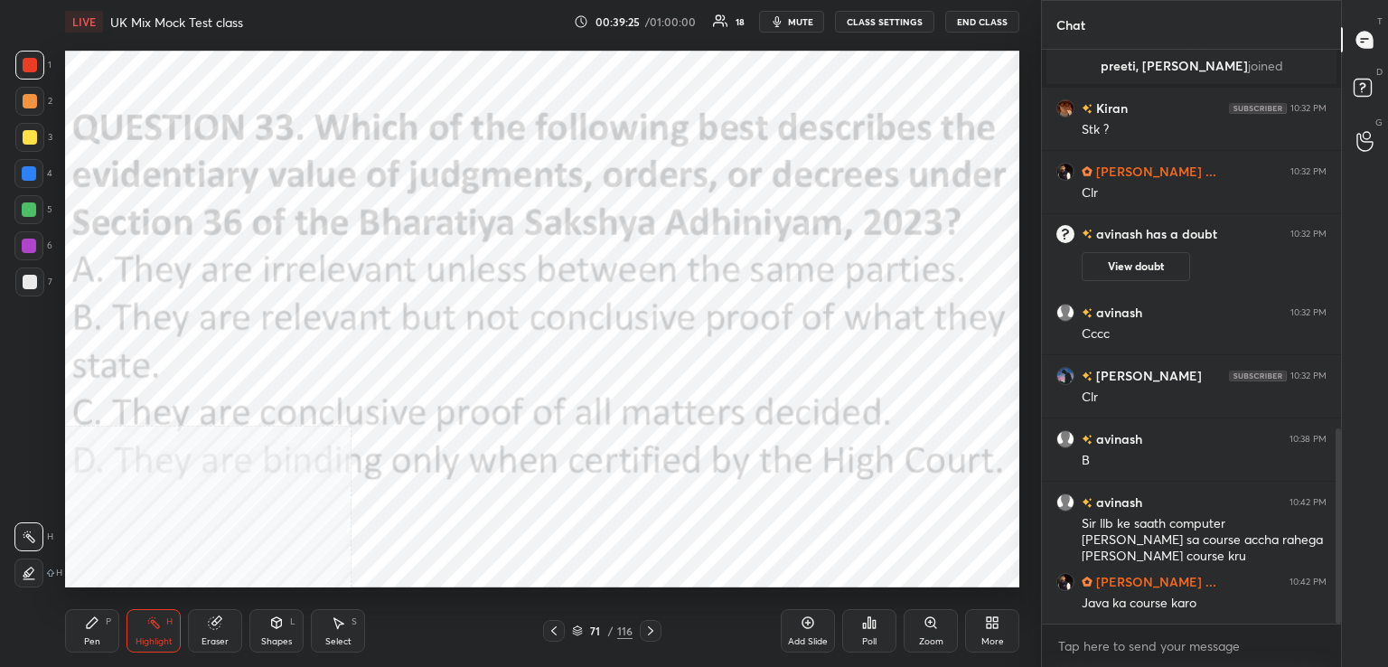
click at [648, 635] on icon at bounding box center [650, 630] width 14 height 14
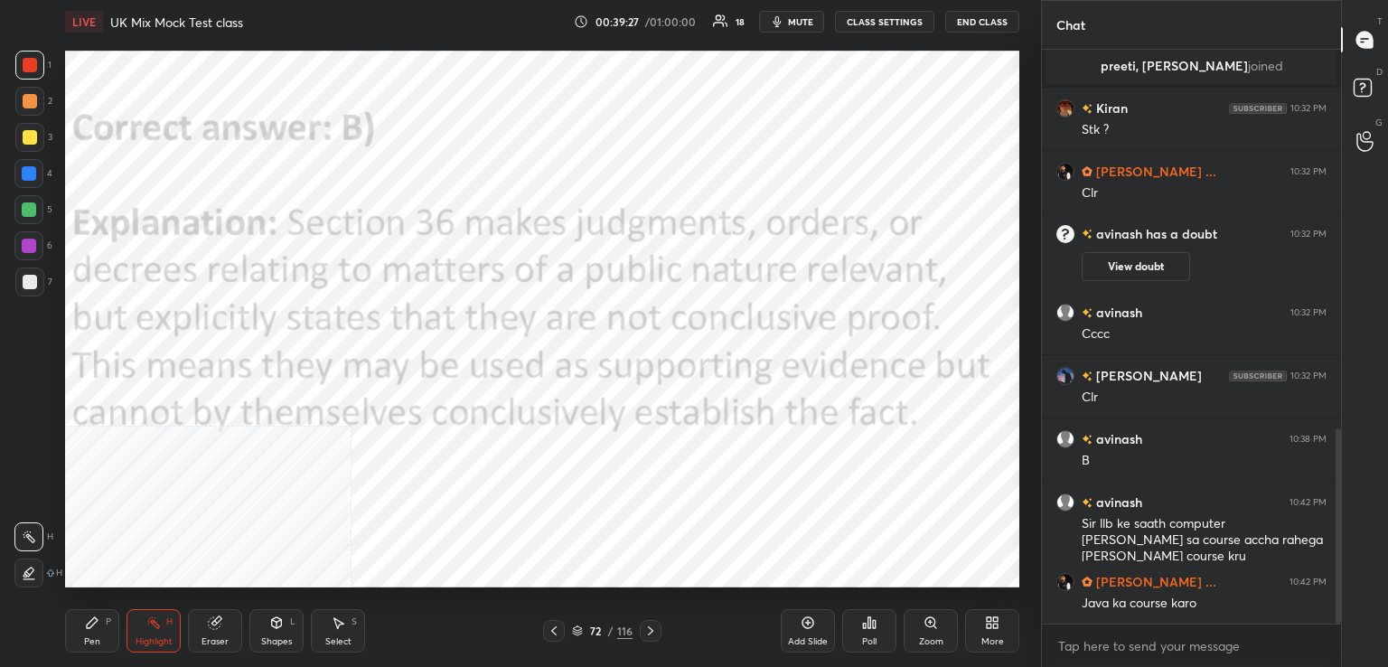
click at [148, 637] on div "Highlight" at bounding box center [154, 641] width 37 height 9
click at [652, 633] on icon at bounding box center [650, 630] width 14 height 14
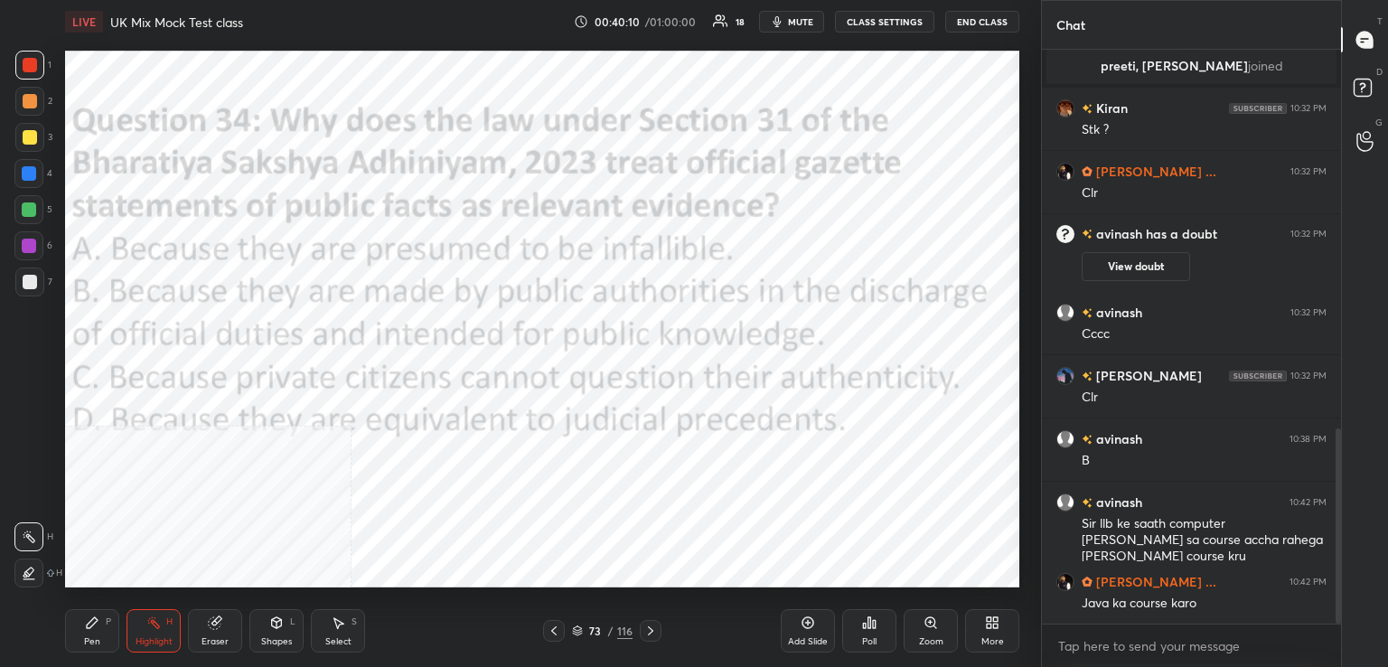
click at [864, 632] on div "Poll" at bounding box center [869, 630] width 54 height 43
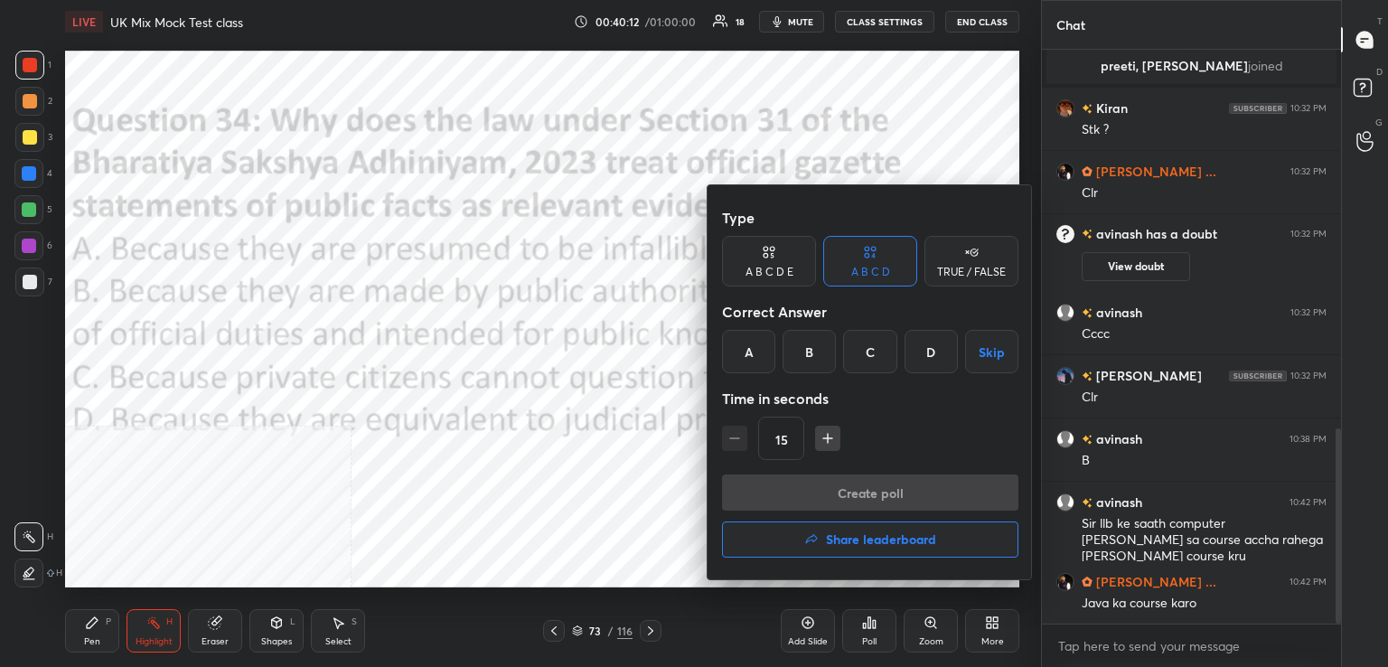
drag, startPoint x: 808, startPoint y: 355, endPoint x: 813, endPoint y: 397, distance: 41.9
click at [813, 360] on div "B" at bounding box center [808, 351] width 53 height 43
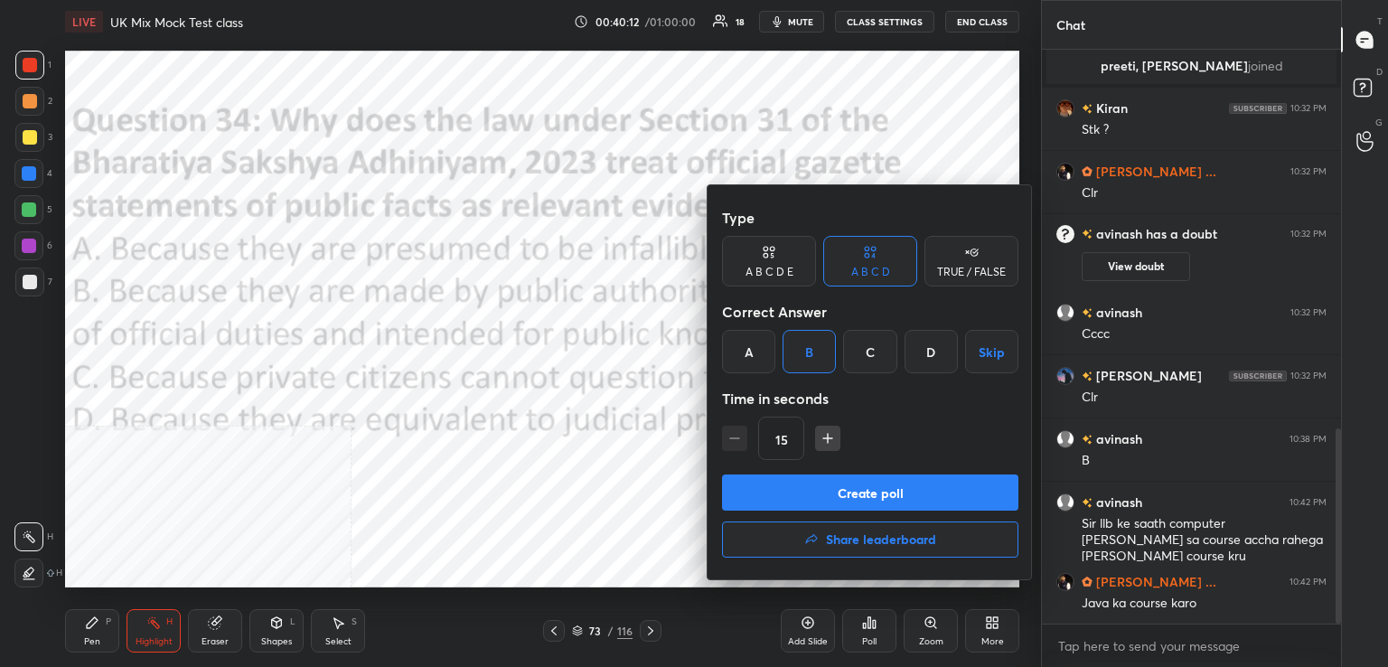
click at [835, 502] on button "Create poll" at bounding box center [870, 492] width 296 height 36
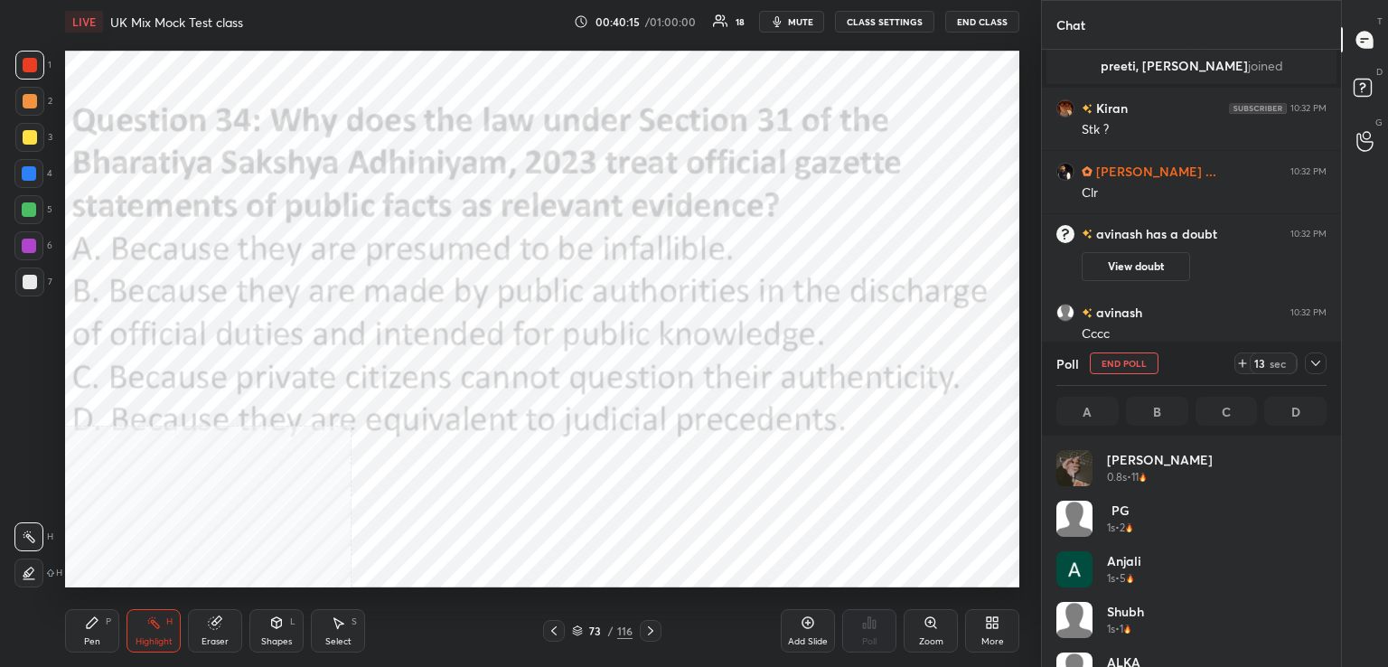
scroll to position [211, 265]
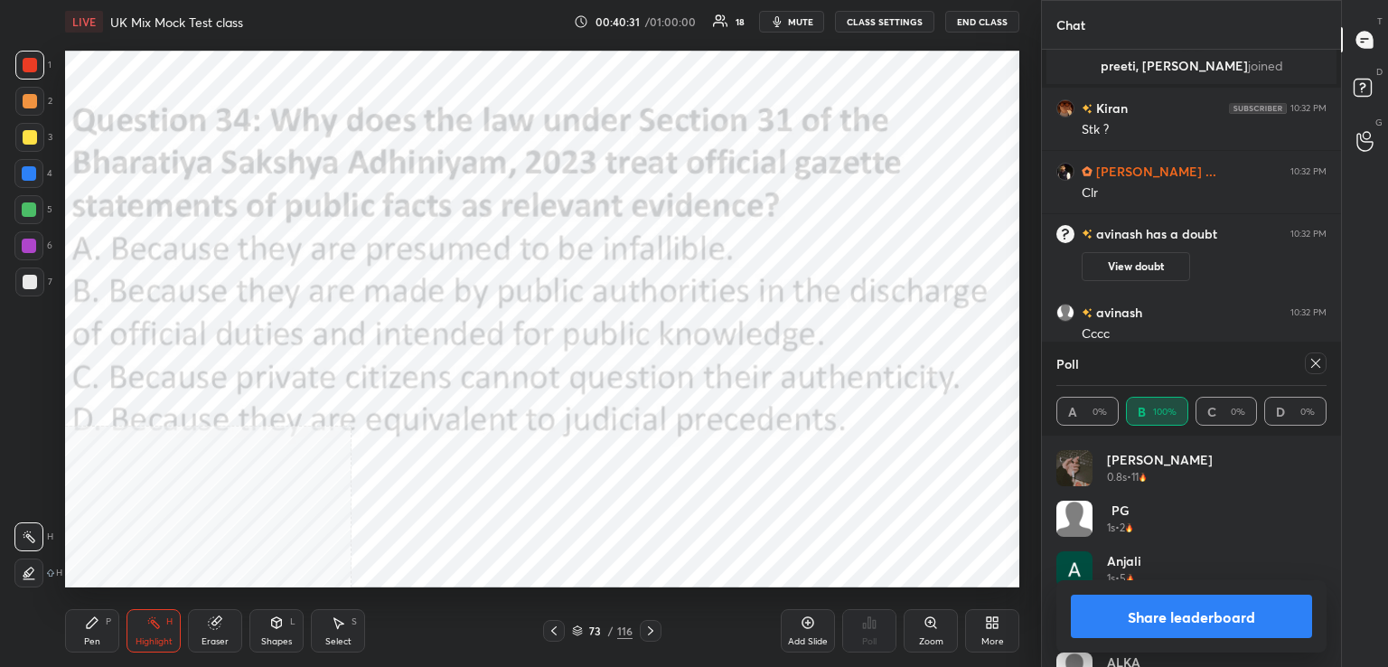
drag, startPoint x: 1314, startPoint y: 362, endPoint x: 1101, endPoint y: 406, distance: 216.7
click at [1309, 362] on icon at bounding box center [1315, 363] width 14 height 14
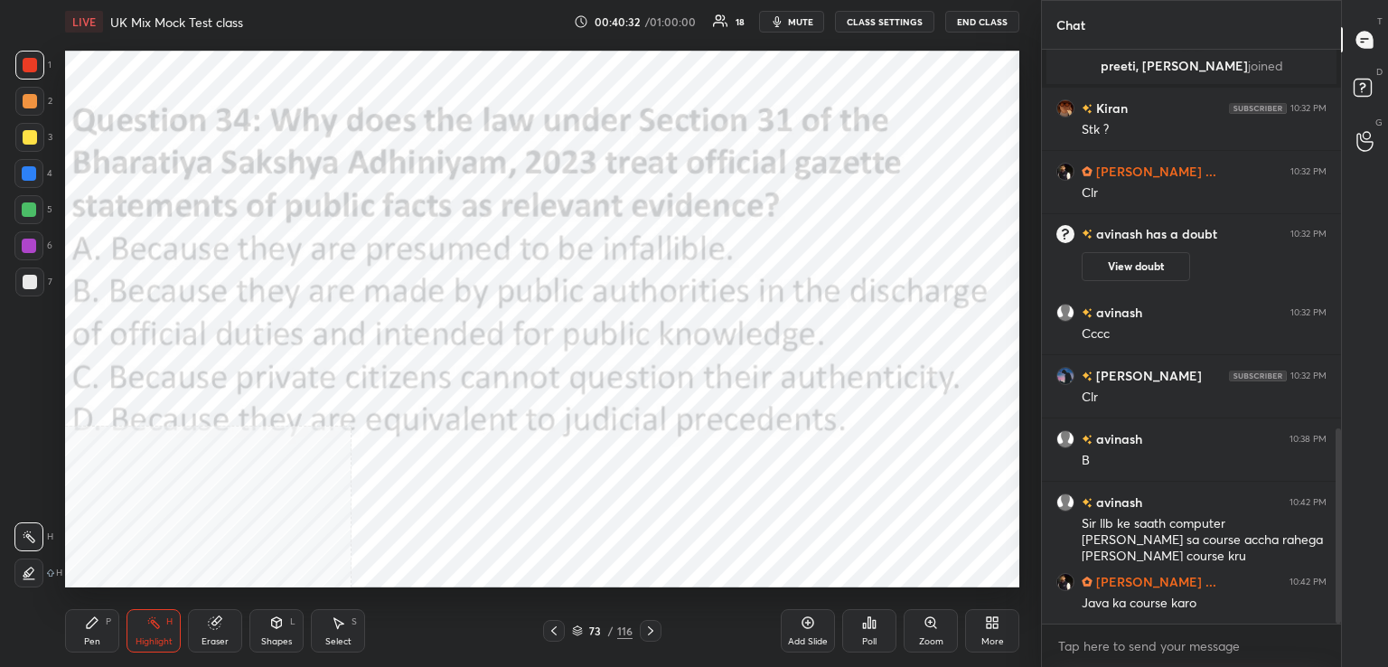
scroll to position [6, 5]
click at [649, 637] on icon at bounding box center [650, 630] width 14 height 14
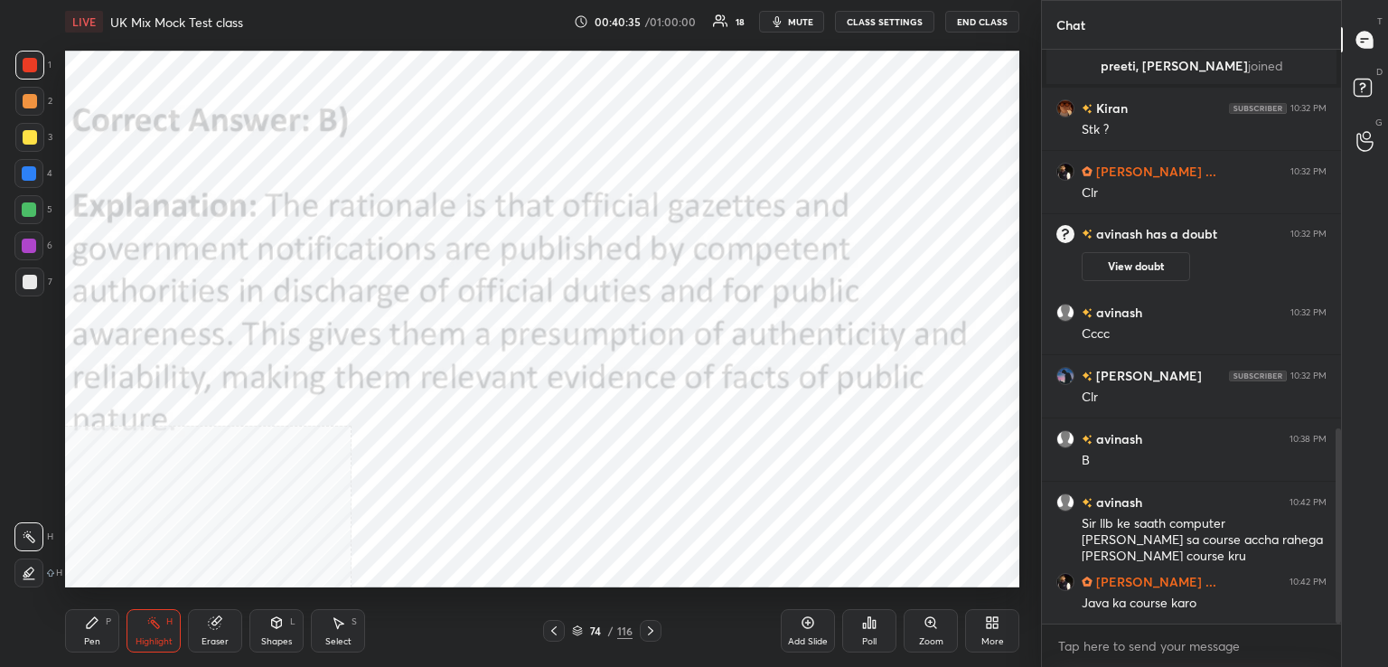
click at [651, 632] on icon at bounding box center [650, 630] width 14 height 14
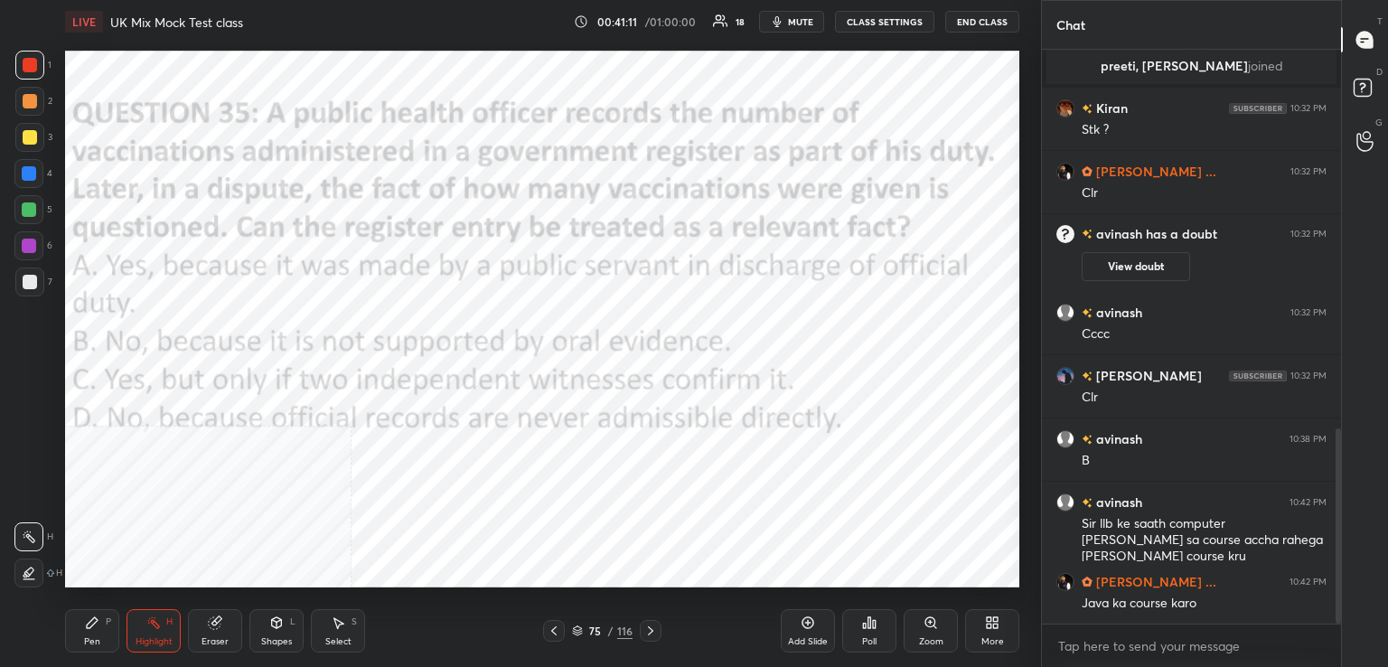
click at [872, 617] on icon at bounding box center [869, 622] width 14 height 14
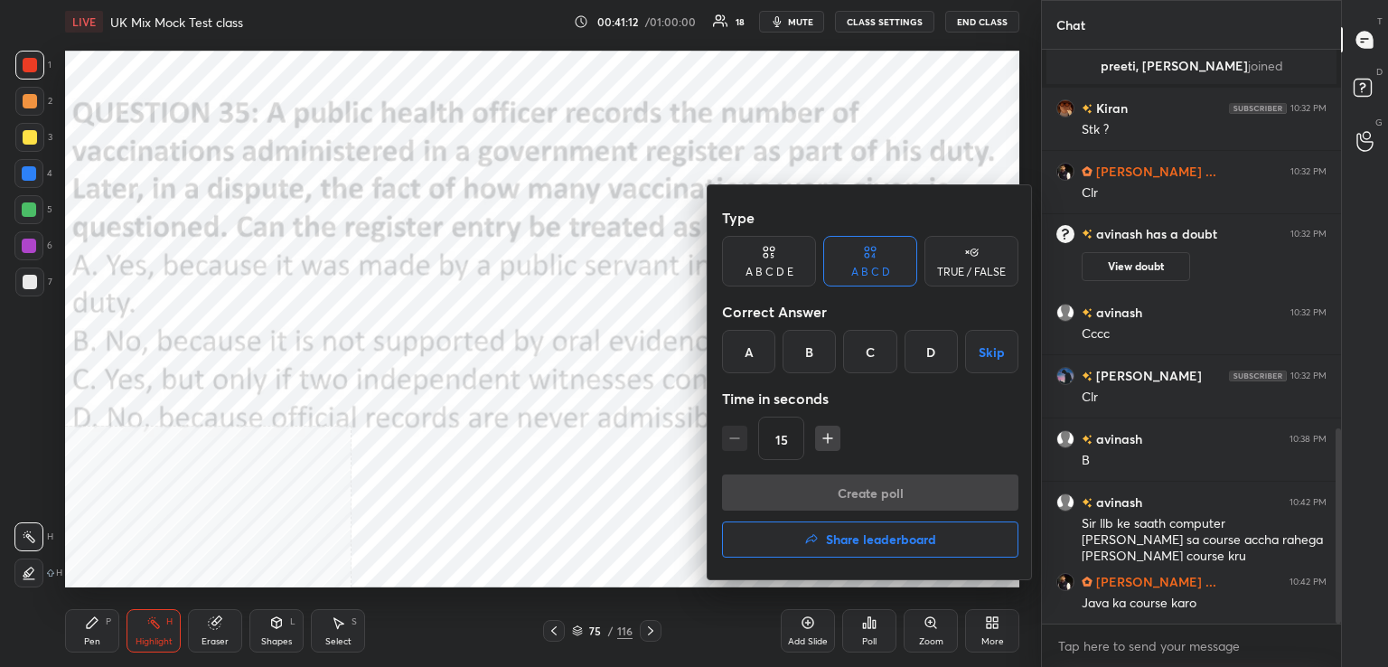
click at [759, 351] on div "A" at bounding box center [748, 351] width 53 height 43
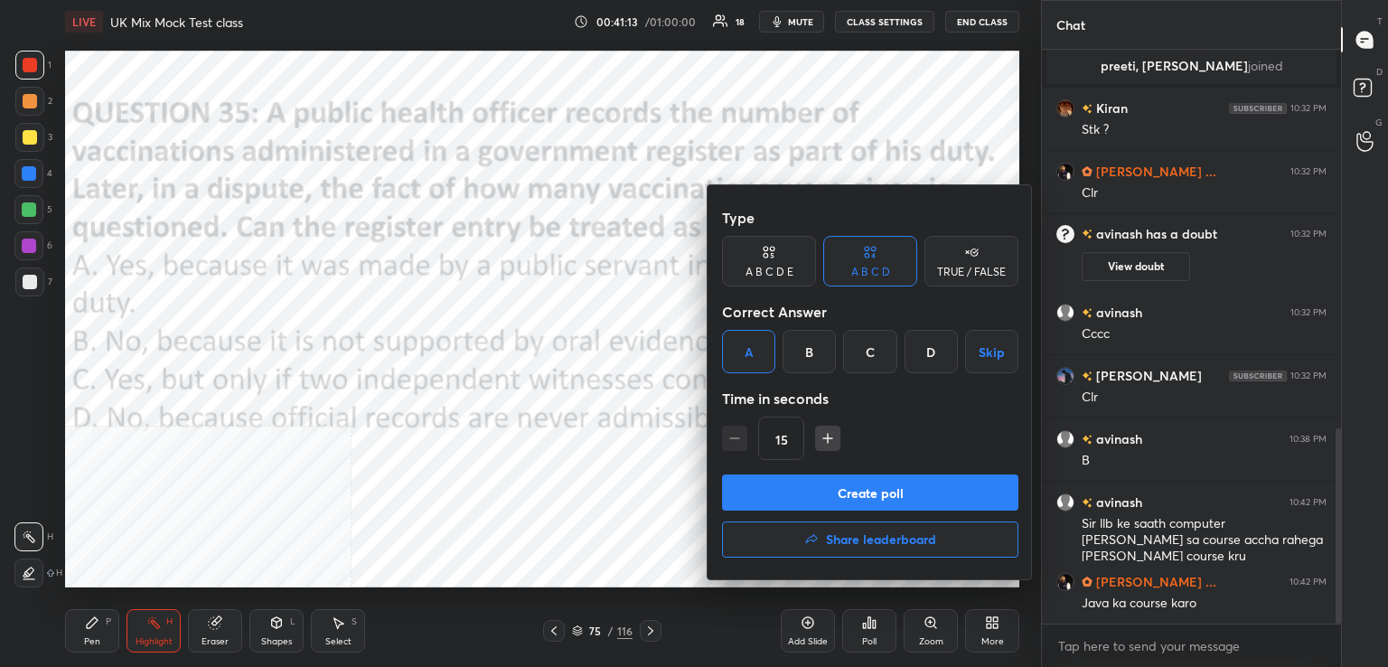
drag, startPoint x: 830, startPoint y: 496, endPoint x: 820, endPoint y: 467, distance: 30.6
click at [829, 495] on button "Create poll" at bounding box center [870, 492] width 296 height 36
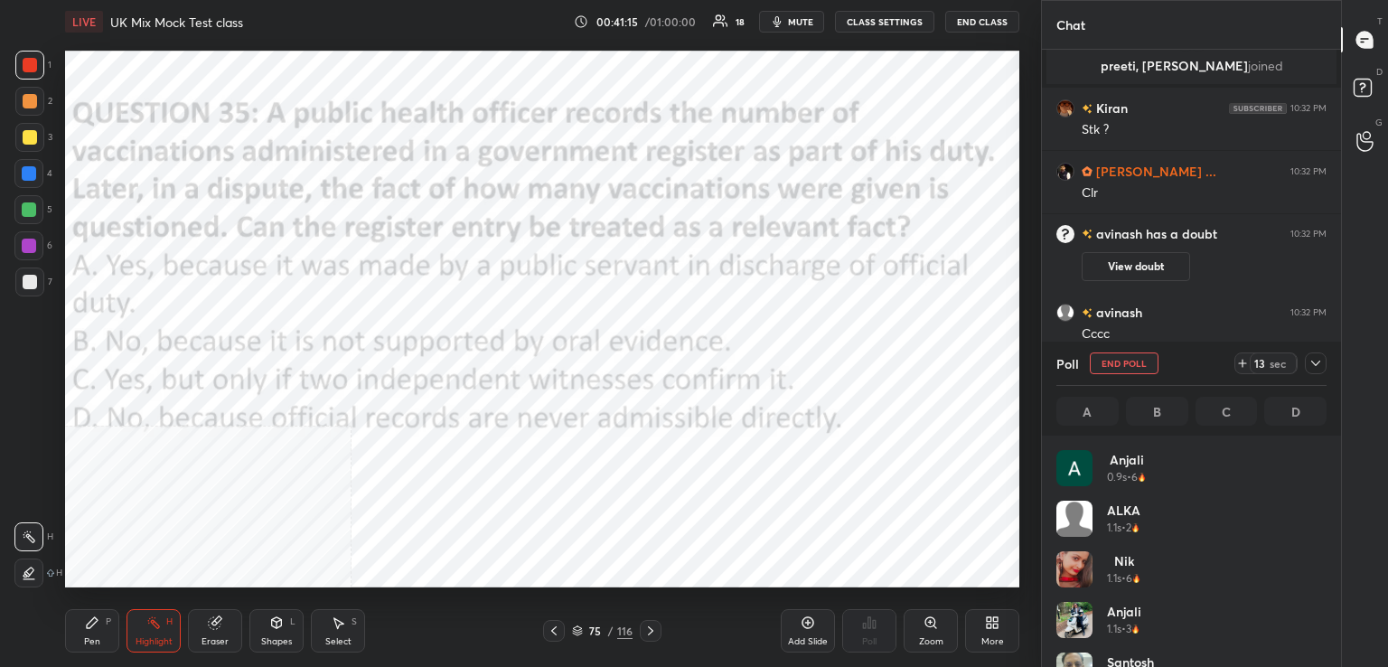
scroll to position [211, 265]
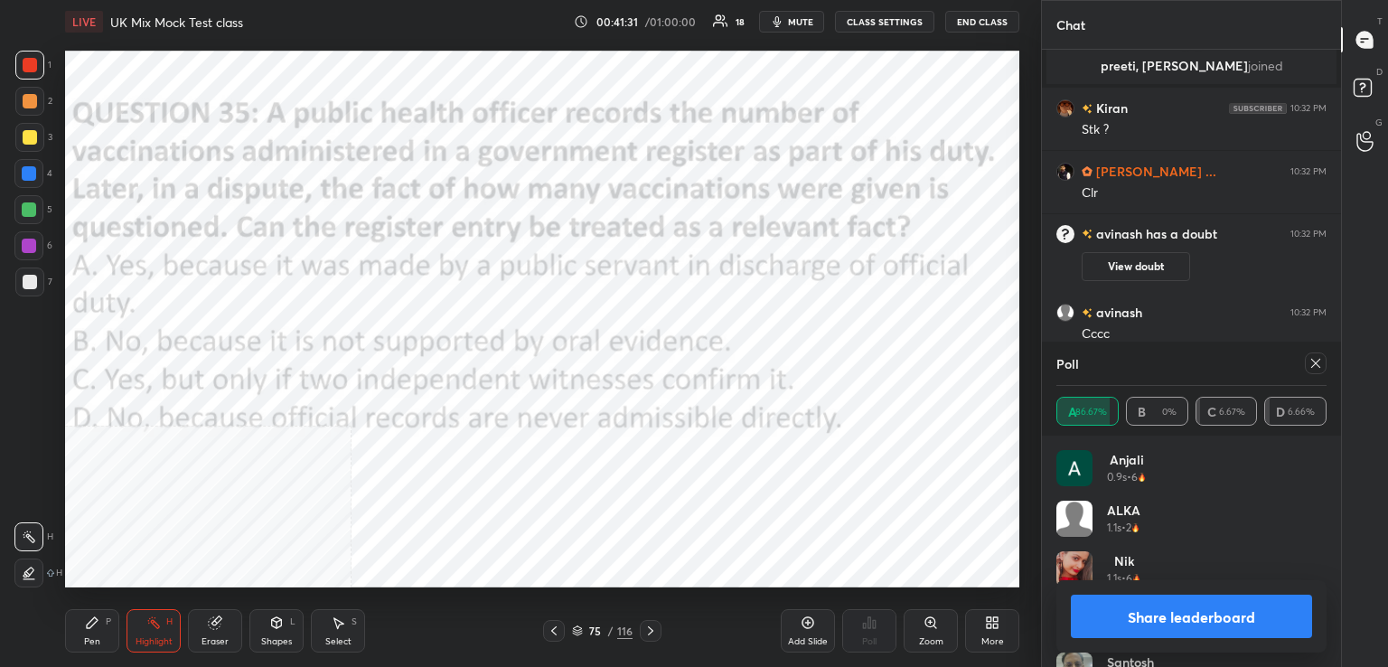
drag, startPoint x: 1314, startPoint y: 361, endPoint x: 1225, endPoint y: 385, distance: 91.6
click at [1314, 362] on icon at bounding box center [1315, 363] width 14 height 14
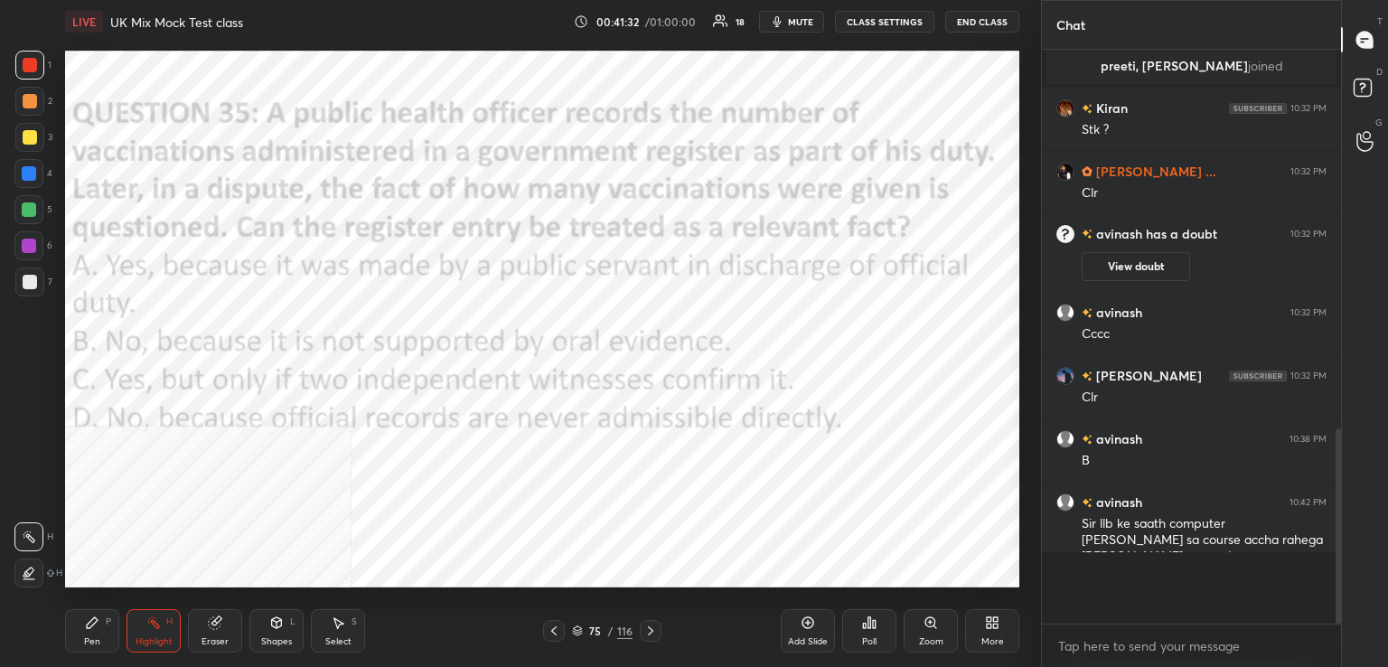
scroll to position [6, 5]
drag, startPoint x: 656, startPoint y: 631, endPoint x: 658, endPoint y: 590, distance: 40.7
click at [657, 631] on icon at bounding box center [650, 630] width 14 height 14
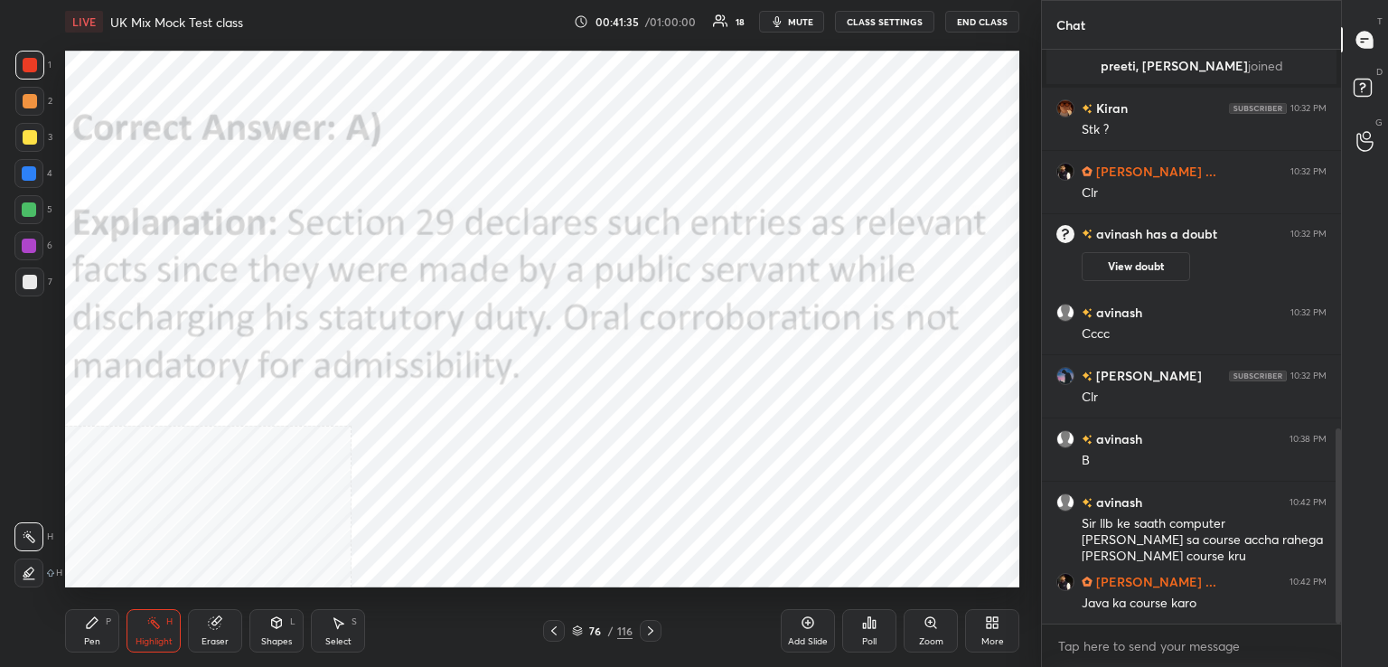
click at [652, 637] on div at bounding box center [651, 631] width 22 height 22
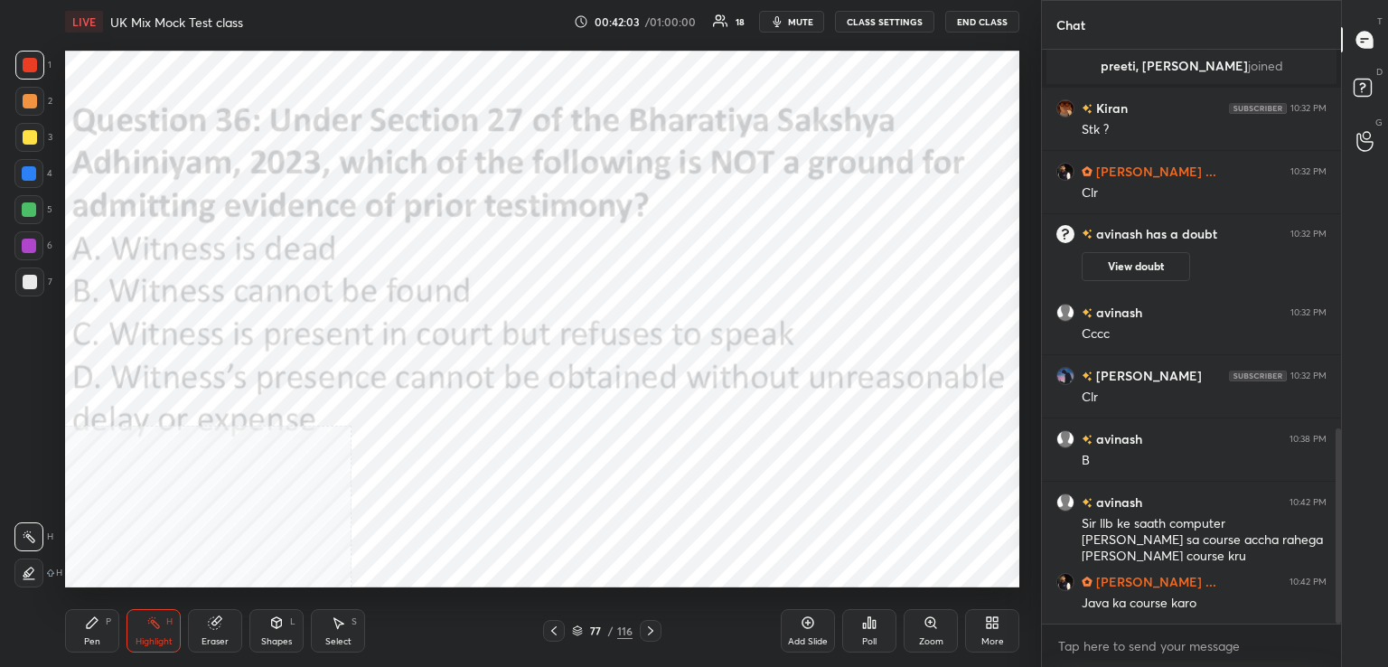
click at [868, 623] on icon at bounding box center [869, 622] width 14 height 14
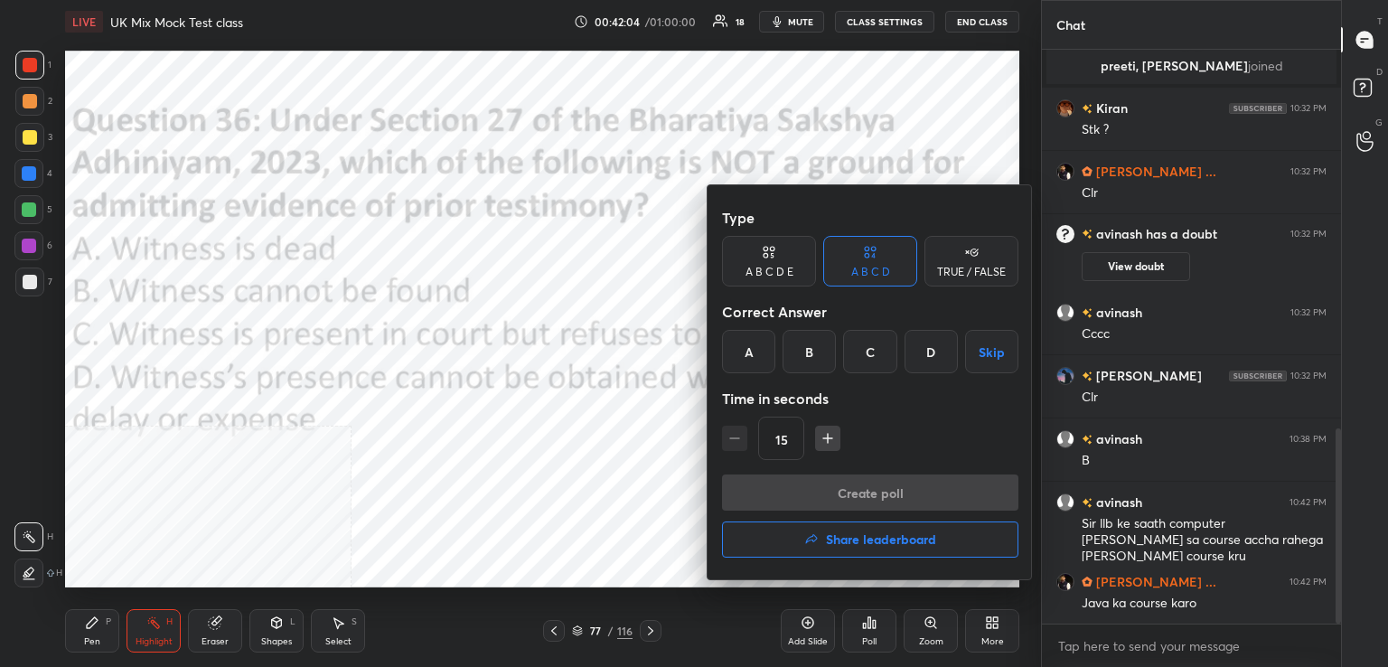
drag, startPoint x: 870, startPoint y: 351, endPoint x: 865, endPoint y: 359, distance: 9.8
click at [868, 350] on div "C" at bounding box center [869, 351] width 53 height 43
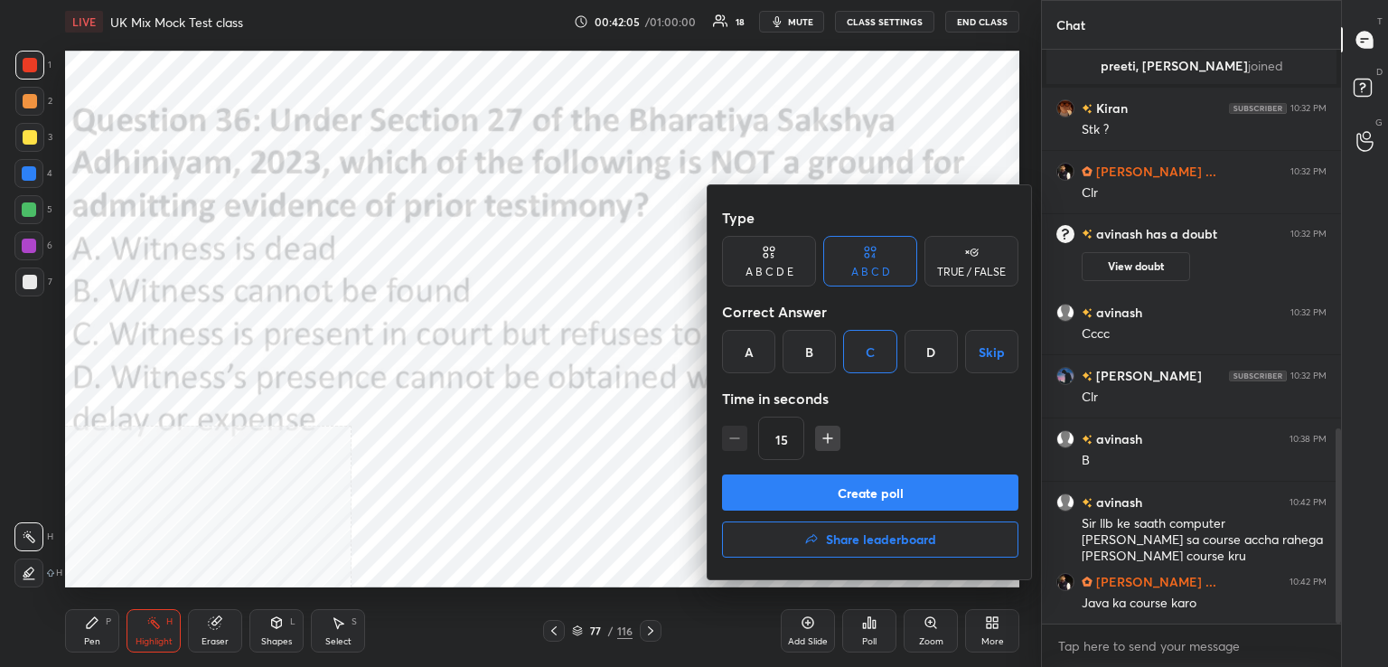
drag, startPoint x: 894, startPoint y: 492, endPoint x: 860, endPoint y: 514, distance: 39.8
click at [893, 491] on button "Create poll" at bounding box center [870, 492] width 296 height 36
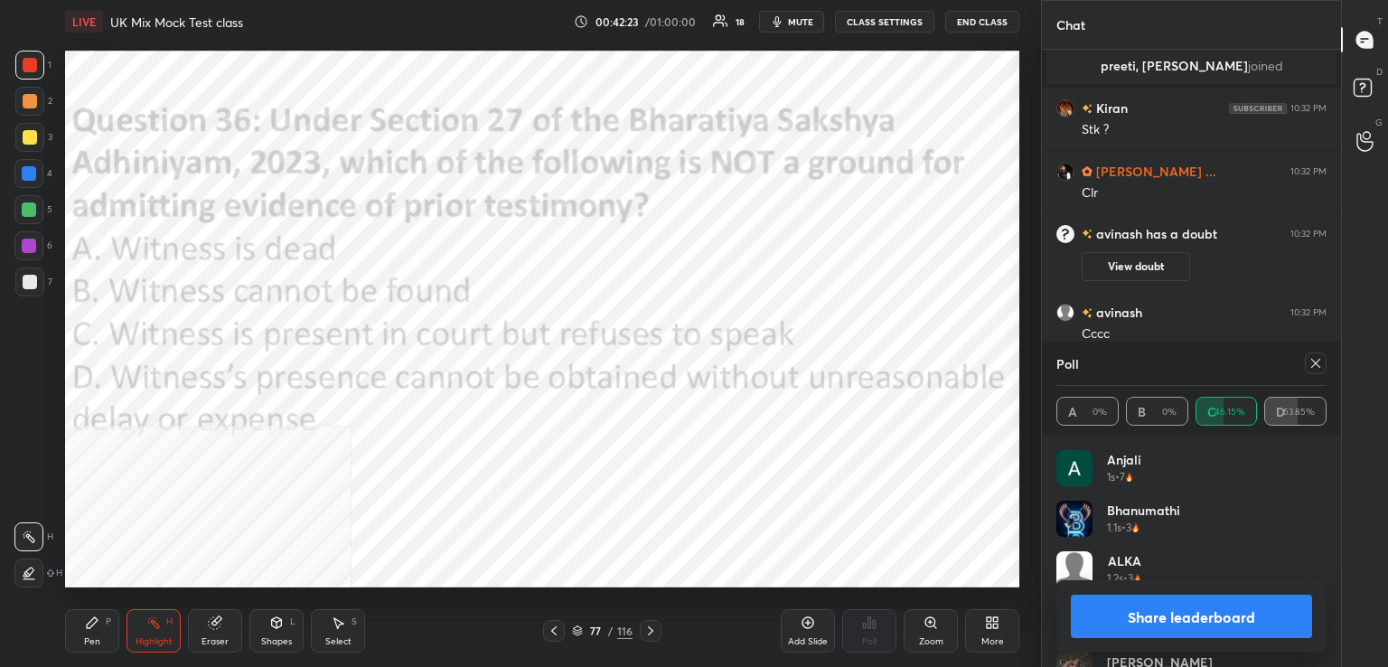
drag, startPoint x: 1319, startPoint y: 360, endPoint x: 1290, endPoint y: 370, distance: 30.6
click at [1316, 361] on icon at bounding box center [1315, 363] width 14 height 14
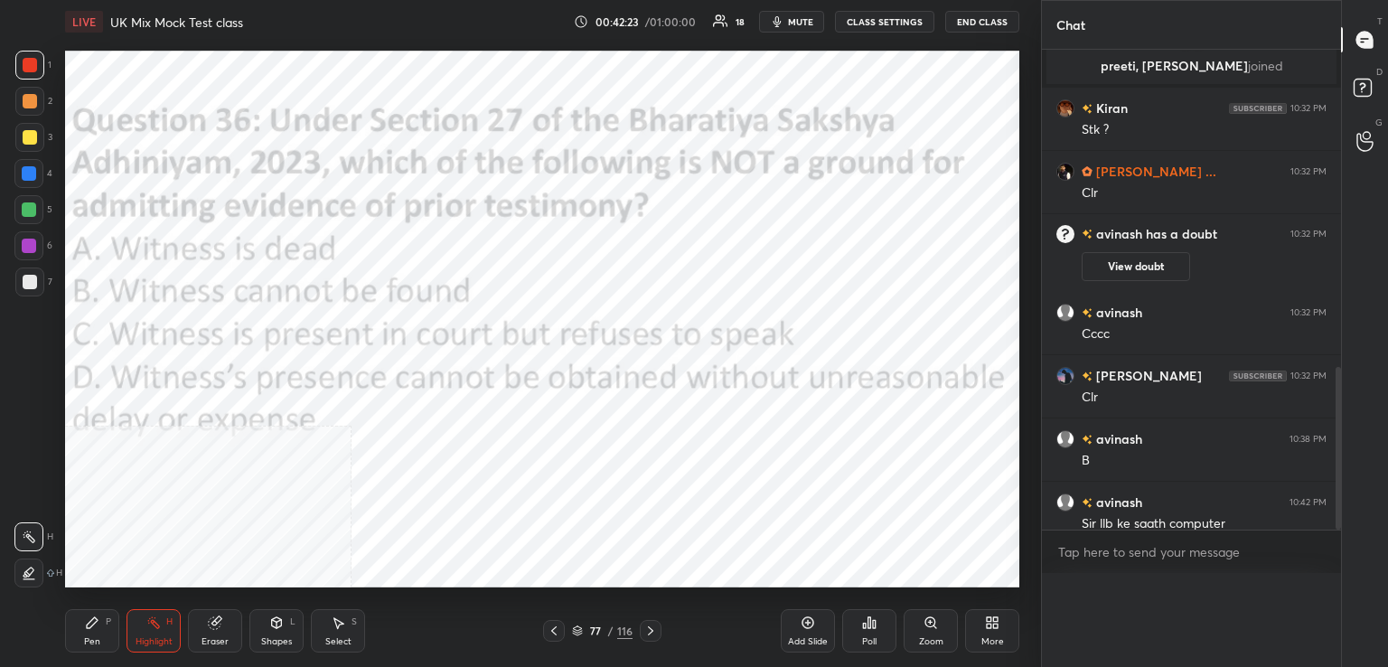
scroll to position [513, 294]
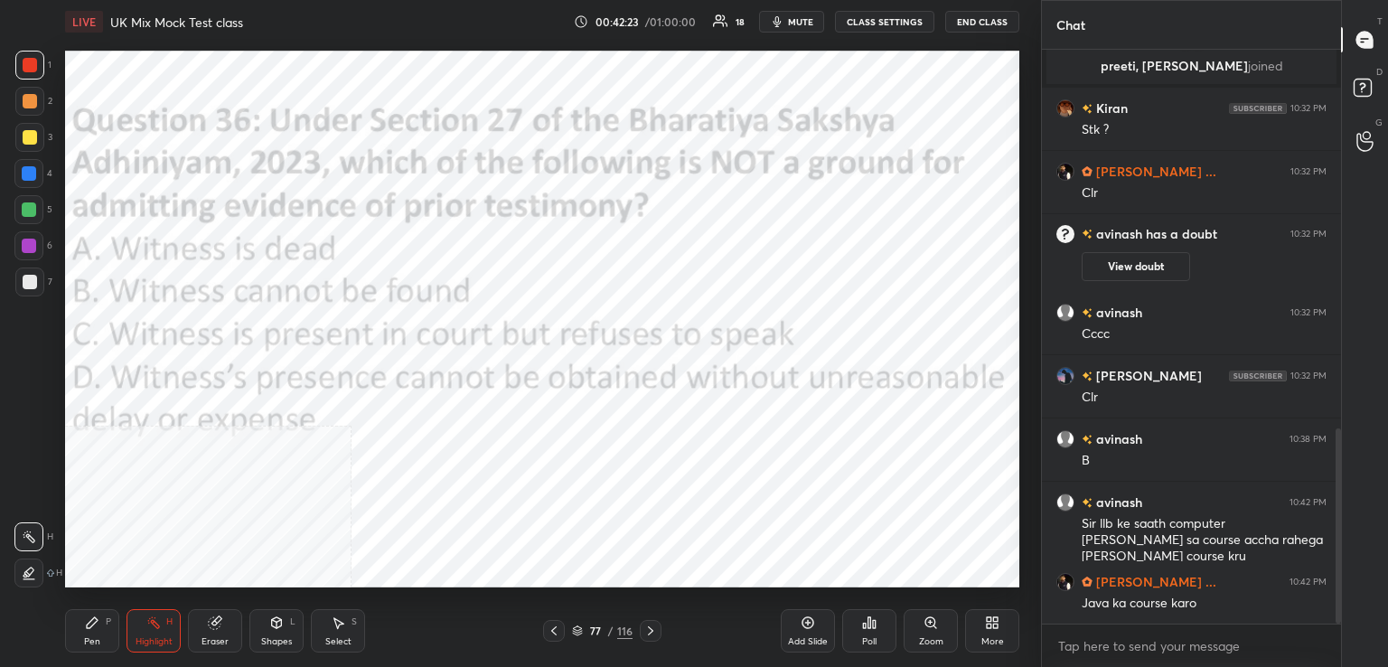
click at [651, 632] on icon at bounding box center [650, 630] width 14 height 14
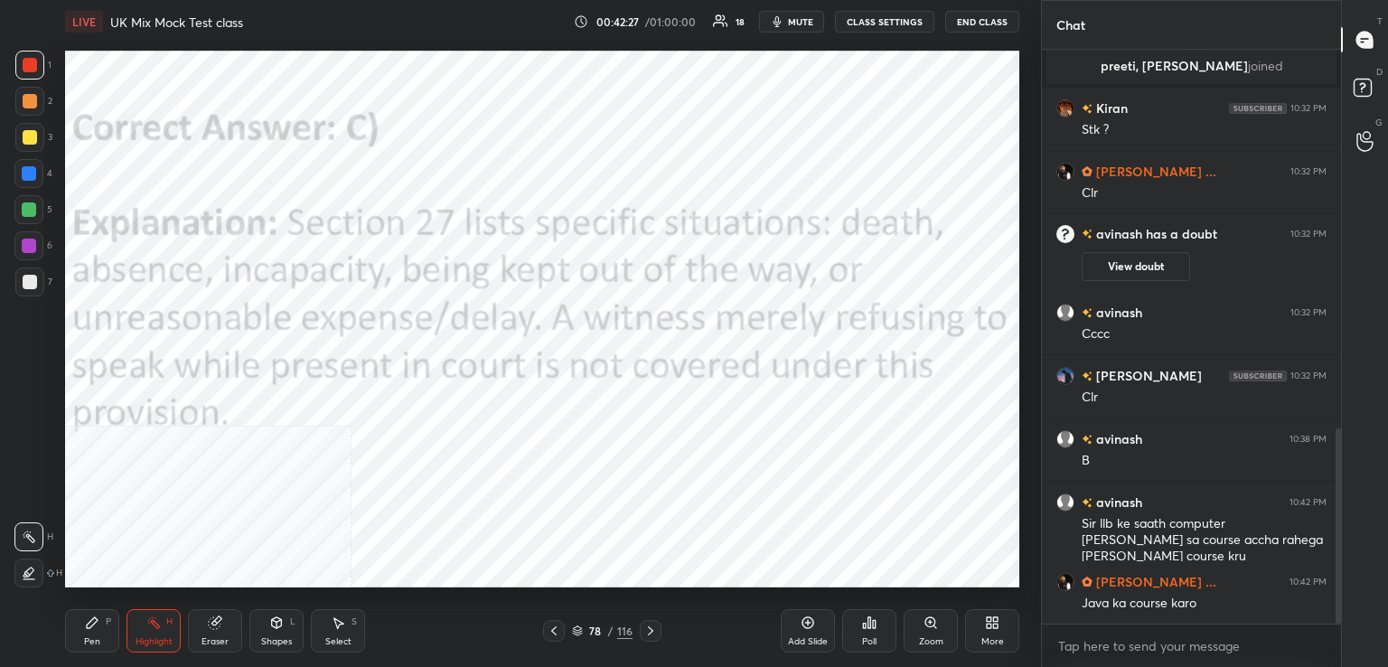
click at [648, 631] on icon at bounding box center [650, 630] width 14 height 14
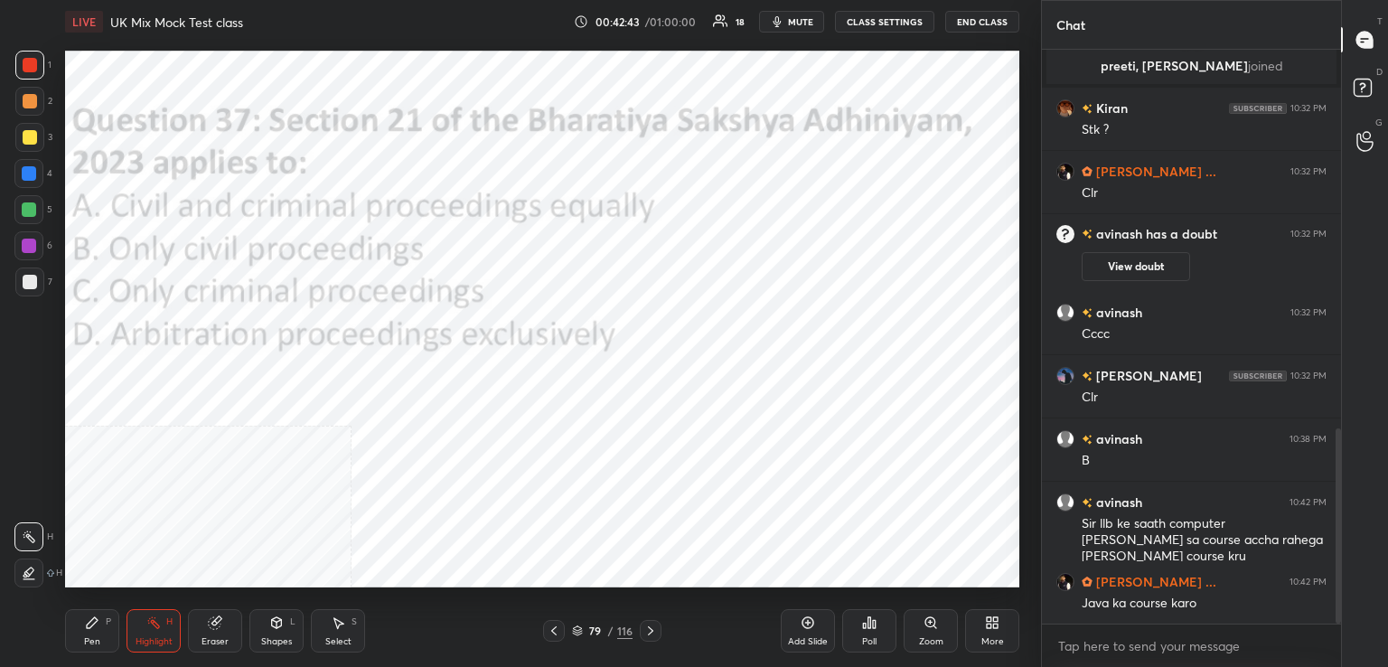
click at [867, 630] on div "Poll" at bounding box center [869, 630] width 54 height 43
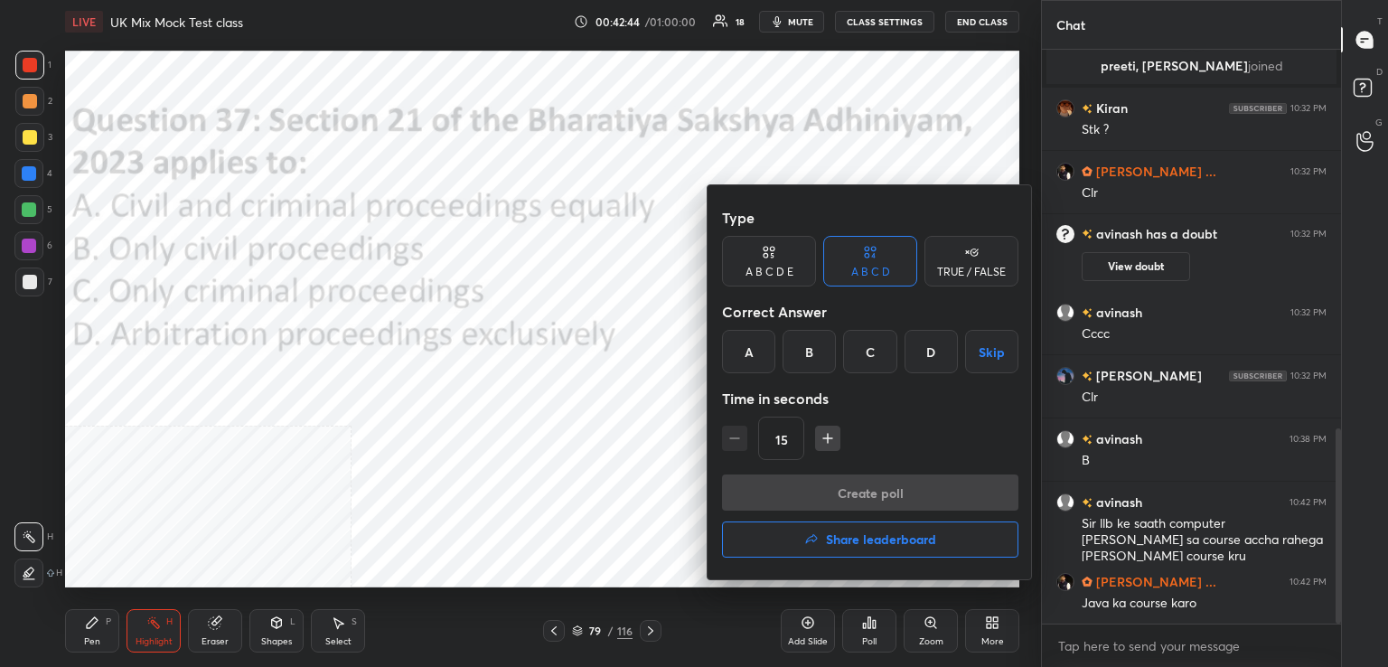
click at [813, 355] on div "B" at bounding box center [808, 351] width 53 height 43
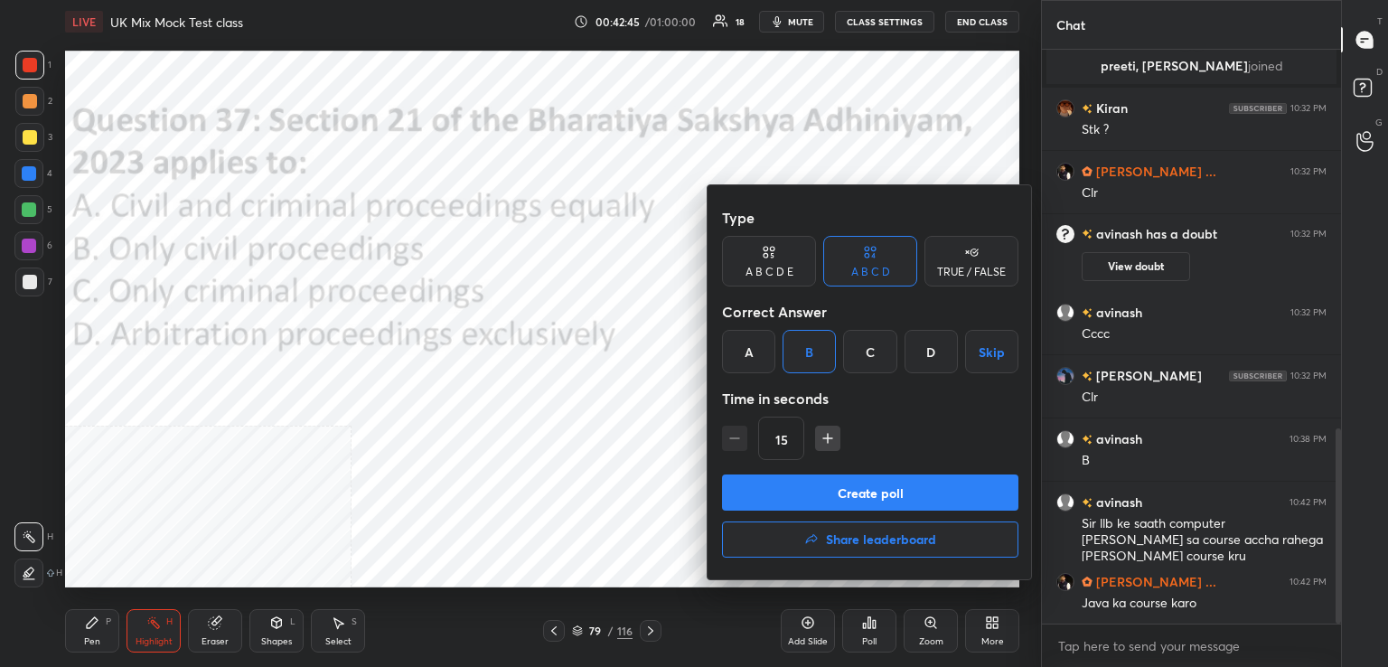
drag, startPoint x: 843, startPoint y: 494, endPoint x: 820, endPoint y: 489, distance: 23.2
click at [845, 493] on button "Create poll" at bounding box center [870, 492] width 296 height 36
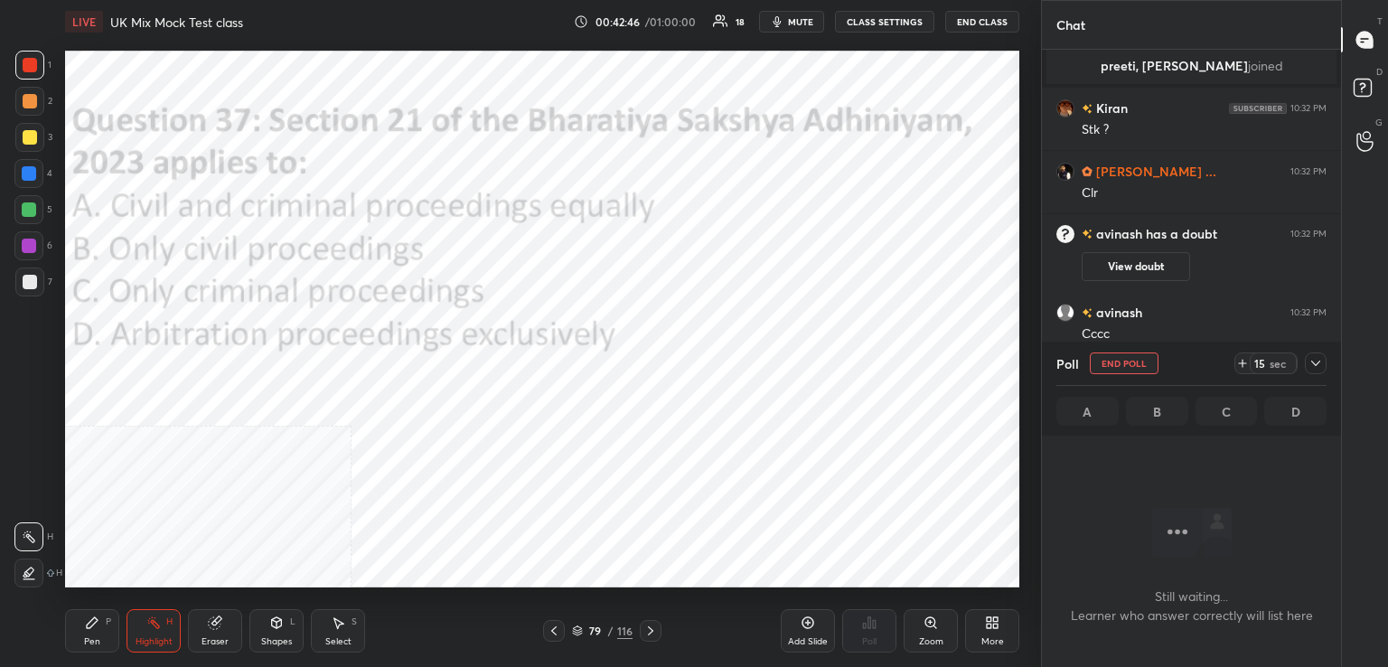
scroll to position [6, 5]
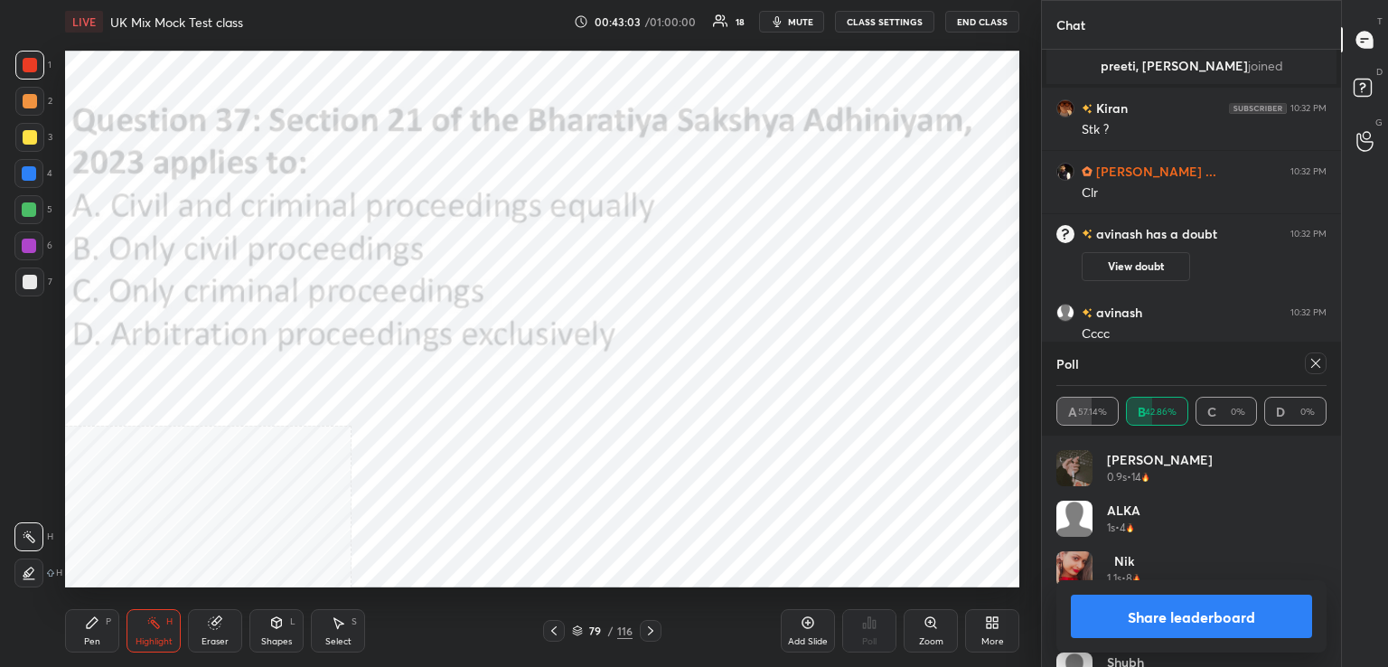
drag, startPoint x: 1314, startPoint y: 362, endPoint x: 1280, endPoint y: 366, distance: 33.6
click at [1313, 364] on icon at bounding box center [1315, 363] width 14 height 14
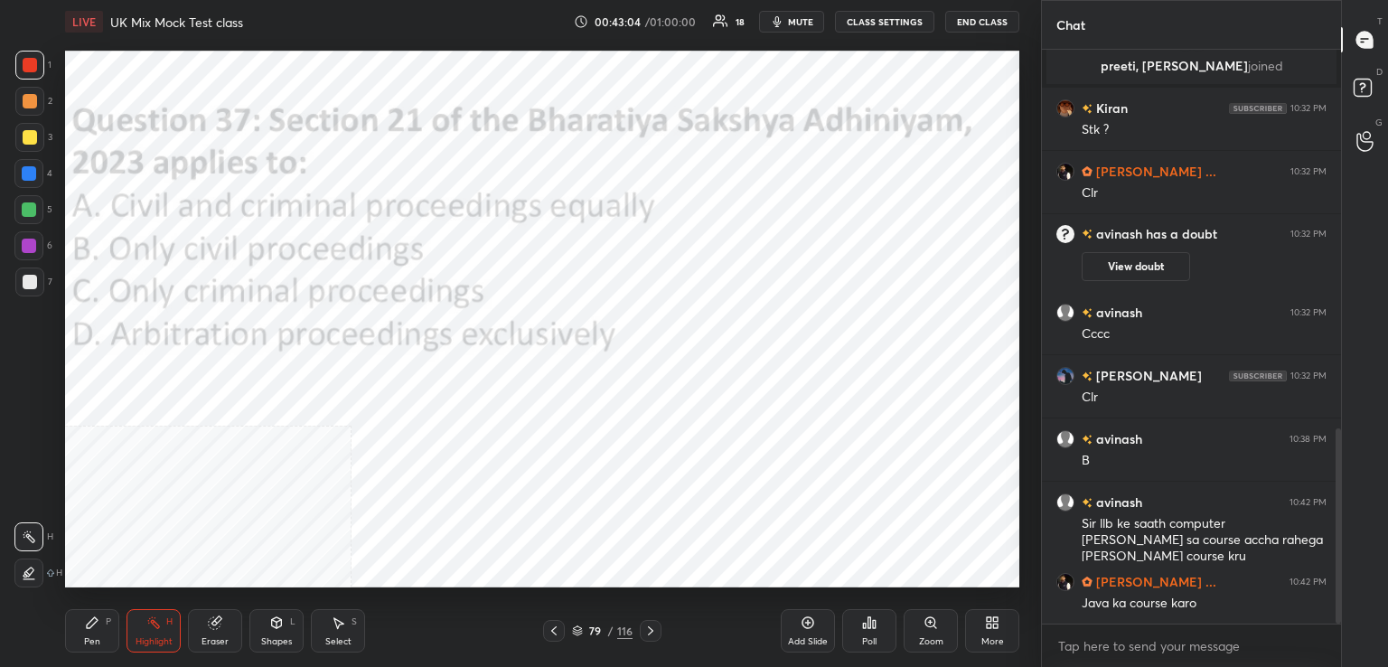
drag, startPoint x: 648, startPoint y: 640, endPoint x: 653, endPoint y: 627, distance: 13.8
click at [649, 638] on div at bounding box center [651, 631] width 22 height 22
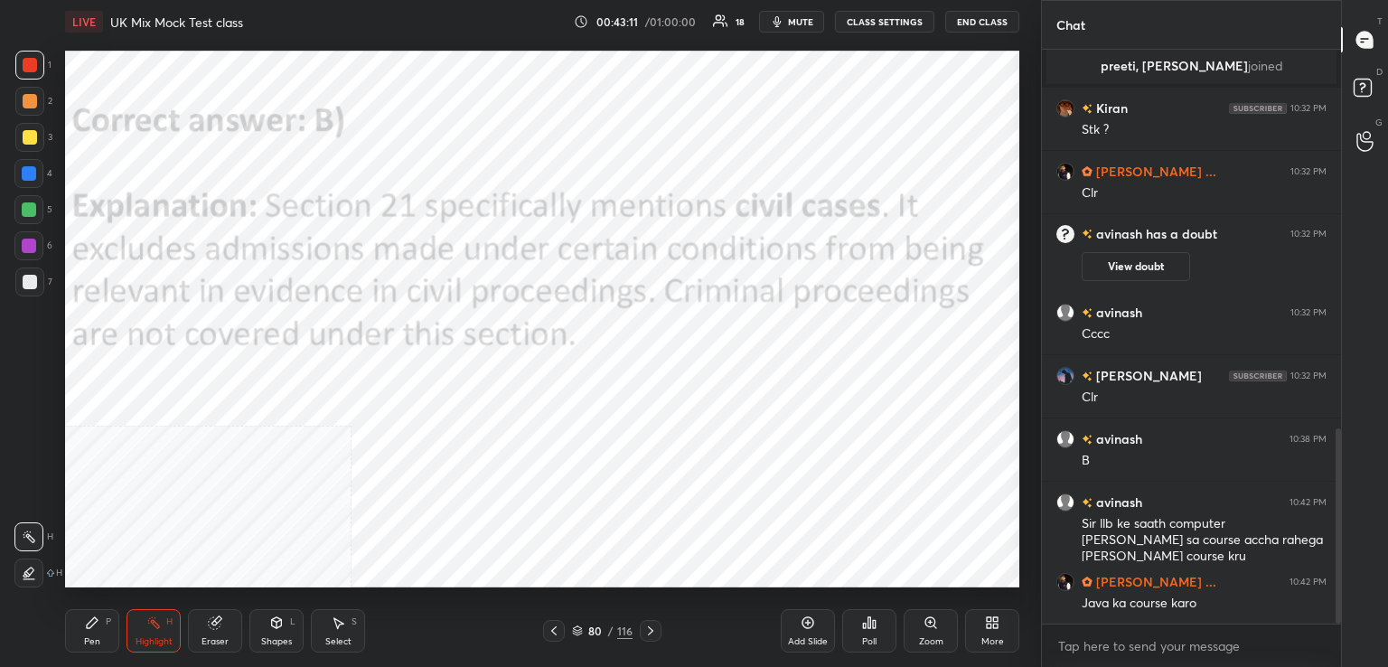
click at [651, 634] on icon at bounding box center [650, 630] width 14 height 14
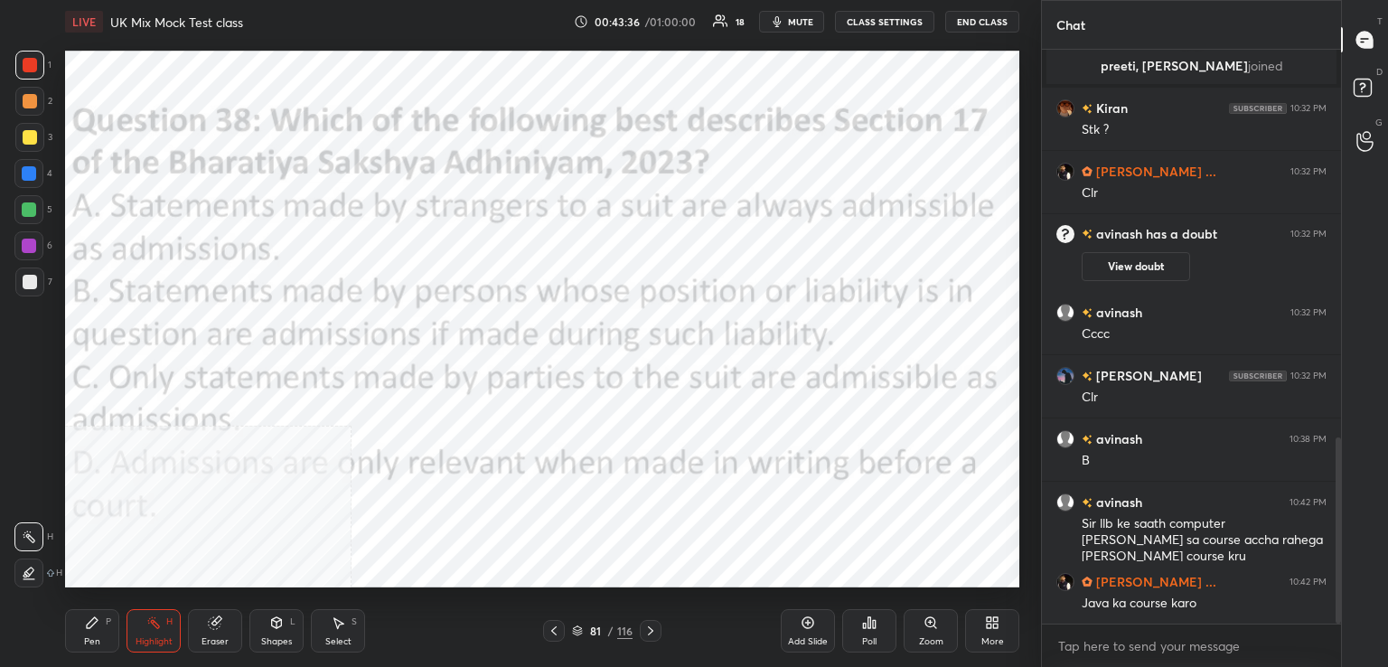
scroll to position [1196, 0]
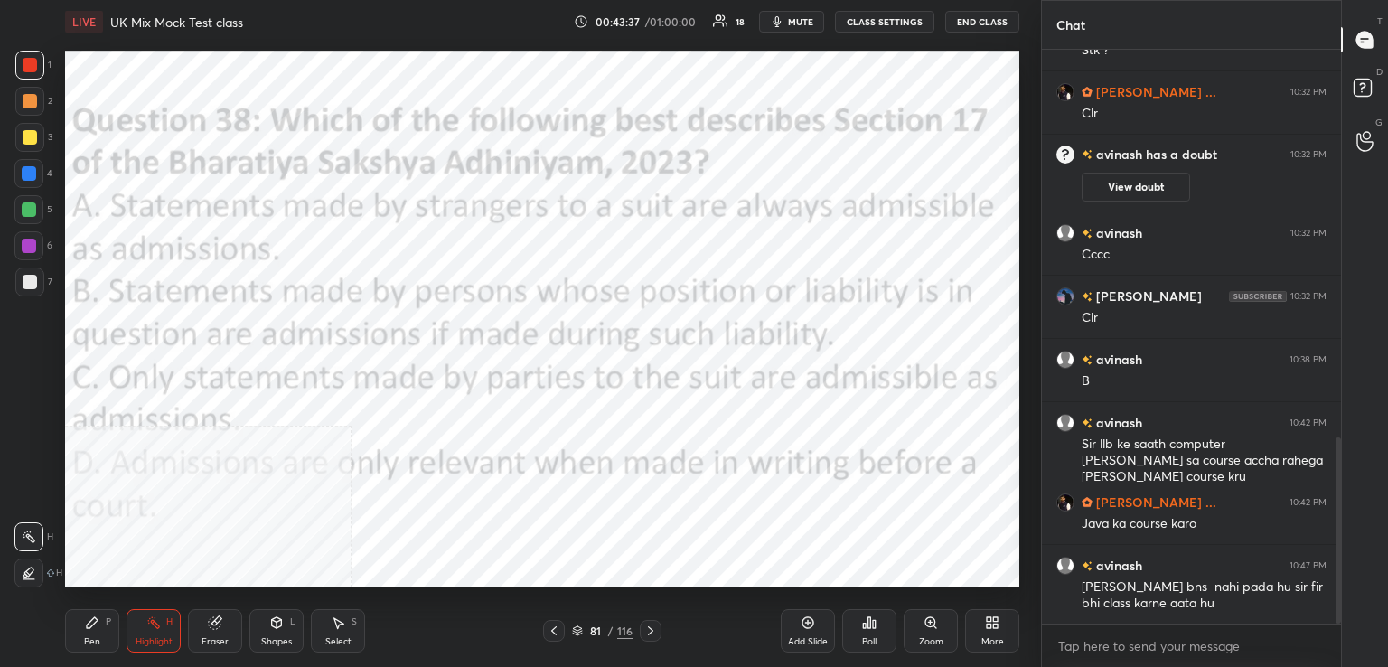
click at [878, 632] on div "Poll" at bounding box center [869, 630] width 54 height 43
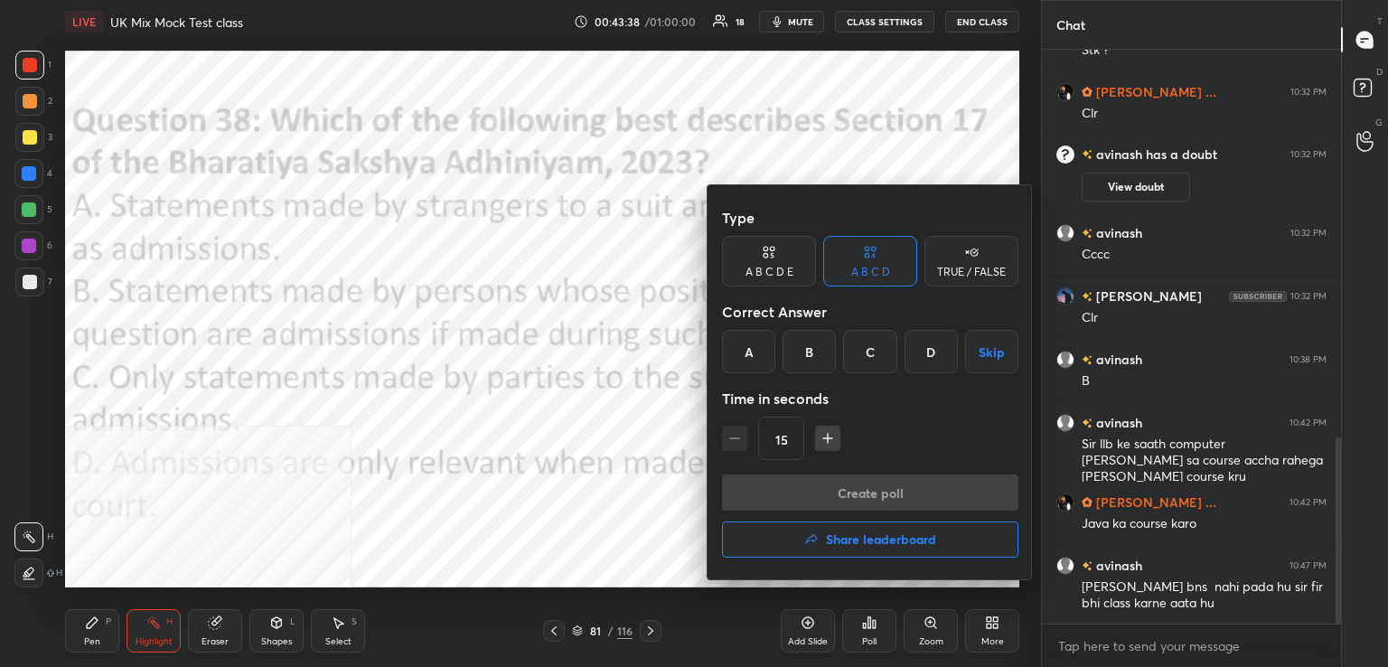
drag, startPoint x: 819, startPoint y: 352, endPoint x: 828, endPoint y: 399, distance: 47.7
click at [821, 355] on div "B" at bounding box center [808, 351] width 53 height 43
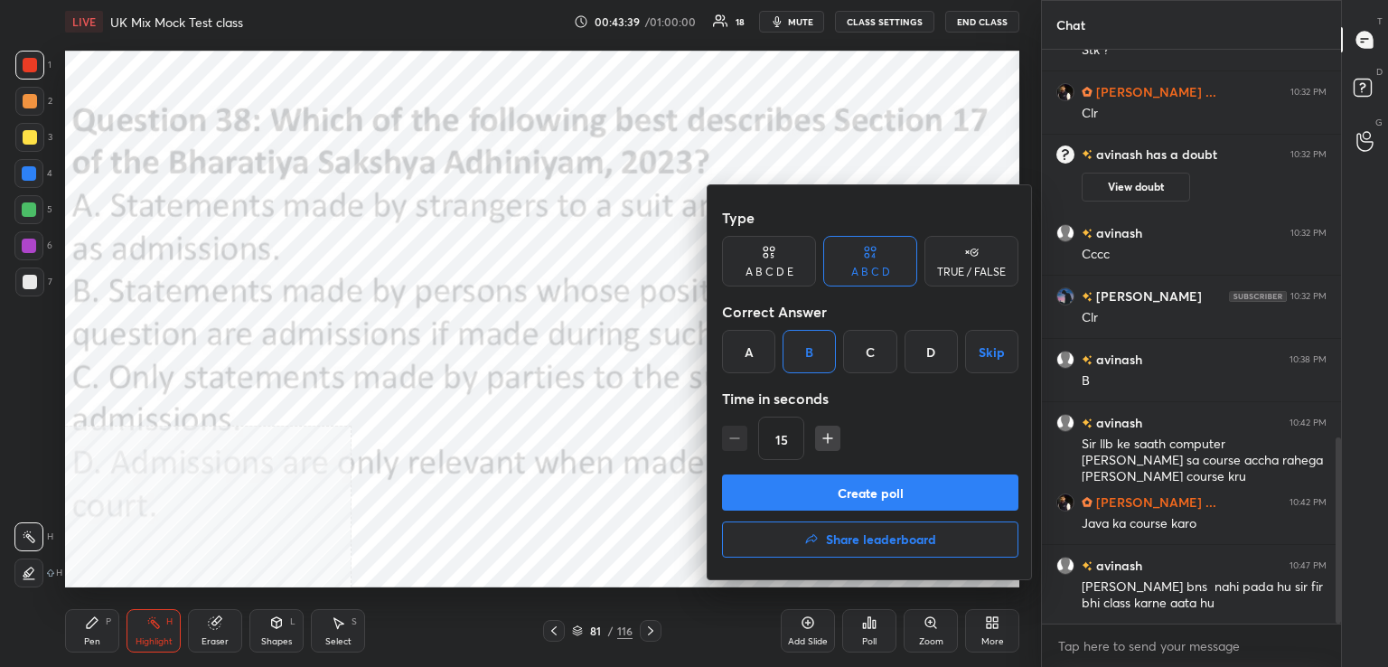
click at [855, 489] on button "Create poll" at bounding box center [870, 492] width 296 height 36
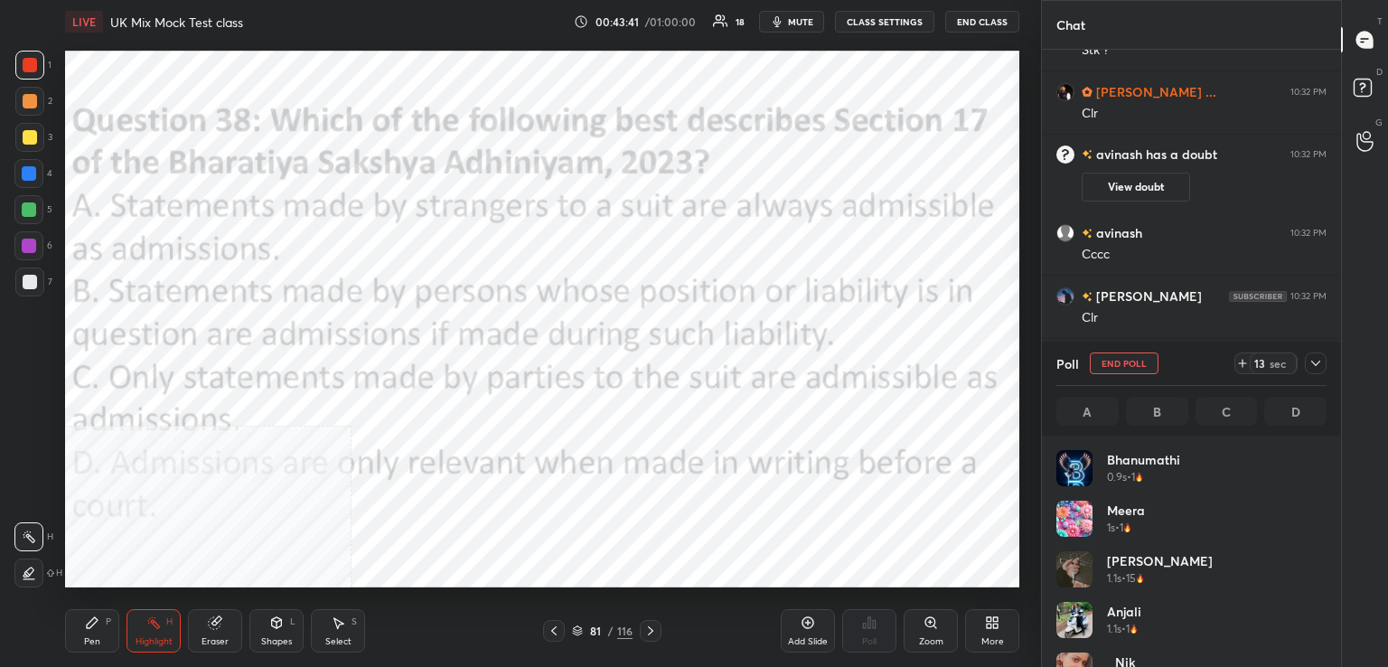
scroll to position [211, 265]
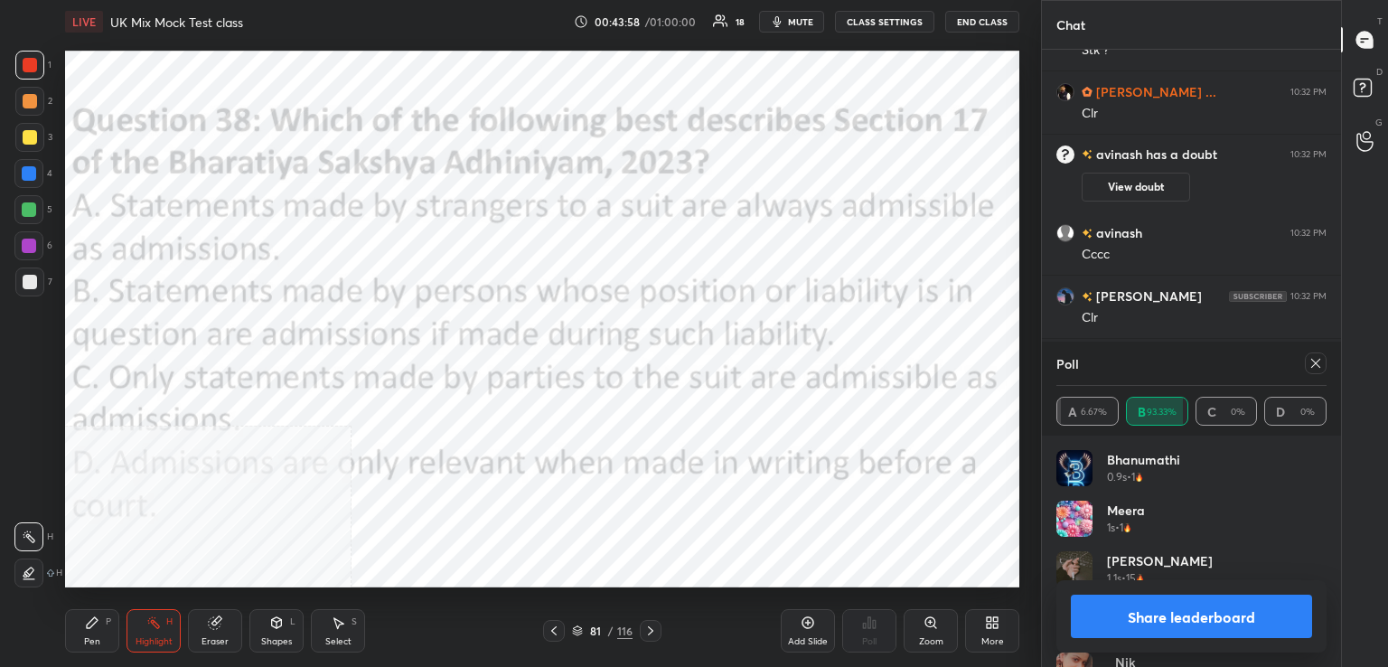
drag, startPoint x: 1308, startPoint y: 362, endPoint x: 1297, endPoint y: 366, distance: 11.4
click at [1308, 363] on icon at bounding box center [1315, 363] width 14 height 14
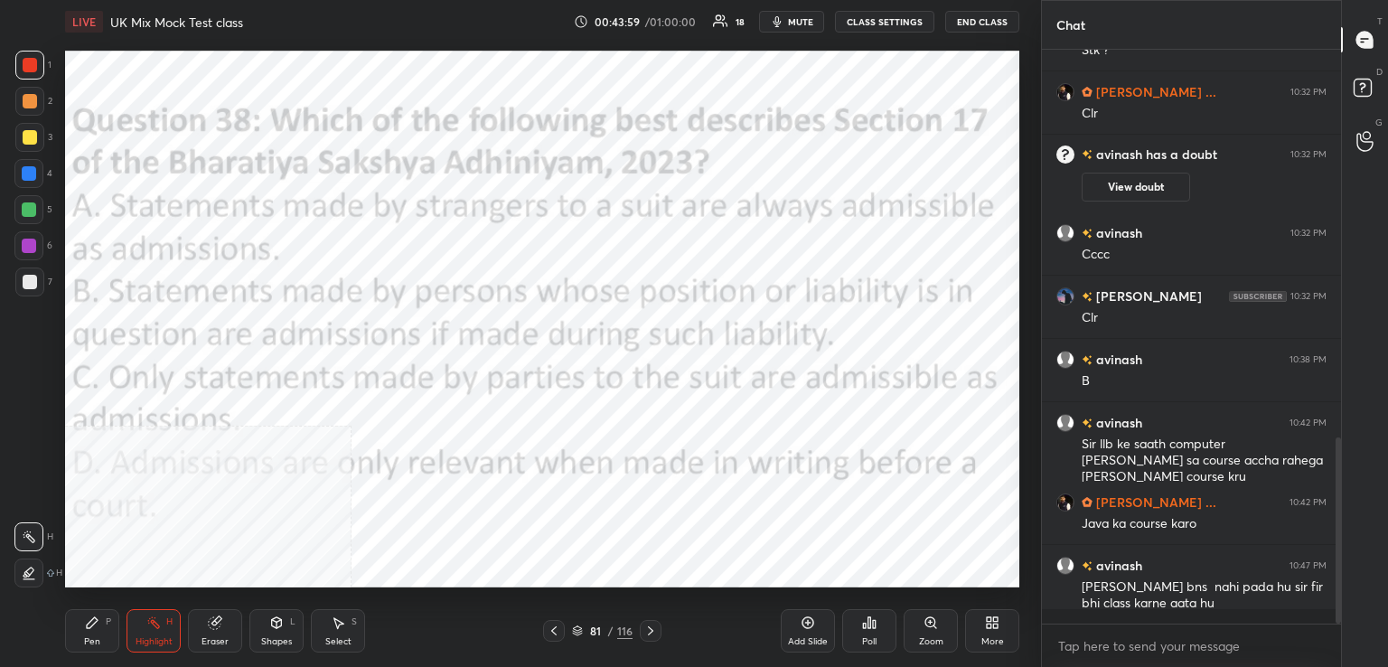
scroll to position [419, 294]
click at [653, 632] on icon at bounding box center [650, 630] width 14 height 14
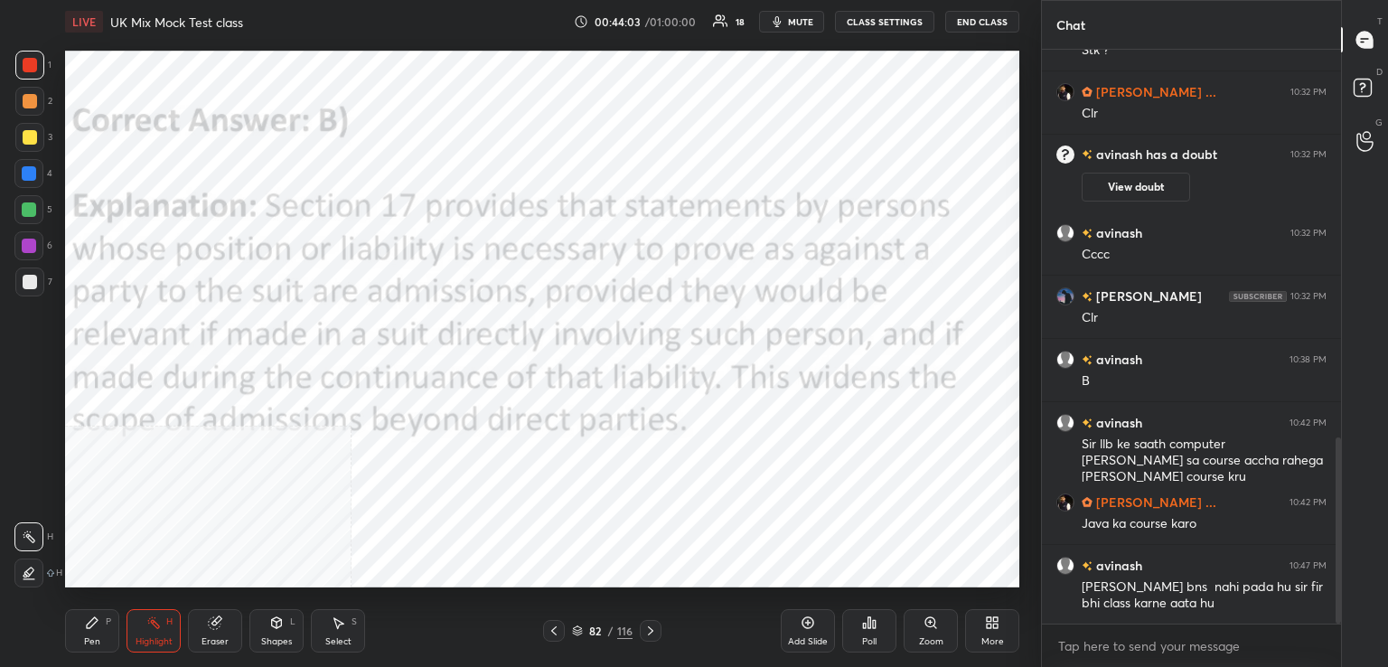
click at [650, 633] on icon at bounding box center [650, 630] width 14 height 14
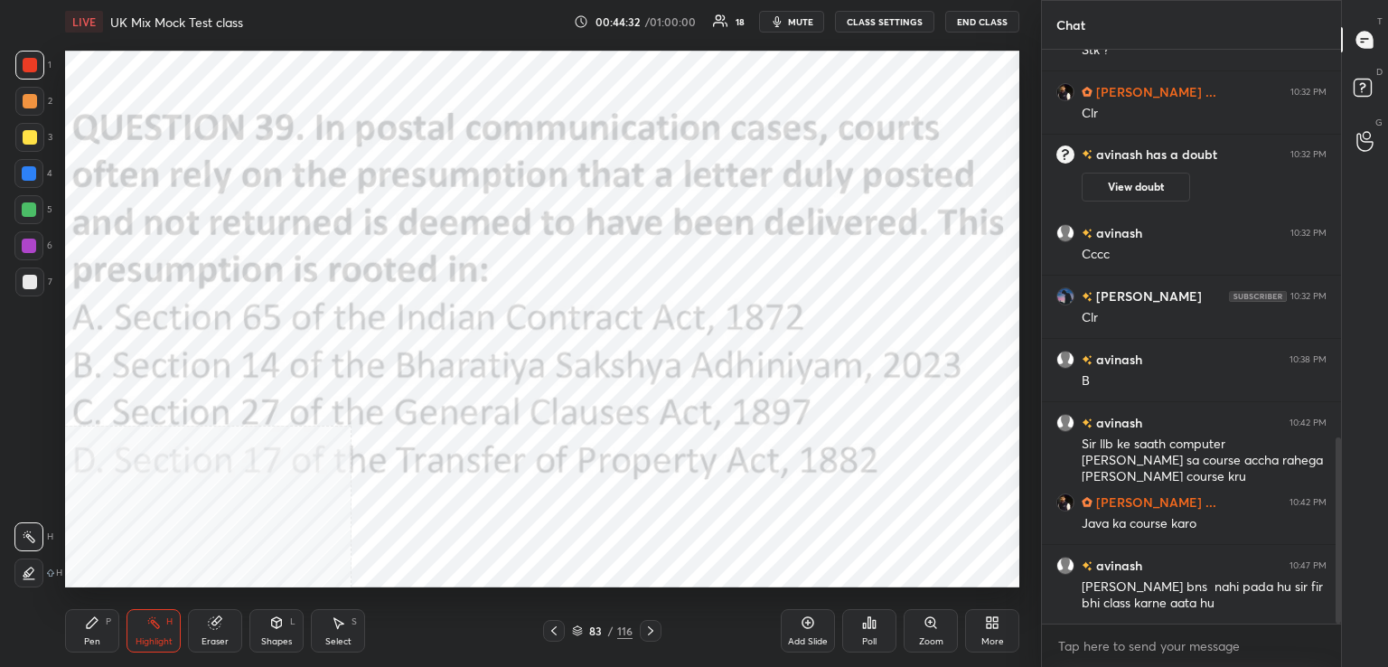
click at [874, 630] on div "Poll" at bounding box center [869, 630] width 54 height 43
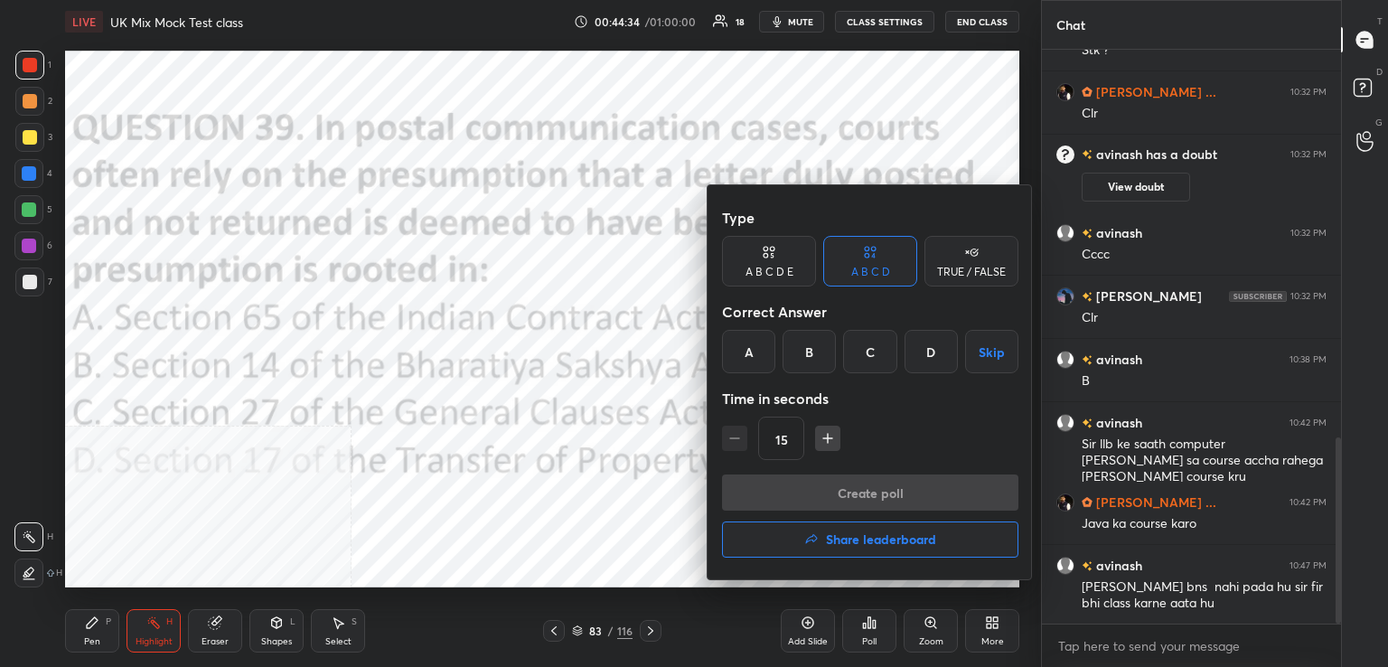
click at [811, 354] on div "B" at bounding box center [808, 351] width 53 height 43
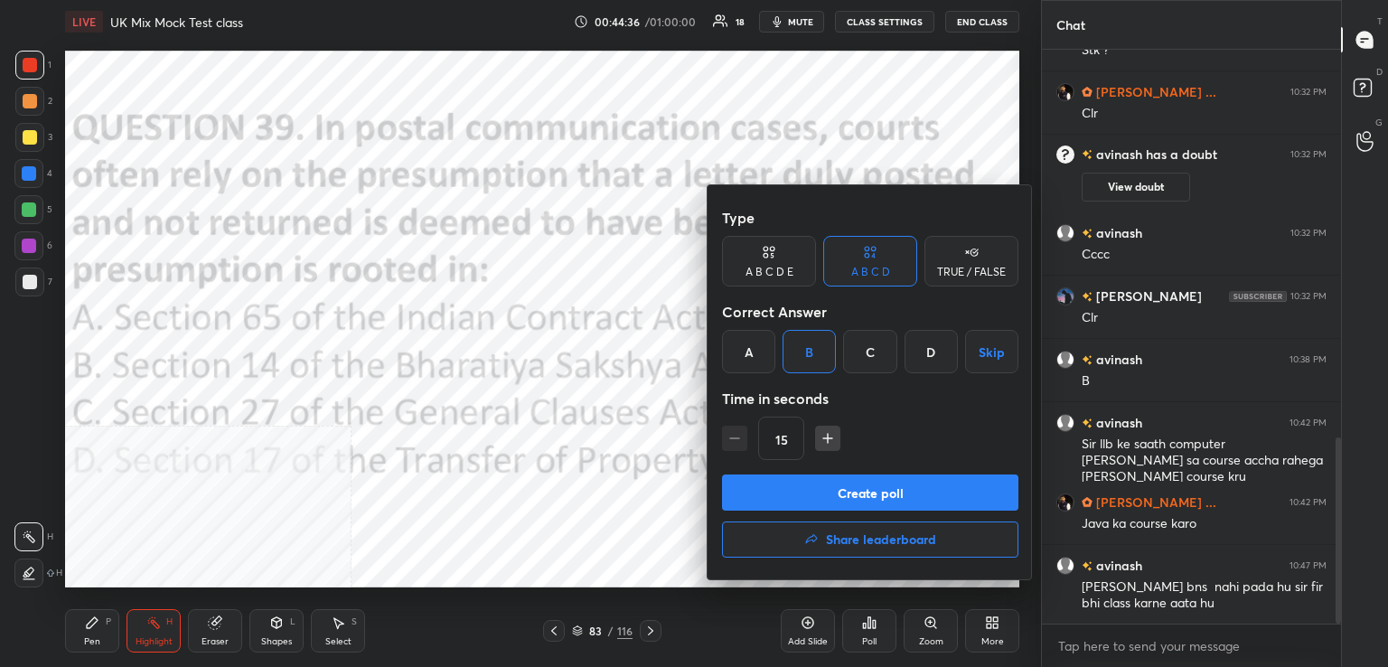
drag, startPoint x: 876, startPoint y: 487, endPoint x: 833, endPoint y: 492, distance: 43.7
click at [874, 489] on button "Create poll" at bounding box center [870, 492] width 296 height 36
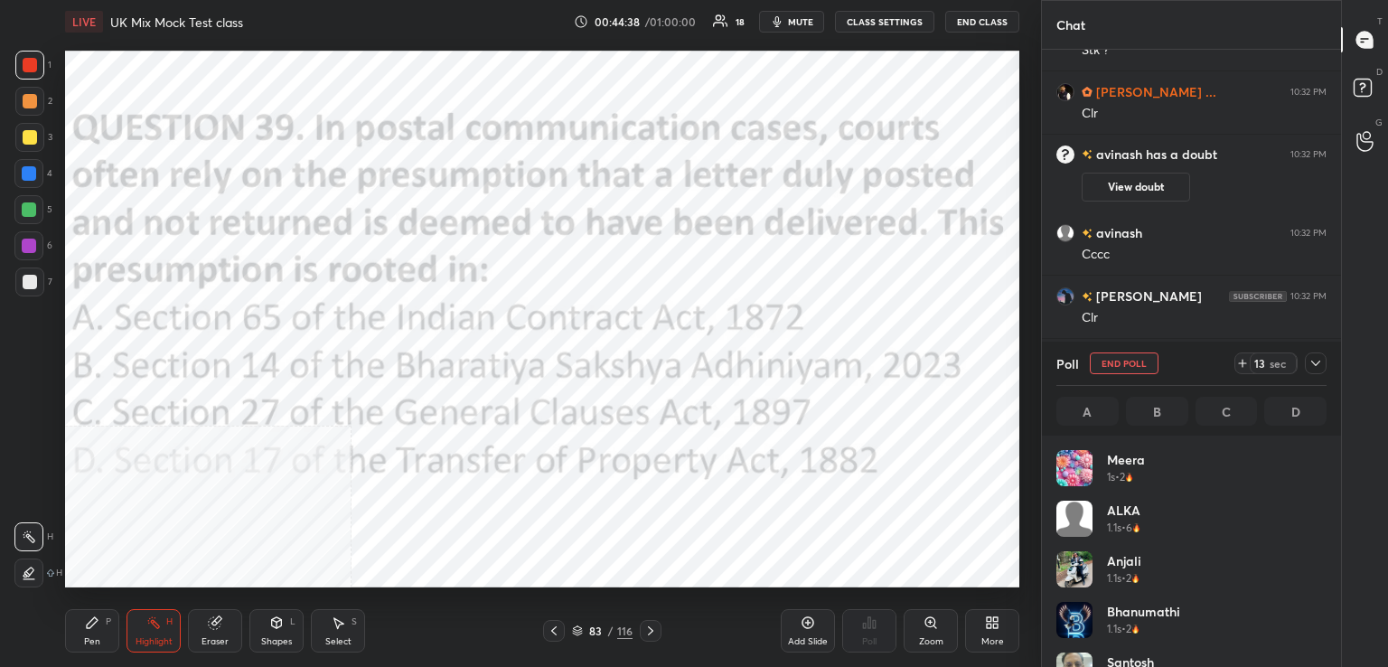
scroll to position [211, 265]
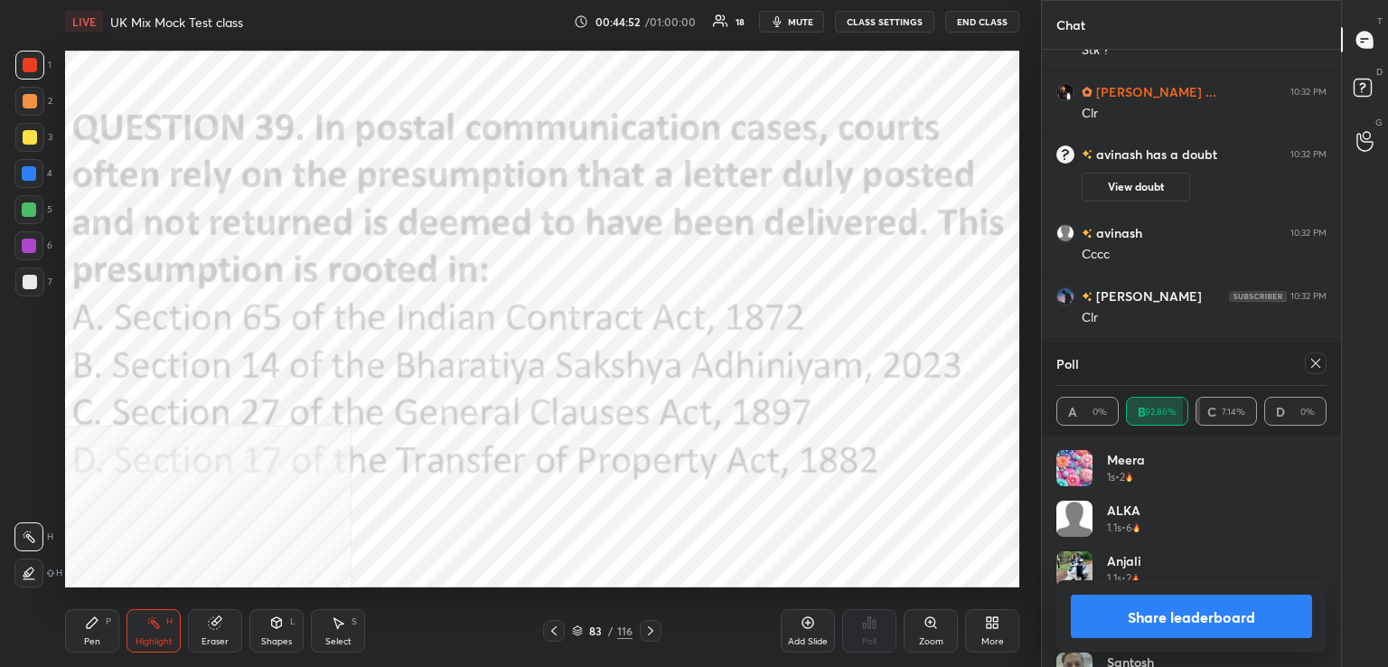
drag, startPoint x: 1322, startPoint y: 360, endPoint x: 1279, endPoint y: 345, distance: 44.9
click at [1326, 356] on div "Poll A 0% B 92.86% C 7.14% D 0%" at bounding box center [1191, 389] width 299 height 94
drag, startPoint x: 1320, startPoint y: 366, endPoint x: 1288, endPoint y: 370, distance: 31.8
click at [1319, 366] on icon at bounding box center [1315, 363] width 14 height 14
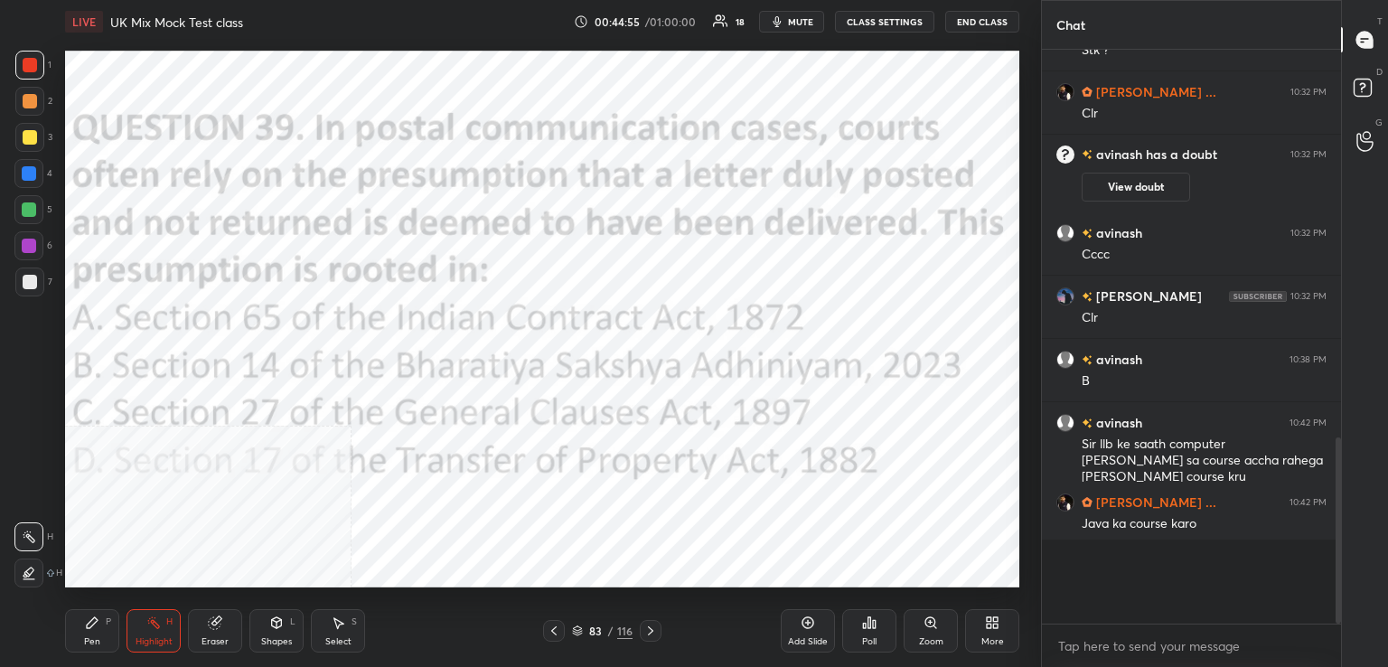
scroll to position [397, 294]
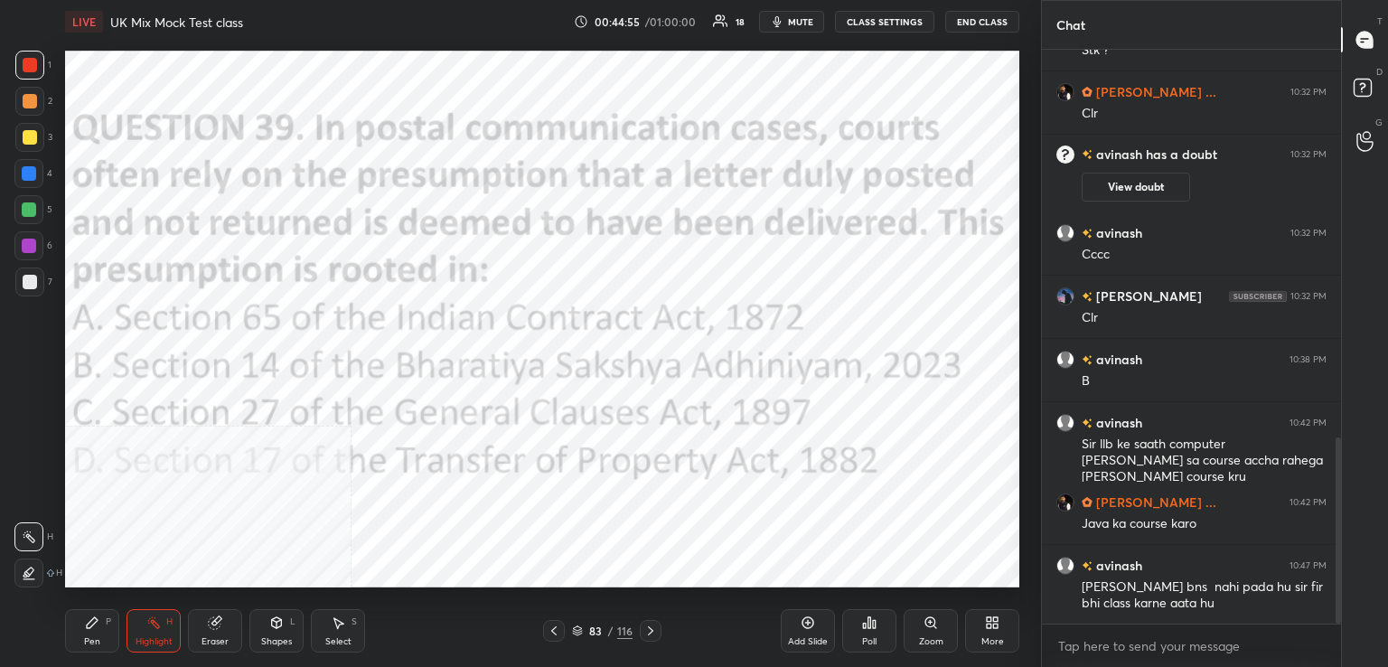
click at [646, 626] on icon at bounding box center [650, 630] width 14 height 14
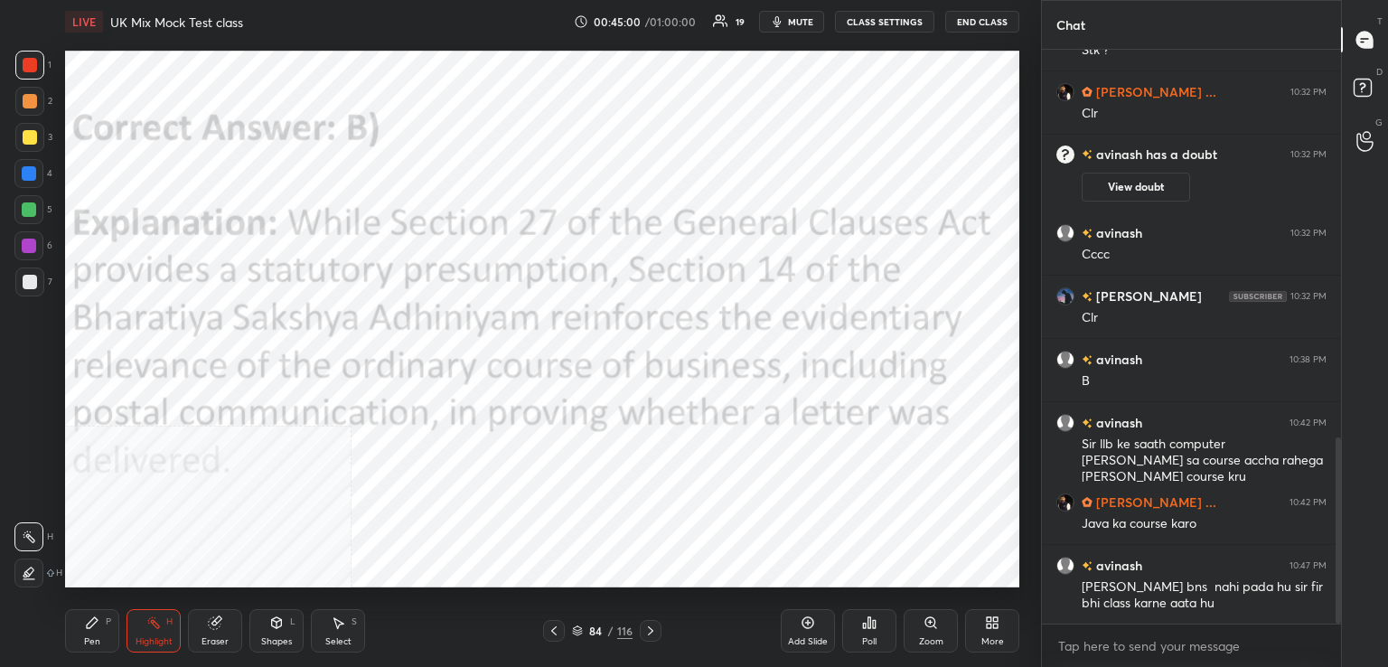
drag, startPoint x: 650, startPoint y: 637, endPoint x: 633, endPoint y: 631, distance: 17.4
click at [646, 637] on icon at bounding box center [650, 630] width 14 height 14
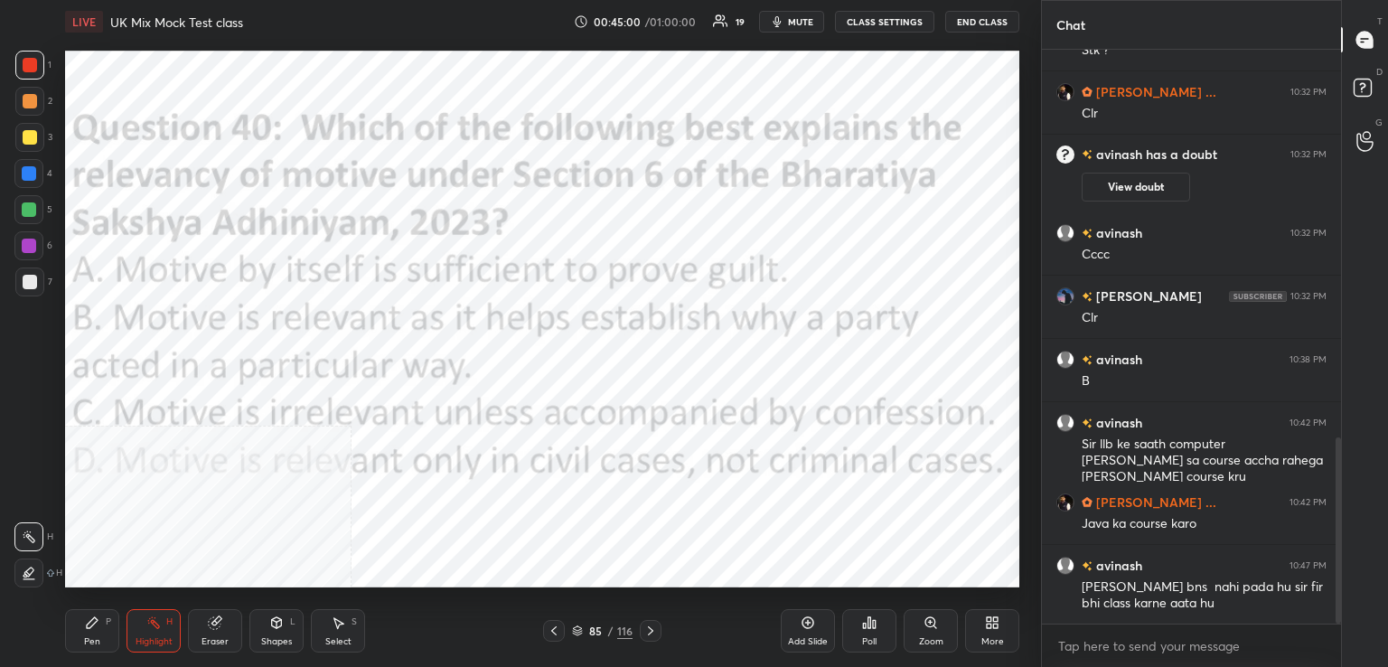
scroll to position [1240, 0]
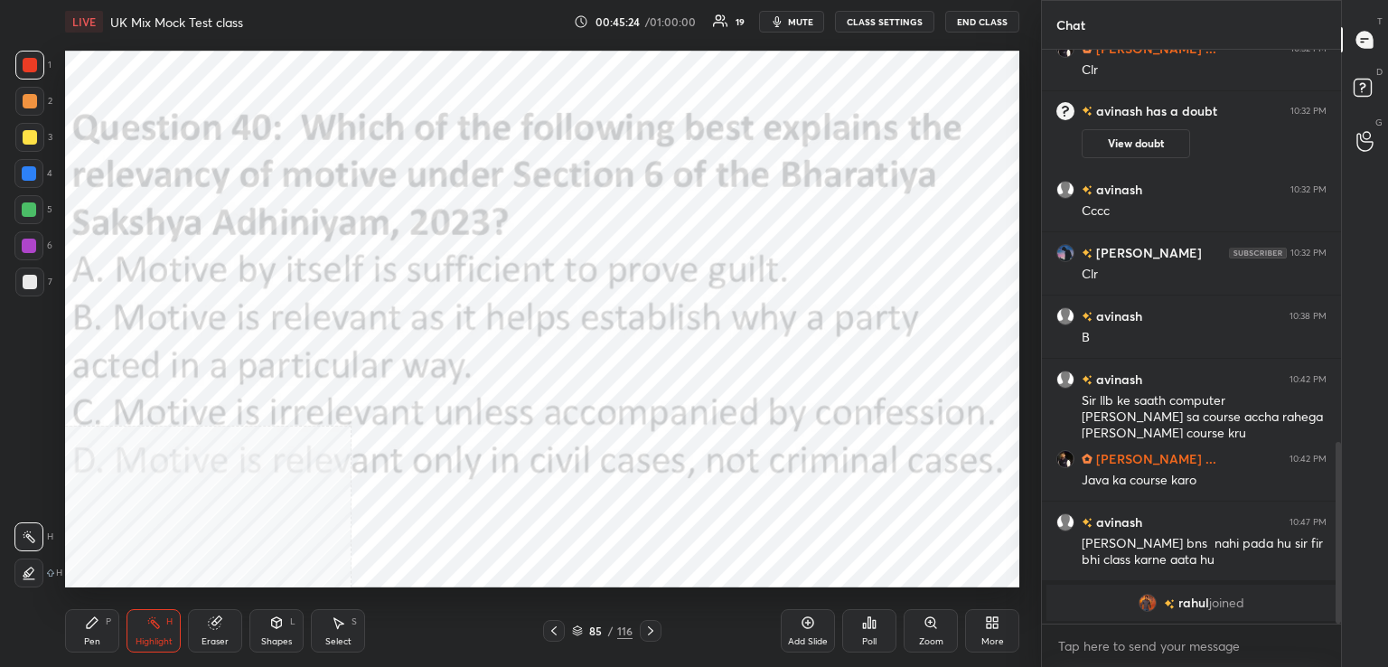
click at [863, 631] on div "Poll" at bounding box center [869, 630] width 54 height 43
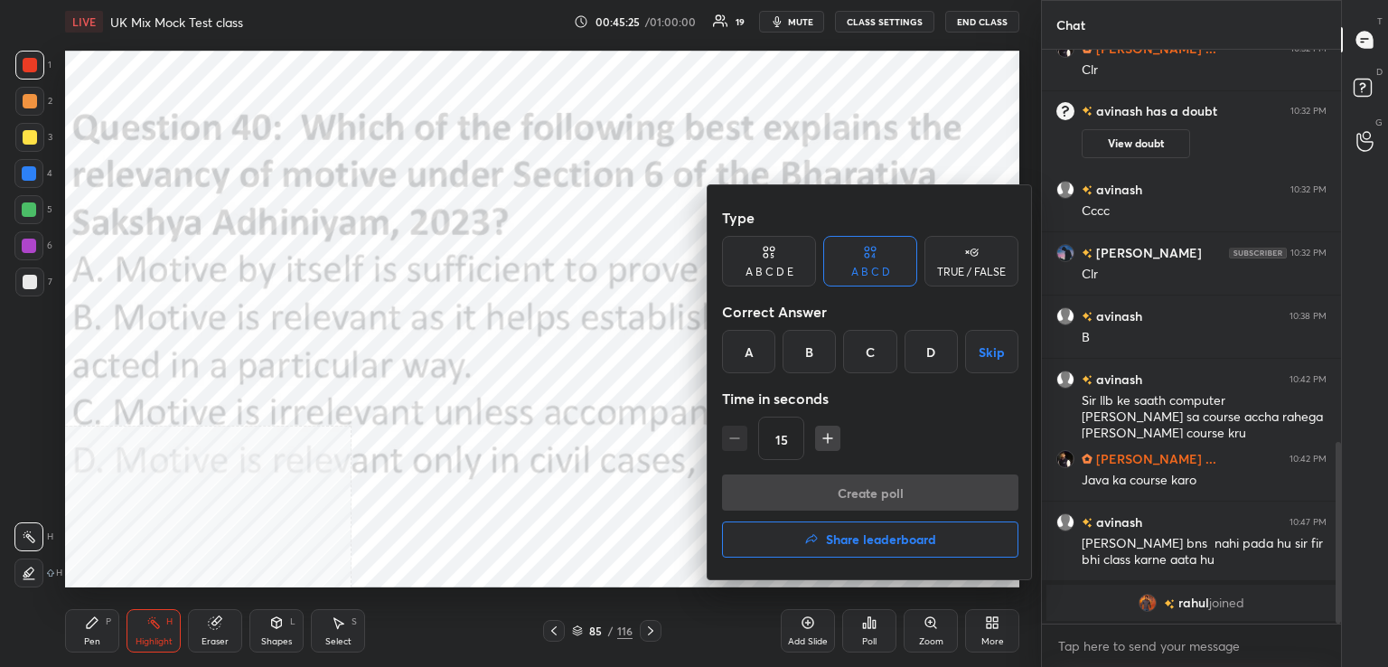
drag, startPoint x: 816, startPoint y: 349, endPoint x: 819, endPoint y: 359, distance: 10.3
click at [818, 351] on div "B" at bounding box center [808, 351] width 53 height 43
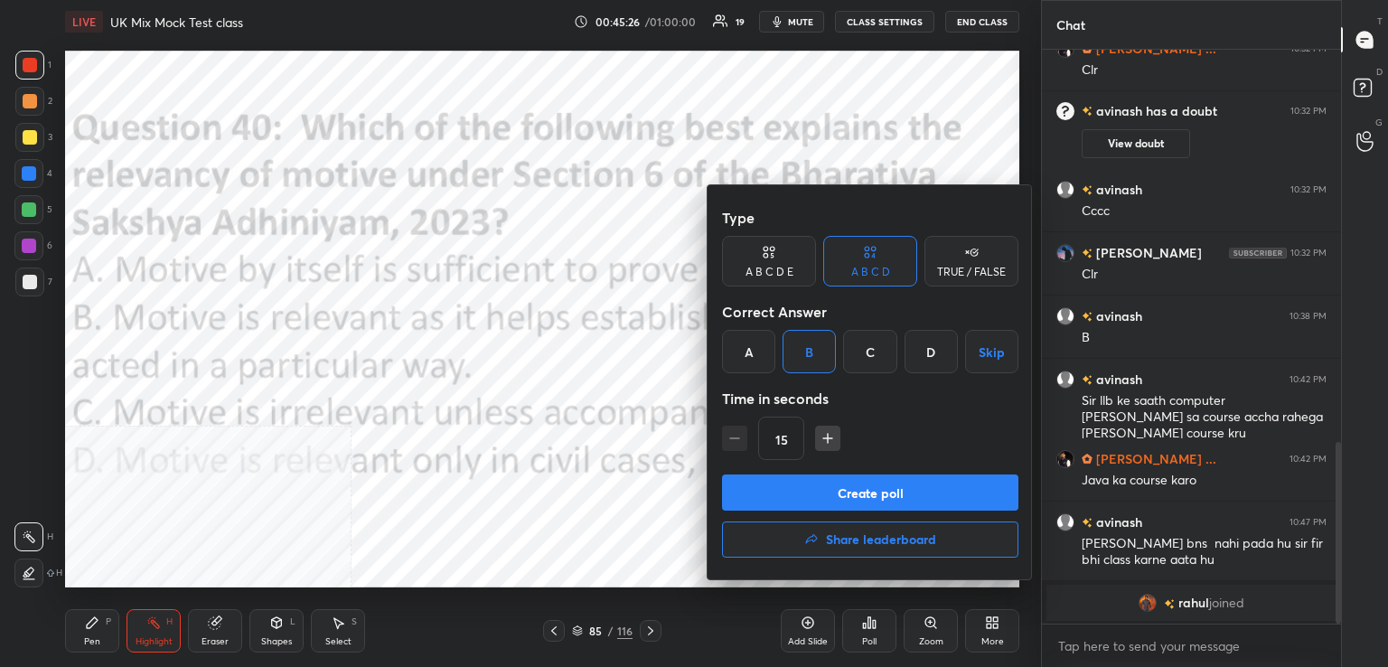
drag, startPoint x: 847, startPoint y: 482, endPoint x: 791, endPoint y: 518, distance: 65.4
click at [846, 485] on button "Create poll" at bounding box center [870, 492] width 296 height 36
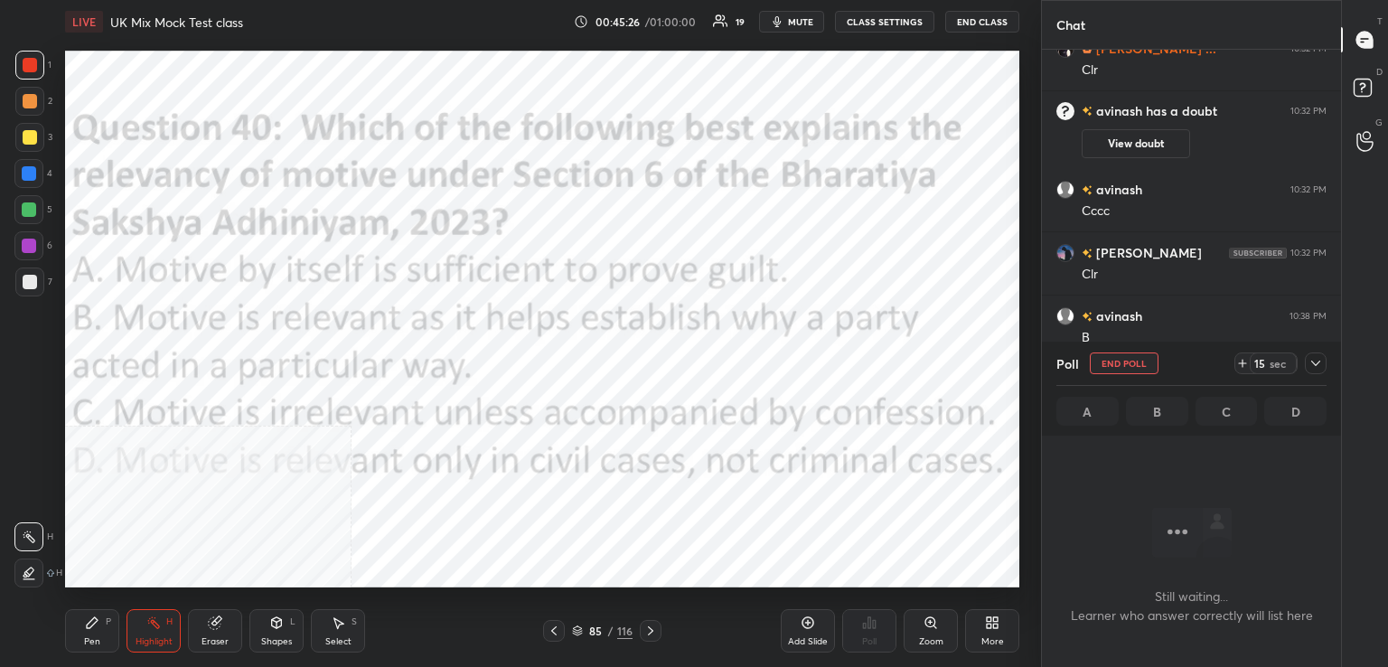
scroll to position [477, 294]
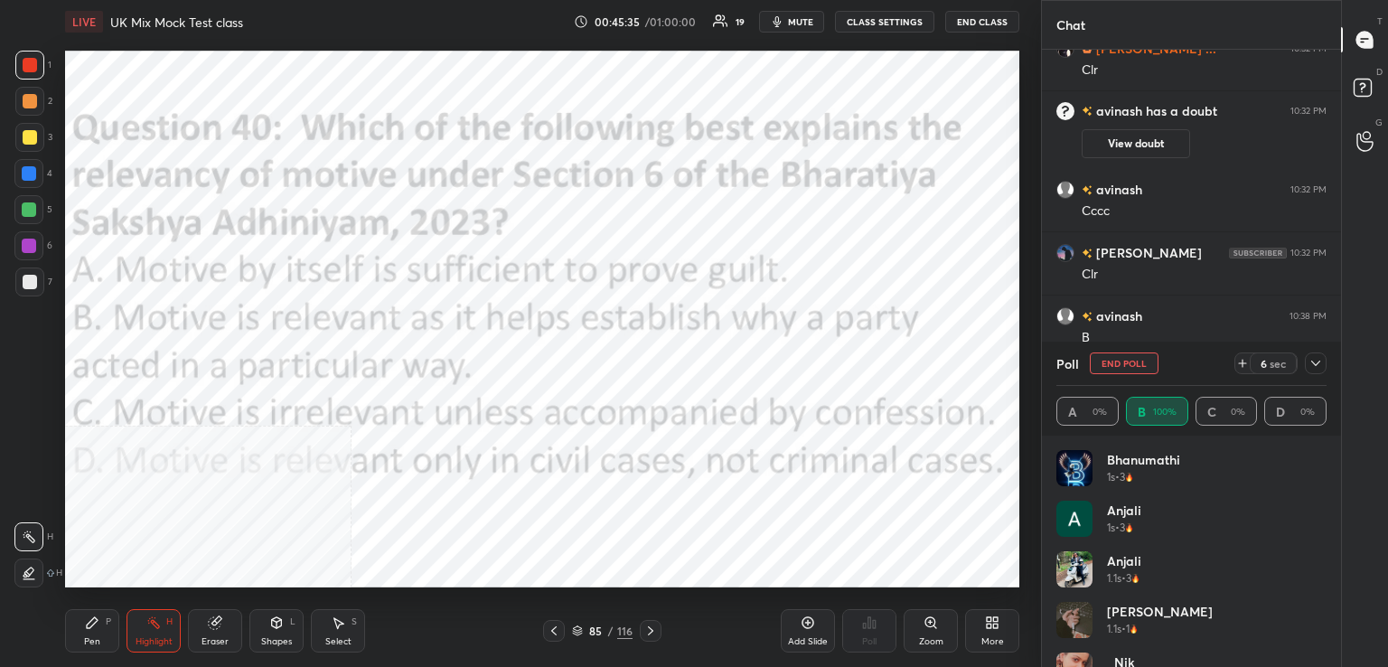
drag, startPoint x: 1319, startPoint y: 480, endPoint x: 1324, endPoint y: 489, distance: 10.1
click at [1315, 496] on div "Bhanumathi 1s • 3" at bounding box center [1191, 475] width 270 height 51
click at [1319, 487] on div "Bhanumathi 1s • 3" at bounding box center [1191, 475] width 270 height 51
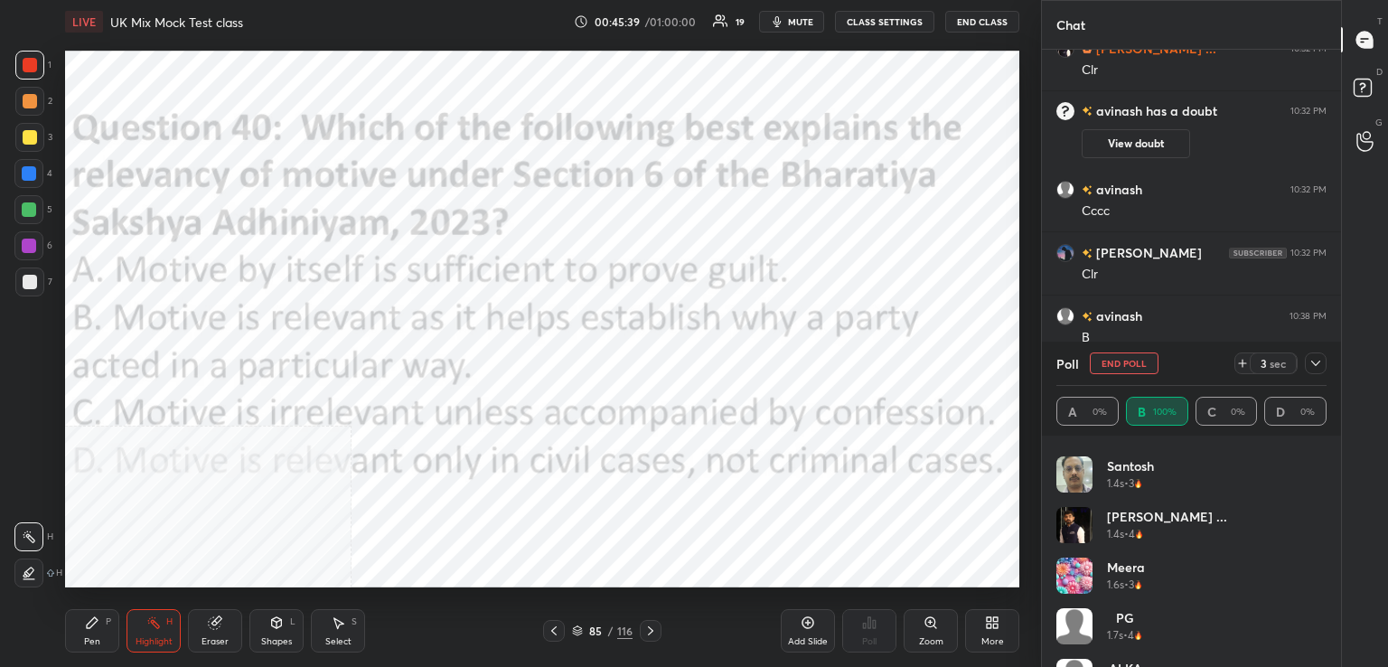
scroll to position [492, 0]
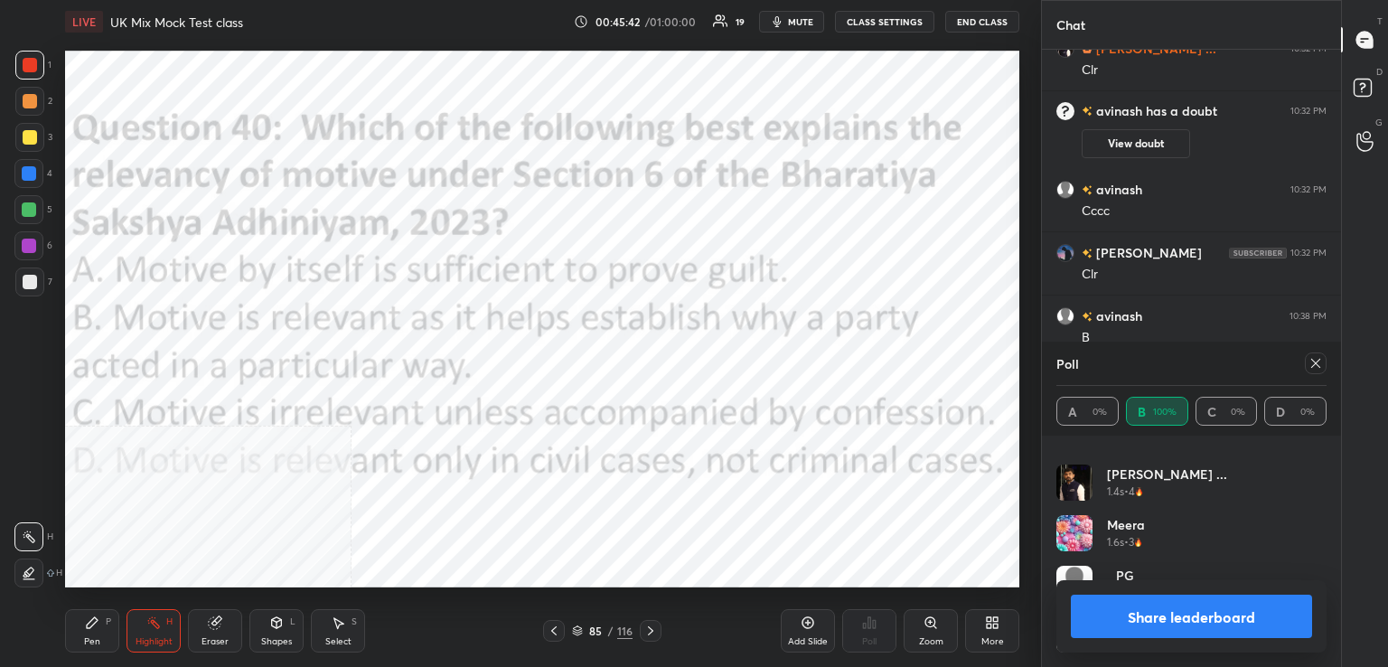
drag, startPoint x: 1318, startPoint y: 366, endPoint x: 1191, endPoint y: 395, distance: 130.6
click at [1317, 365] on icon at bounding box center [1315, 363] width 9 height 9
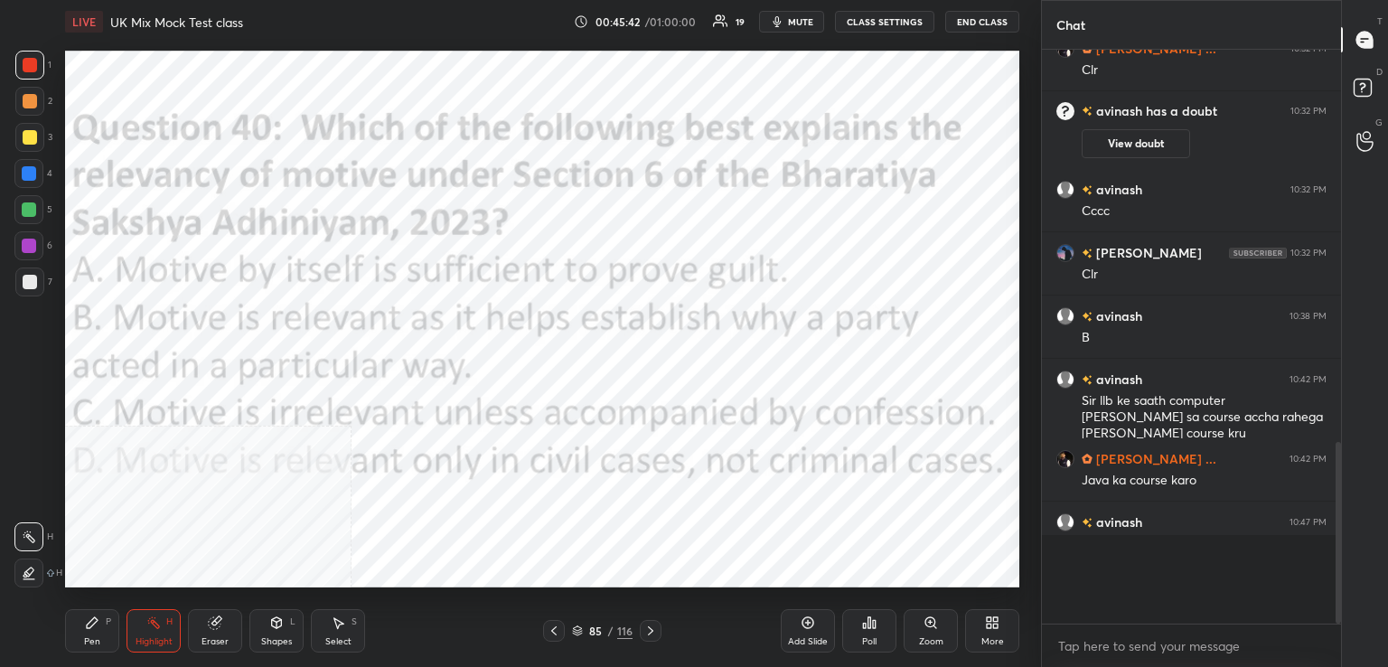
scroll to position [505, 294]
click at [651, 630] on icon at bounding box center [650, 630] width 5 height 9
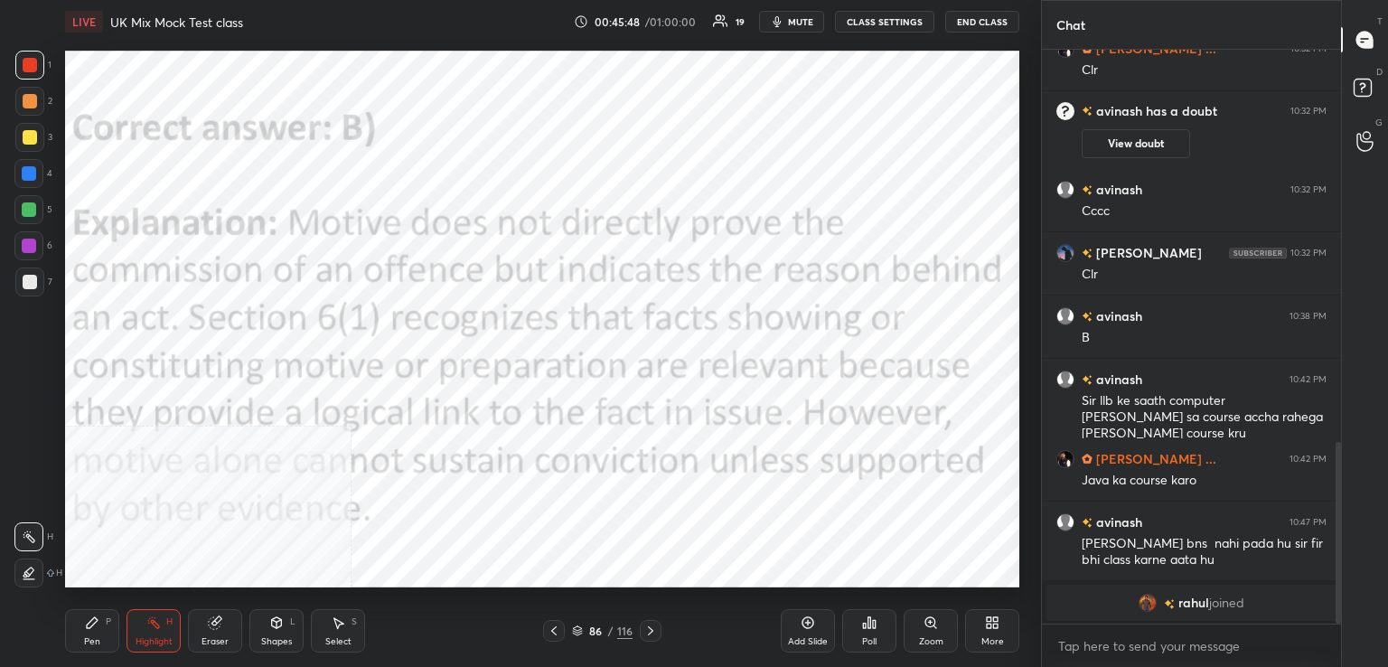
click at [648, 632] on icon at bounding box center [650, 630] width 14 height 14
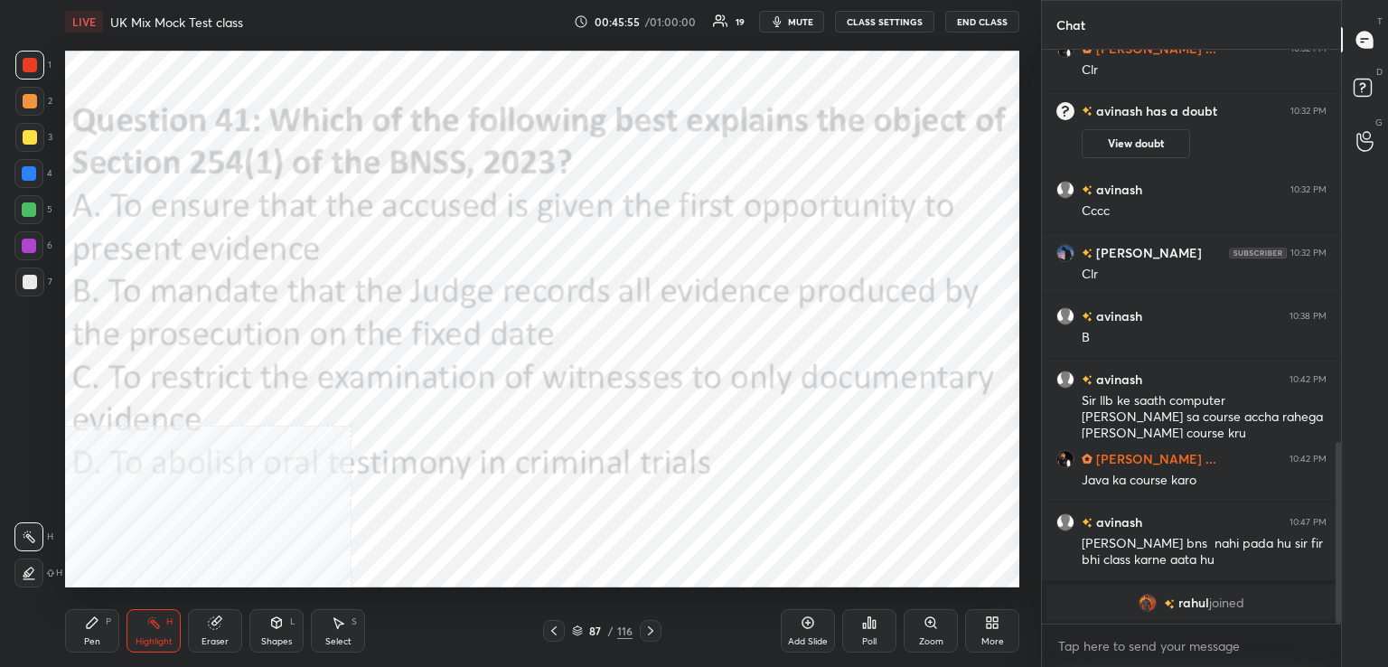
click at [557, 630] on icon at bounding box center [554, 630] width 14 height 14
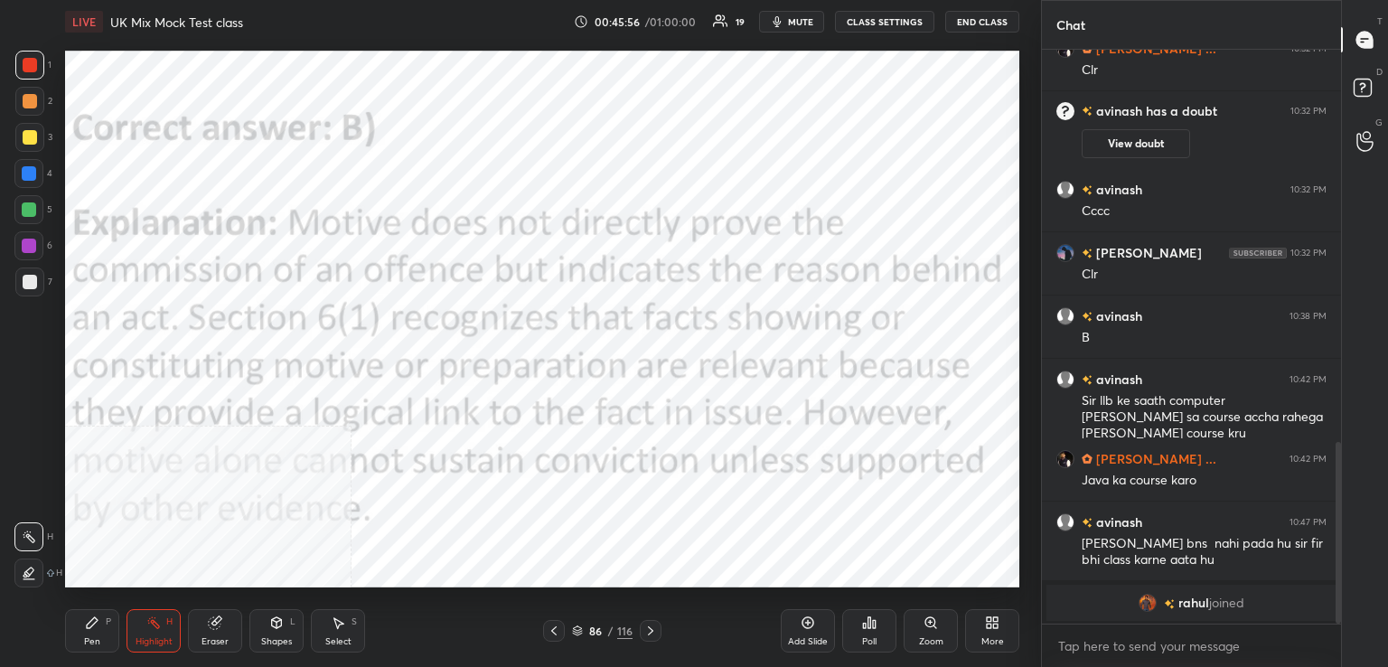
click at [869, 626] on icon at bounding box center [869, 622] width 3 height 11
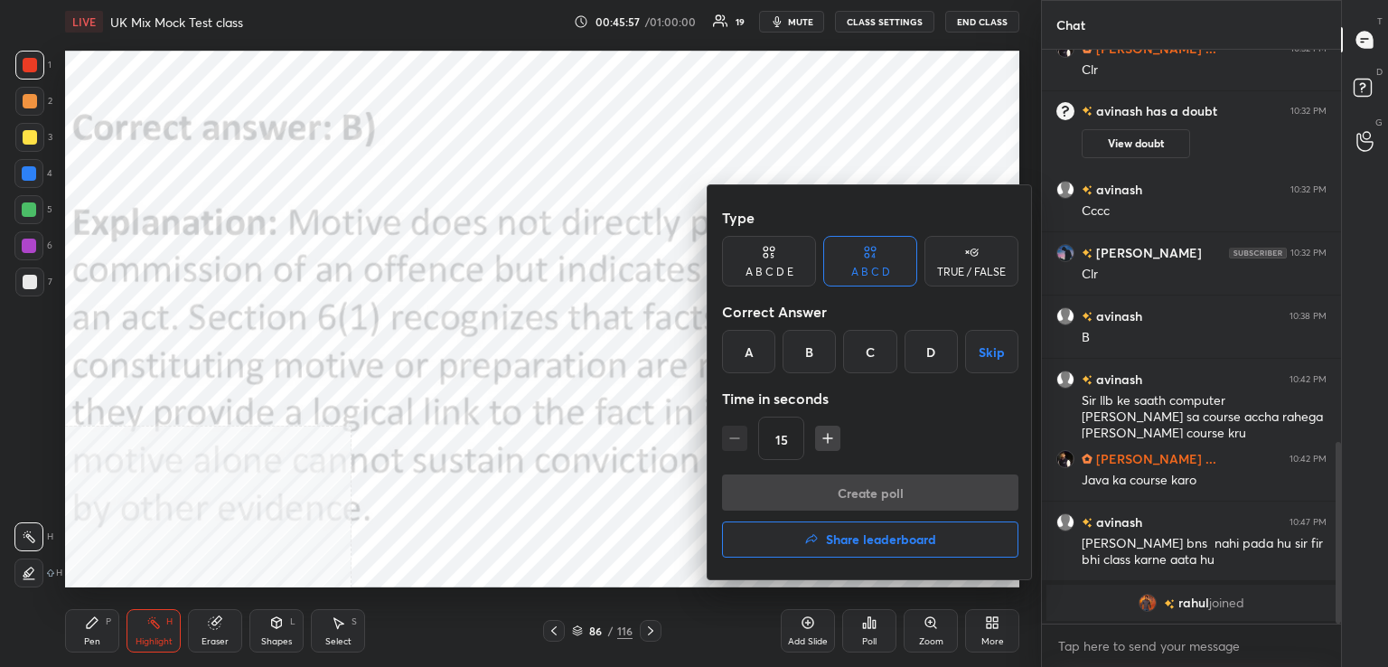
click at [842, 536] on h4 "Share leaderboard" at bounding box center [881, 539] width 110 height 13
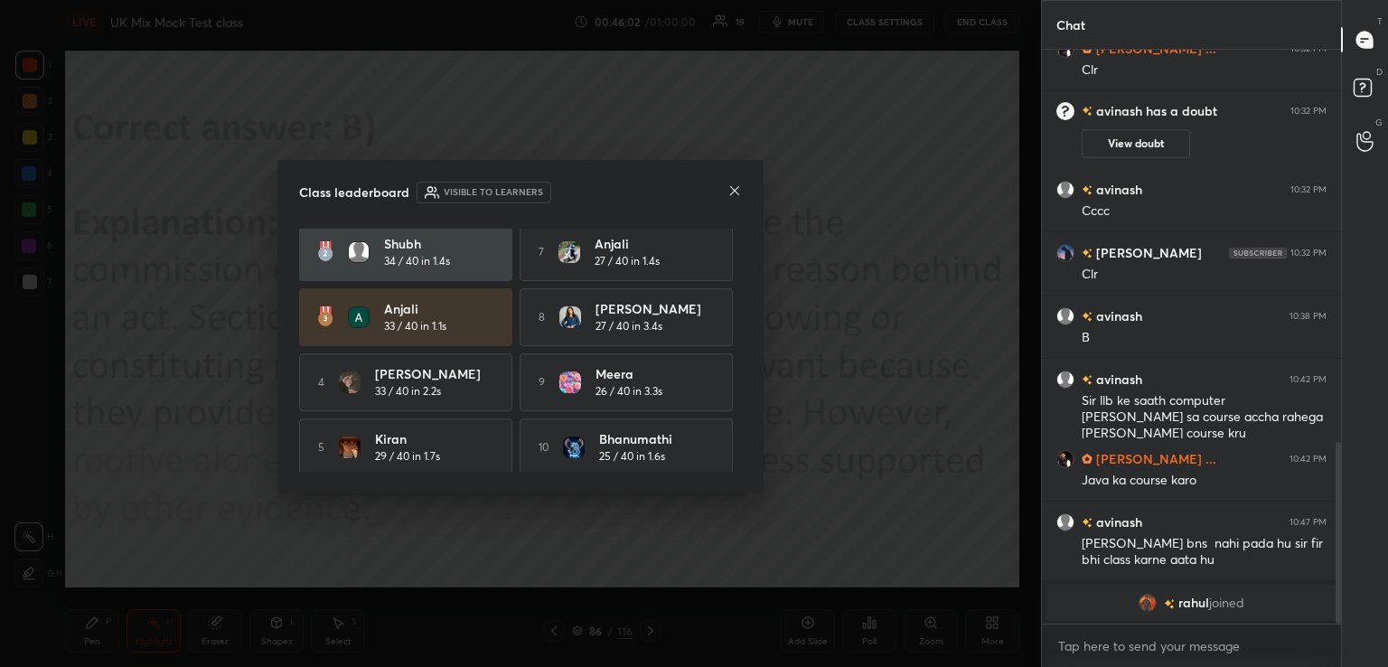
scroll to position [80, 0]
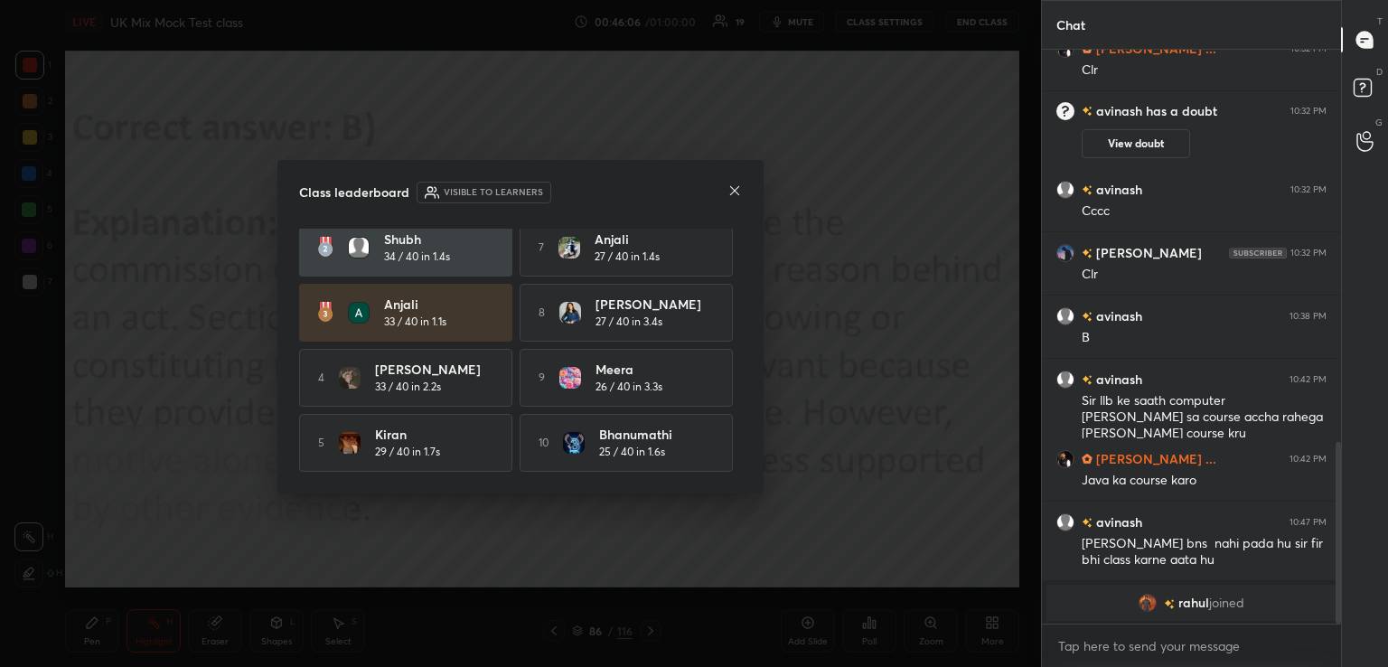
drag, startPoint x: 740, startPoint y: 384, endPoint x: 744, endPoint y: 323, distance: 61.6
click at [743, 328] on div "Class leaderboard Visible to learners ALKA 36 / 40 in 3.6s 6 PG 28 / 40 in 1.3s…" at bounding box center [520, 326] width 486 height 333
drag, startPoint x: 739, startPoint y: 286, endPoint x: 733, endPoint y: 247, distance: 40.3
click at [734, 240] on div "ALKA 36 / 40 in 3.6s 6 PG 28 / 40 in 1.3s shubh 34 / 40 in 1.4s 7 Anjali 27 / 4…" at bounding box center [520, 350] width 443 height 243
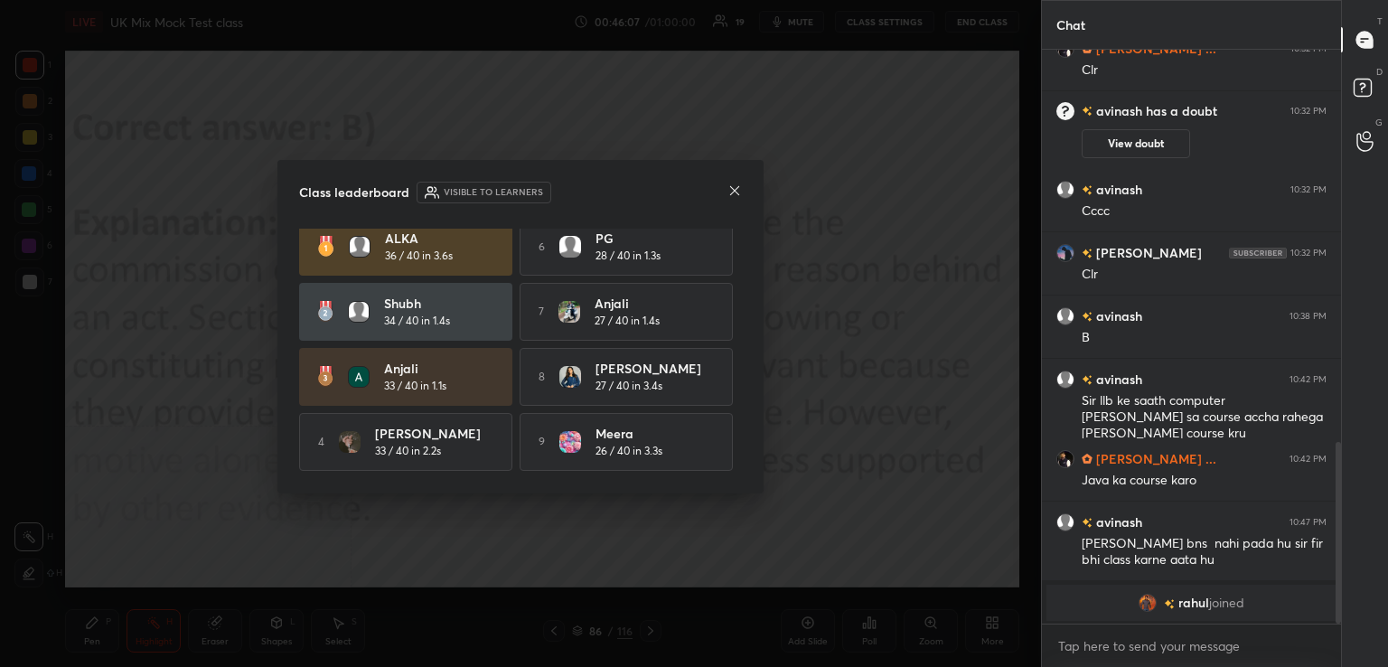
scroll to position [0, 0]
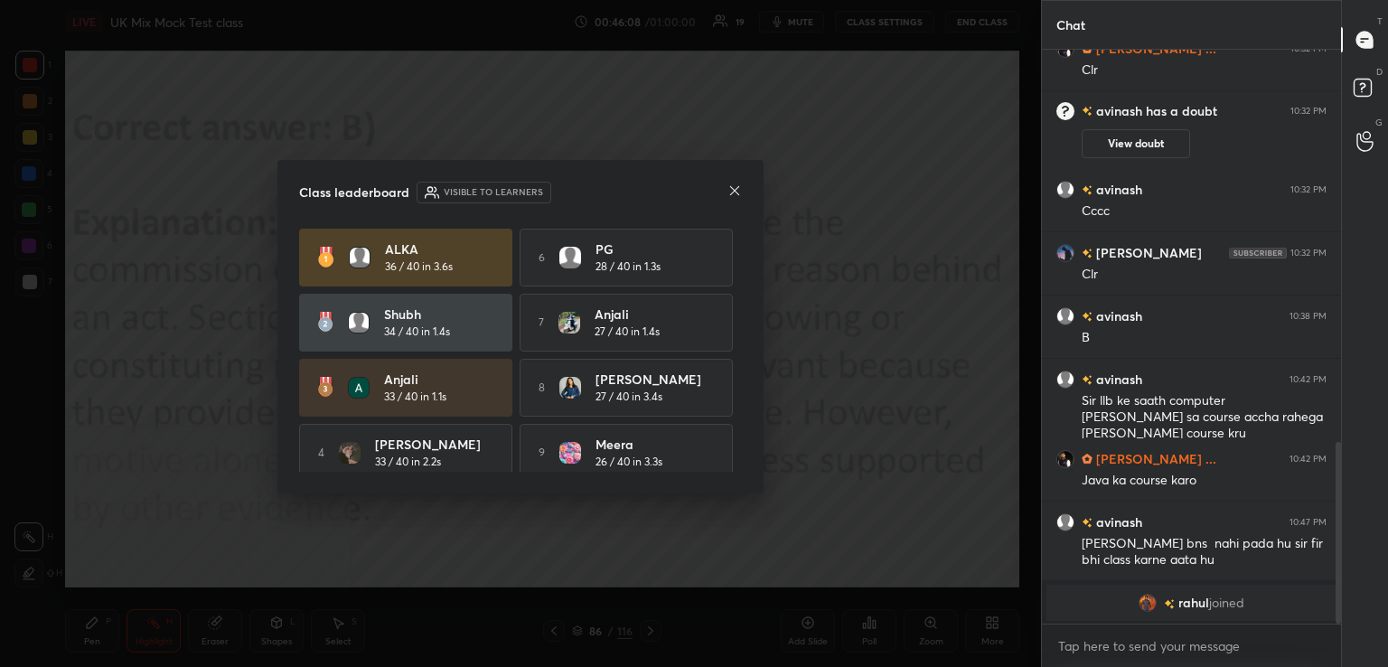
click at [735, 188] on icon at bounding box center [734, 190] width 14 height 14
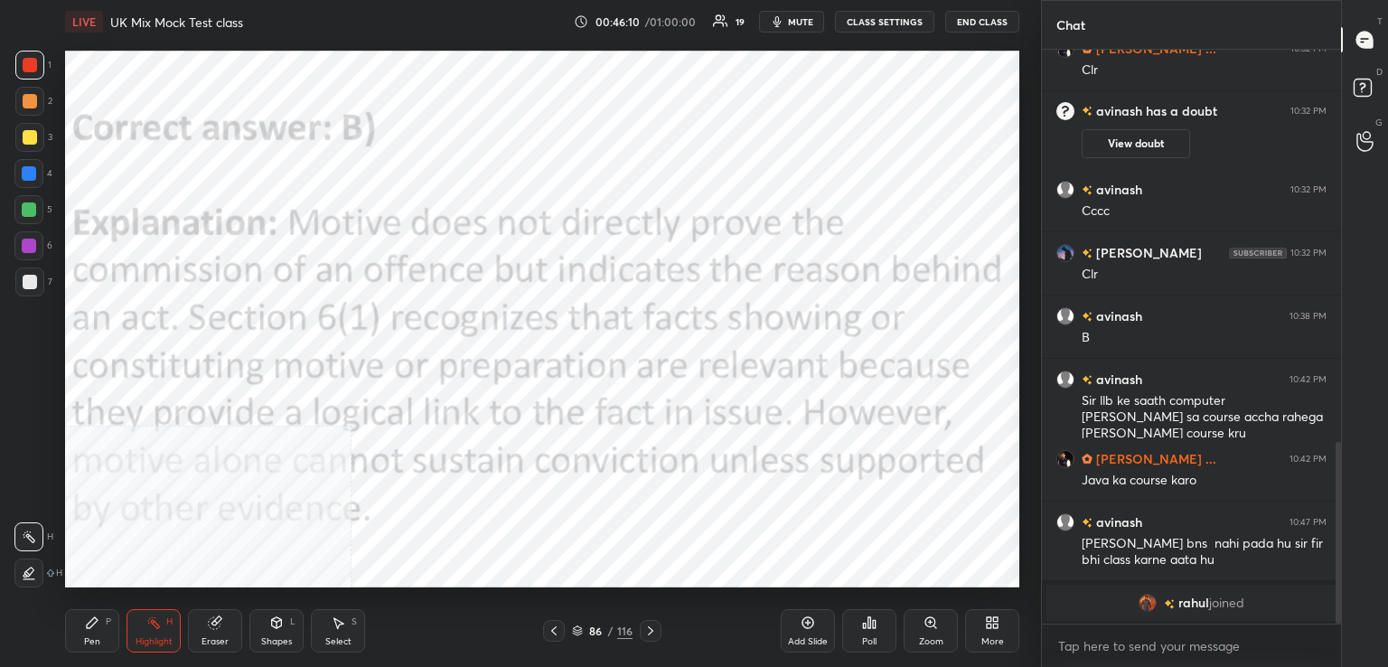
drag, startPoint x: 654, startPoint y: 632, endPoint x: 629, endPoint y: 633, distance: 25.4
click at [653, 632] on icon at bounding box center [650, 630] width 14 height 14
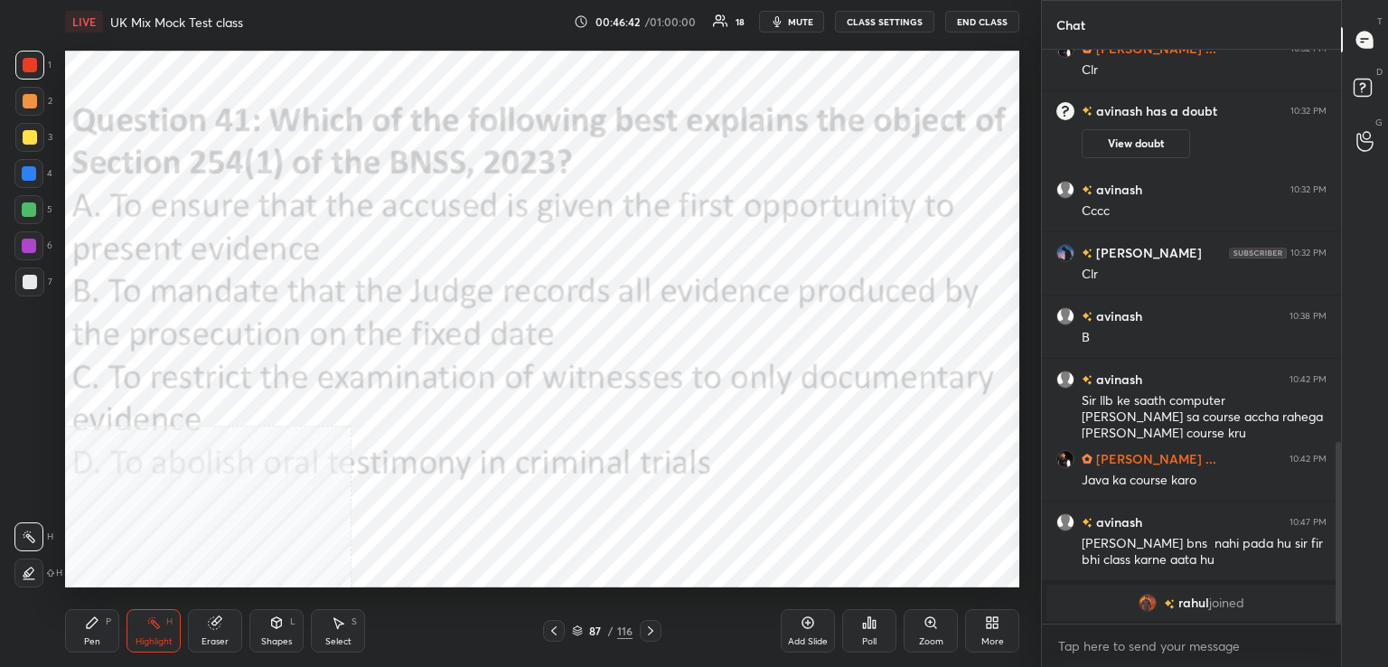
click at [876, 634] on div "Poll" at bounding box center [869, 630] width 54 height 43
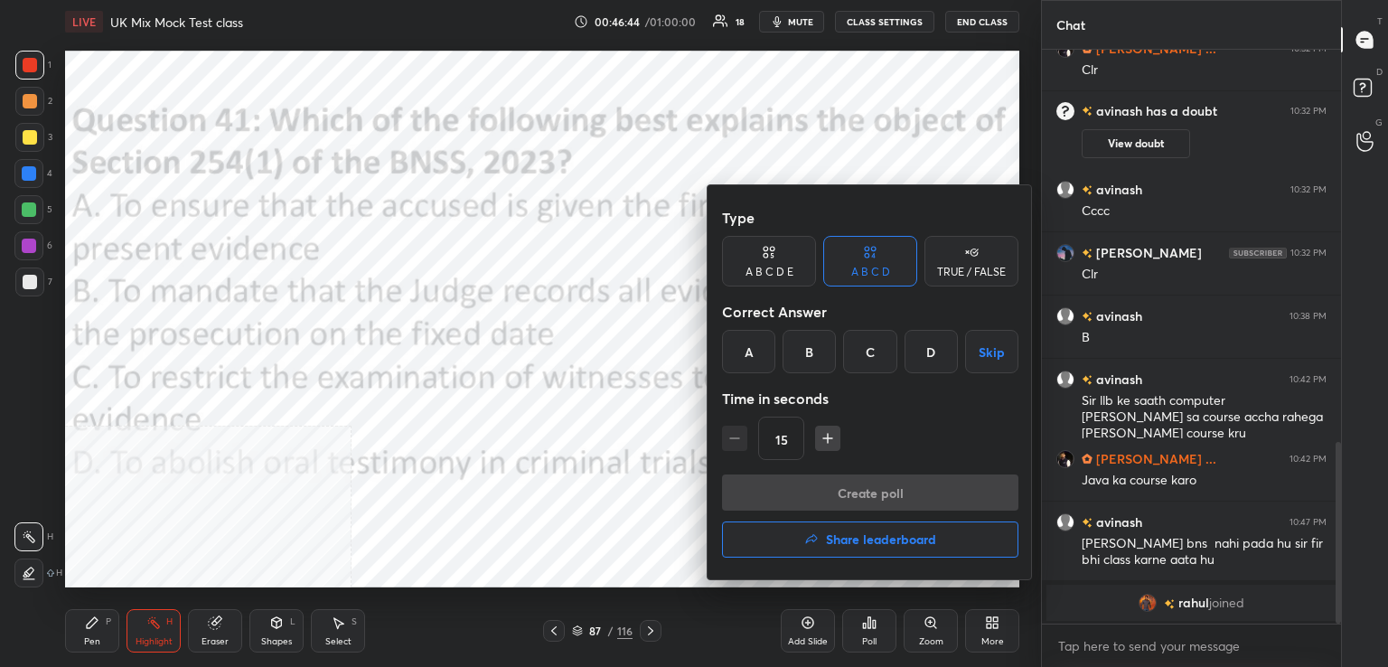
drag, startPoint x: 812, startPoint y: 351, endPoint x: 815, endPoint y: 360, distance: 10.3
click at [816, 354] on div "B" at bounding box center [808, 351] width 53 height 43
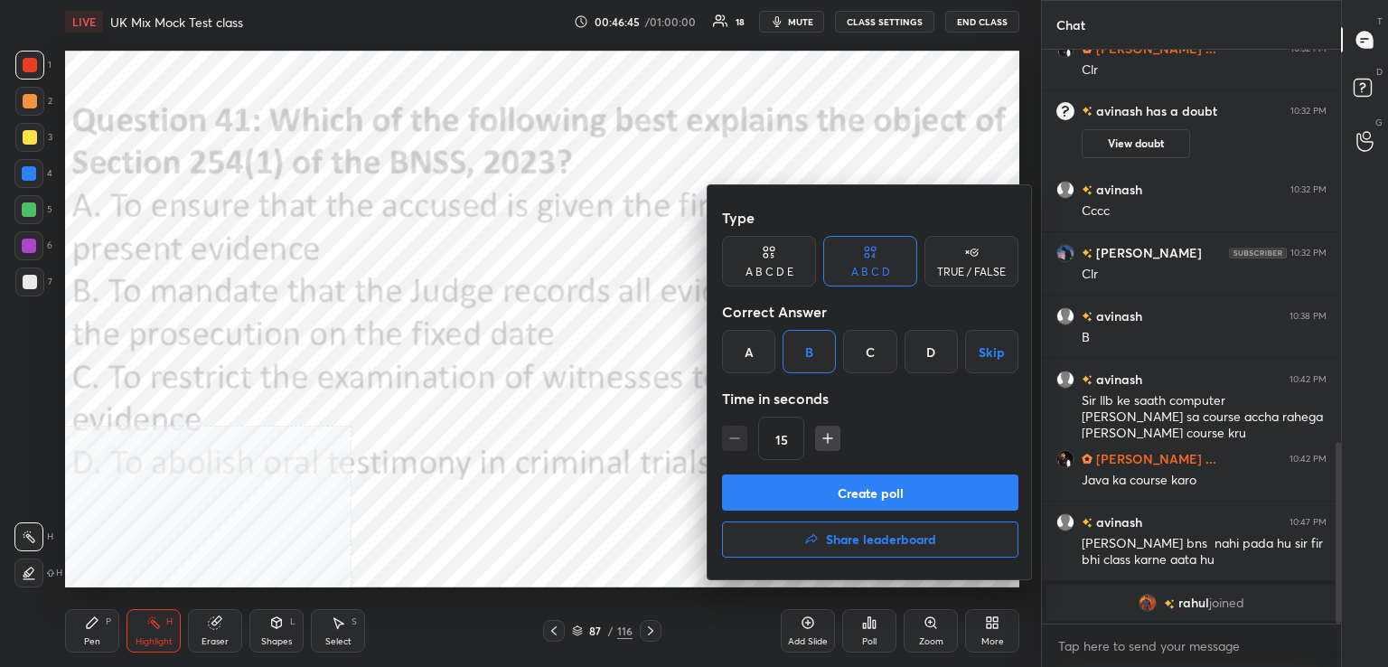
click at [817, 490] on button "Create poll" at bounding box center [870, 492] width 296 height 36
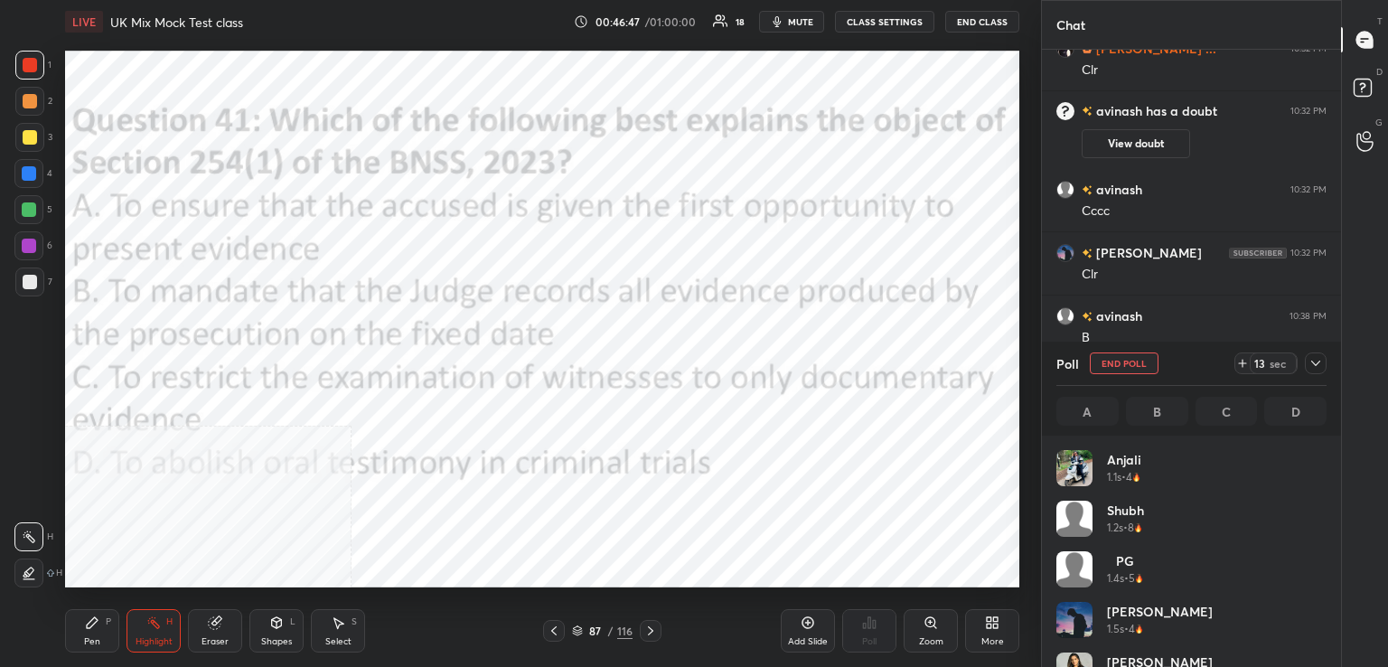
scroll to position [211, 265]
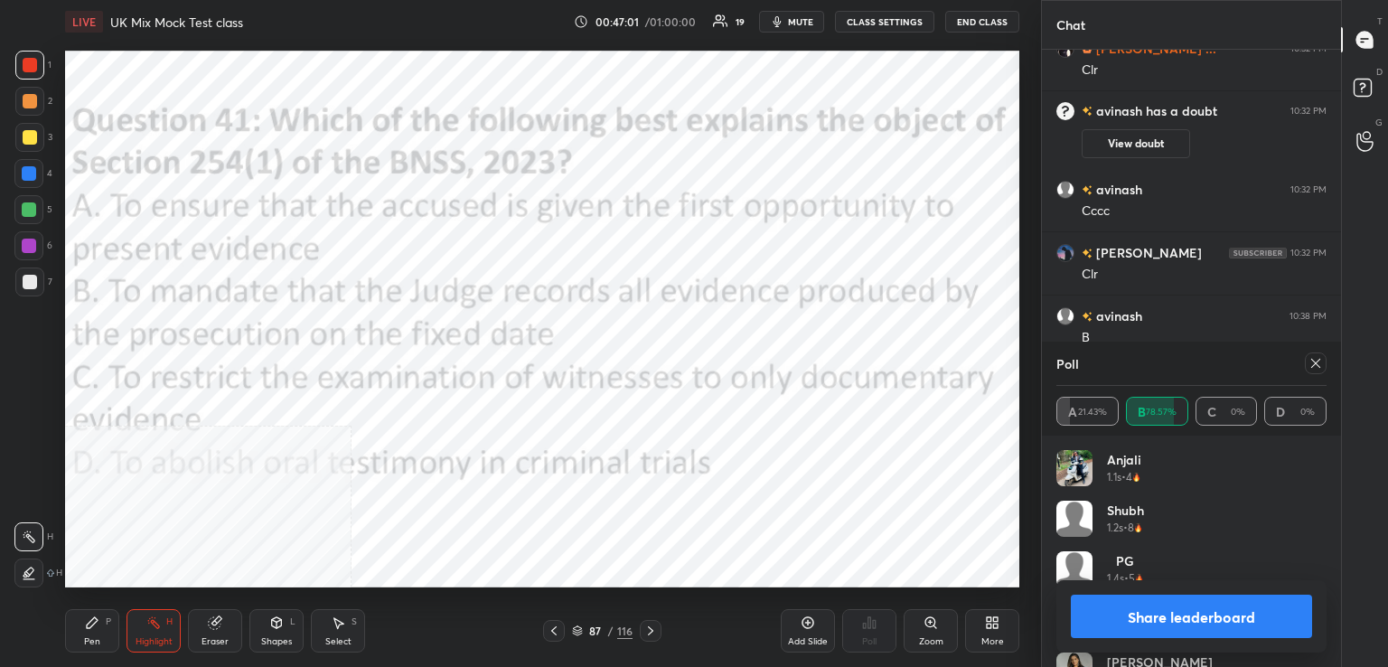
drag, startPoint x: 1312, startPoint y: 364, endPoint x: 1220, endPoint y: 405, distance: 100.7
click at [1312, 361] on icon at bounding box center [1315, 363] width 14 height 14
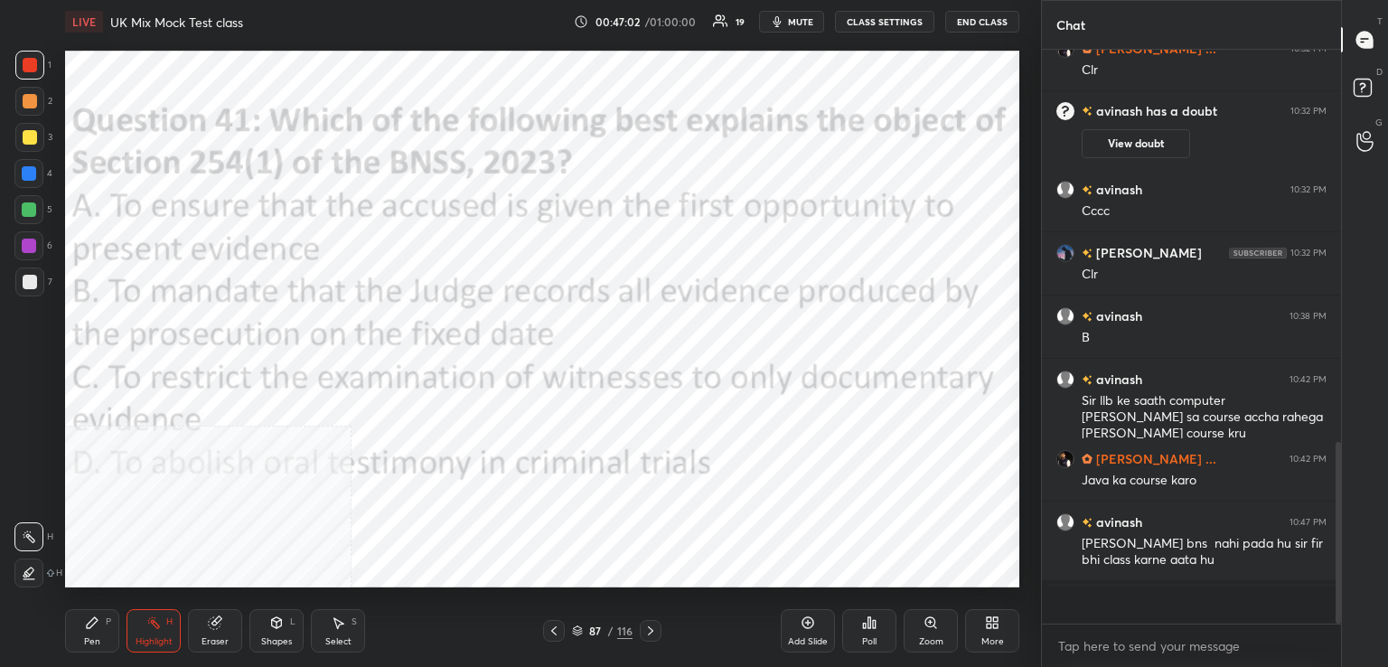
scroll to position [5, 5]
drag, startPoint x: 654, startPoint y: 631, endPoint x: 650, endPoint y: 600, distance: 31.0
click at [653, 630] on icon at bounding box center [650, 630] width 14 height 14
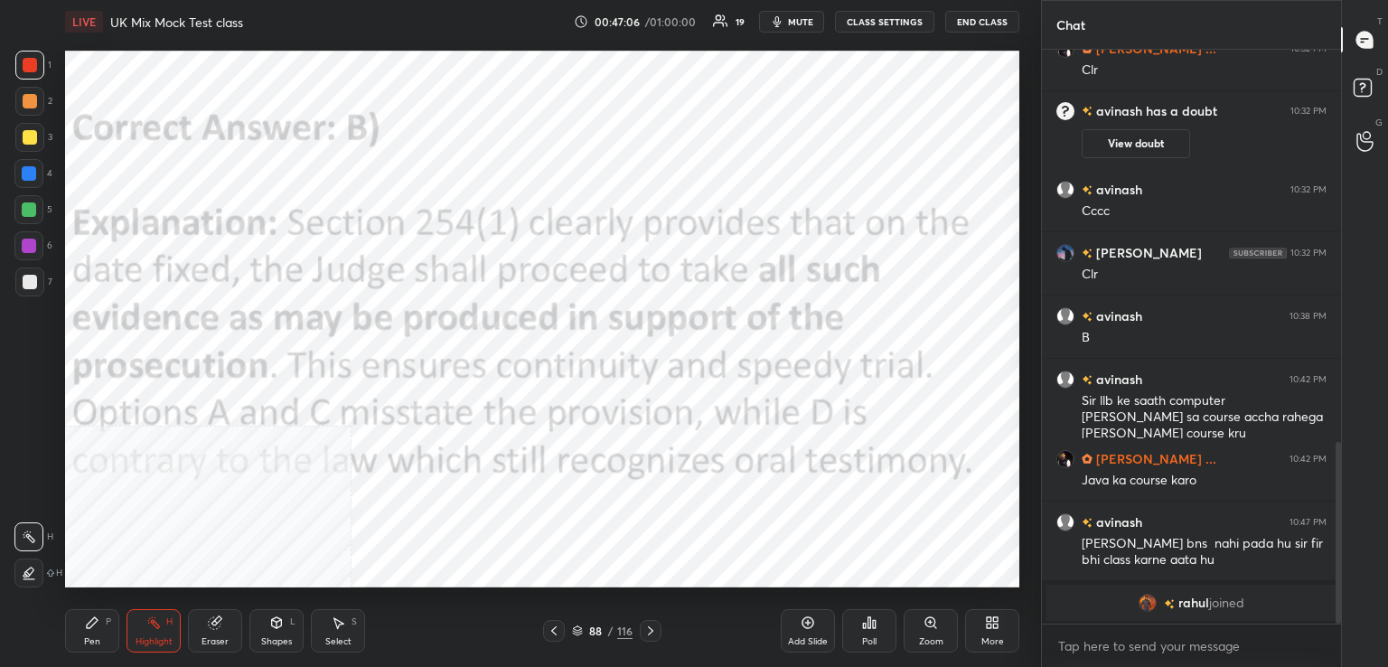
drag, startPoint x: 652, startPoint y: 635, endPoint x: 632, endPoint y: 632, distance: 21.1
click at [651, 636] on icon at bounding box center [650, 630] width 14 height 14
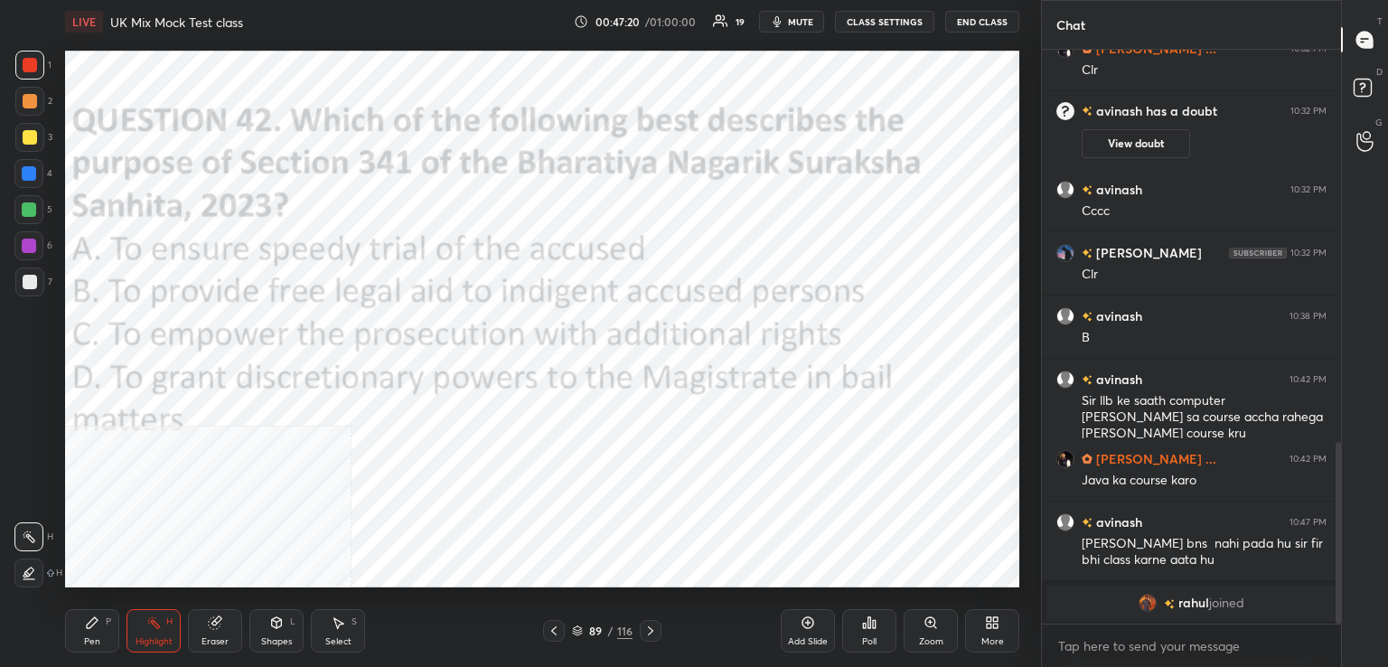
click at [865, 628] on icon at bounding box center [869, 622] width 14 height 14
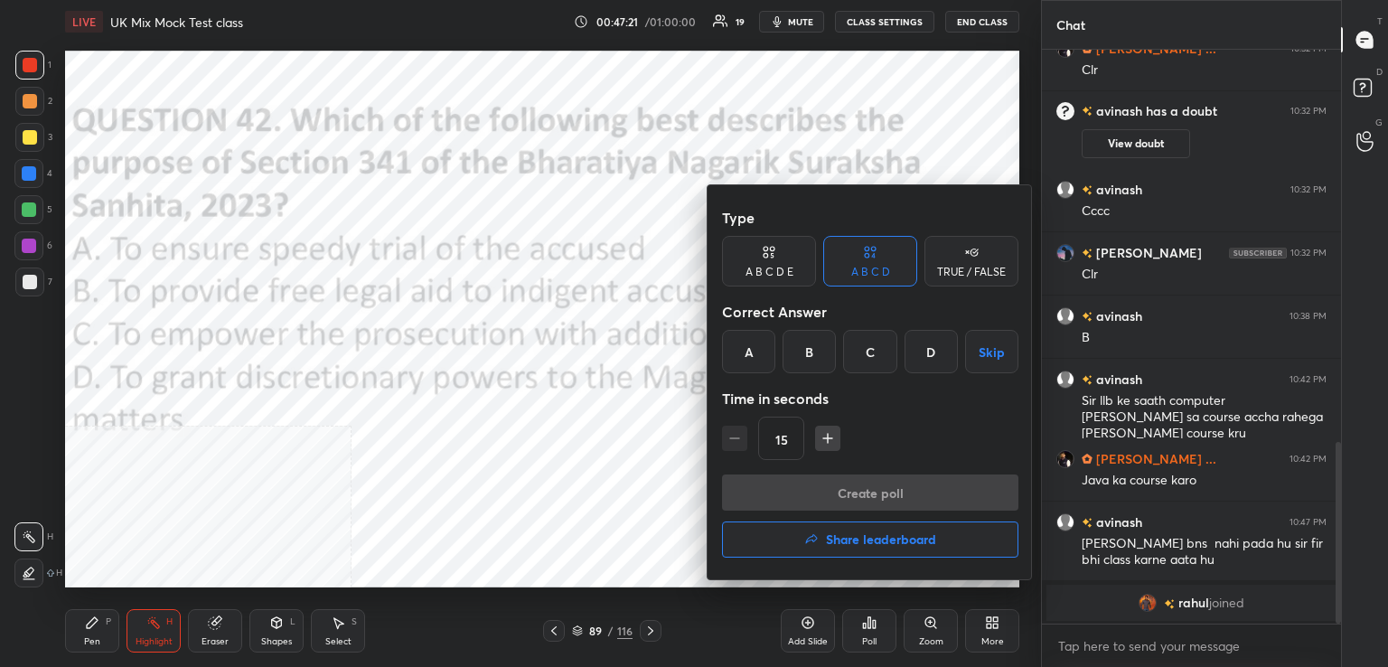
drag, startPoint x: 814, startPoint y: 357, endPoint x: 820, endPoint y: 378, distance: 21.7
click at [815, 359] on div "B" at bounding box center [808, 351] width 53 height 43
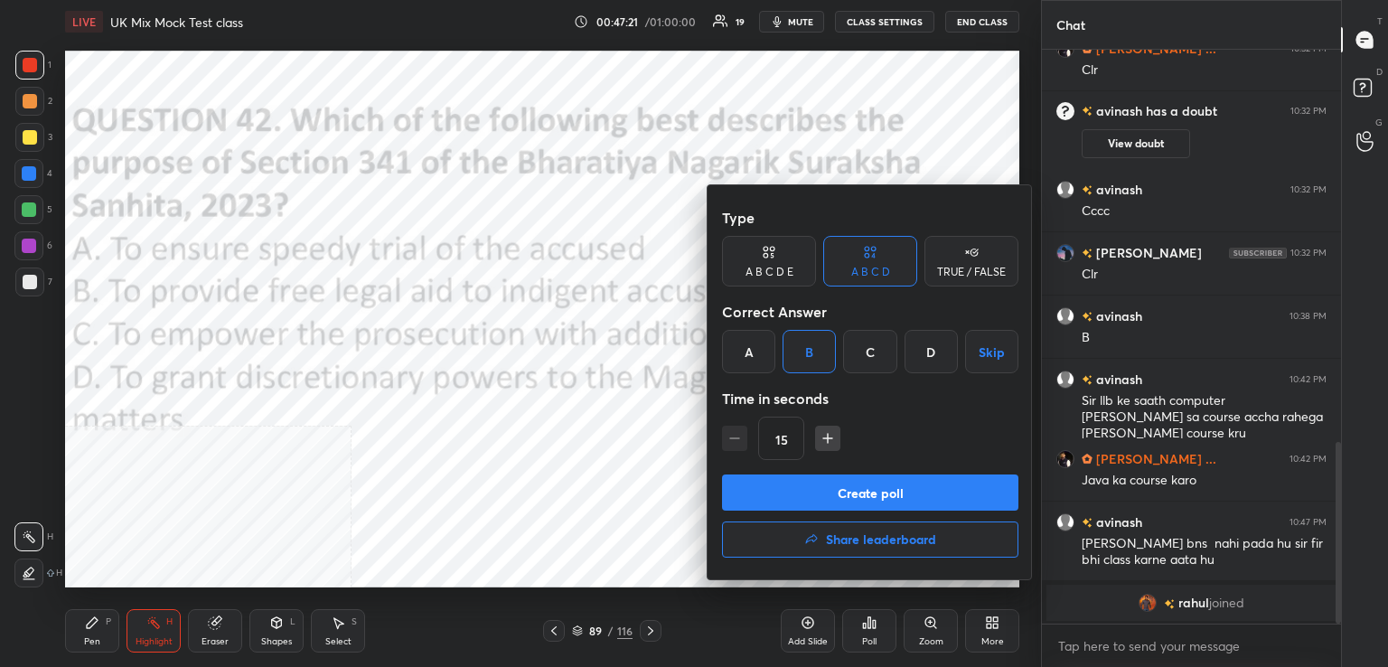
drag, startPoint x: 842, startPoint y: 486, endPoint x: 710, endPoint y: 547, distance: 145.1
click at [840, 486] on button "Create poll" at bounding box center [870, 492] width 296 height 36
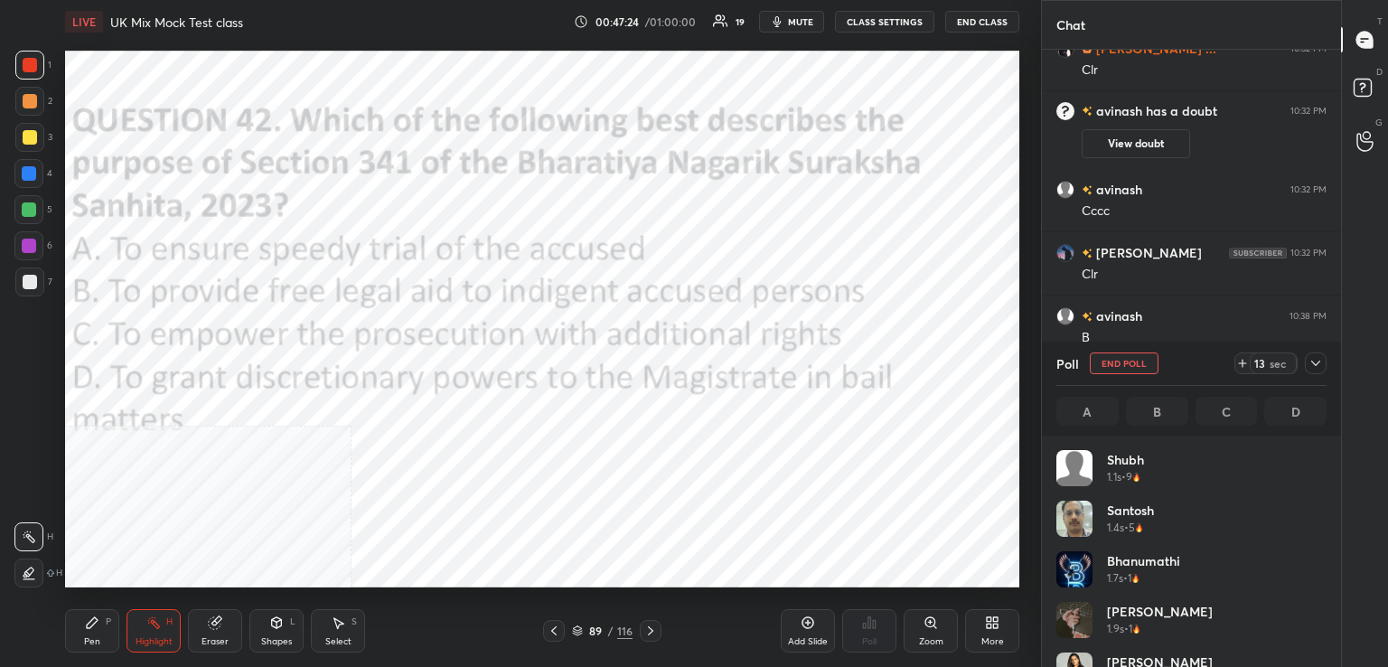
scroll to position [211, 265]
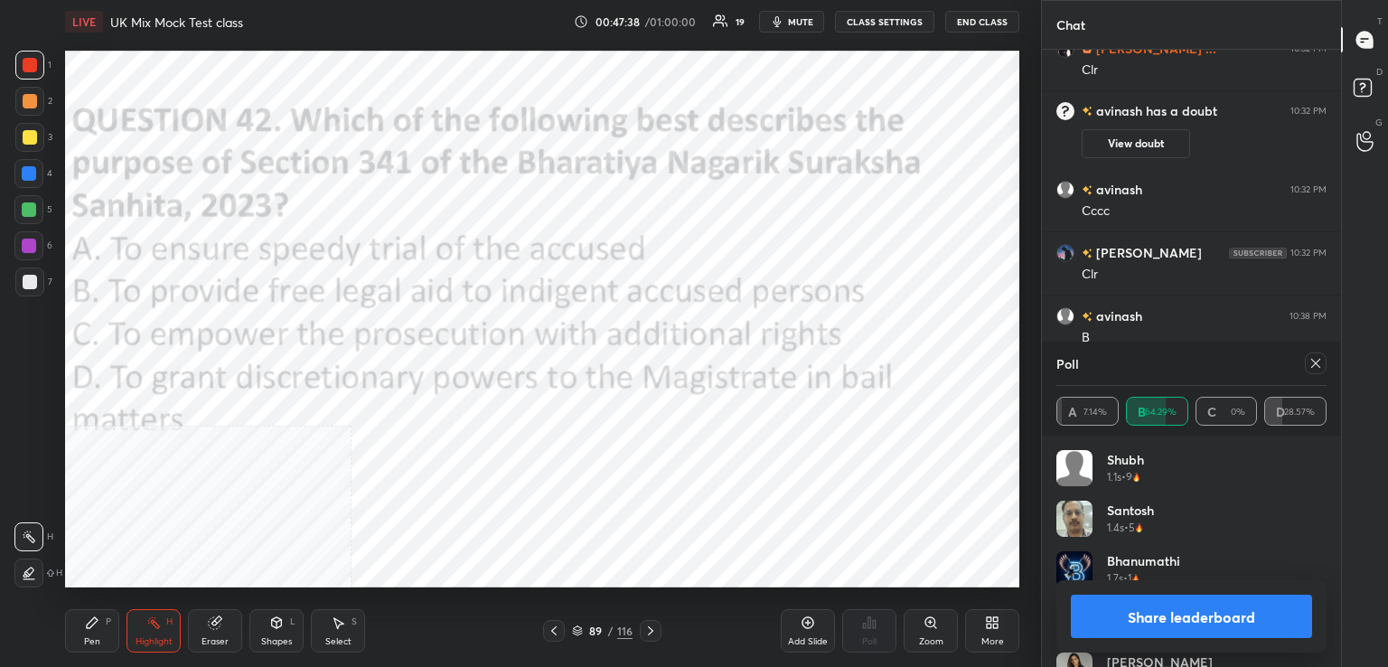
drag, startPoint x: 1319, startPoint y: 366, endPoint x: 1294, endPoint y: 369, distance: 25.4
click at [1319, 366] on icon at bounding box center [1315, 363] width 14 height 14
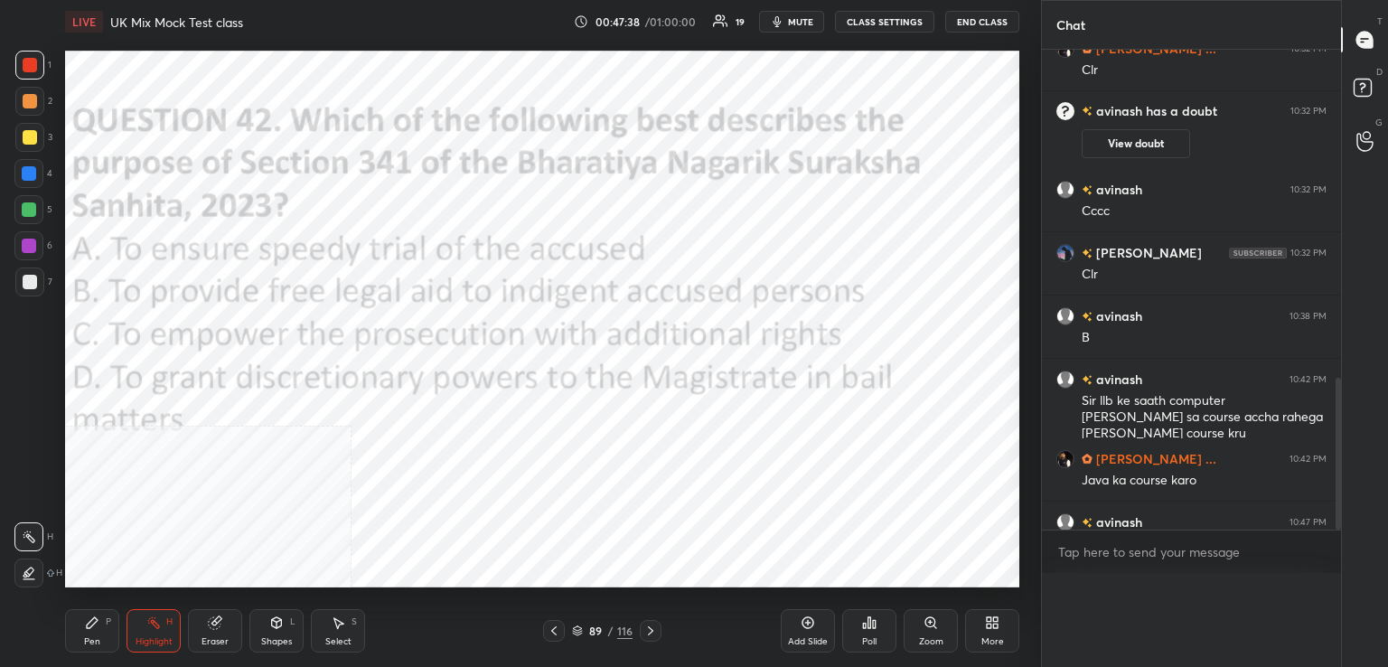
scroll to position [0, 5]
drag, startPoint x: 648, startPoint y: 630, endPoint x: 651, endPoint y: 593, distance: 37.1
click at [647, 630] on icon at bounding box center [650, 630] width 14 height 14
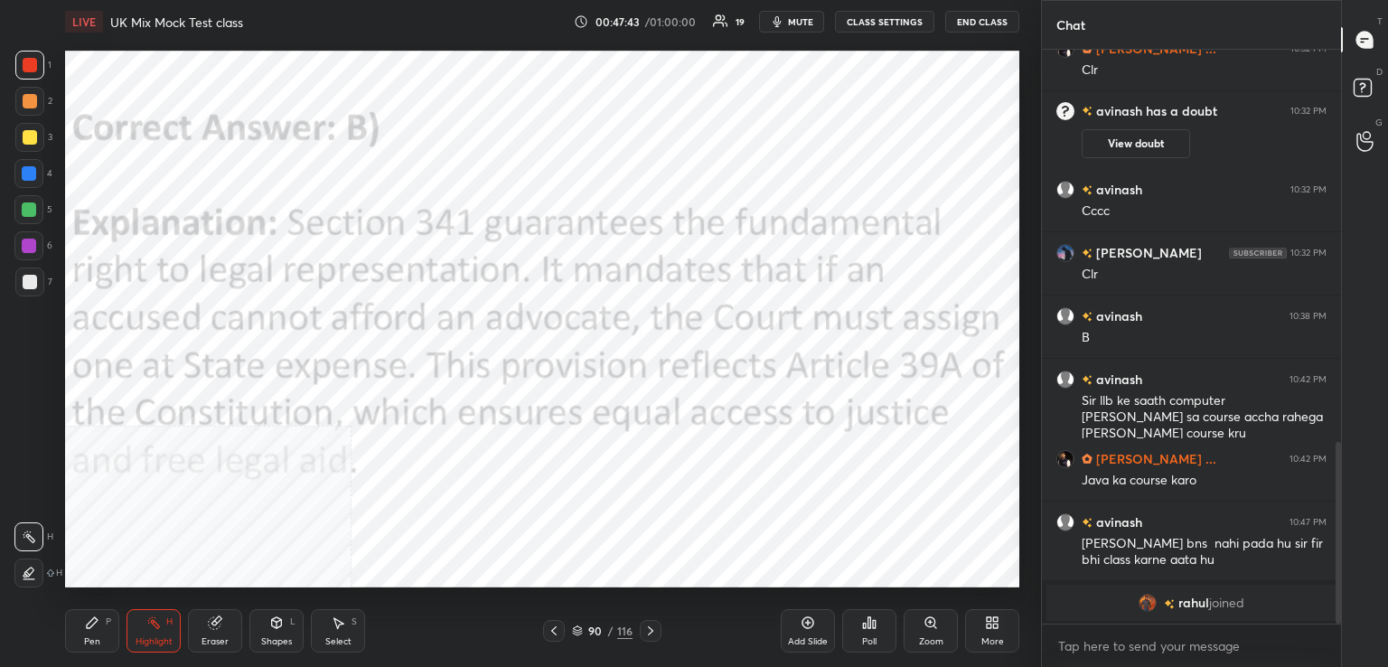
click at [648, 633] on icon at bounding box center [650, 630] width 5 height 9
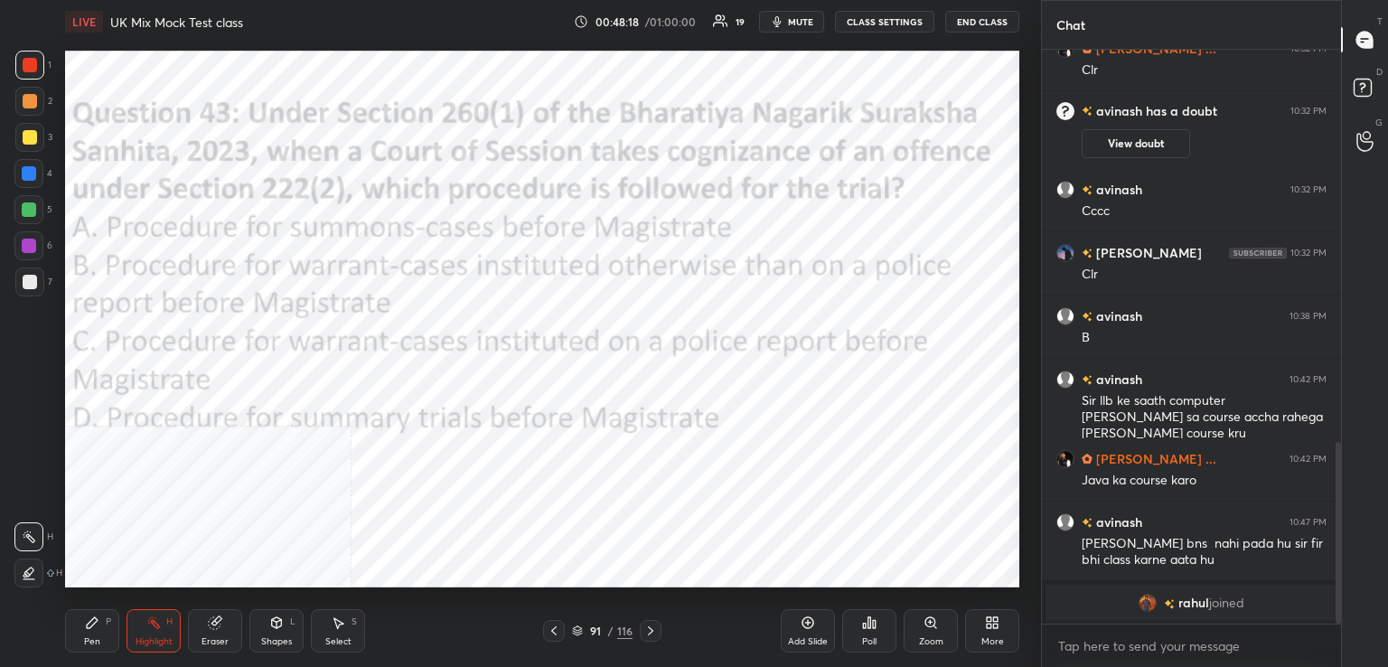
click at [875, 632] on div "Poll" at bounding box center [869, 630] width 54 height 43
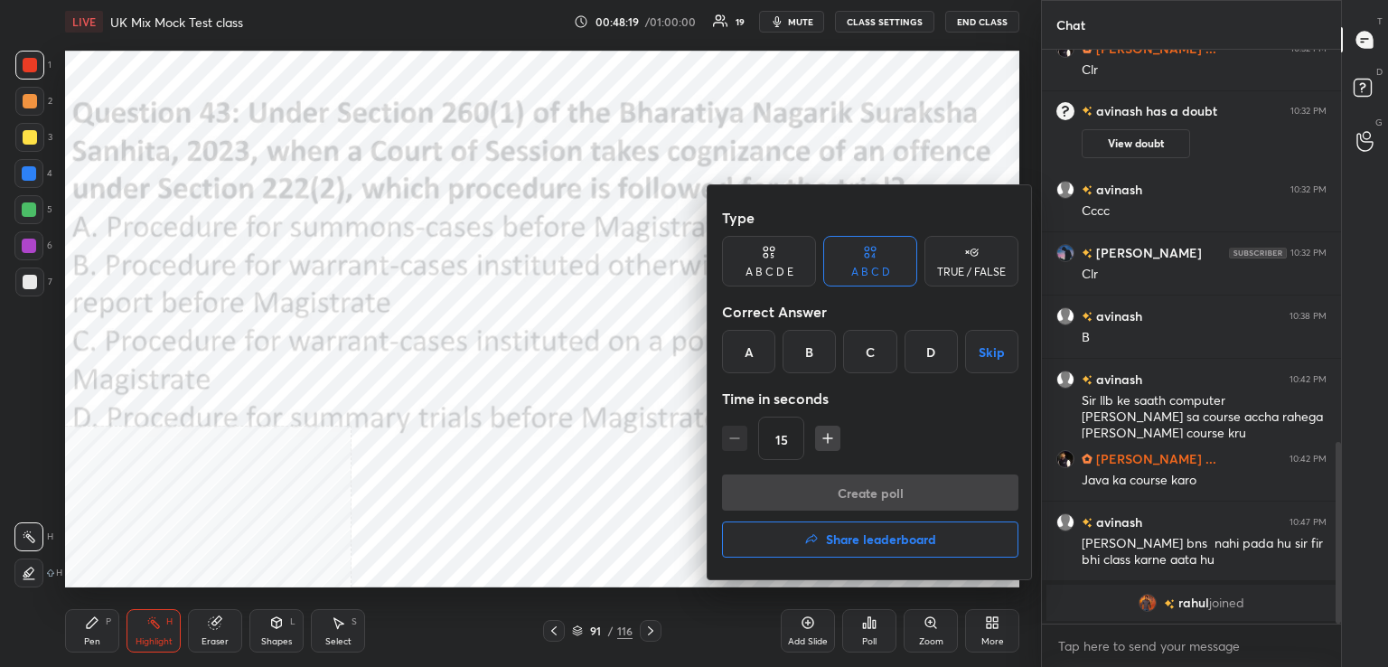
click at [809, 360] on div "B" at bounding box center [808, 351] width 53 height 43
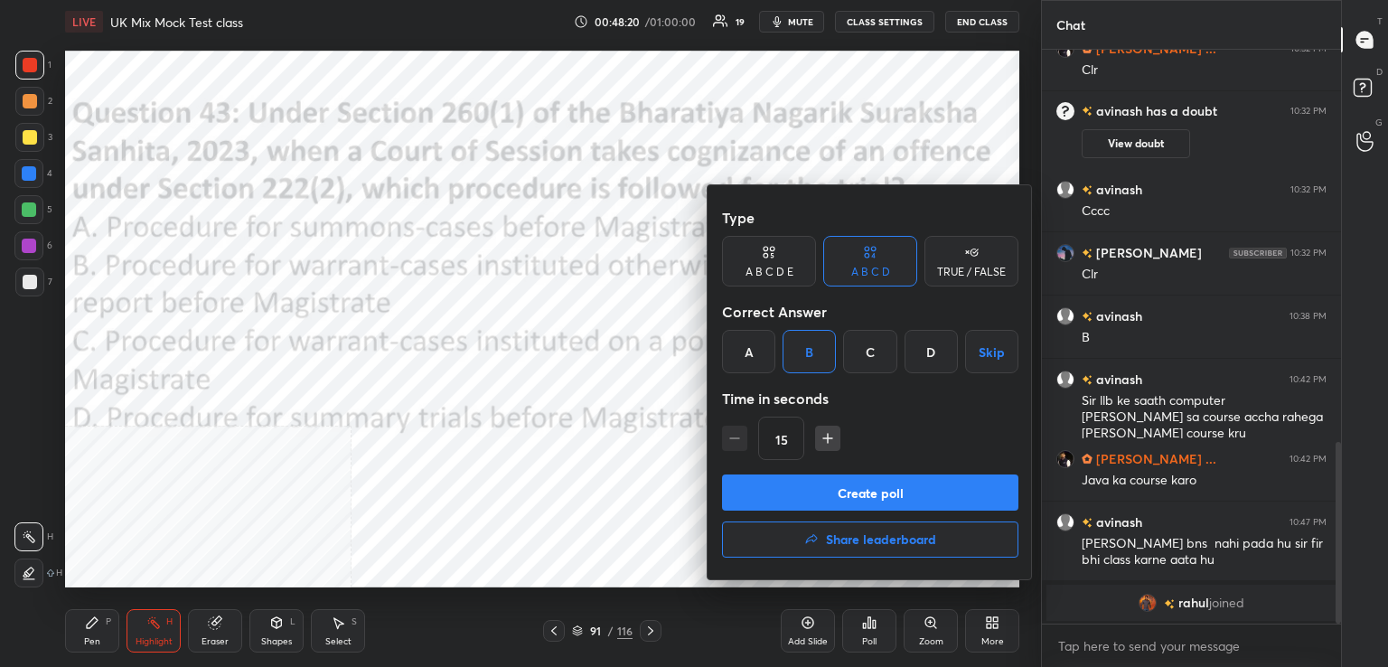
drag, startPoint x: 845, startPoint y: 496, endPoint x: 834, endPoint y: 501, distance: 12.1
click at [843, 499] on button "Create poll" at bounding box center [870, 492] width 296 height 36
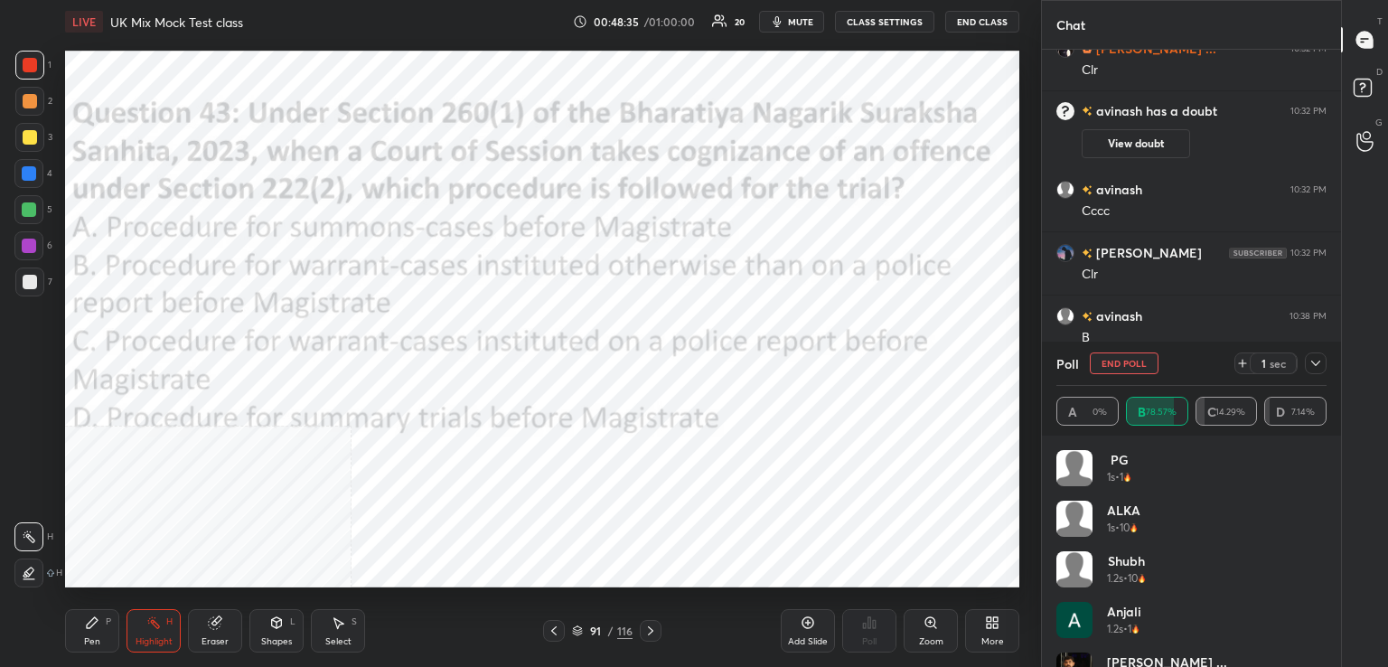
scroll to position [1355, 0]
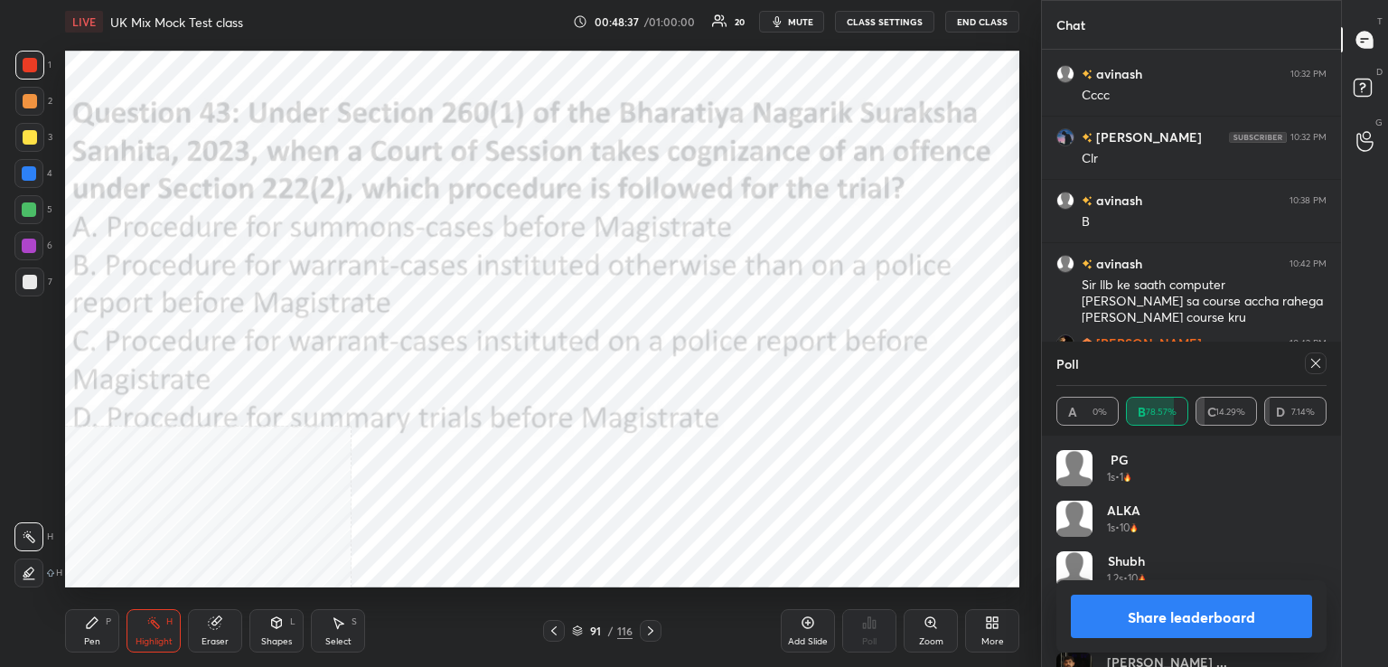
drag, startPoint x: 1316, startPoint y: 359, endPoint x: 1266, endPoint y: 367, distance: 51.2
click at [1312, 360] on icon at bounding box center [1315, 363] width 14 height 14
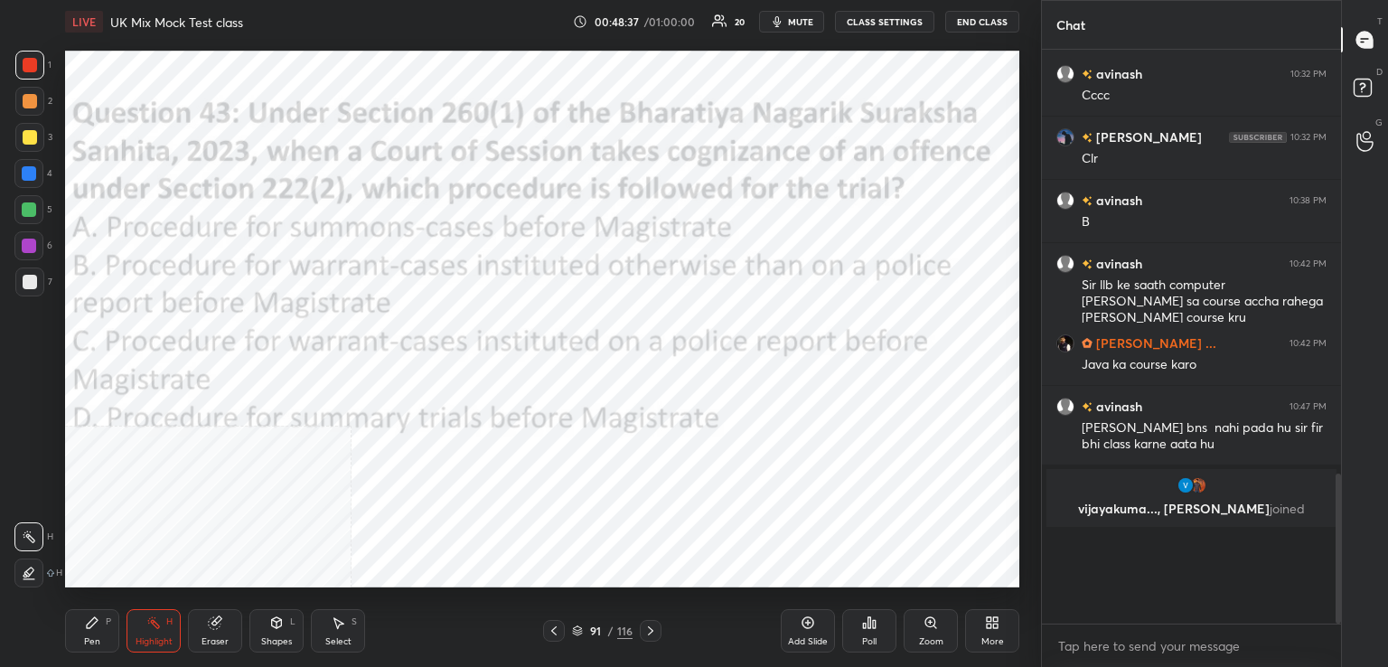
scroll to position [6, 5]
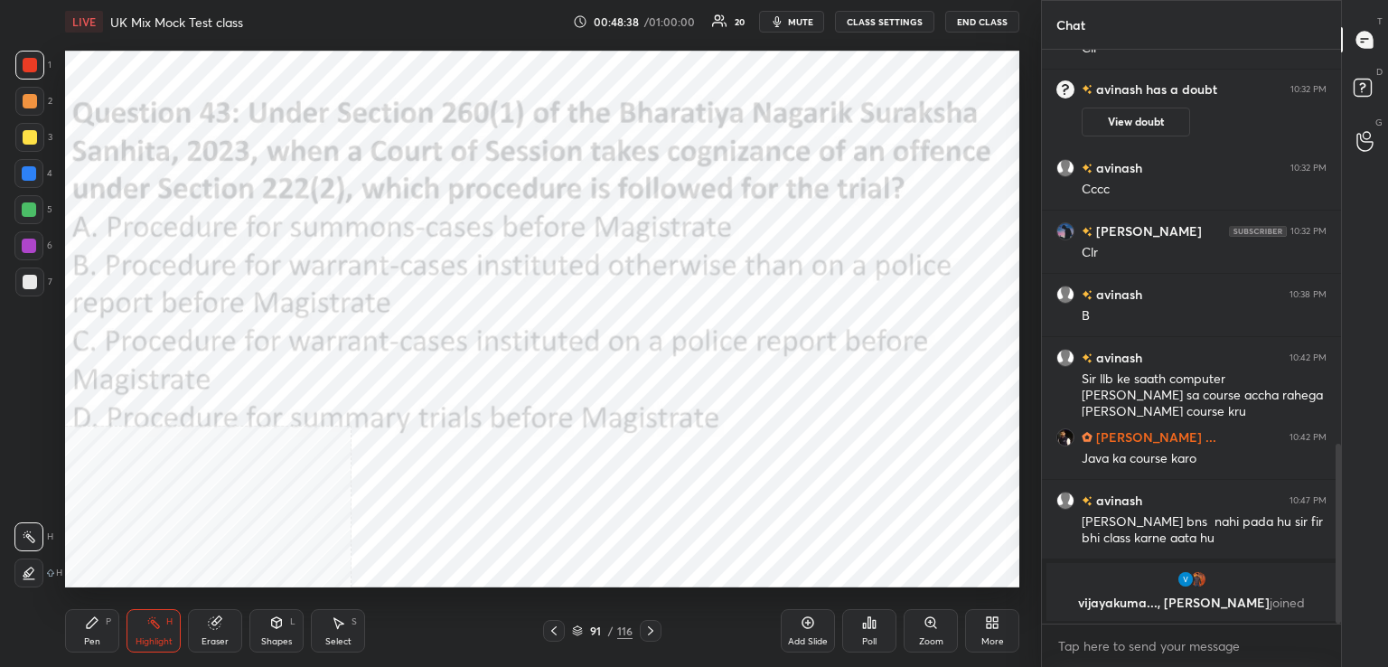
click at [641, 633] on div at bounding box center [651, 631] width 22 height 22
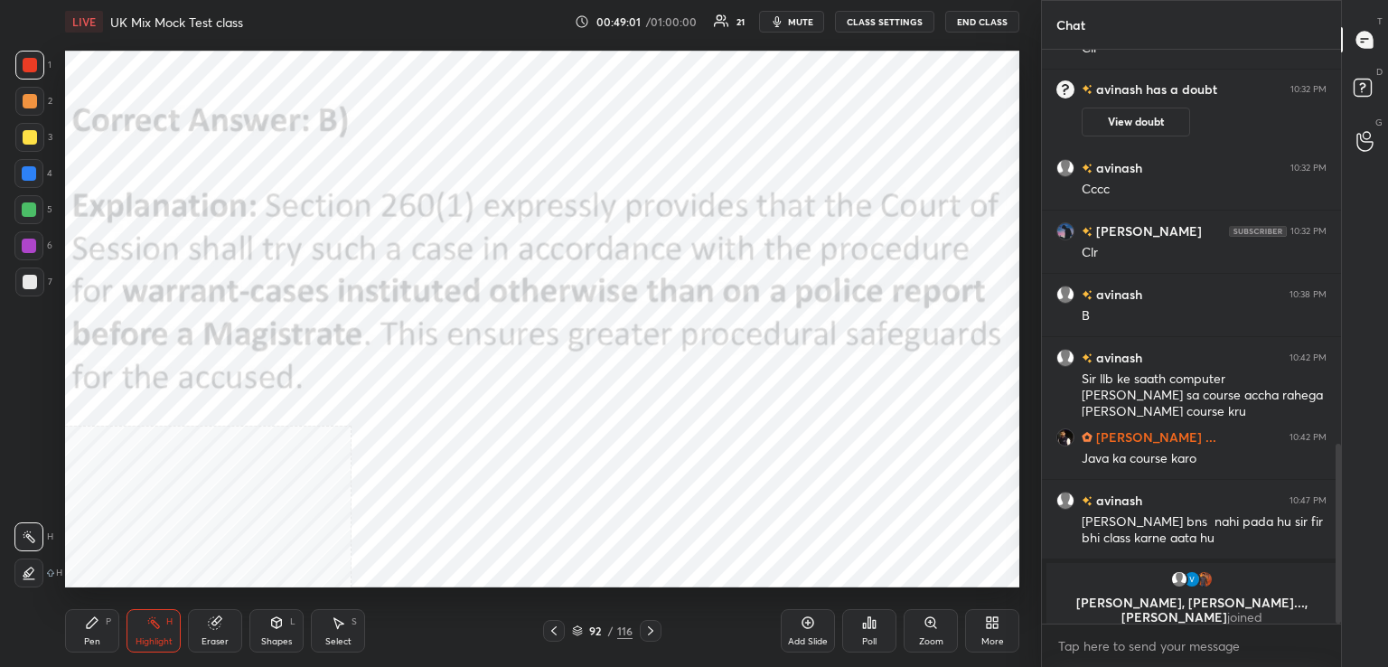
click at [647, 634] on icon at bounding box center [650, 630] width 14 height 14
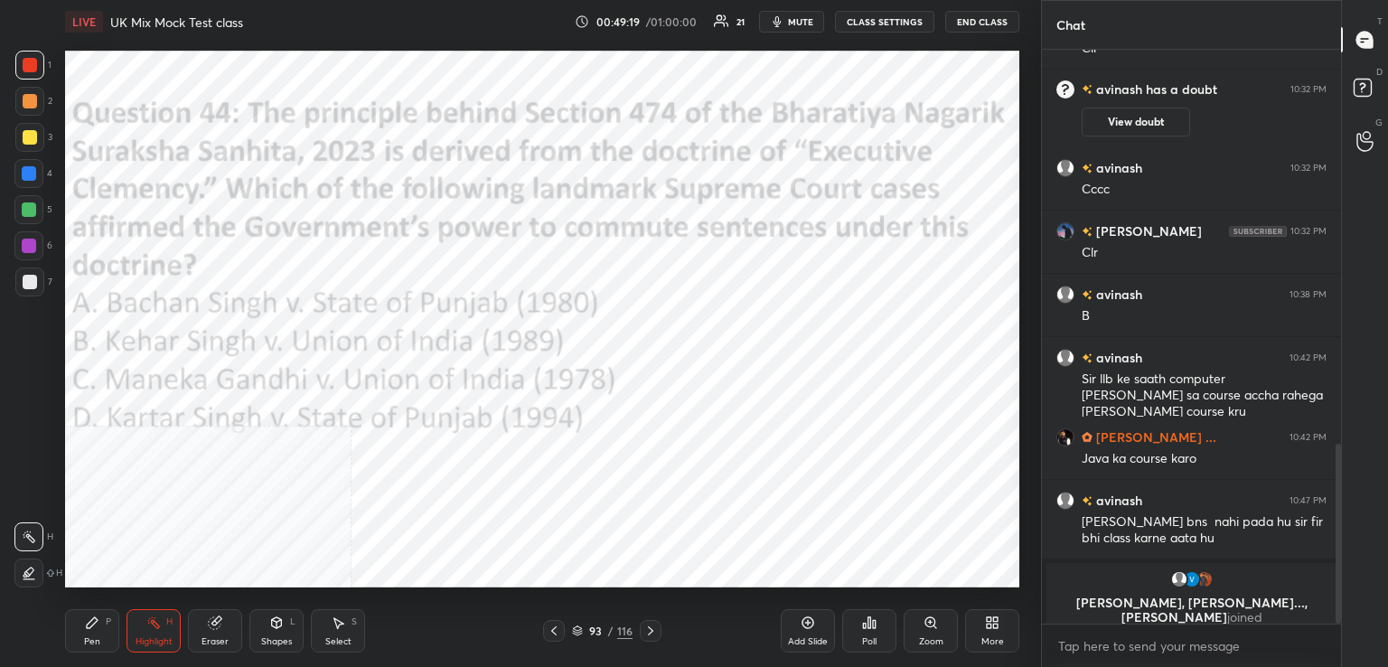
scroll to position [1227, 0]
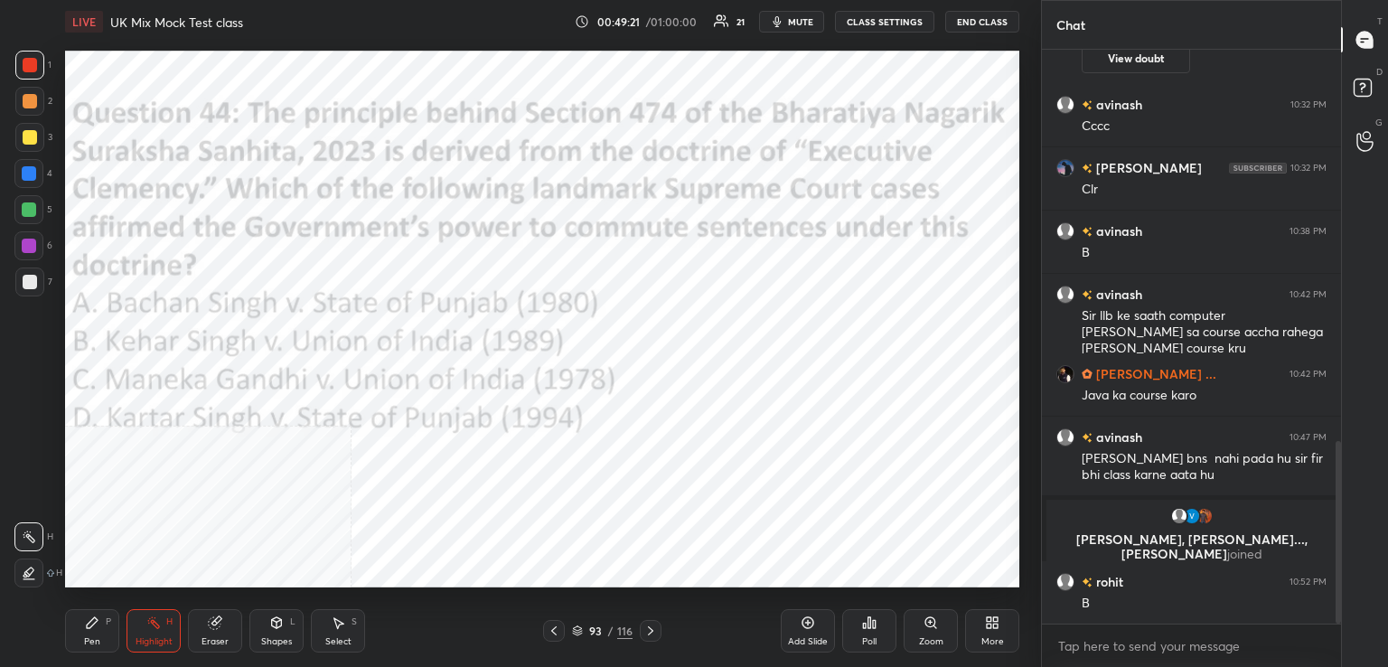
click at [872, 634] on div "Poll" at bounding box center [869, 630] width 54 height 43
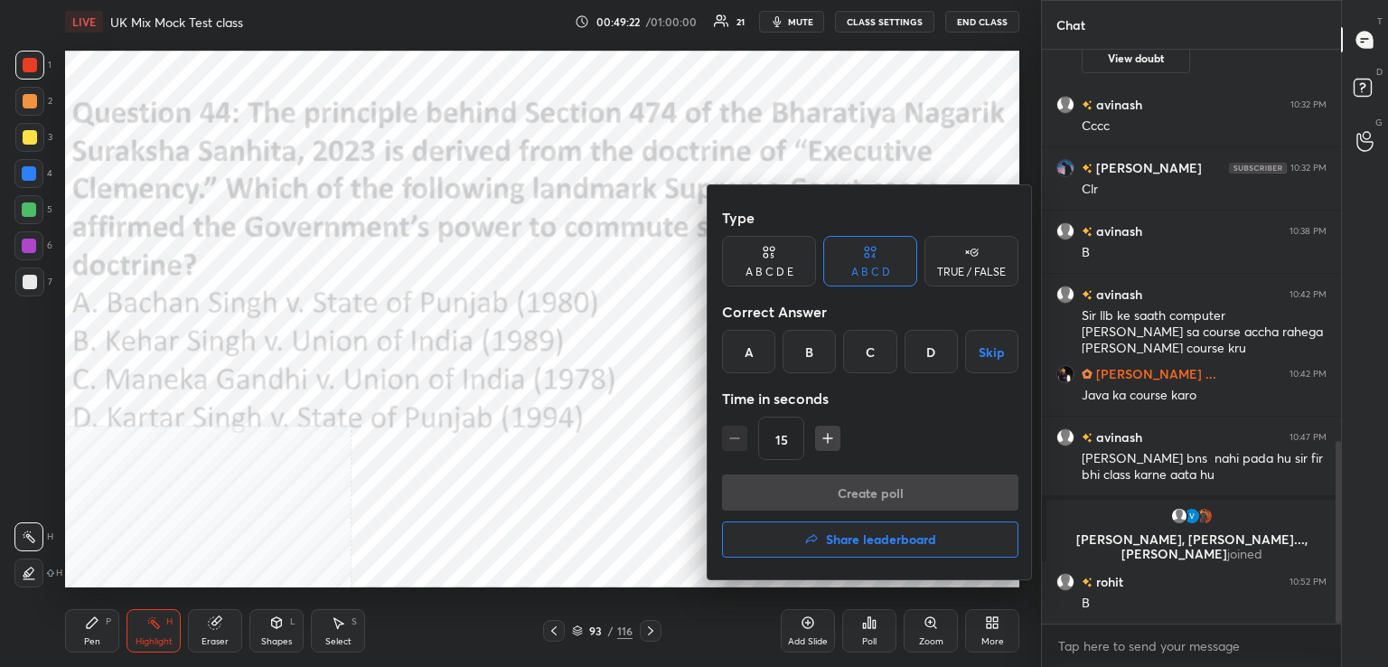
drag, startPoint x: 817, startPoint y: 348, endPoint x: 810, endPoint y: 384, distance: 36.7
click at [815, 351] on div "B" at bounding box center [808, 351] width 53 height 43
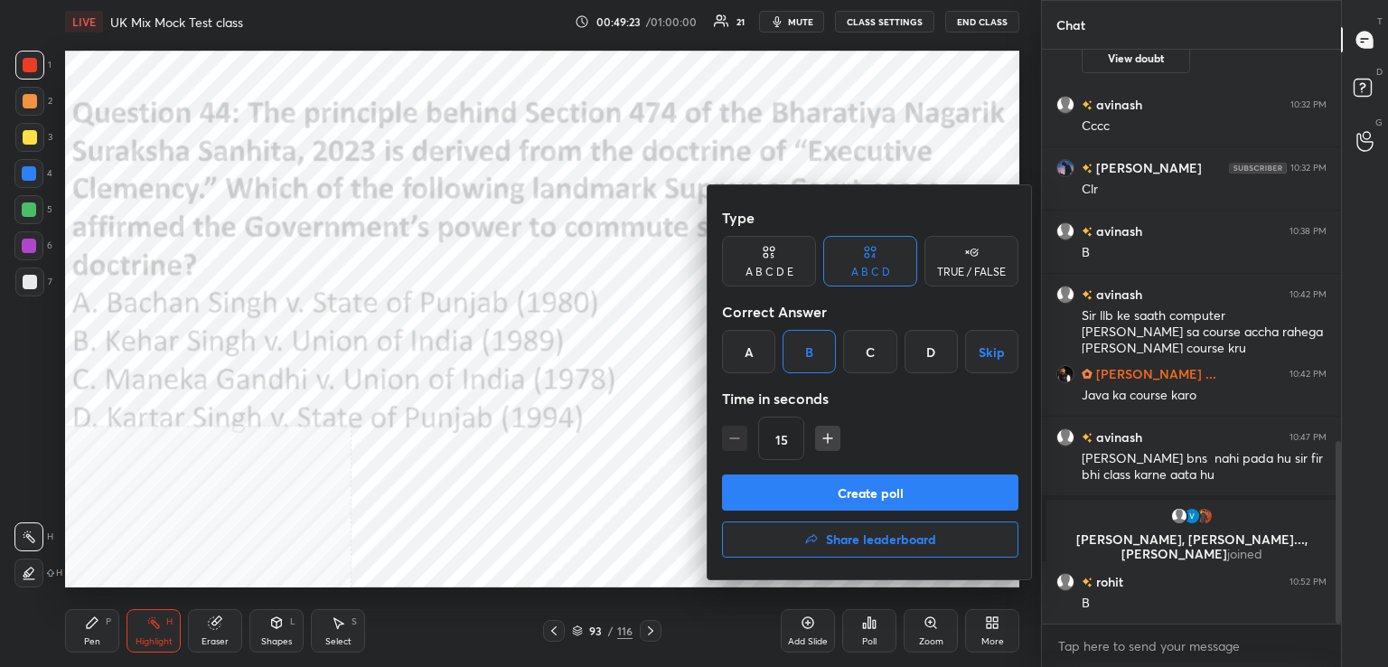
drag, startPoint x: 831, startPoint y: 489, endPoint x: 836, endPoint y: 444, distance: 45.4
click at [832, 487] on button "Create poll" at bounding box center [870, 492] width 296 height 36
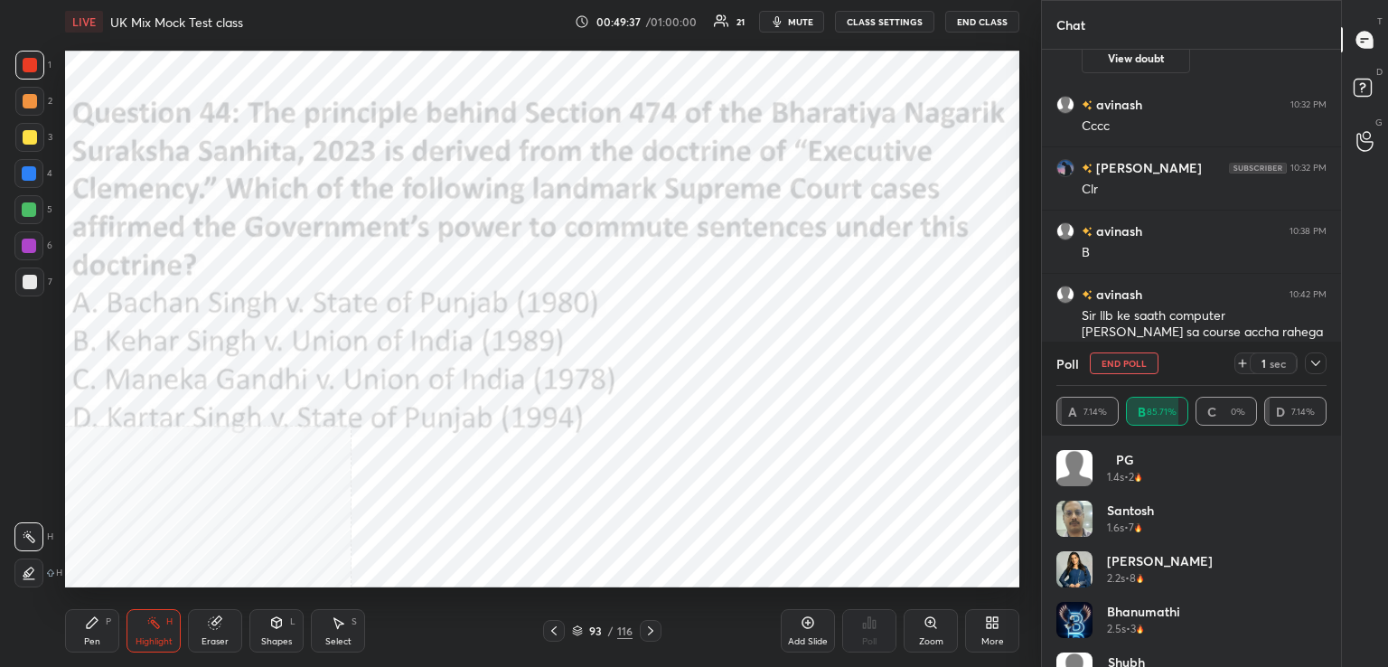
scroll to position [1420, 0]
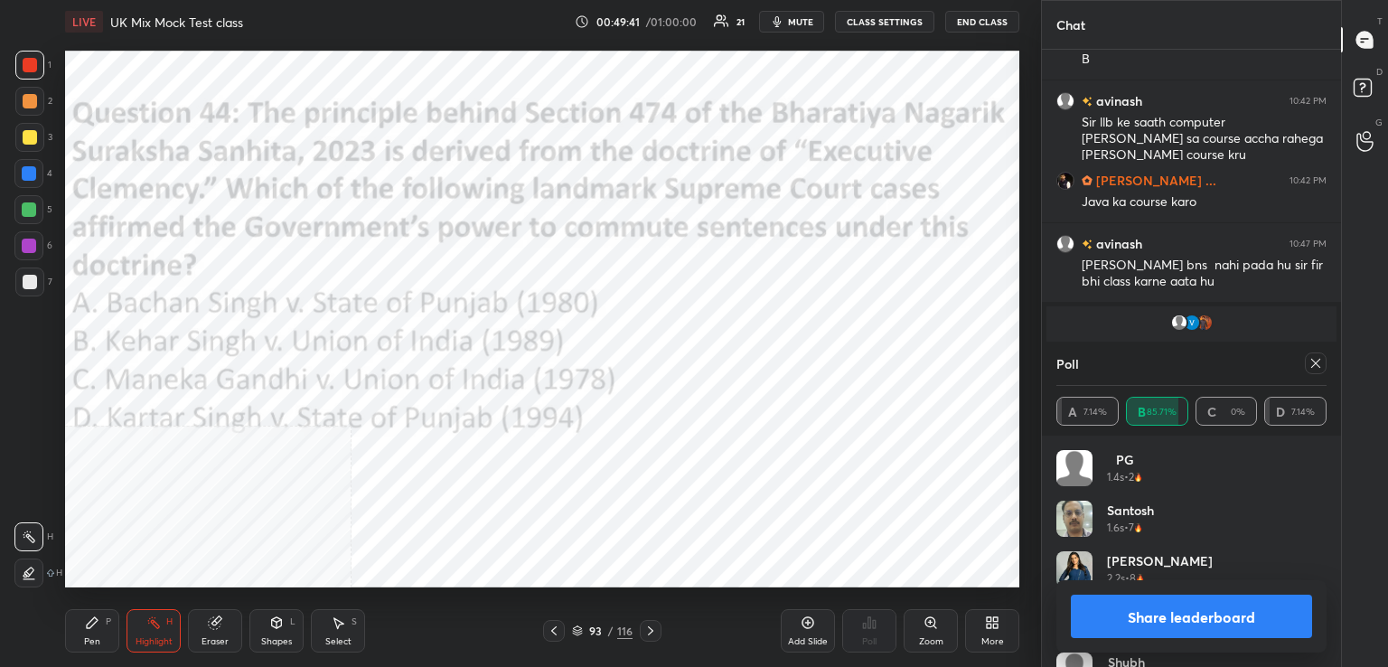
drag, startPoint x: 1312, startPoint y: 362, endPoint x: 1048, endPoint y: 426, distance: 271.5
click at [1311, 362] on icon at bounding box center [1315, 363] width 14 height 14
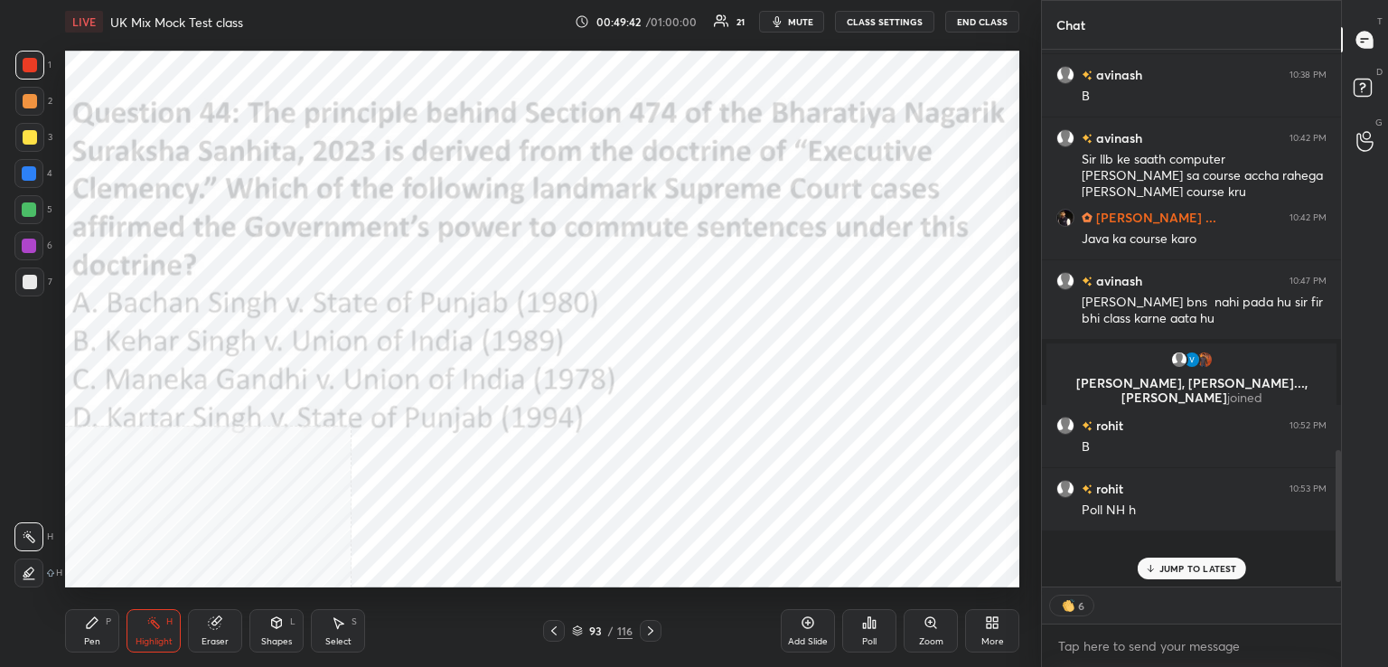
scroll to position [413, 294]
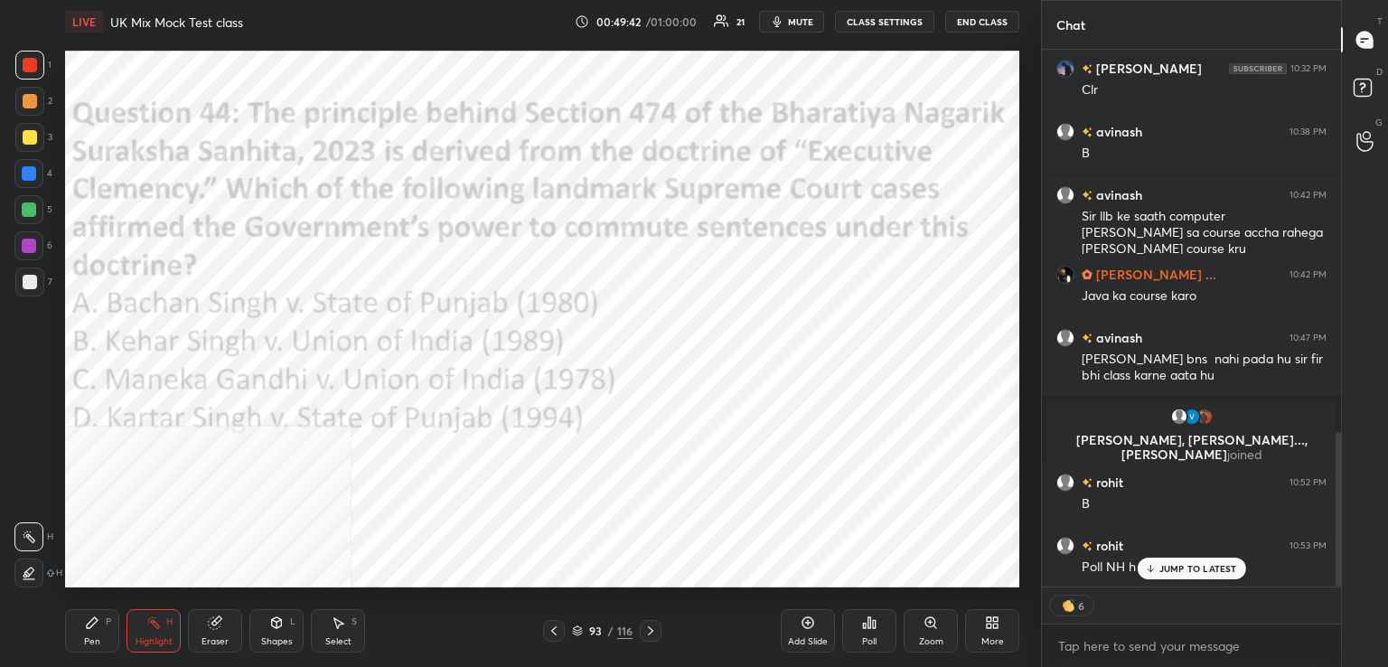
click at [653, 636] on icon at bounding box center [650, 630] width 14 height 14
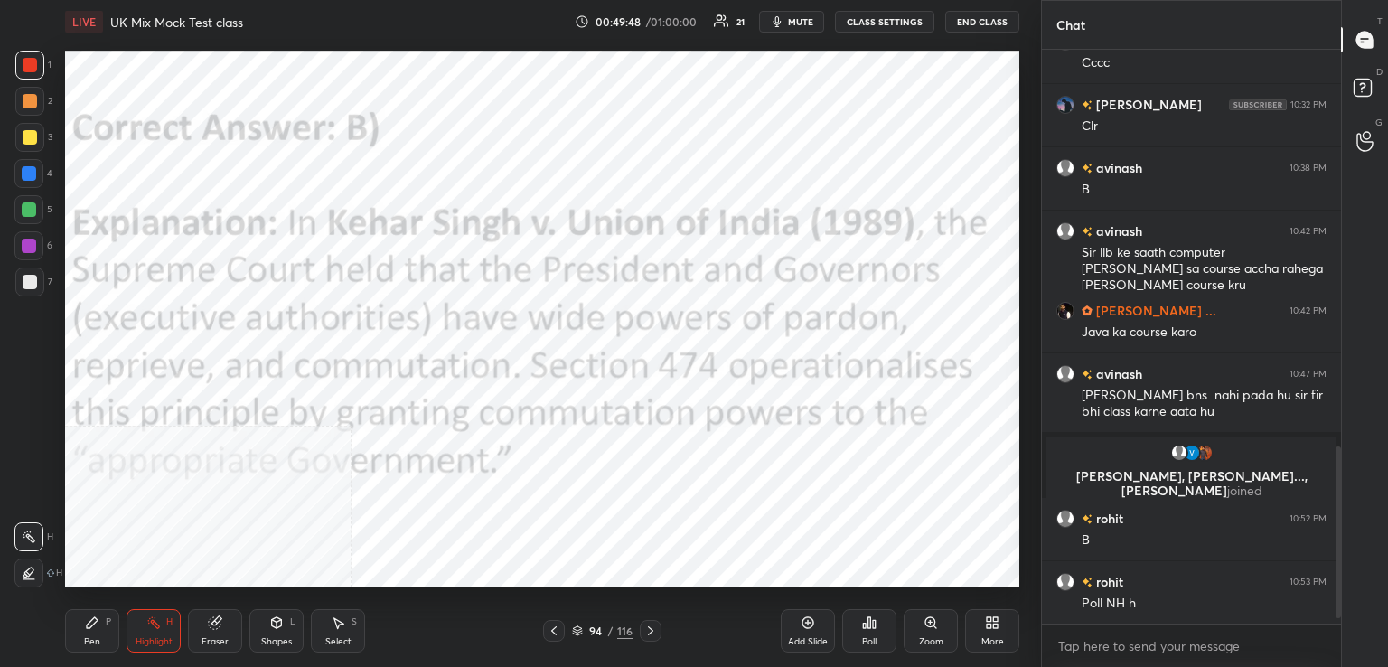
click at [643, 637] on icon at bounding box center [650, 630] width 14 height 14
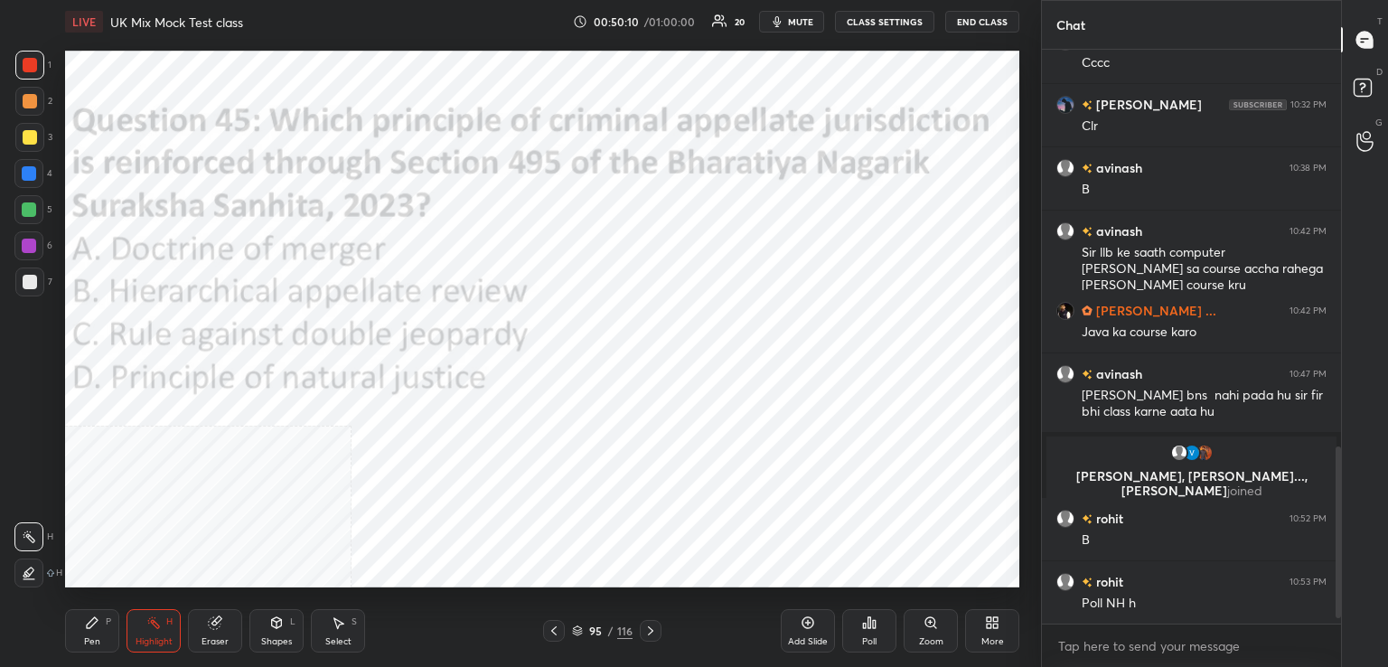
click at [875, 633] on div "Poll" at bounding box center [869, 630] width 54 height 43
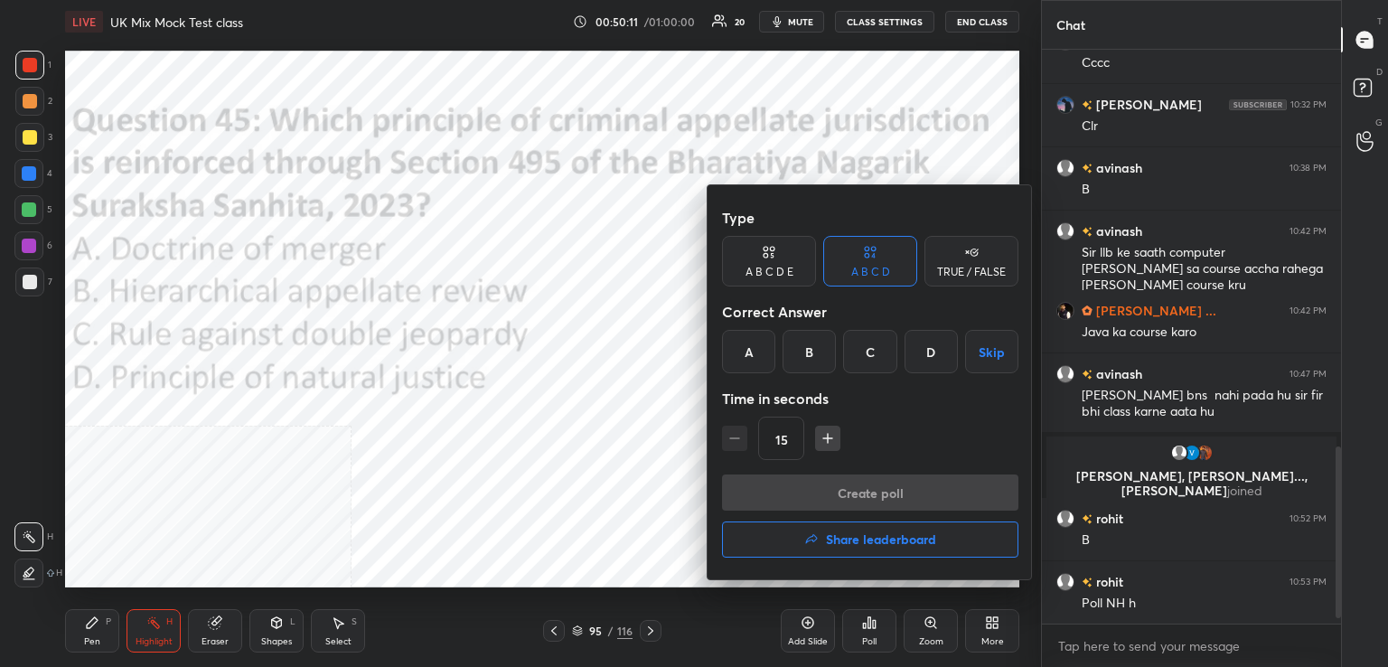
drag, startPoint x: 823, startPoint y: 351, endPoint x: 828, endPoint y: 370, distance: 19.5
click at [824, 354] on div "B" at bounding box center [808, 351] width 53 height 43
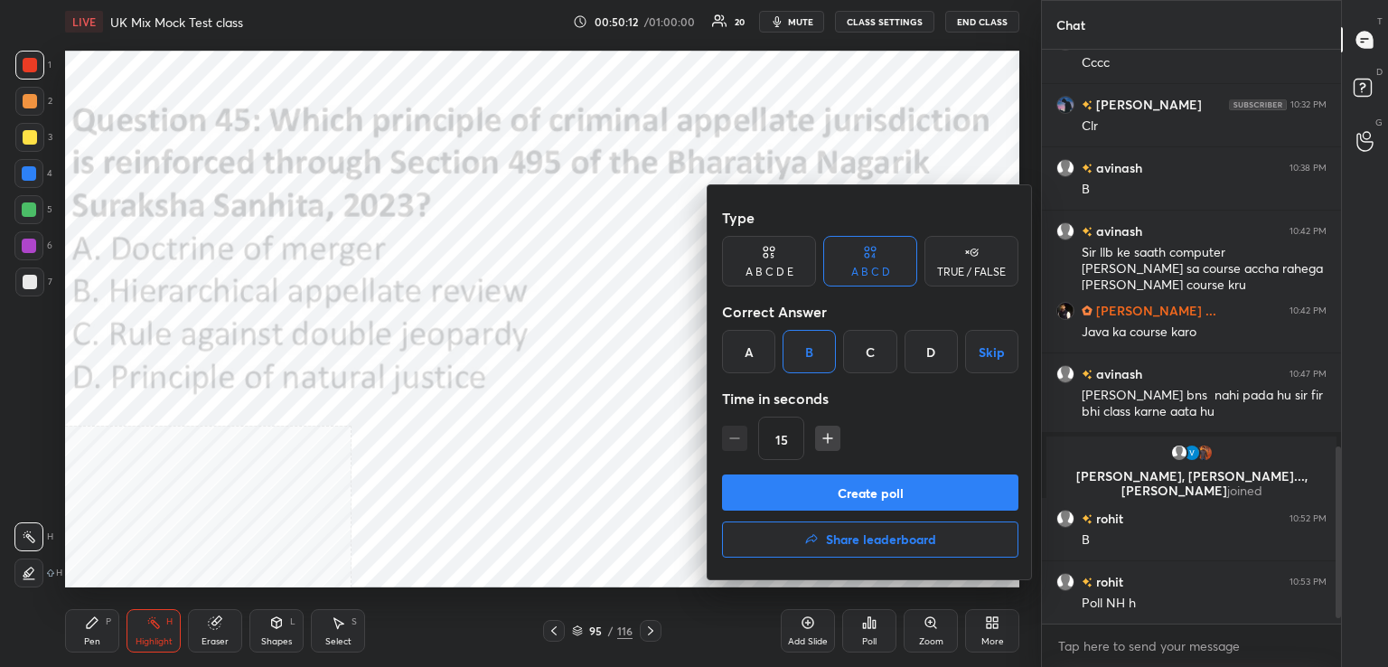
drag, startPoint x: 864, startPoint y: 493, endPoint x: 853, endPoint y: 482, distance: 16.0
click at [865, 492] on button "Create poll" at bounding box center [870, 492] width 296 height 36
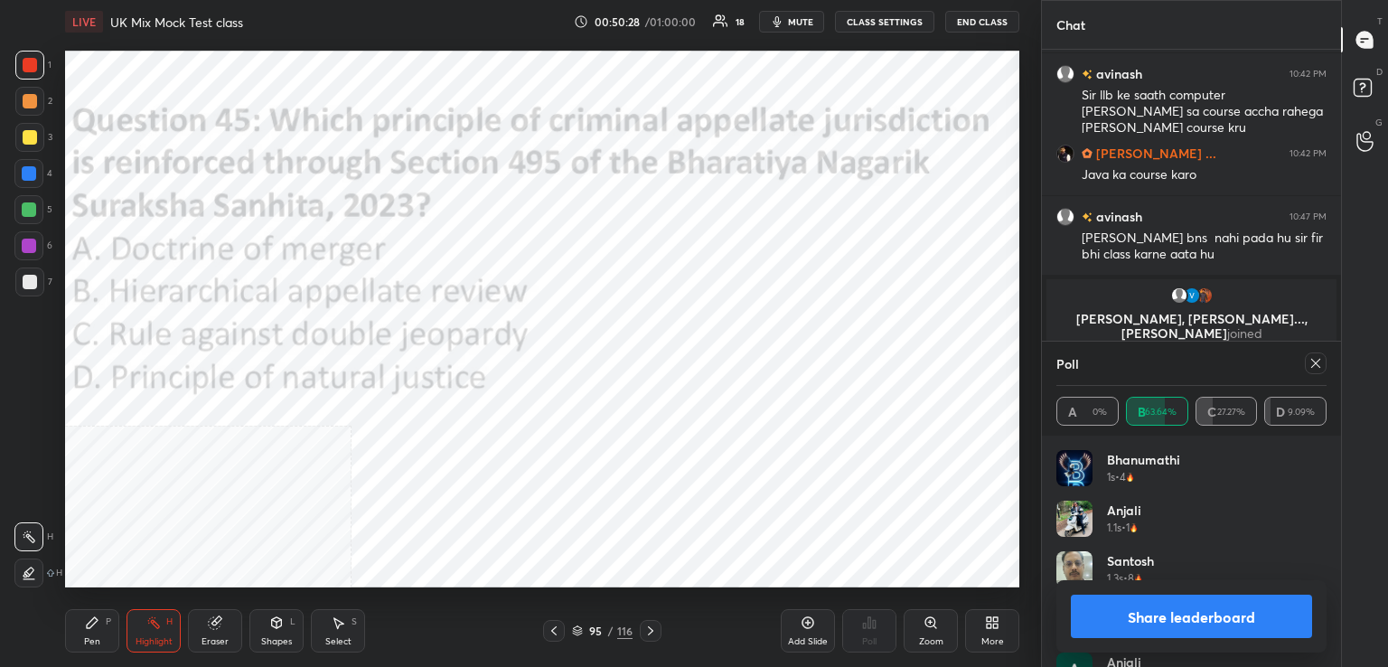
drag, startPoint x: 1315, startPoint y: 360, endPoint x: 1184, endPoint y: 386, distance: 132.5
click at [1312, 362] on icon at bounding box center [1315, 363] width 14 height 14
type textarea "x"
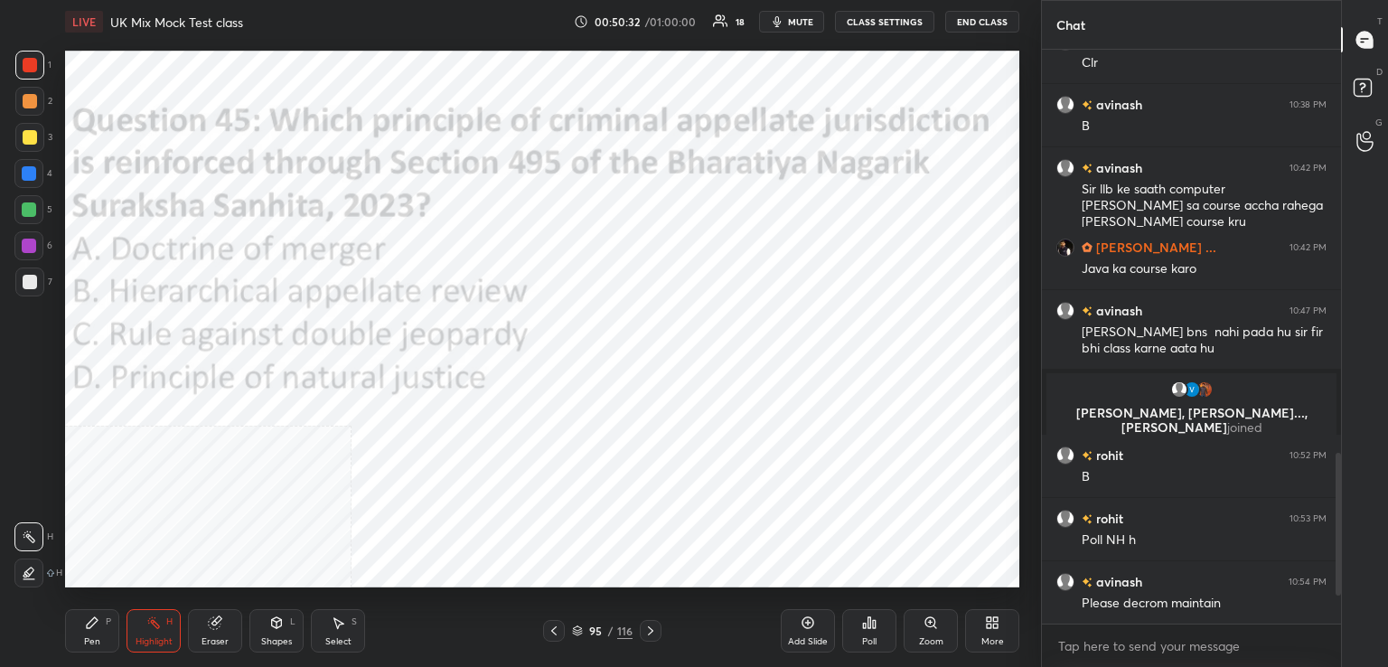
click at [653, 636] on icon at bounding box center [650, 630] width 14 height 14
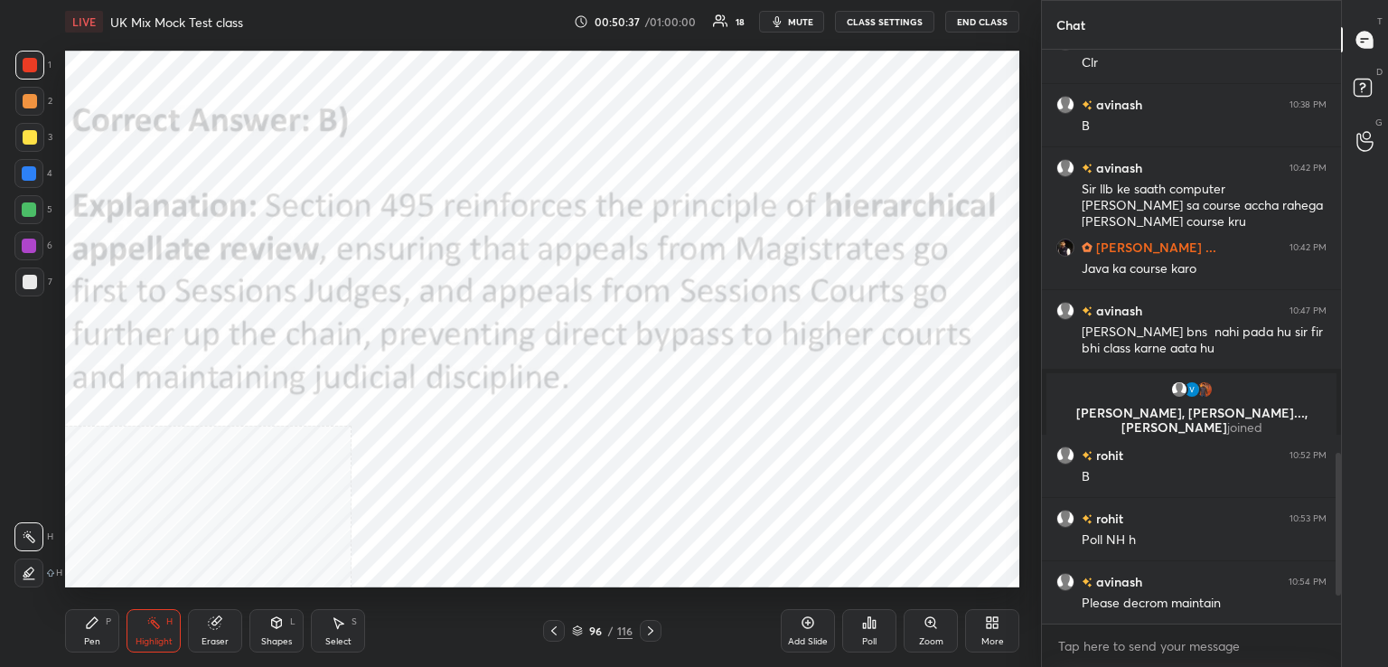
click at [652, 635] on icon at bounding box center [650, 630] width 14 height 14
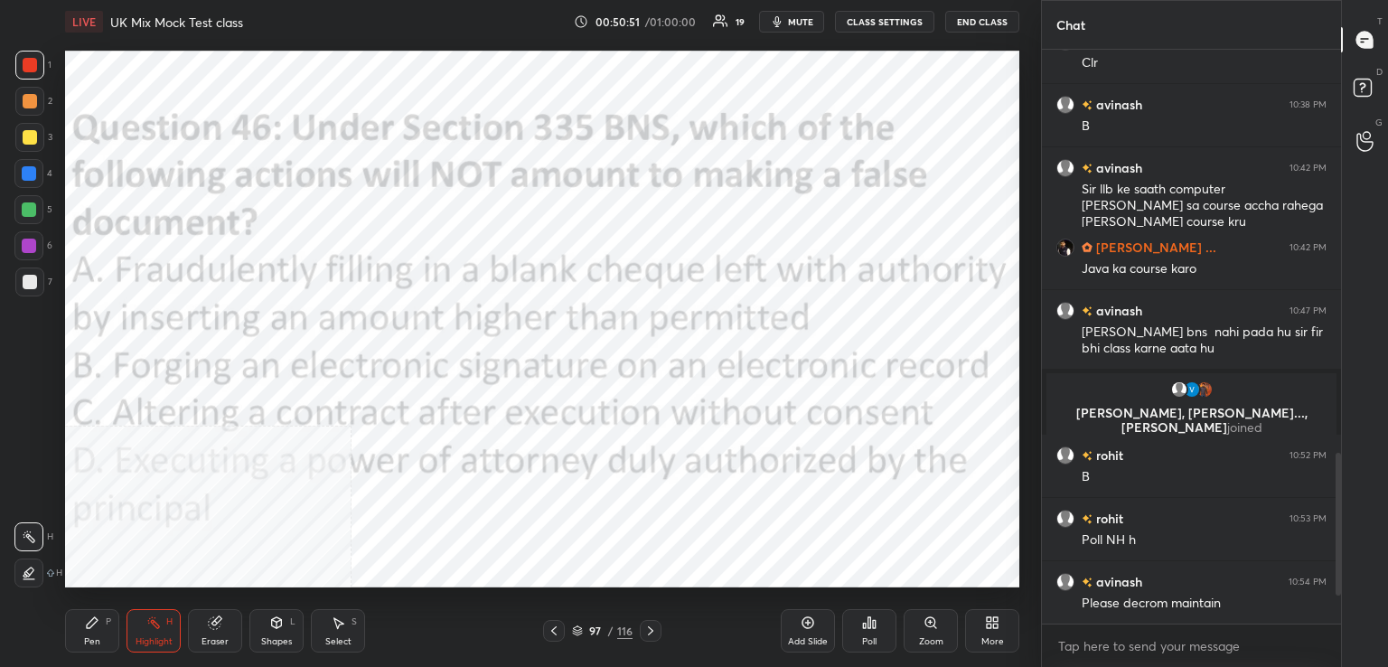
drag, startPoint x: 550, startPoint y: 632, endPoint x: 572, endPoint y: 630, distance: 21.8
click at [552, 632] on icon at bounding box center [554, 630] width 14 height 14
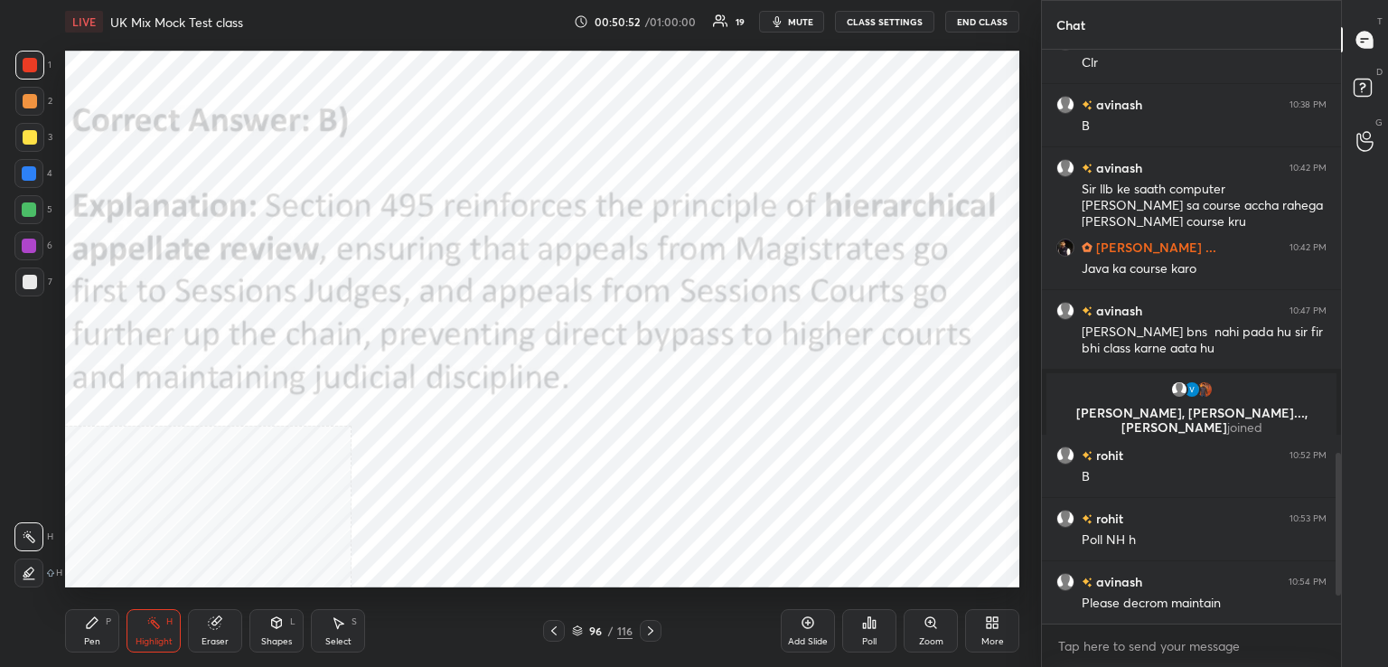
click at [870, 623] on icon at bounding box center [869, 622] width 14 height 14
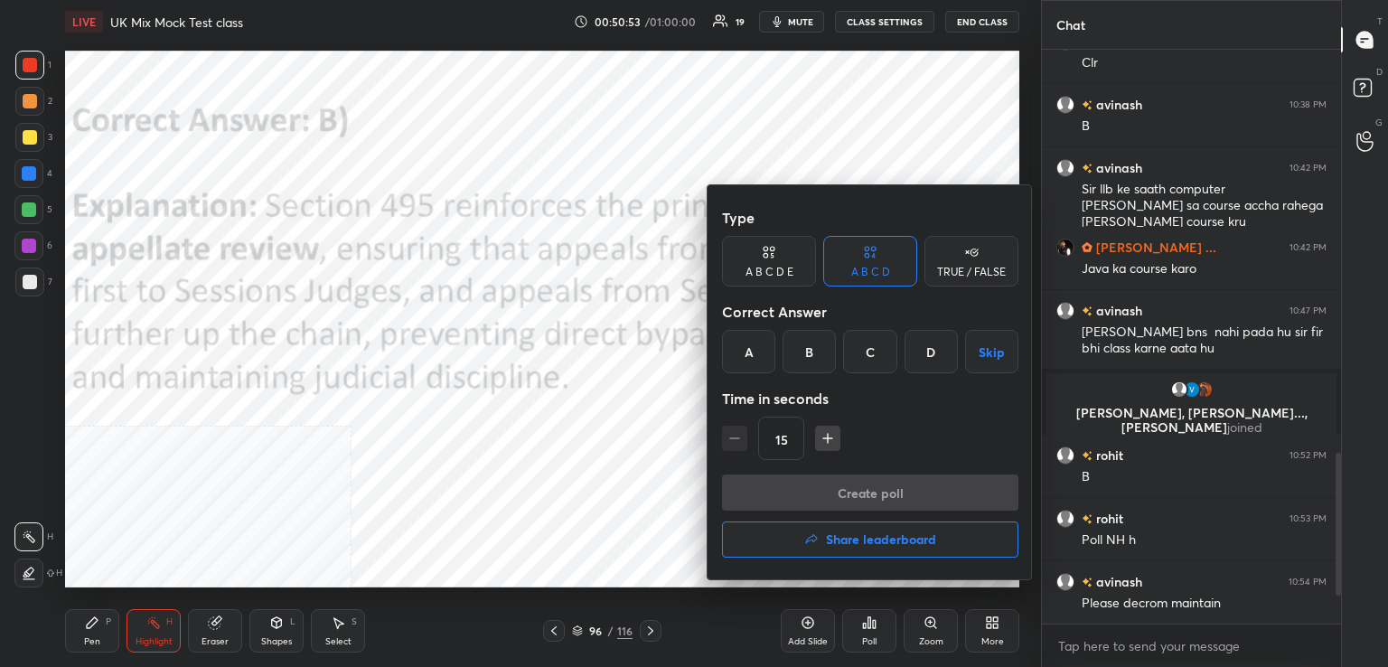
drag, startPoint x: 851, startPoint y: 542, endPoint x: 841, endPoint y: 523, distance: 21.4
click at [849, 542] on h4 "Share leaderboard" at bounding box center [881, 539] width 110 height 13
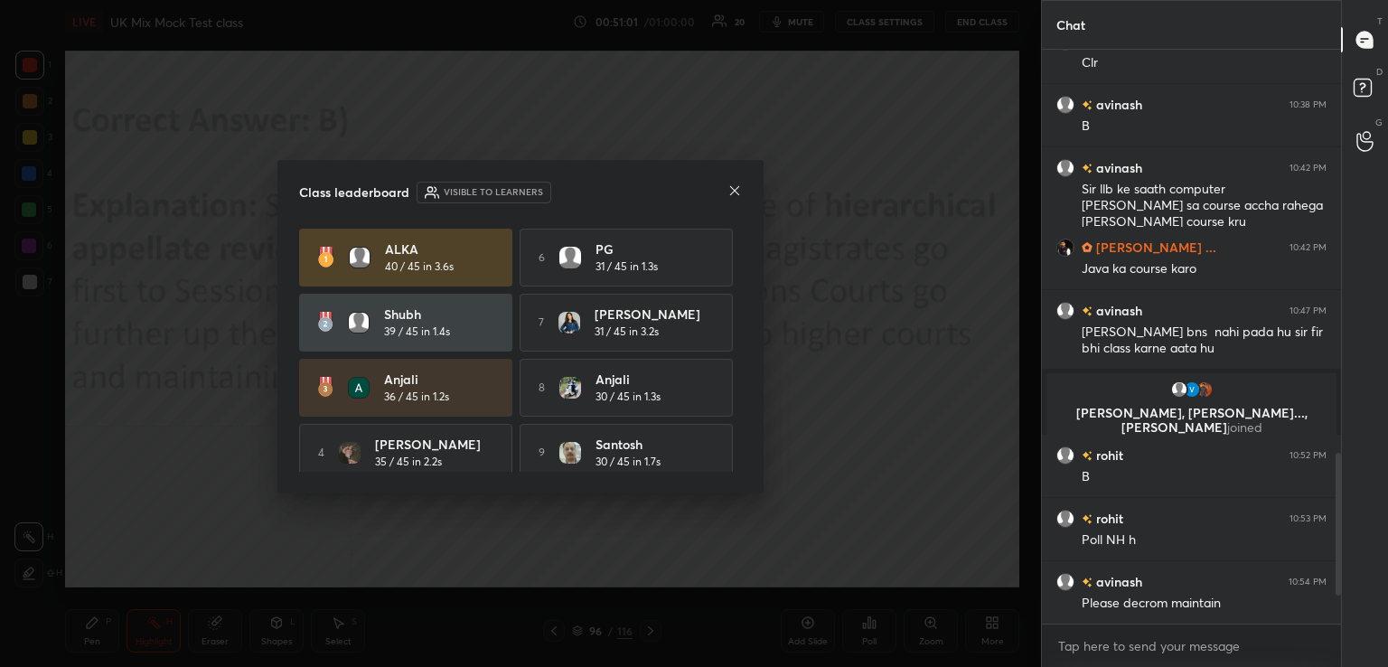
drag, startPoint x: 727, startPoint y: 182, endPoint x: 719, endPoint y: 227, distance: 45.9
click at [726, 185] on div "Class leaderboard Visible to learners" at bounding box center [520, 193] width 443 height 22
click at [732, 192] on icon at bounding box center [734, 190] width 14 height 14
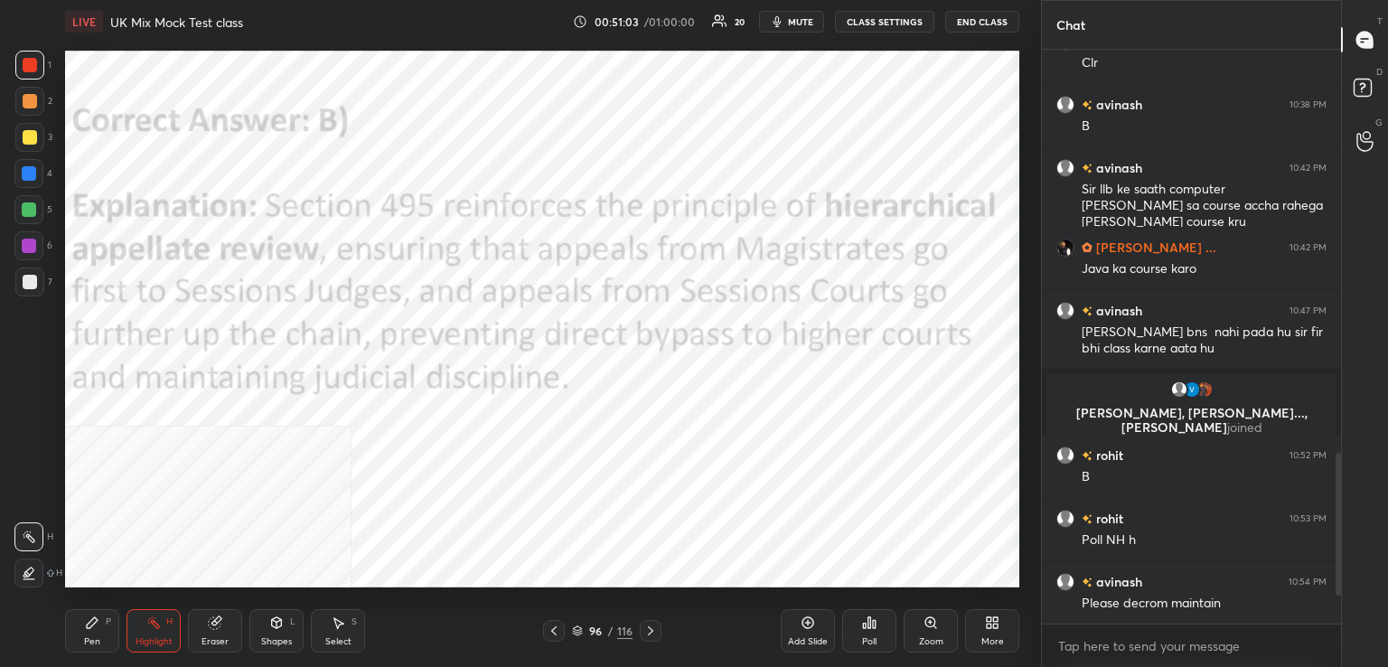
click at [652, 636] on icon at bounding box center [650, 630] width 14 height 14
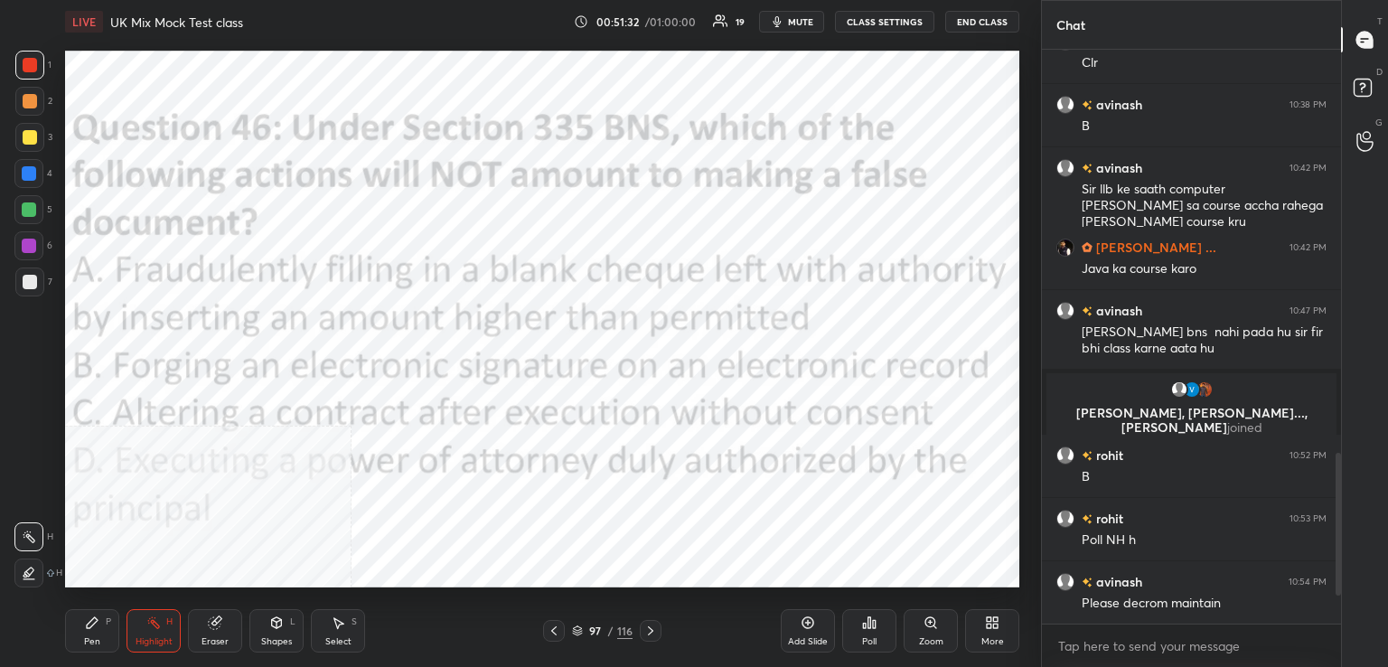
click at [880, 637] on div "Poll" at bounding box center [869, 630] width 54 height 43
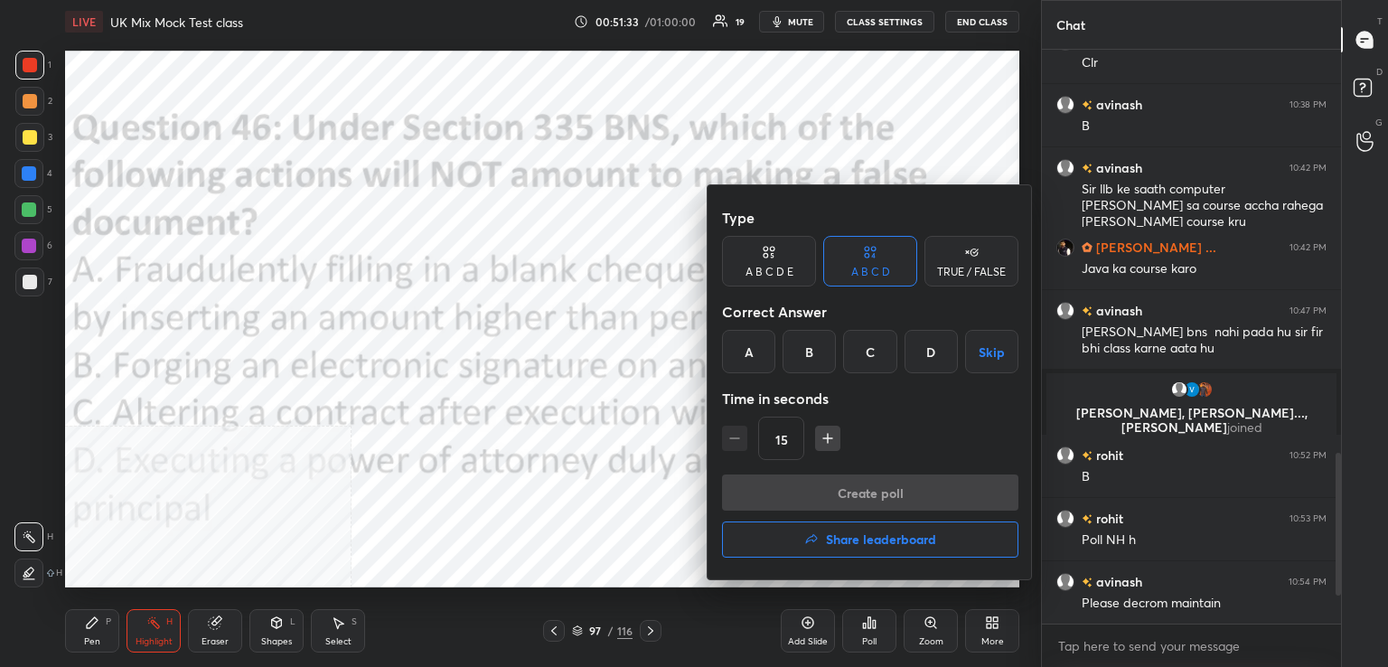
drag, startPoint x: 835, startPoint y: 437, endPoint x: 847, endPoint y: 402, distance: 37.4
click at [835, 432] on button "button" at bounding box center [827, 438] width 25 height 25
type input "30"
click at [923, 362] on div "D" at bounding box center [930, 351] width 53 height 43
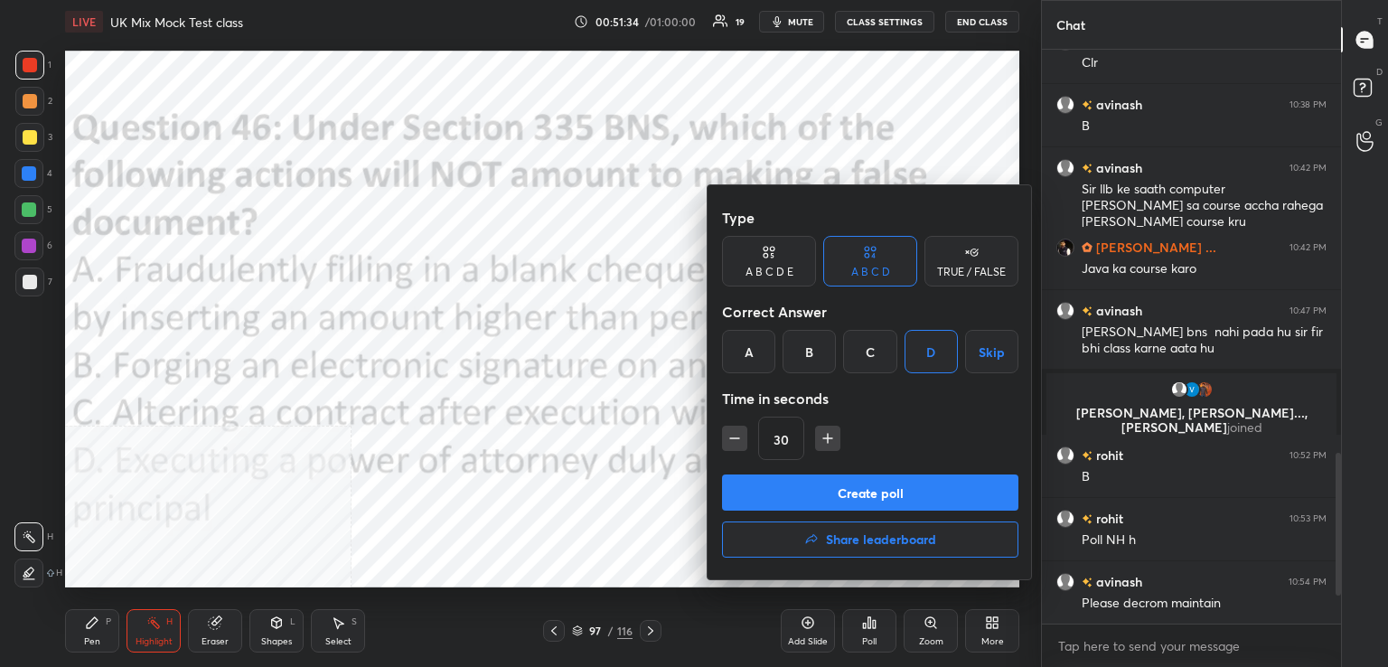
click at [900, 496] on button "Create poll" at bounding box center [870, 492] width 296 height 36
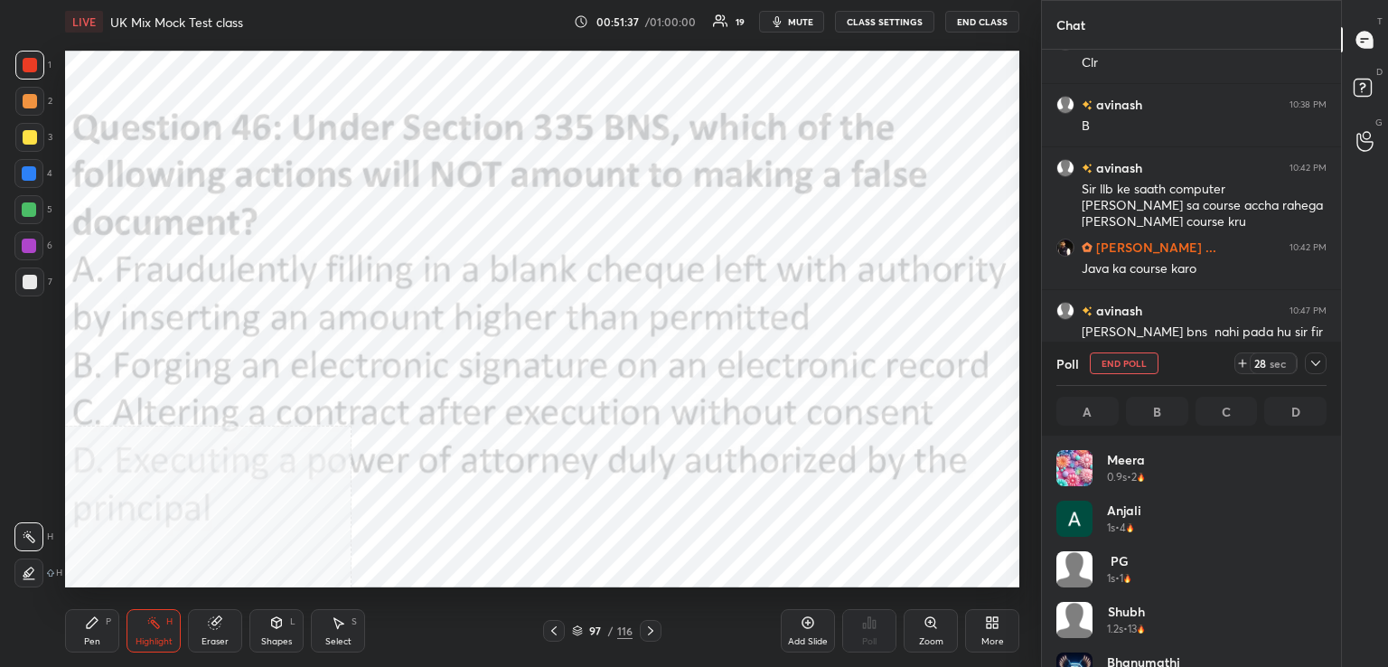
scroll to position [211, 265]
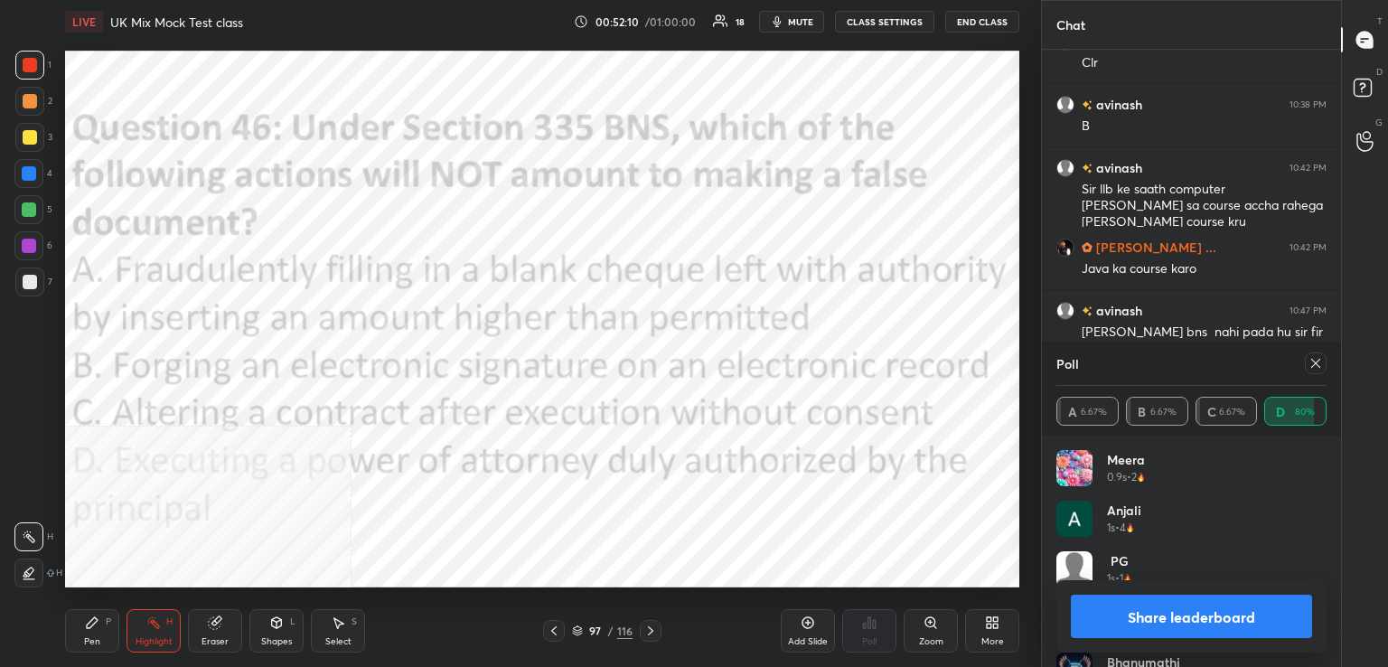
drag, startPoint x: 1316, startPoint y: 360, endPoint x: 1283, endPoint y: 367, distance: 33.3
click at [1315, 362] on icon at bounding box center [1315, 363] width 14 height 14
type textarea "x"
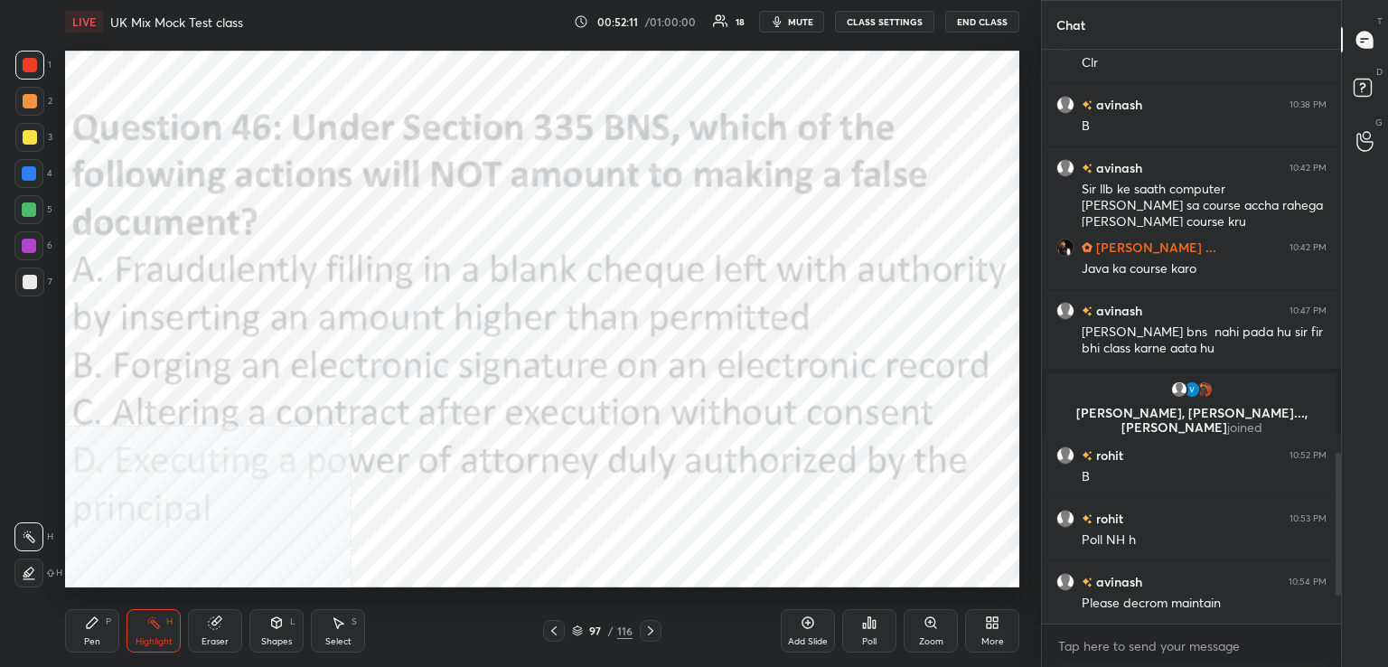
scroll to position [568, 294]
click at [654, 632] on icon at bounding box center [650, 630] width 14 height 14
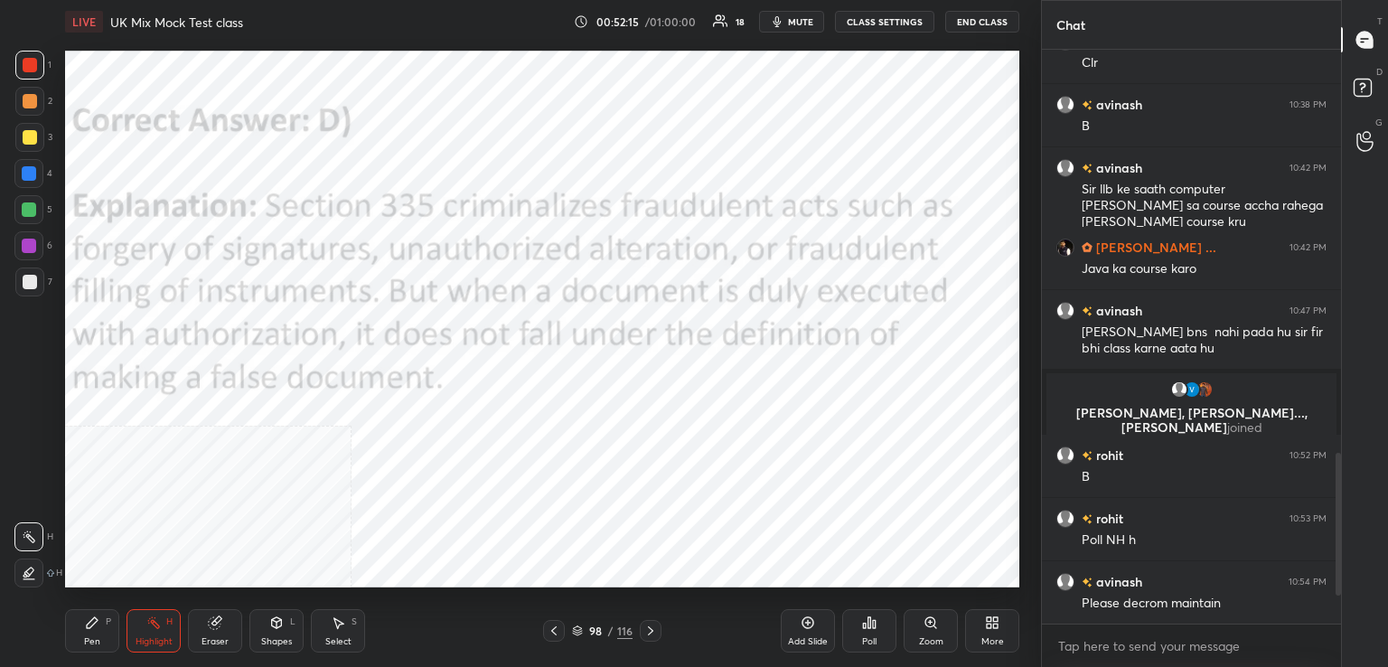
drag, startPoint x: 652, startPoint y: 633, endPoint x: 643, endPoint y: 632, distance: 9.1
click at [653, 633] on icon at bounding box center [650, 630] width 14 height 14
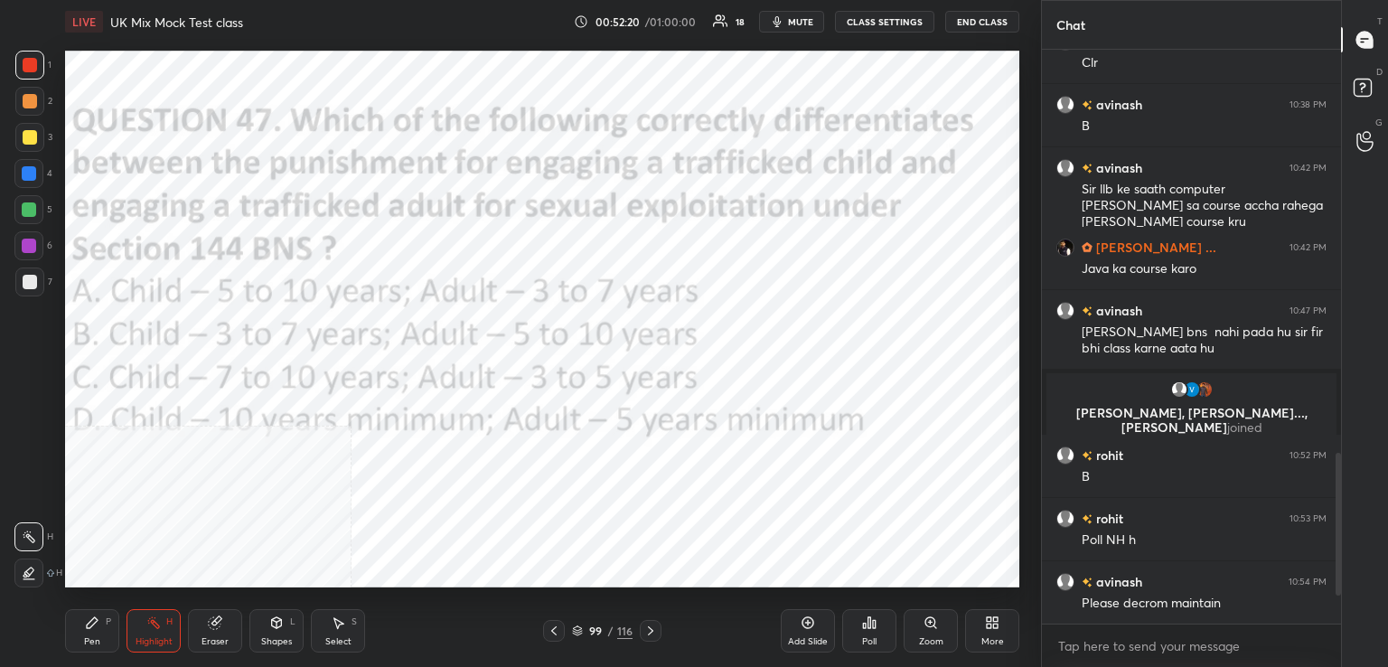
scroll to position [1397, 0]
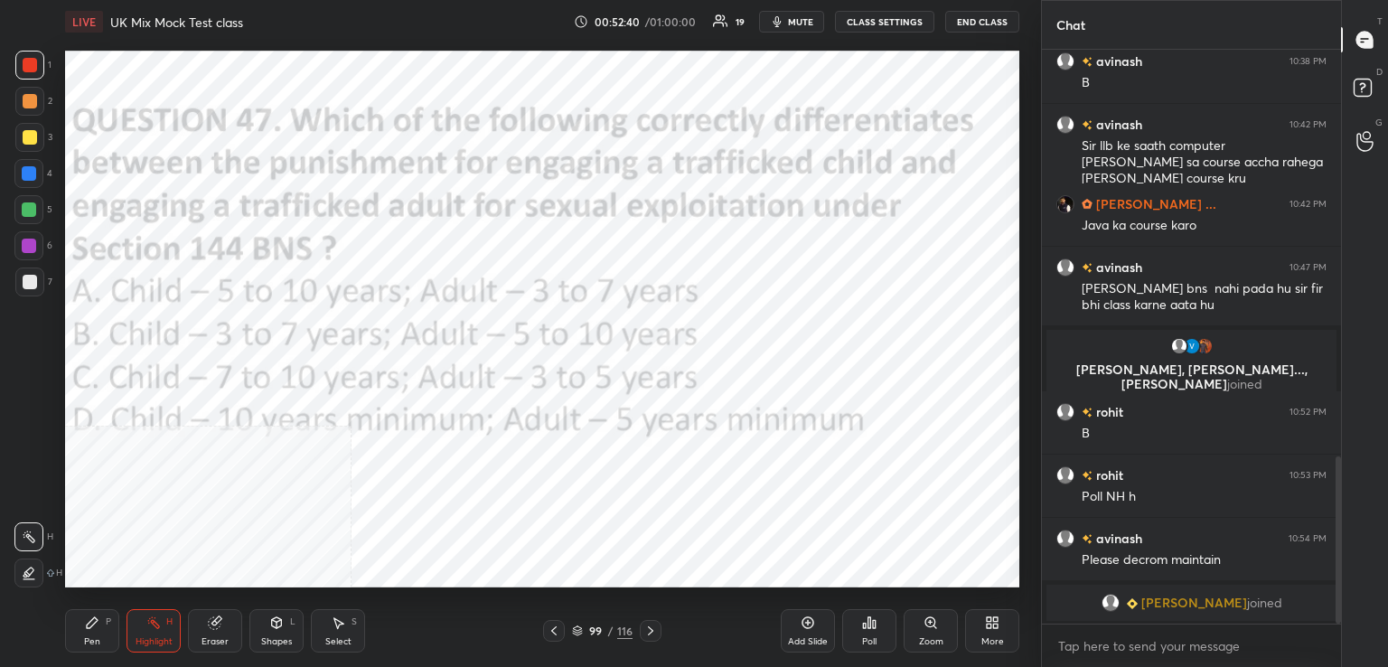
click at [874, 630] on div "Poll" at bounding box center [869, 630] width 54 height 43
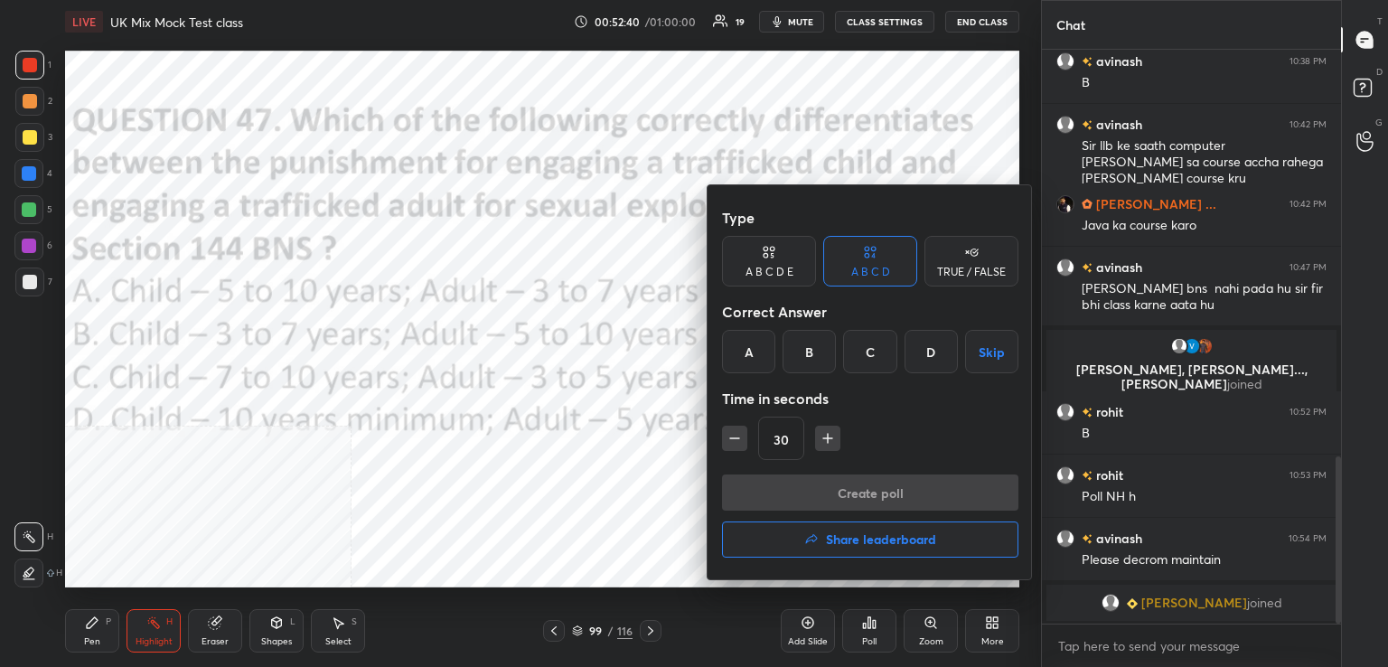
drag, startPoint x: 755, startPoint y: 351, endPoint x: 784, endPoint y: 391, distance: 49.2
click at [758, 354] on div "A" at bounding box center [748, 351] width 53 height 43
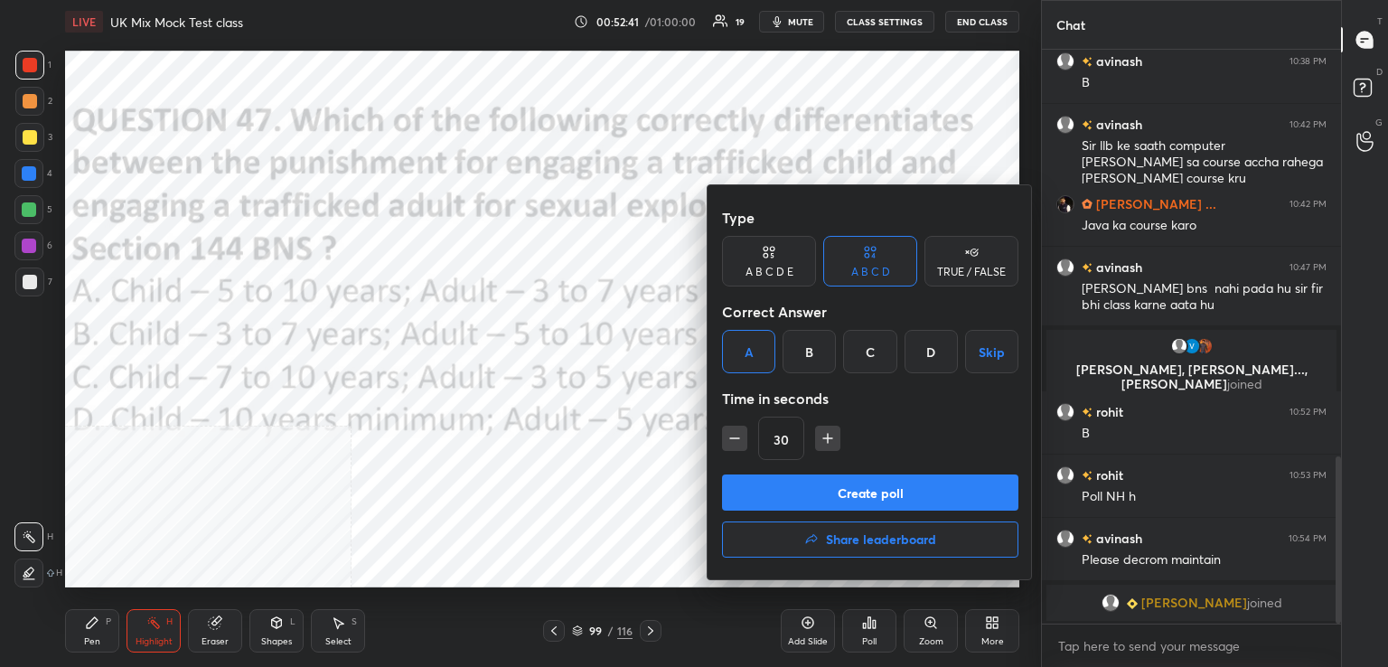
drag, startPoint x: 742, startPoint y: 433, endPoint x: 756, endPoint y: 442, distance: 17.0
click at [742, 433] on icon "button" at bounding box center [735, 438] width 18 height 18
type input "15"
click at [811, 488] on button "Create poll" at bounding box center [870, 492] width 296 height 36
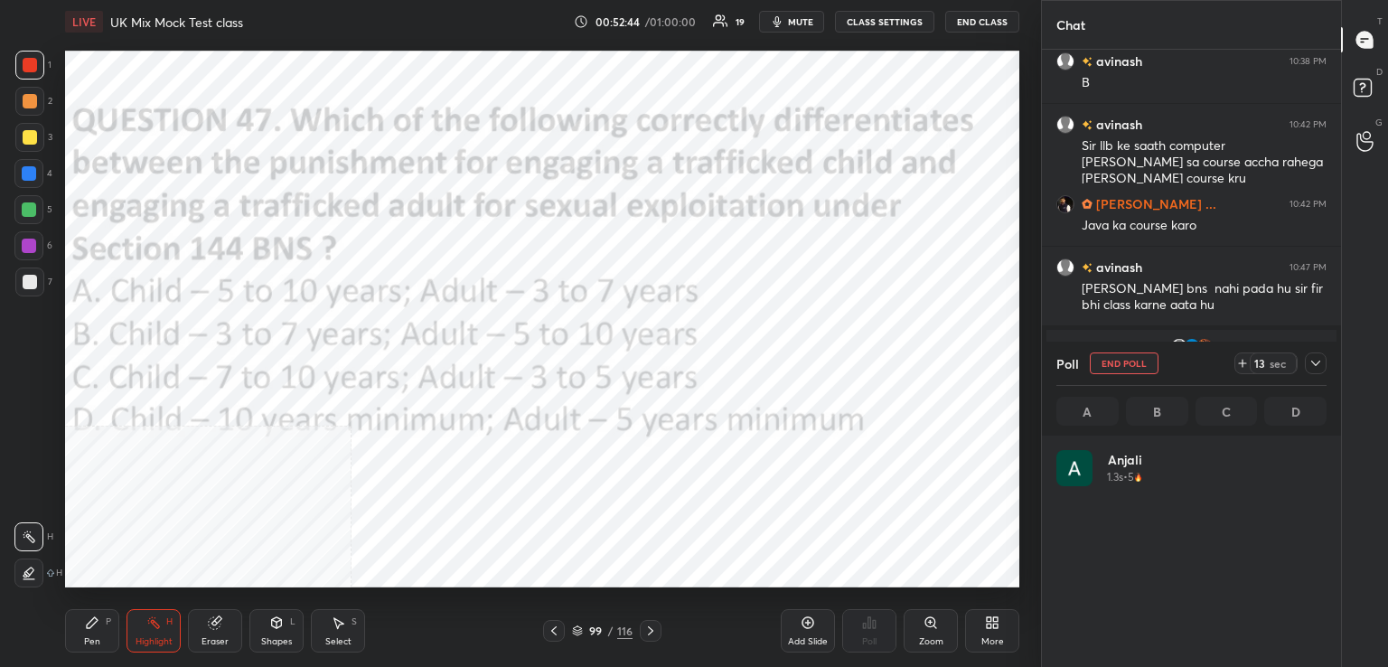
scroll to position [211, 265]
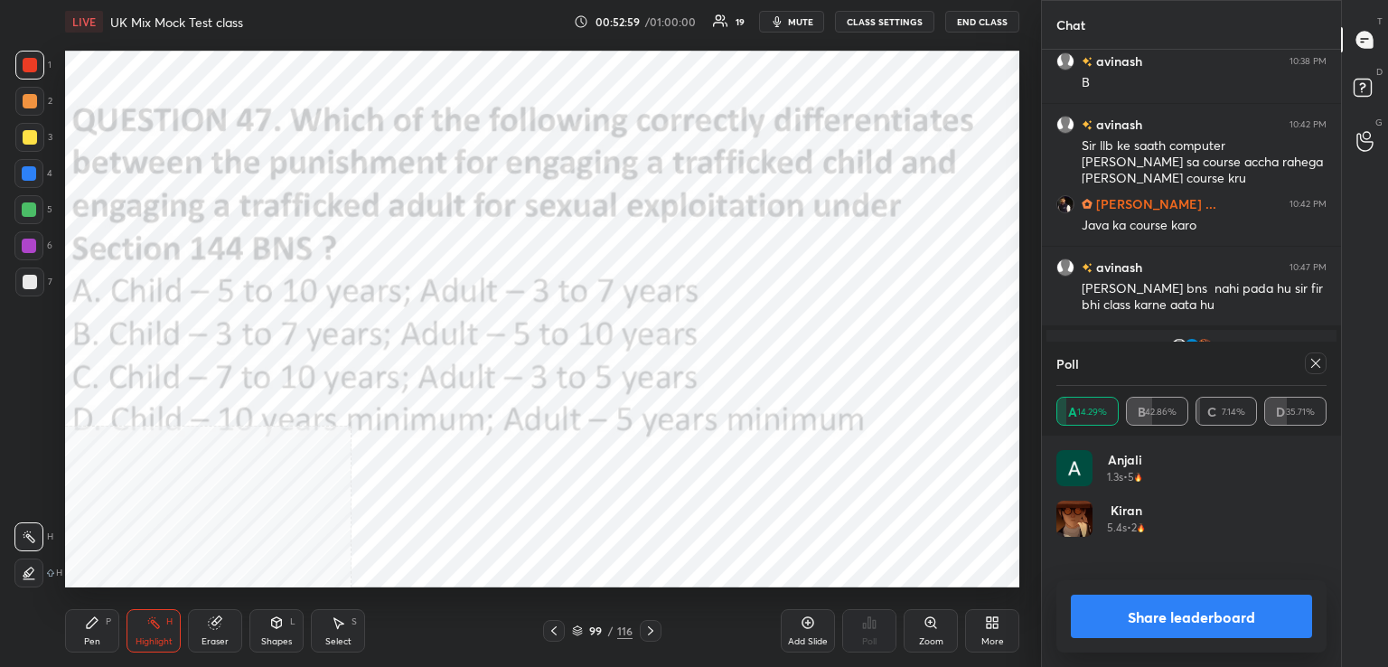
click at [1309, 359] on icon at bounding box center [1315, 363] width 14 height 14
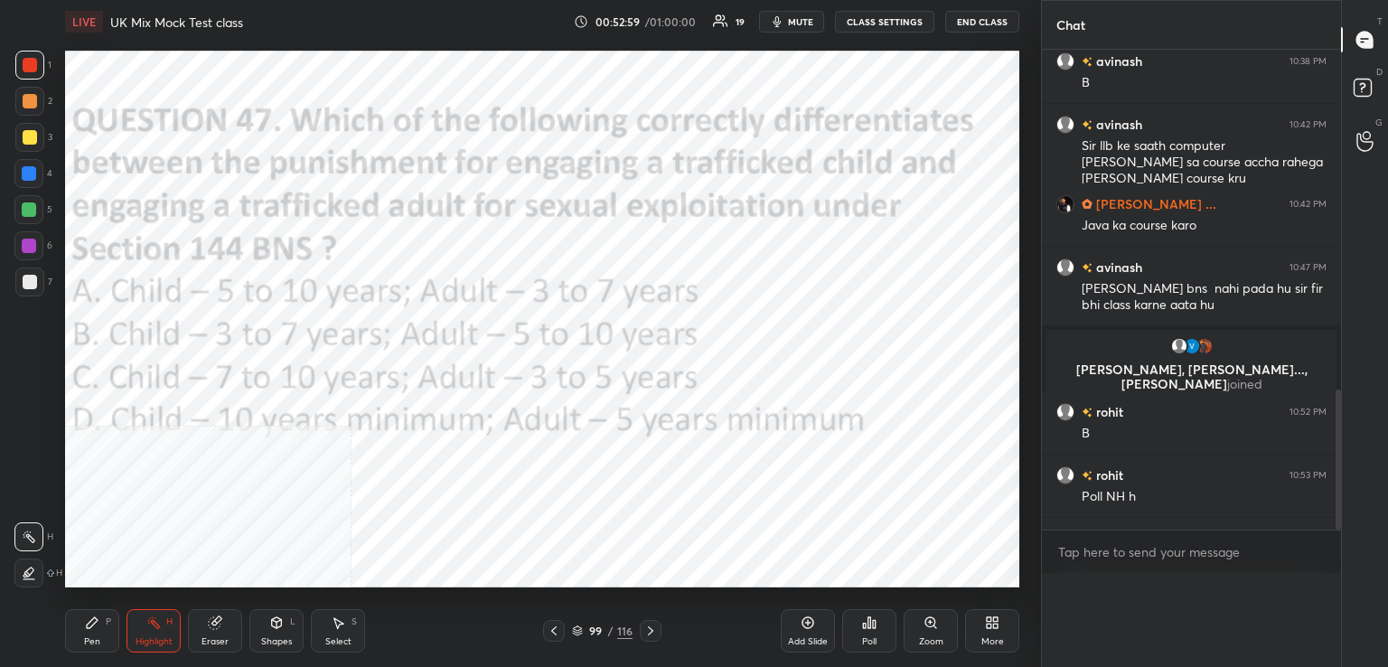
scroll to position [0, 0]
click at [655, 633] on icon at bounding box center [650, 630] width 14 height 14
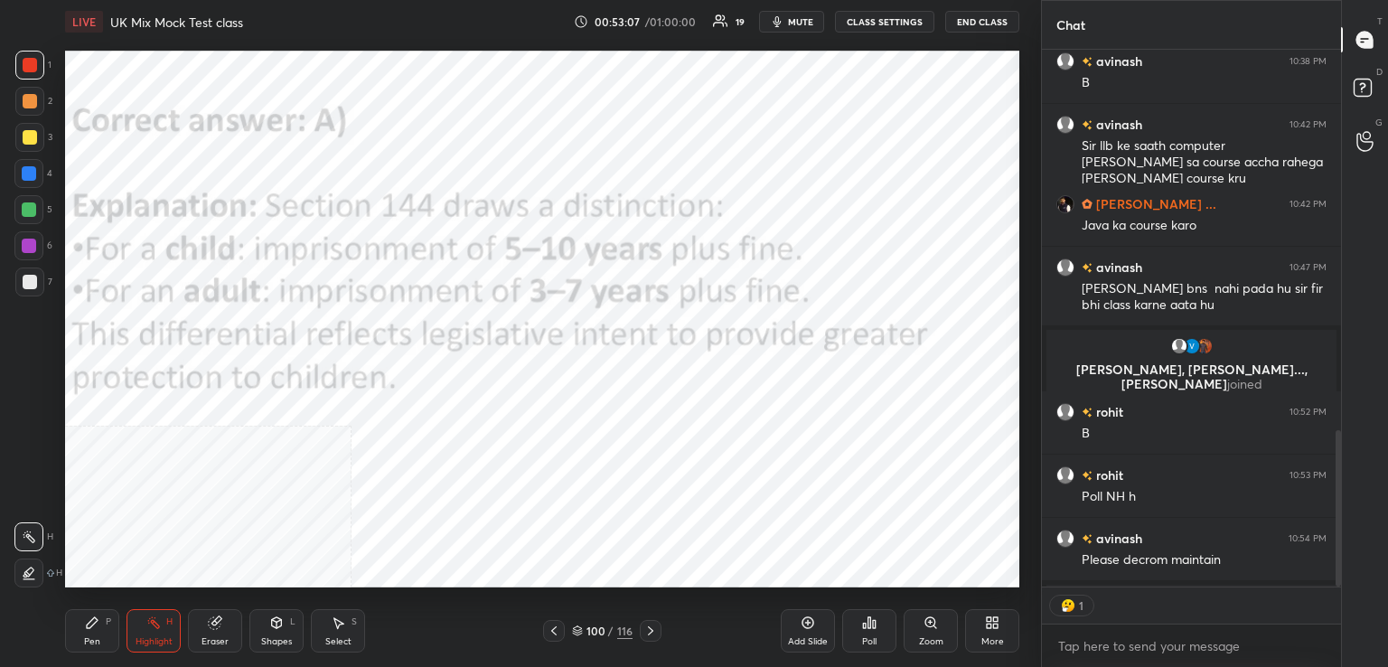
drag, startPoint x: 648, startPoint y: 638, endPoint x: 648, endPoint y: 603, distance: 35.2
click at [649, 635] on div at bounding box center [651, 631] width 22 height 22
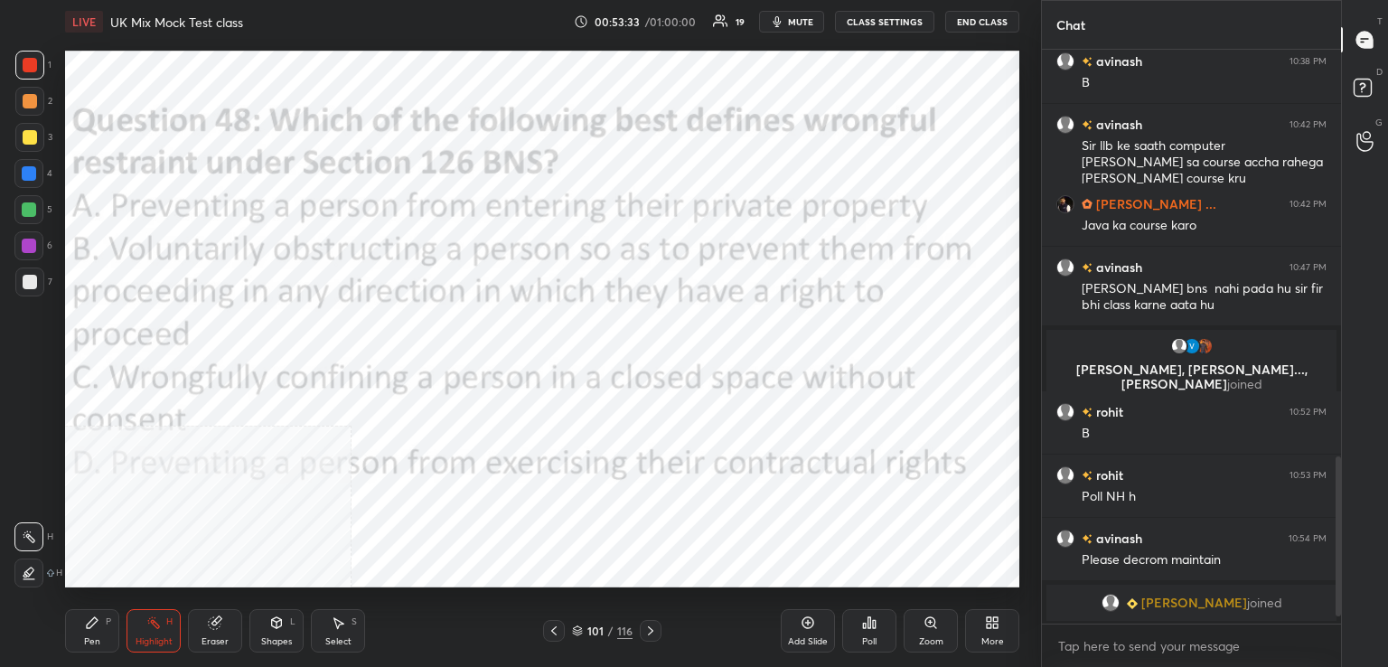
click at [864, 623] on icon at bounding box center [864, 625] width 3 height 5
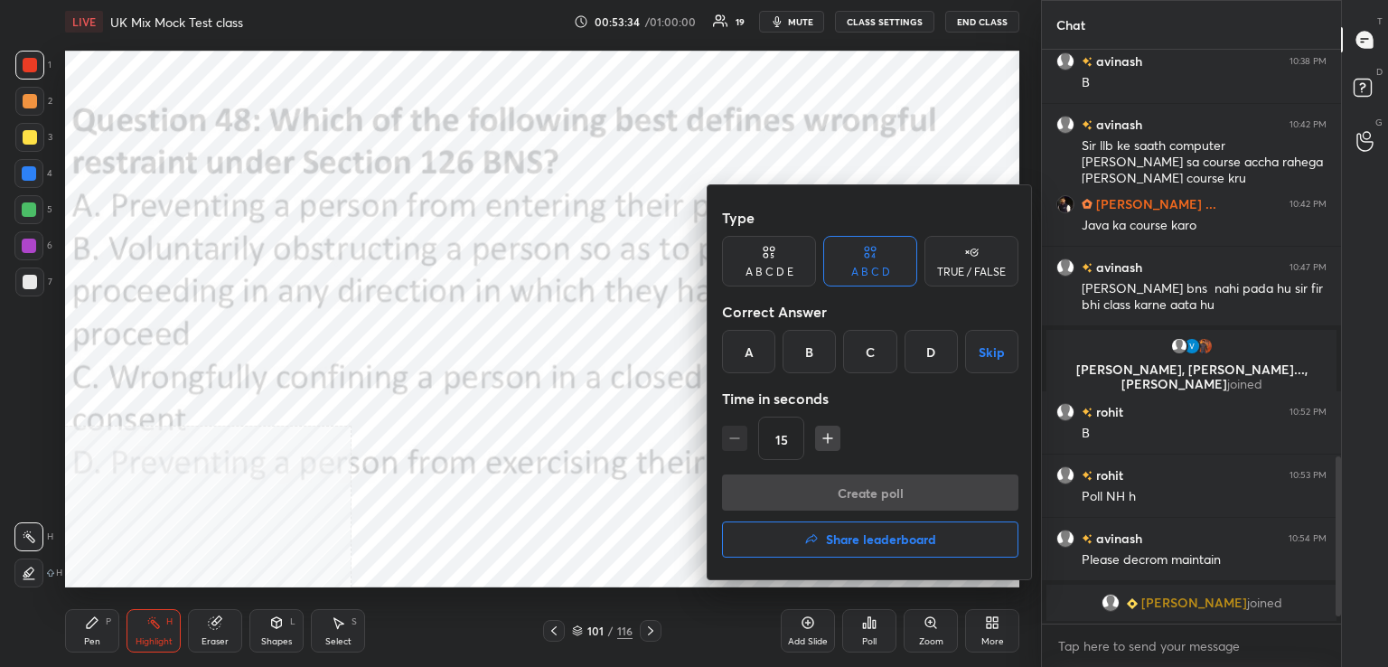
click at [803, 355] on div "B" at bounding box center [808, 351] width 53 height 43
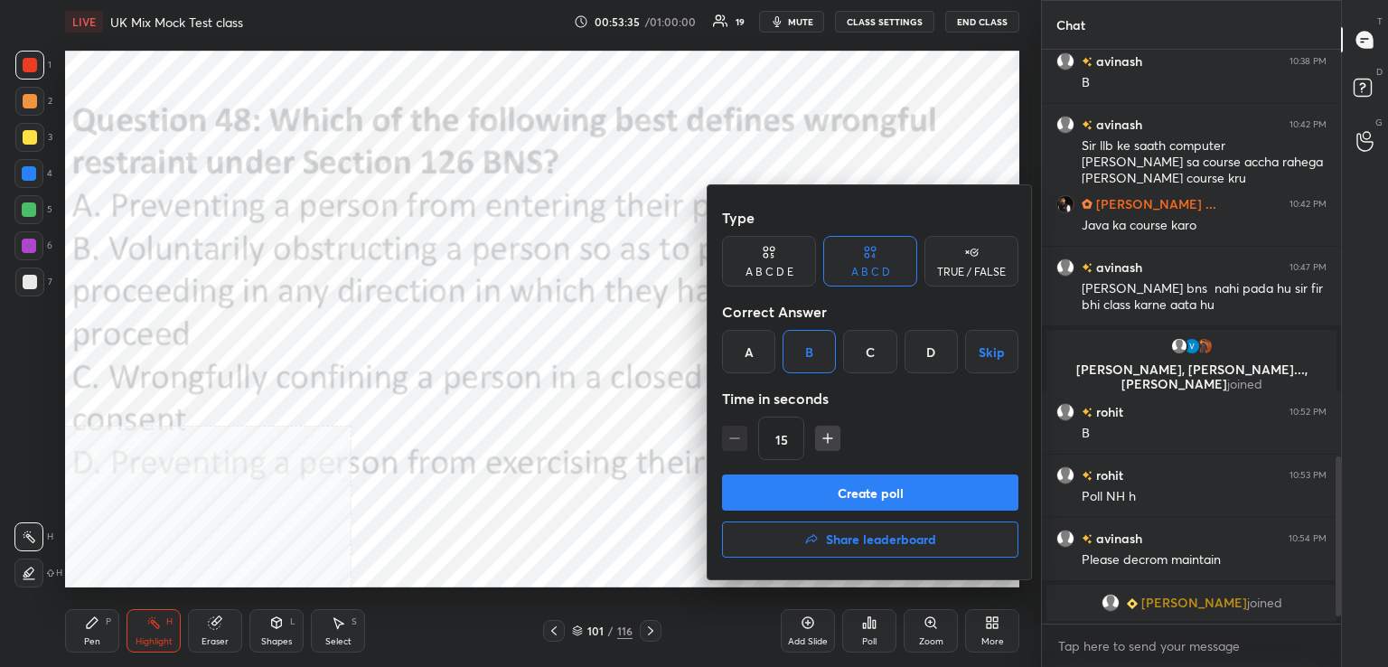
drag, startPoint x: 831, startPoint y: 492, endPoint x: 778, endPoint y: 460, distance: 62.4
click at [832, 492] on button "Create poll" at bounding box center [870, 492] width 296 height 36
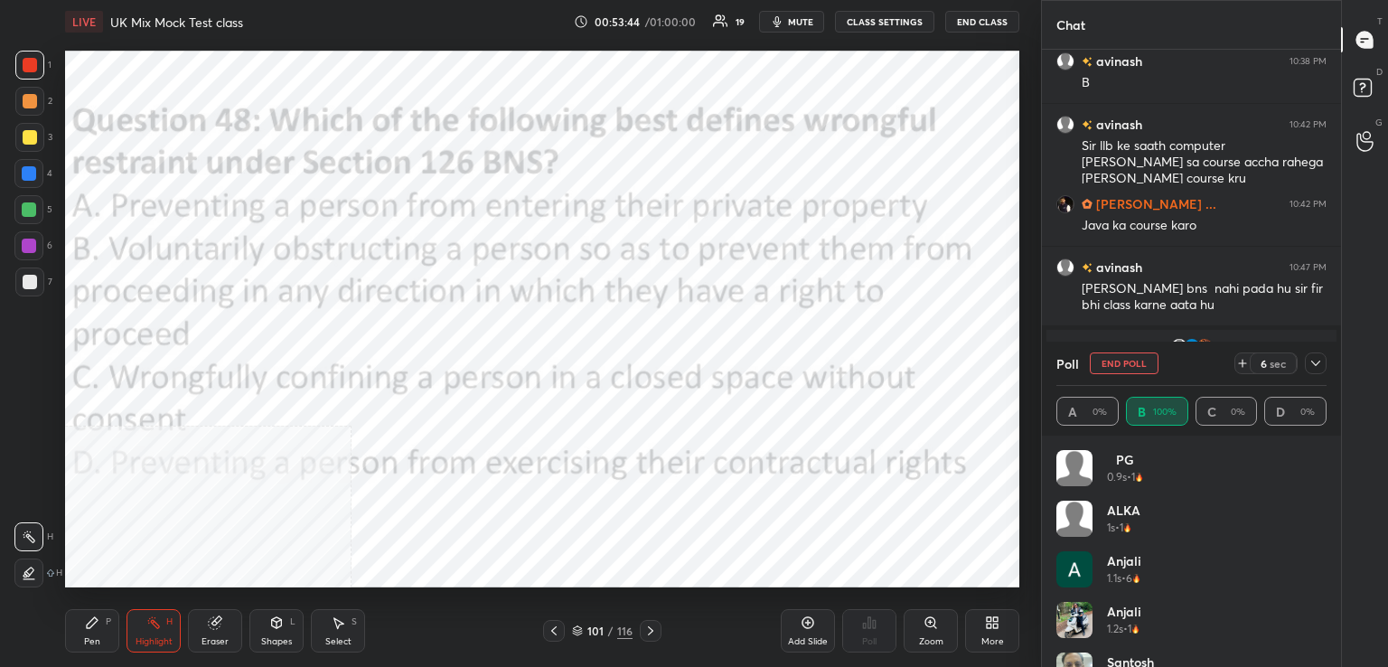
scroll to position [1500, 0]
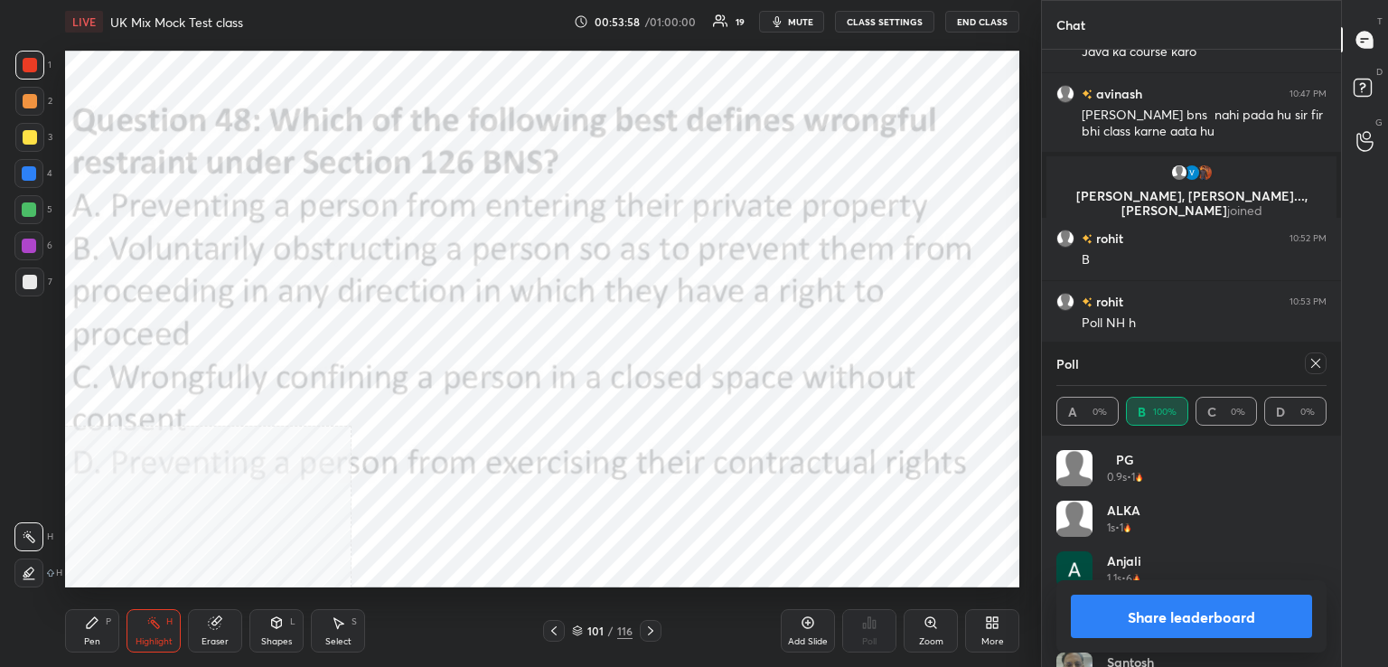
drag, startPoint x: 1315, startPoint y: 359, endPoint x: 1191, endPoint y: 380, distance: 125.7
click at [1312, 359] on icon at bounding box center [1315, 363] width 14 height 14
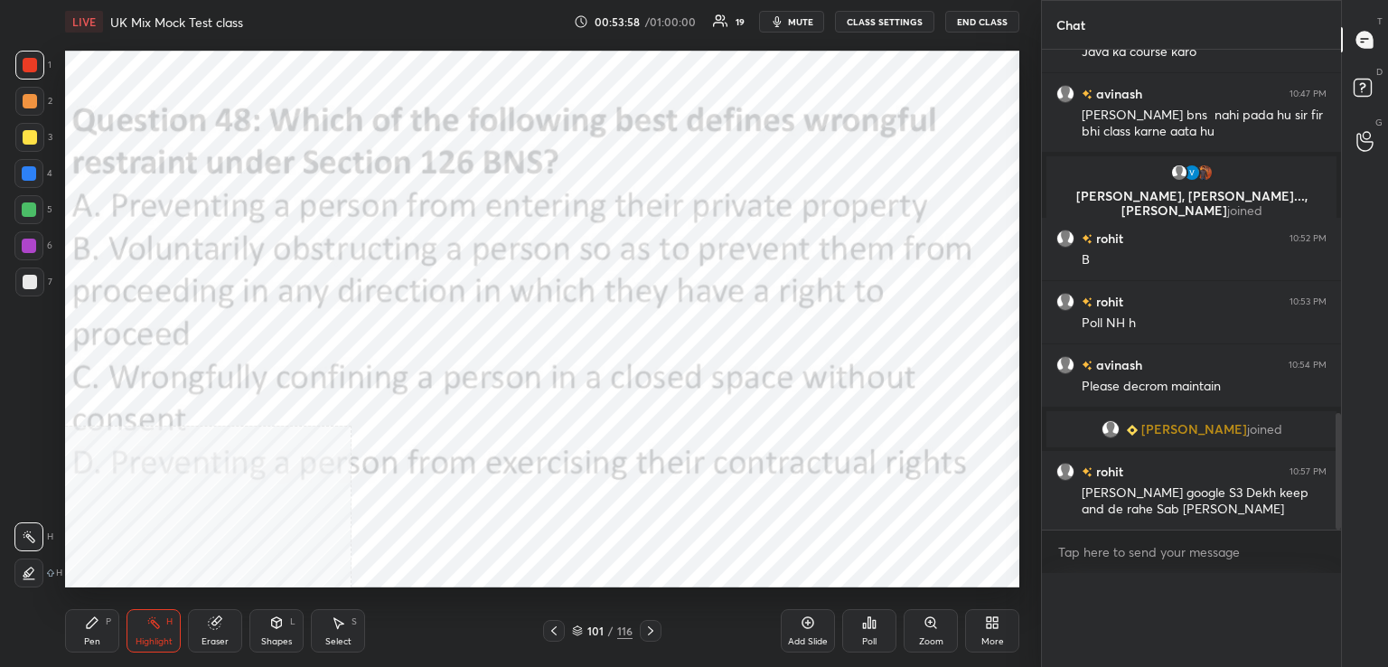
scroll to position [0, 5]
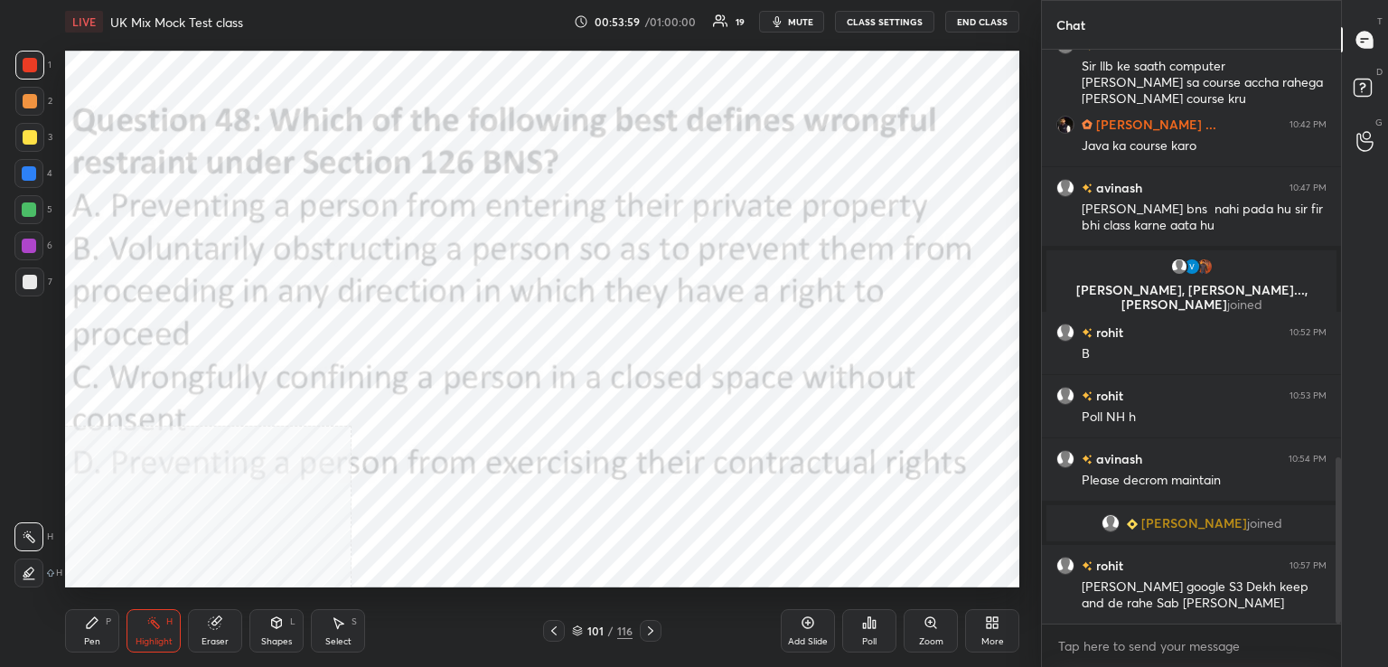
drag, startPoint x: 648, startPoint y: 634, endPoint x: 655, endPoint y: 619, distance: 17.0
click at [648, 634] on icon at bounding box center [650, 630] width 5 height 9
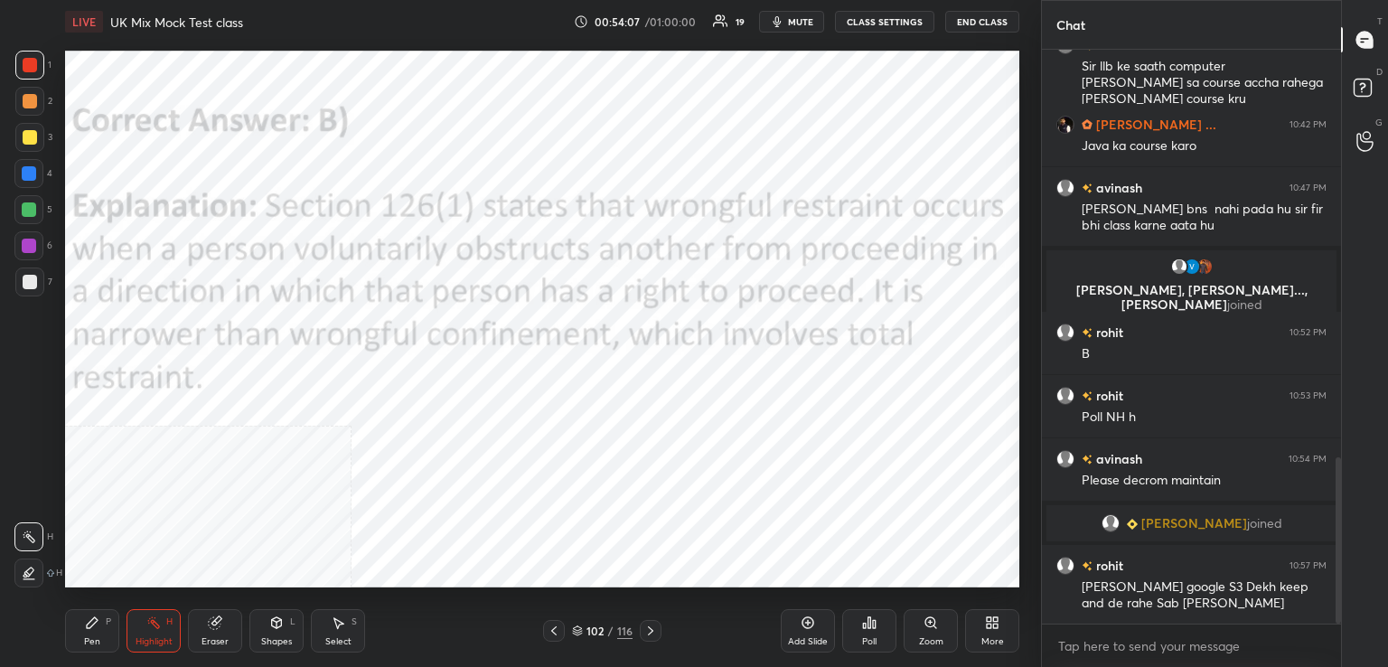
drag, startPoint x: 655, startPoint y: 632, endPoint x: 654, endPoint y: 617, distance: 15.4
click at [656, 632] on icon at bounding box center [650, 630] width 14 height 14
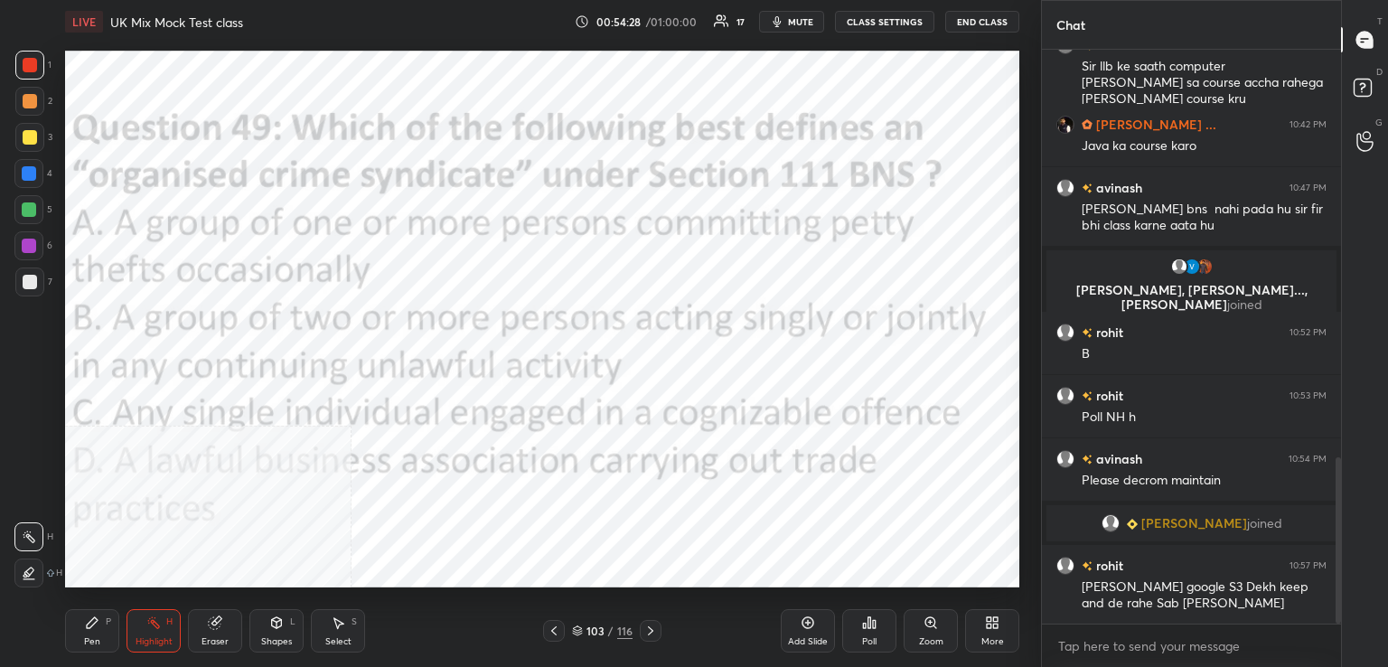
scroll to position [1469, 0]
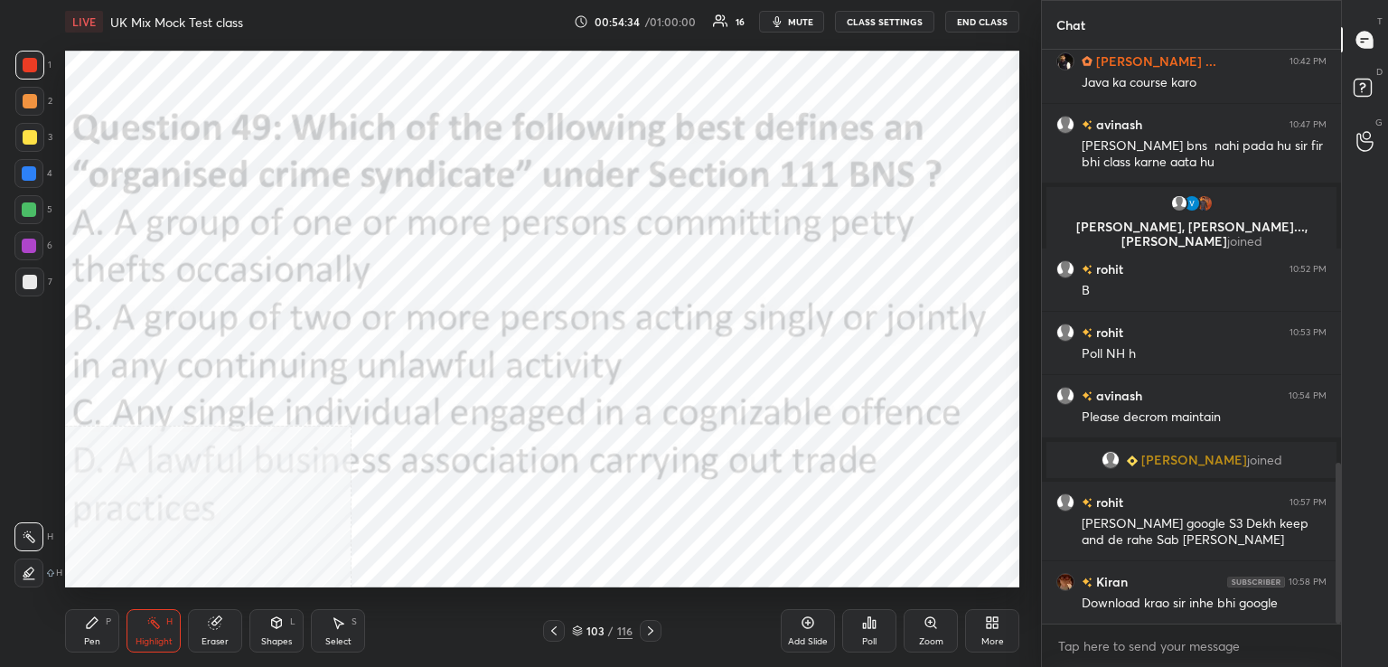
click at [866, 626] on icon at bounding box center [869, 622] width 14 height 14
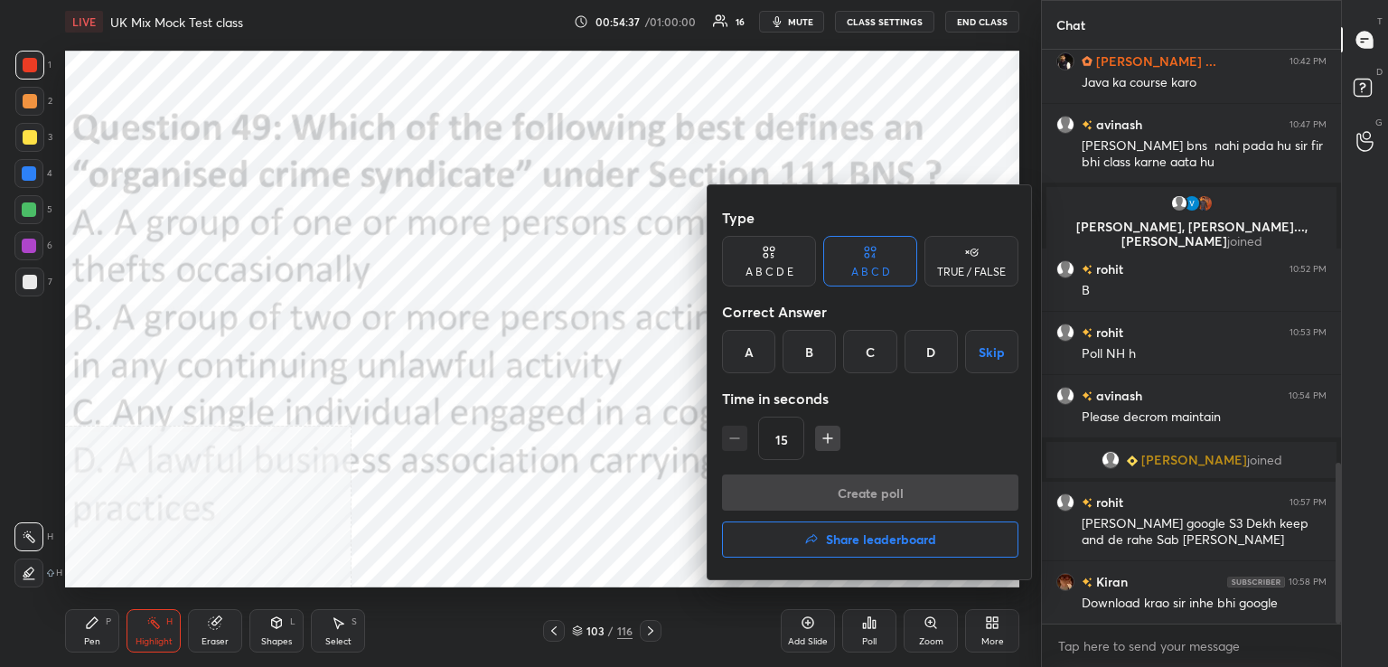
click at [810, 349] on div "B" at bounding box center [808, 351] width 53 height 43
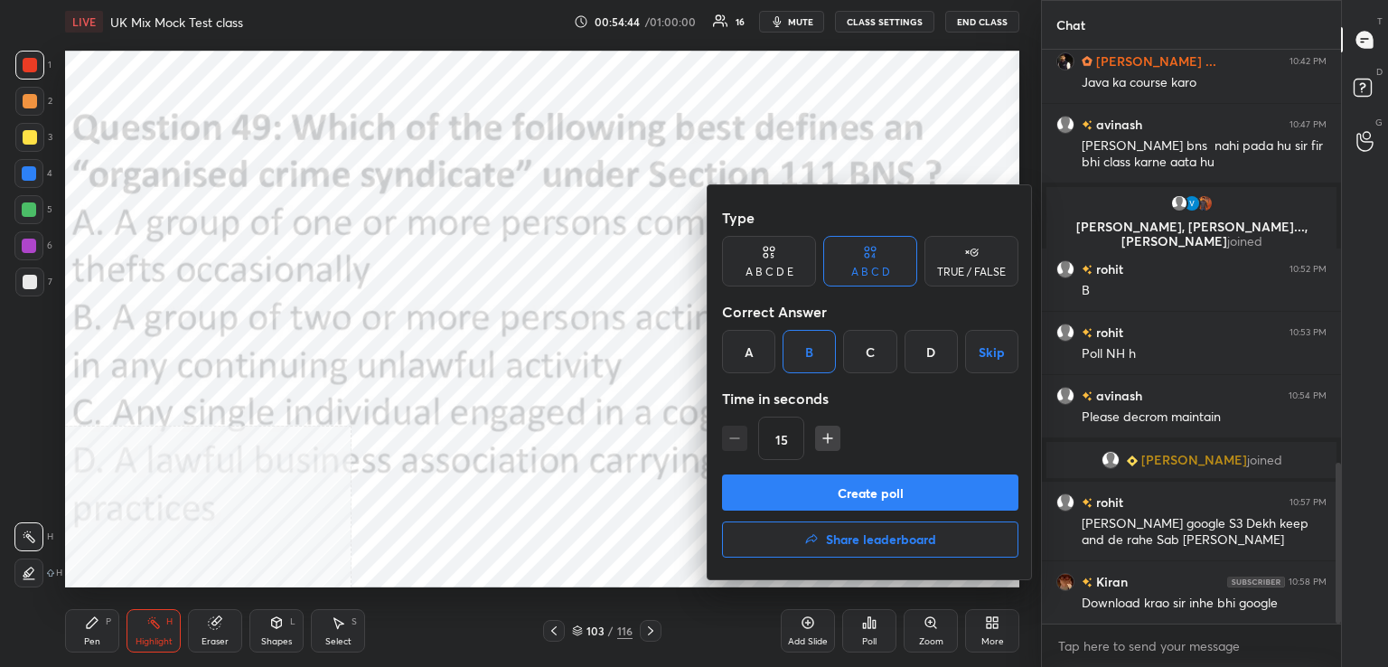
click at [844, 492] on button "Create poll" at bounding box center [870, 492] width 296 height 36
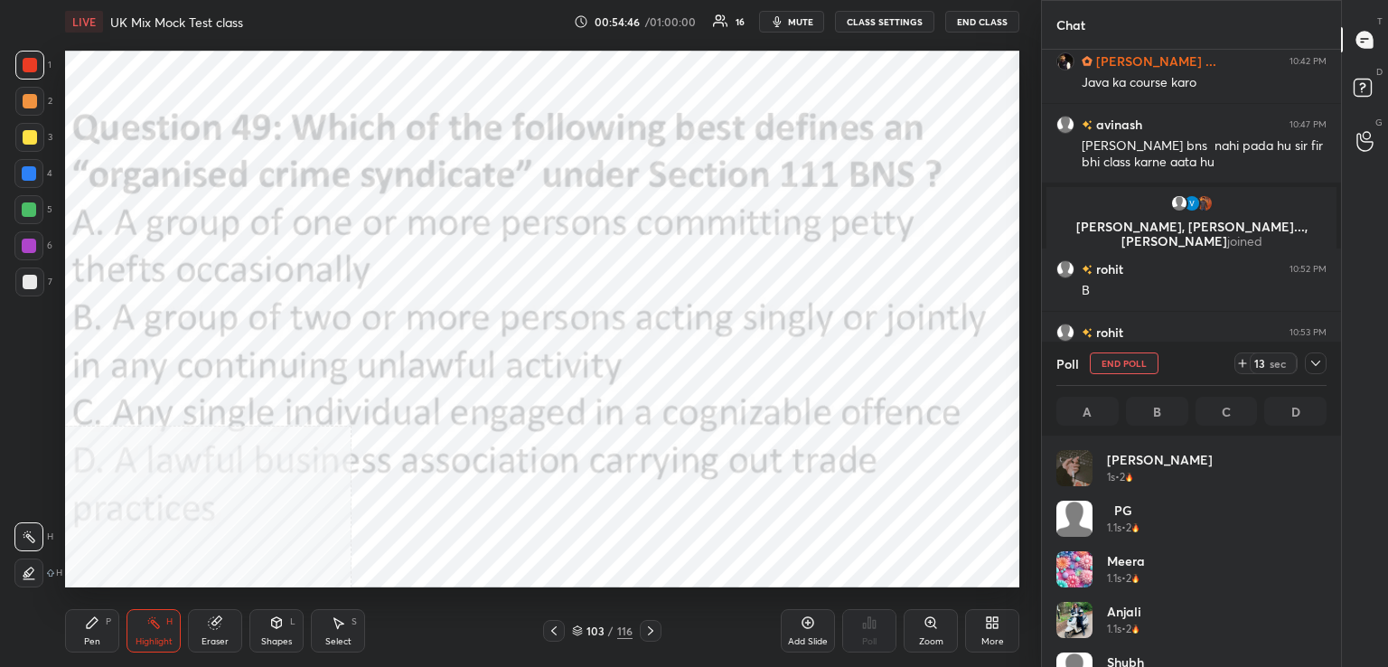
scroll to position [211, 265]
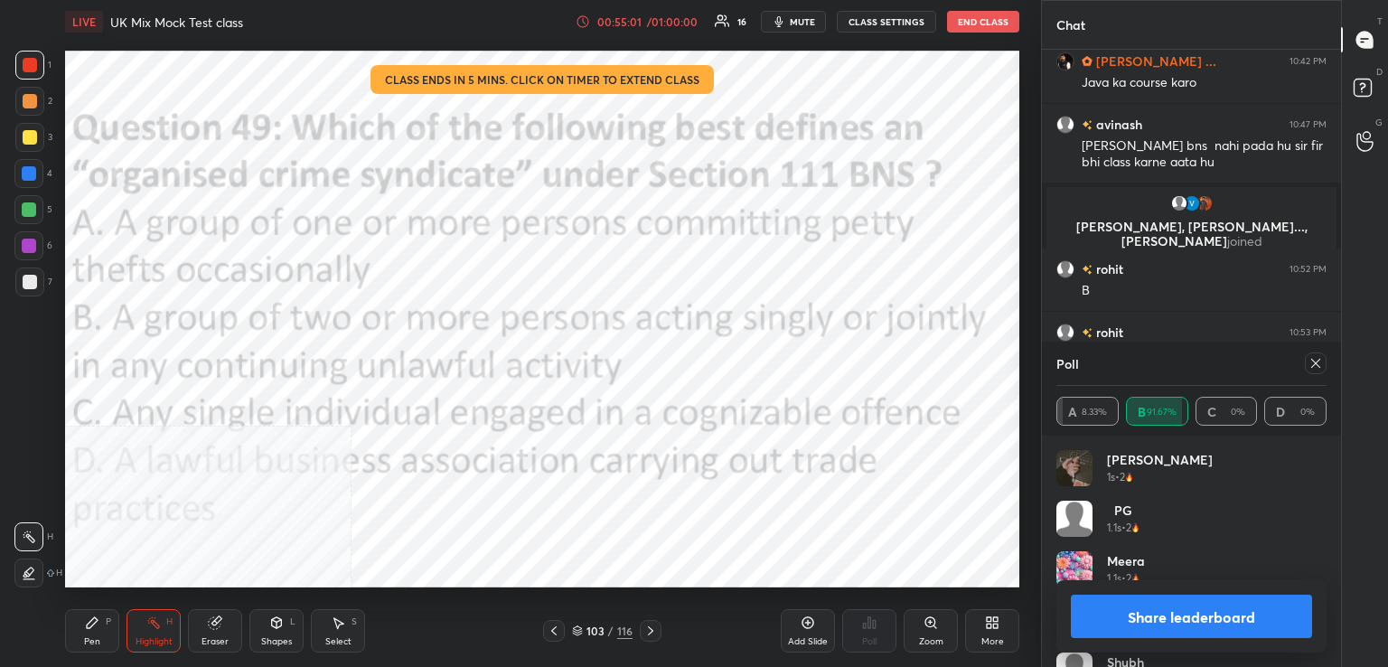
drag, startPoint x: 1315, startPoint y: 360, endPoint x: 1190, endPoint y: 391, distance: 128.4
click at [1312, 363] on icon at bounding box center [1315, 363] width 14 height 14
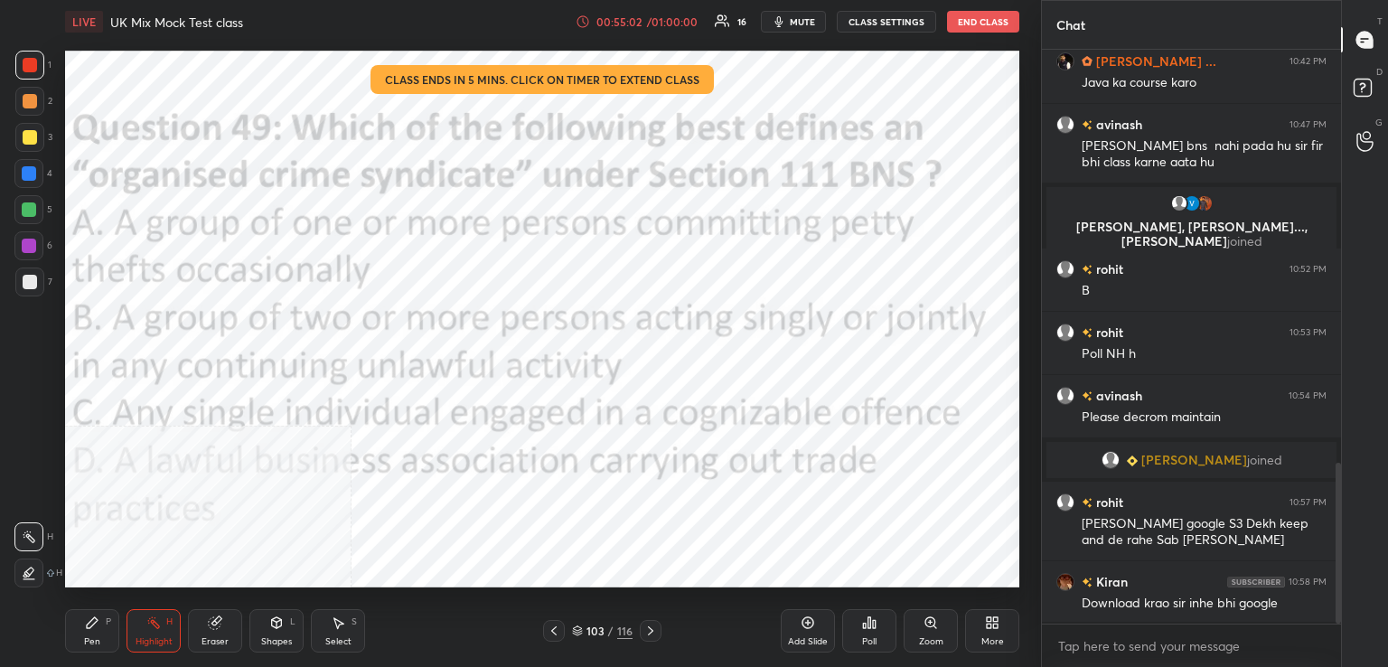
scroll to position [6, 5]
drag, startPoint x: 657, startPoint y: 630, endPoint x: 656, endPoint y: 619, distance: 10.9
click at [656, 629] on icon at bounding box center [650, 630] width 14 height 14
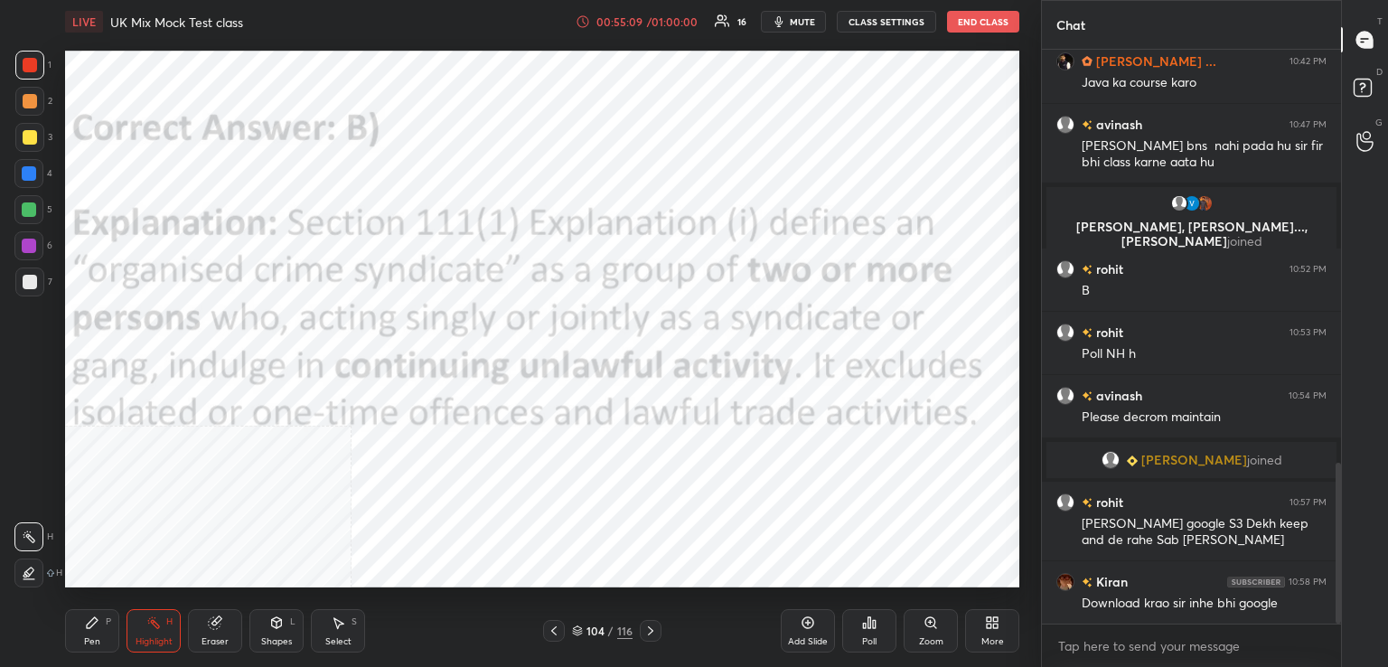
click at [651, 635] on icon at bounding box center [650, 630] width 14 height 14
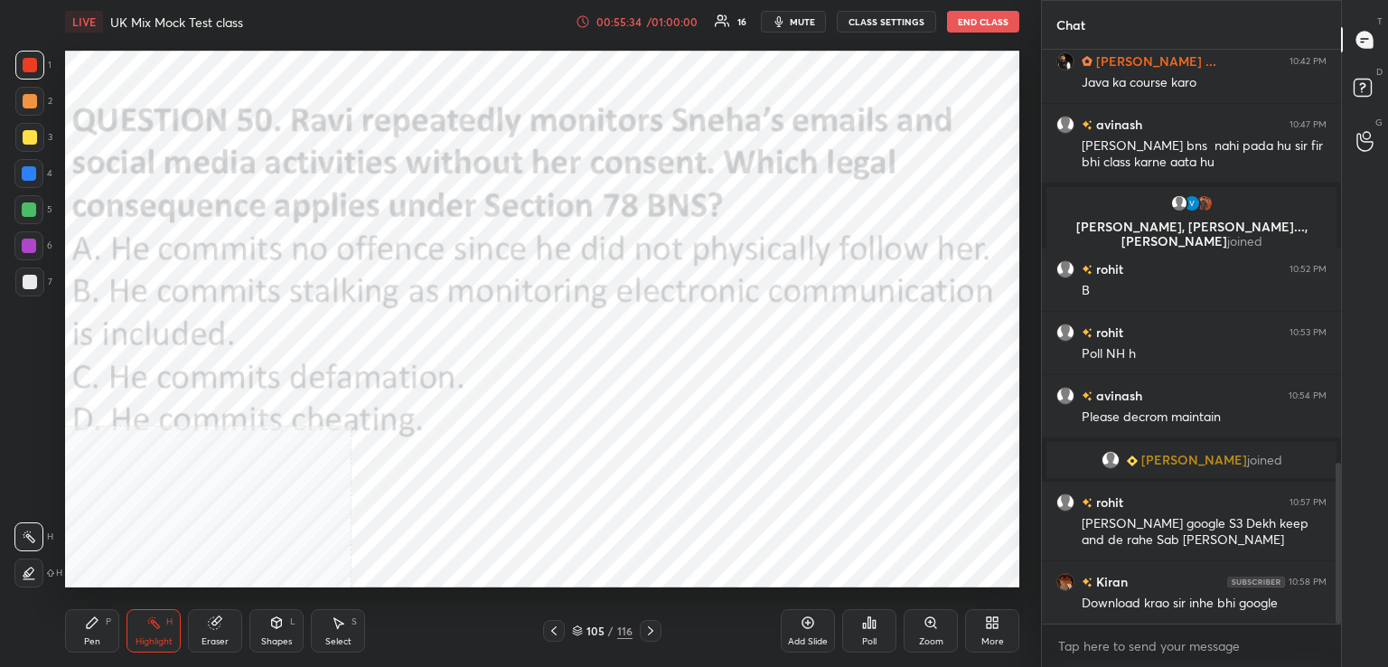
click at [872, 628] on div "Poll" at bounding box center [869, 630] width 54 height 43
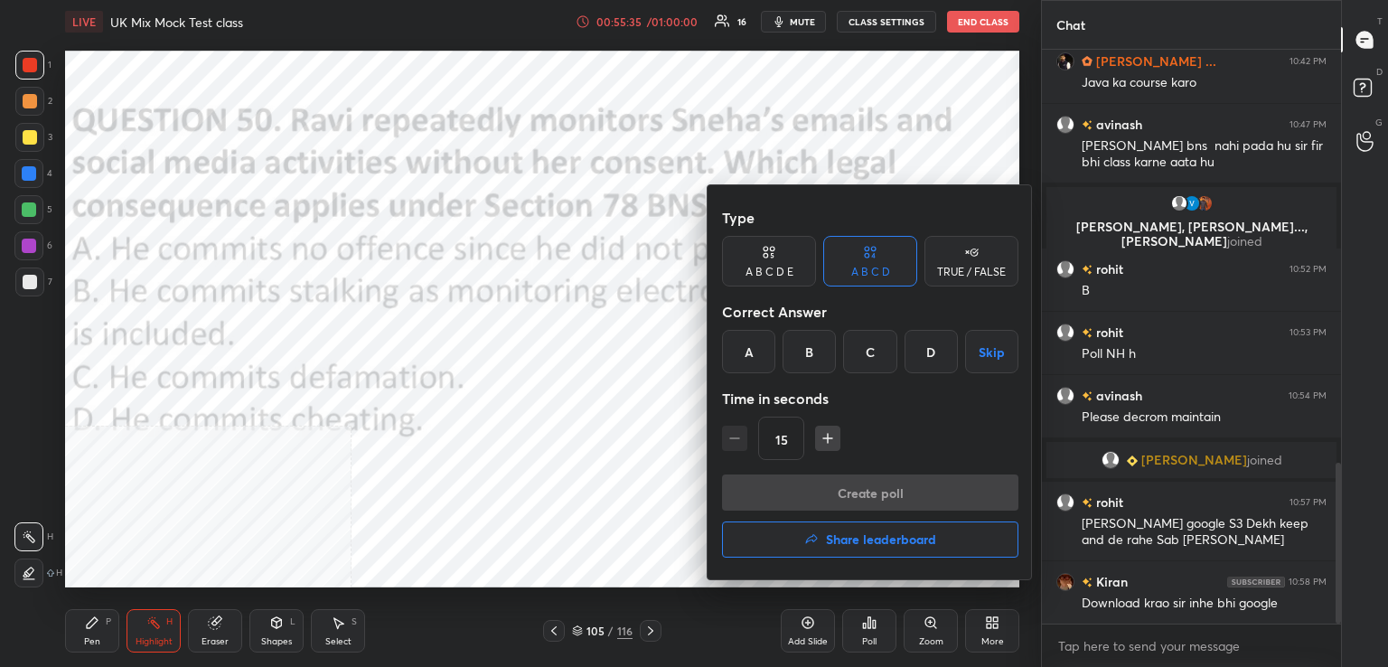
drag, startPoint x: 813, startPoint y: 349, endPoint x: 819, endPoint y: 409, distance: 60.8
click at [814, 351] on div "B" at bounding box center [808, 351] width 53 height 43
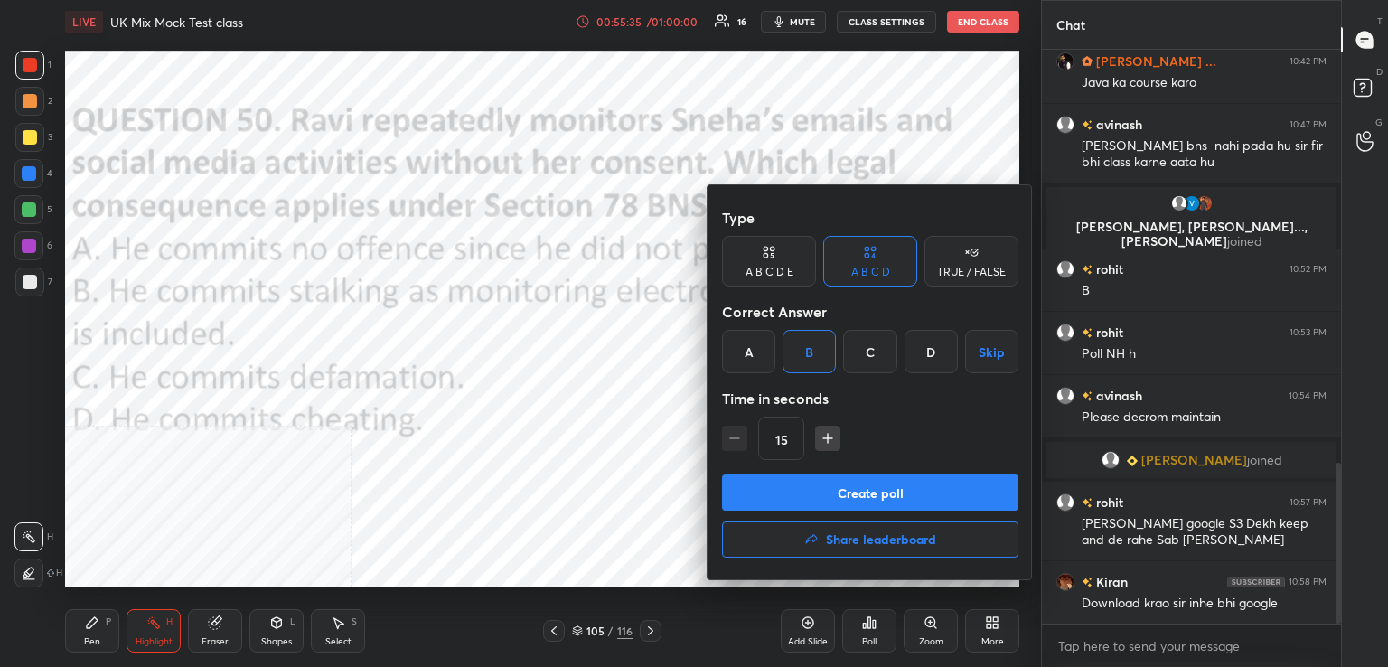
drag, startPoint x: 853, startPoint y: 496, endPoint x: 846, endPoint y: 489, distance: 10.2
click at [852, 494] on button "Create poll" at bounding box center [870, 492] width 296 height 36
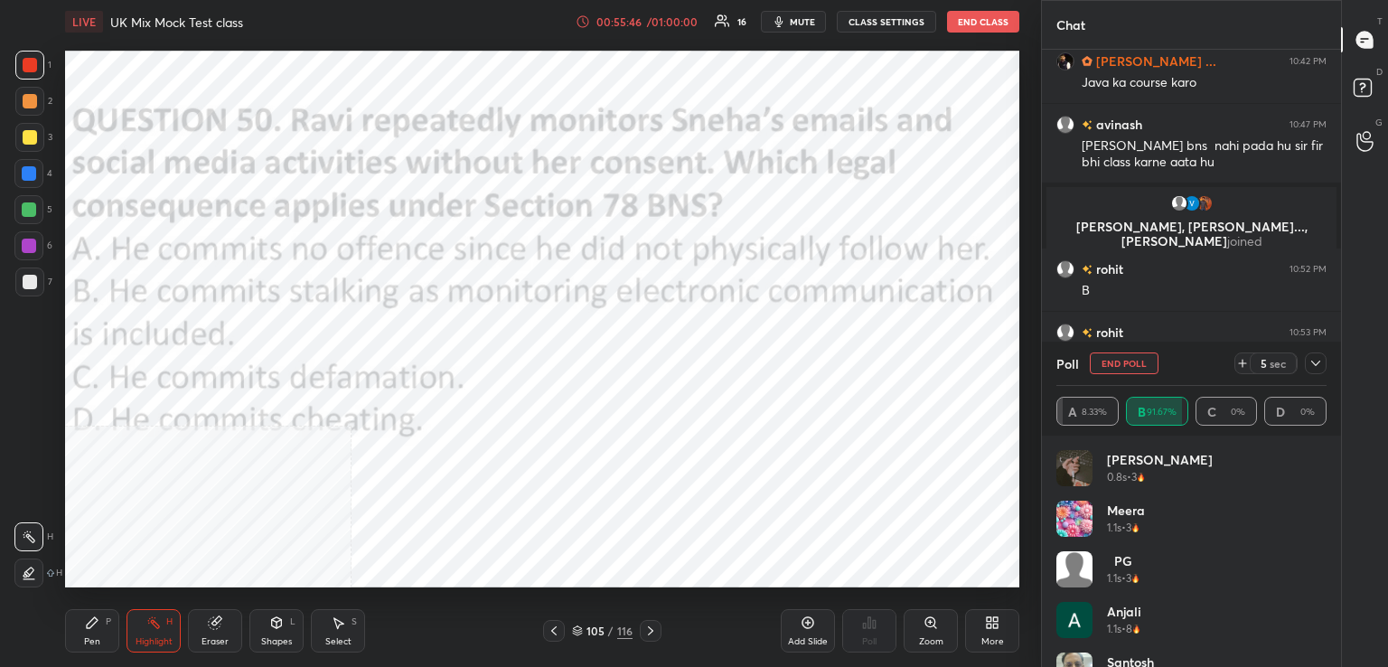
scroll to position [1626, 0]
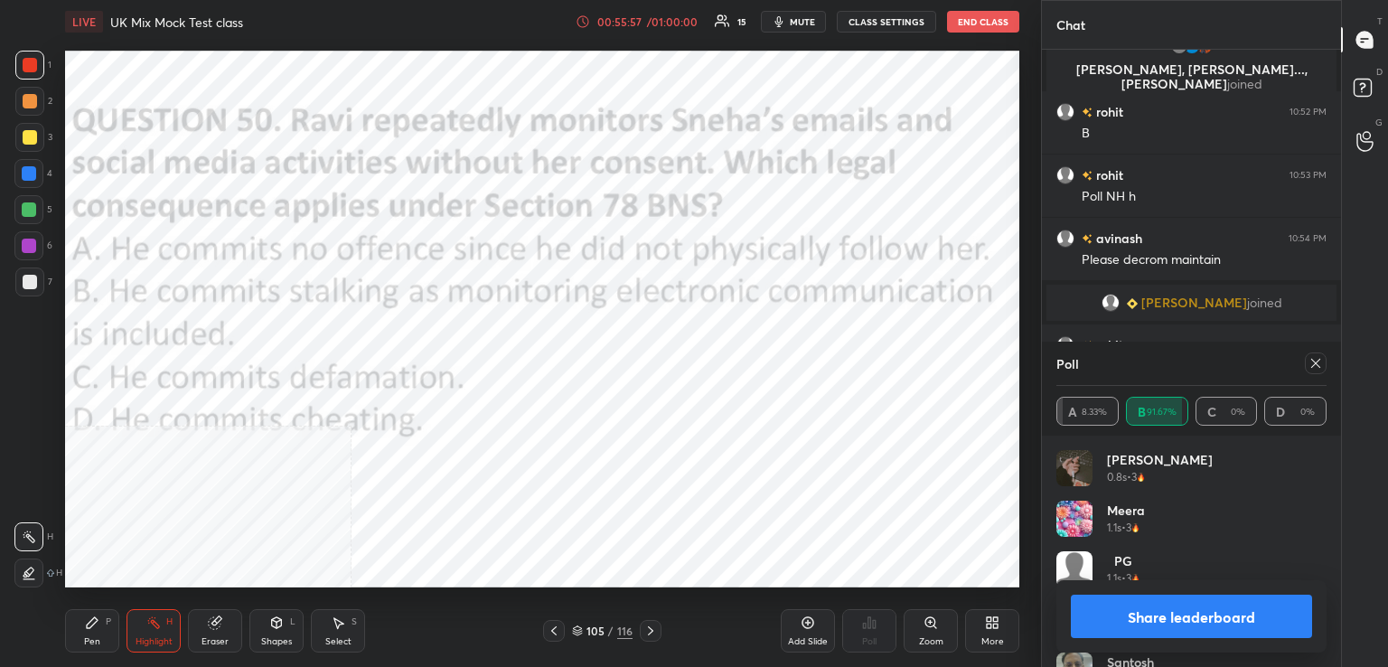
drag, startPoint x: 1311, startPoint y: 360, endPoint x: 1278, endPoint y: 366, distance: 33.0
click at [1311, 362] on icon at bounding box center [1315, 363] width 14 height 14
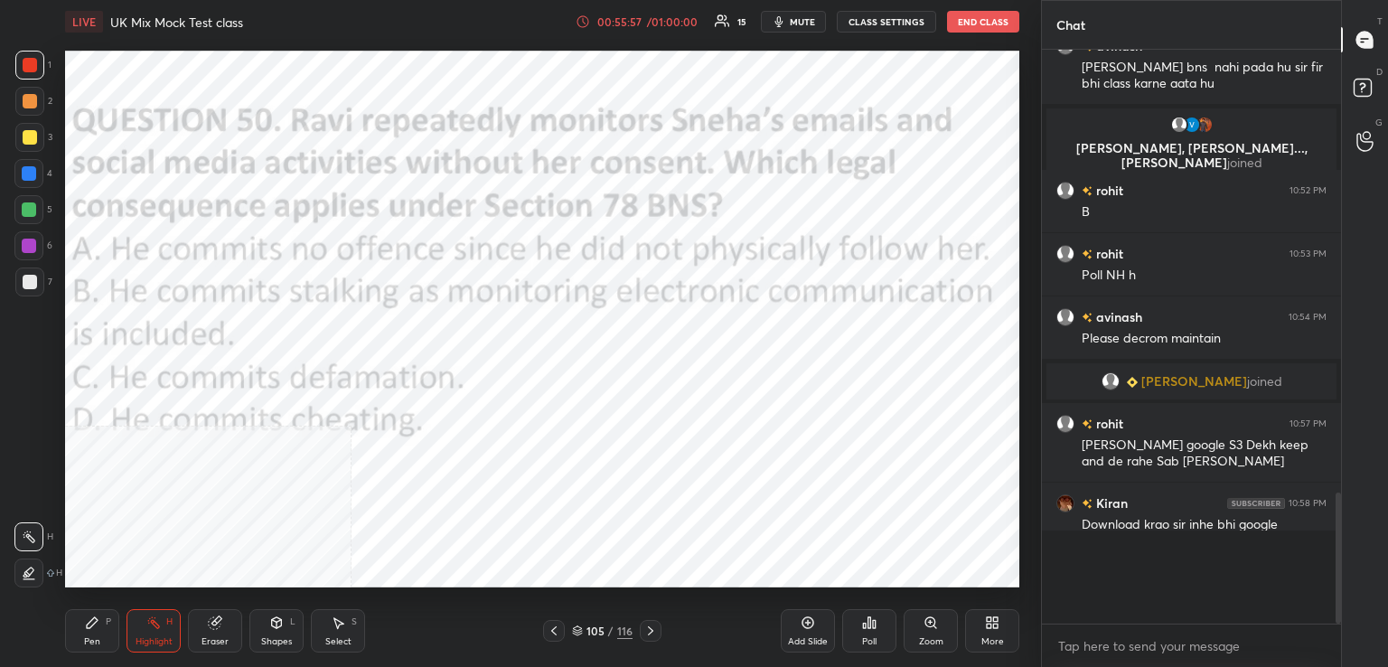
scroll to position [5, 5]
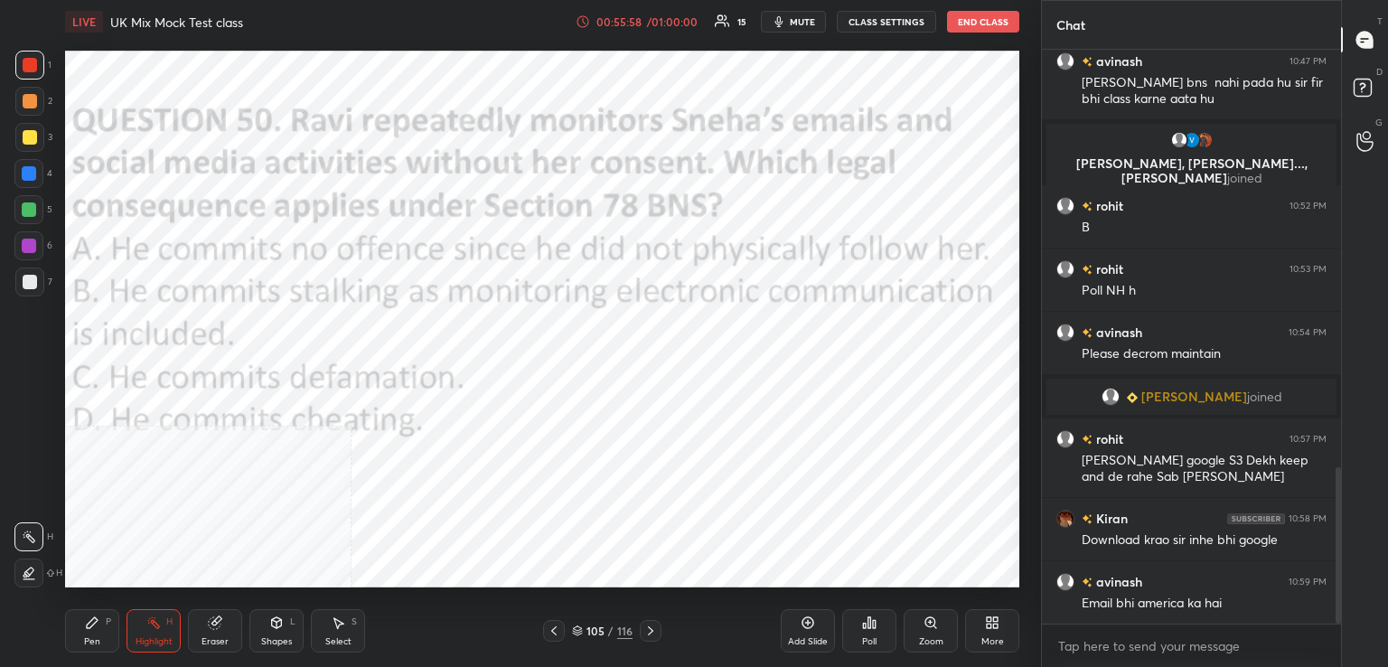
drag, startPoint x: 657, startPoint y: 626, endPoint x: 661, endPoint y: 607, distance: 19.5
click at [658, 625] on div at bounding box center [651, 631] width 22 height 22
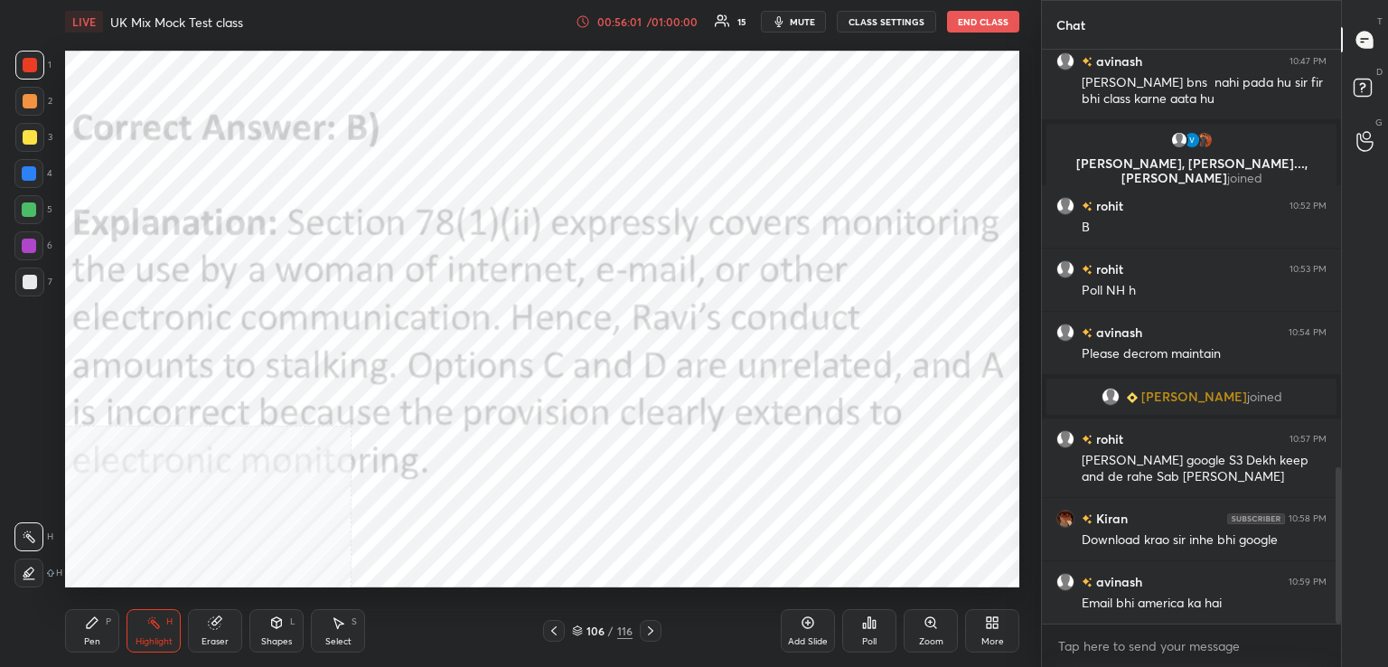
click at [867, 633] on div "Poll" at bounding box center [869, 630] width 54 height 43
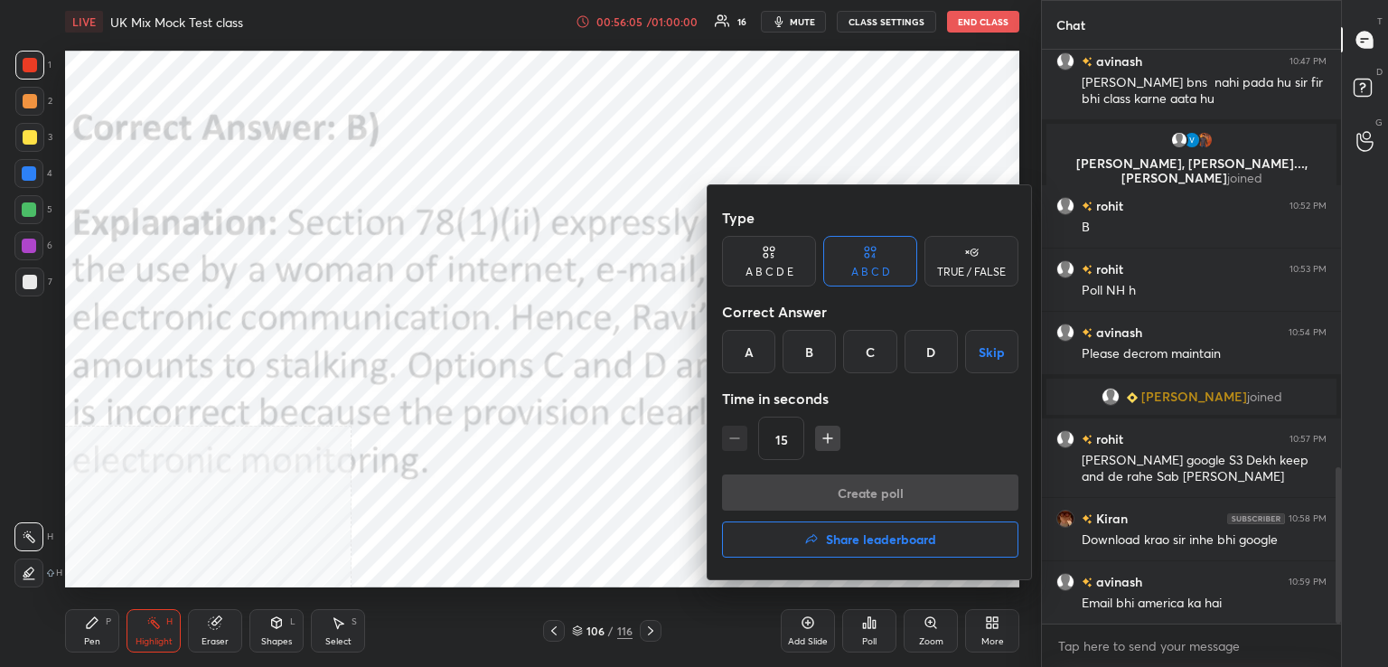
click at [864, 540] on h4 "Share leaderboard" at bounding box center [881, 539] width 110 height 13
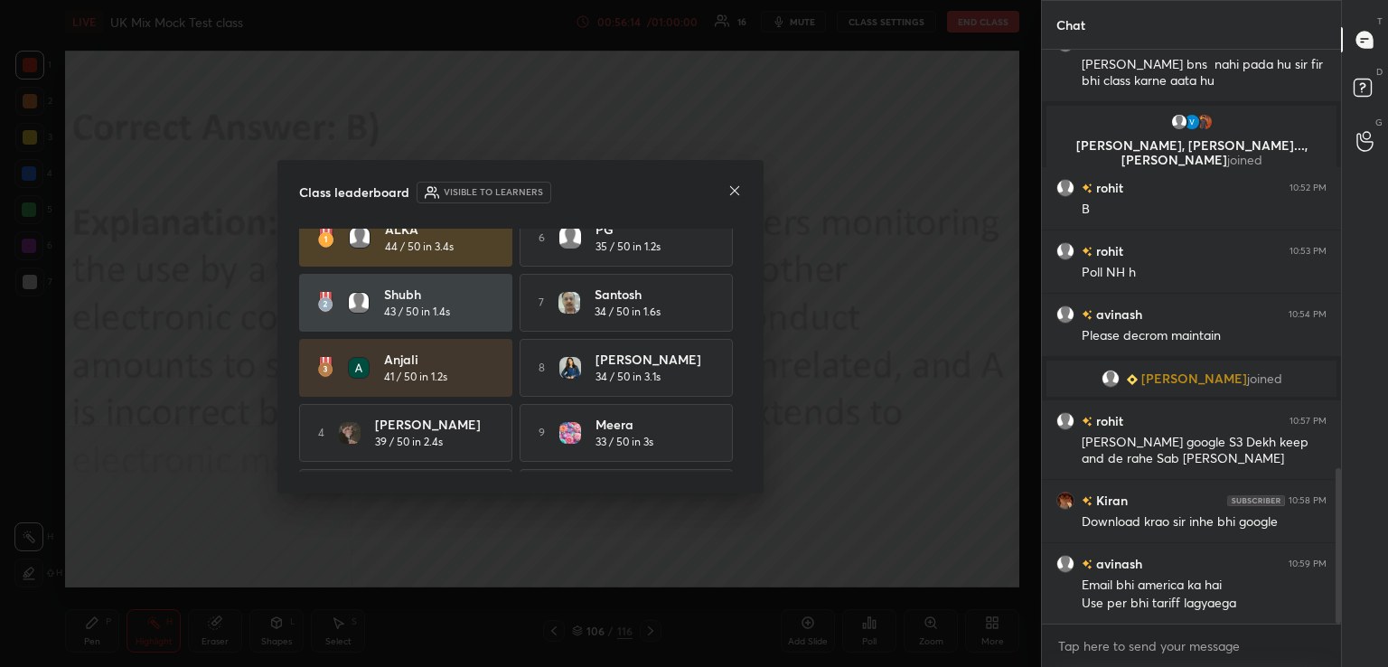
scroll to position [0, 0]
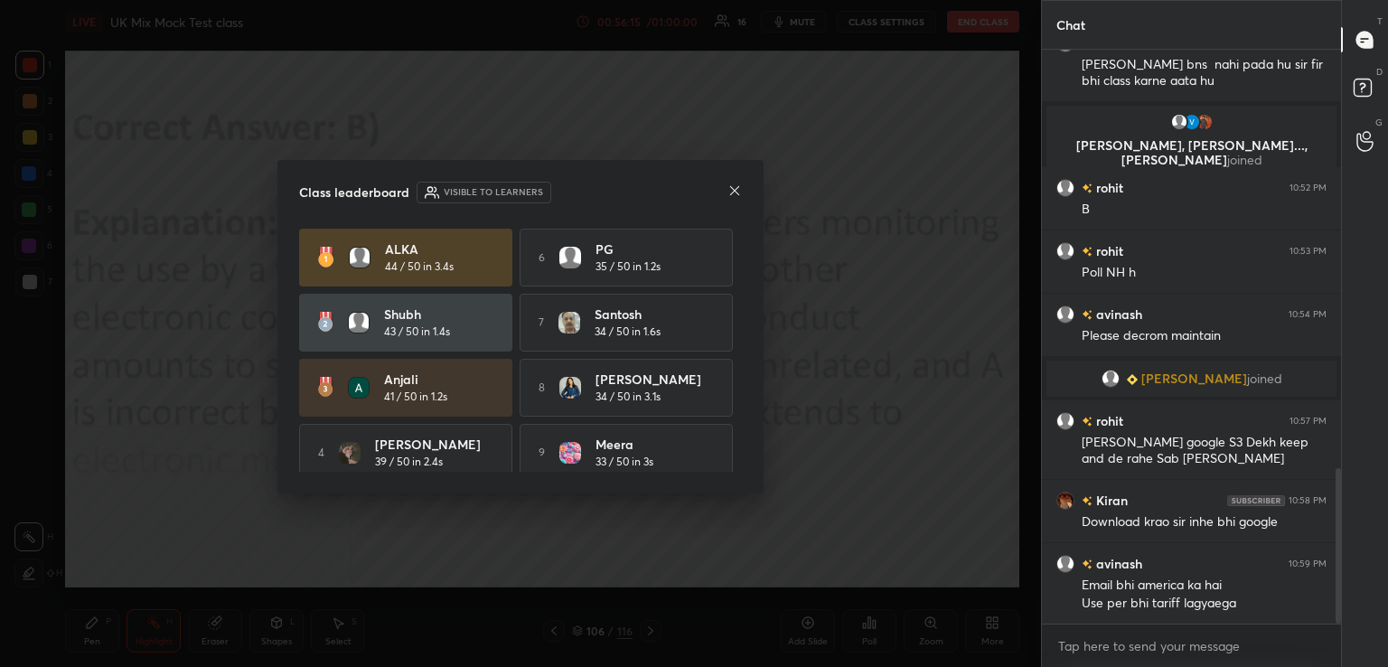
click at [732, 194] on icon at bounding box center [734, 190] width 14 height 14
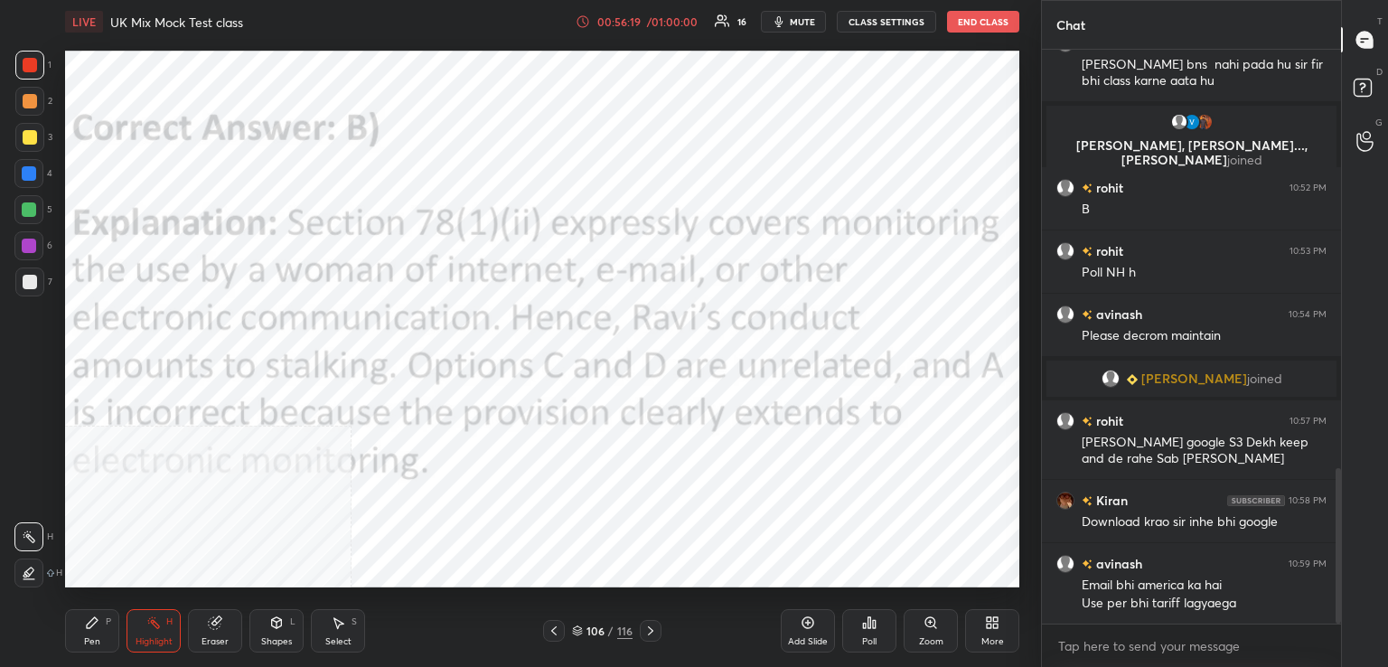
click at [877, 632] on div "Poll" at bounding box center [869, 630] width 54 height 43
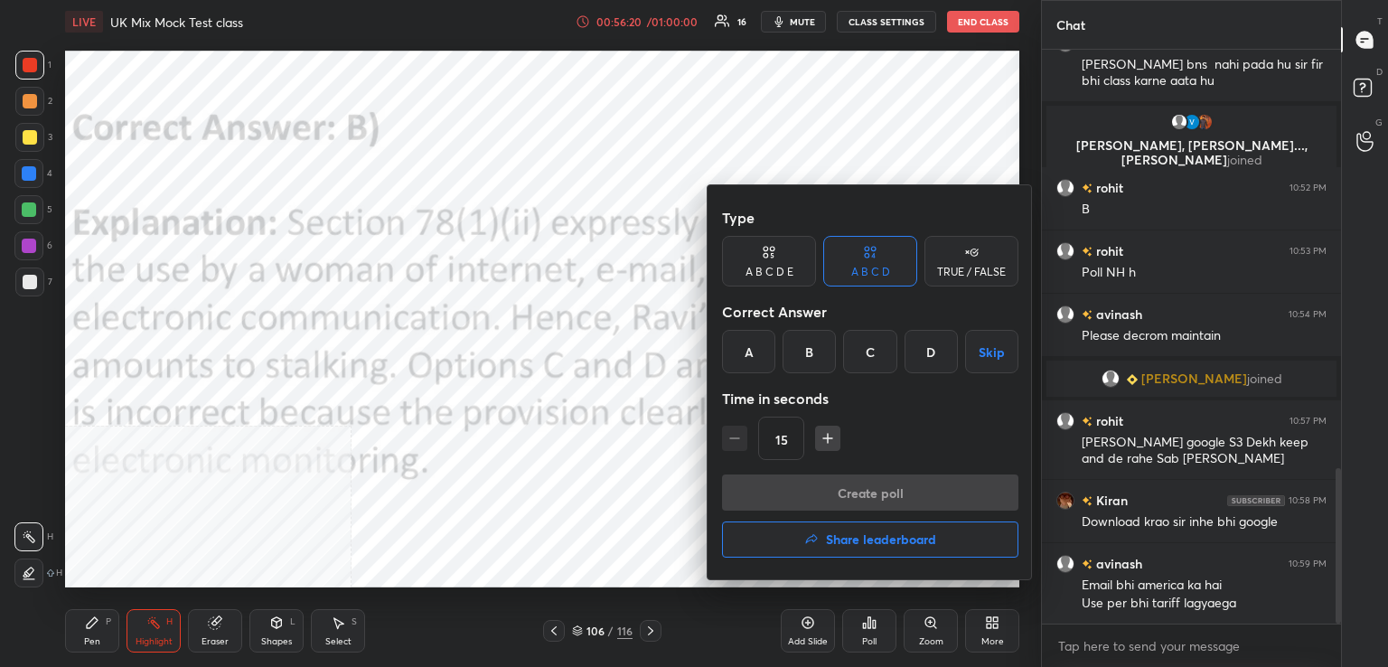
click at [855, 535] on h4 "Share leaderboard" at bounding box center [881, 539] width 110 height 13
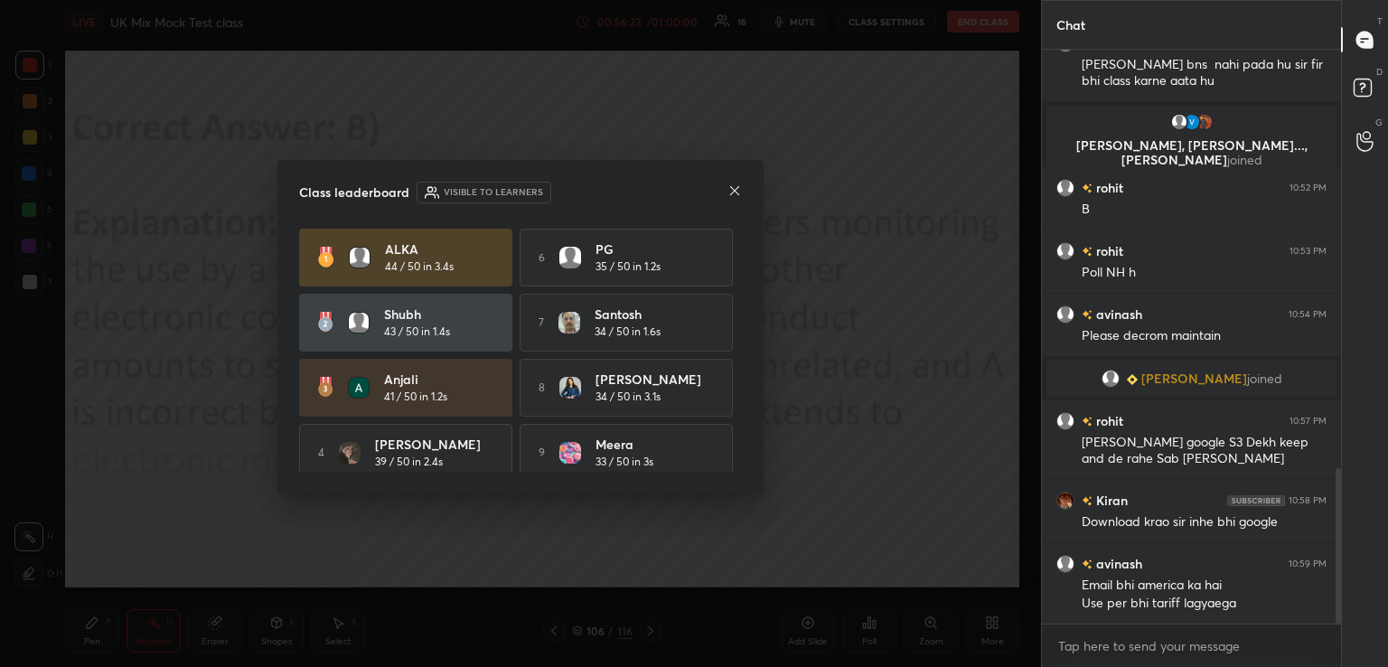
click at [733, 370] on div "ALKA 44 / 50 in 3.4s 6 PG 35 / 50 in 1.2s shubh 43 / 50 in 1.4s 7 santosh 34 / …" at bounding box center [520, 388] width 443 height 318
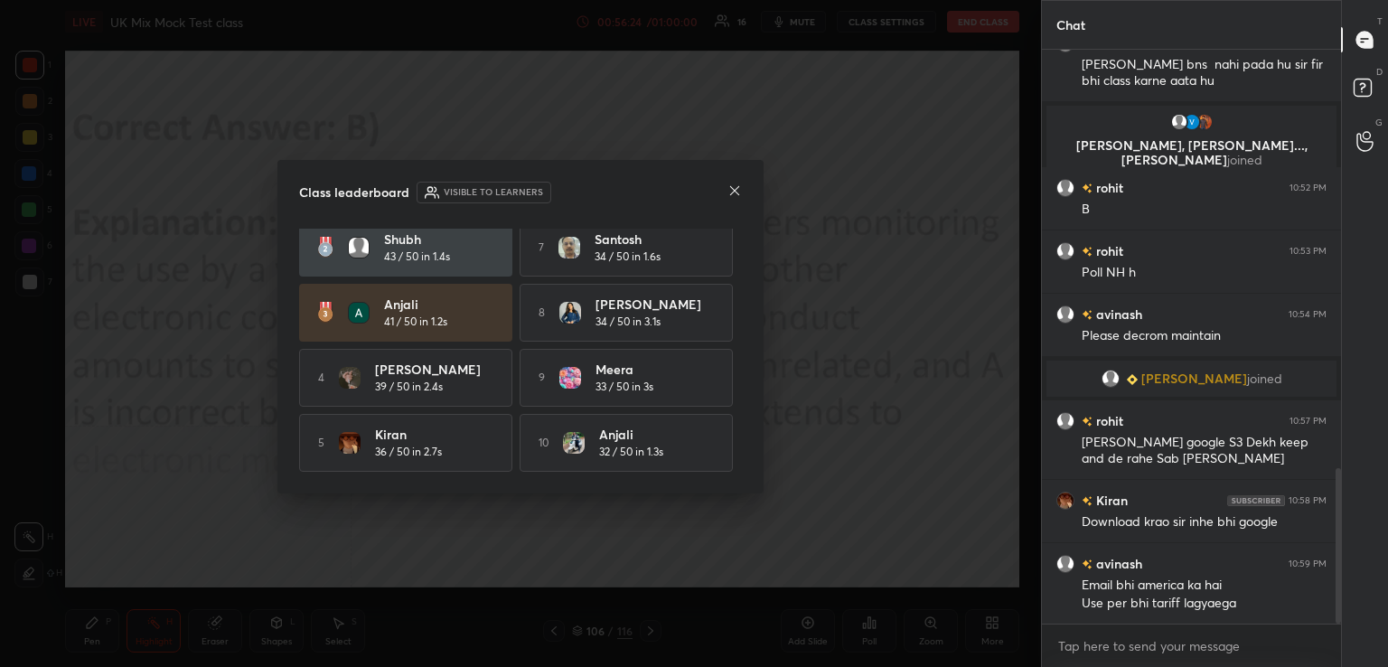
scroll to position [80, 0]
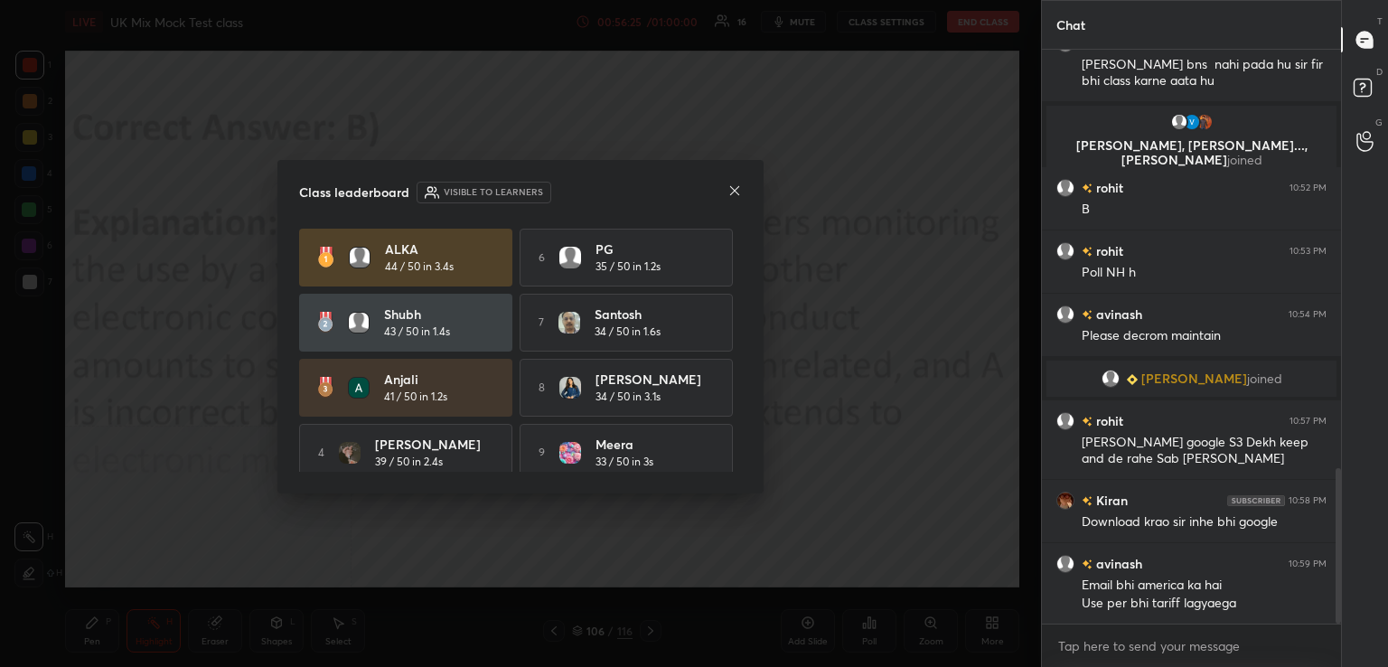
click at [744, 182] on div "Class leaderboard Visible to learners ALKA 44 / 50 in 3.4s 6 PG 35 / 50 in 1.2s…" at bounding box center [520, 326] width 486 height 333
click at [737, 191] on icon at bounding box center [734, 190] width 14 height 14
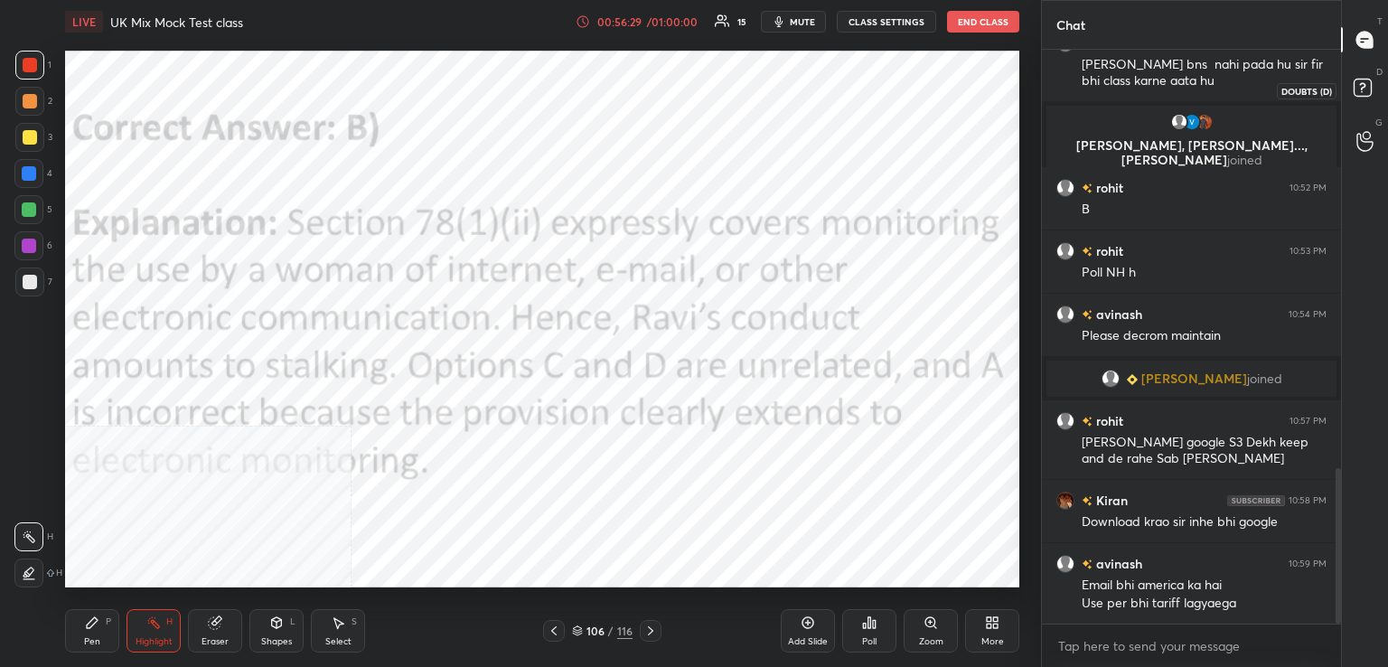
drag, startPoint x: 1373, startPoint y: 87, endPoint x: 1355, endPoint y: 100, distance: 22.6
click at [1373, 88] on icon at bounding box center [1365, 90] width 33 height 33
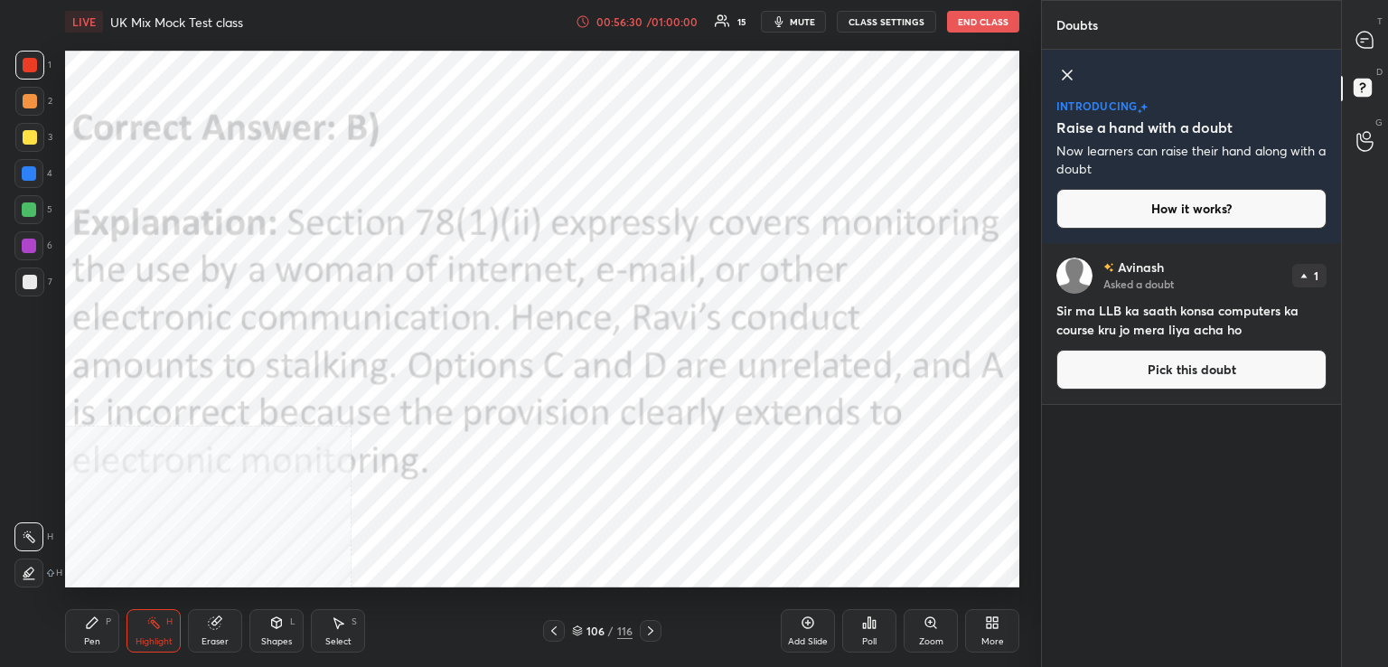
drag, startPoint x: 1131, startPoint y: 370, endPoint x: 1052, endPoint y: 357, distance: 80.5
click at [1129, 371] on button "Pick this doubt" at bounding box center [1191, 370] width 270 height 40
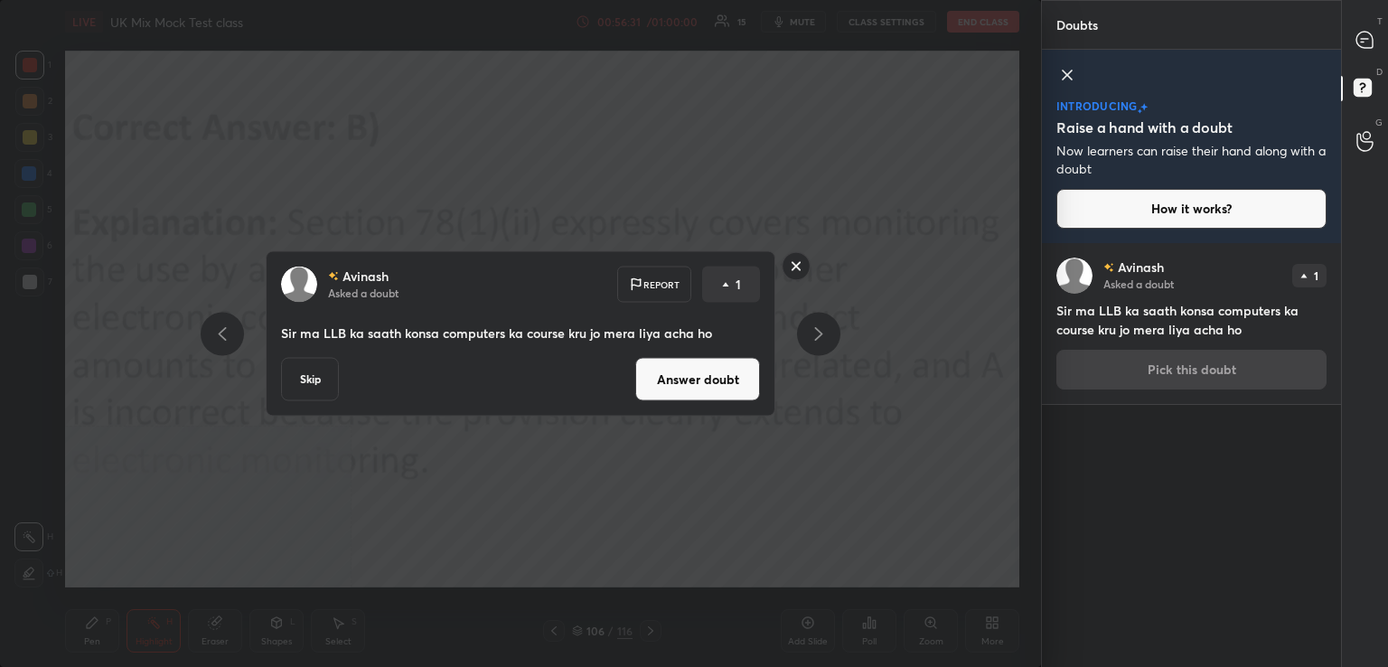
click at [737, 366] on button "Answer doubt" at bounding box center [697, 379] width 125 height 43
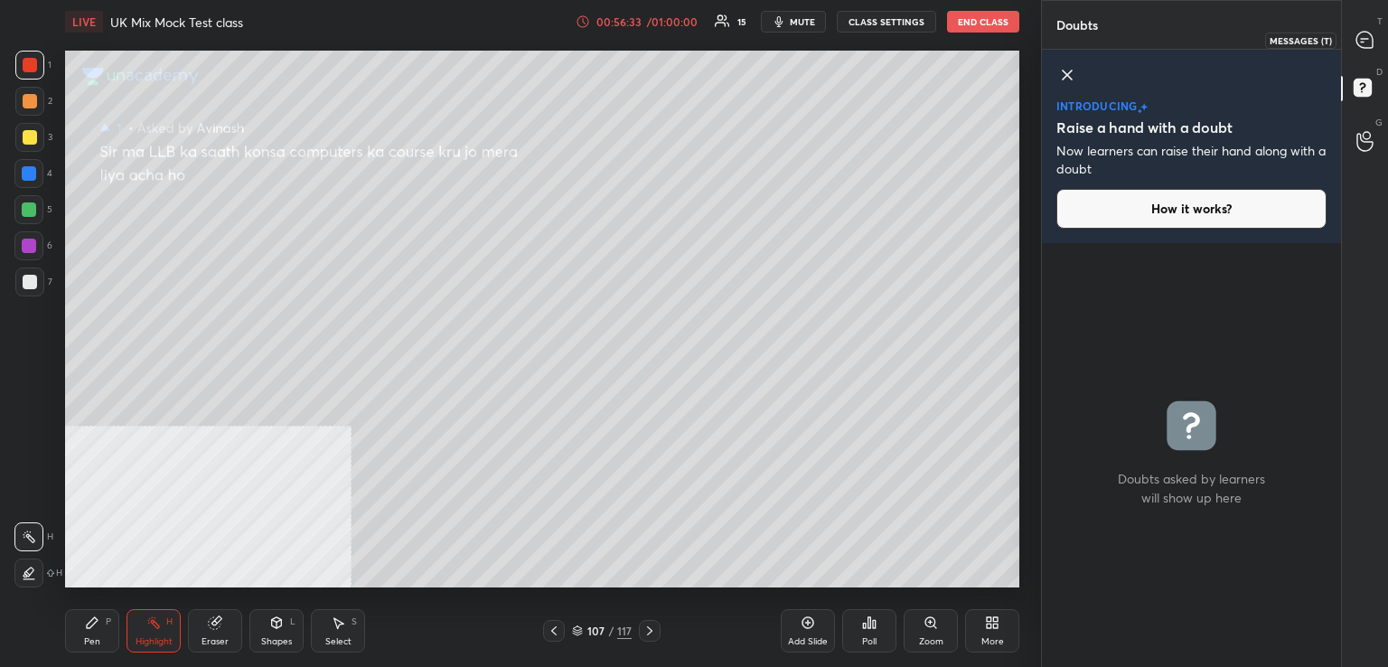
click at [1350, 41] on div at bounding box center [1365, 39] width 36 height 33
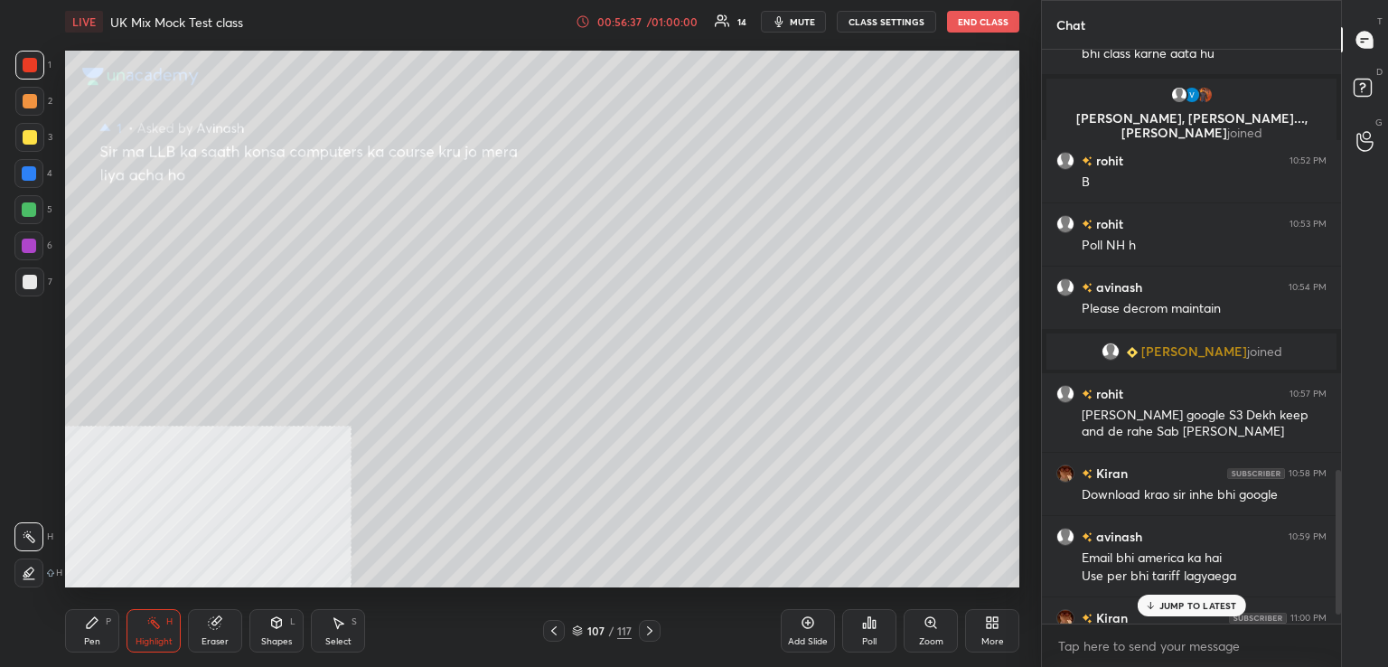
drag, startPoint x: 1171, startPoint y: 605, endPoint x: 1019, endPoint y: 558, distance: 158.9
click at [1168, 605] on p "JUMP TO LATEST" at bounding box center [1198, 605] width 78 height 11
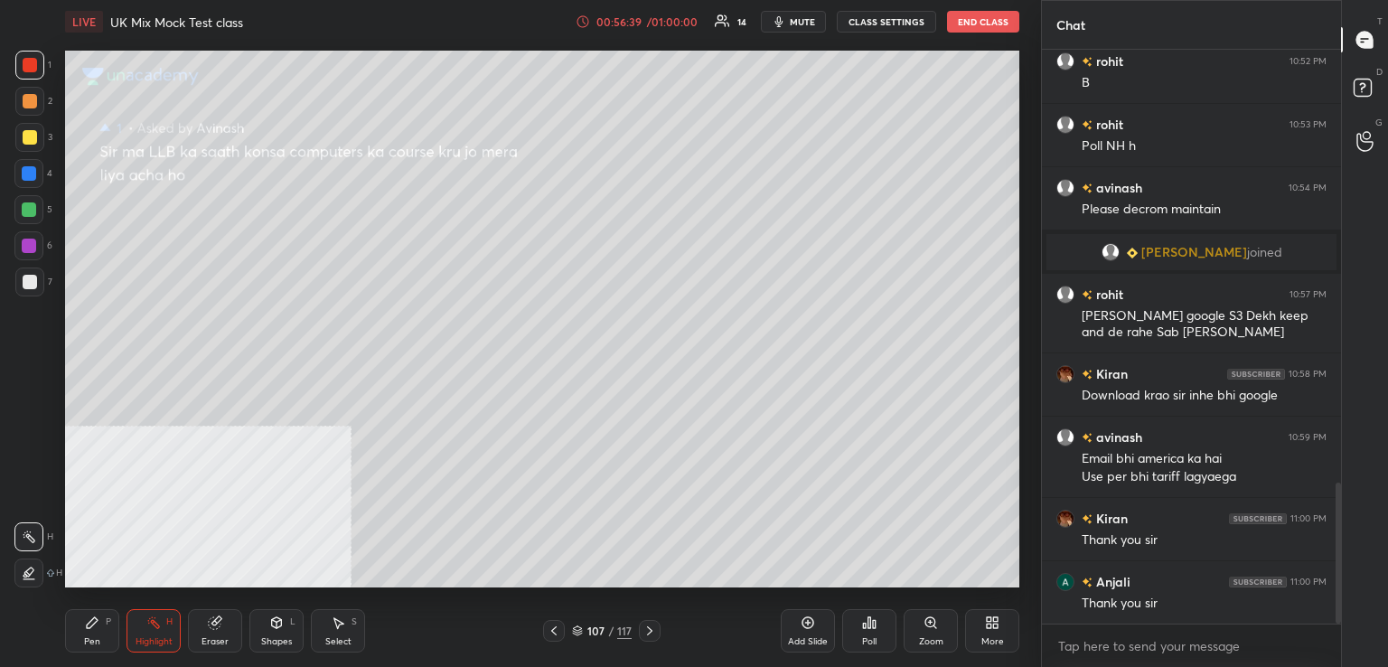
drag, startPoint x: 36, startPoint y: 178, endPoint x: 62, endPoint y: 178, distance: 26.2
click at [53, 178] on div "1 2 3 4 5 6 7 C X Z C X Z E E Erase all H H" at bounding box center [29, 319] width 58 height 537
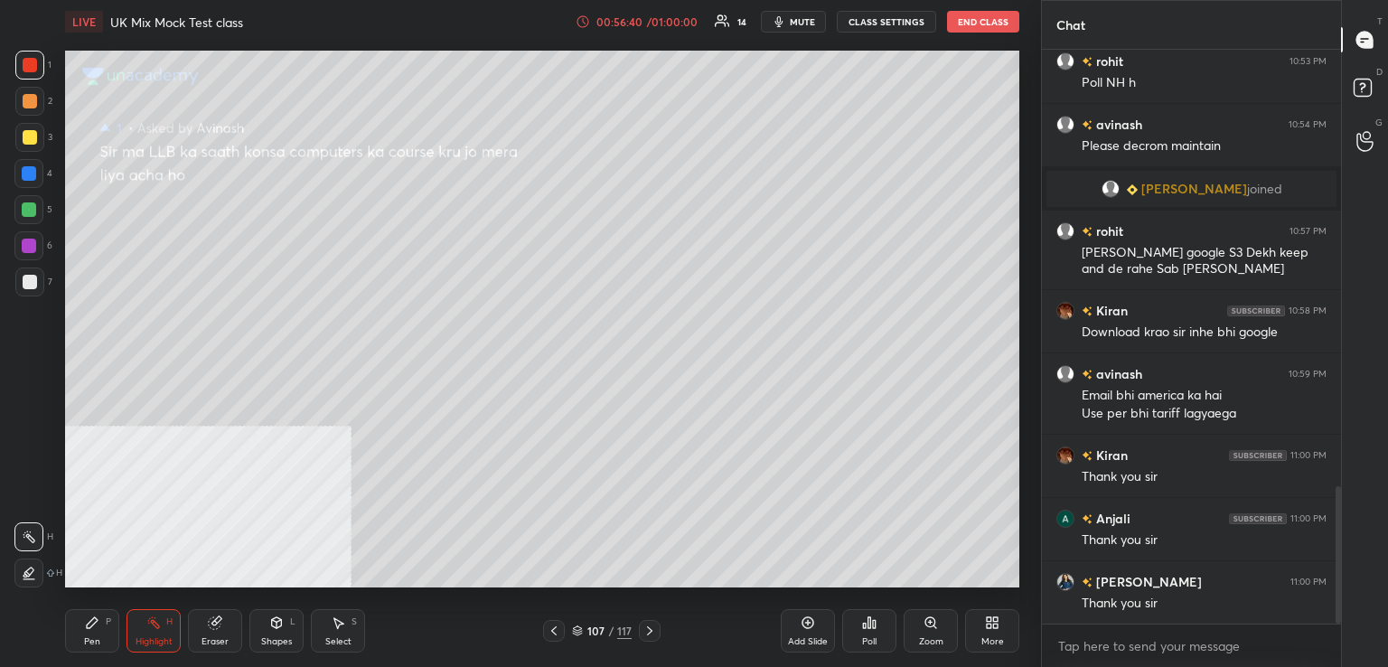
click at [33, 184] on div at bounding box center [28, 173] width 29 height 29
drag, startPoint x: 93, startPoint y: 631, endPoint x: 98, endPoint y: 604, distance: 26.6
click at [96, 625] on div "Pen P" at bounding box center [92, 630] width 54 height 43
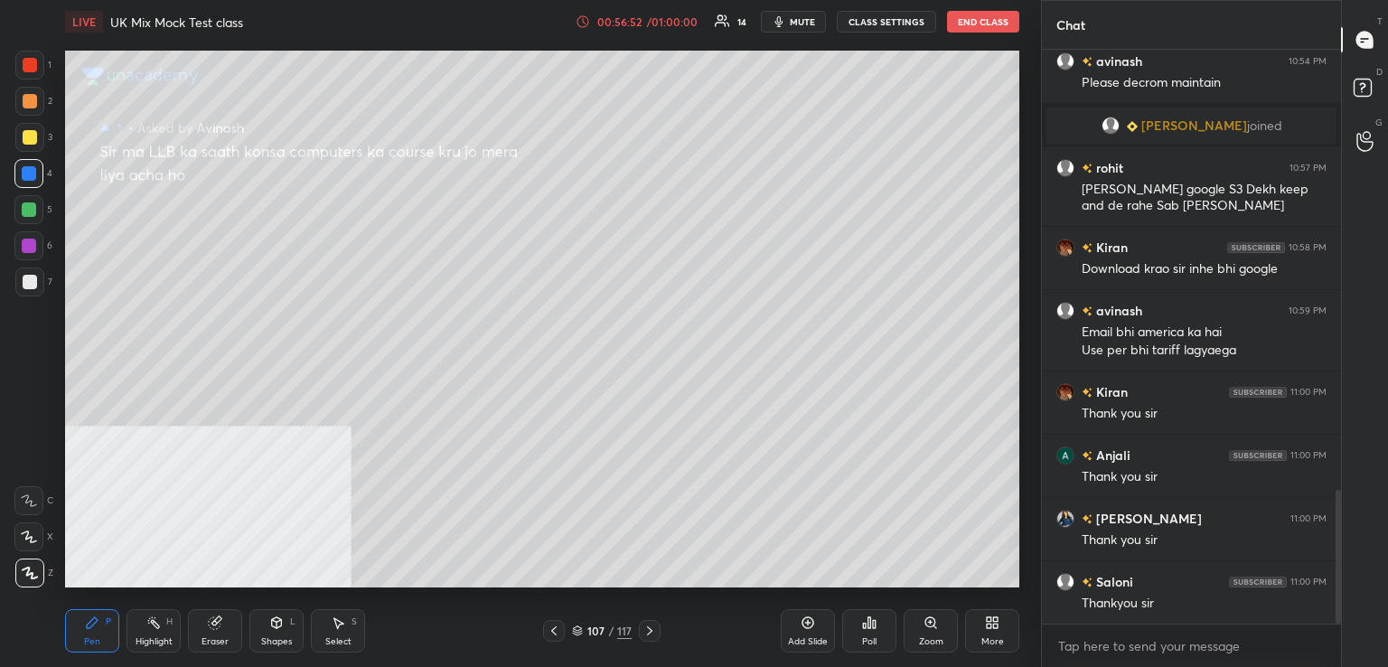
click at [43, 277] on div "7" at bounding box center [33, 281] width 37 height 29
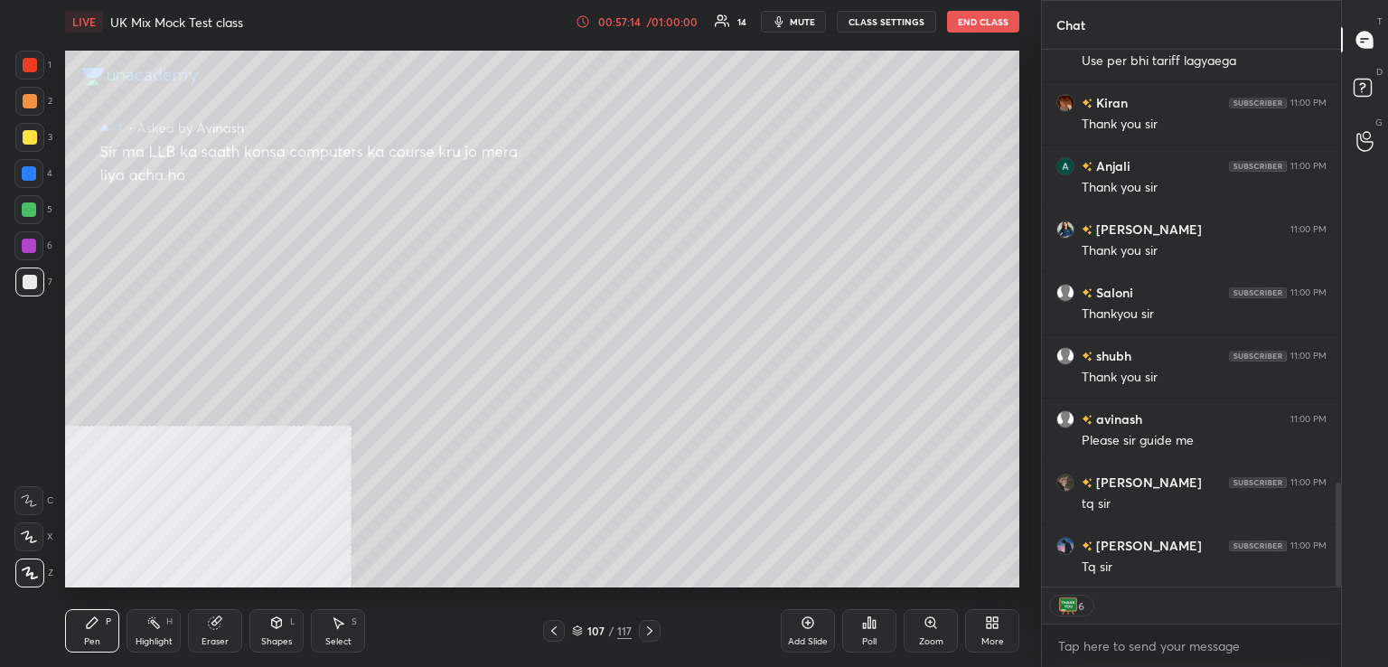
scroll to position [2247, 0]
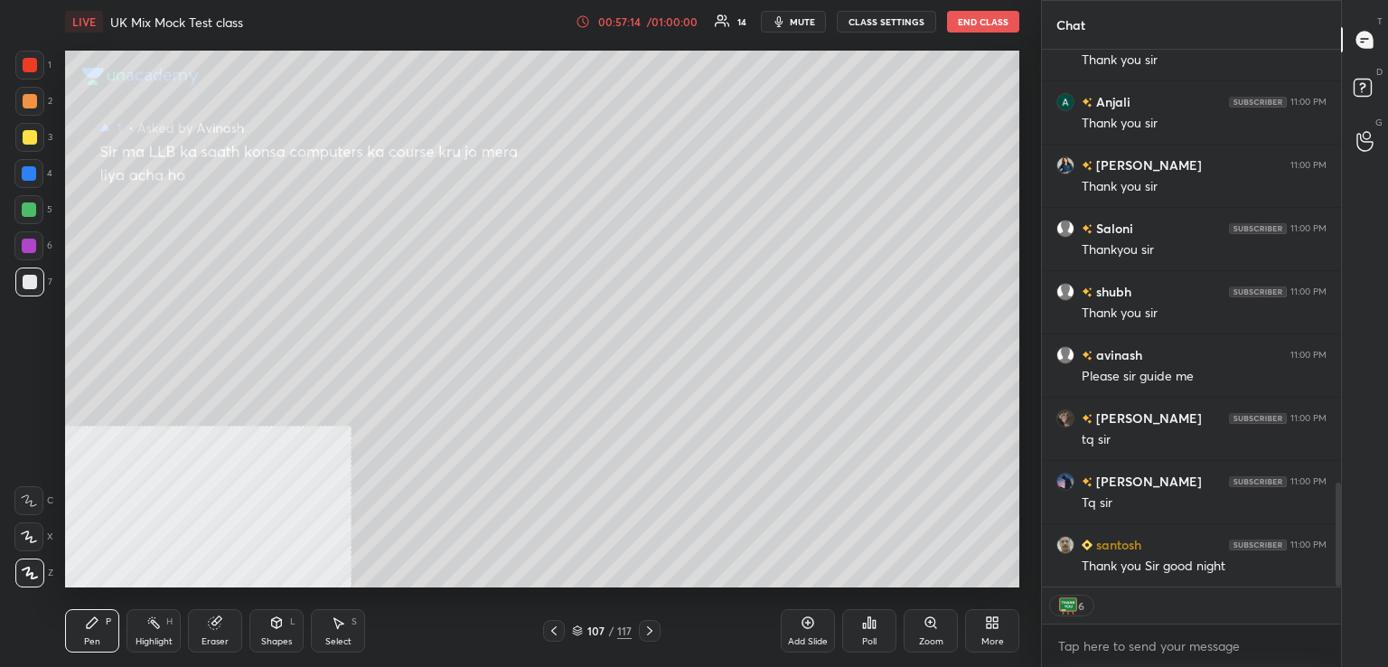
click at [999, 19] on button "End Class" at bounding box center [983, 22] width 72 height 22
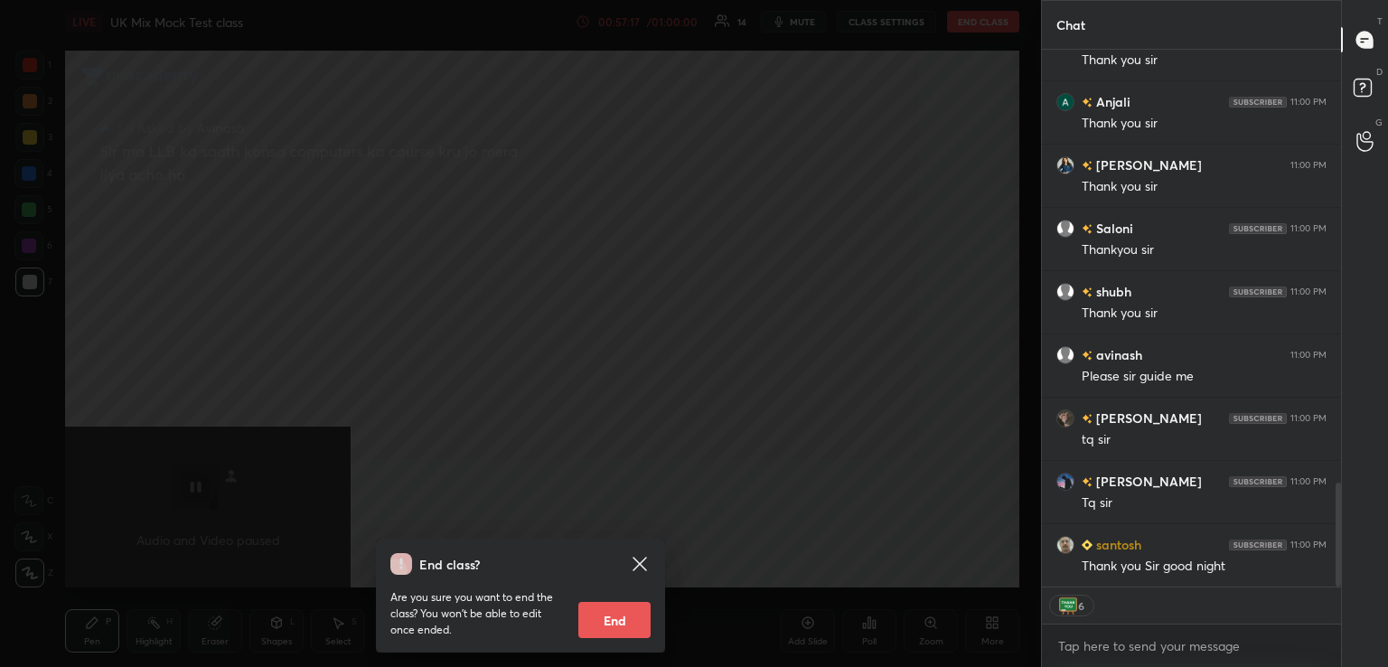
click at [623, 618] on button "End" at bounding box center [614, 620] width 72 height 36
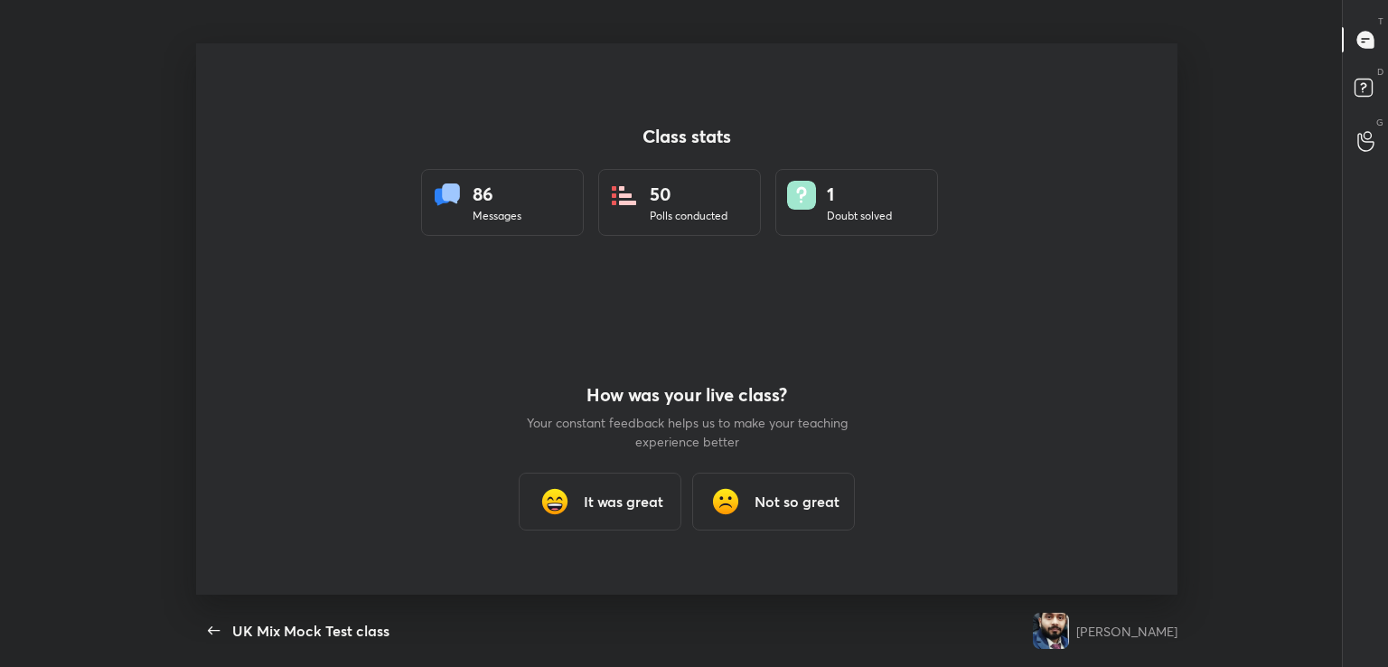
scroll to position [0, 0]
type textarea "x"
